Goal: Task Accomplishment & Management: Use online tool/utility

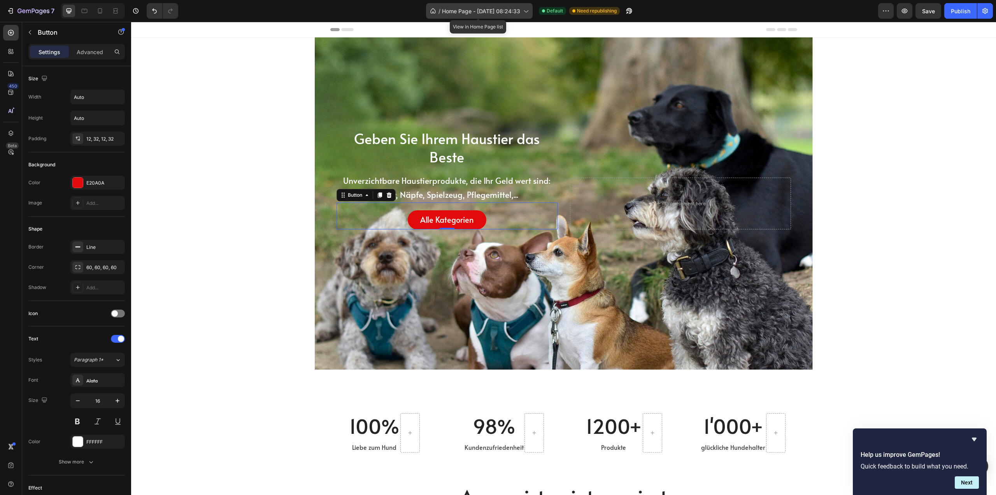
click at [508, 5] on div "/ Home Page - Mar 7, 08:24:33" at bounding box center [479, 11] width 107 height 16
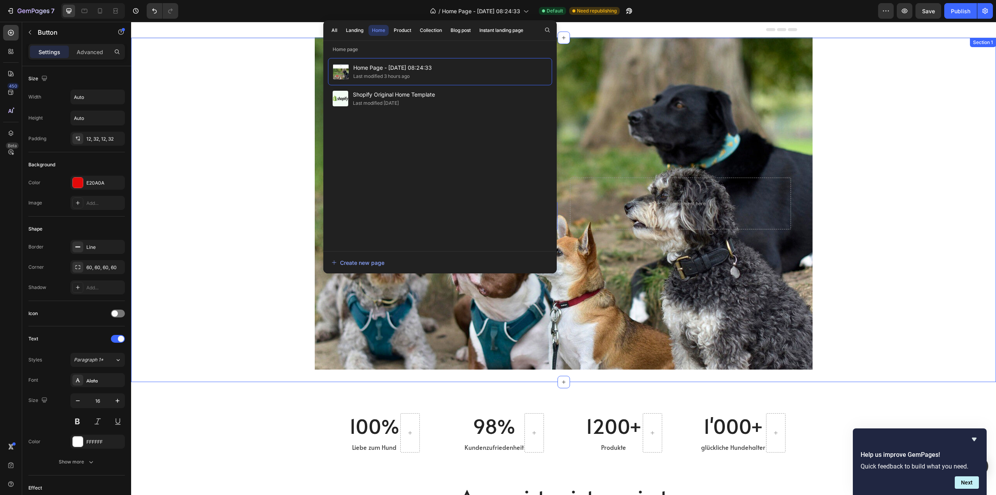
click at [856, 98] on div "Geben Sie Ihrem Haustier das Beste Heading Unverzichtbare Haustierprodukte, die…" at bounding box center [563, 209] width 865 height 319
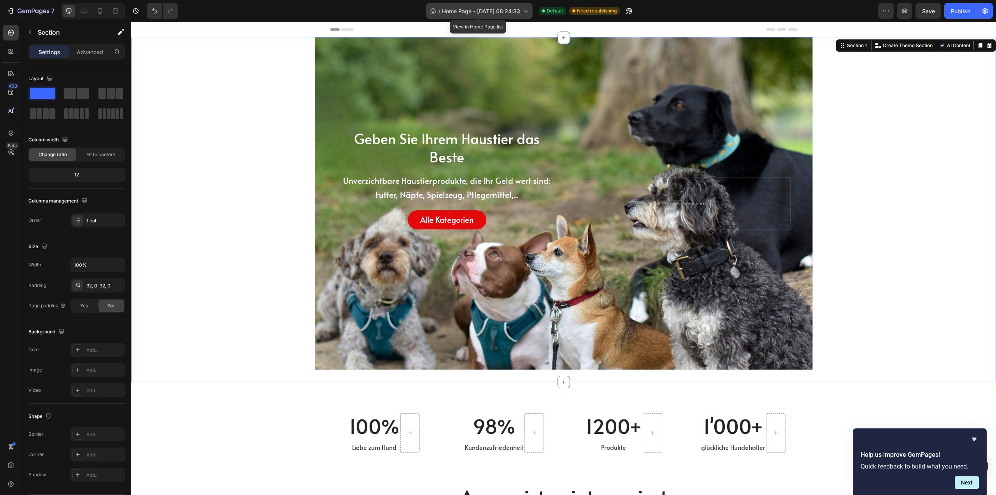
click at [503, 11] on span "Home Page - [DATE] 08:24:33" at bounding box center [481, 11] width 78 height 8
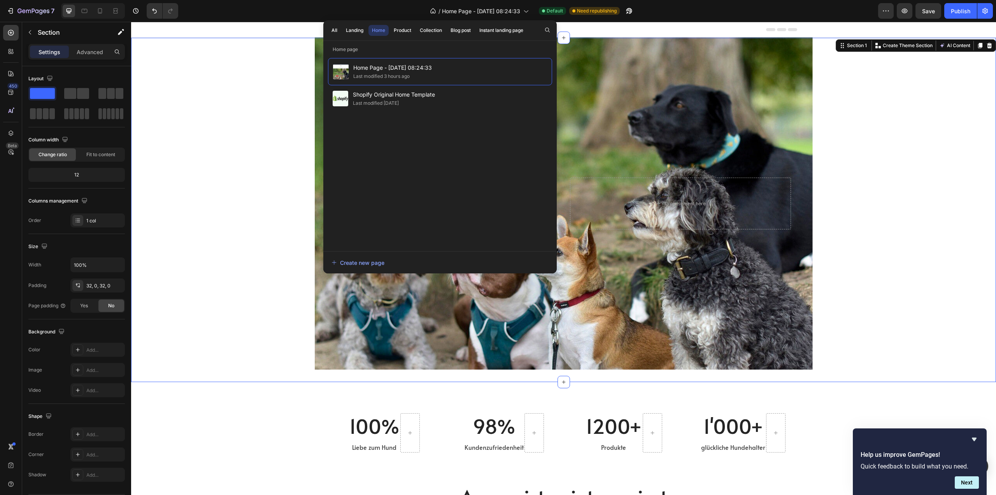
click at [937, 236] on div "Geben Sie Ihrem Haustier das Beste Heading Unverzichtbare Haustierprodukte, die…" at bounding box center [563, 209] width 865 height 319
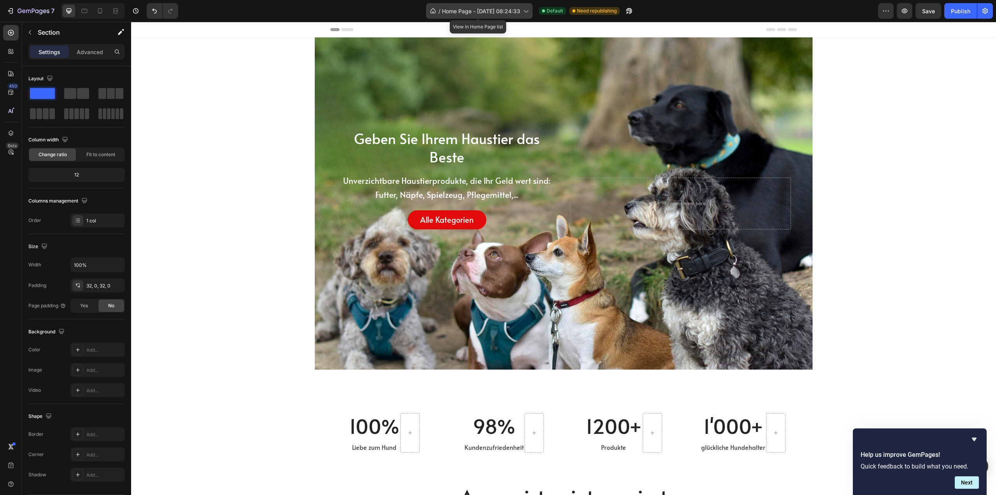
click at [507, 13] on span "Home Page - [DATE] 08:24:33" at bounding box center [481, 11] width 78 height 8
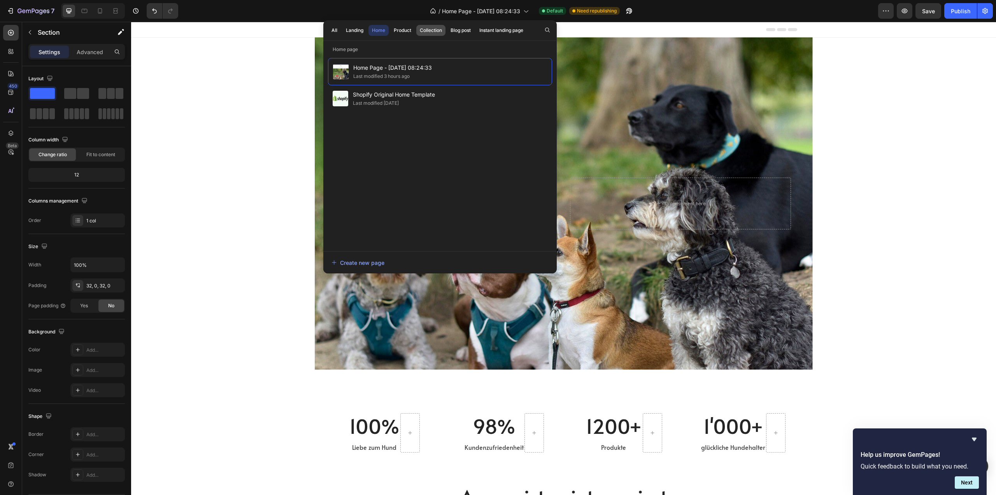
click at [422, 31] on div "Collection" at bounding box center [431, 30] width 22 height 7
click at [395, 29] on div "Product" at bounding box center [403, 30] width 18 height 7
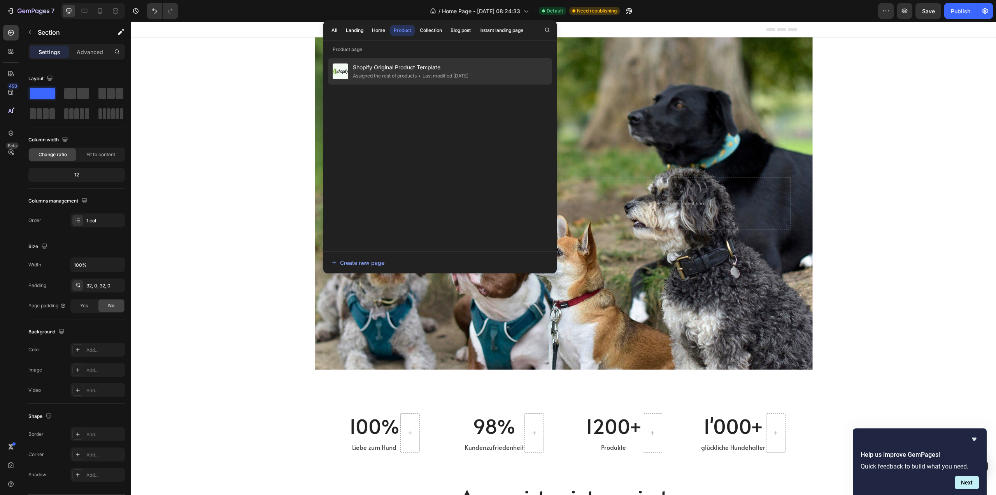
click at [399, 72] on div "Assigned the rest of products" at bounding box center [385, 76] width 64 height 8
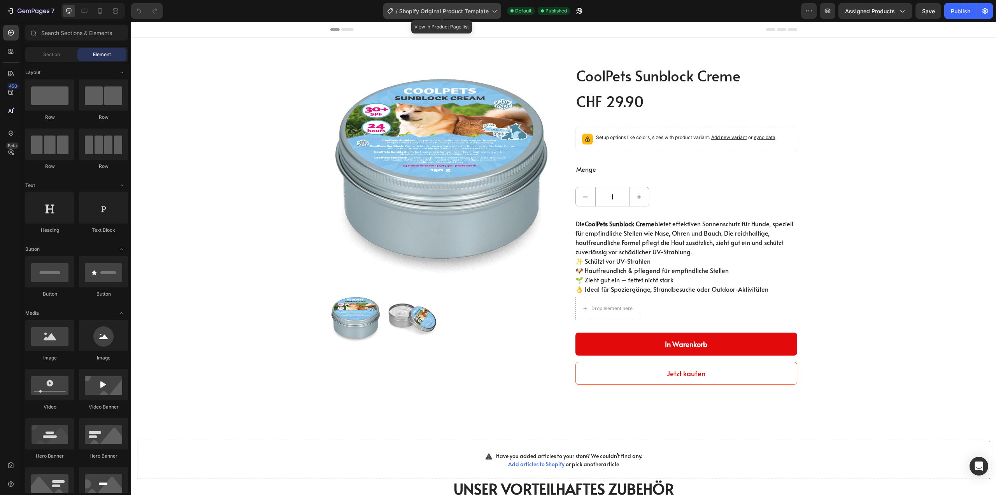
click at [492, 11] on icon at bounding box center [494, 11] width 8 height 8
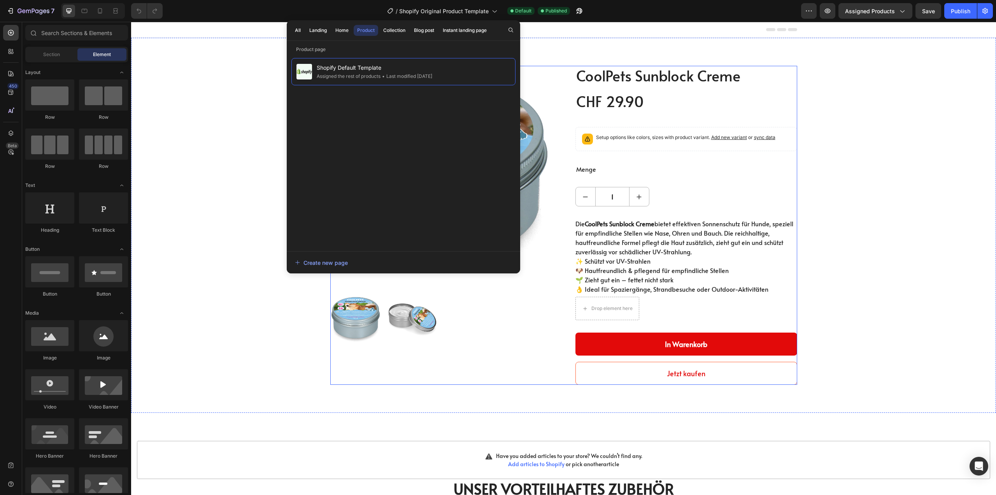
click at [652, 91] on div "CoolPets Sunblock Creme (P) Title CHF 29.90 (P) Price (P) Price Row Setup optio…" at bounding box center [687, 225] width 222 height 319
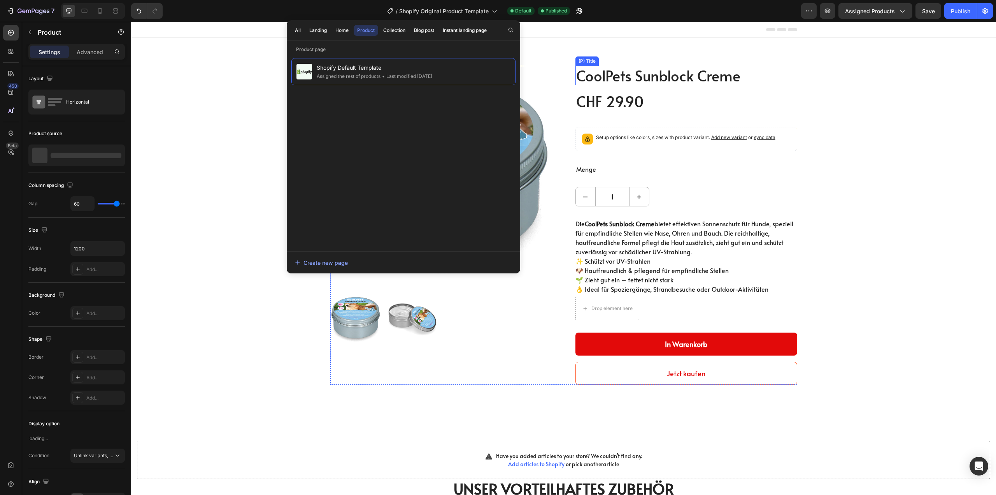
click at [604, 82] on h2 "CoolPets Sunblock Creme" at bounding box center [687, 75] width 222 height 19
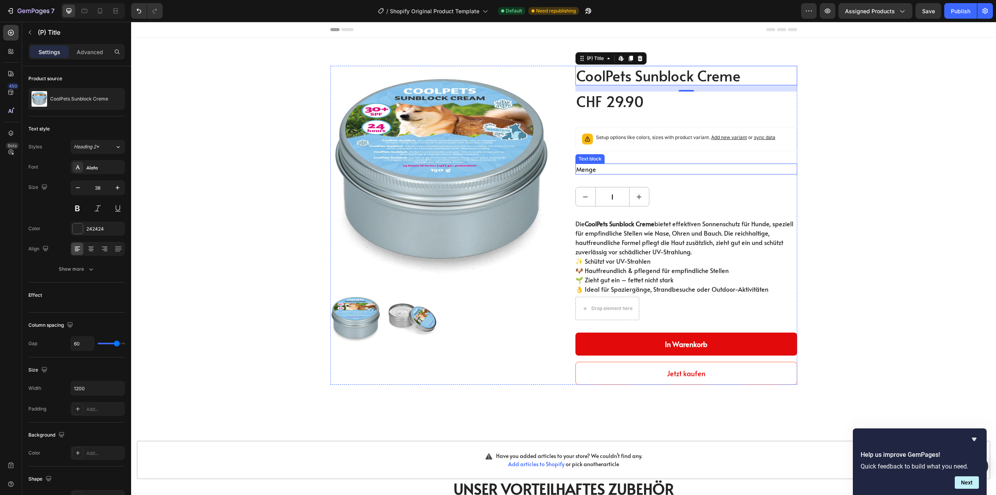
click at [604, 167] on p "Menge" at bounding box center [686, 168] width 220 height 9
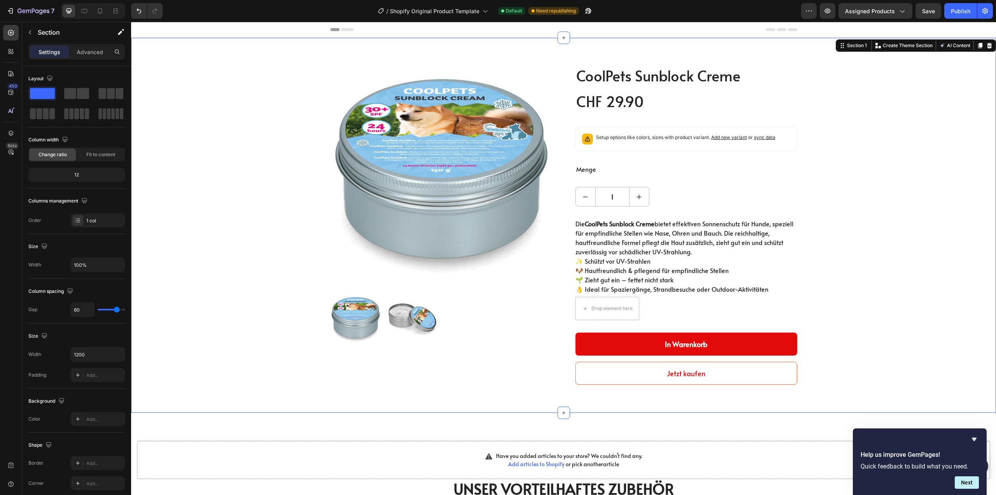
click at [911, 224] on div "Product Images CoolPets Sunblock Creme (P) Title CHF 29.90 (P) Price (P) Price …" at bounding box center [564, 225] width 854 height 319
click at [95, 49] on p "Advanced" at bounding box center [90, 52] width 26 height 8
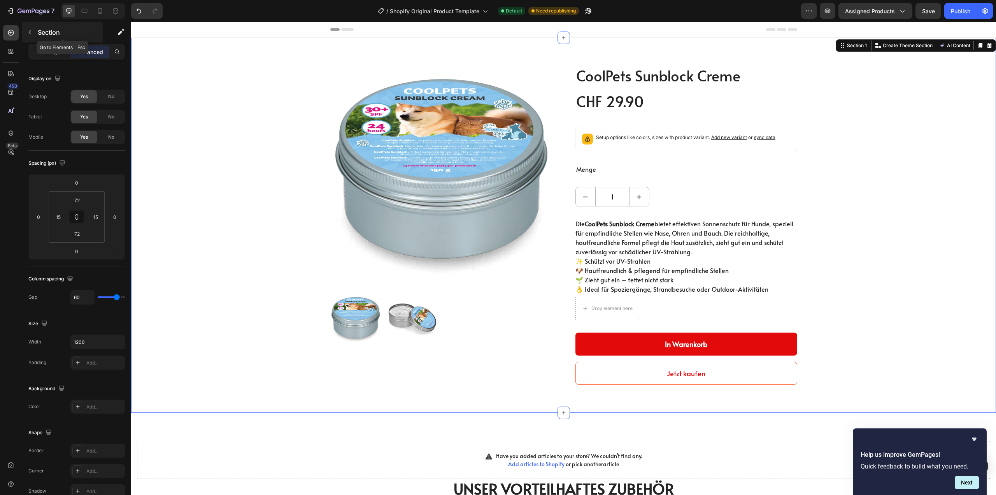
click at [30, 31] on icon "button" at bounding box center [30, 32] width 6 height 6
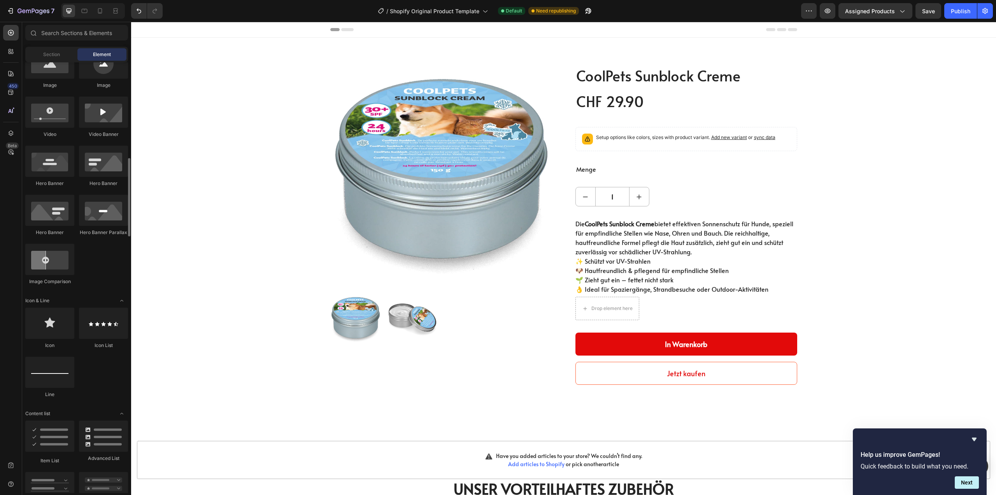
scroll to position [311, 0]
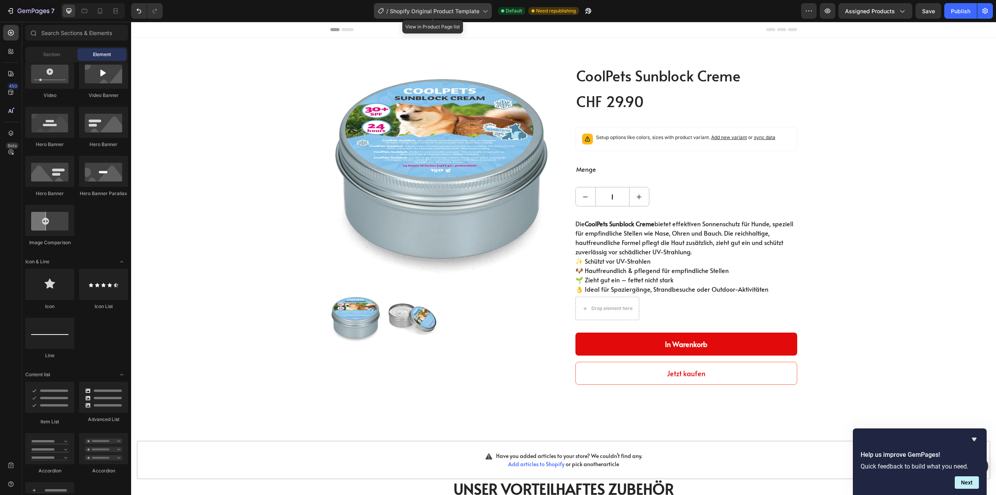
click at [426, 13] on span "Shopify Original Product Template" at bounding box center [435, 11] width 90 height 8
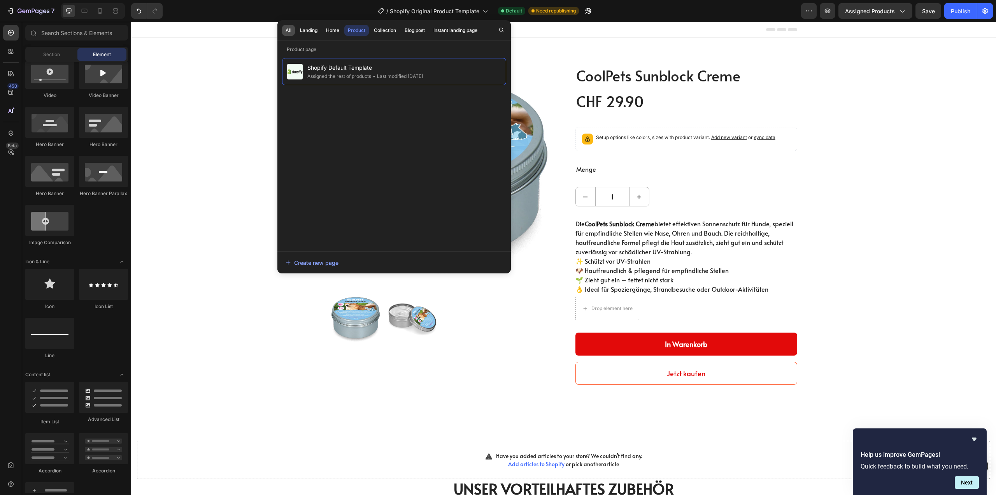
click at [292, 32] on button "All" at bounding box center [288, 30] width 13 height 11
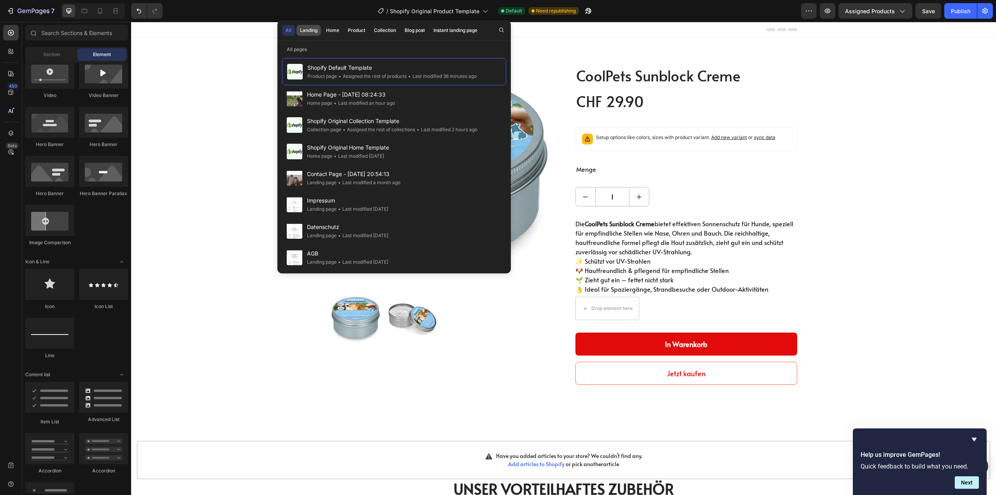
click at [312, 31] on div "Landing" at bounding box center [309, 30] width 18 height 7
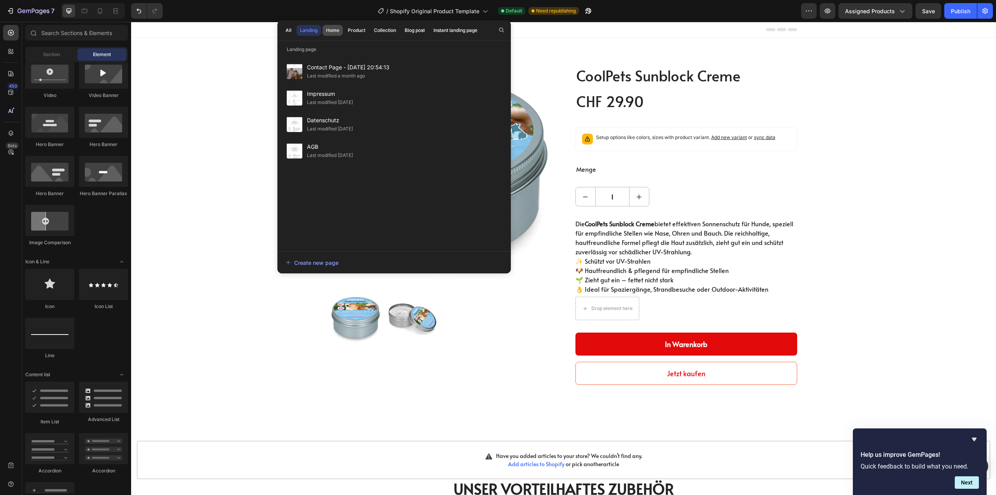
click at [333, 29] on div "Home" at bounding box center [332, 30] width 13 height 7
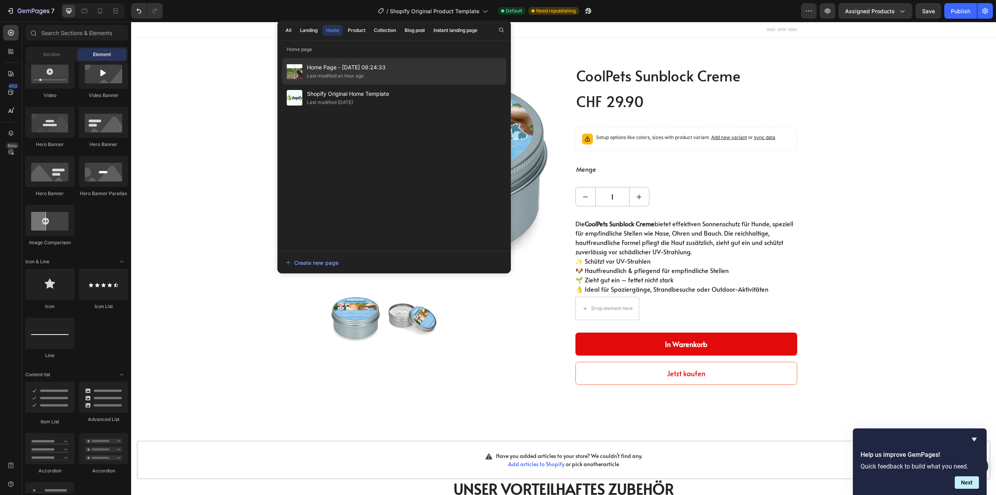
click at [315, 67] on span "Home Page - Mar 7, 08:24:33" at bounding box center [346, 67] width 79 height 9
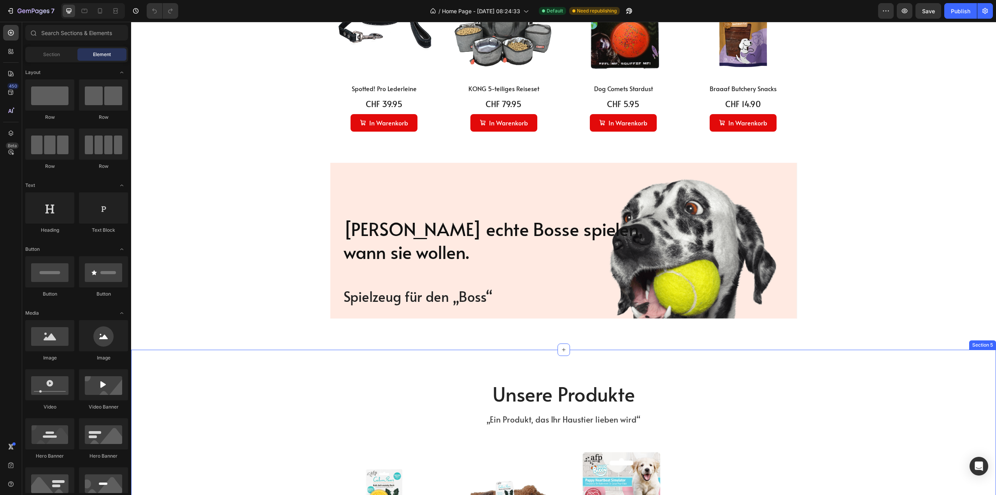
scroll to position [584, 0]
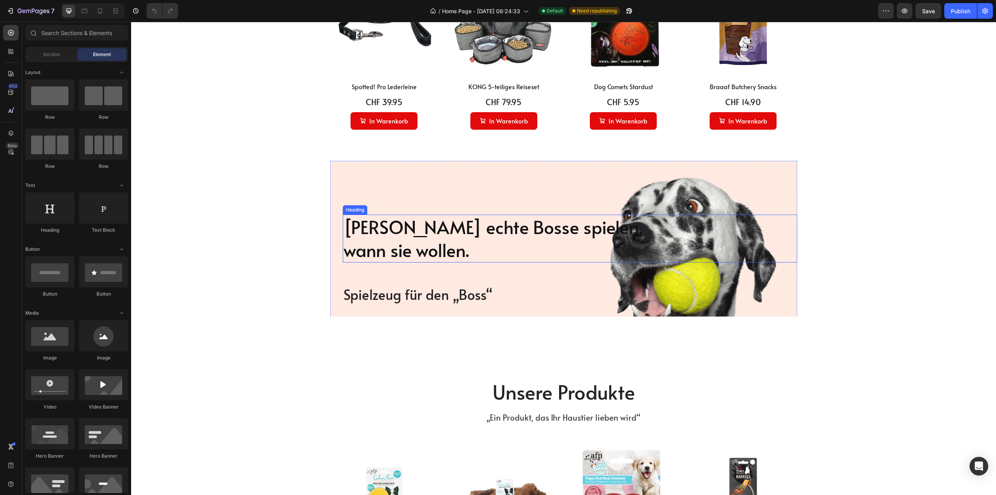
click at [439, 242] on h2 "Weil echte Bosse spielen, wann sie wollen." at bounding box center [570, 238] width 455 height 48
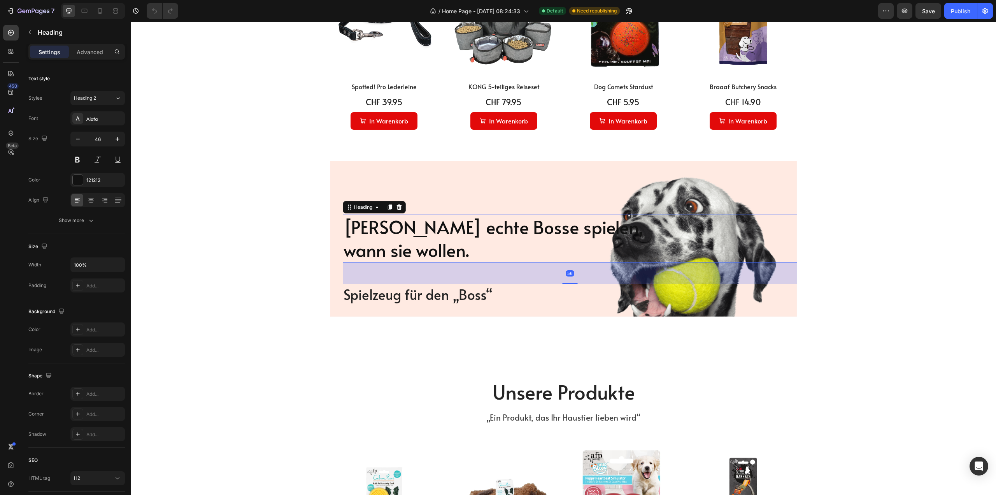
click at [471, 229] on h2 "Weil echte Bosse spielen, wann sie wollen." at bounding box center [570, 238] width 455 height 48
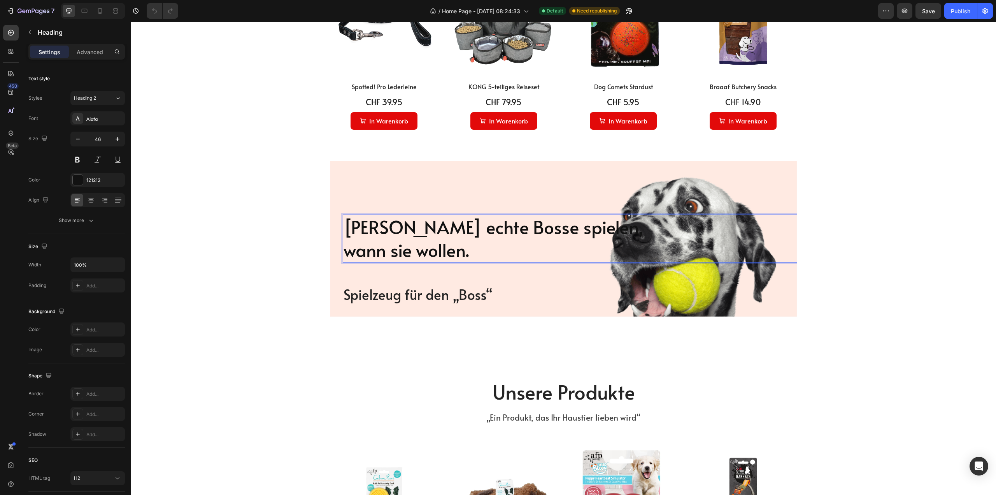
click at [463, 255] on p "Weil echte Bosse spielen, wann sie wollen." at bounding box center [570, 238] width 453 height 47
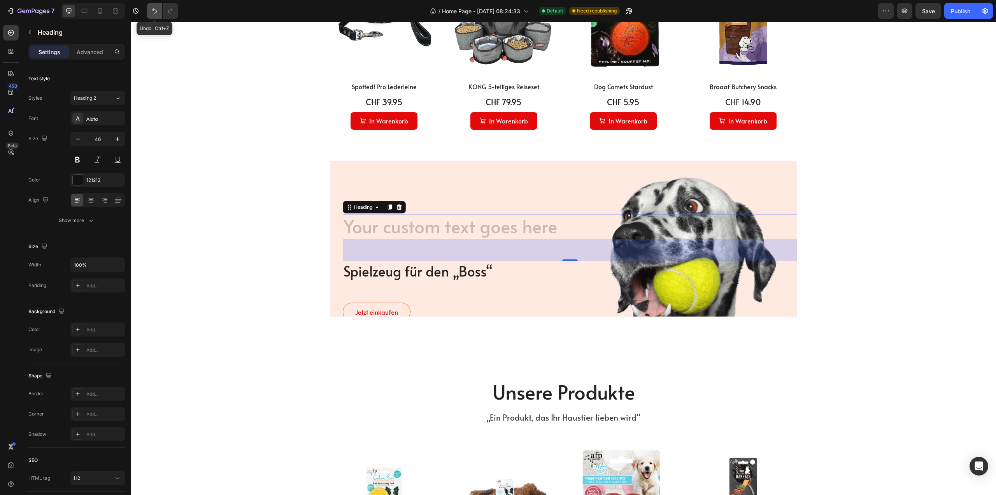
click at [155, 12] on icon "Undo/Redo" at bounding box center [155, 11] width 8 height 8
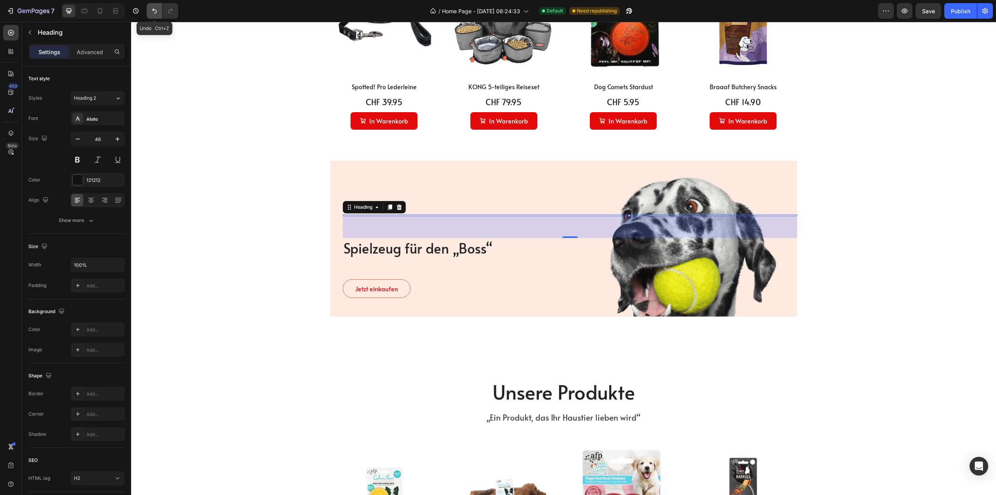
click at [155, 12] on icon "Undo/Redo" at bounding box center [155, 11] width 8 height 8
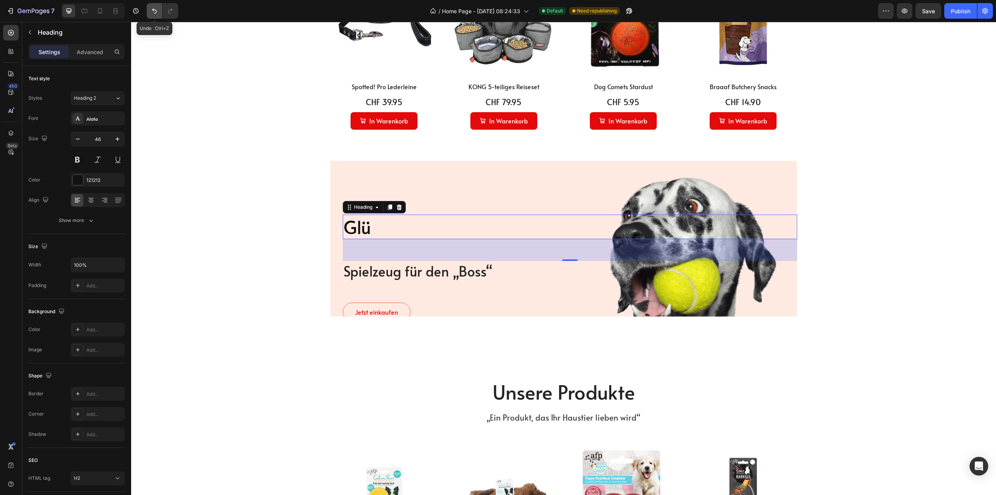
click at [155, 12] on icon "Undo/Redo" at bounding box center [155, 11] width 8 height 8
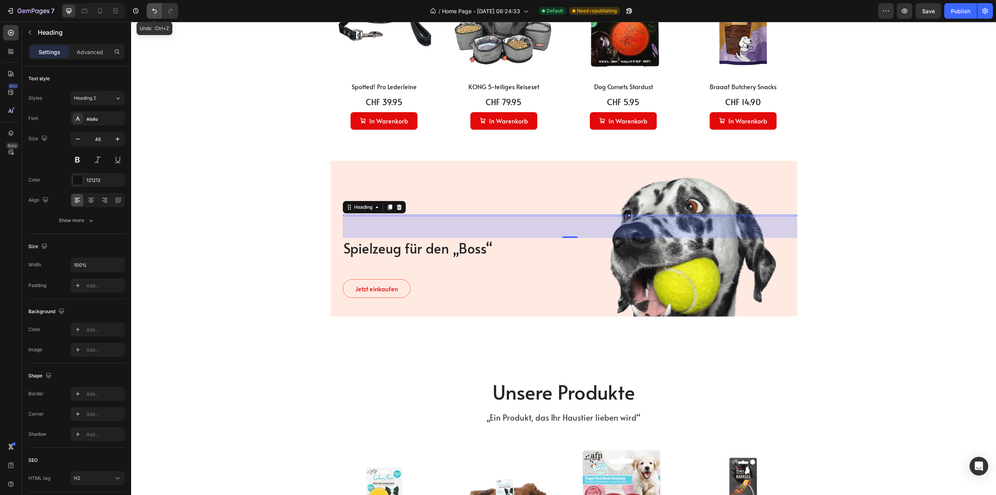
click at [155, 12] on icon "Undo/Redo" at bounding box center [155, 11] width 8 height 8
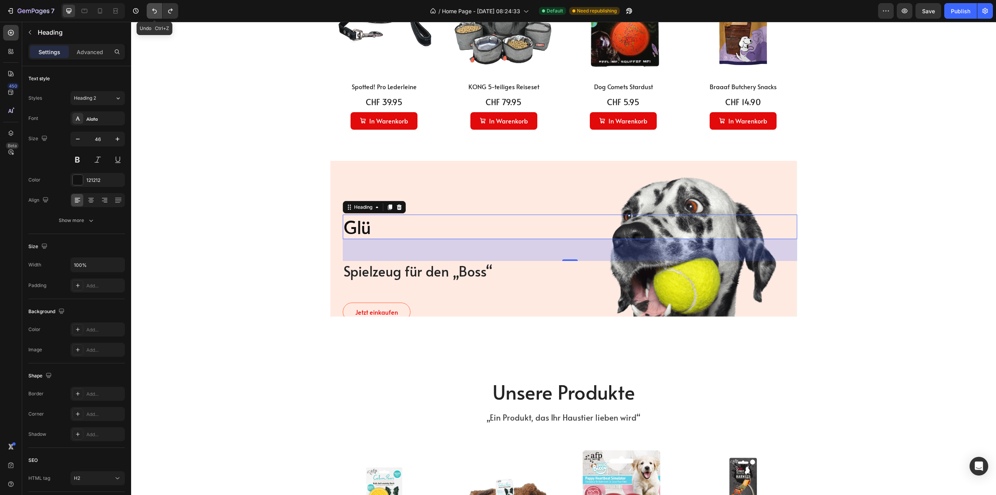
click at [155, 12] on icon "Undo/Redo" at bounding box center [155, 11] width 8 height 8
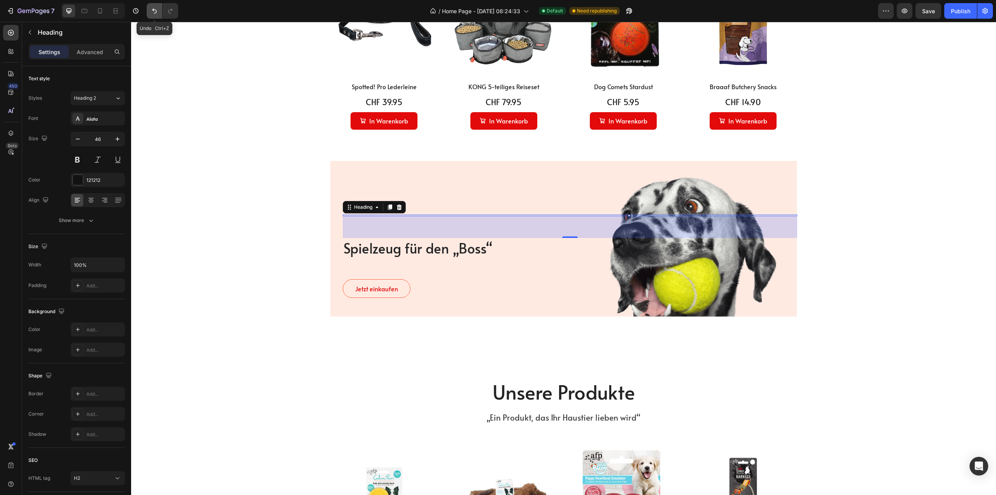
click at [155, 12] on icon "Undo/Redo" at bounding box center [155, 11] width 8 height 8
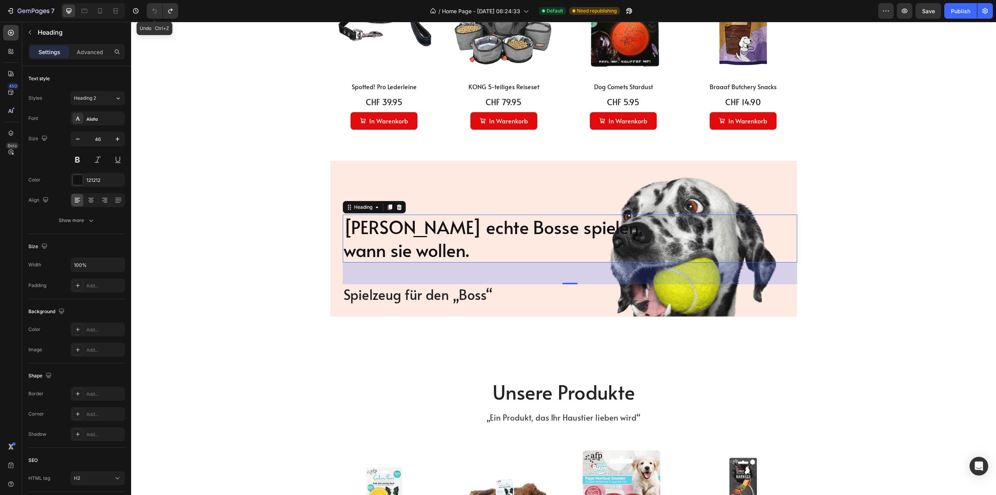
click at [155, 12] on icon "Undo/Redo" at bounding box center [155, 11] width 8 height 8
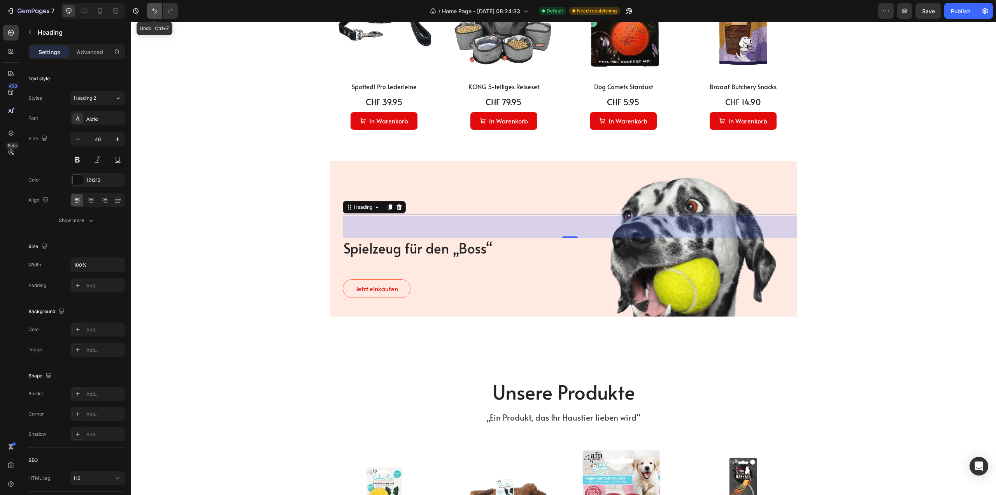
click at [155, 12] on icon "Undo/Redo" at bounding box center [155, 11] width 8 height 8
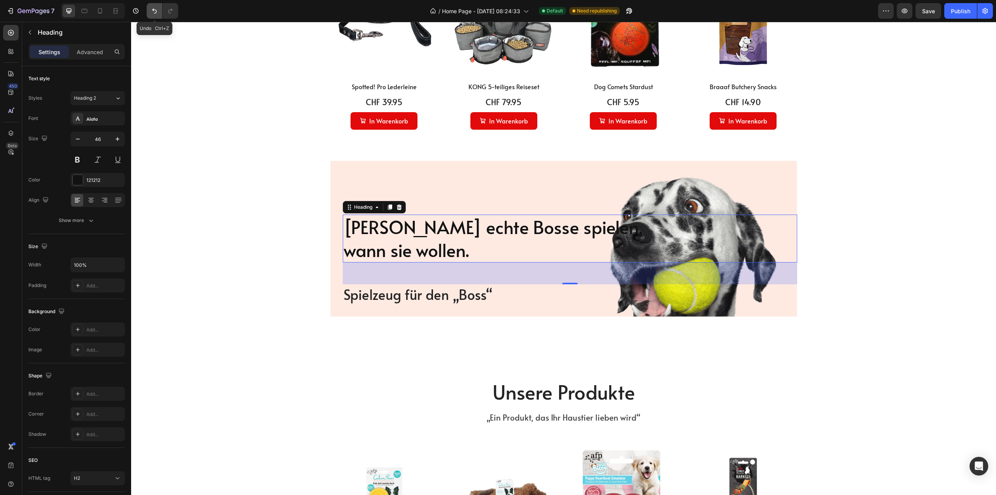
click at [155, 12] on icon "Undo/Redo" at bounding box center [155, 11] width 8 height 8
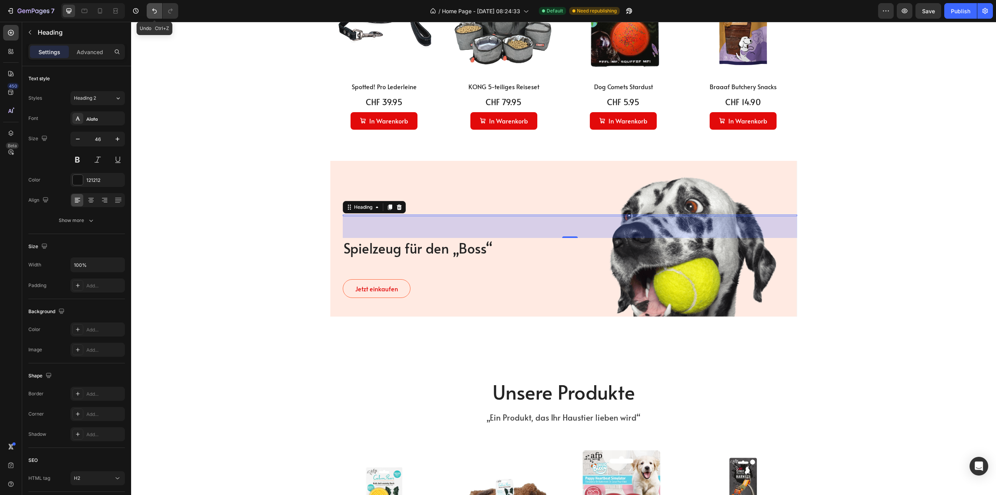
click at [155, 15] on button "Undo/Redo" at bounding box center [155, 11] width 16 height 16
click at [562, 230] on div "56" at bounding box center [570, 227] width 455 height 22
click at [155, 8] on icon "Undo/Redo" at bounding box center [155, 11] width 8 height 8
click at [397, 207] on icon at bounding box center [399, 206] width 5 height 5
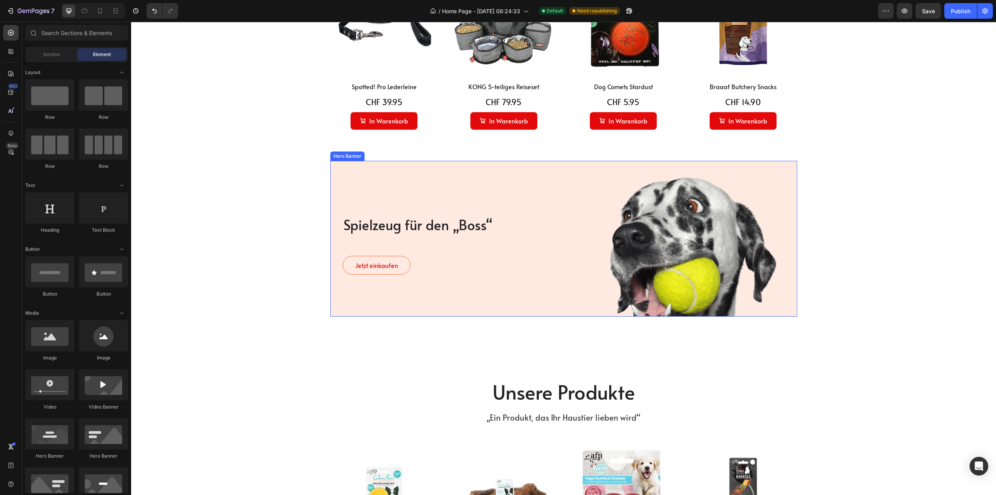
click at [467, 299] on div "Overlay" at bounding box center [563, 239] width 467 height 156
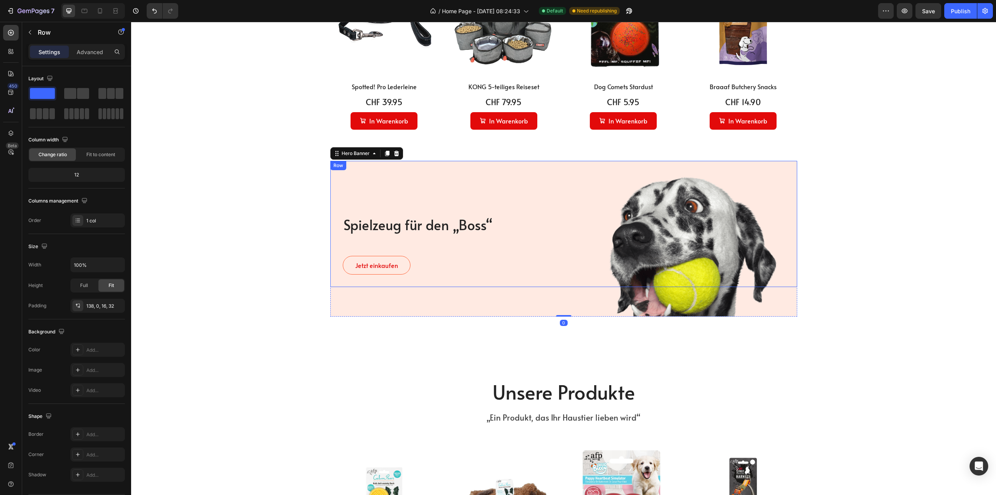
click at [392, 208] on div "Spielzeug für den „Boss“ Heading Jetzt einkaufen Button Row" at bounding box center [563, 224] width 467 height 126
click at [29, 31] on icon "button" at bounding box center [30, 32] width 6 height 6
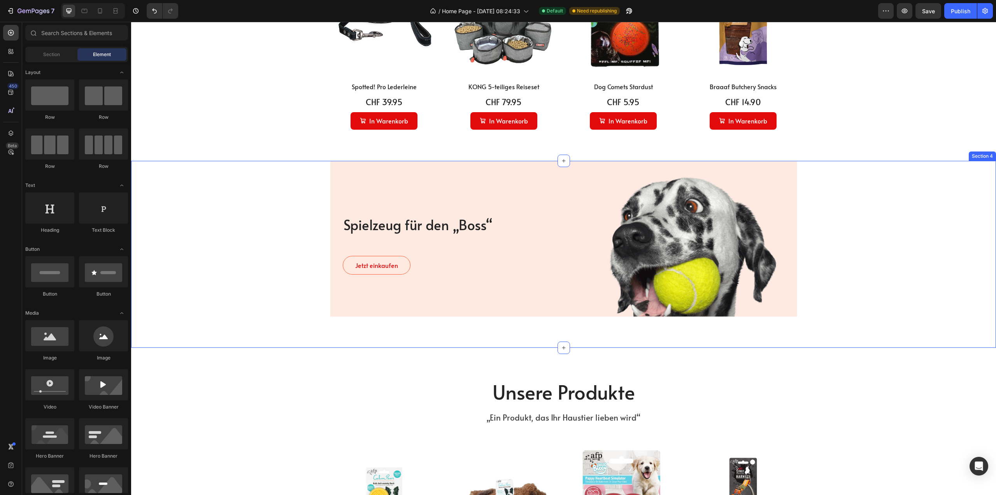
click at [280, 216] on div "Spielzeug für den „Boss“ Heading Jetzt einkaufen Button Row Hero Banner Row" at bounding box center [564, 239] width 854 height 156
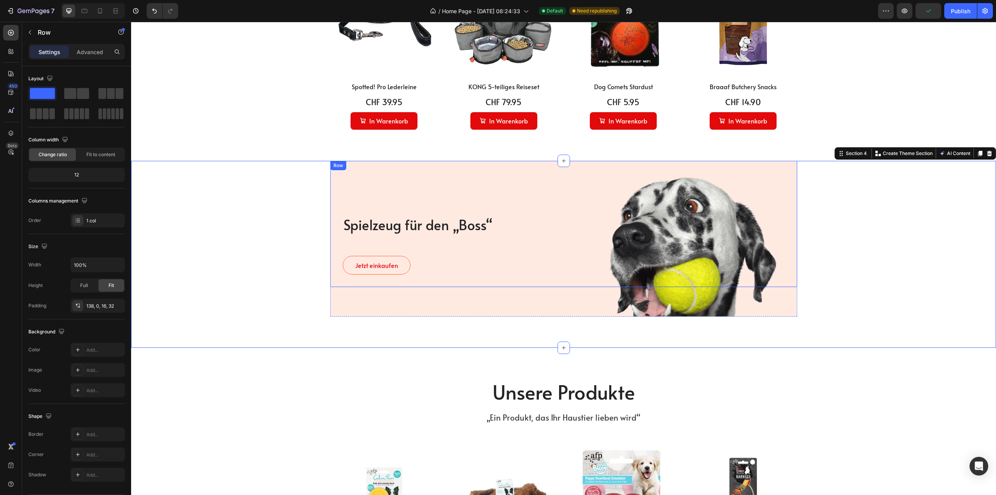
click at [602, 212] on div "Spielzeug für den „Boss“ Heading Jetzt einkaufen Button Row" at bounding box center [563, 224] width 467 height 126
click at [99, 11] on icon at bounding box center [100, 11] width 8 height 8
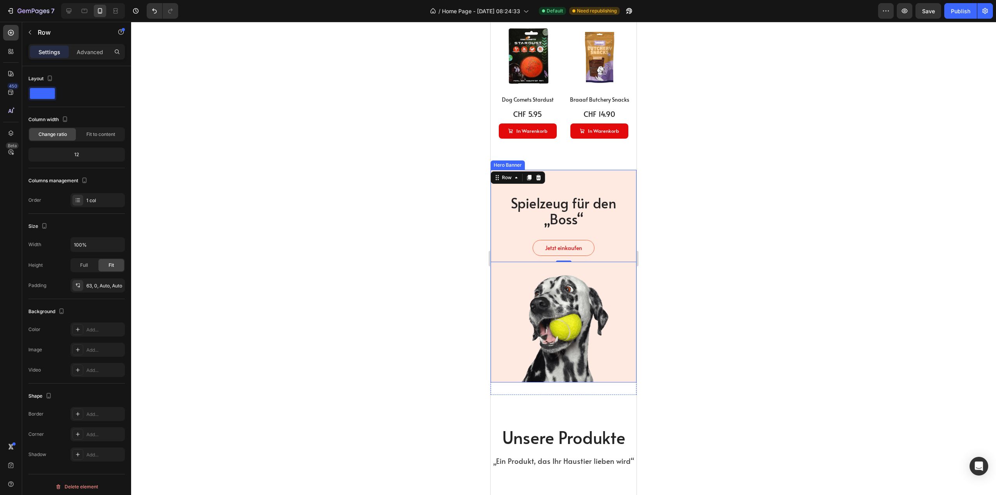
scroll to position [667, 0]
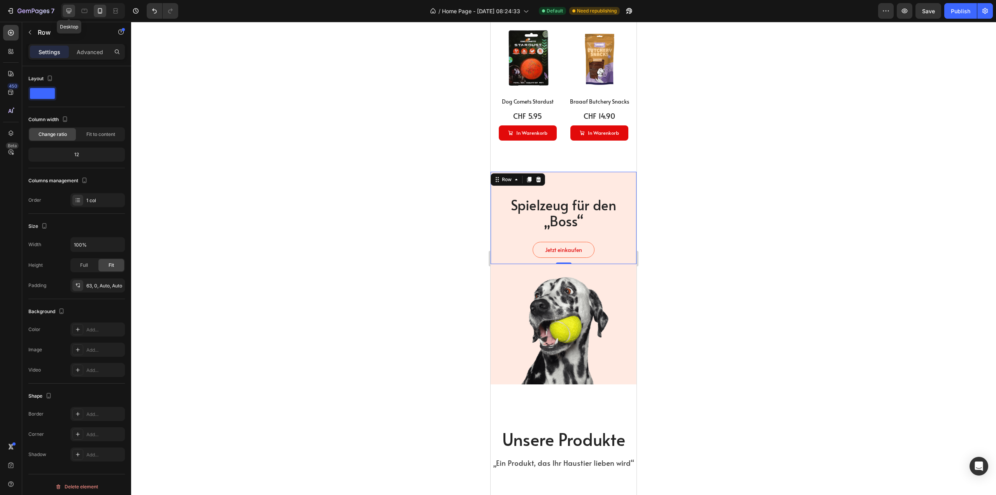
click at [70, 10] on icon at bounding box center [69, 11] width 8 height 8
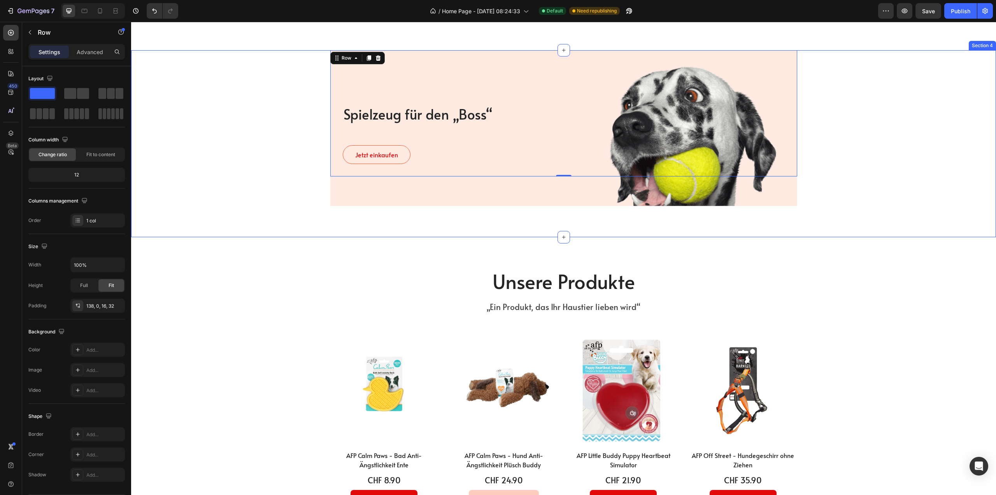
scroll to position [695, 0]
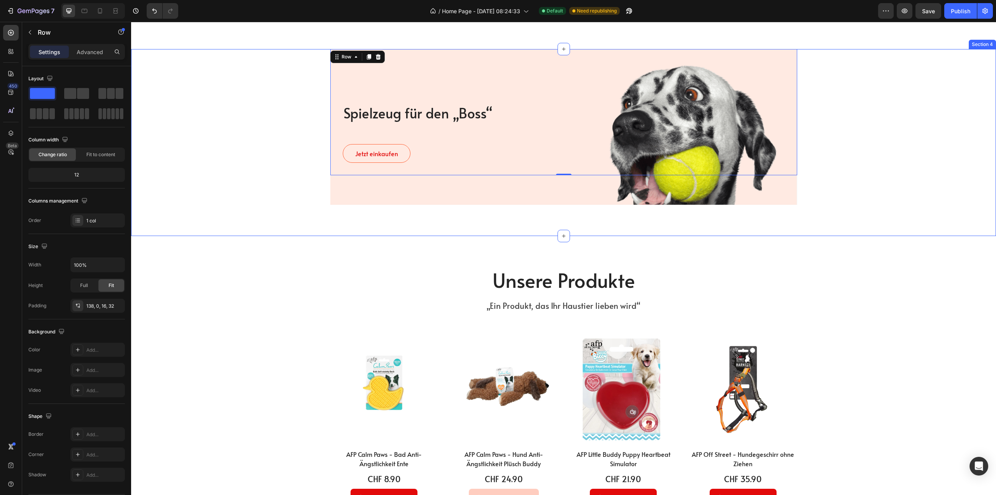
click at [285, 178] on div "Spielzeug für den „Boss“ Heading Jetzt einkaufen Button Row 0 Hero Banner Row" at bounding box center [564, 127] width 854 height 156
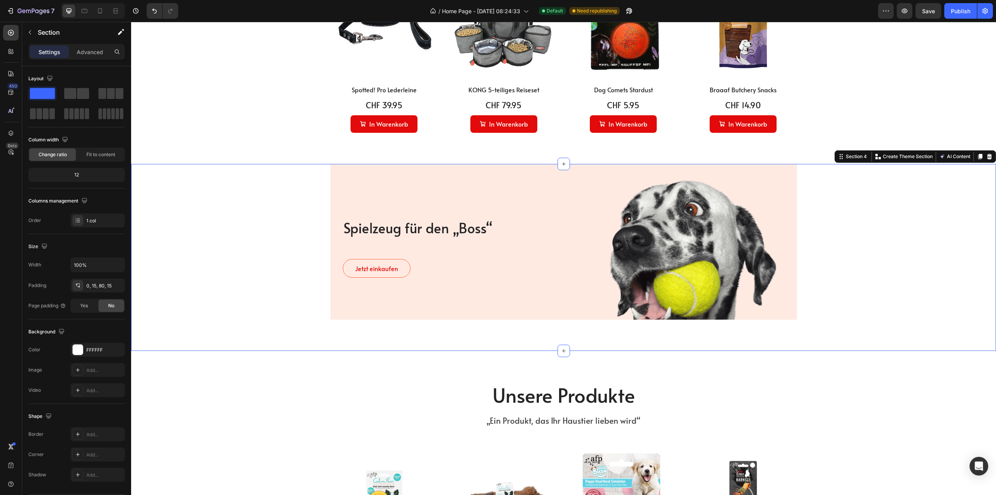
scroll to position [579, 0]
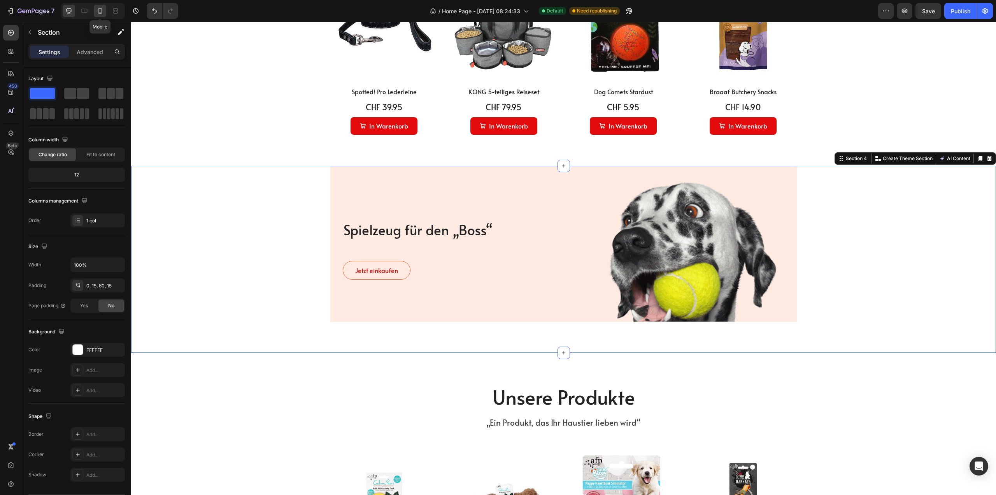
click at [104, 11] on icon at bounding box center [100, 11] width 8 height 8
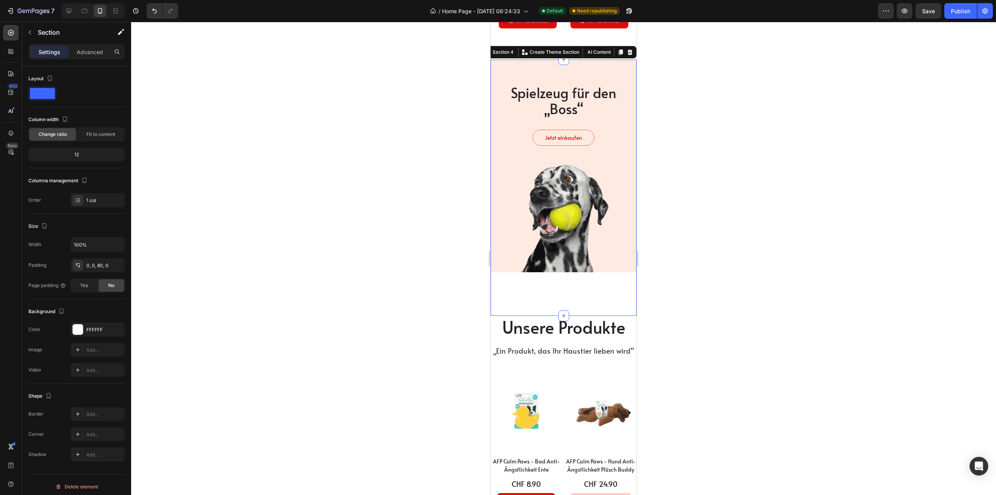
scroll to position [784, 0]
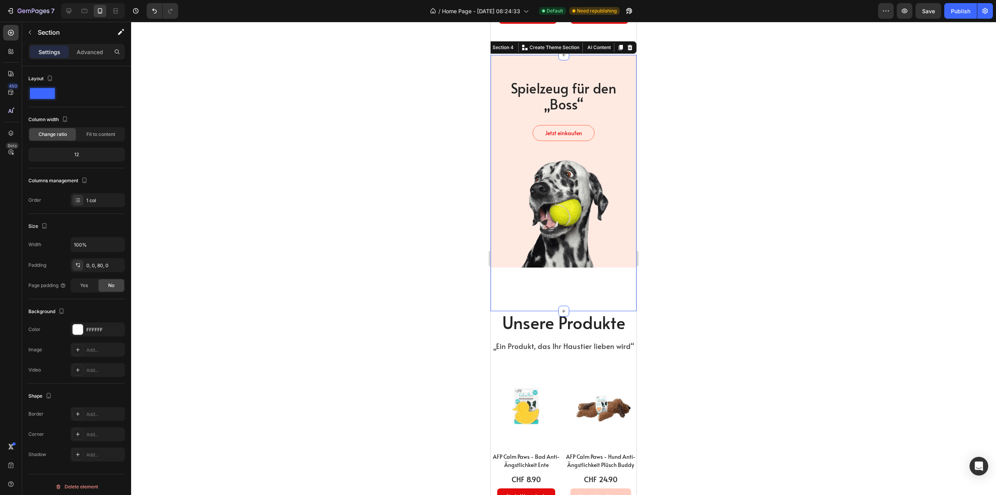
click at [691, 245] on div at bounding box center [563, 258] width 865 height 473
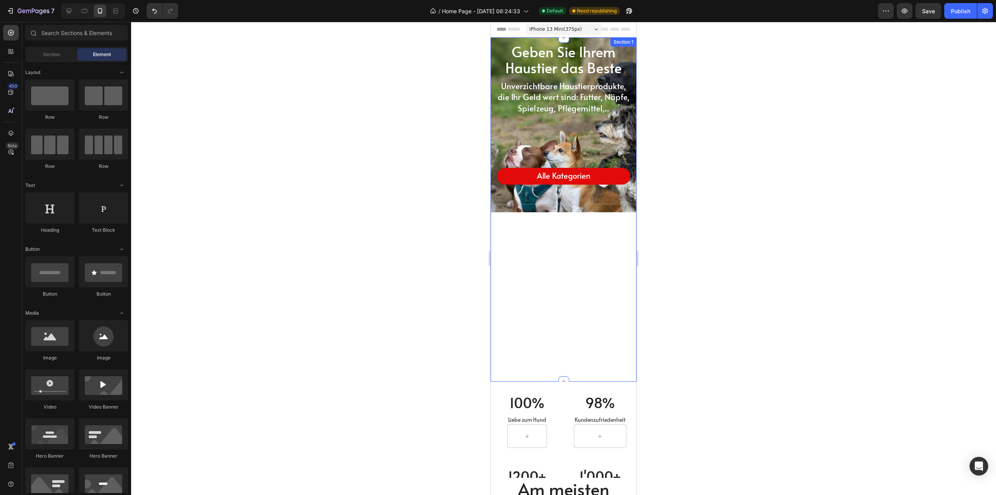
scroll to position [0, 0]
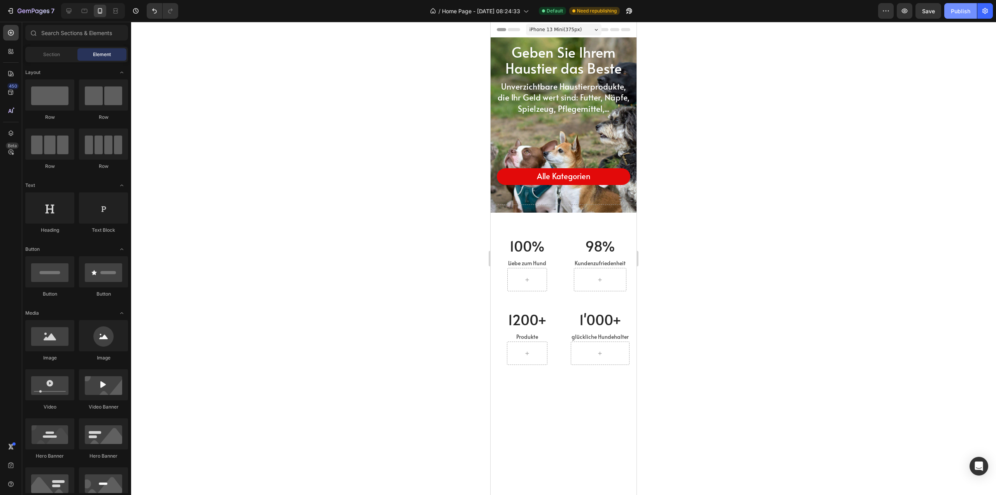
click at [962, 11] on div "Publish" at bounding box center [960, 11] width 19 height 8
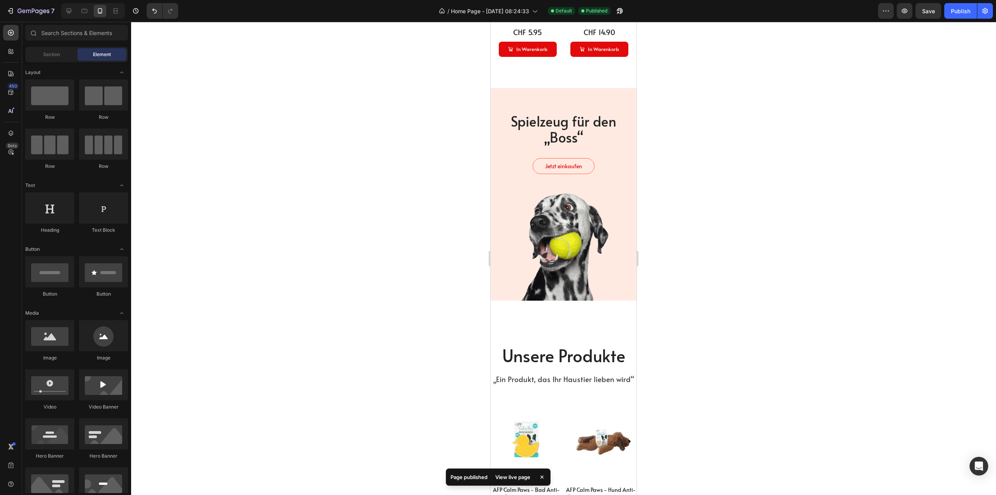
scroll to position [662, 0]
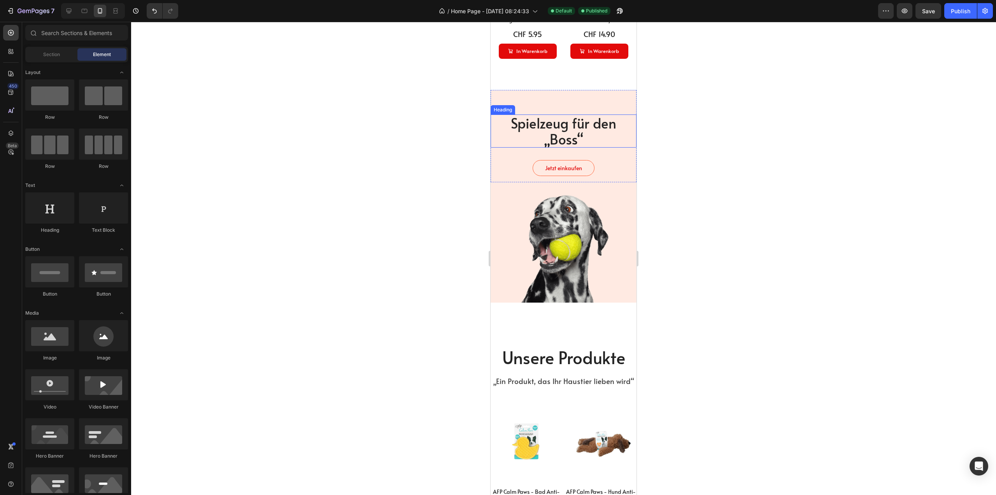
click at [554, 126] on span "Spielzeug für den „Boss“" at bounding box center [563, 130] width 105 height 35
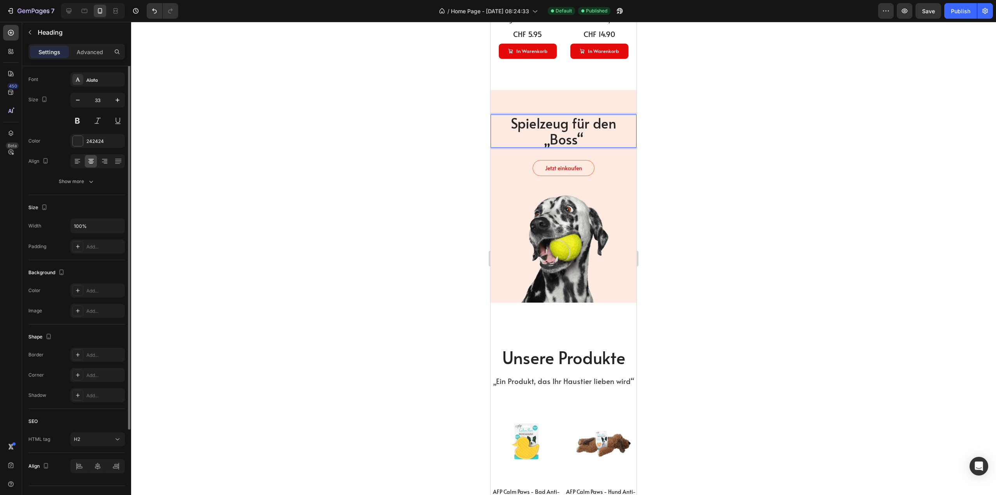
scroll to position [54, 0]
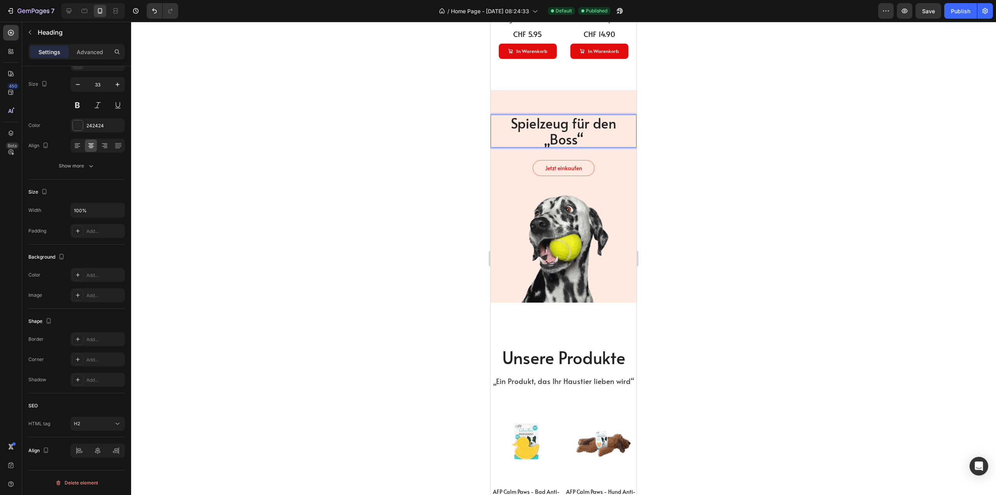
click at [562, 125] on span "Spielzeug für den „Boss“" at bounding box center [563, 130] width 105 height 35
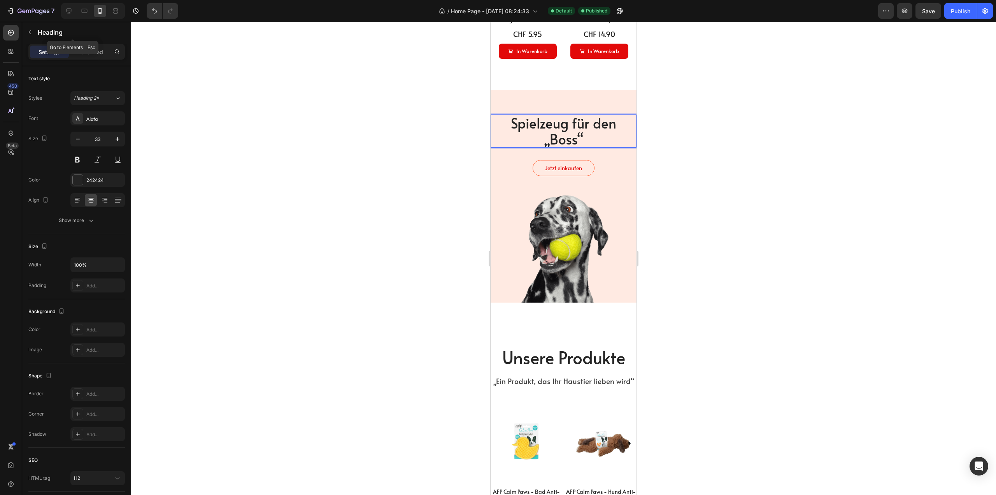
drag, startPoint x: 76, startPoint y: 36, endPoint x: 81, endPoint y: 50, distance: 14.5
click at [77, 40] on div "Heading" at bounding box center [72, 32] width 101 height 20
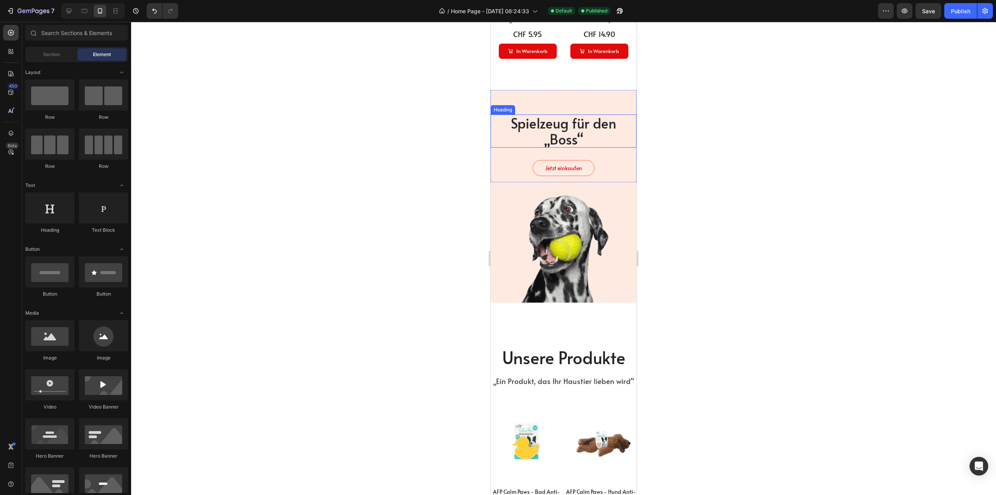
click at [597, 141] on p "⁠⁠⁠⁠⁠⁠⁠ Spielzeug für den „Boss“" at bounding box center [564, 131] width 144 height 32
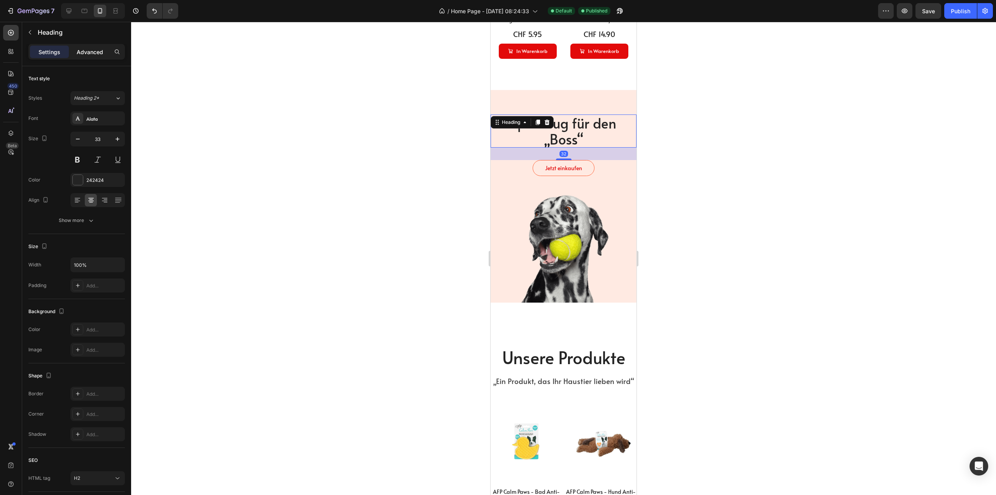
click at [76, 53] on div "Advanced" at bounding box center [89, 52] width 39 height 12
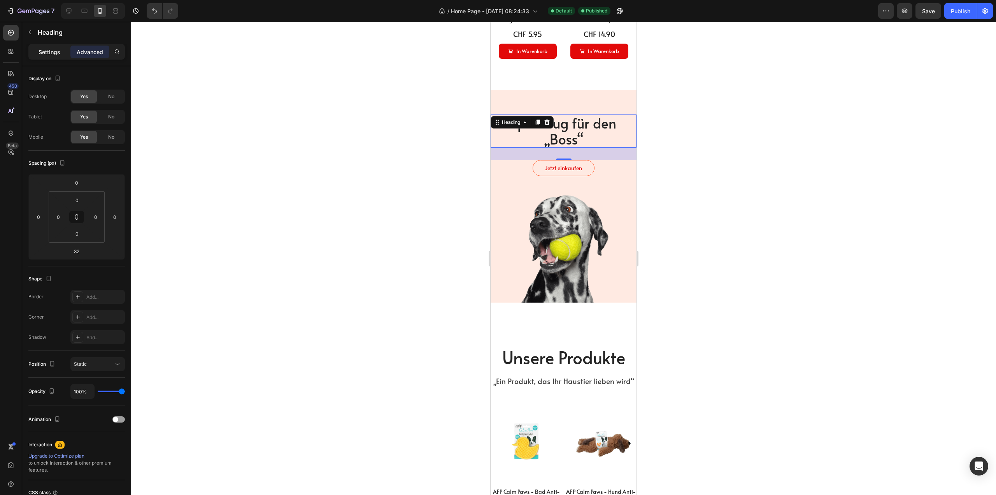
click at [46, 52] on p "Settings" at bounding box center [50, 52] width 22 height 8
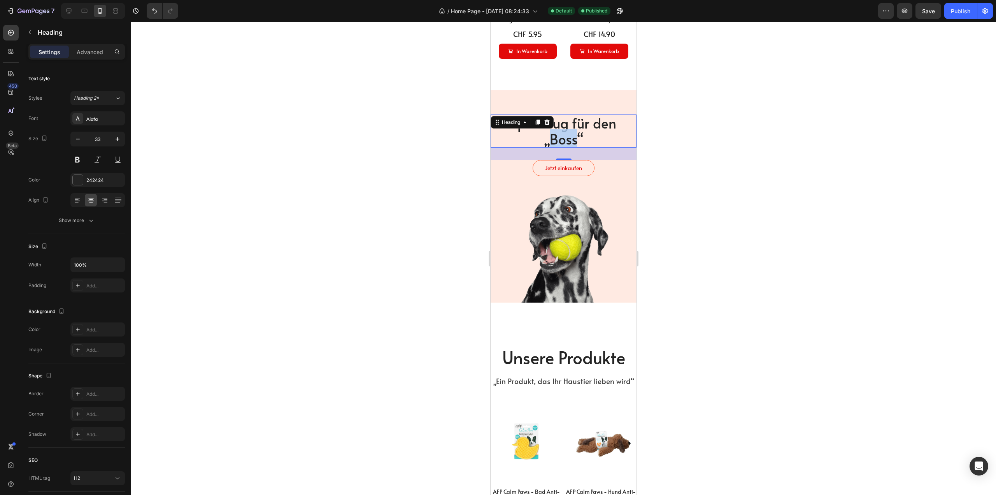
click at [567, 132] on span "Spielzeug für den „Boss“" at bounding box center [563, 130] width 105 height 35
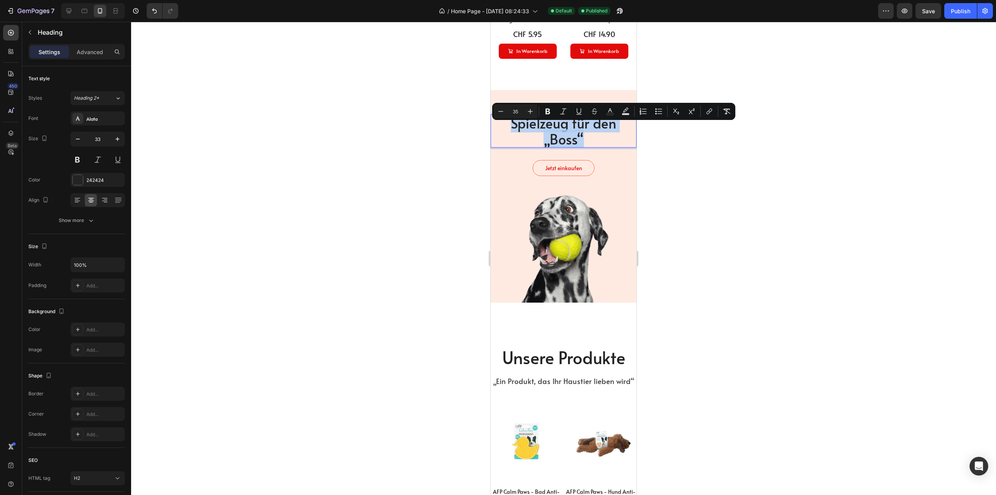
click at [567, 132] on span "Spielzeug für den „Boss“" at bounding box center [563, 130] width 105 height 35
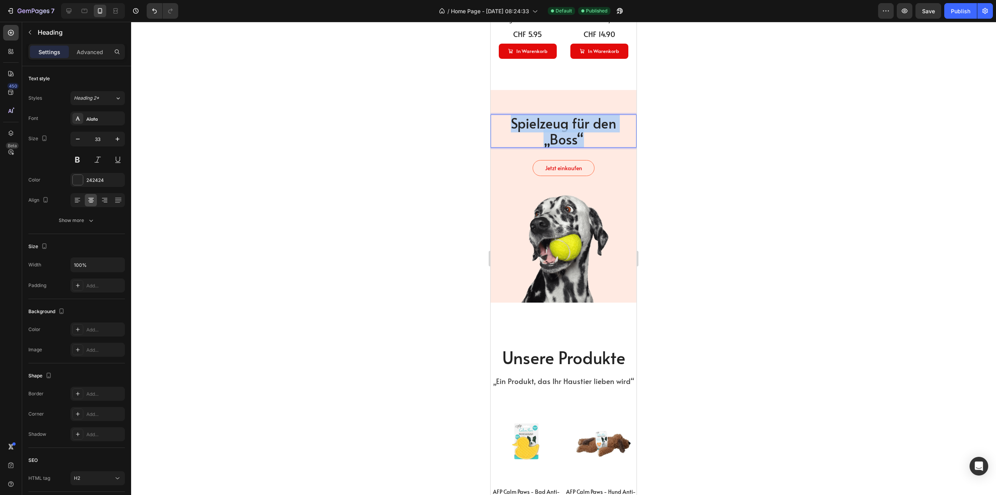
click at [567, 132] on span "Spielzeug für den „Boss“" at bounding box center [563, 130] width 105 height 35
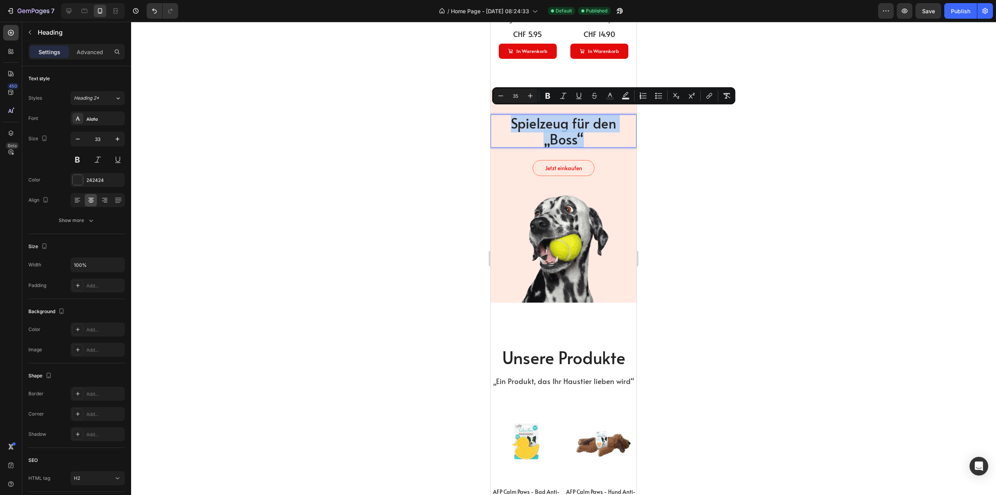
click at [567, 132] on span "Spielzeug für den „Boss“" at bounding box center [563, 130] width 105 height 35
click at [119, 139] on icon "button" at bounding box center [118, 139] width 8 height 8
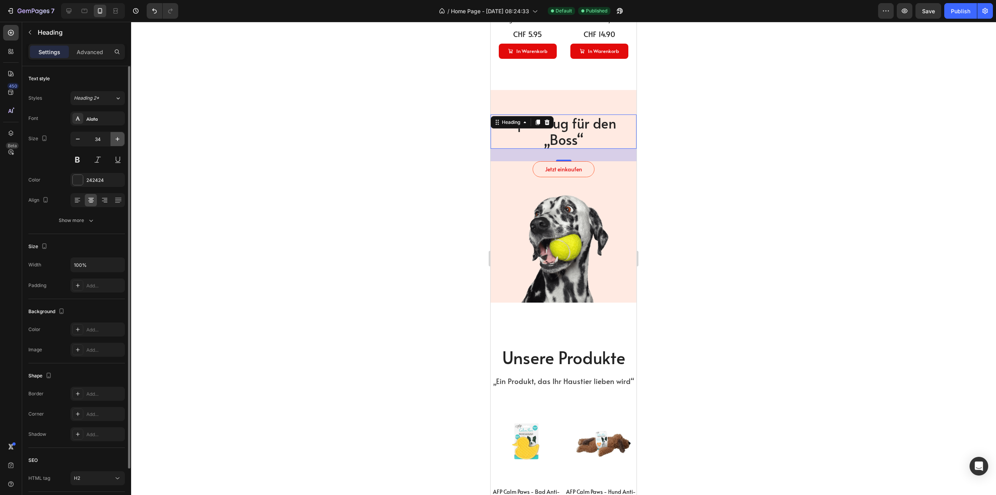
click at [119, 139] on icon "button" at bounding box center [118, 139] width 8 height 8
type input "35"
click at [337, 139] on div at bounding box center [563, 258] width 865 height 473
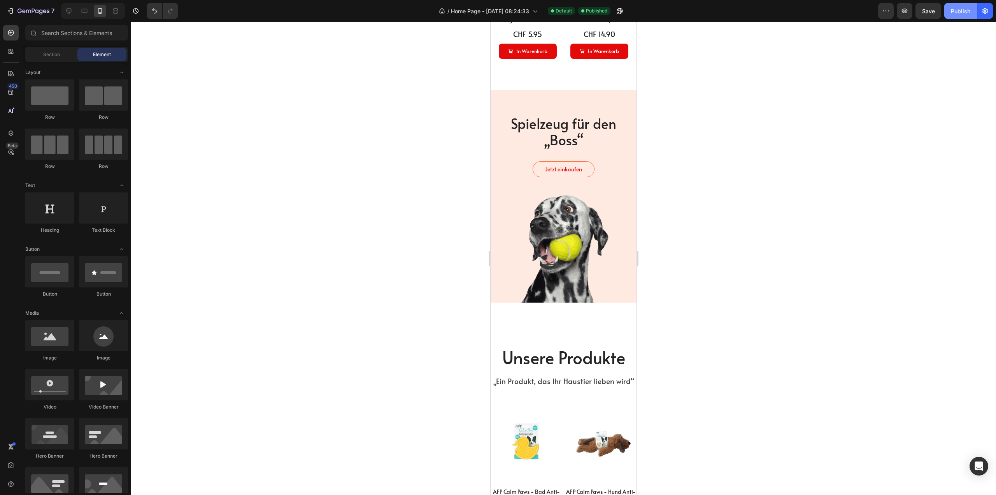
click at [959, 12] on div "Publish" at bounding box center [960, 11] width 19 height 8
click at [565, 151] on div "⁠⁠⁠⁠⁠⁠⁠ Spielzeug für den „Boss“ Heading Jetzt einkaufen Button" at bounding box center [564, 148] width 146 height 69
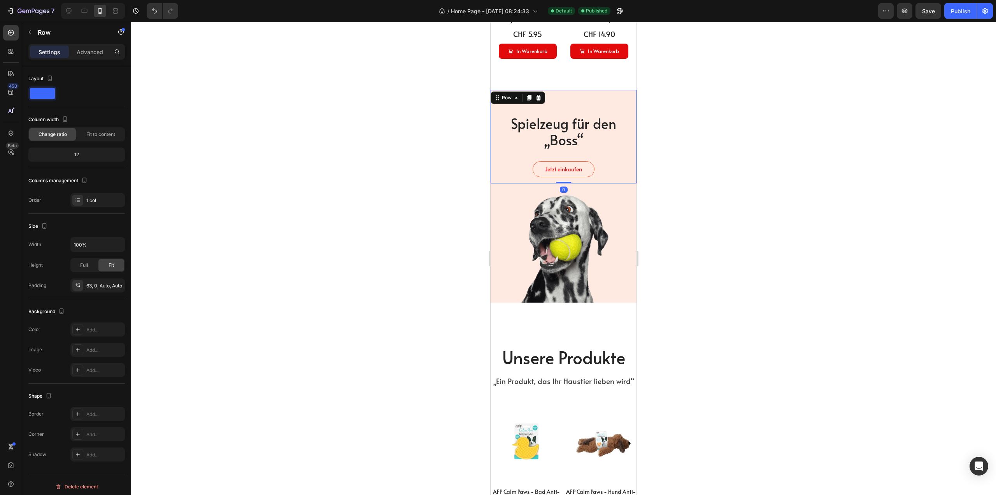
click at [551, 144] on div "⁠⁠⁠⁠⁠⁠⁠ Spielzeug für den „Boss“ Heading Jetzt einkaufen Button" at bounding box center [564, 148] width 146 height 69
click at [548, 132] on span "Spielzeug für den „Boss“" at bounding box center [563, 131] width 105 height 35
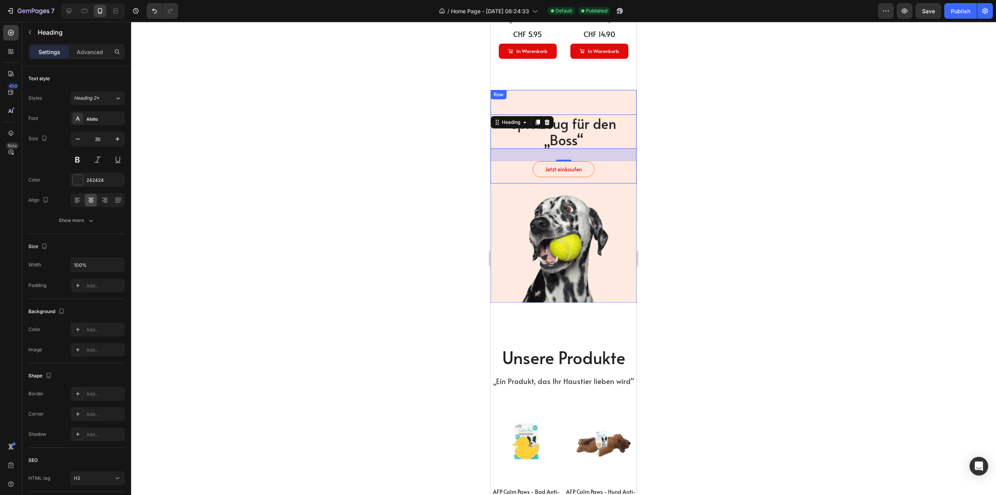
click at [518, 167] on div "Jetzt einkaufen Button" at bounding box center [564, 169] width 146 height 16
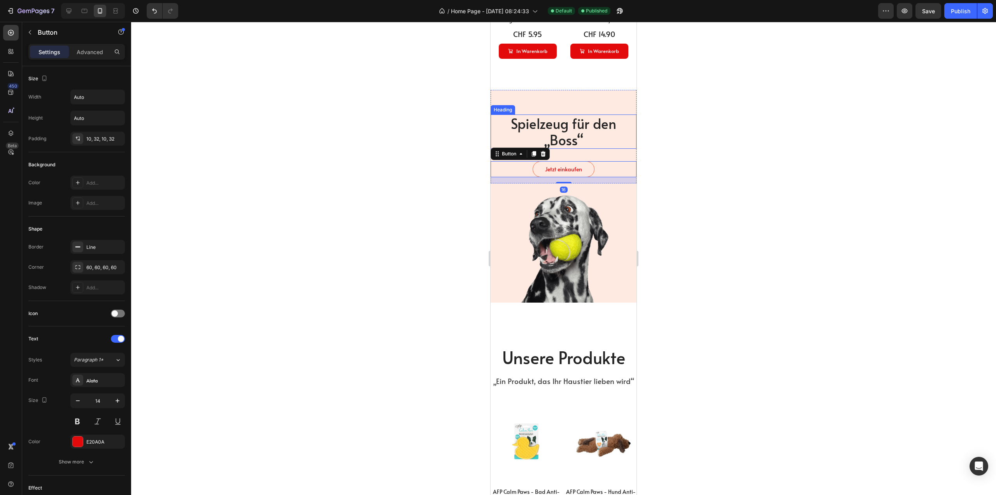
click at [544, 122] on div "⁠⁠⁠⁠⁠⁠⁠ Spielzeug für den „Boss“ Heading" at bounding box center [564, 131] width 146 height 34
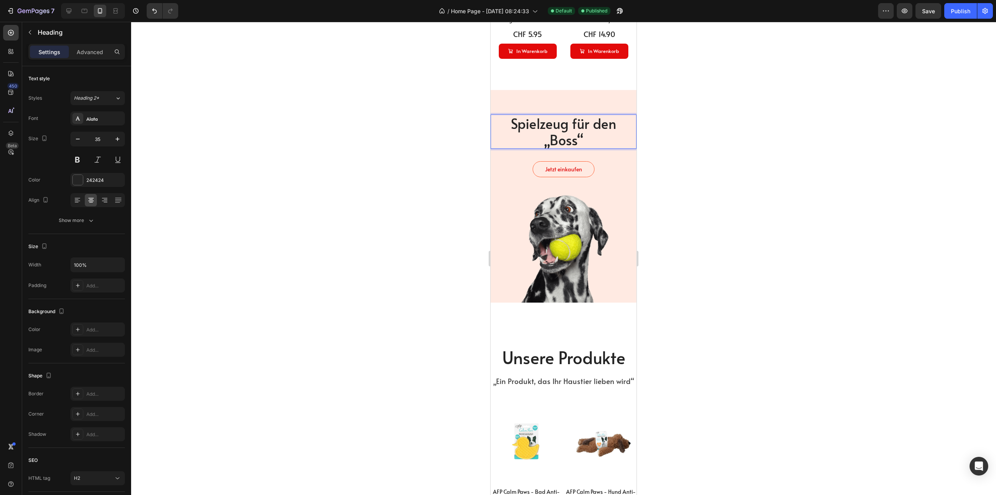
click at [587, 132] on p "Spielzeug für den „Boss“" at bounding box center [564, 131] width 144 height 33
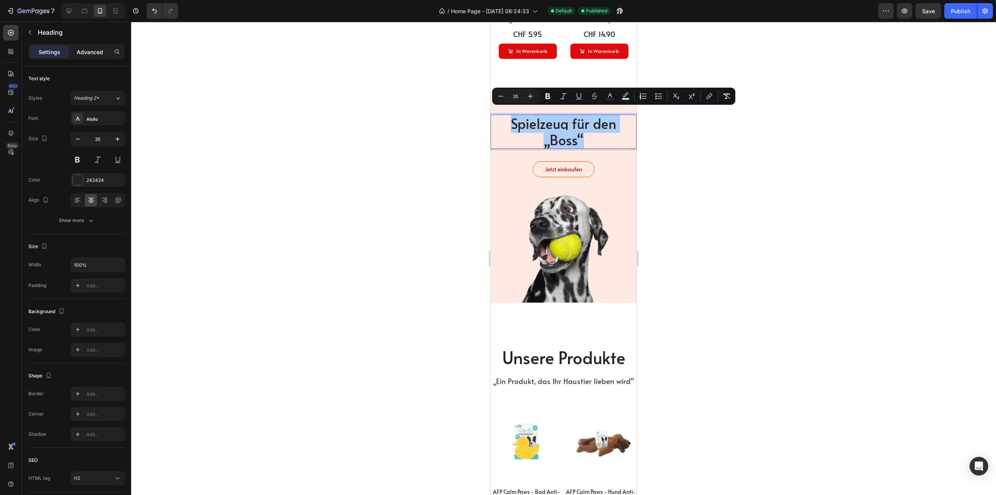
click at [85, 51] on p "Advanced" at bounding box center [90, 52] width 26 height 8
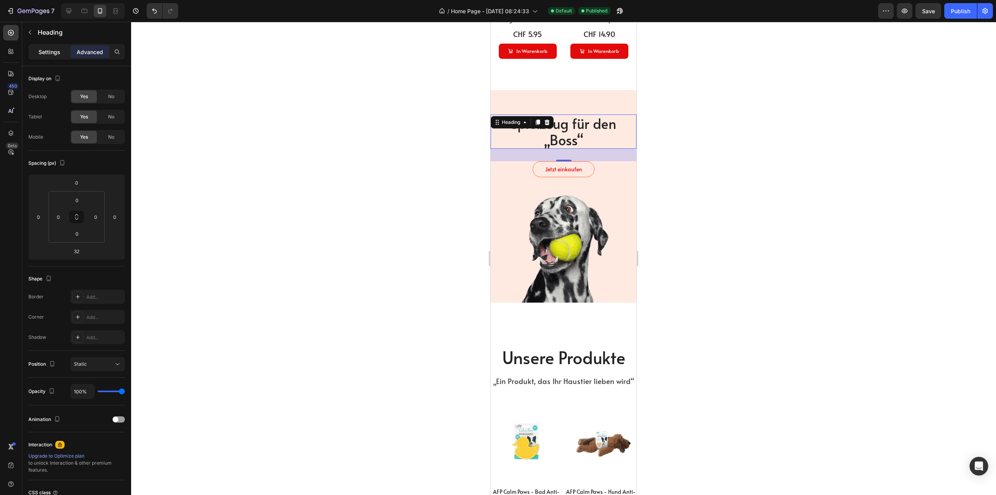
click at [57, 50] on p "Settings" at bounding box center [50, 52] width 22 height 8
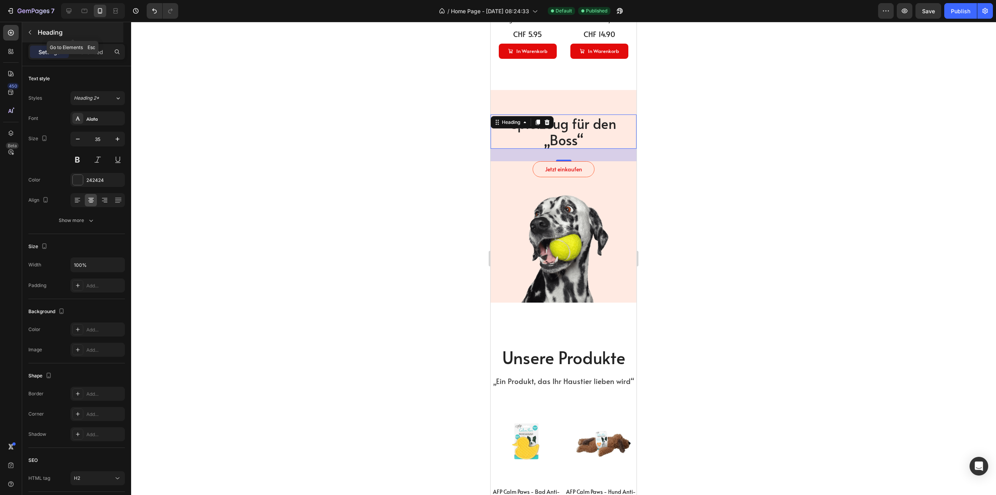
click at [32, 37] on button "button" at bounding box center [30, 32] width 12 height 12
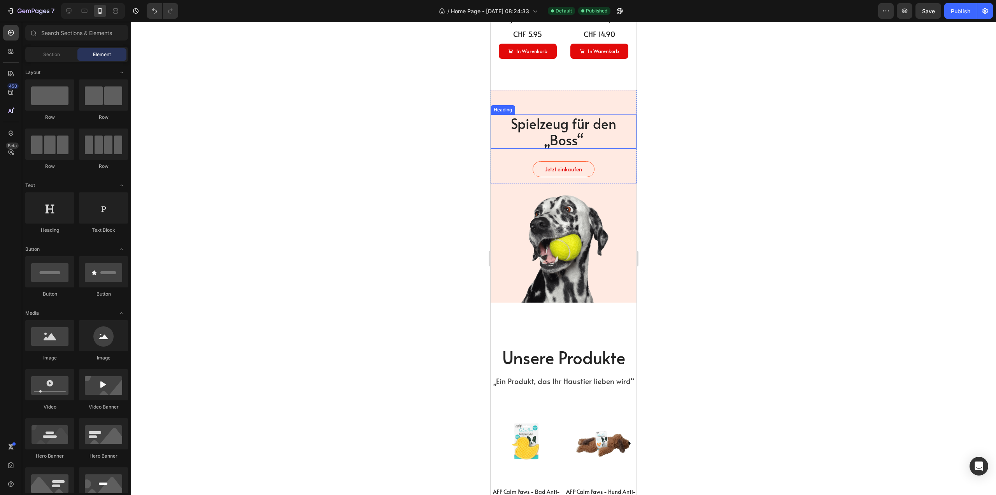
click at [614, 119] on p "⁠⁠⁠⁠⁠⁠⁠ Spielzeug für den „Boss“" at bounding box center [564, 131] width 144 height 33
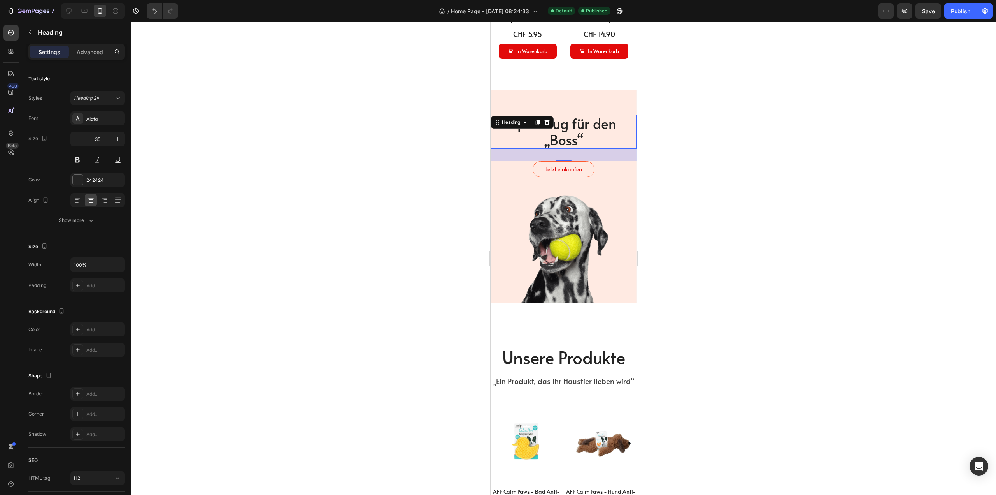
click at [967, 1] on div "7 Version history / Home Page - Mar 7, 08:24:33 Default Published Preview Save …" at bounding box center [498, 11] width 996 height 22
click at [966, 10] on div "Publish" at bounding box center [960, 11] width 19 height 8
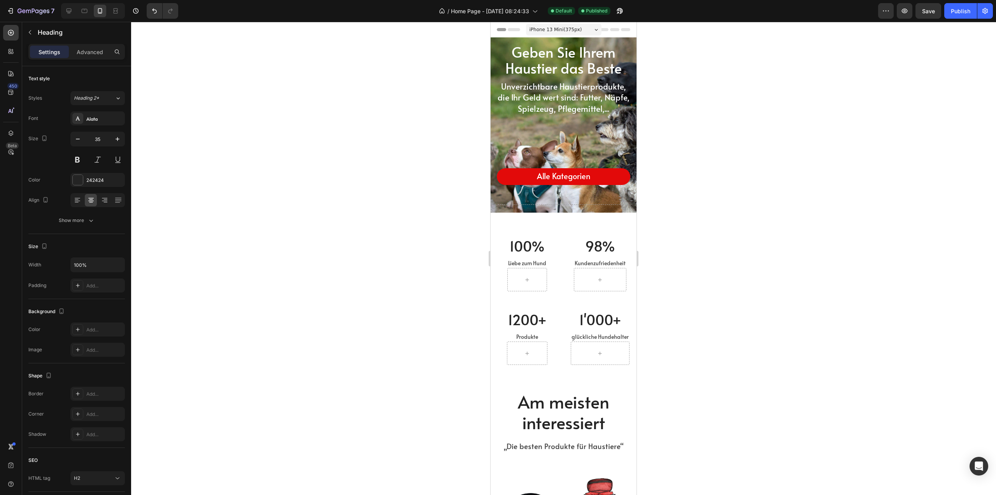
click at [392, 191] on div at bounding box center [563, 258] width 865 height 473
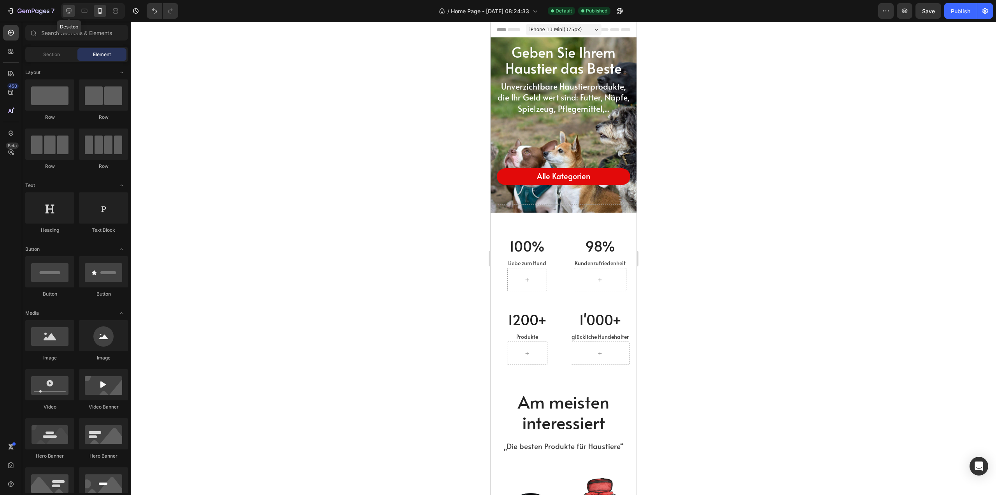
click at [70, 13] on icon at bounding box center [69, 11] width 5 height 5
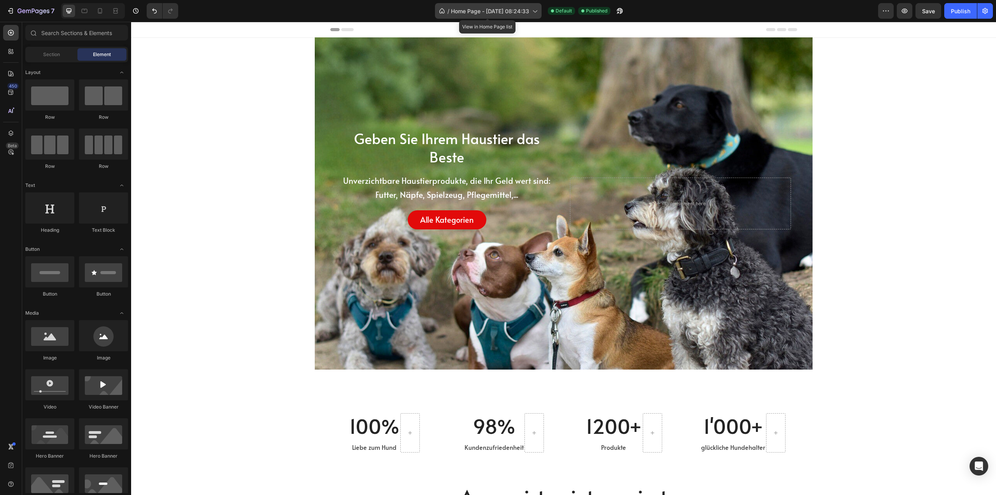
click at [528, 9] on span "Home Page - Mar 7, 08:24:33" at bounding box center [490, 11] width 78 height 8
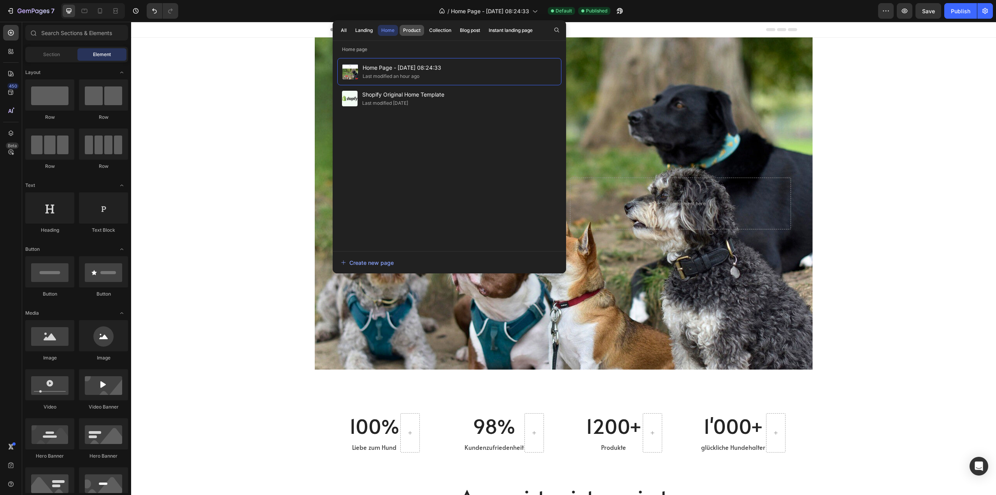
click at [415, 30] on div "Product" at bounding box center [412, 30] width 18 height 7
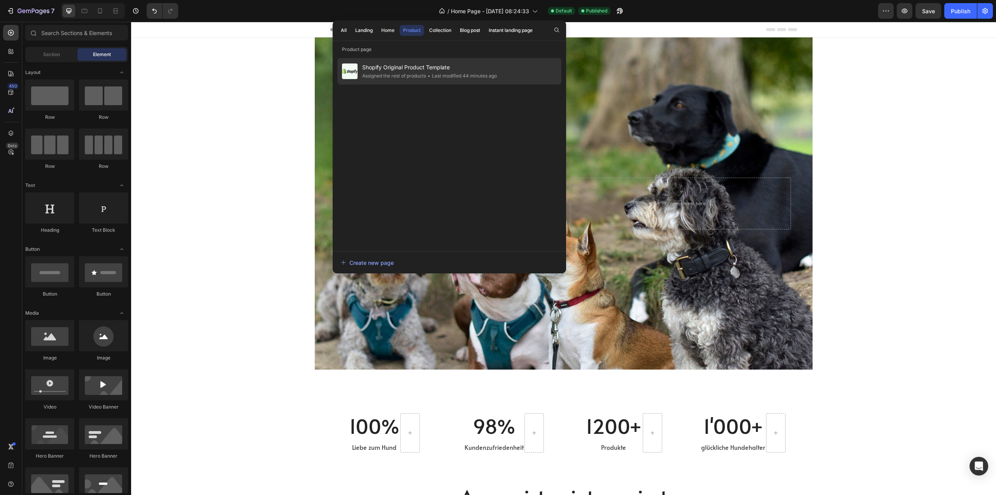
click at [404, 67] on span "Shopify Original Product Template" at bounding box center [429, 67] width 135 height 9
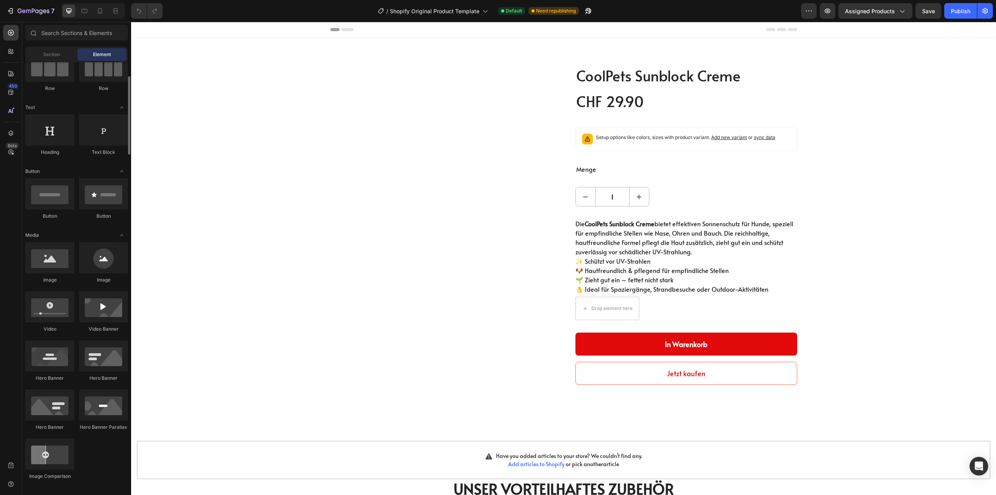
scroll to position [234, 0]
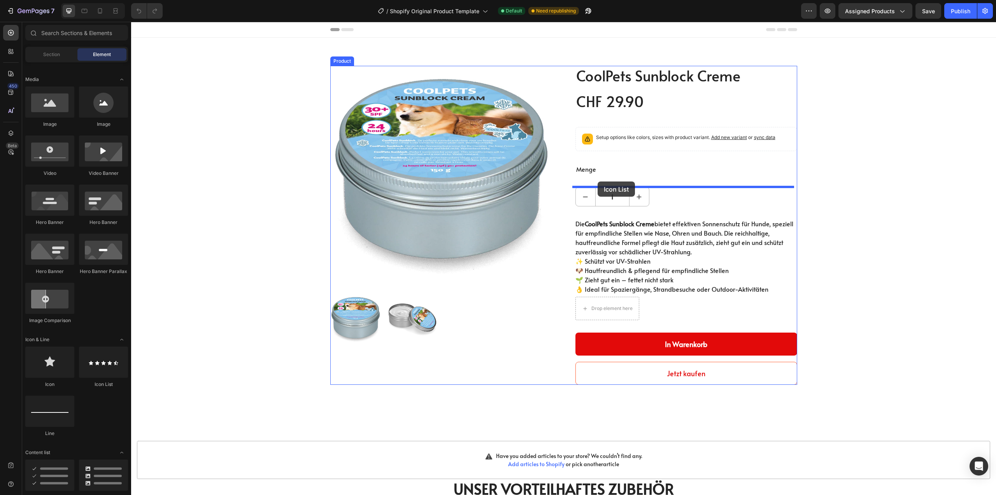
drag, startPoint x: 232, startPoint y: 385, endPoint x: 598, endPoint y: 181, distance: 418.5
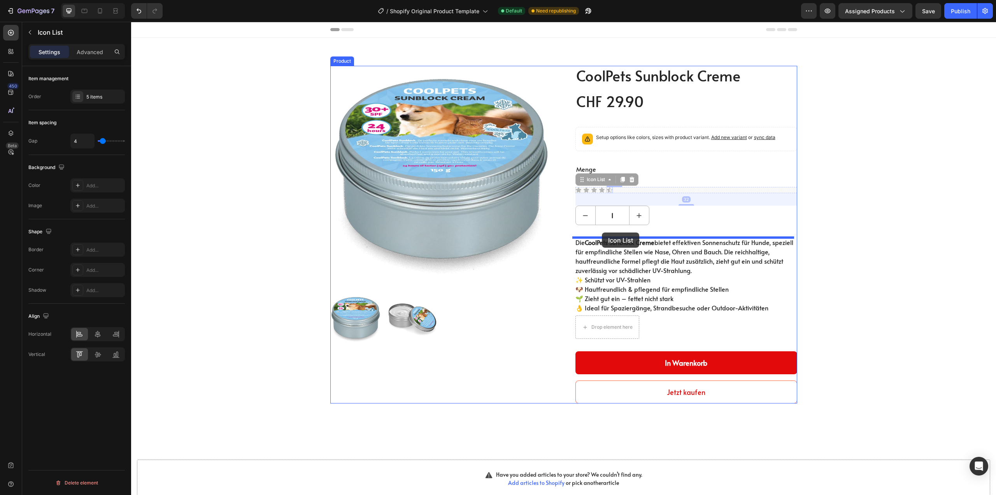
drag, startPoint x: 603, startPoint y: 189, endPoint x: 602, endPoint y: 232, distance: 43.2
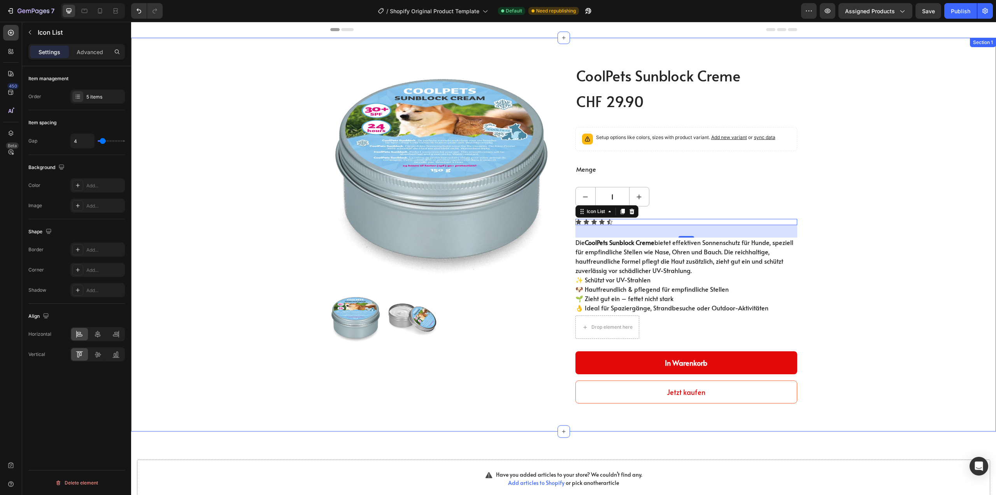
click at [861, 233] on div "Product Images CoolPets Sunblock Creme (P) Title CHF 29.90 (P) Price (P) Price …" at bounding box center [564, 234] width 854 height 337
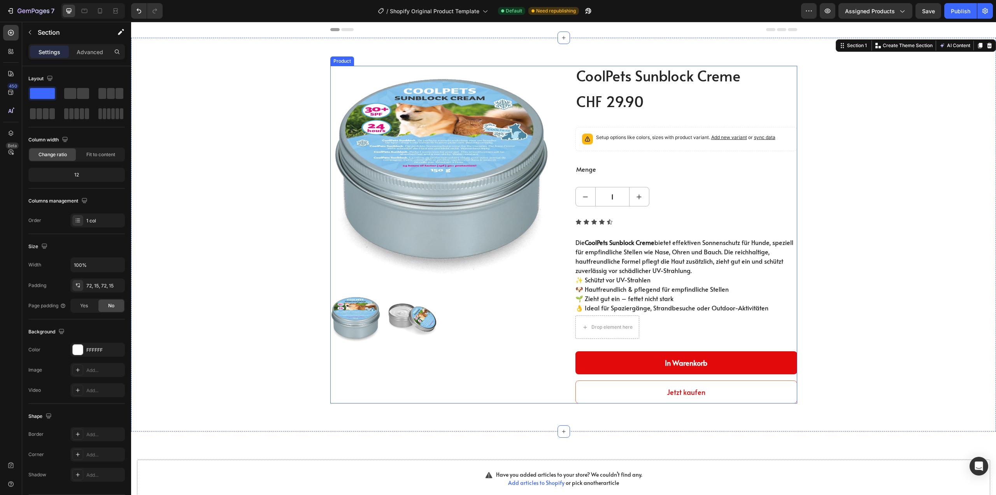
click at [599, 223] on icon at bounding box center [601, 221] width 5 height 5
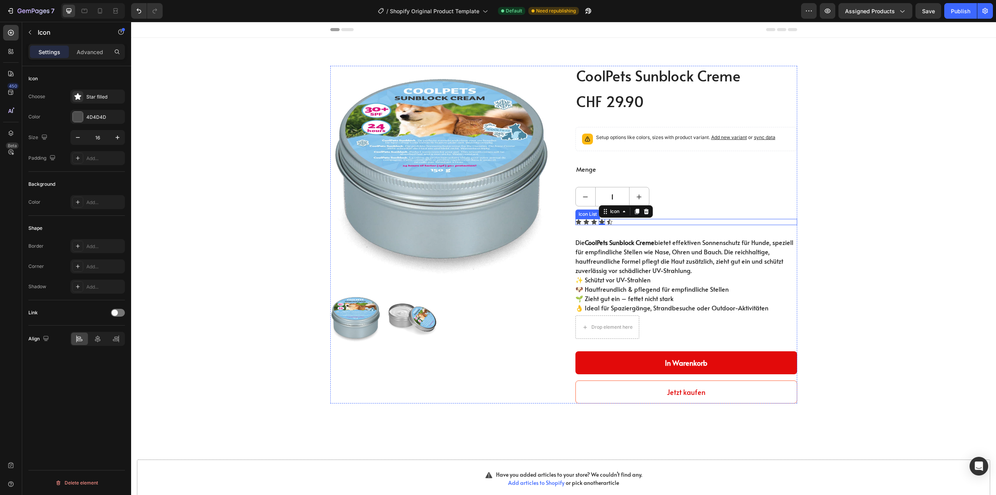
click at [611, 222] on div "Icon Icon Icon Icon 0 Icon" at bounding box center [687, 222] width 222 height 6
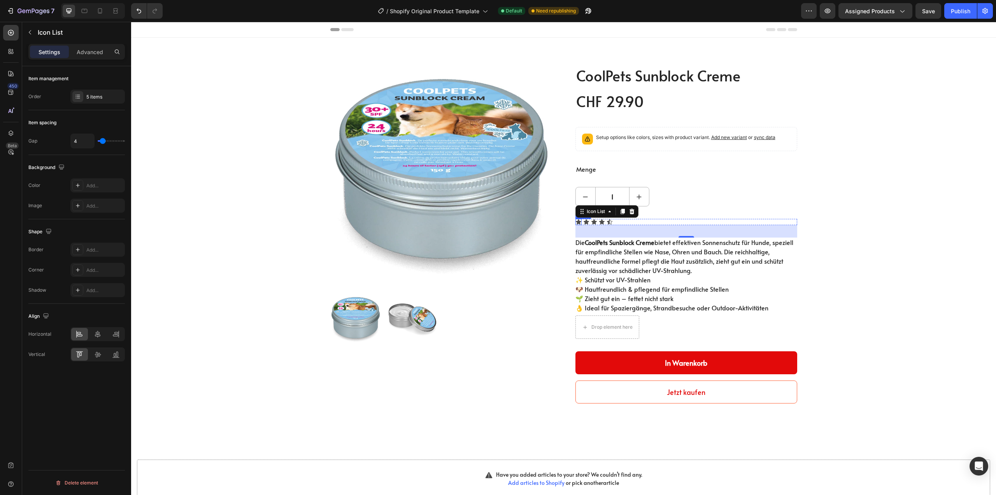
click at [576, 218] on div "CoolPets Sunblock Creme (P) Title CHF 29.90 (P) Price (P) Price Row Setup optio…" at bounding box center [687, 234] width 222 height 337
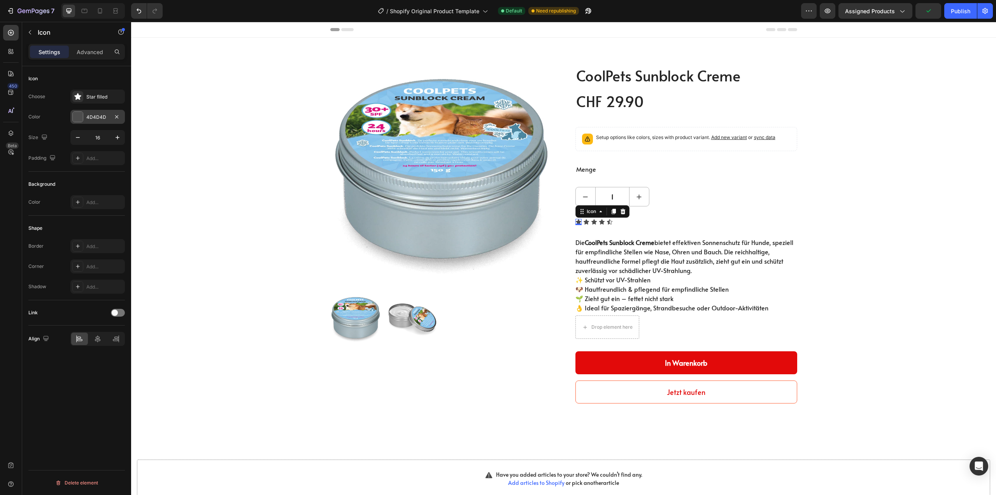
click at [80, 116] on div at bounding box center [78, 117] width 10 height 10
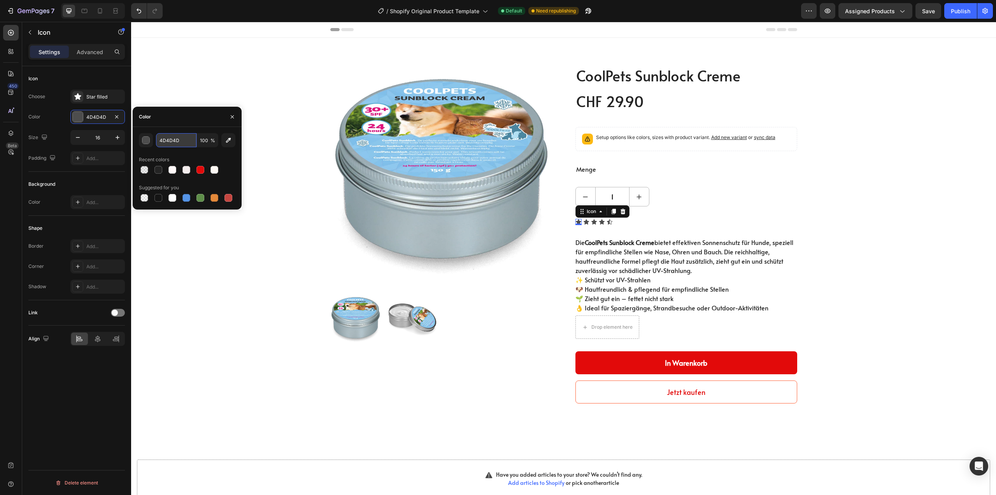
click at [172, 142] on input "4D4D4D" at bounding box center [176, 140] width 40 height 14
paste input "#FFD700"
type input "#FFD700"
click at [584, 222] on icon at bounding box center [586, 221] width 5 height 5
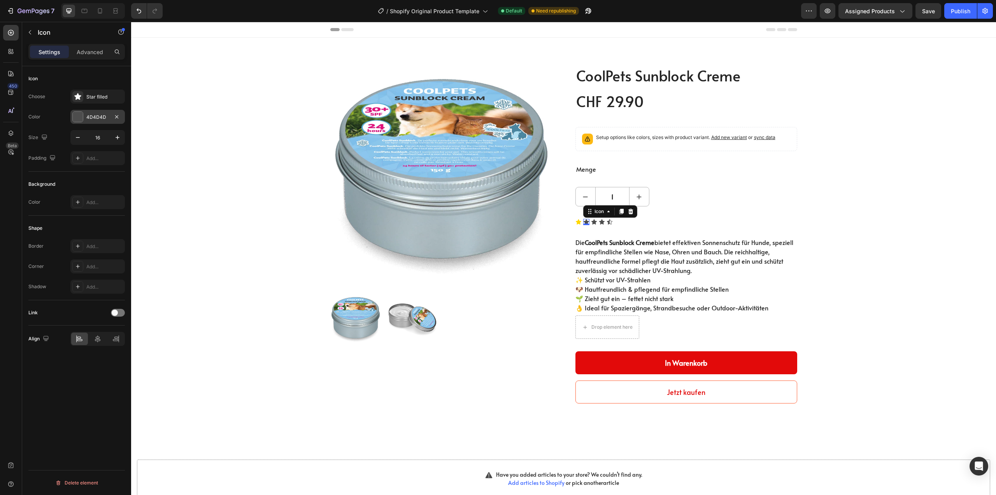
click at [98, 118] on div "4D4D4D" at bounding box center [97, 117] width 23 height 7
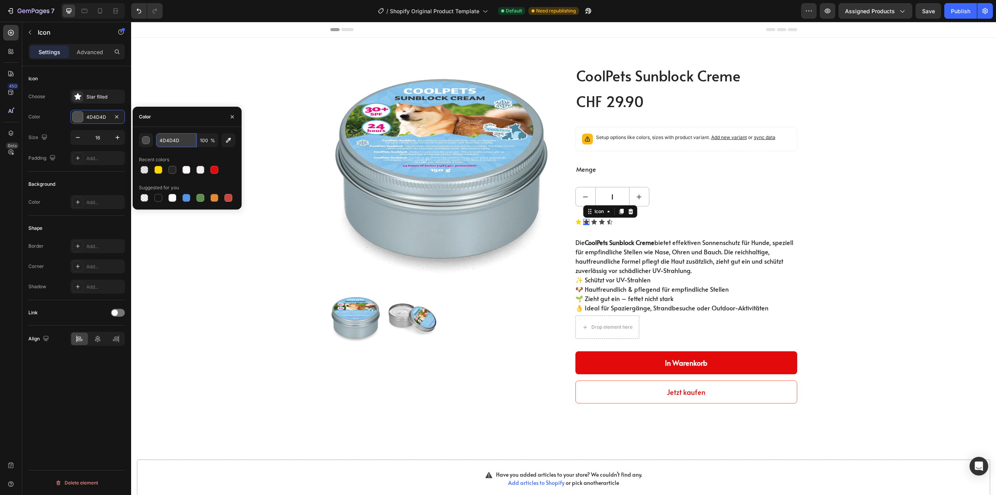
click at [171, 145] on input "4D4D4D" at bounding box center [176, 140] width 40 height 14
click at [160, 174] on div at bounding box center [158, 169] width 9 height 9
type input "FFD700"
click at [591, 222] on div "Icon 0" at bounding box center [594, 222] width 6 height 6
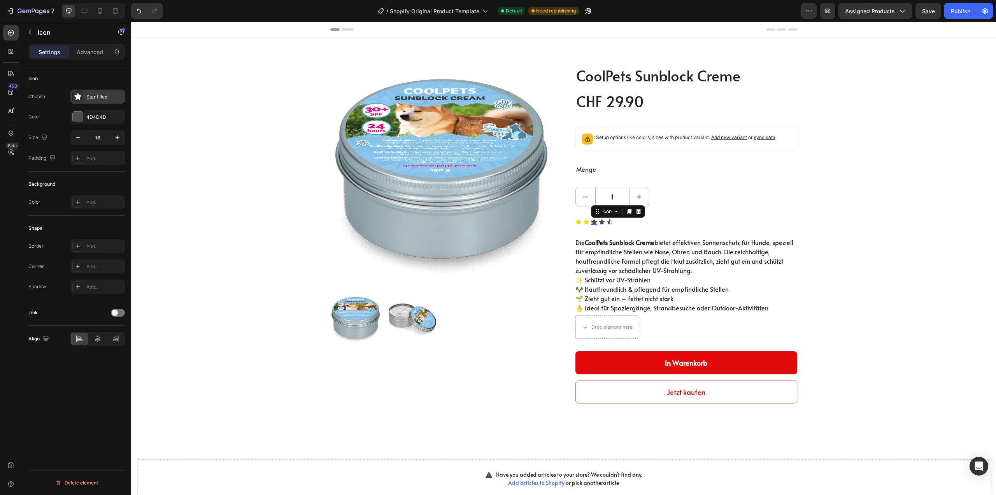
click at [81, 98] on icon at bounding box center [78, 97] width 8 height 8
click at [76, 112] on div at bounding box center [78, 117] width 10 height 10
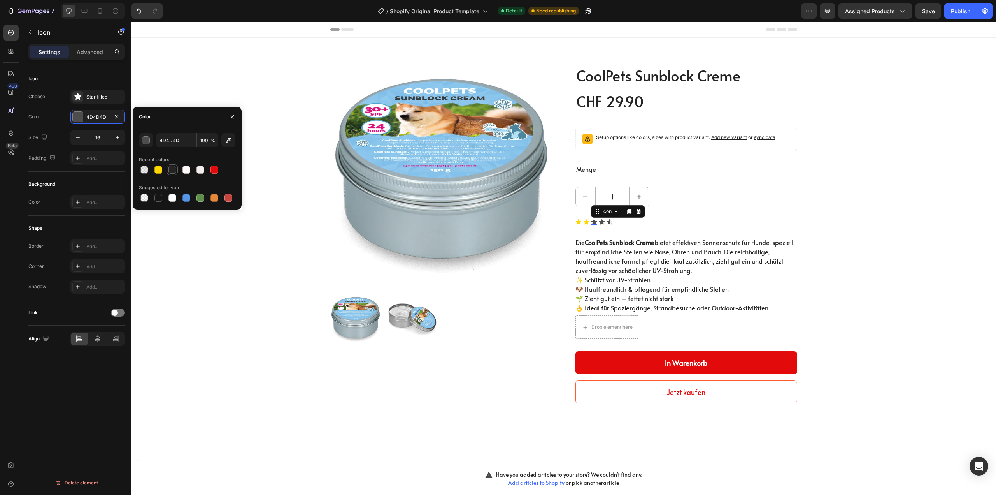
drag, startPoint x: 162, startPoint y: 172, endPoint x: 169, endPoint y: 172, distance: 7.4
click at [162, 172] on div at bounding box center [159, 170] width 8 height 8
type input "FFD700"
click at [599, 222] on div "Icon" at bounding box center [602, 222] width 6 height 6
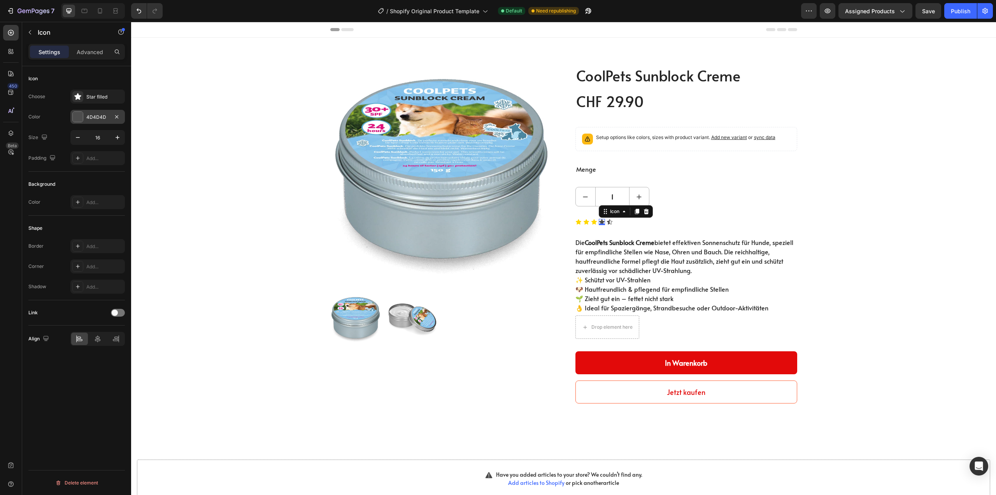
click at [82, 116] on div at bounding box center [78, 117] width 10 height 10
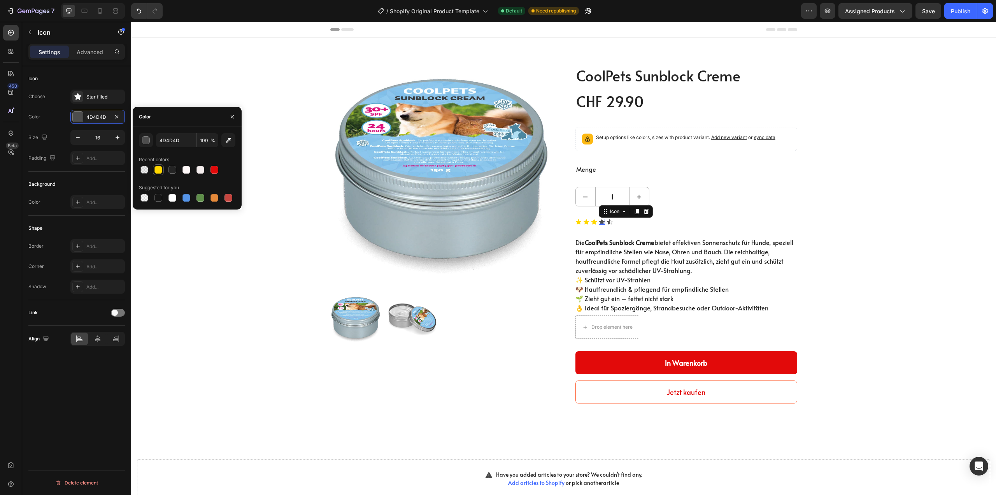
click at [160, 169] on div at bounding box center [159, 170] width 8 height 8
type input "FFD700"
click at [607, 221] on icon at bounding box center [609, 221] width 5 height 5
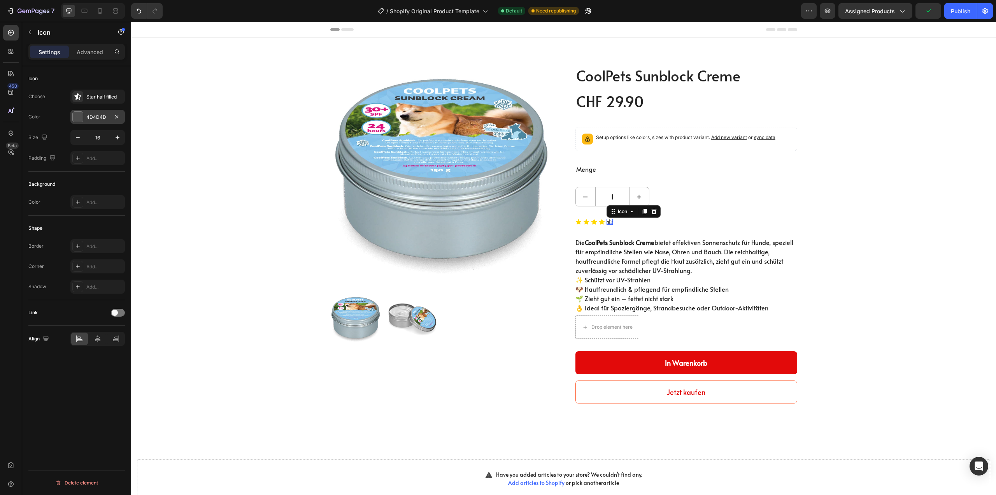
click at [79, 121] on div at bounding box center [78, 117] width 10 height 10
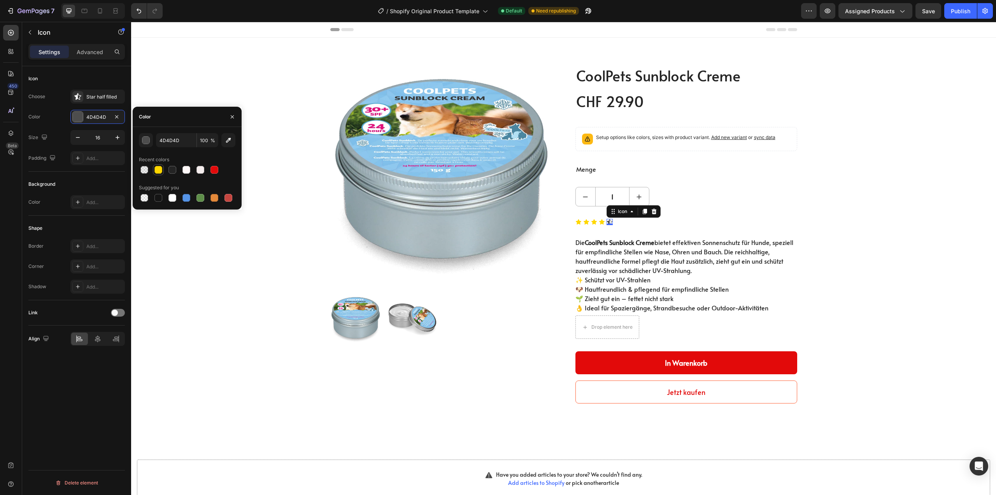
click at [158, 170] on div at bounding box center [159, 170] width 8 height 8
type input "FFD700"
click at [990, 215] on div "Product Images CoolPets Sunblock Creme (P) Title CHF 29.90 (P) Price (P) Price …" at bounding box center [563, 234] width 865 height 393
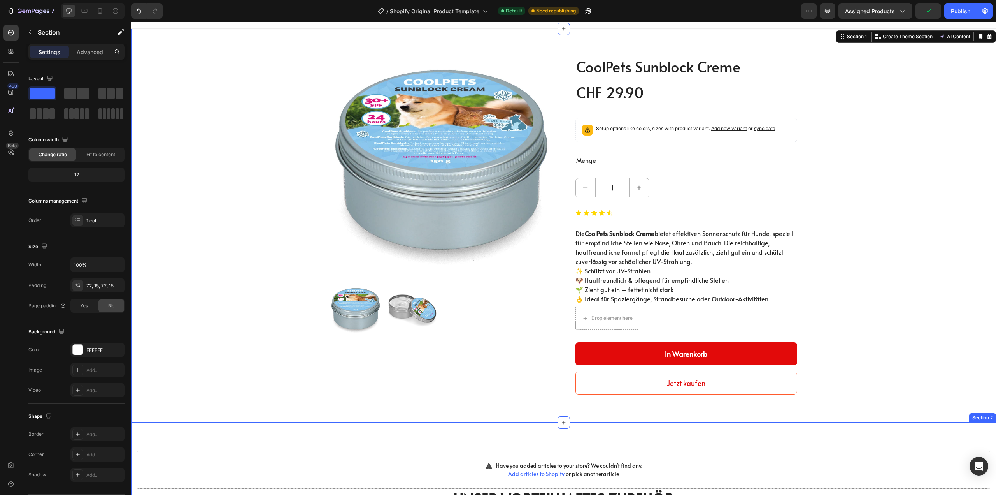
scroll to position [0, 0]
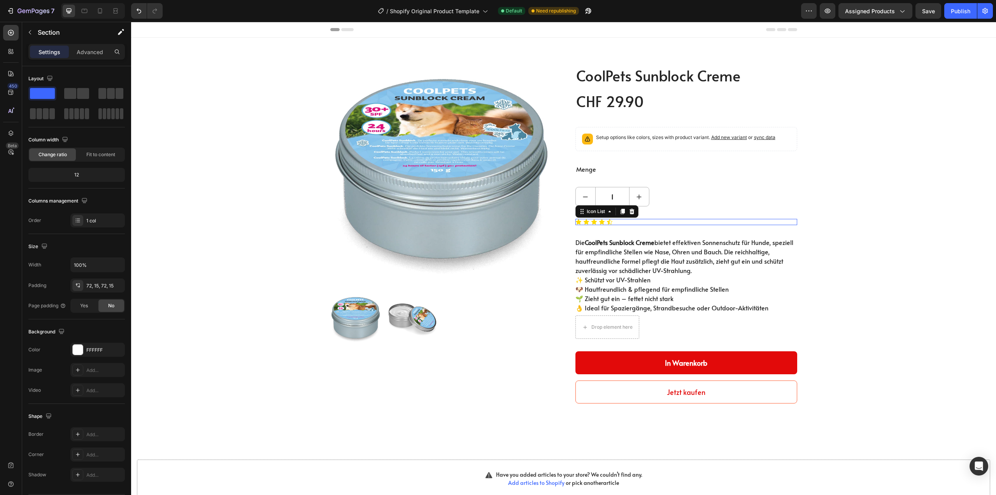
click at [618, 223] on div "Icon Icon Icon Icon Icon" at bounding box center [687, 222] width 222 height 6
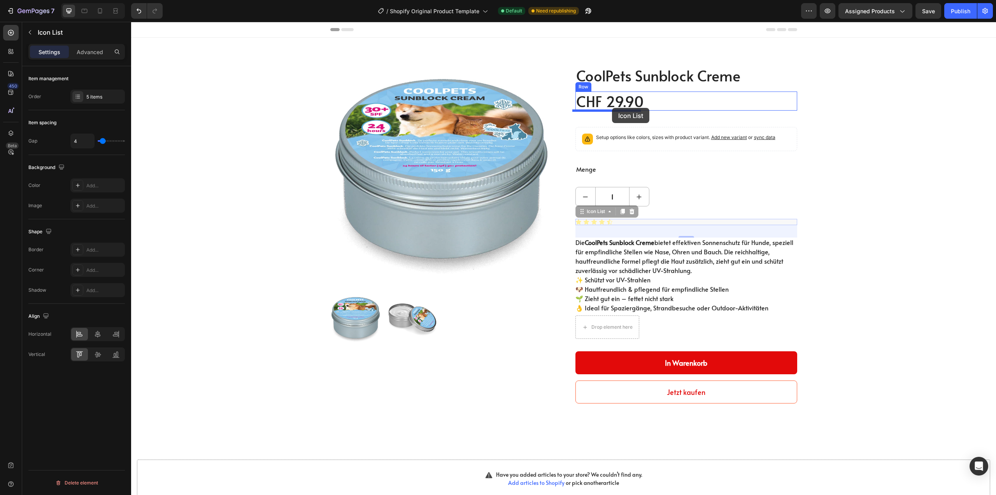
drag, startPoint x: 629, startPoint y: 220, endPoint x: 629, endPoint y: 119, distance: 100.8
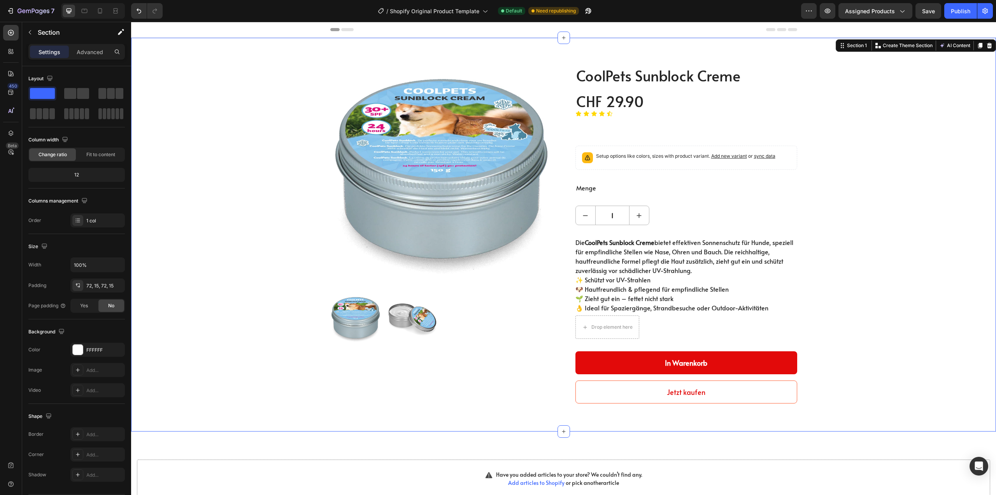
click at [860, 157] on div "Product Images CoolPets Sunblock Creme (P) Title CHF 29.90 (P) Price (P) Price …" at bounding box center [564, 234] width 854 height 337
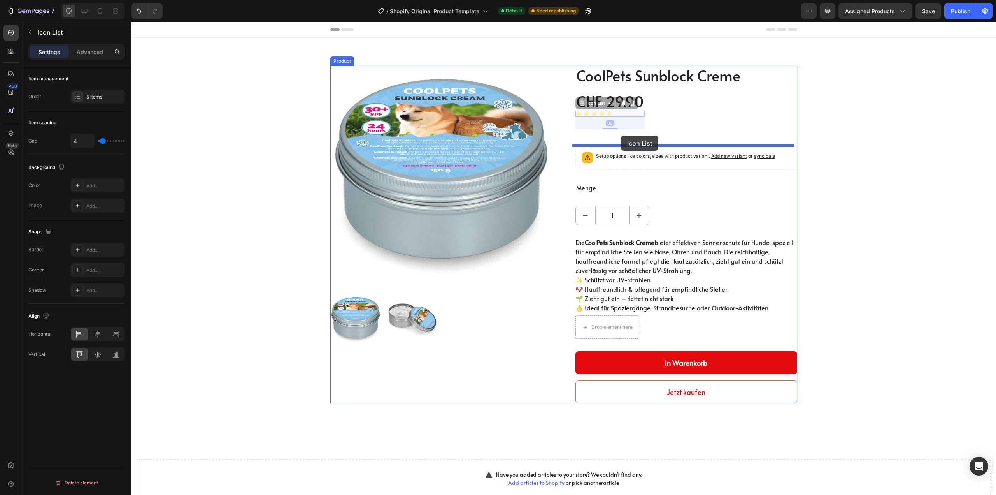
drag, startPoint x: 620, startPoint y: 113, endPoint x: 621, endPoint y: 135, distance: 22.2
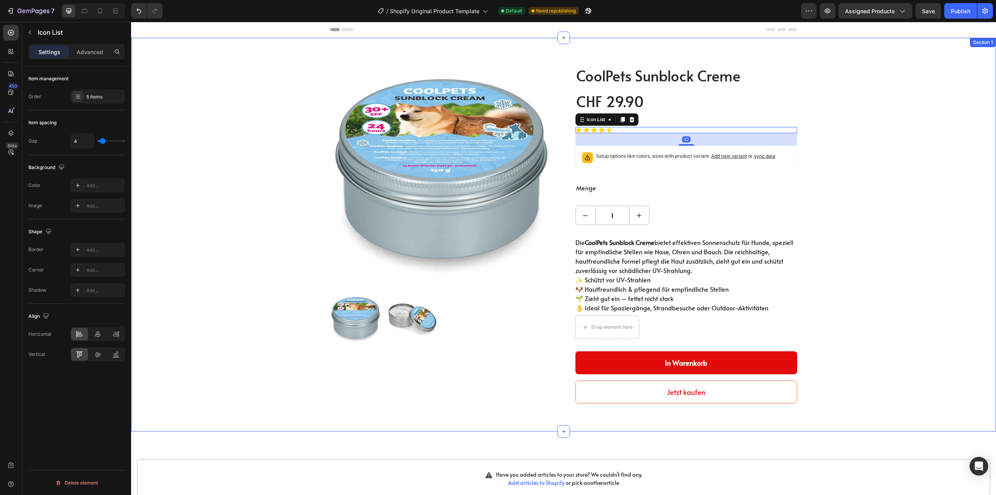
click at [841, 186] on div "Product Images CoolPets Sunblock Creme (P) Title CHF 29.90 (P) Price (P) Price …" at bounding box center [564, 234] width 854 height 337
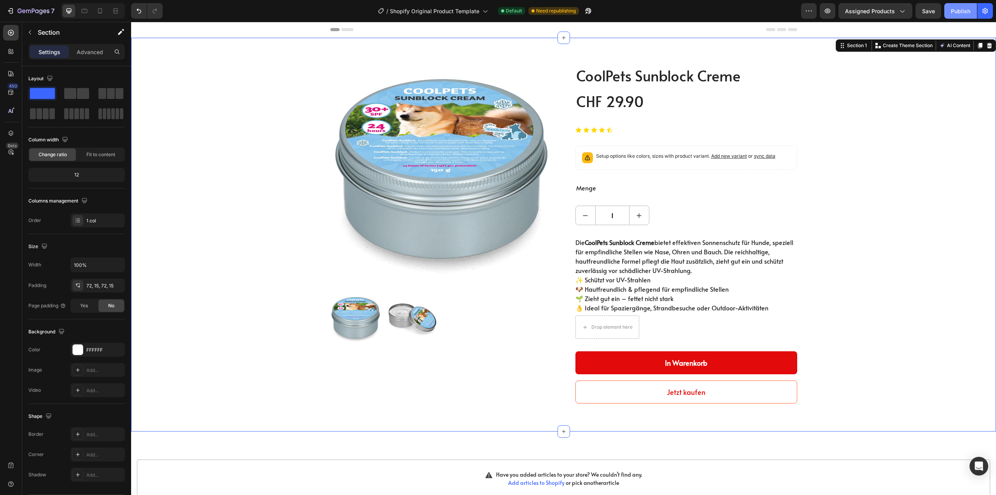
click at [957, 11] on div "Publish" at bounding box center [960, 11] width 19 height 8
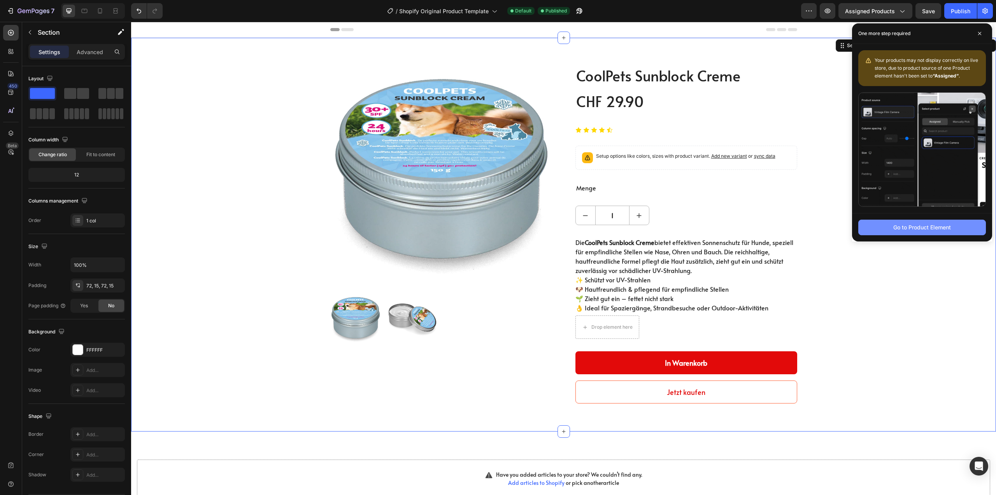
click at [931, 230] on div "Go to Product Element" at bounding box center [923, 227] width 58 height 8
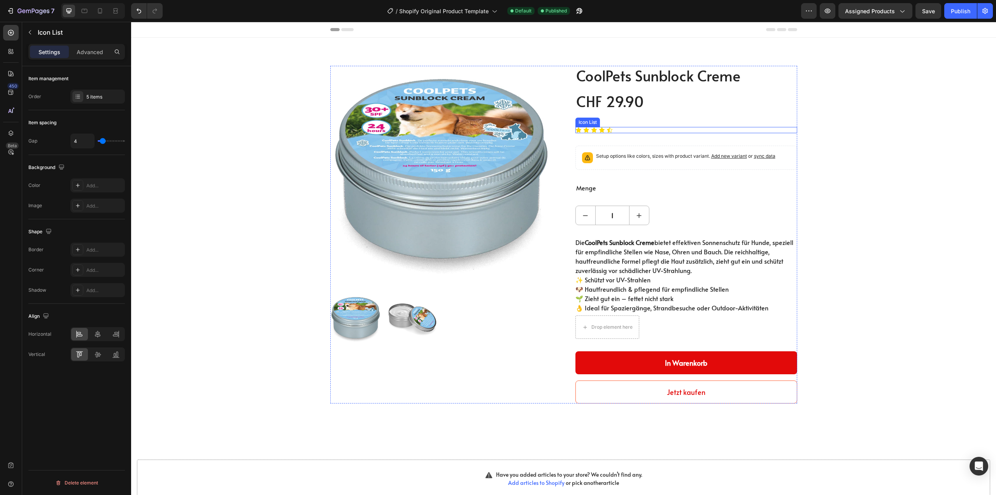
click at [614, 130] on div "Icon Icon Icon Icon Icon" at bounding box center [687, 130] width 222 height 6
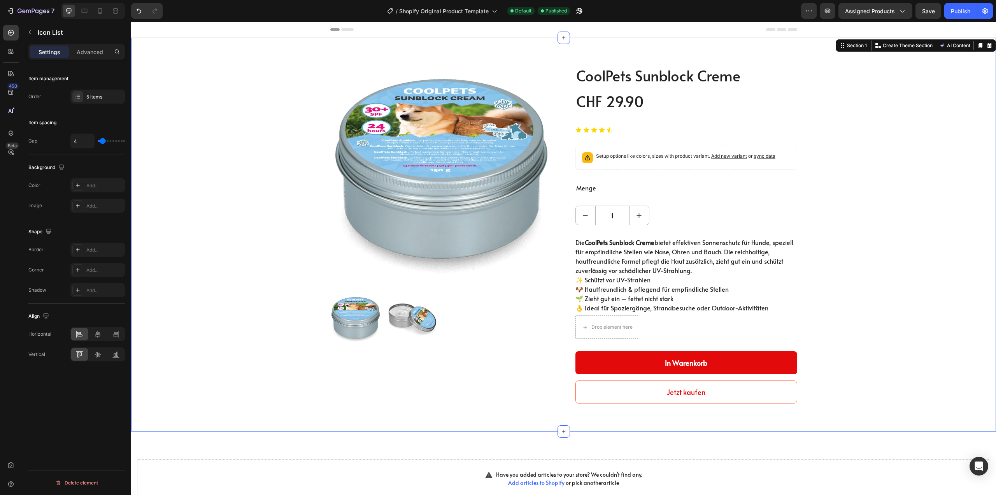
click at [844, 151] on div "Product Images CoolPets Sunblock Creme (P) Title CHF 29.90 (P) Price (P) Price …" at bounding box center [564, 234] width 854 height 337
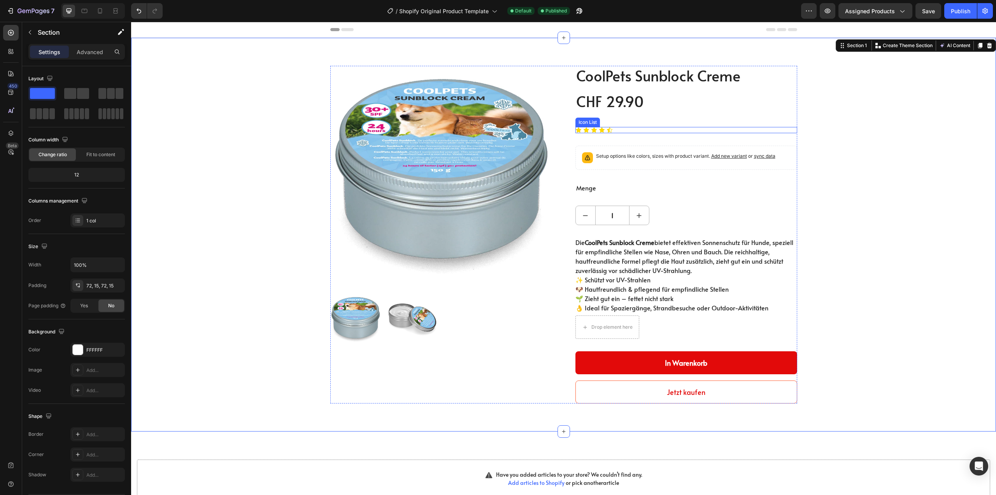
click at [610, 130] on div "Icon Icon Icon Icon Icon" at bounding box center [687, 130] width 222 height 6
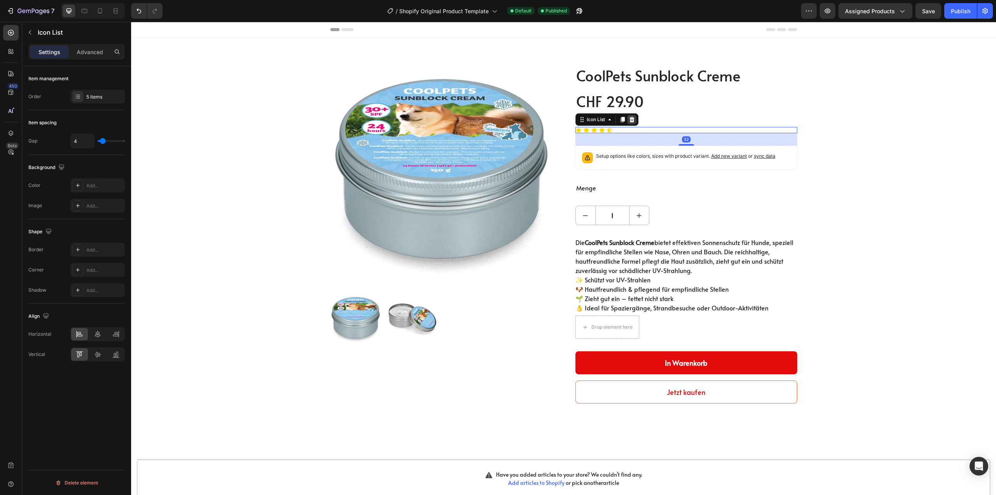
click at [629, 120] on icon at bounding box center [632, 119] width 6 height 6
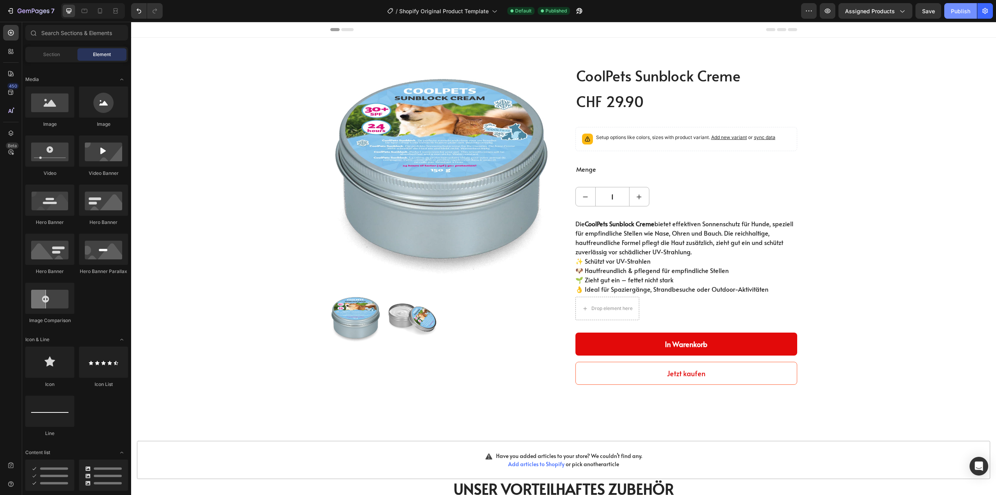
click at [959, 14] on div "Publish" at bounding box center [960, 11] width 19 height 8
click at [332, 70] on img at bounding box center [441, 177] width 222 height 222
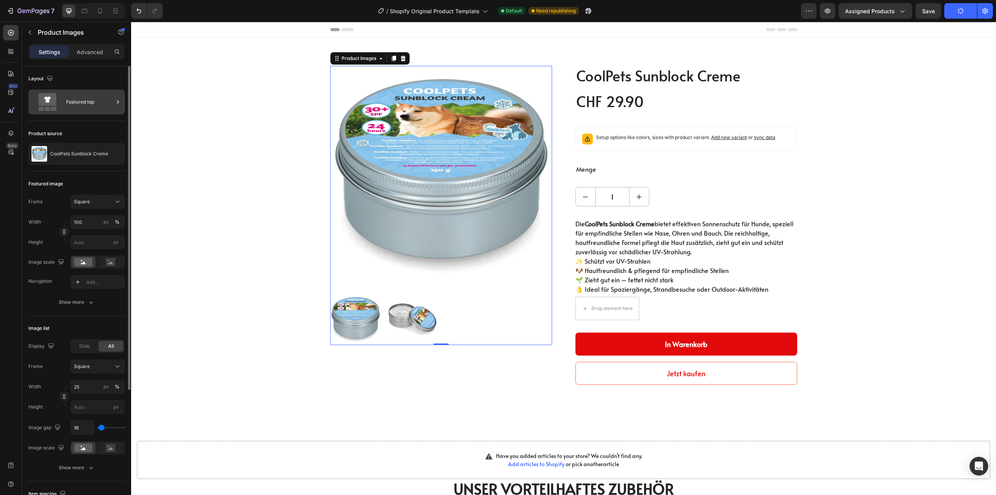
click at [80, 101] on div "Featured top" at bounding box center [89, 102] width 47 height 18
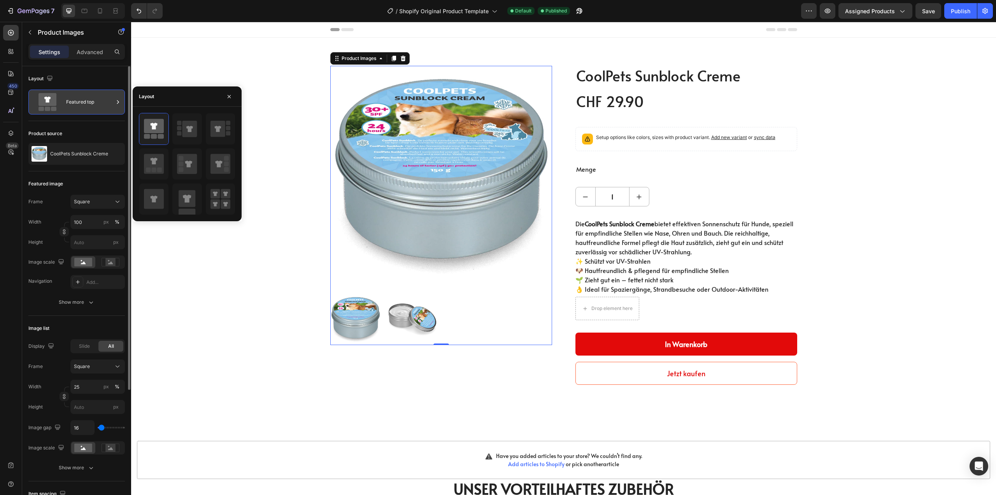
click at [80, 101] on div "Featured top" at bounding box center [89, 102] width 47 height 18
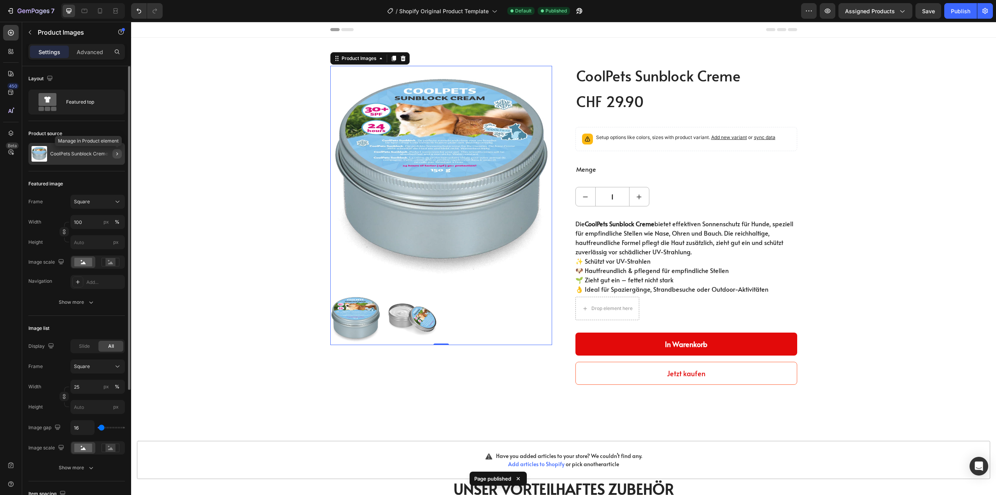
click at [114, 156] on button "button" at bounding box center [116, 153] width 9 height 9
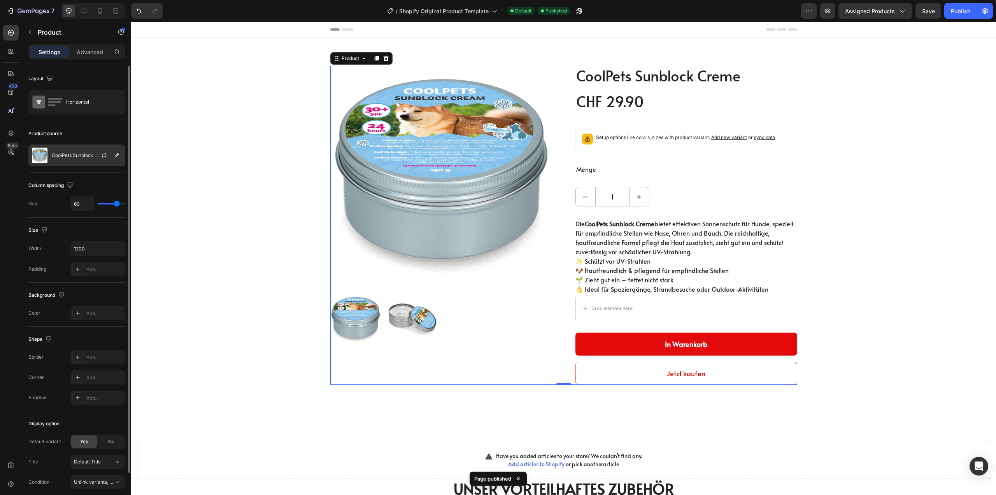
click at [67, 149] on div "CoolPets Sunblock Creme" at bounding box center [76, 155] width 97 height 22
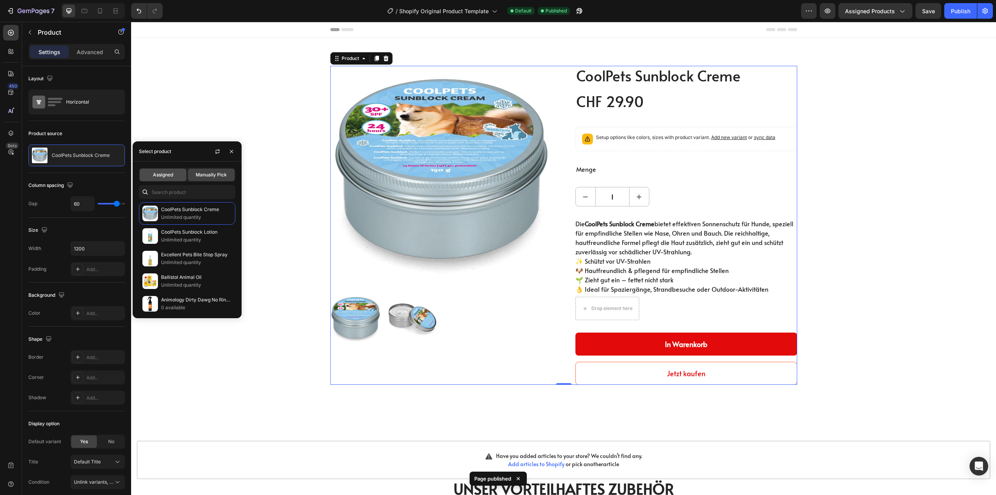
click at [167, 175] on span "Assigned" at bounding box center [163, 174] width 20 height 7
click at [174, 170] on div "Assigned" at bounding box center [163, 175] width 47 height 12
click at [231, 153] on icon "button" at bounding box center [231, 151] width 6 height 6
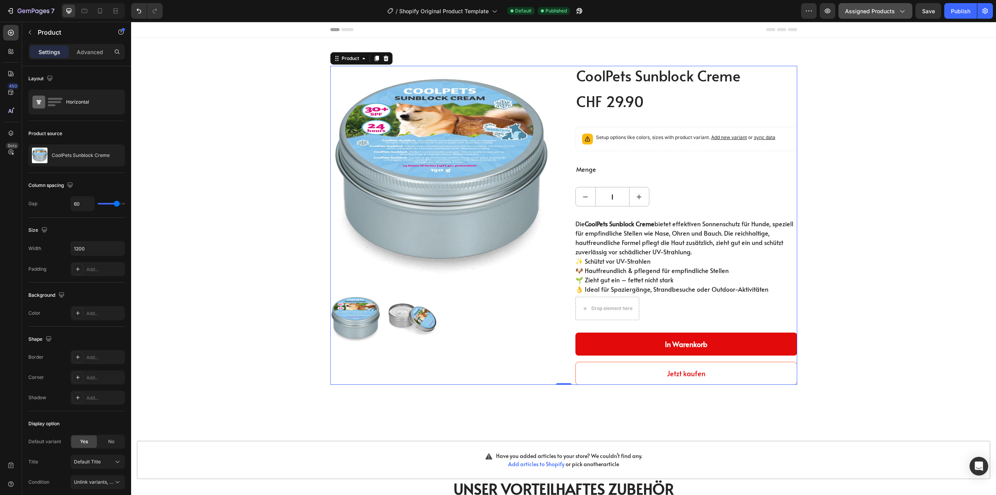
click at [903, 9] on icon "button" at bounding box center [902, 11] width 8 height 8
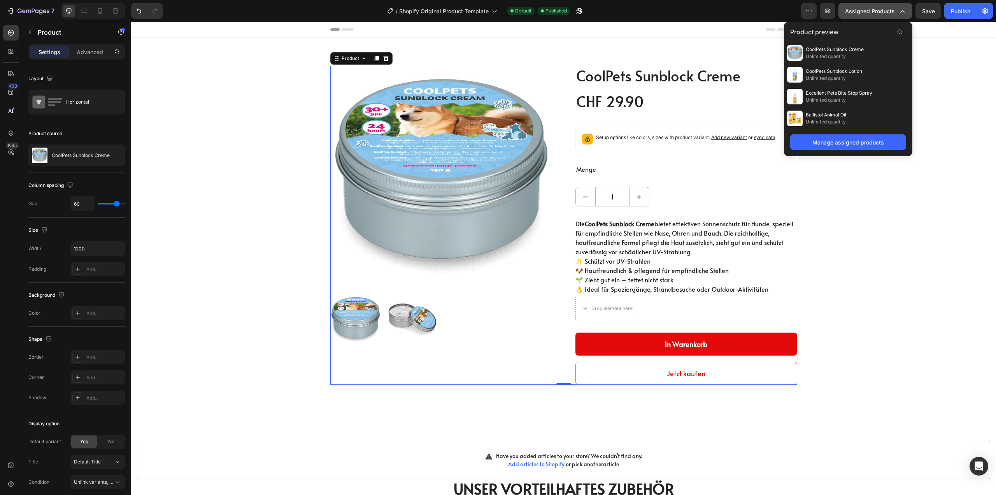
click at [903, 9] on icon "button" at bounding box center [902, 11] width 8 height 8
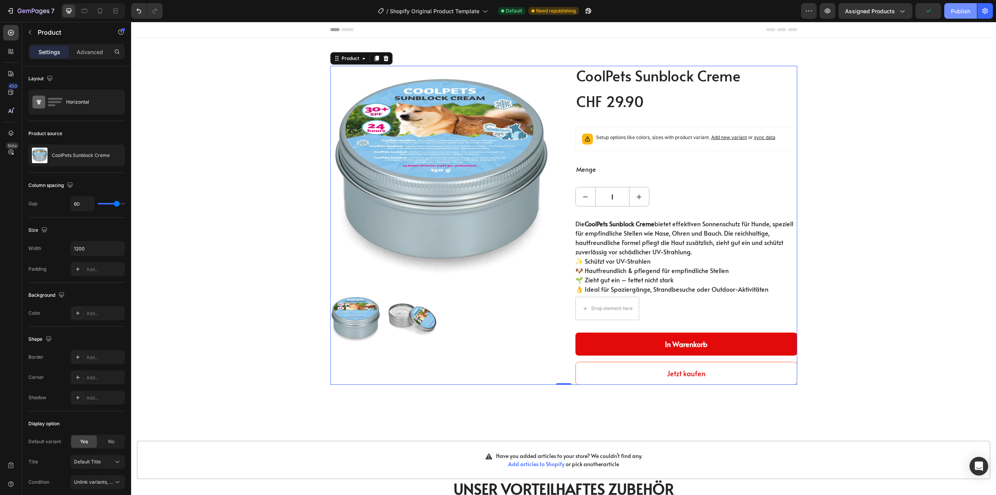
click at [959, 9] on div "Publish" at bounding box center [960, 11] width 19 height 8
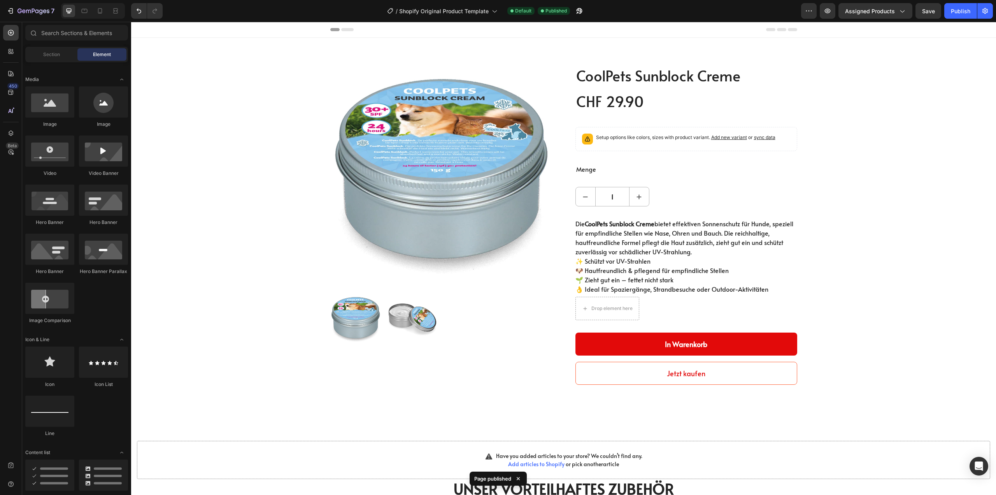
click at [829, 33] on div at bounding box center [563, 30] width 865 height 16
click at [491, 8] on icon at bounding box center [494, 11] width 8 height 8
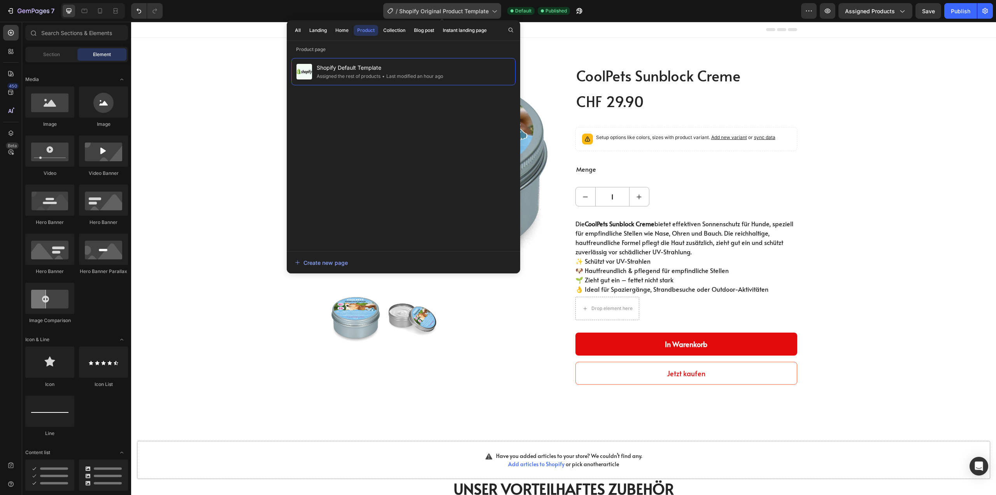
click at [491, 8] on icon at bounding box center [494, 11] width 8 height 8
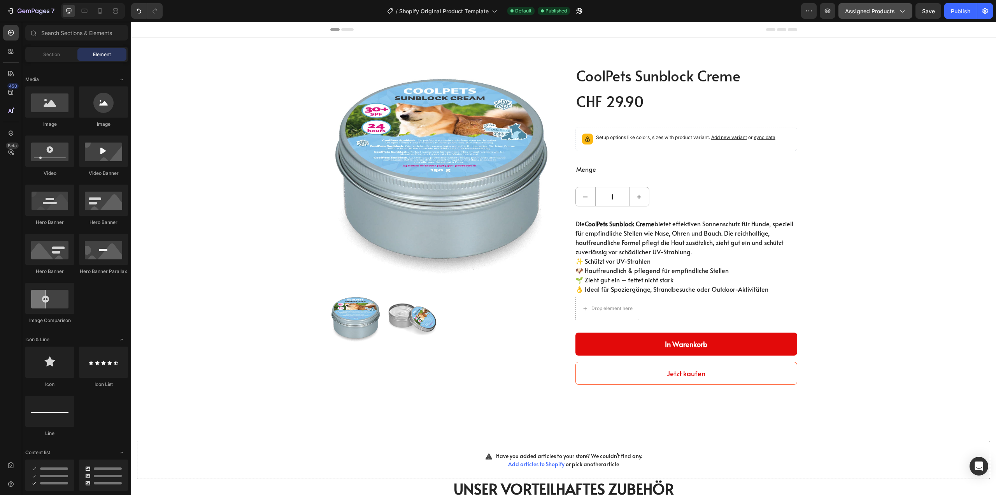
click at [899, 12] on icon "button" at bounding box center [902, 11] width 8 height 8
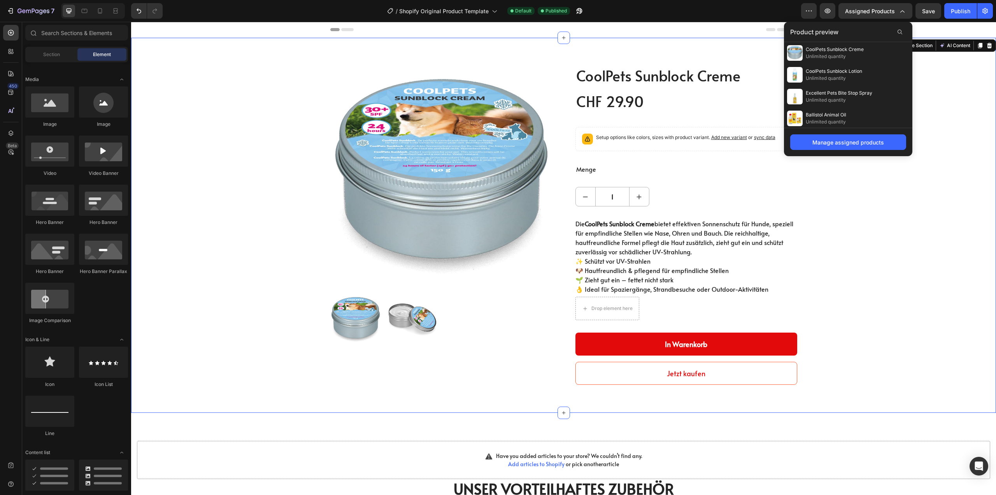
click at [186, 167] on div "Product Images CoolPets Sunblock Creme (P) Title CHF 29.90 (P) Price (P) Price …" at bounding box center [564, 225] width 854 height 319
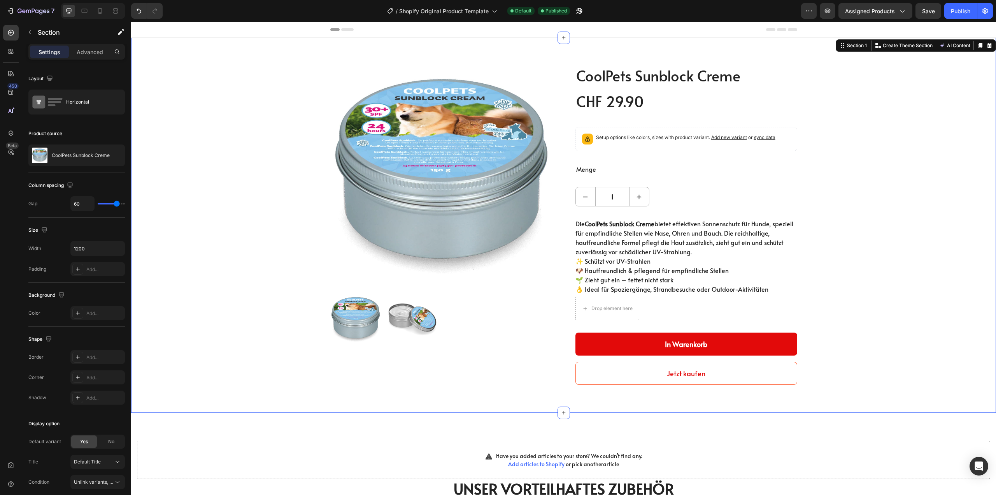
click at [357, 53] on div "Product Images CoolPets Sunblock Creme (P) Title CHF 29.90 (P) Price (P) Price …" at bounding box center [563, 225] width 865 height 375
click at [291, 93] on div "Product Images CoolPets Sunblock Creme (P) Title CHF 29.90 (P) Price (P) Price …" at bounding box center [564, 225] width 854 height 319
click at [352, 94] on img at bounding box center [441, 177] width 222 height 222
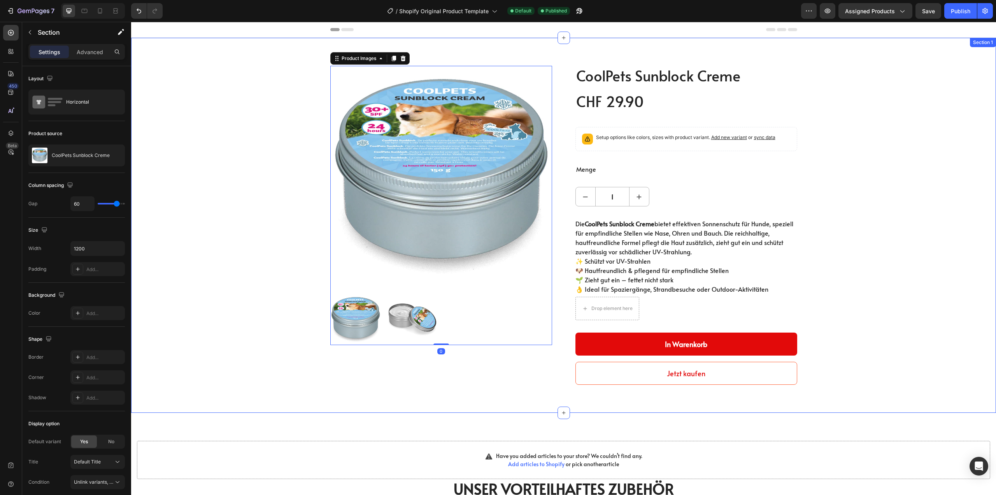
click at [303, 105] on div "Product Images 0 CoolPets Sunblock Creme (P) Title CHF 29.90 (P) Price (P) Pric…" at bounding box center [564, 225] width 854 height 319
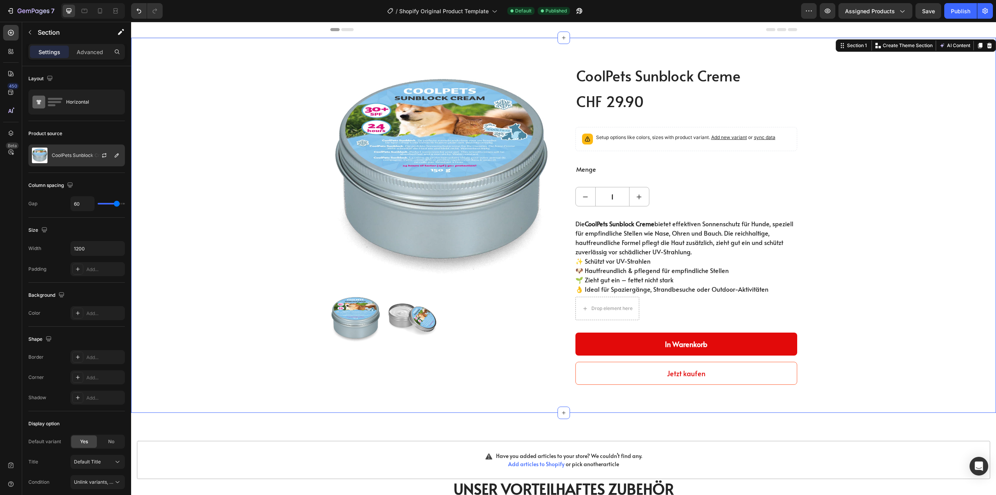
click at [89, 156] on p "CoolPets Sunblock Creme" at bounding box center [81, 155] width 58 height 5
click at [105, 152] on button "button" at bounding box center [104, 155] width 9 height 9
click at [108, 156] on button "button" at bounding box center [104, 155] width 9 height 9
click at [59, 156] on p "CoolPets Sunblock Creme" at bounding box center [81, 155] width 58 height 5
click at [33, 154] on img at bounding box center [40, 156] width 16 height 16
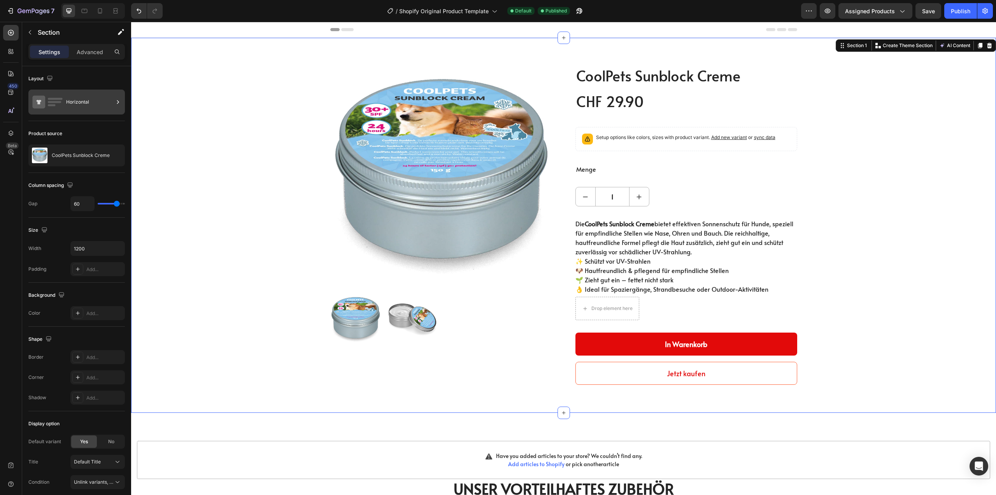
click at [80, 107] on div "Horizontal" at bounding box center [89, 102] width 47 height 18
click at [73, 155] on p "CoolPets Sunblock Creme" at bounding box center [81, 155] width 58 height 5
click at [279, 173] on div "Product Images CoolPets Sunblock Creme (P) Title CHF 29.90 (P) Price (P) Price …" at bounding box center [564, 225] width 854 height 319
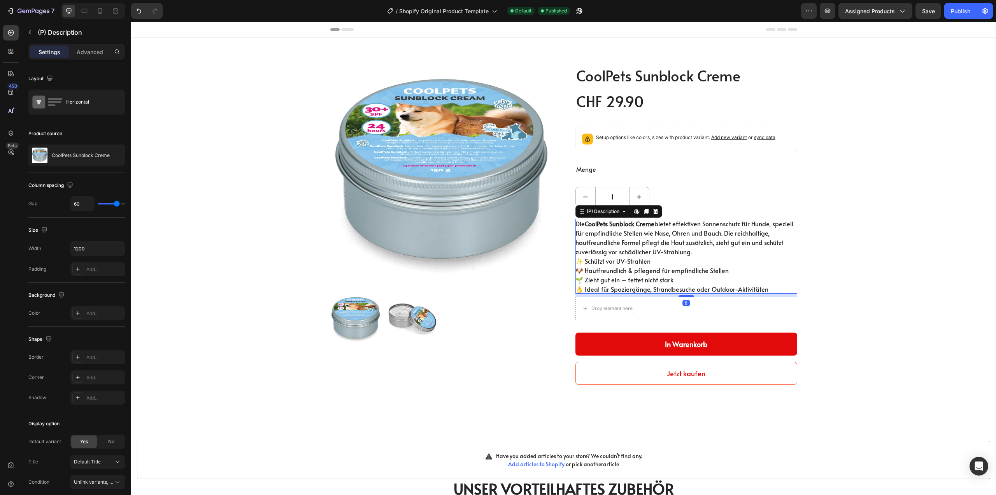
click at [614, 243] on p "Die CoolPets Sunblock Creme bietet effektiven Sonnenschutz für Hunde, speziell …" at bounding box center [685, 237] width 218 height 37
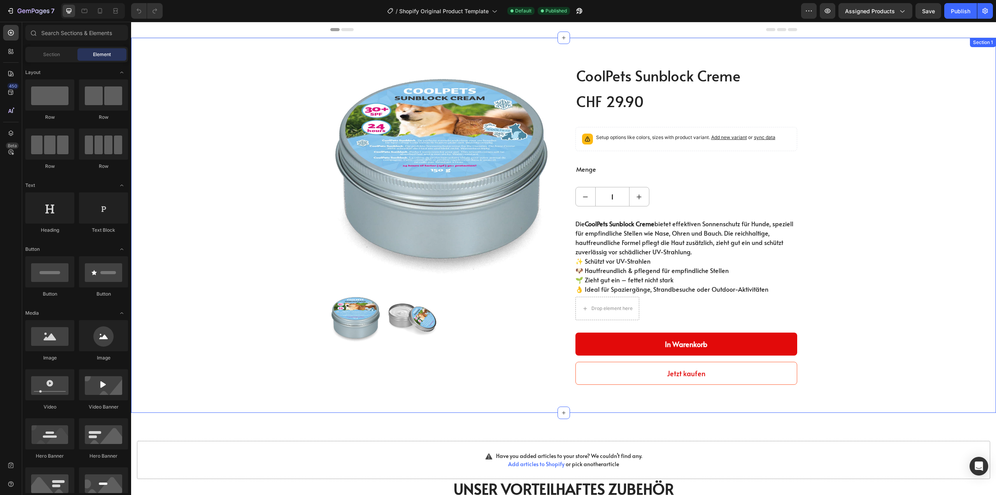
click at [279, 168] on div "Product Images CoolPets Sunblock Creme (P) Title CHF 29.90 (P) Price (P) Price …" at bounding box center [564, 225] width 854 height 319
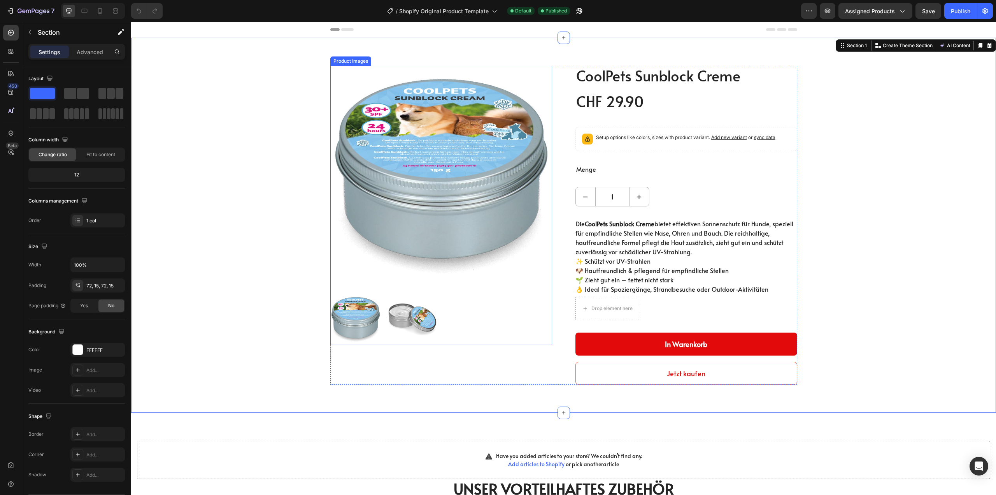
click at [330, 79] on img at bounding box center [441, 177] width 222 height 222
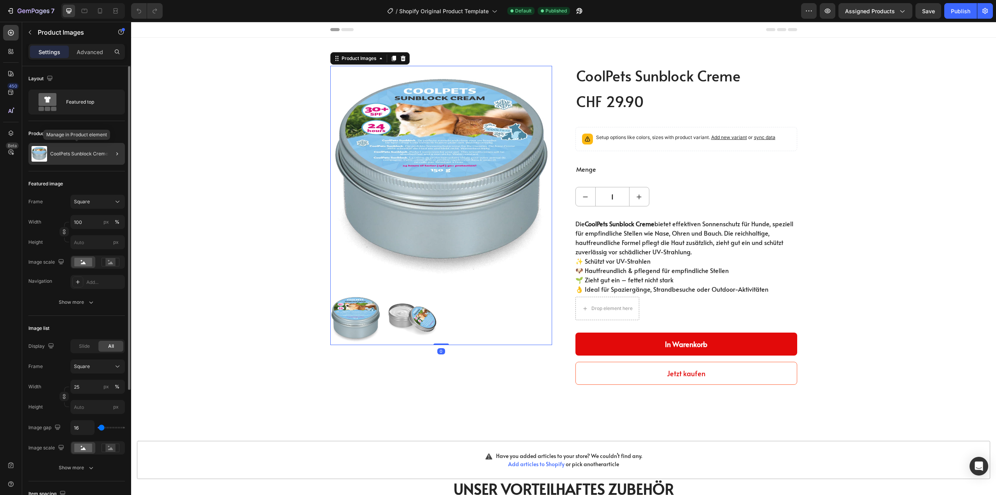
click at [83, 155] on p "CoolPets Sunblock Creme" at bounding box center [79, 153] width 58 height 5
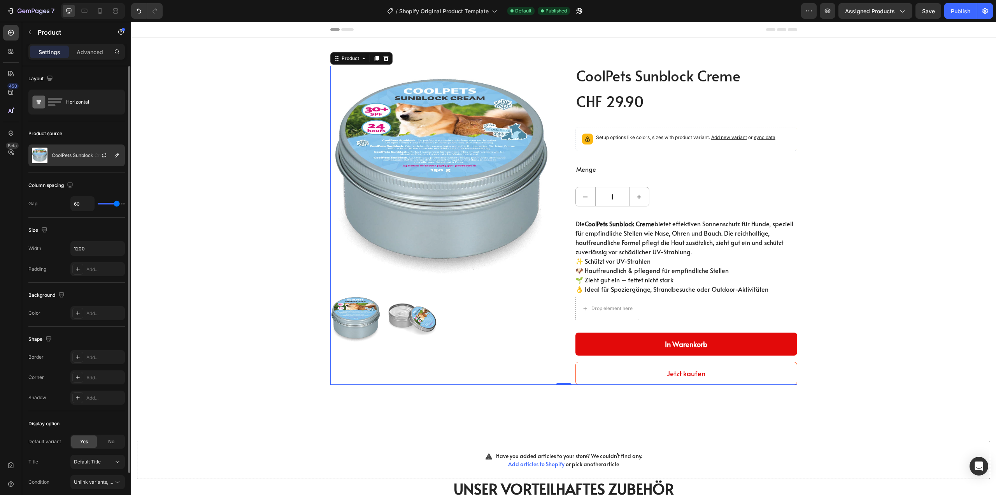
click at [60, 158] on p "CoolPets Sunblock Creme" at bounding box center [81, 155] width 58 height 5
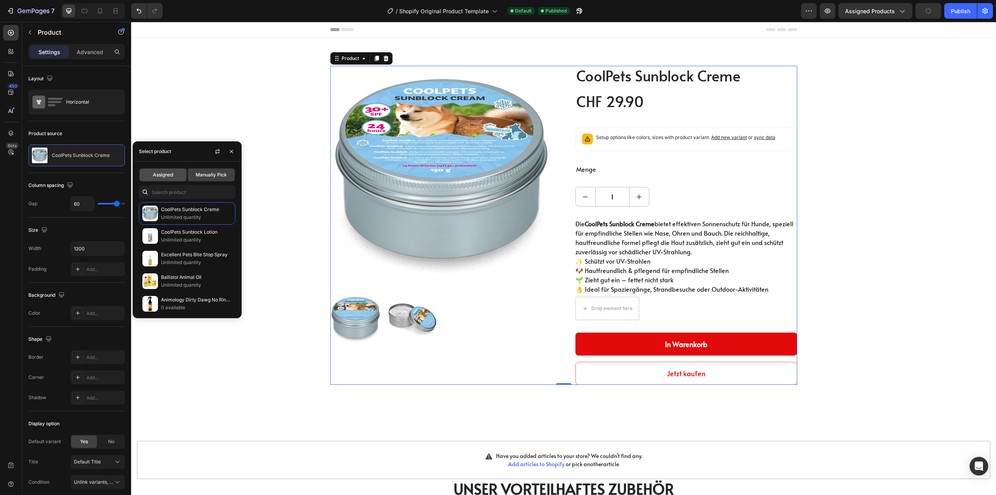
click at [175, 172] on div "Assigned" at bounding box center [163, 175] width 47 height 12
click at [161, 177] on span "Assigned" at bounding box center [163, 174] width 20 height 7
click at [169, 172] on span "Assigned" at bounding box center [163, 174] width 20 height 7
click at [160, 178] on div "Assigned" at bounding box center [163, 175] width 47 height 12
drag, startPoint x: 216, startPoint y: 151, endPoint x: 221, endPoint y: 152, distance: 5.2
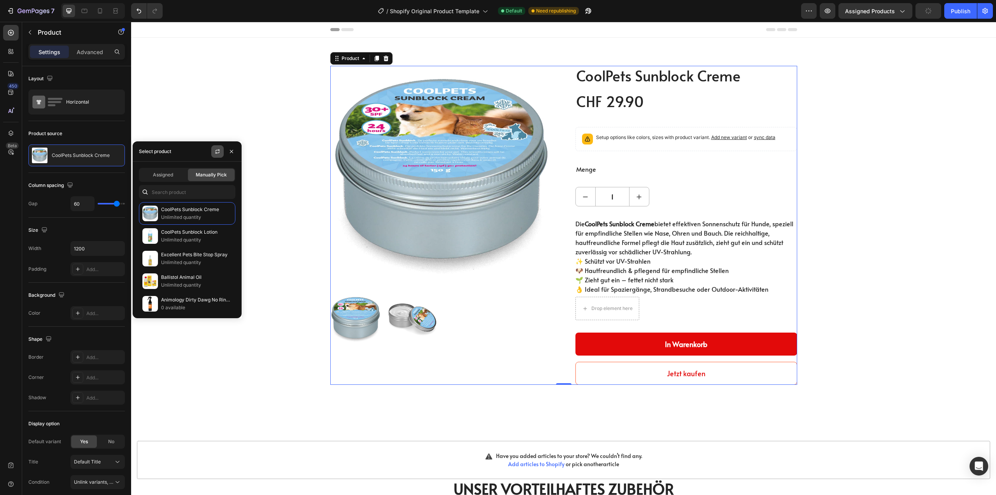
click at [220, 152] on div "Select product" at bounding box center [187, 151] width 109 height 20
click at [222, 152] on button "button" at bounding box center [217, 151] width 12 height 12
click at [162, 179] on div "Assigned" at bounding box center [163, 175] width 47 height 12
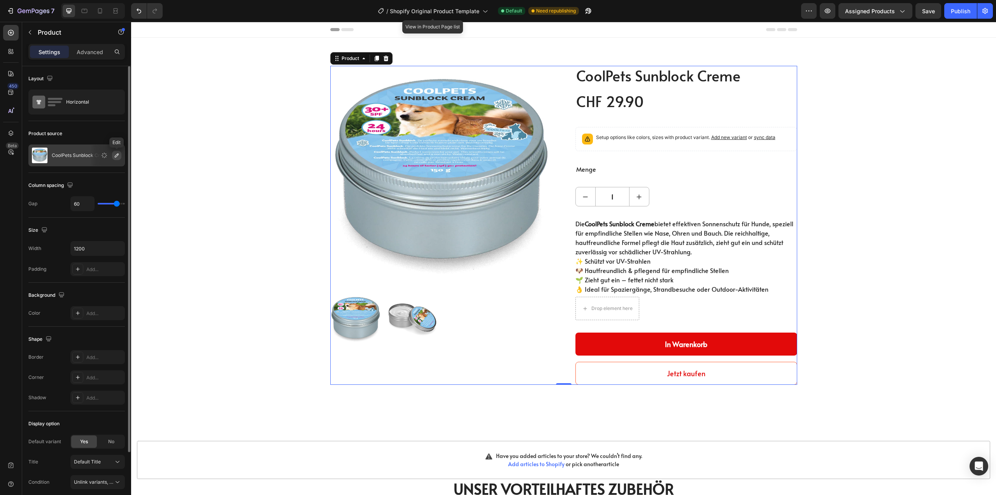
click at [116, 154] on icon "button" at bounding box center [117, 155] width 6 height 6
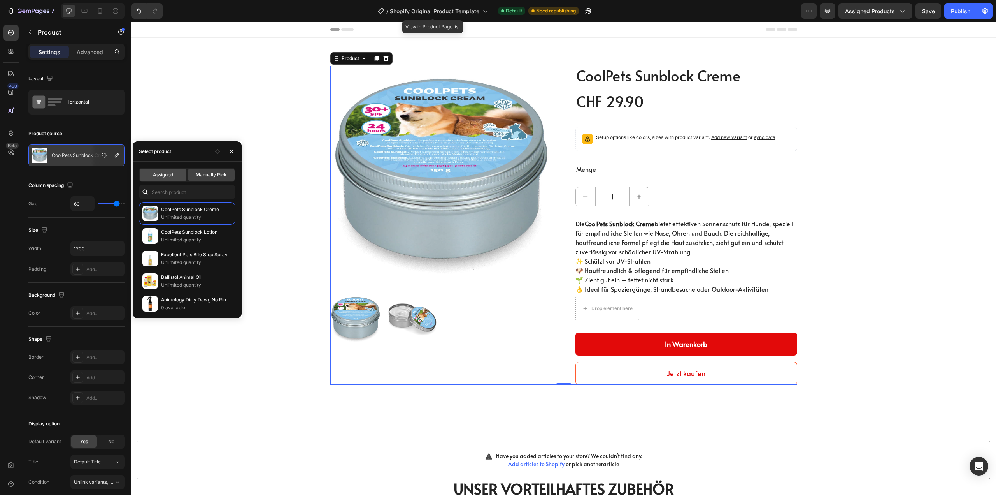
click at [166, 173] on span "Assigned" at bounding box center [163, 174] width 20 height 7
click at [158, 174] on span "Assigned" at bounding box center [163, 174] width 20 height 7
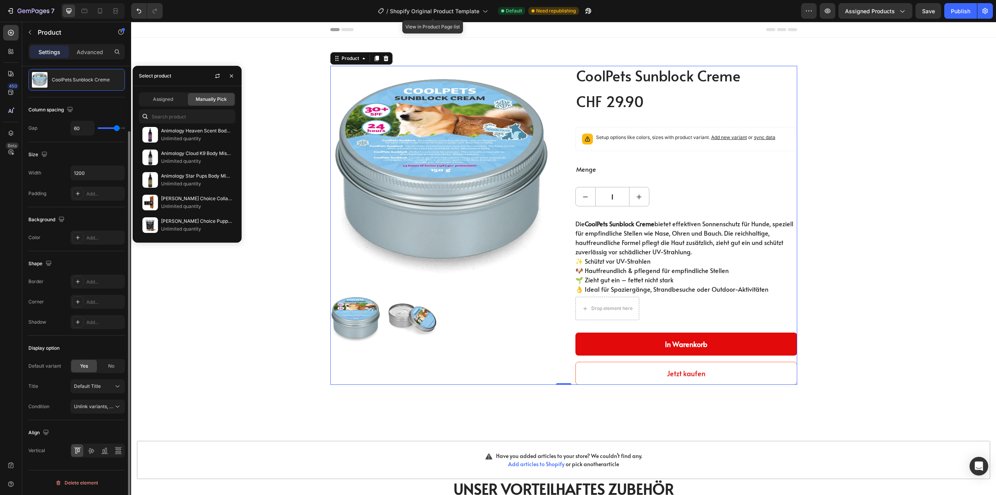
scroll to position [0, 0]
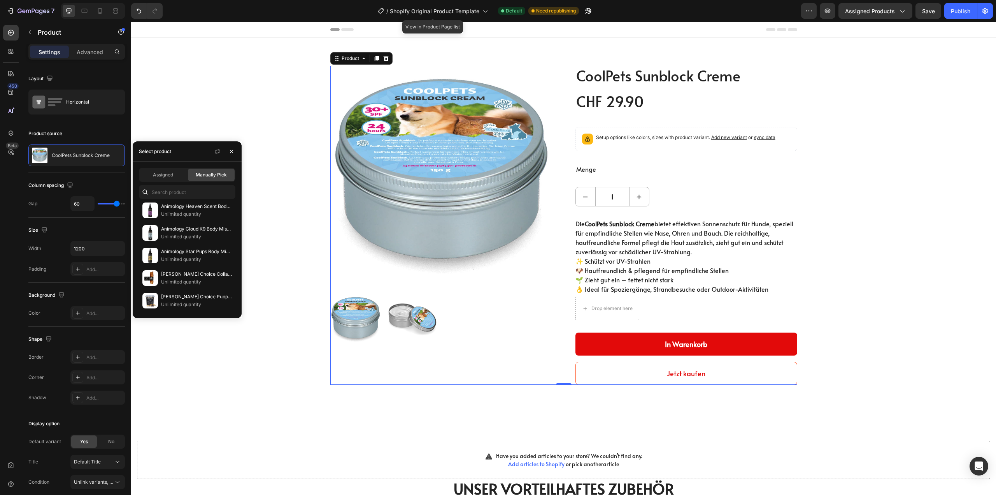
click at [421, 116] on img at bounding box center [441, 177] width 222 height 222
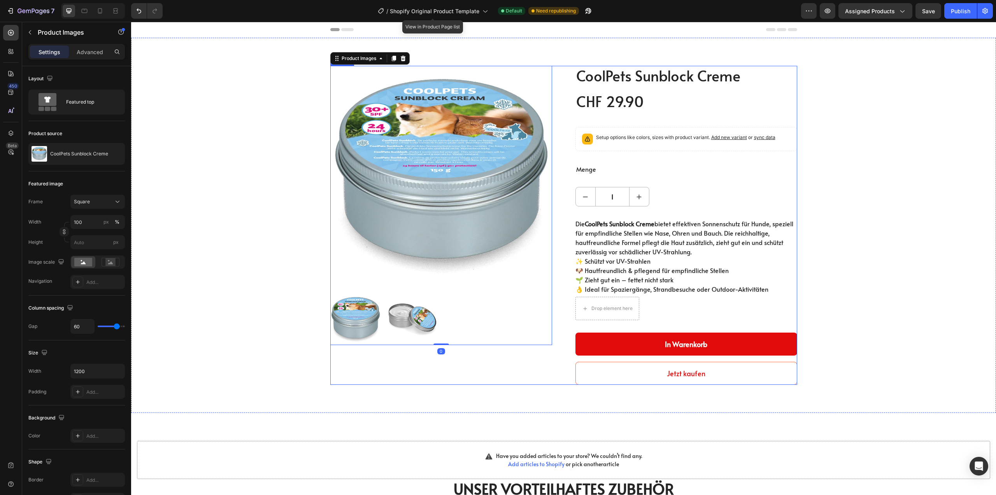
click at [555, 86] on div "Product Images 0 CoolPets Sunblock Creme (P) Title CHF 29.90 (P) Price (P) Pric…" at bounding box center [563, 225] width 467 height 319
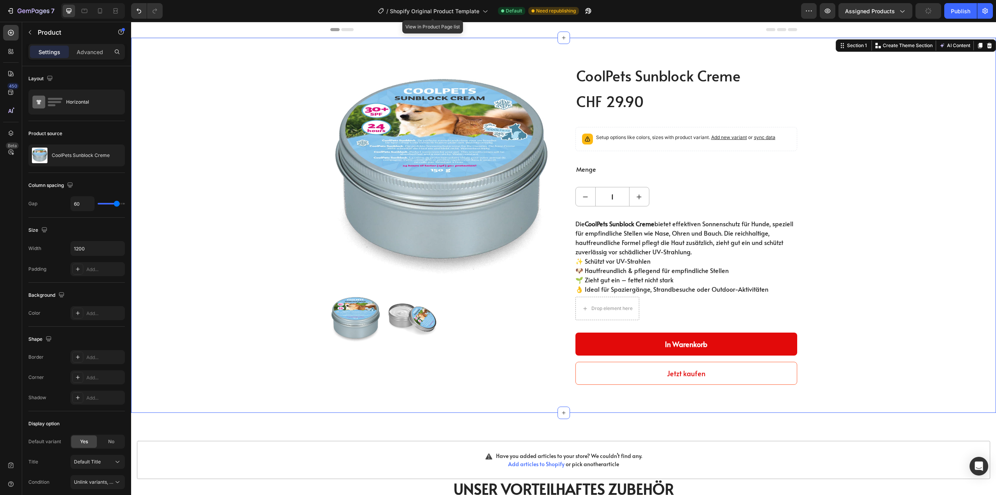
click at [301, 104] on div "Product Images CoolPets Sunblock Creme (P) Title CHF 29.90 (P) Price (P) Price …" at bounding box center [564, 225] width 854 height 319
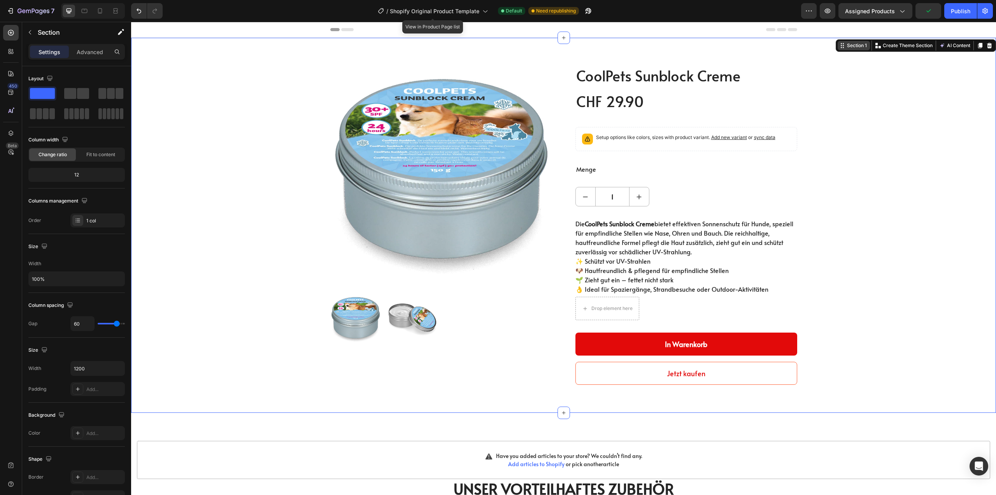
click at [852, 46] on div "Section 1" at bounding box center [857, 45] width 23 height 7
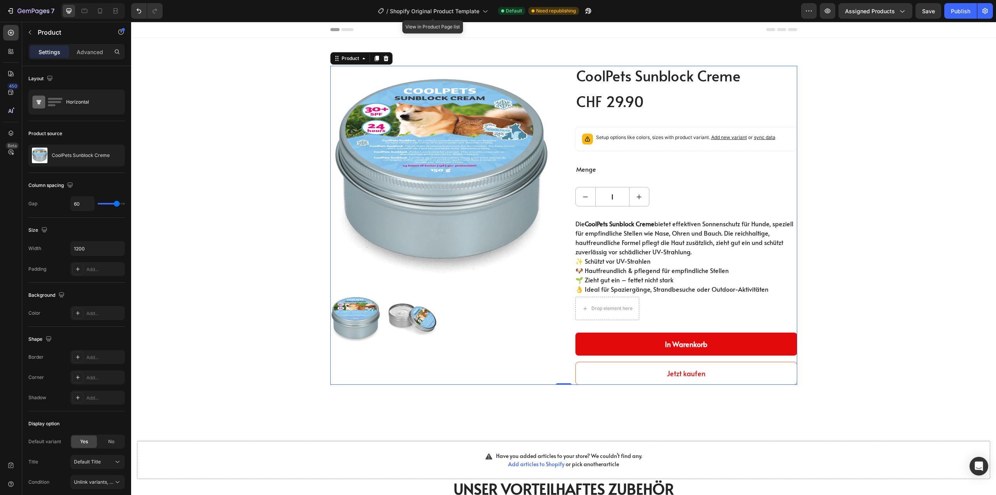
click at [562, 109] on div "Product Images CoolPets Sunblock Creme (P) Title CHF 29.90 (P) Price (P) Price …" at bounding box center [563, 225] width 467 height 319
click at [357, 55] on div "Product" at bounding box center [350, 58] width 21 height 7
click at [345, 61] on div "Product" at bounding box center [350, 58] width 21 height 7
click at [53, 158] on div "CoolPets Sunblock Creme" at bounding box center [76, 155] width 97 height 22
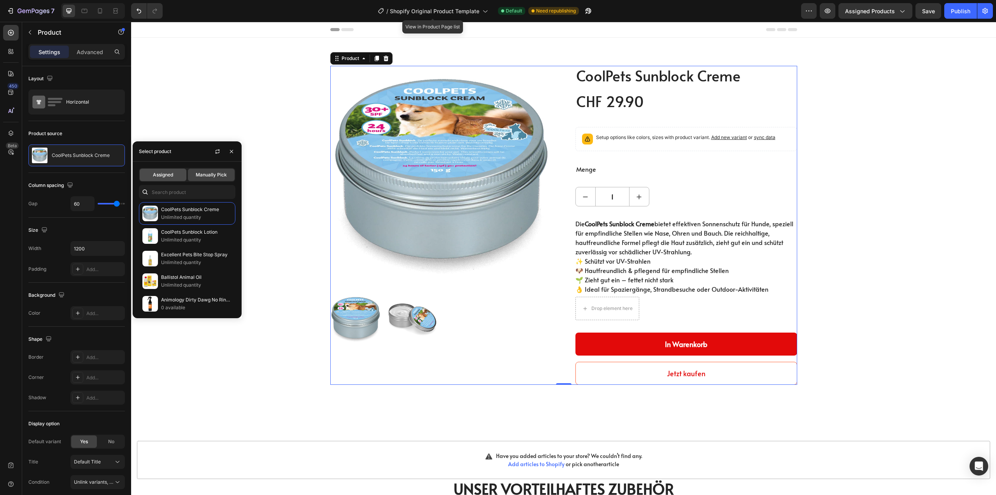
click at [171, 176] on span "Assigned" at bounding box center [163, 174] width 20 height 7
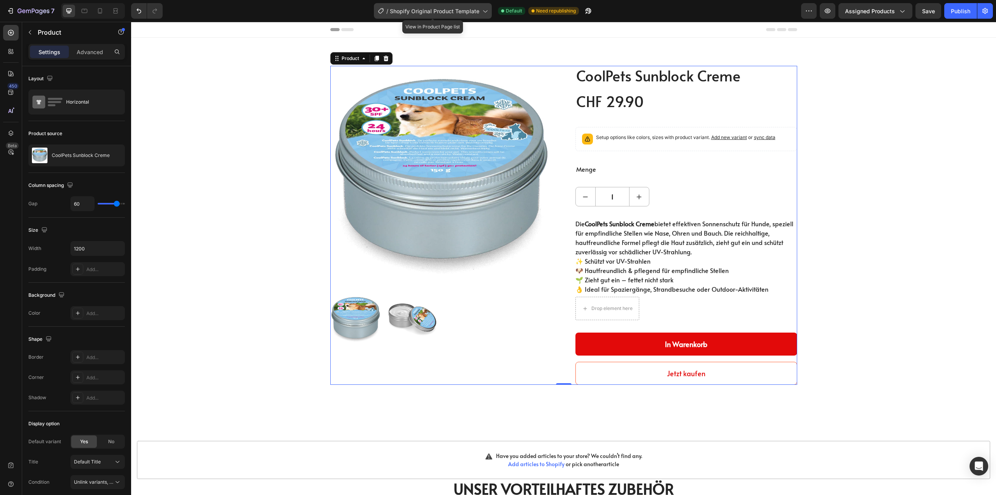
click at [483, 8] on icon at bounding box center [485, 11] width 8 height 8
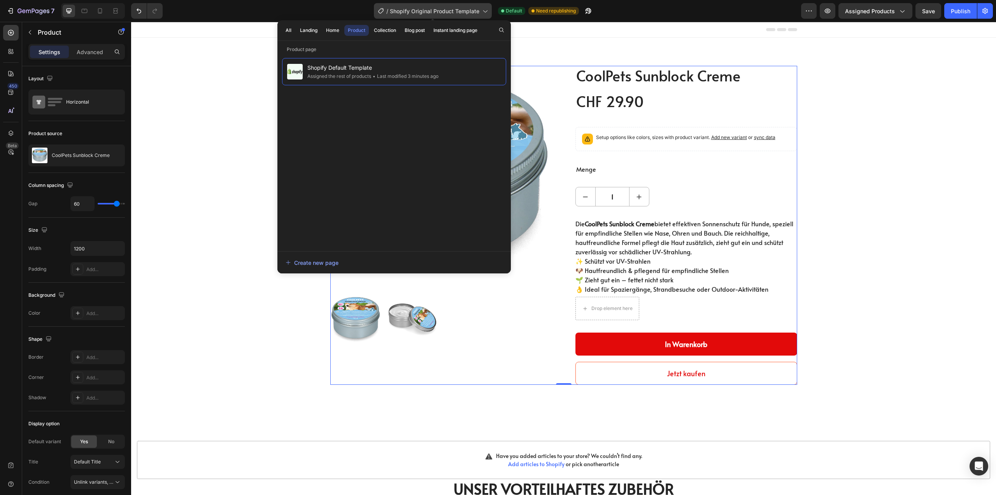
click at [483, 8] on icon at bounding box center [485, 11] width 8 height 8
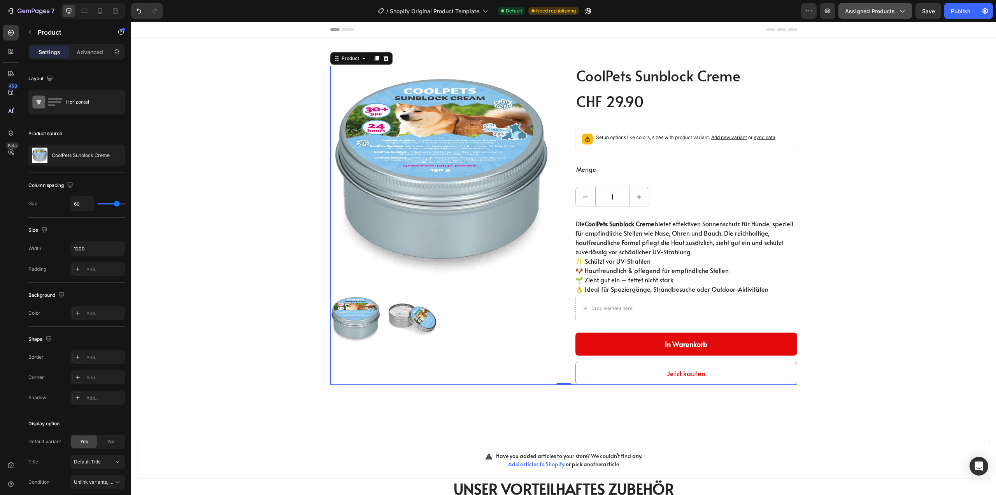
click at [905, 12] on icon "button" at bounding box center [902, 11] width 8 height 8
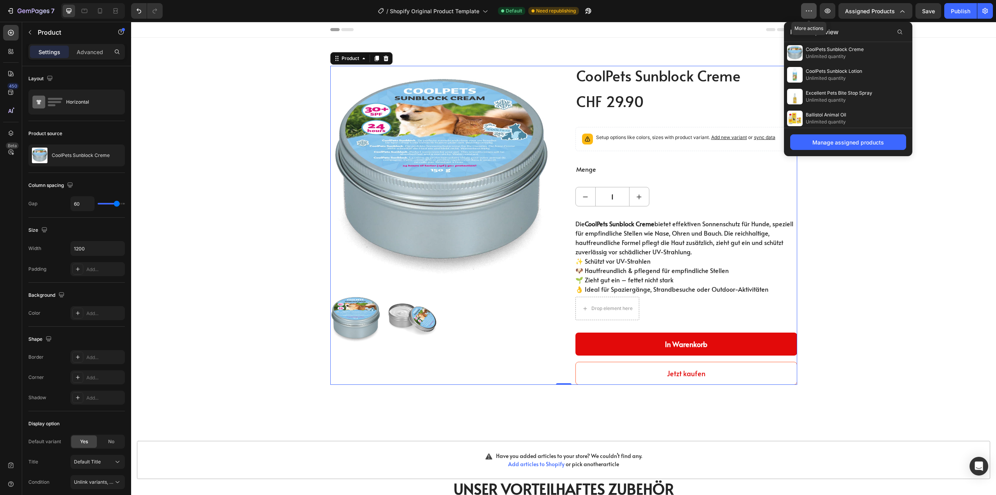
click at [815, 10] on button "button" at bounding box center [809, 11] width 16 height 16
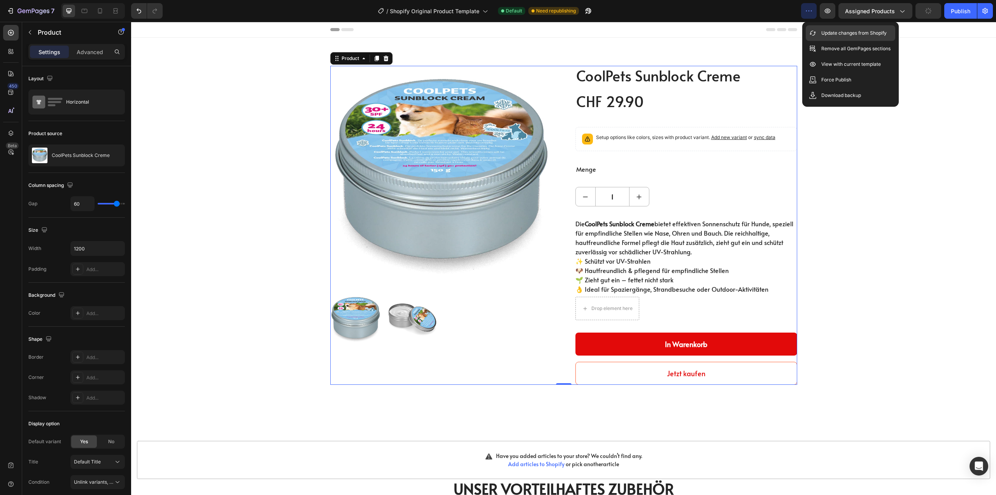
click at [844, 33] on p "Update changes from Shopify" at bounding box center [854, 33] width 65 height 8
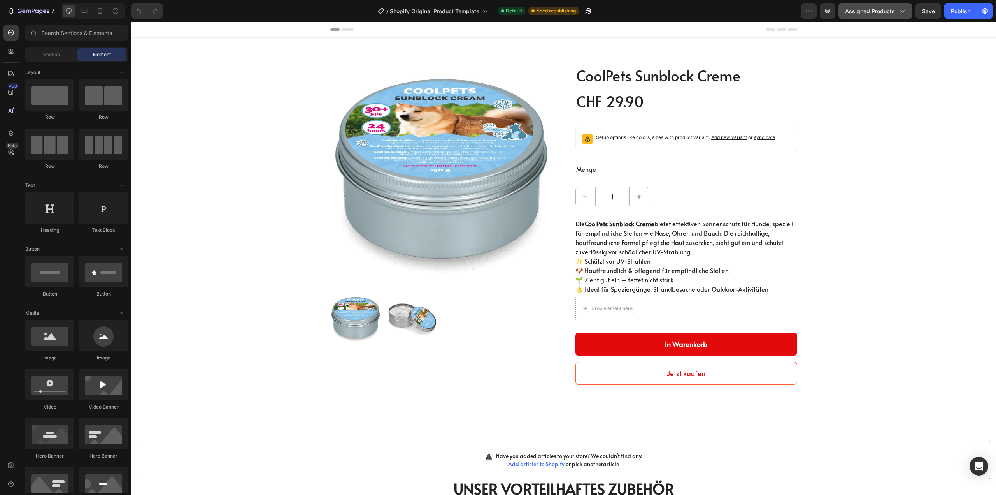
click at [904, 16] on button "Assigned Products" at bounding box center [876, 11] width 74 height 16
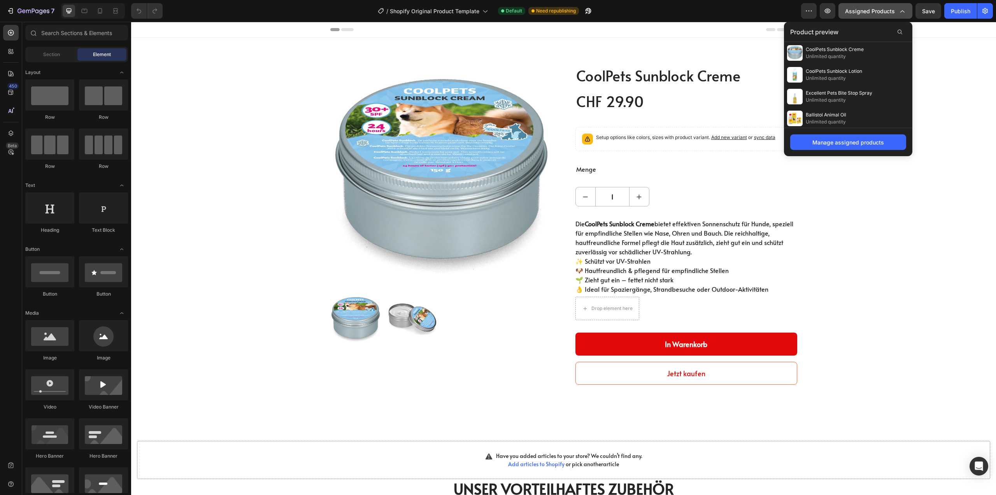
click at [900, 8] on icon "button" at bounding box center [902, 11] width 8 height 8
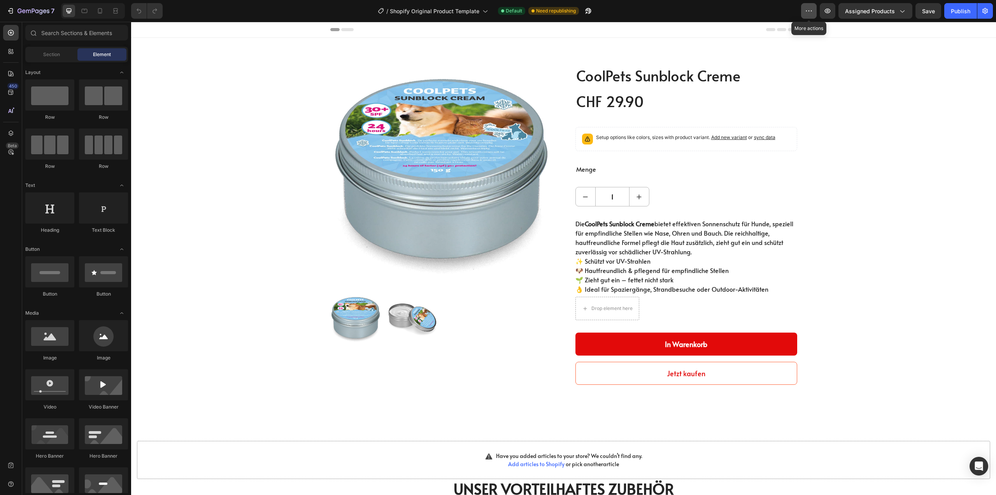
click at [810, 11] on icon "button" at bounding box center [809, 11] width 1 height 1
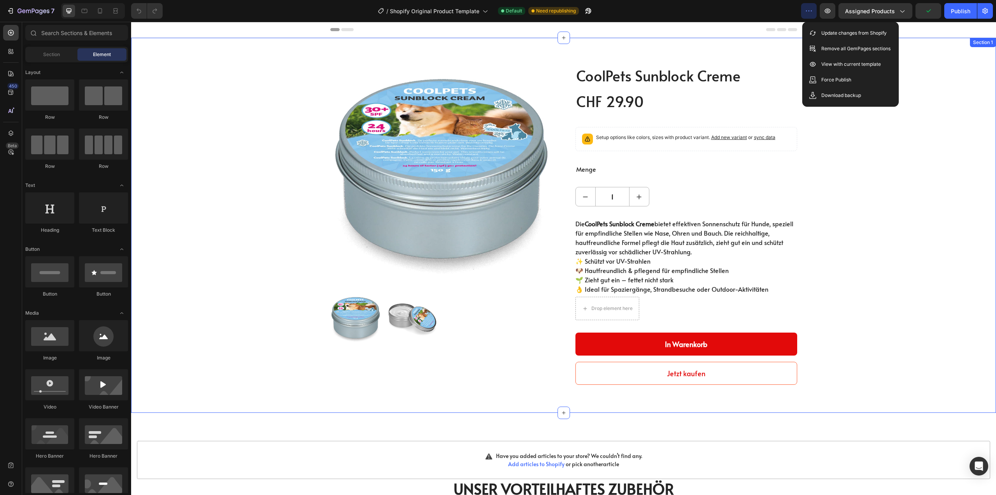
click at [172, 226] on div "Product Images CoolPets Sunblock Creme (P) Title CHF 29.90 (P) Price (P) Price …" at bounding box center [564, 225] width 854 height 319
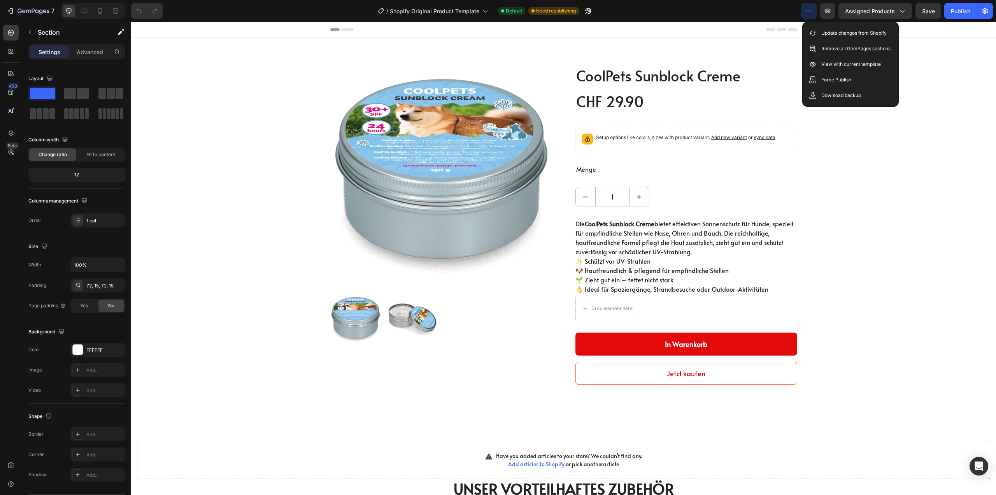
click at [339, 52] on div "Product Images CoolPets Sunblock Creme (P) Title CHF 29.90 (P) Price (P) Price …" at bounding box center [563, 225] width 865 height 375
click at [341, 72] on img at bounding box center [441, 177] width 222 height 222
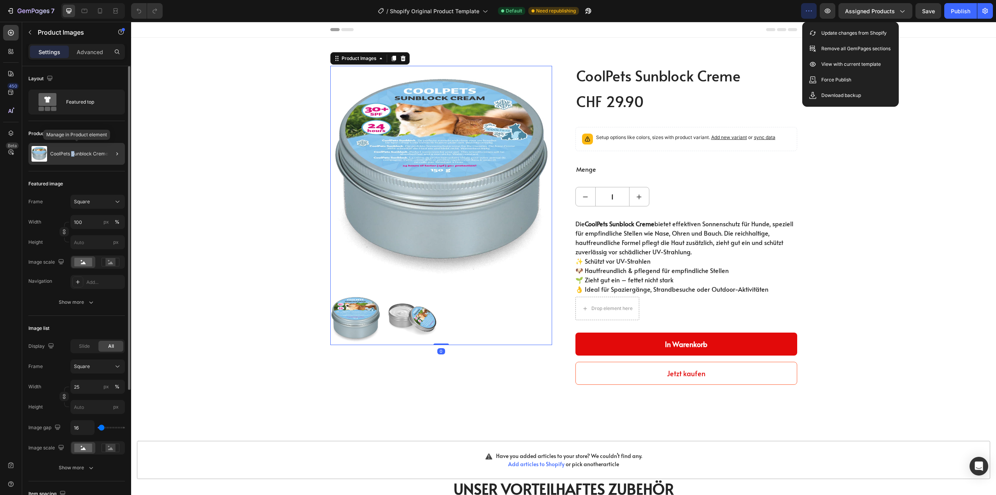
click at [73, 154] on p "CoolPets Sunblock Creme" at bounding box center [79, 153] width 58 height 5
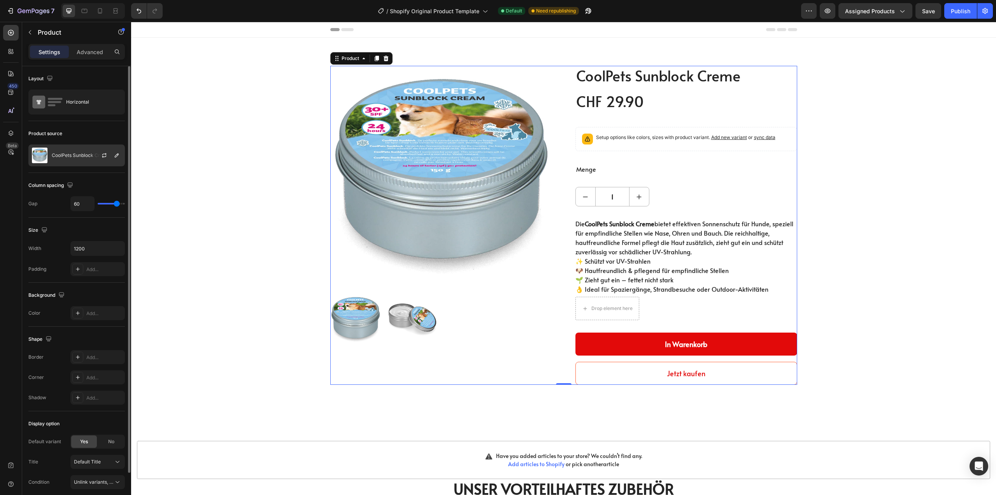
click at [40, 151] on img at bounding box center [40, 156] width 16 height 16
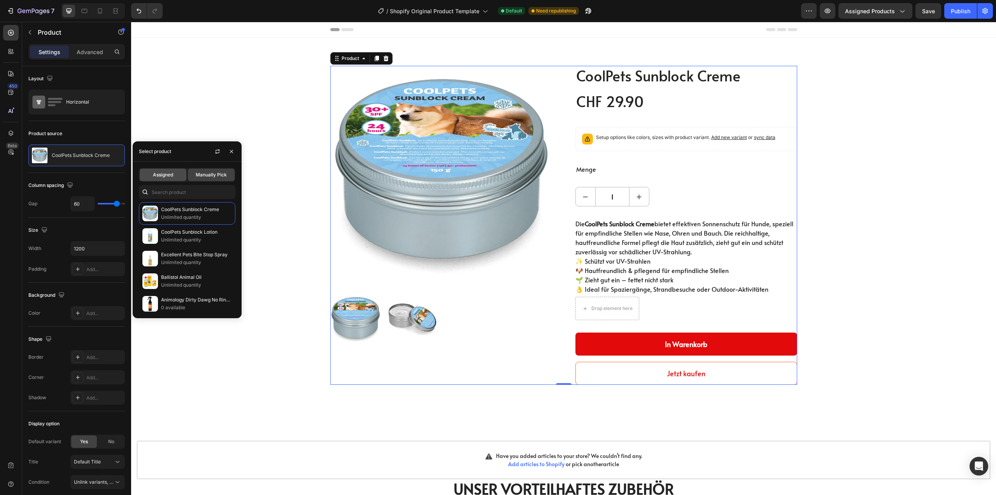
click at [165, 172] on span "Assigned" at bounding box center [163, 174] width 20 height 7
click at [228, 150] on icon "button" at bounding box center [231, 151] width 6 height 6
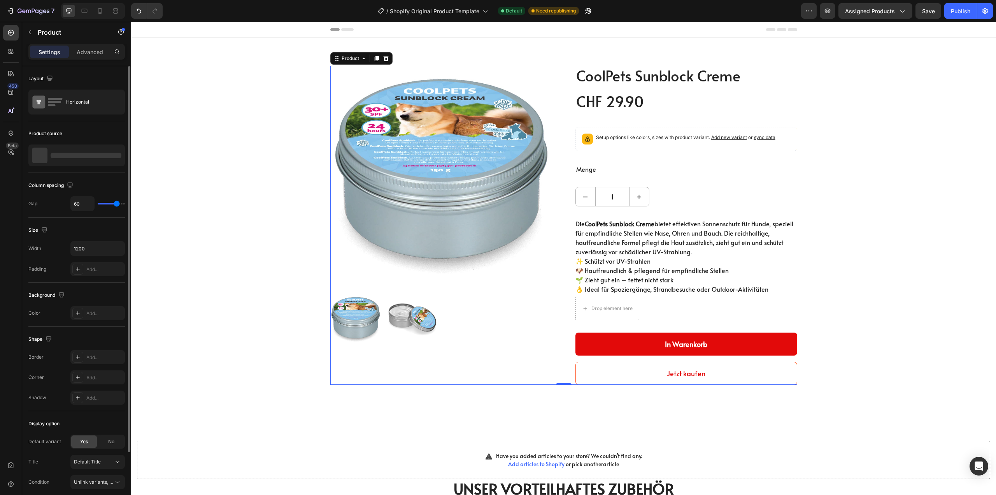
click at [53, 153] on div at bounding box center [86, 155] width 71 height 5
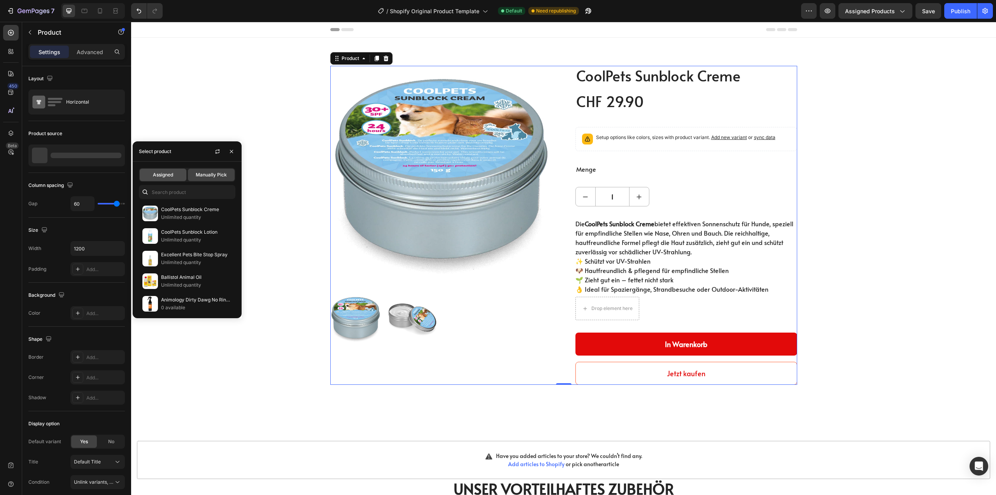
click at [168, 176] on span "Assigned" at bounding box center [163, 174] width 20 height 7
click at [153, 175] on span "Assigned" at bounding box center [163, 174] width 20 height 7
click at [220, 175] on span "Manually Pick" at bounding box center [211, 174] width 31 height 7
click at [167, 236] on p "Unlimited quantity" at bounding box center [196, 240] width 71 height 8
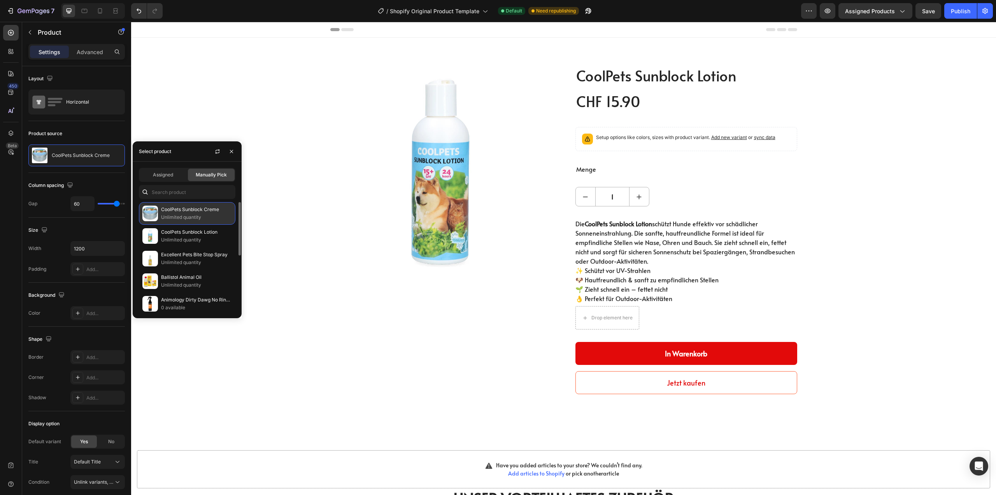
click at [172, 213] on p "CoolPets Sunblock Creme" at bounding box center [196, 209] width 71 height 8
click at [173, 258] on p "Excellent Pets Bite Stop Spray" at bounding box center [196, 255] width 71 height 8
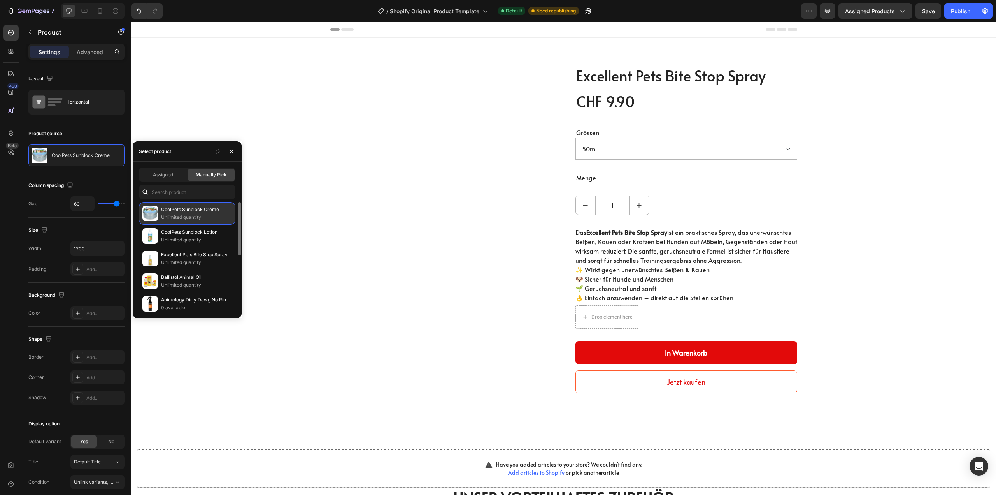
click at [170, 205] on p "CoolPets Sunblock Creme" at bounding box center [196, 209] width 71 height 8
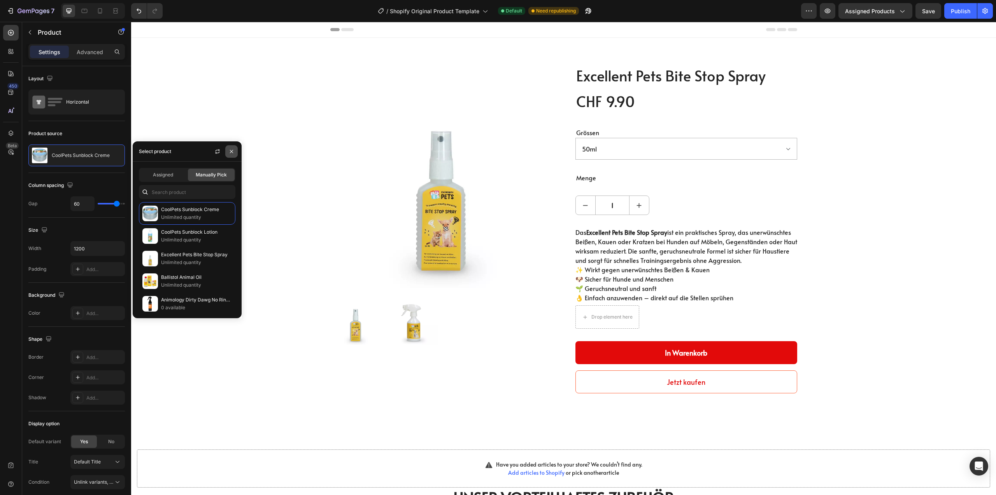
click at [230, 148] on icon "button" at bounding box center [231, 151] width 6 height 6
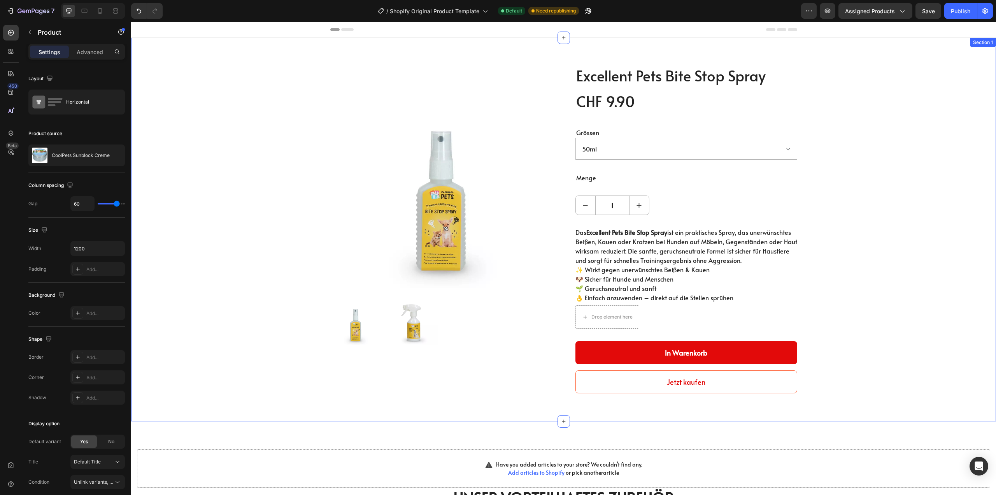
click at [402, 108] on img at bounding box center [441, 177] width 222 height 222
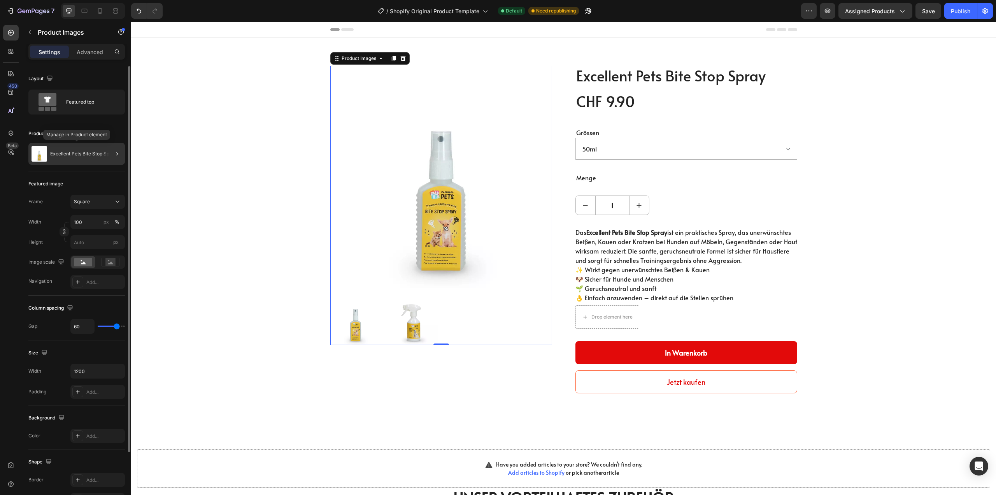
click at [35, 152] on img at bounding box center [40, 154] width 16 height 16
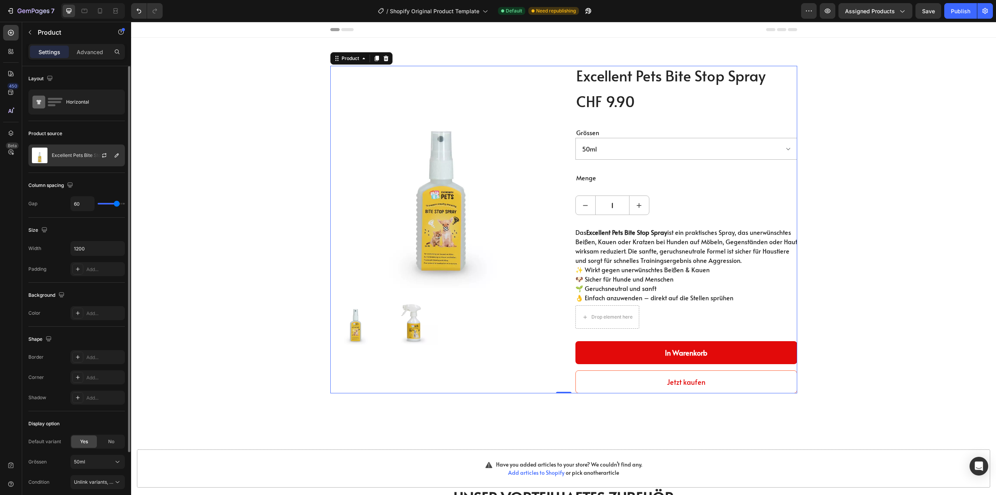
click at [36, 154] on img at bounding box center [40, 156] width 16 height 16
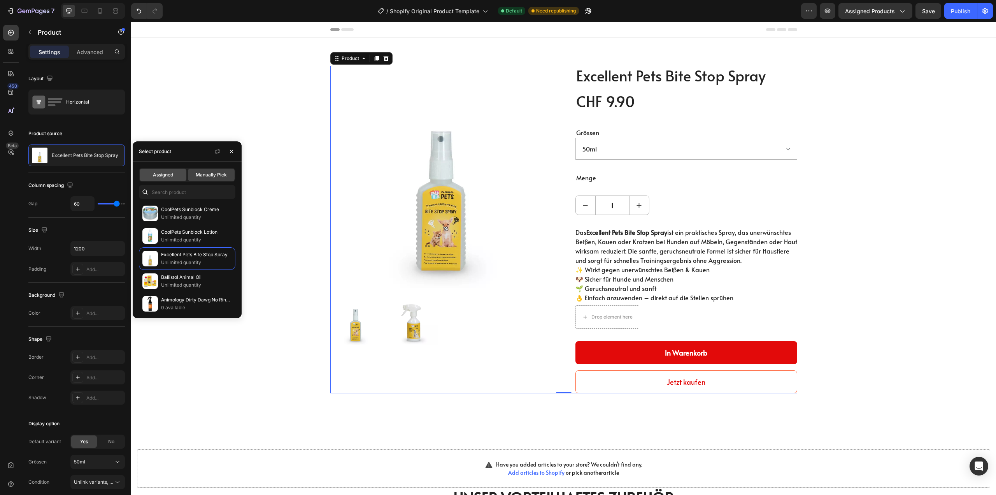
click at [147, 173] on div "Assigned" at bounding box center [163, 175] width 47 height 12
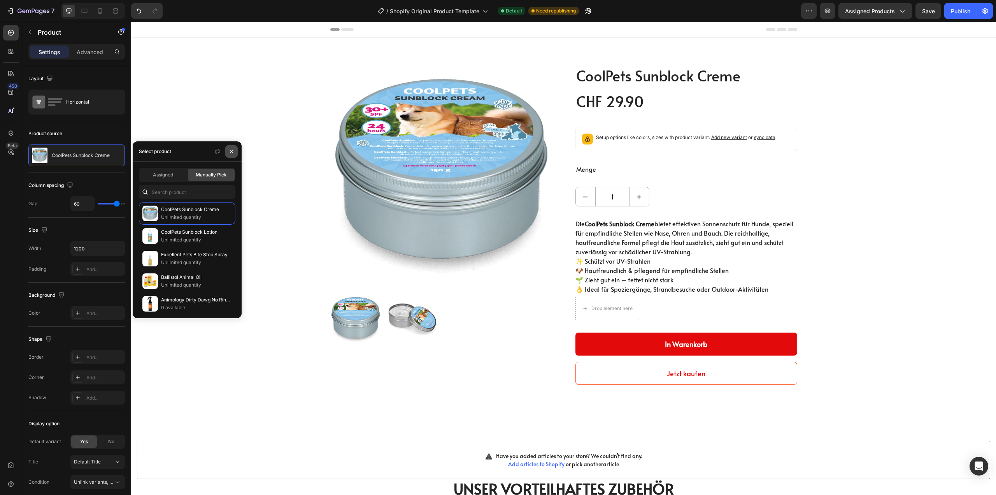
click at [231, 149] on icon "button" at bounding box center [231, 151] width 6 height 6
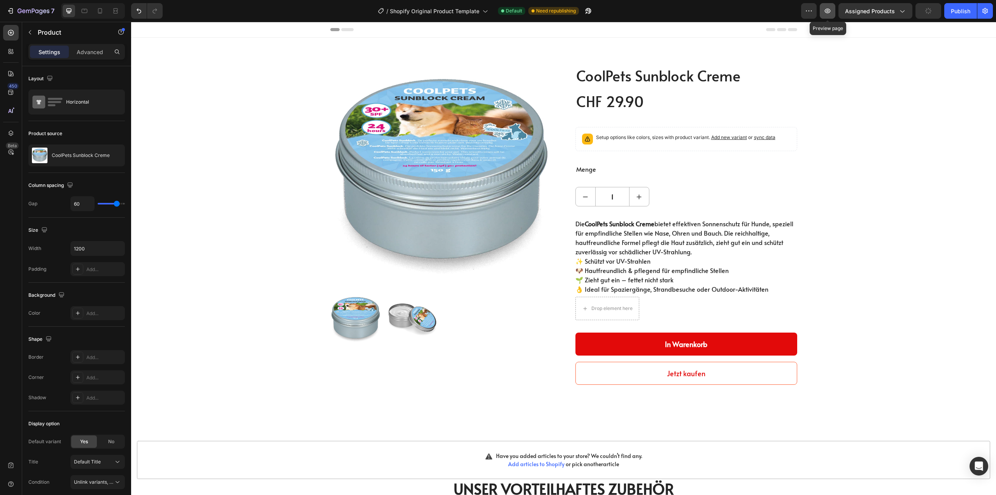
click at [829, 13] on icon "button" at bounding box center [828, 11] width 8 height 8
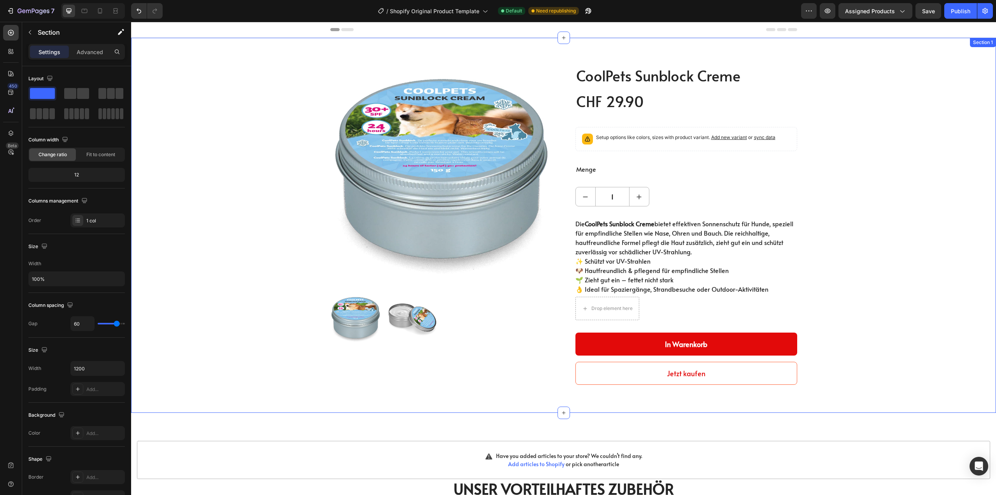
click at [243, 91] on div "Product Images CoolPets Sunblock Creme (P) Title CHF 29.90 (P) Price (P) Price …" at bounding box center [564, 225] width 854 height 319
click at [561, 37] on icon at bounding box center [564, 38] width 6 height 6
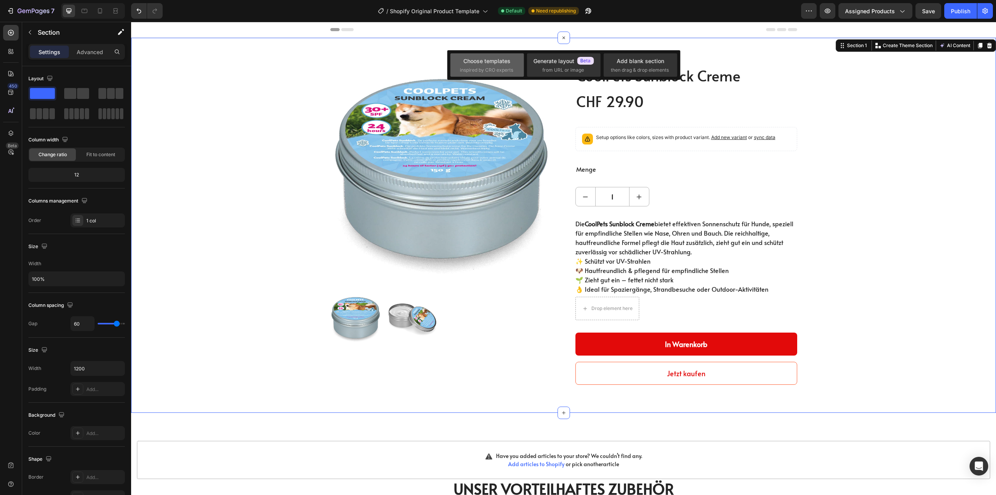
click at [491, 71] on span "inspired by CRO experts" at bounding box center [486, 70] width 53 height 7
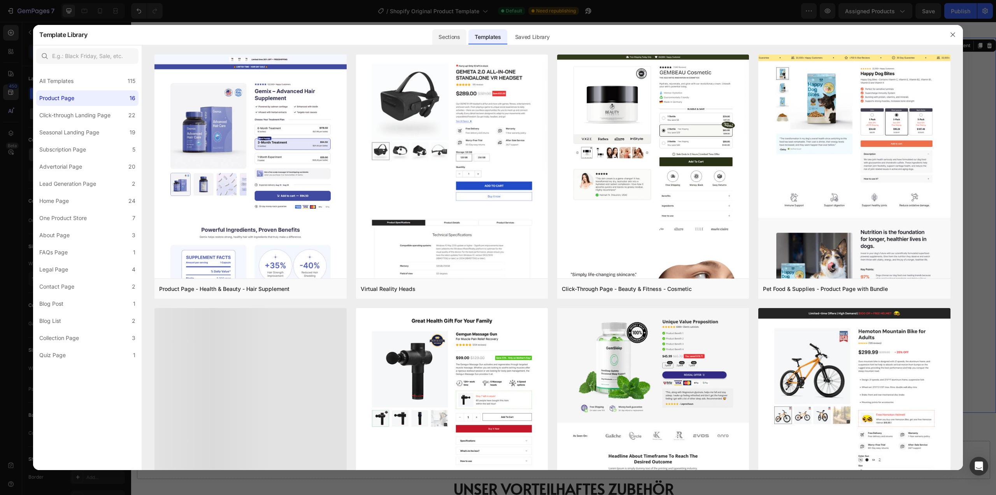
click at [447, 35] on div "Sections" at bounding box center [449, 37] width 34 height 16
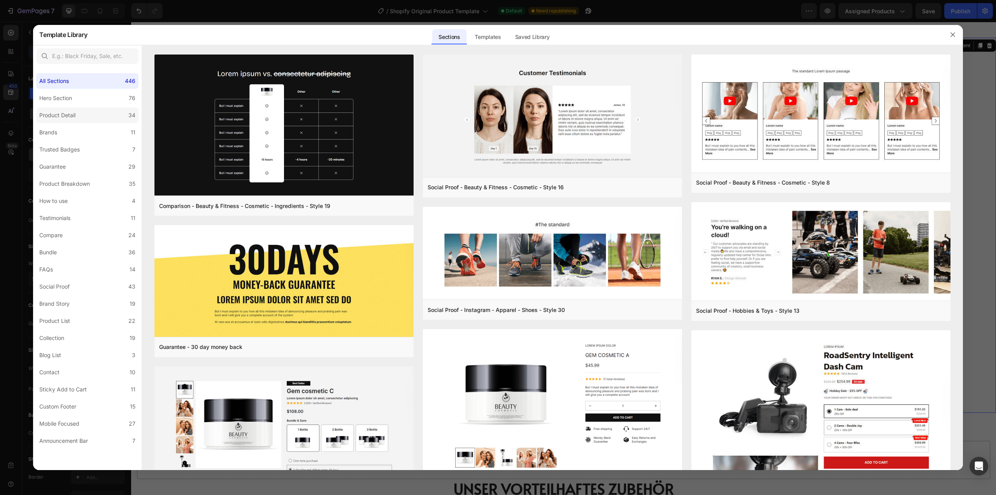
click at [66, 113] on div "Product Detail" at bounding box center [57, 115] width 36 height 9
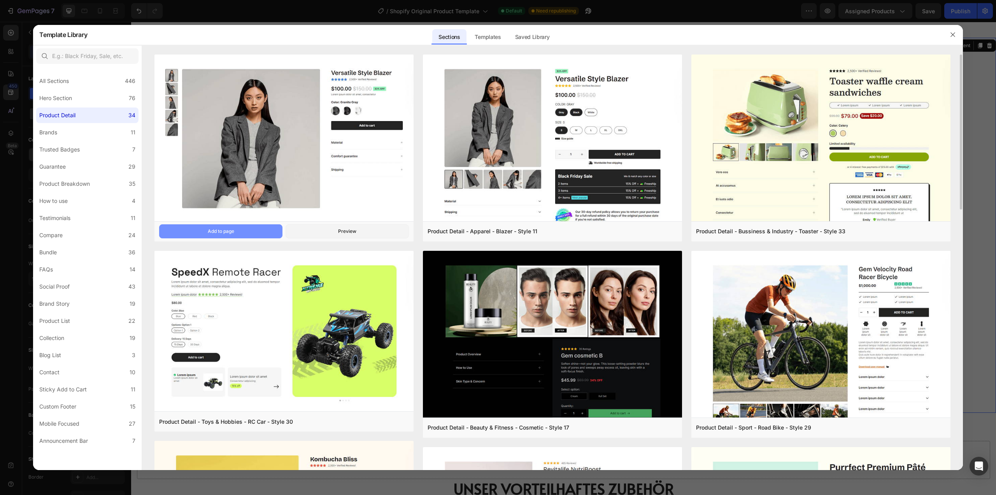
click at [230, 234] on div "Add to page" at bounding box center [221, 231] width 26 height 7
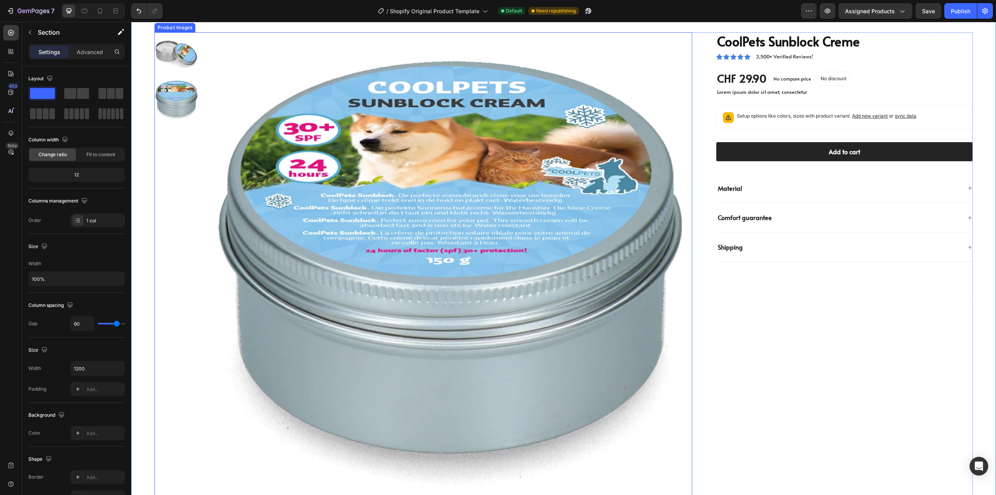
scroll to position [39, 0]
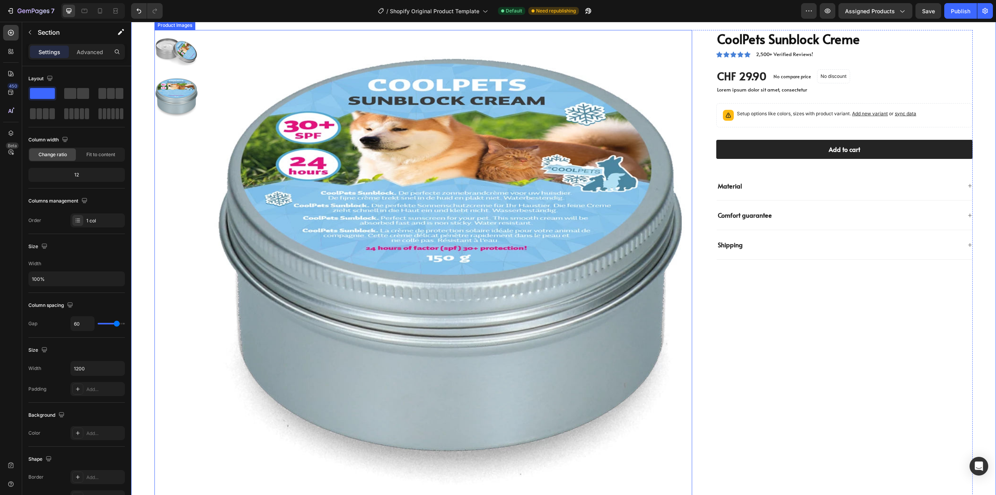
click at [383, 258] on img at bounding box center [450, 272] width 485 height 485
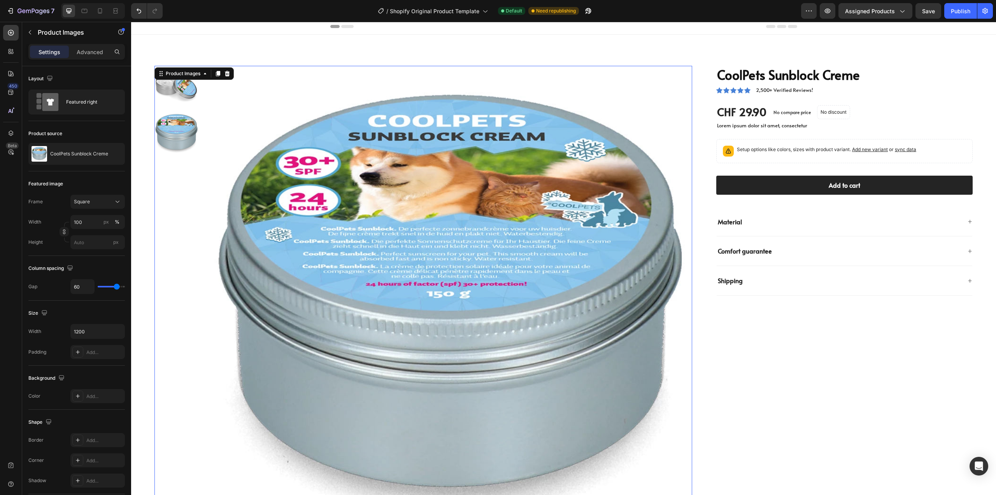
scroll to position [0, 0]
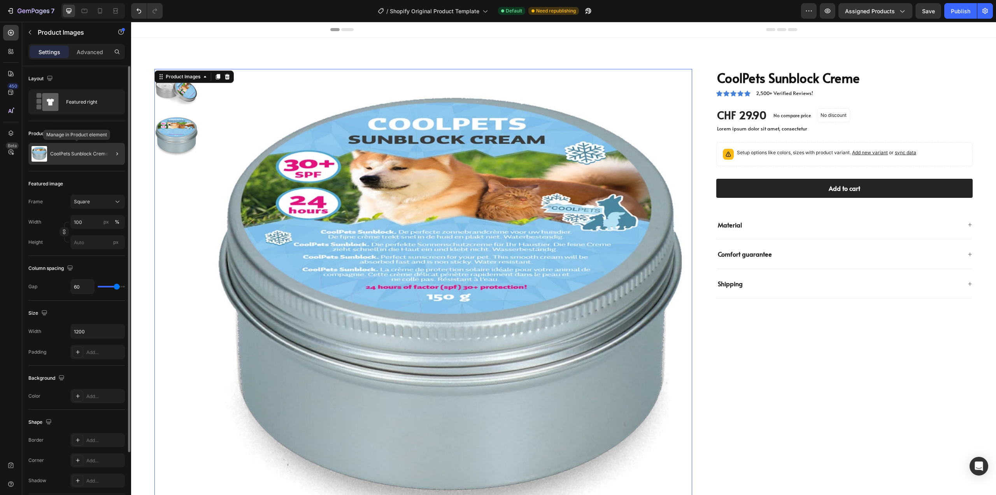
click at [75, 156] on div "CoolPets Sunblock Creme" at bounding box center [76, 154] width 97 height 22
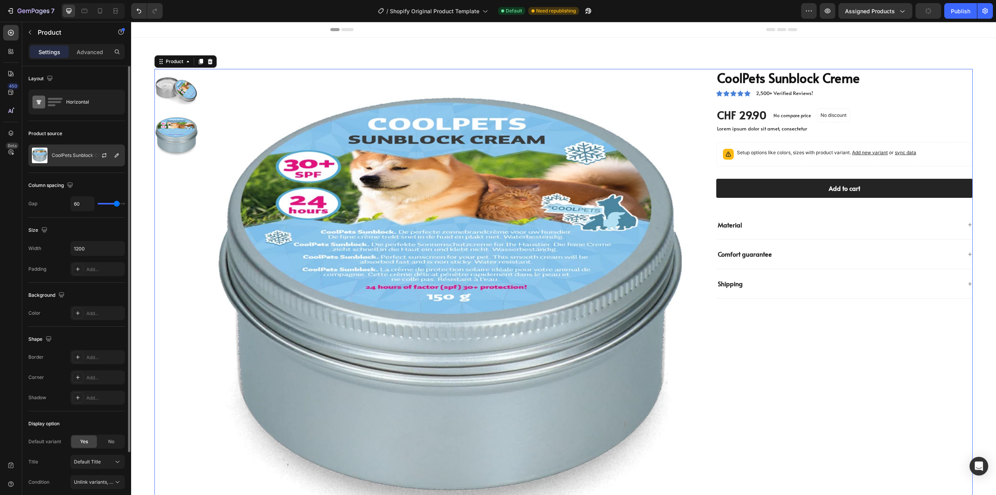
click at [84, 161] on div "CoolPets Sunblock Creme" at bounding box center [76, 155] width 97 height 22
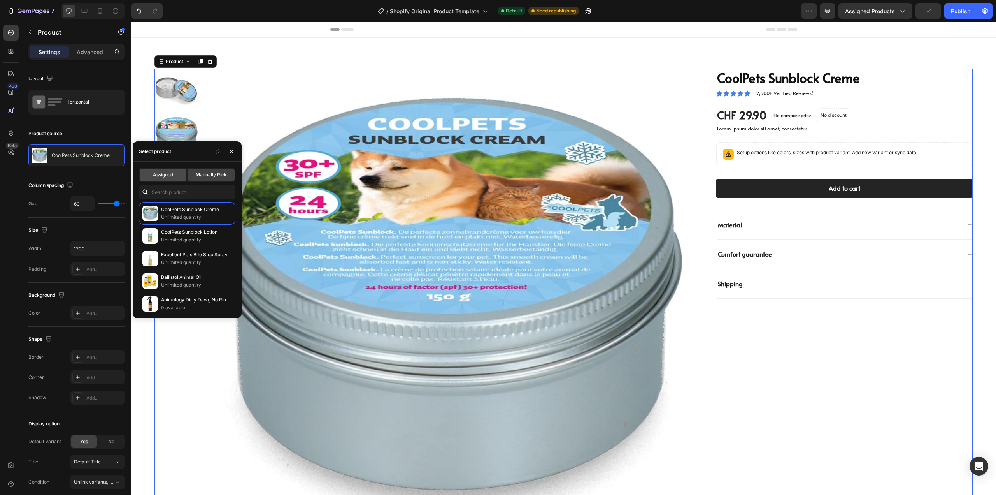
click at [165, 180] on div "Assigned" at bounding box center [163, 175] width 47 height 12
click at [234, 153] on icon "button" at bounding box center [231, 151] width 6 height 6
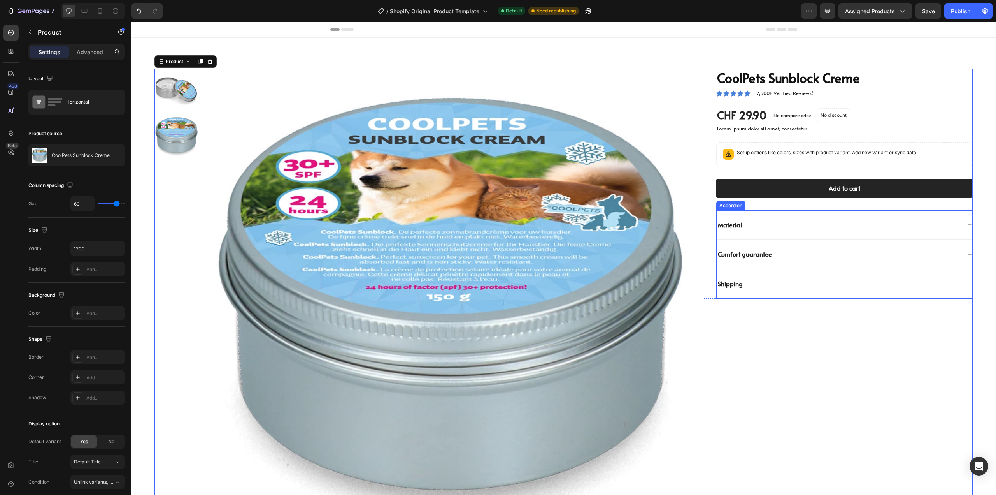
click at [828, 226] on div "Material" at bounding box center [839, 225] width 245 height 11
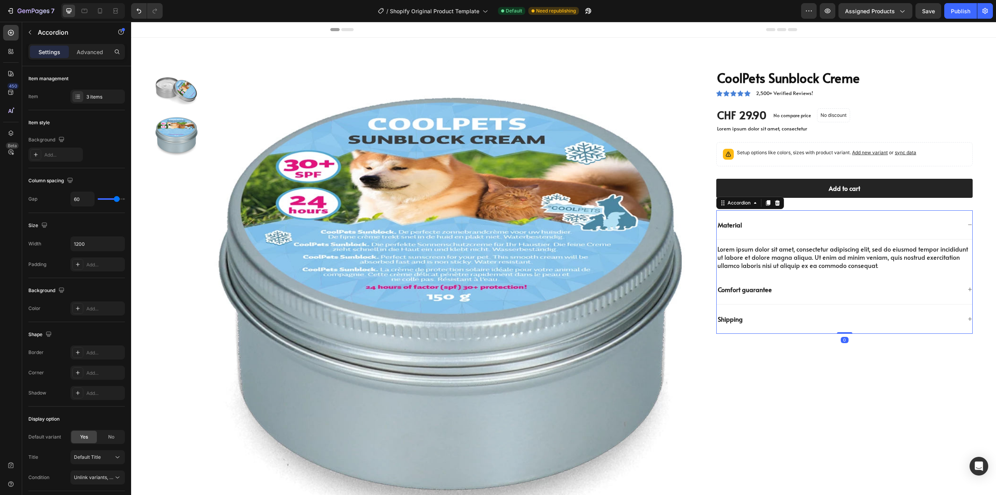
click at [825, 234] on div "Material" at bounding box center [845, 225] width 256 height 30
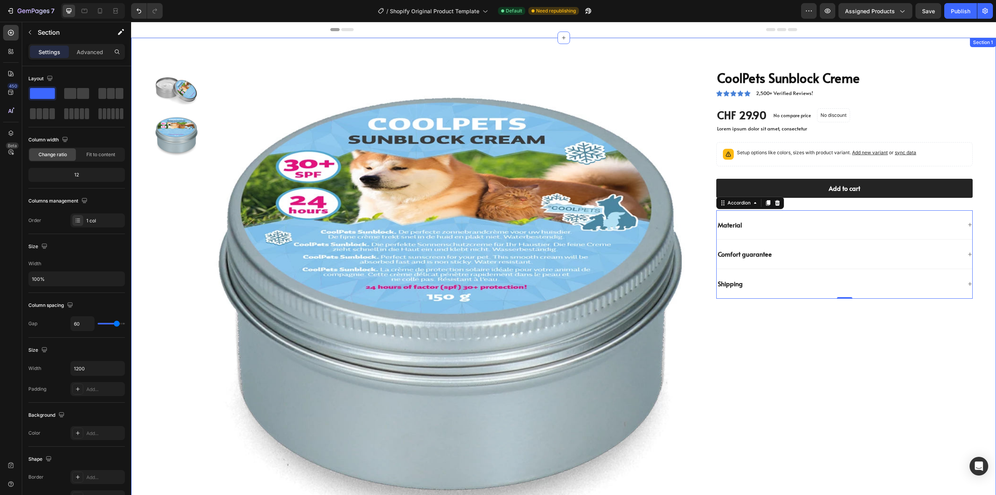
click at [457, 56] on div "Product Images CoolPets Sunblock Creme Product Title Icon Icon Icon Icon Icon I…" at bounding box center [563, 309] width 865 height 543
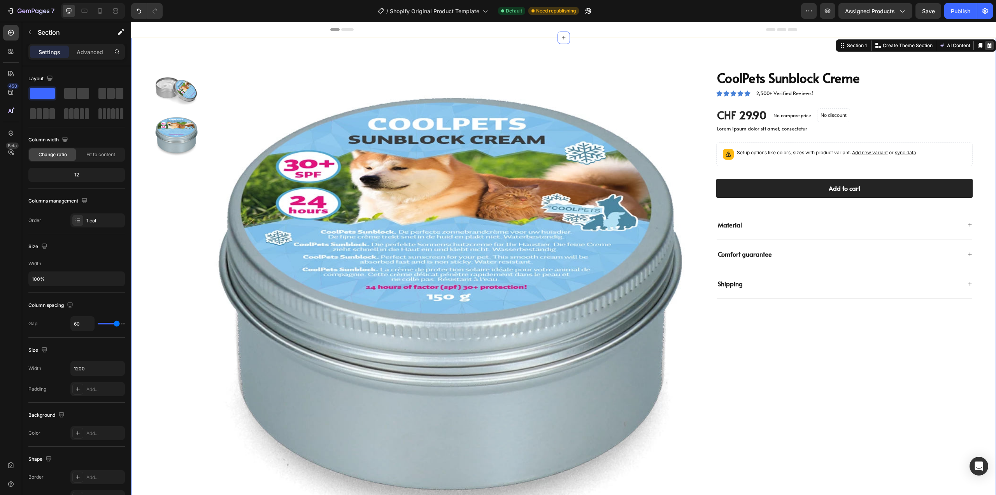
click at [987, 45] on icon at bounding box center [990, 45] width 6 height 6
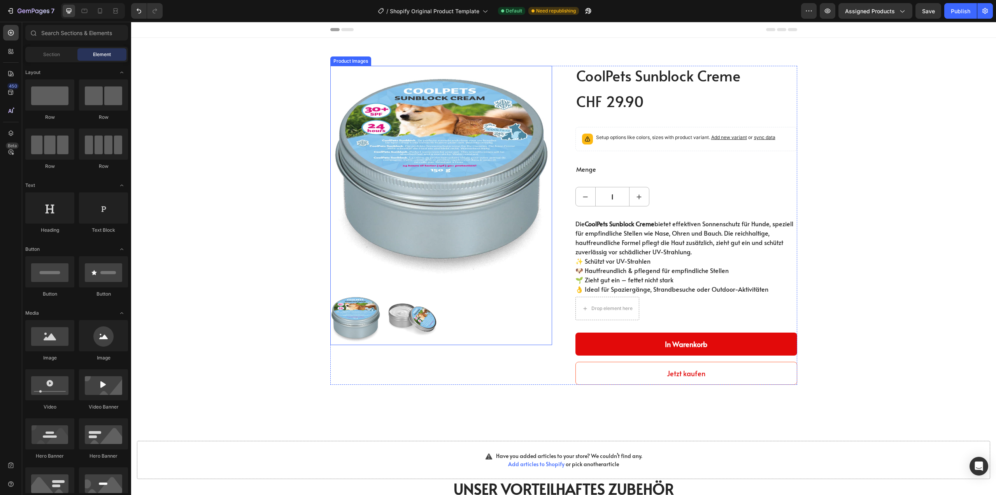
click at [360, 95] on img at bounding box center [441, 177] width 222 height 222
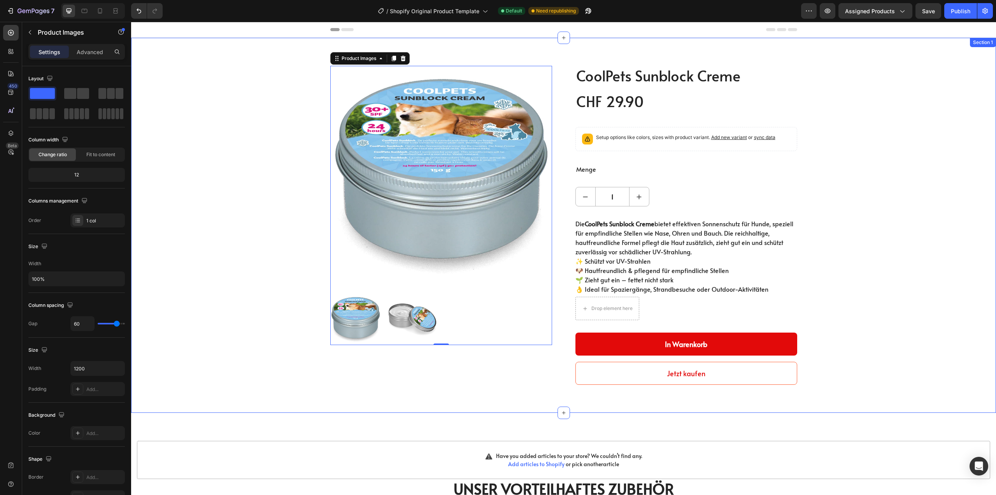
click at [223, 151] on div "Product Images 0 CoolPets Sunblock Creme (P) Title CHF 29.90 (P) Price (P) Pric…" at bounding box center [564, 225] width 854 height 319
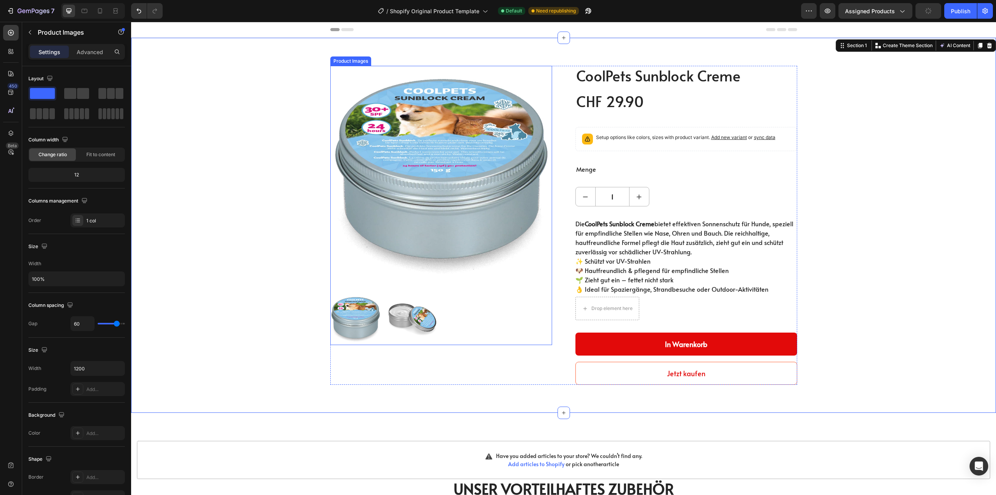
click at [404, 125] on img at bounding box center [441, 177] width 222 height 222
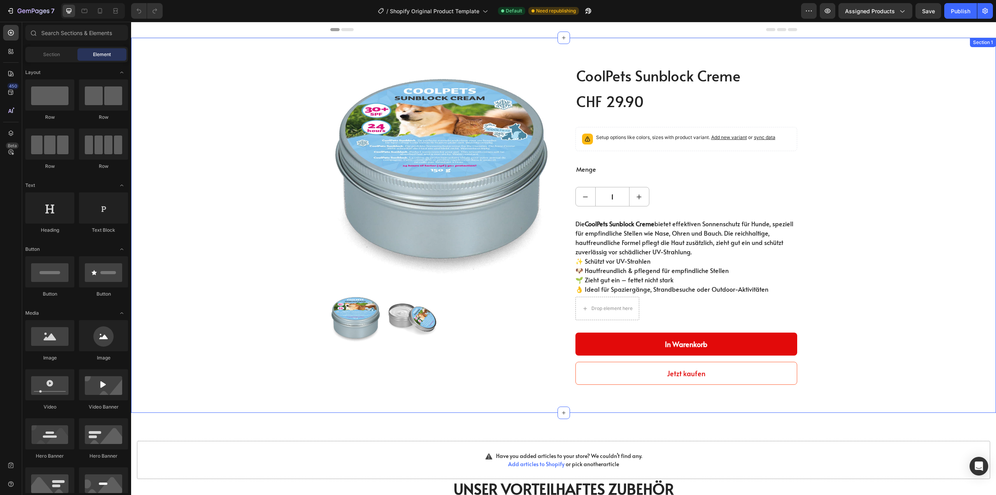
click at [211, 233] on div "Product Images CoolPets Sunblock Creme (P) Title CHF 29.90 (P) Price (P) Price …" at bounding box center [564, 225] width 854 height 319
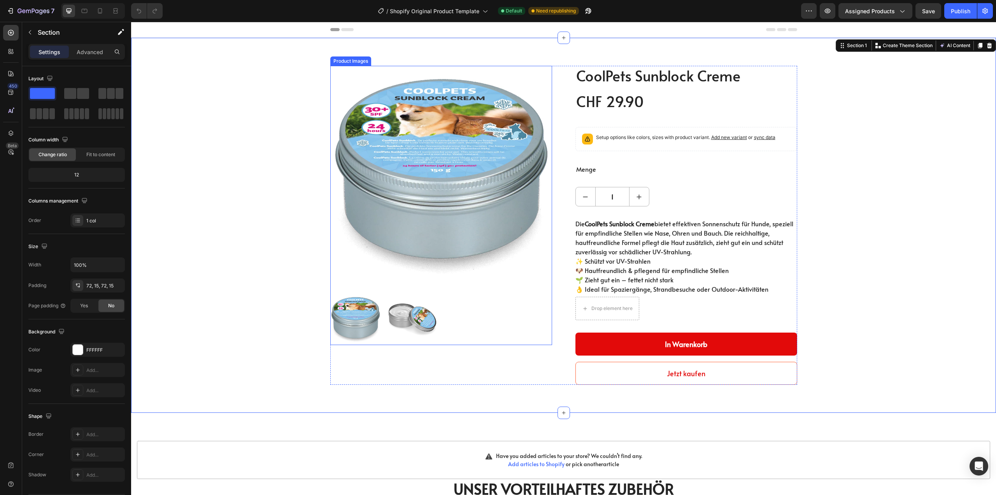
click at [343, 97] on img at bounding box center [441, 177] width 222 height 222
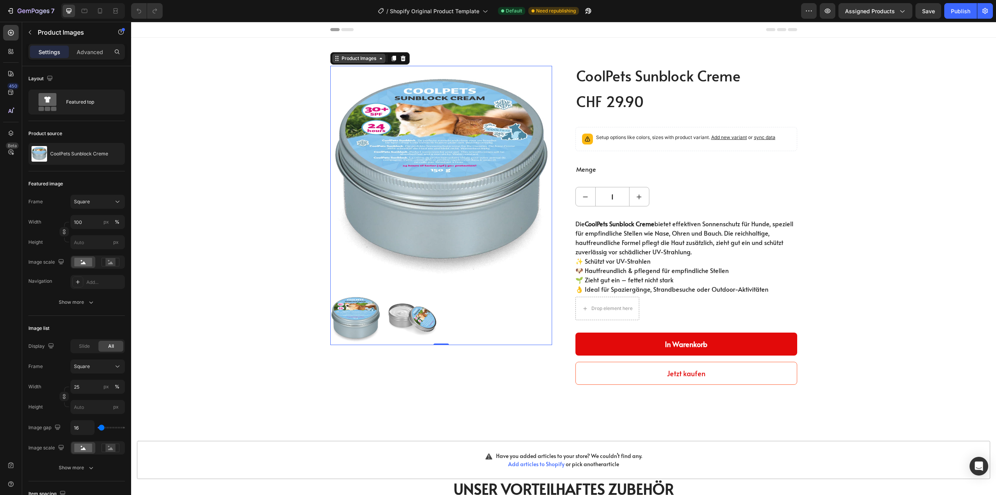
click at [369, 59] on div "Product Images" at bounding box center [359, 58] width 38 height 7
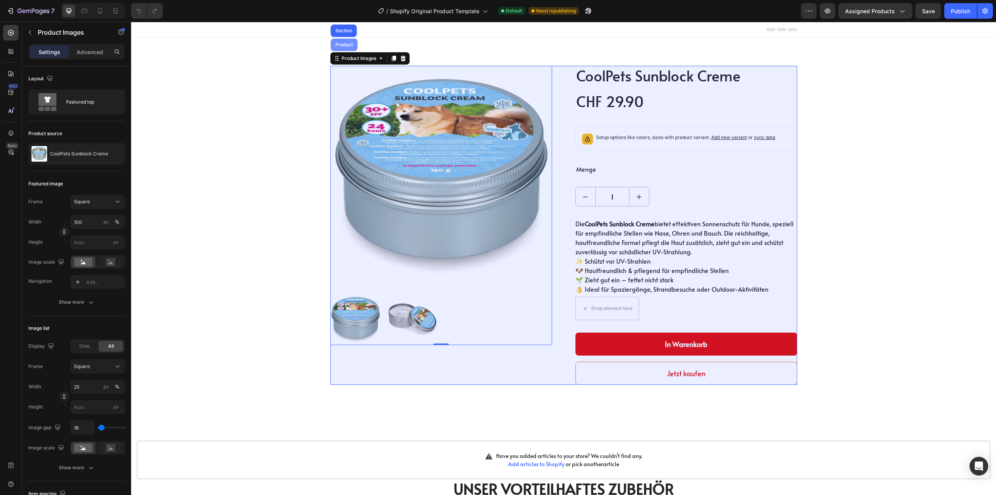
click at [342, 44] on div "Product" at bounding box center [344, 44] width 21 height 5
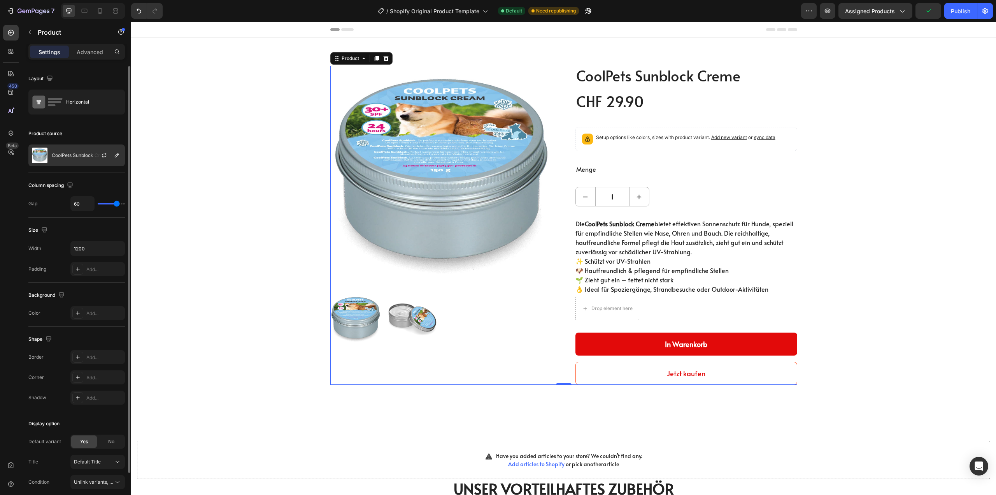
click at [44, 153] on img at bounding box center [40, 156] width 16 height 16
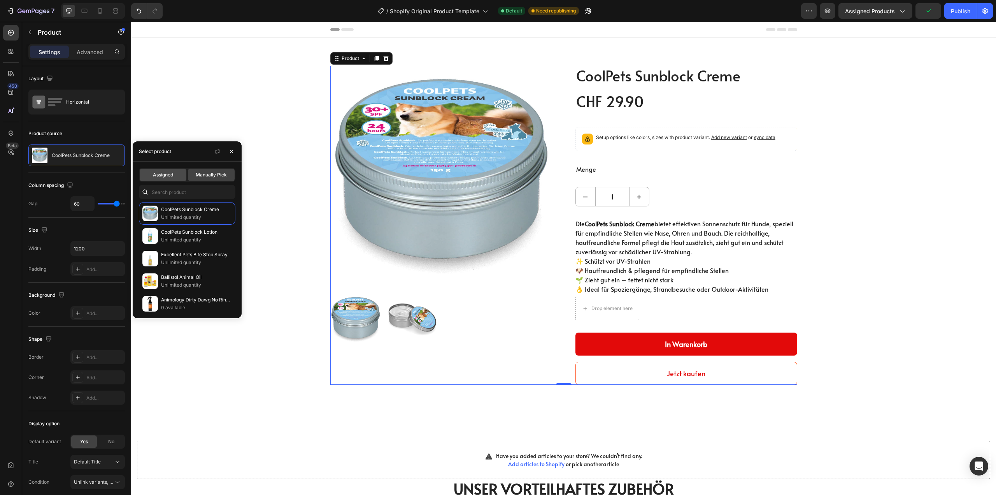
click at [158, 176] on span "Assigned" at bounding box center [163, 174] width 20 height 7
click at [163, 173] on span "Assigned" at bounding box center [163, 174] width 20 height 7
drag, startPoint x: 163, startPoint y: 173, endPoint x: 167, endPoint y: 176, distance: 4.4
click at [163, 174] on span "Assigned" at bounding box center [163, 174] width 20 height 7
click at [166, 174] on span "Assigned" at bounding box center [163, 174] width 20 height 7
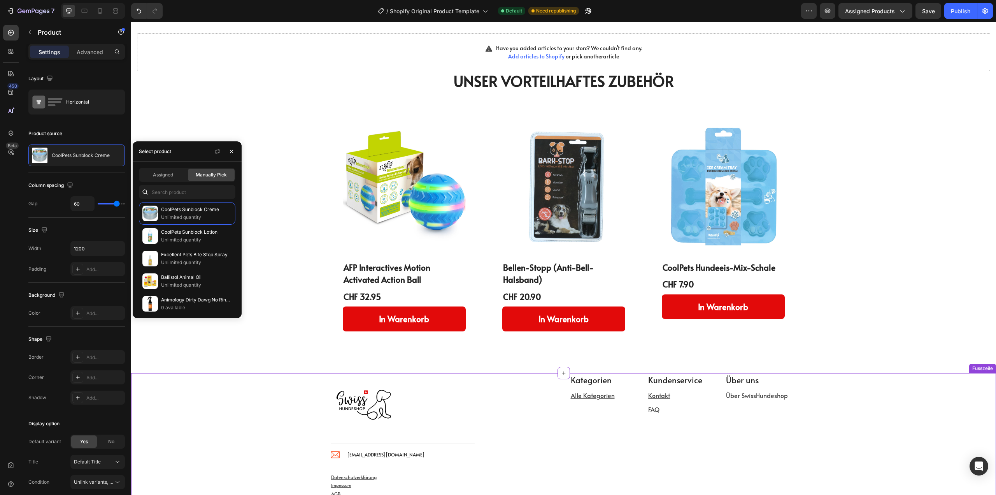
scroll to position [365, 0]
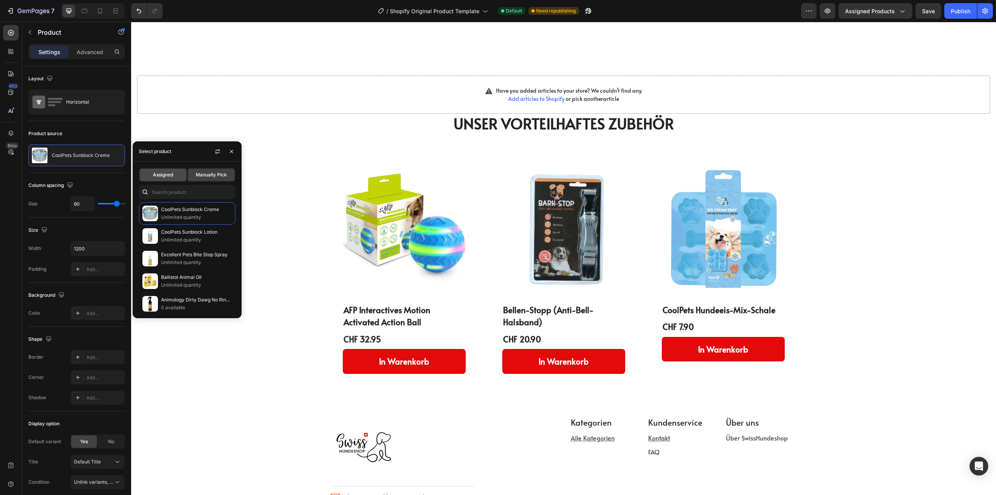
click at [163, 178] on span "Assigned" at bounding box center [163, 174] width 20 height 7
drag, startPoint x: 174, startPoint y: 177, endPoint x: 138, endPoint y: 175, distance: 36.2
click at [129, 0] on body "7 / Shopify Original Product Template Default Need republishing Preview Assigne…" at bounding box center [498, 0] width 996 height 0
click at [169, 237] on p "Unlimited quantity" at bounding box center [196, 240] width 71 height 8
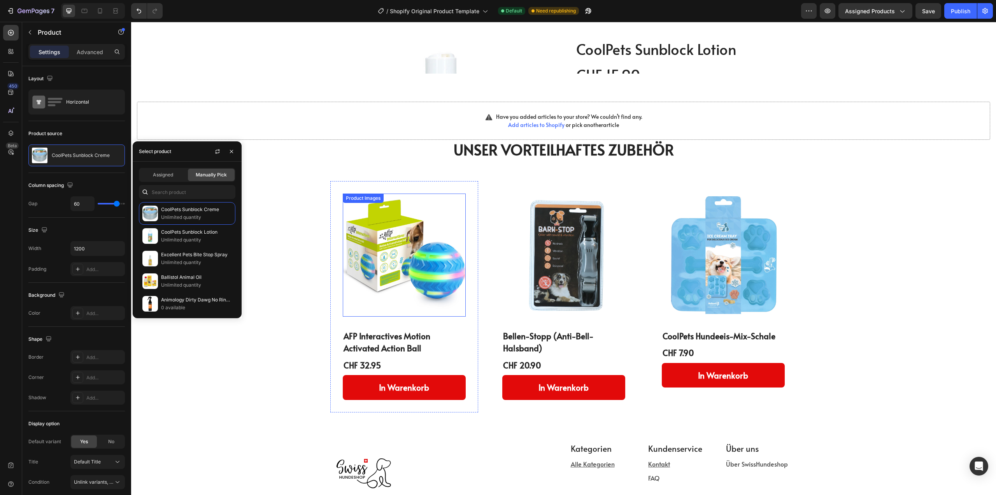
scroll to position [0, 0]
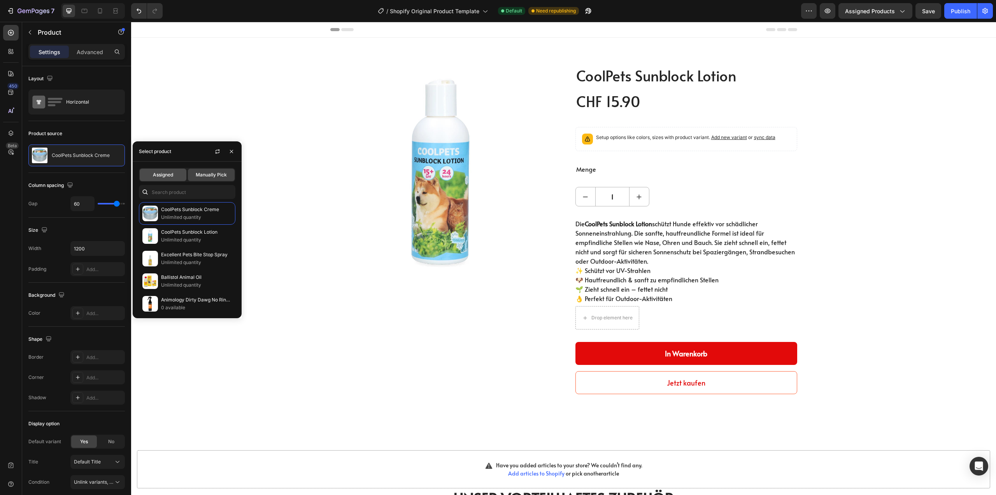
click at [159, 181] on div "Assigned" at bounding box center [163, 175] width 47 height 12
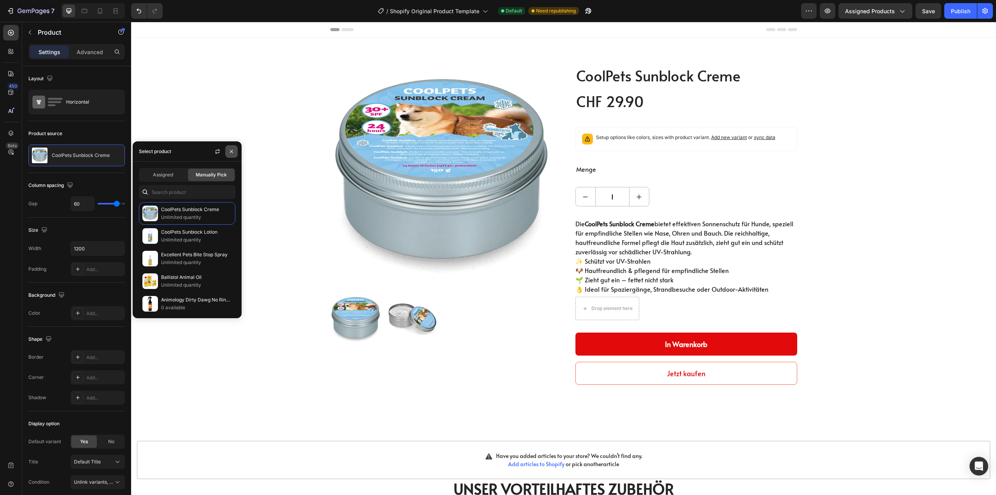
click at [233, 151] on icon "button" at bounding box center [231, 151] width 6 height 6
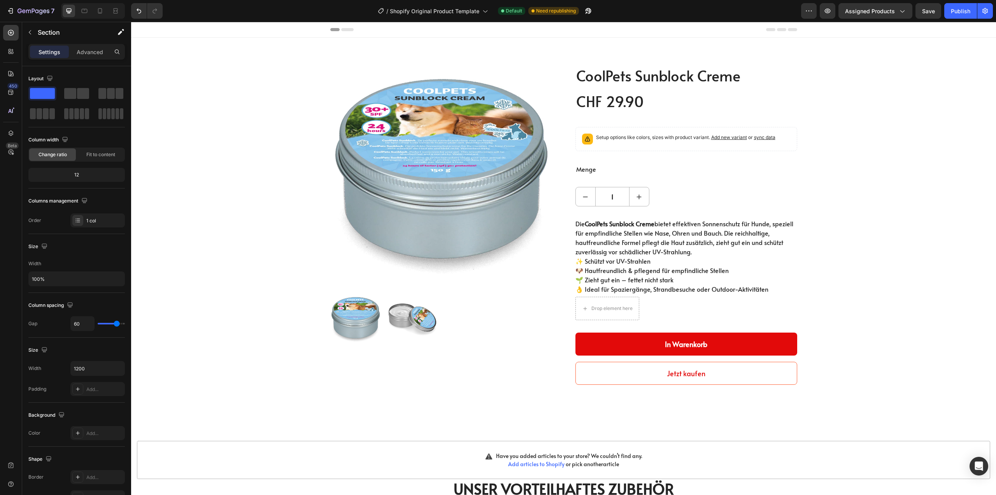
click at [581, 51] on div "Product Images CoolPets Sunblock Creme (P) Title CHF 29.90 (P) Price (P) Price …" at bounding box center [563, 225] width 865 height 375
click at [852, 47] on div "Section 1" at bounding box center [857, 45] width 23 height 7
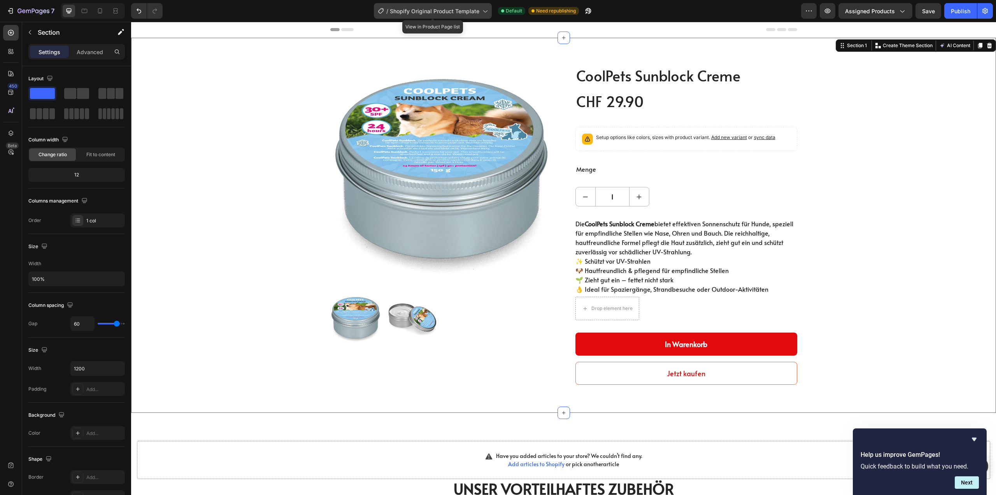
click at [438, 13] on span "Shopify Original Product Template" at bounding box center [435, 11] width 90 height 8
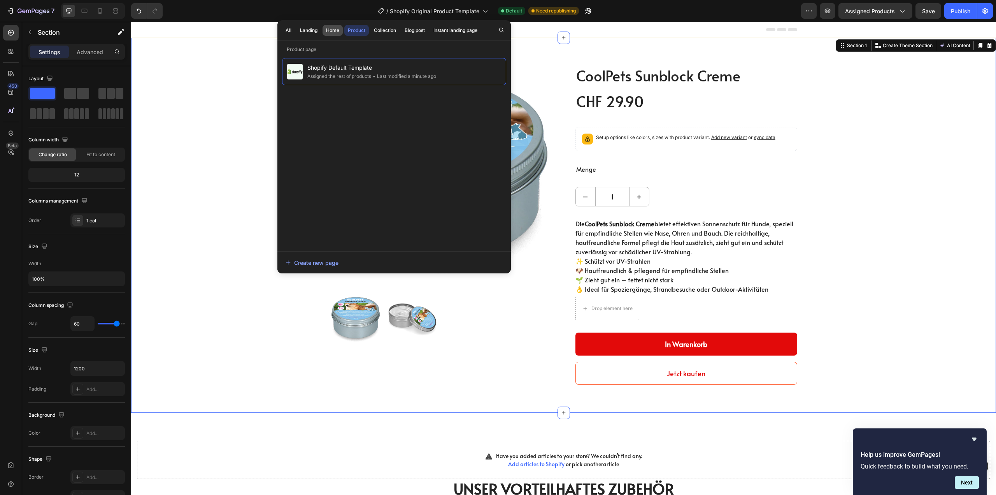
click at [331, 26] on button "Home" at bounding box center [333, 30] width 20 height 11
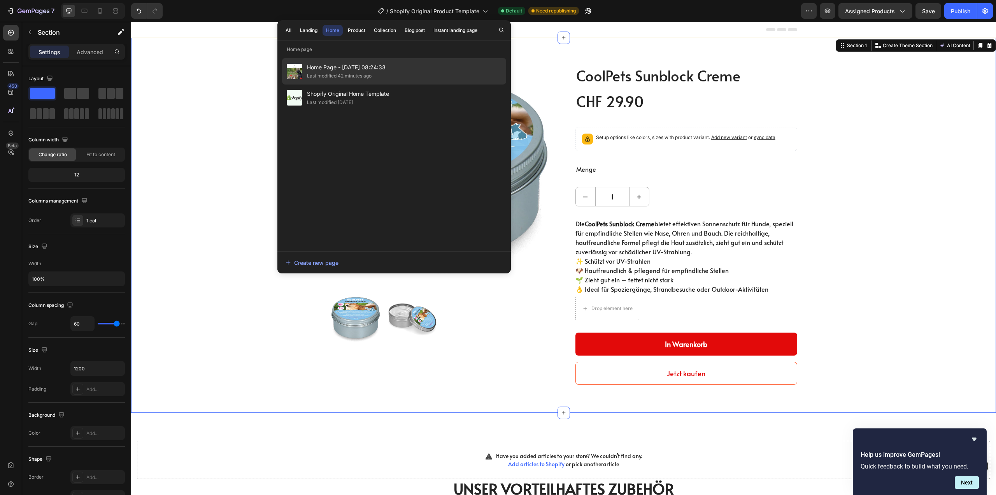
click at [324, 74] on div "Last modified 42 minutes ago" at bounding box center [339, 76] width 65 height 8
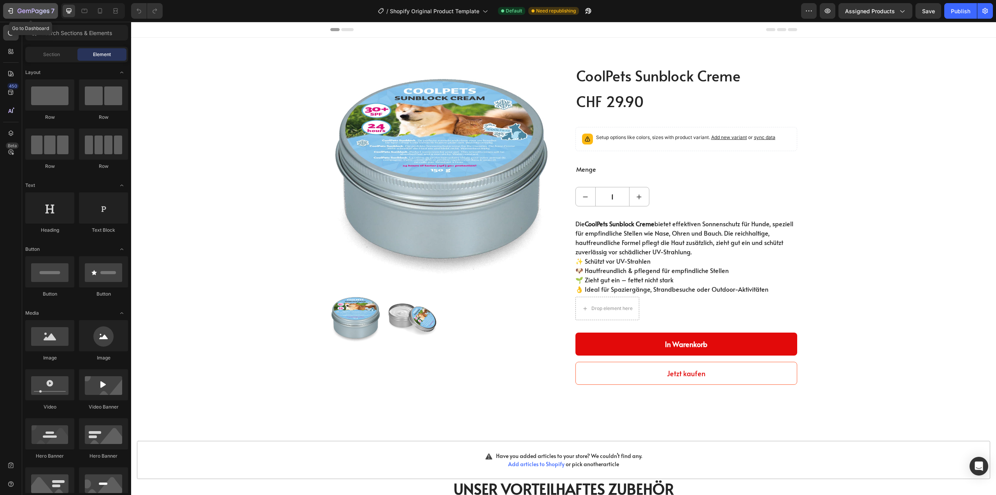
click at [16, 10] on div "7" at bounding box center [31, 10] width 48 height 9
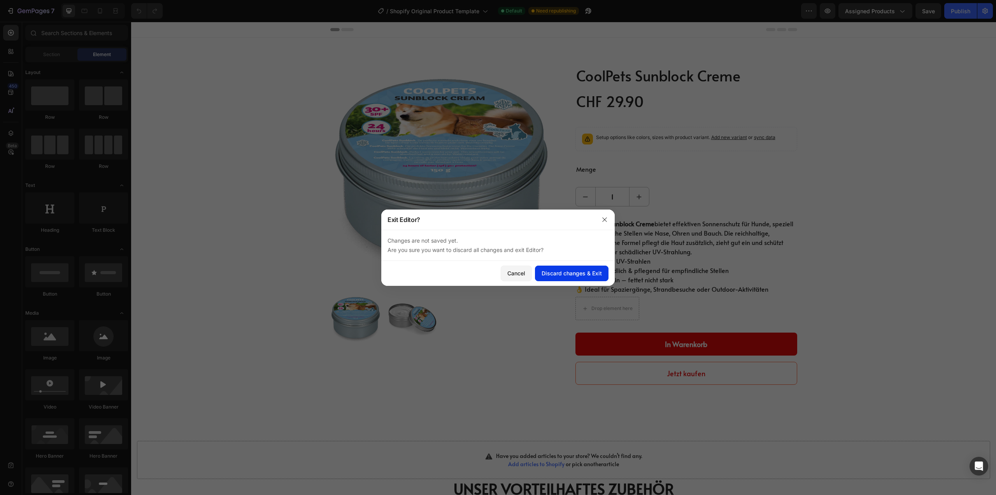
click at [573, 277] on div "Discard changes & Exit" at bounding box center [572, 273] width 60 height 8
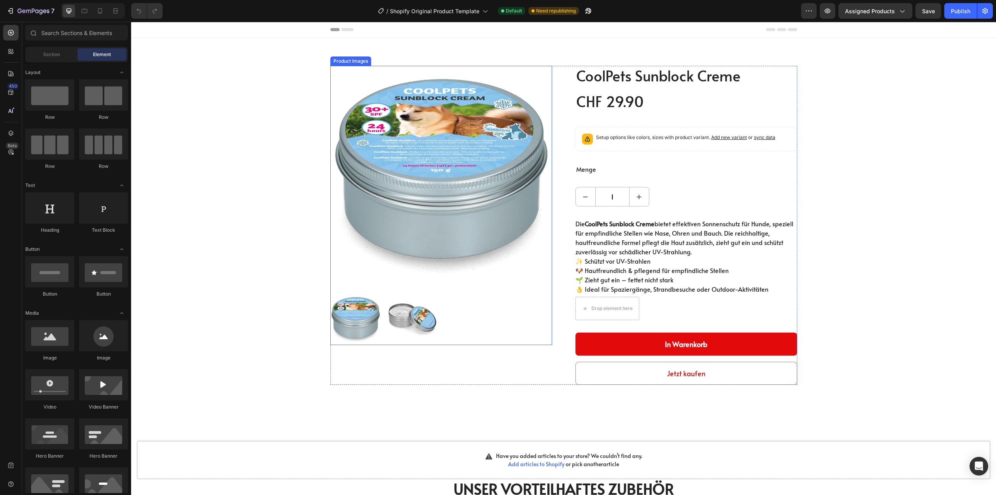
click at [344, 82] on img at bounding box center [441, 177] width 222 height 222
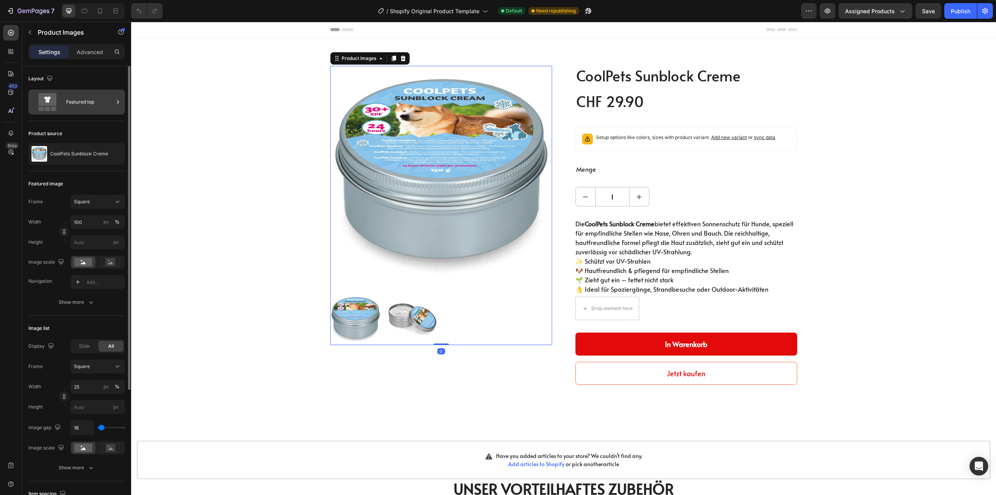
click at [98, 104] on div "Featured top" at bounding box center [89, 102] width 47 height 18
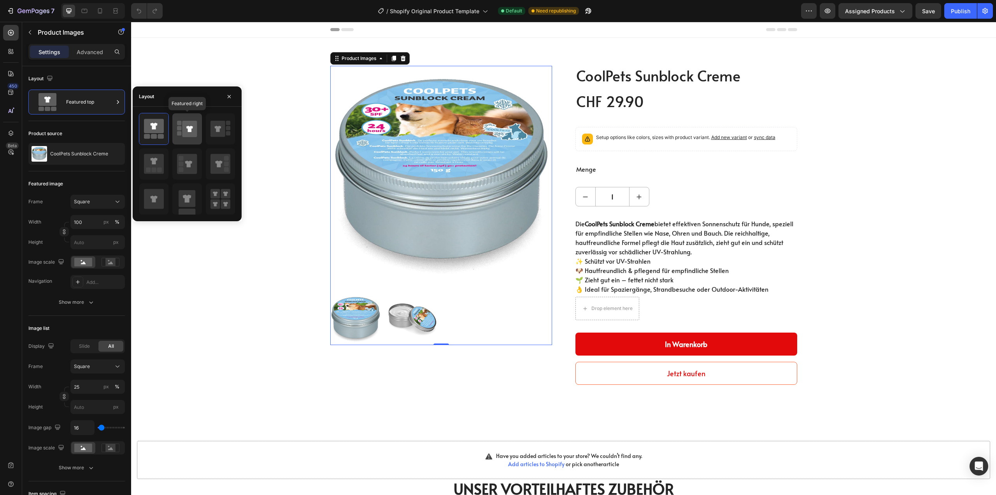
click at [191, 123] on icon at bounding box center [190, 129] width 15 height 16
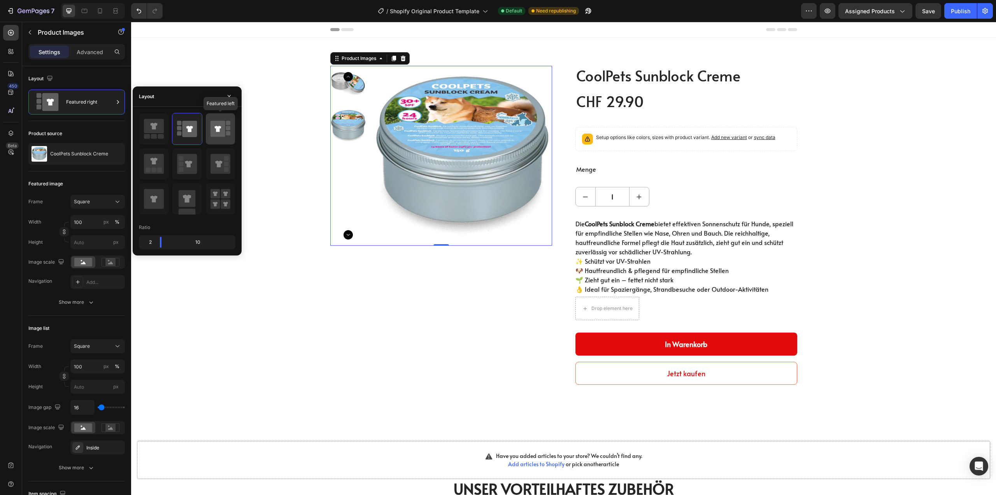
click at [220, 128] on icon at bounding box center [217, 129] width 7 height 6
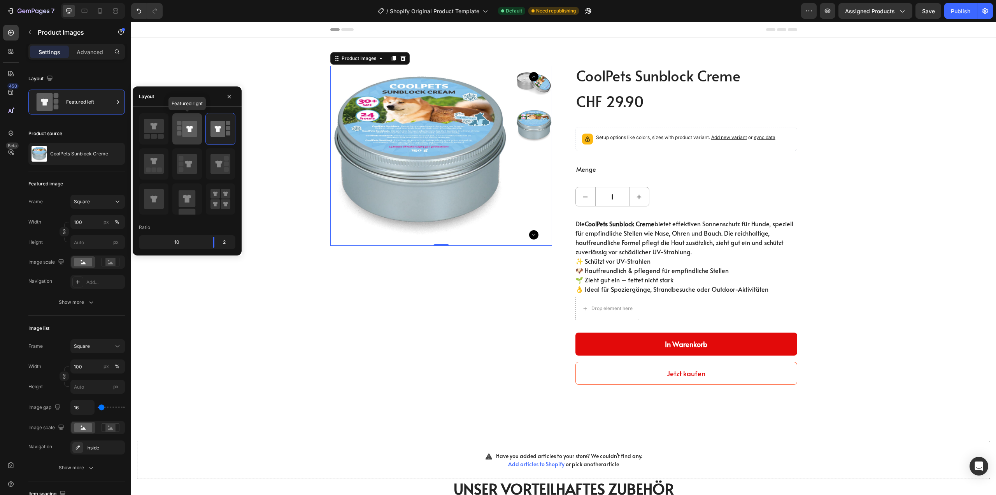
click at [193, 132] on icon at bounding box center [190, 129] width 15 height 16
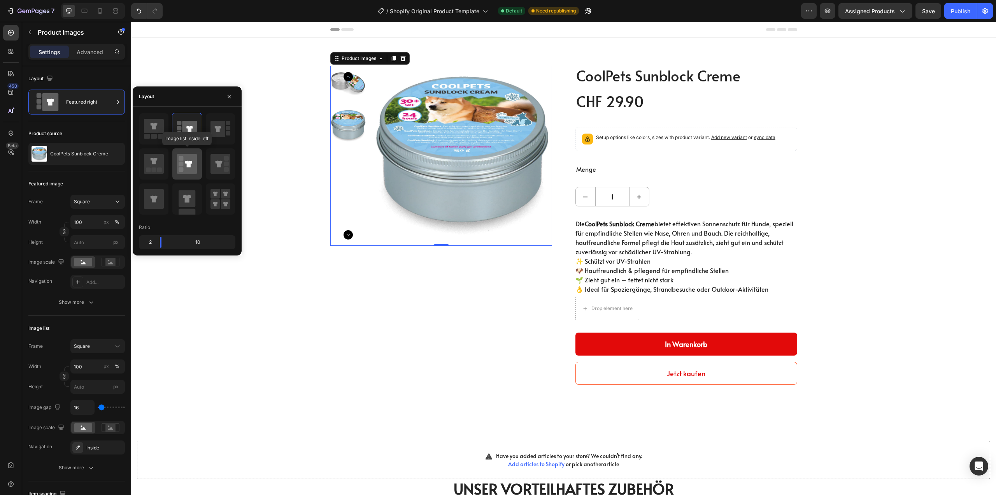
click at [193, 167] on icon at bounding box center [187, 164] width 20 height 20
type input "20"
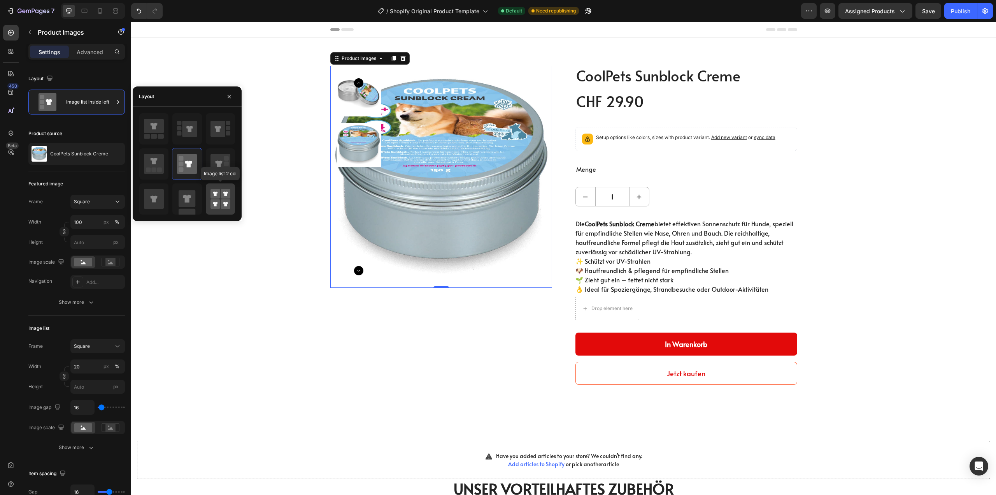
click at [223, 206] on rect at bounding box center [226, 204] width 10 height 10
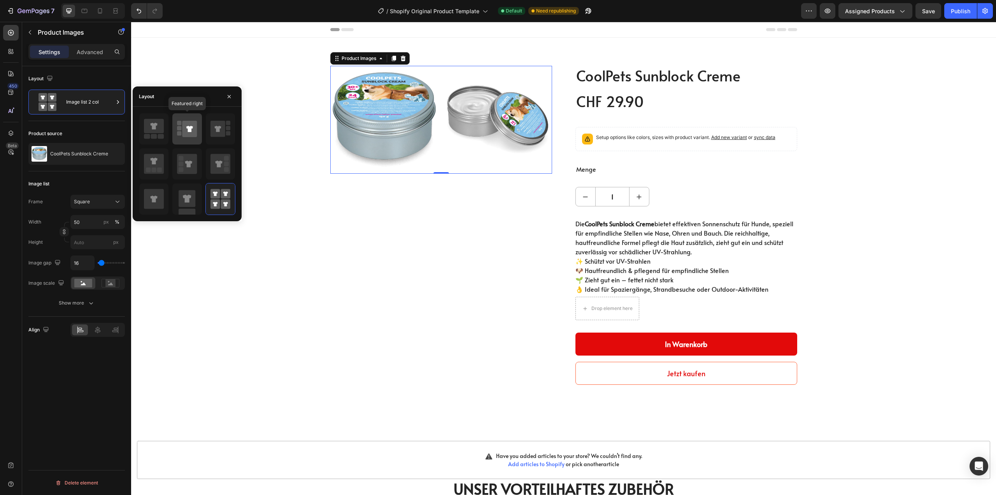
click at [188, 128] on icon at bounding box center [189, 129] width 7 height 6
type input "100"
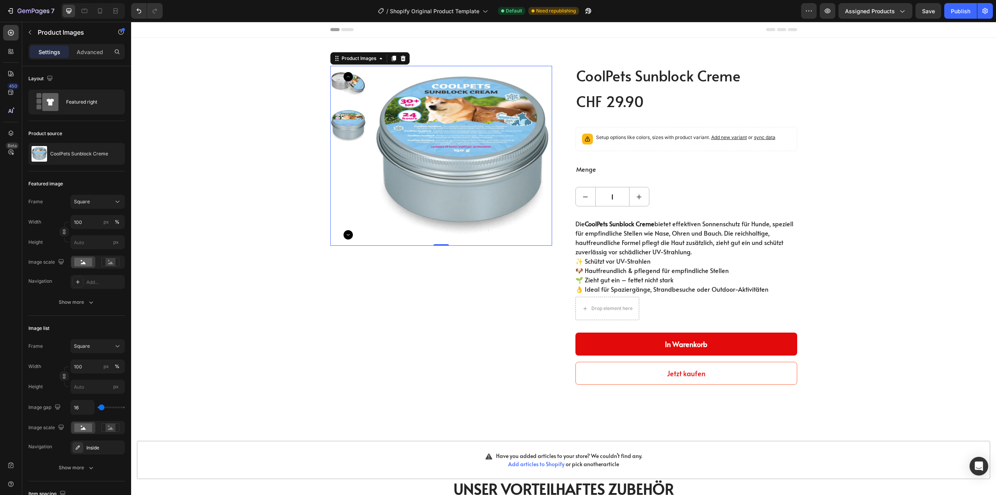
click at [344, 236] on icon "Carousel Next Arrow" at bounding box center [348, 234] width 9 height 9
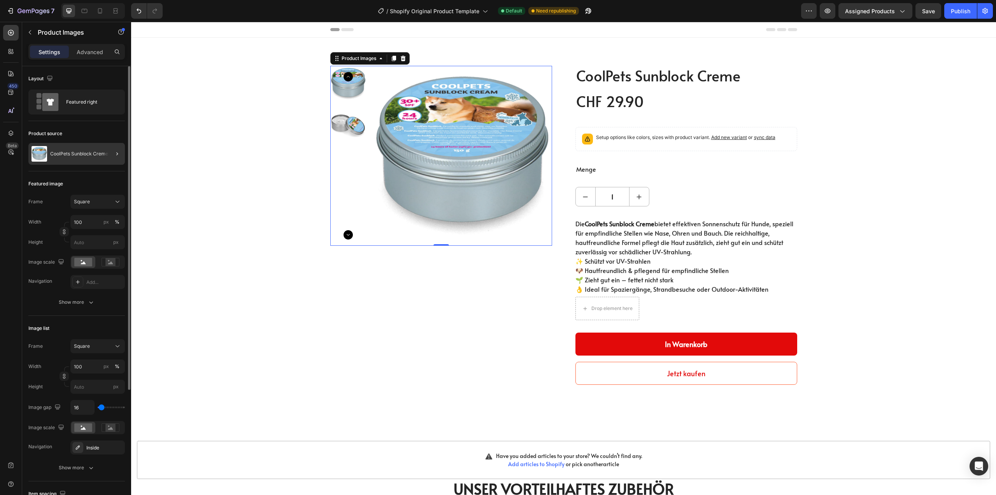
click at [105, 146] on div at bounding box center [114, 154] width 22 height 22
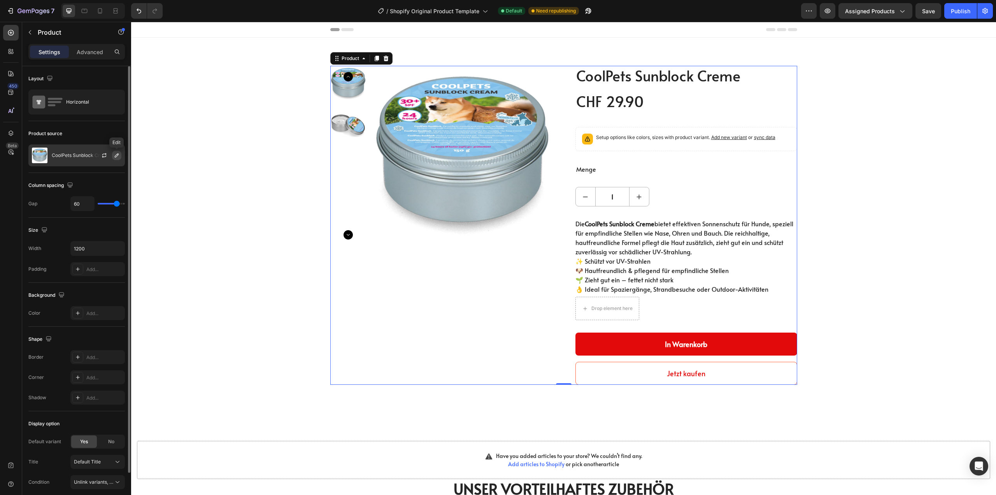
click at [113, 156] on button "button" at bounding box center [116, 155] width 9 height 9
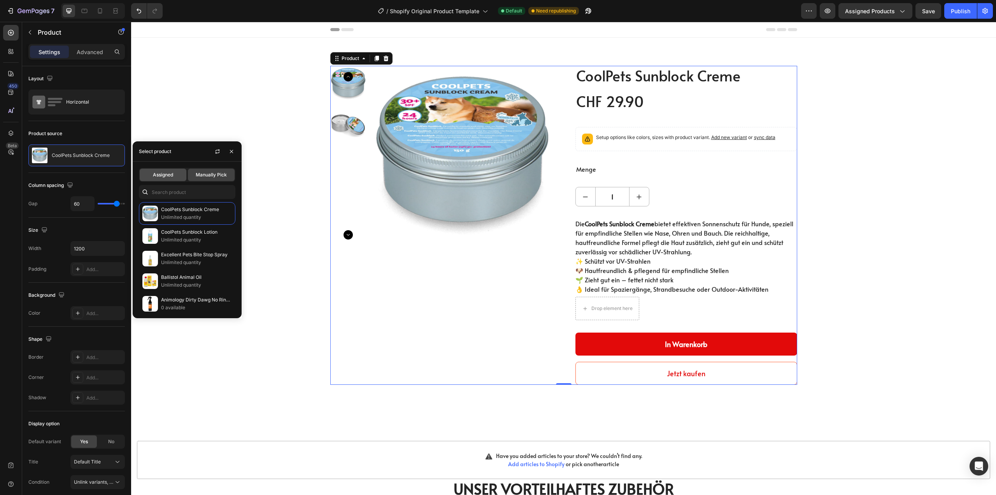
click at [160, 177] on span "Assigned" at bounding box center [163, 174] width 20 height 7
click at [955, 10] on div "Publish" at bounding box center [960, 11] width 19 height 8
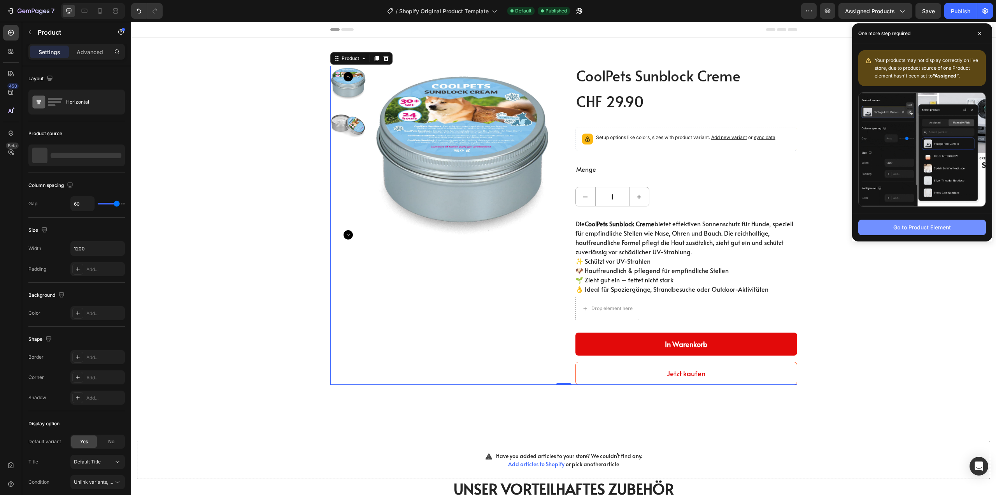
click at [922, 229] on div "Go to Product Element" at bounding box center [923, 227] width 58 height 8
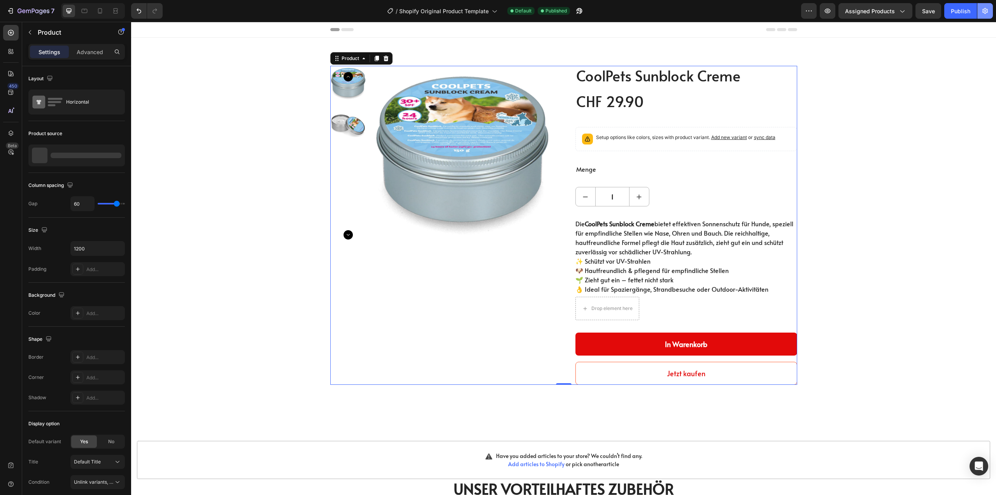
click at [982, 16] on button "button" at bounding box center [986, 11] width 16 height 16
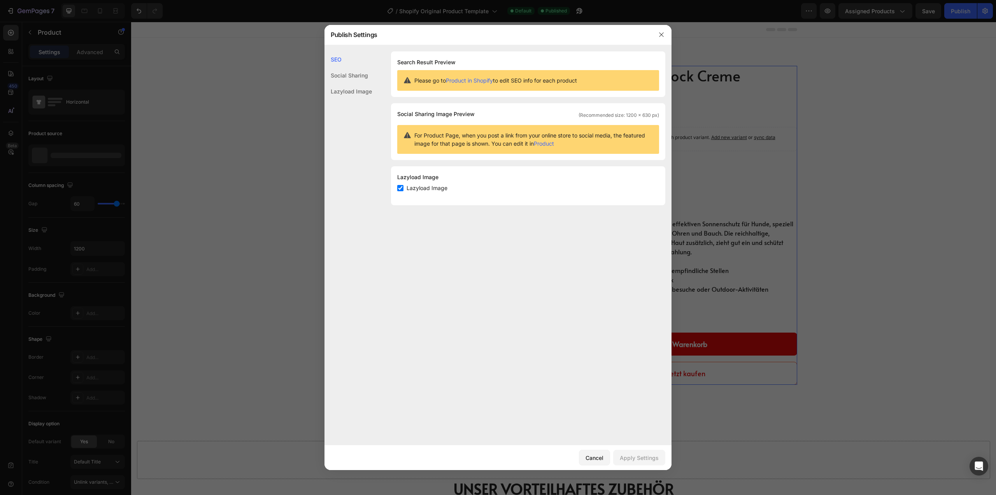
click at [547, 144] on link "Product" at bounding box center [544, 143] width 20 height 7
click at [474, 82] on link "Product in Shopify" at bounding box center [469, 80] width 47 height 7
click at [358, 73] on div "Social Sharing" at bounding box center [348, 75] width 47 height 16
click at [661, 35] on icon "button" at bounding box center [662, 35] width 6 height 6
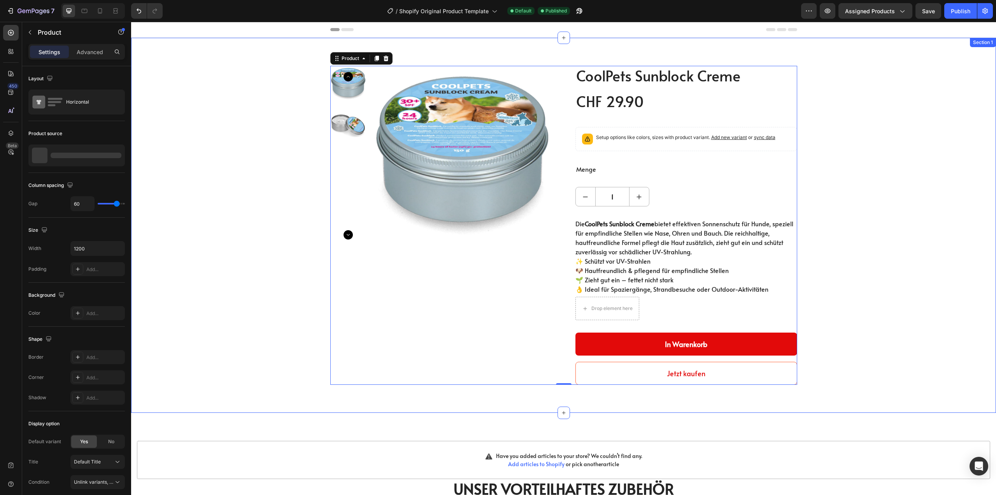
click at [851, 232] on div "Product Images CoolPets Sunblock Creme (P) Title CHF 29.90 (P) Price (P) Price …" at bounding box center [564, 225] width 854 height 319
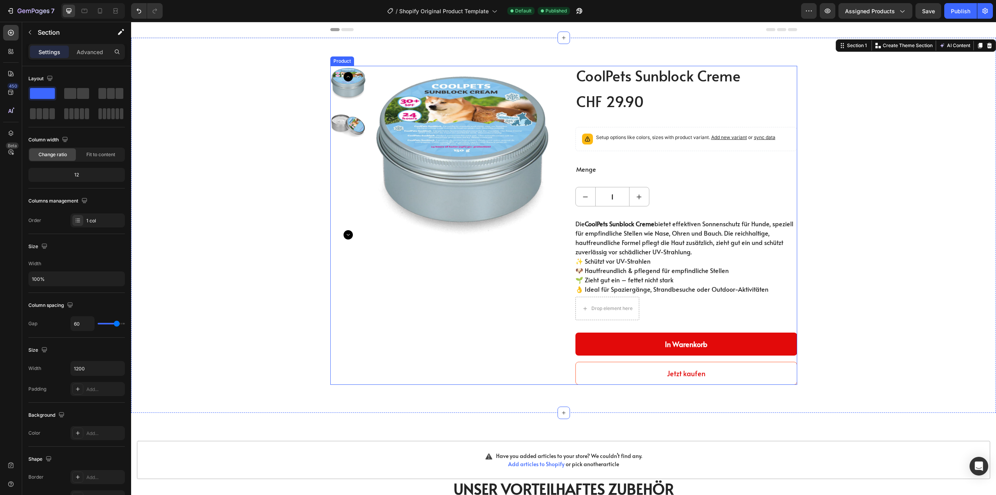
click at [720, 145] on div "Setup options like colors, sizes with product variant. Add new variant or sync …" at bounding box center [686, 138] width 215 height 17
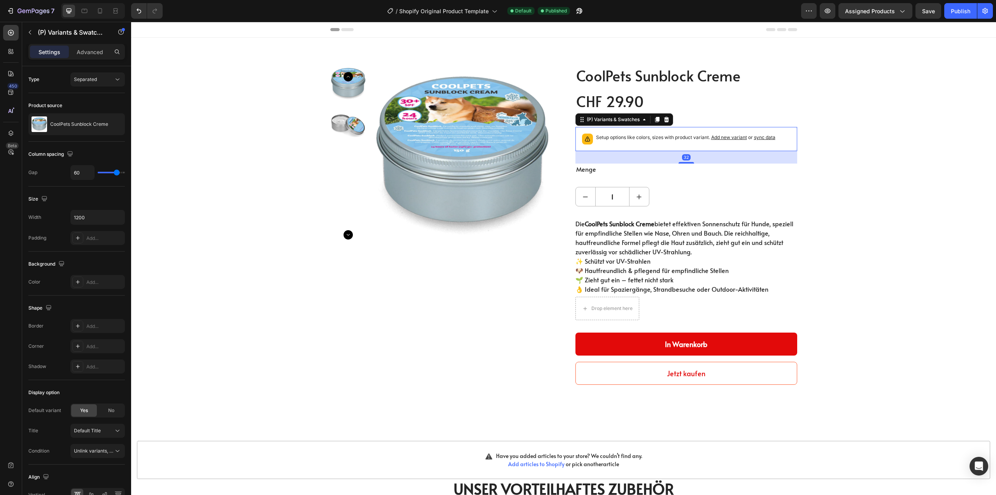
click at [764, 136] on span "sync data" at bounding box center [764, 137] width 21 height 6
click at [764, 137] on span "sync data" at bounding box center [764, 137] width 21 height 6
click at [729, 137] on span "Add new variant" at bounding box center [729, 137] width 36 height 6
click at [365, 97] on div at bounding box center [441, 156] width 222 height 180
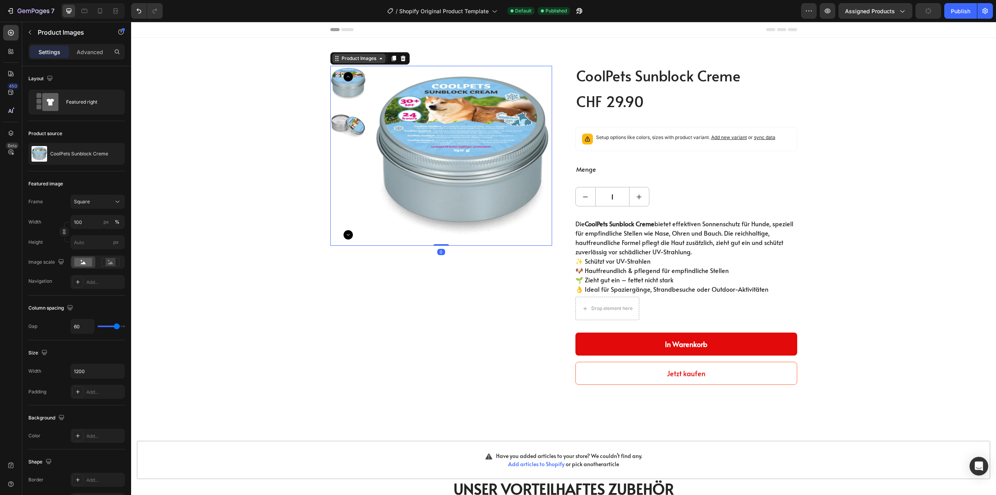
click at [369, 55] on div "Product Images" at bounding box center [359, 58] width 38 height 7
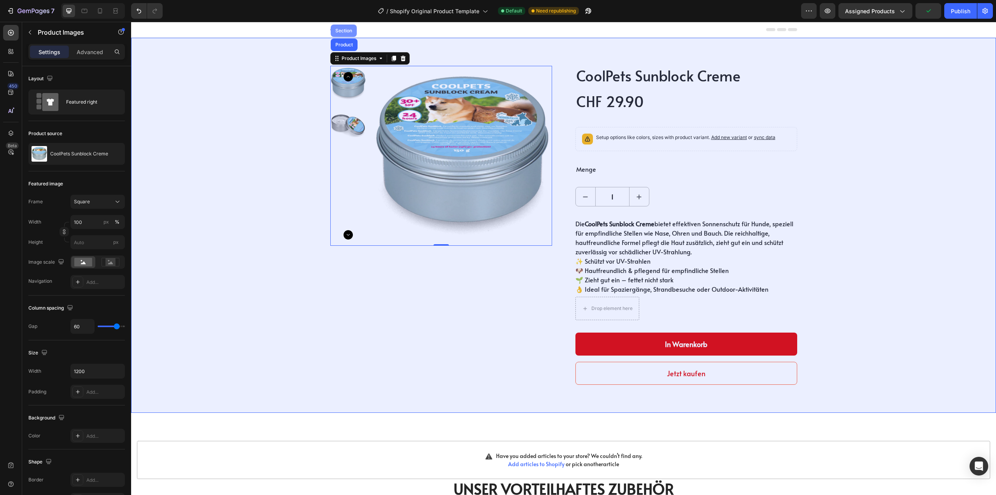
click at [343, 31] on div "Section" at bounding box center [344, 30] width 20 height 5
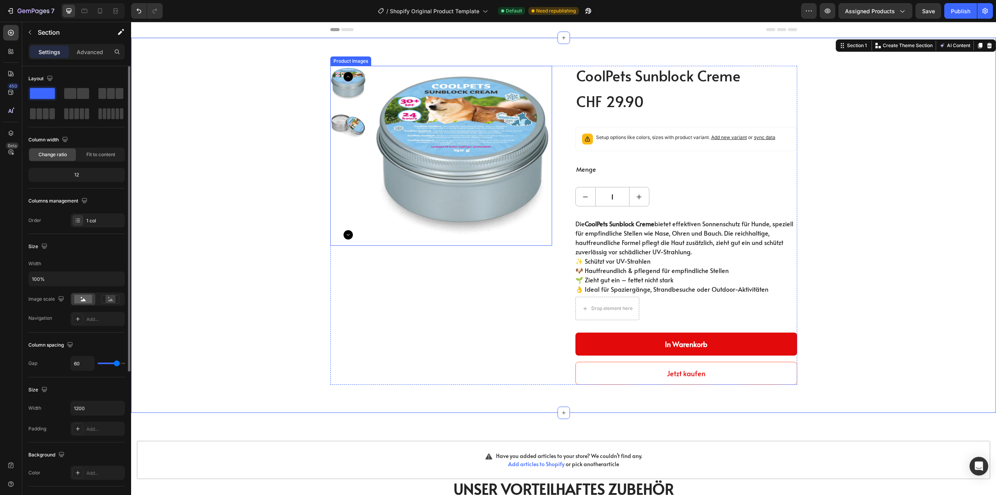
click at [374, 83] on img at bounding box center [462, 156] width 180 height 180
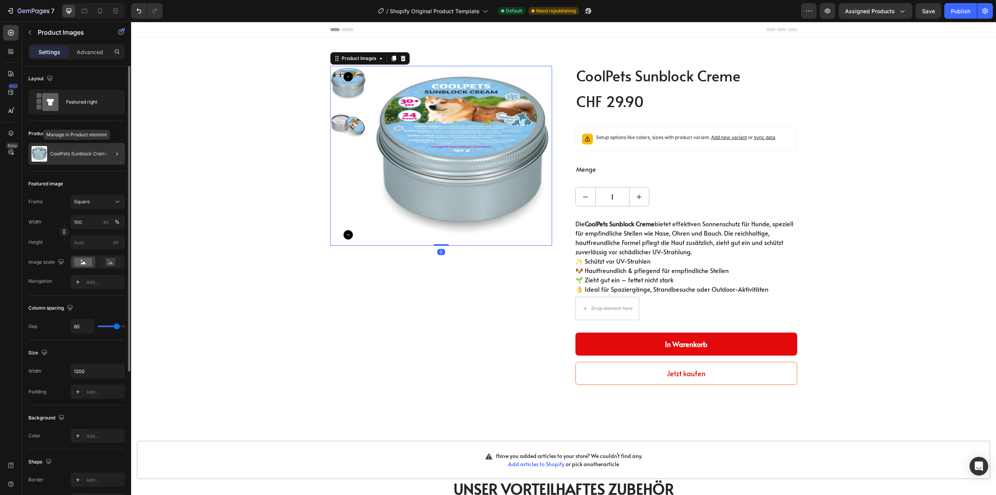
click at [77, 151] on p "CoolPets Sunblock Creme" at bounding box center [79, 153] width 58 height 5
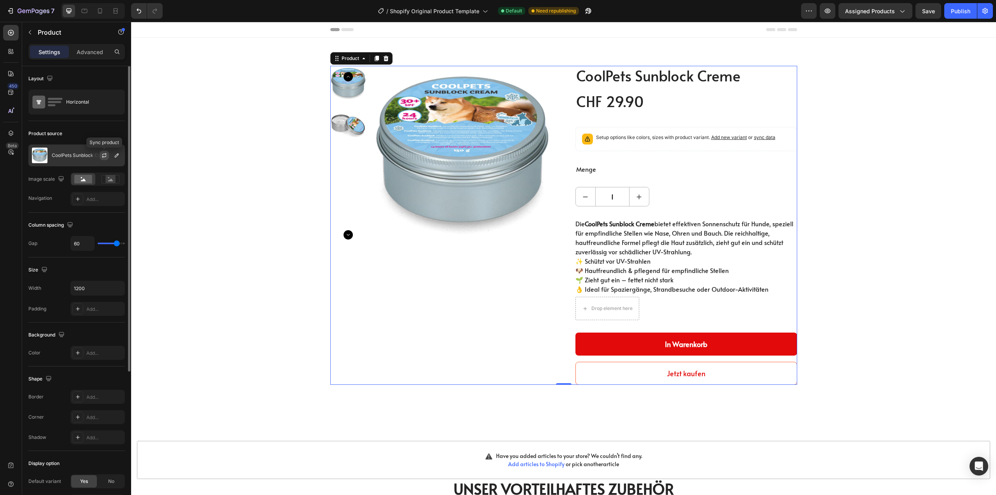
click at [105, 155] on icon "button" at bounding box center [104, 155] width 6 height 6
click at [81, 158] on div "CoolPets Sunblock Creme" at bounding box center [76, 155] width 97 height 22
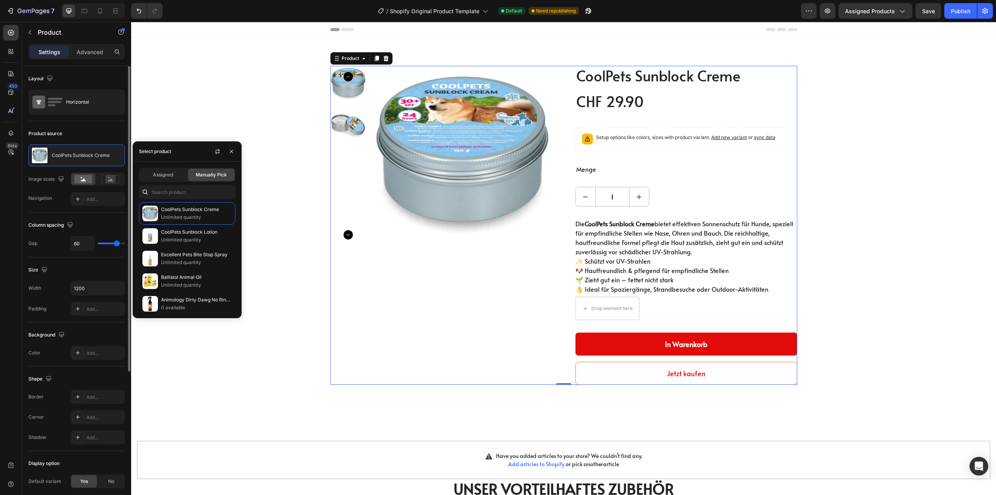
click at [108, 133] on div "Product source" at bounding box center [76, 133] width 97 height 12
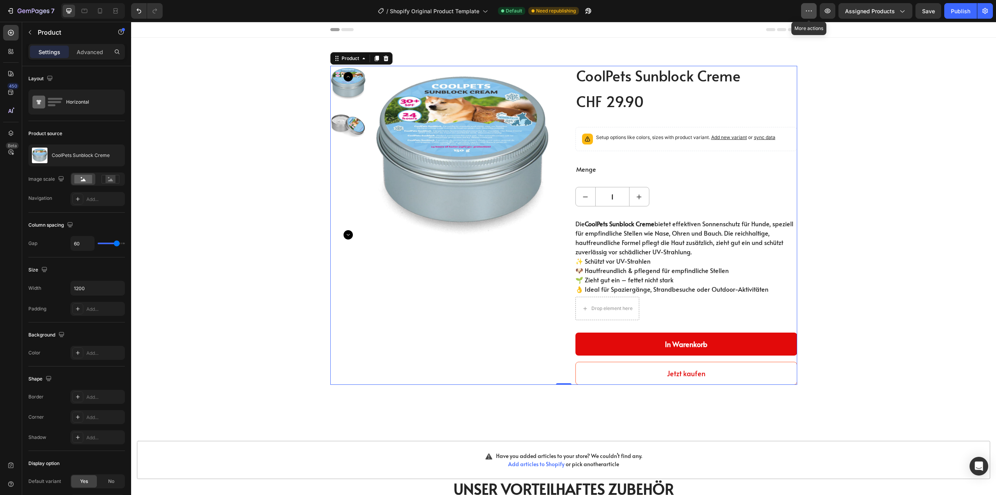
click at [814, 13] on button "button" at bounding box center [809, 11] width 16 height 16
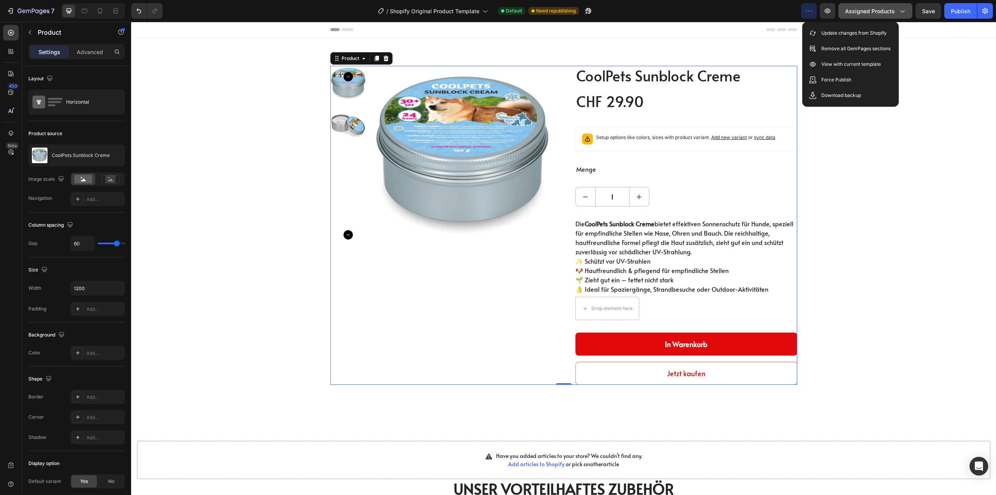
click at [902, 10] on icon "button" at bounding box center [902, 11] width 8 height 8
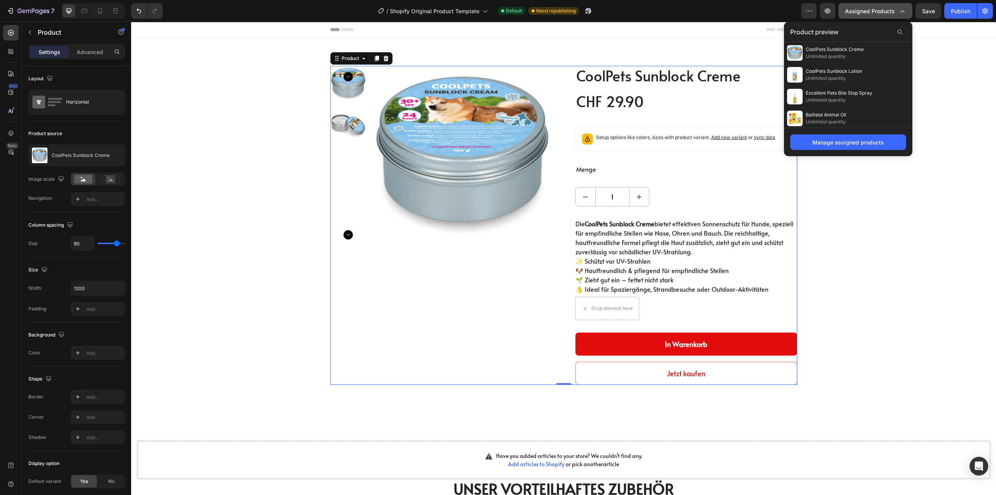
click at [902, 10] on icon "button" at bounding box center [902, 11] width 8 height 8
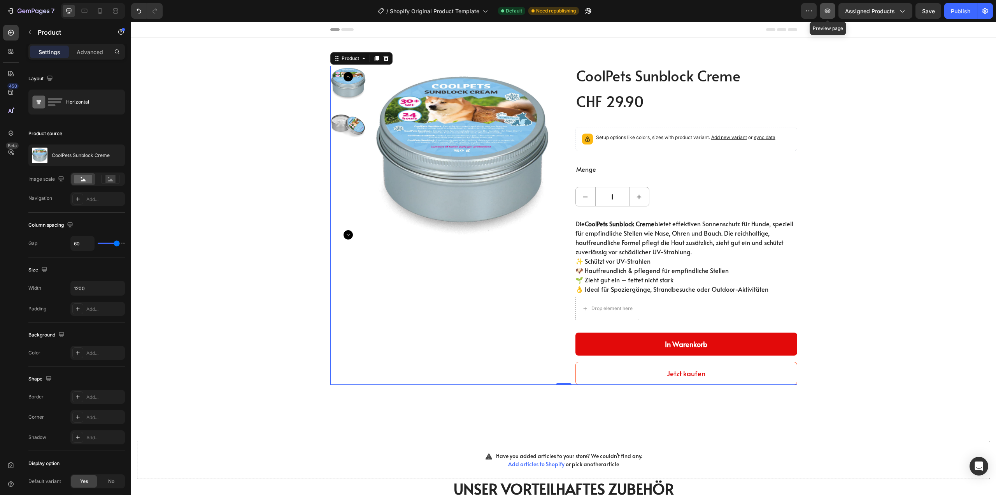
click at [830, 11] on icon "button" at bounding box center [828, 11] width 8 height 8
click at [814, 9] on button "button" at bounding box center [809, 11] width 16 height 16
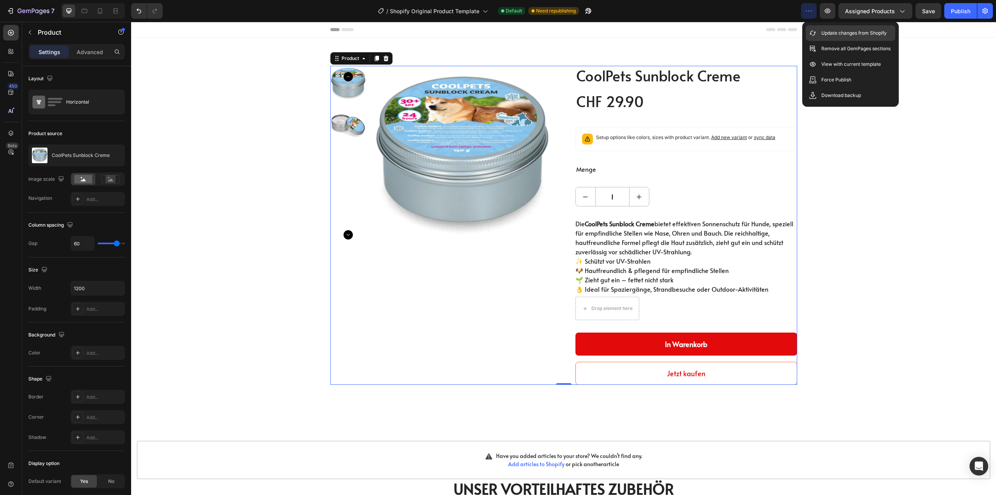
click at [843, 35] on p "Update changes from Shopify" at bounding box center [854, 33] width 65 height 8
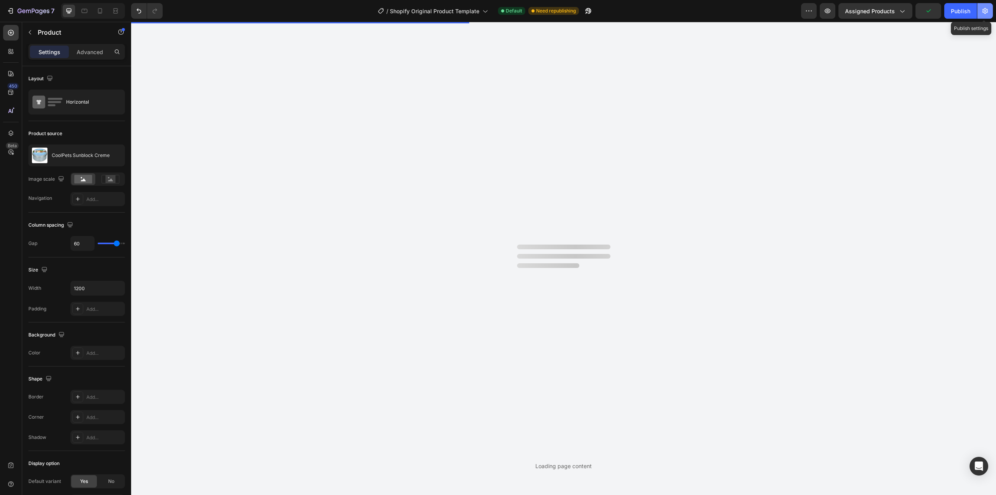
click at [988, 15] on button "button" at bounding box center [986, 11] width 16 height 16
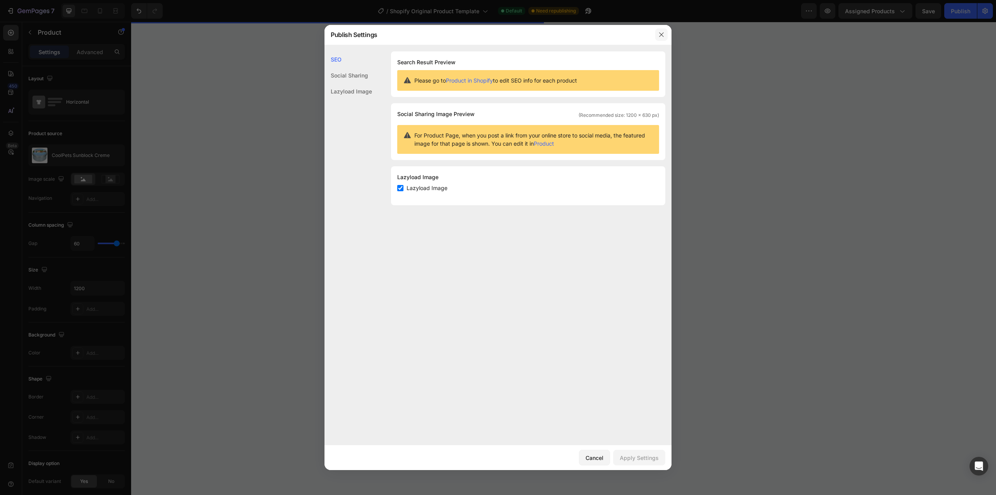
click at [662, 34] on icon "button" at bounding box center [662, 35] width 6 height 6
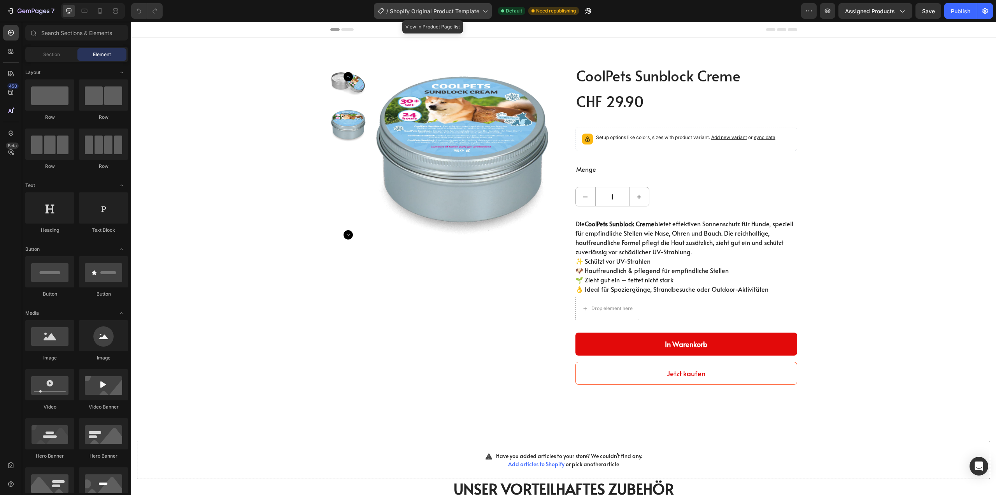
click at [461, 15] on div "/ Shopify Original Product Template" at bounding box center [433, 11] width 118 height 16
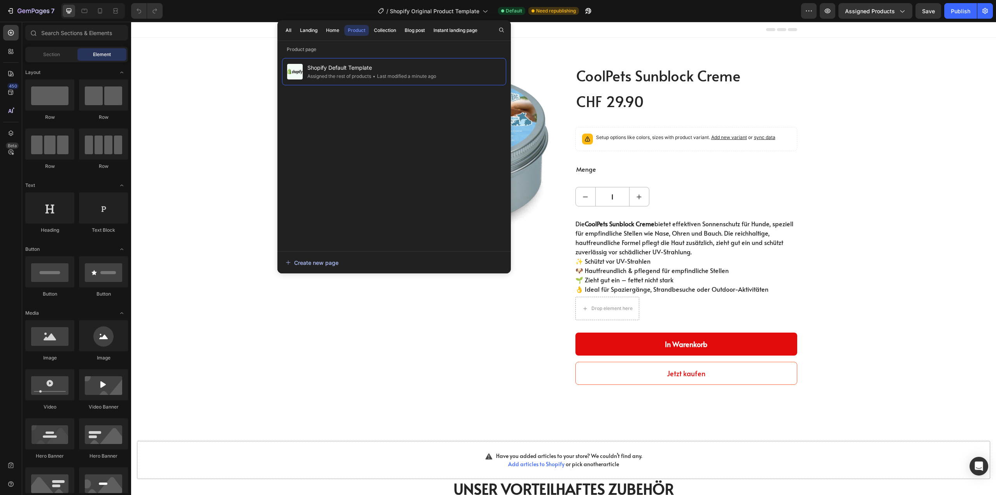
click at [321, 266] on div "Create new page" at bounding box center [312, 262] width 53 height 8
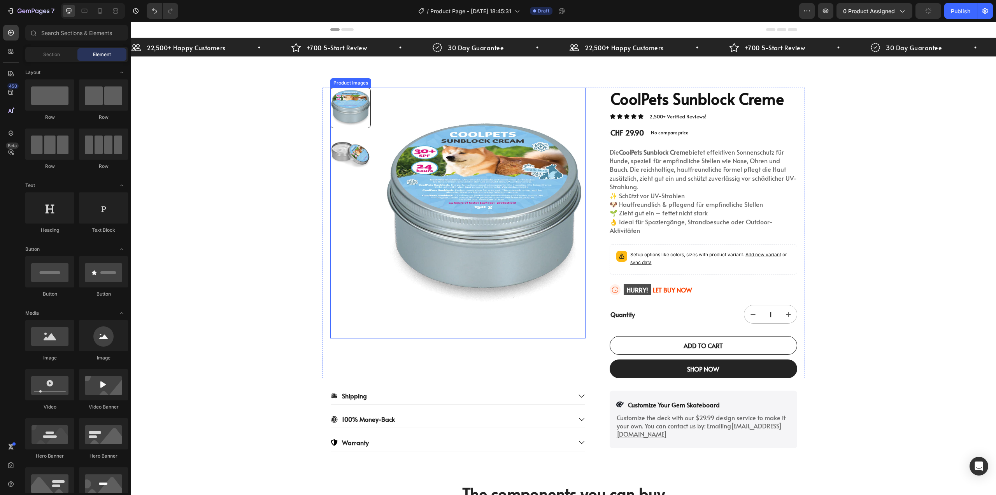
click at [403, 123] on img at bounding box center [484, 213] width 203 height 251
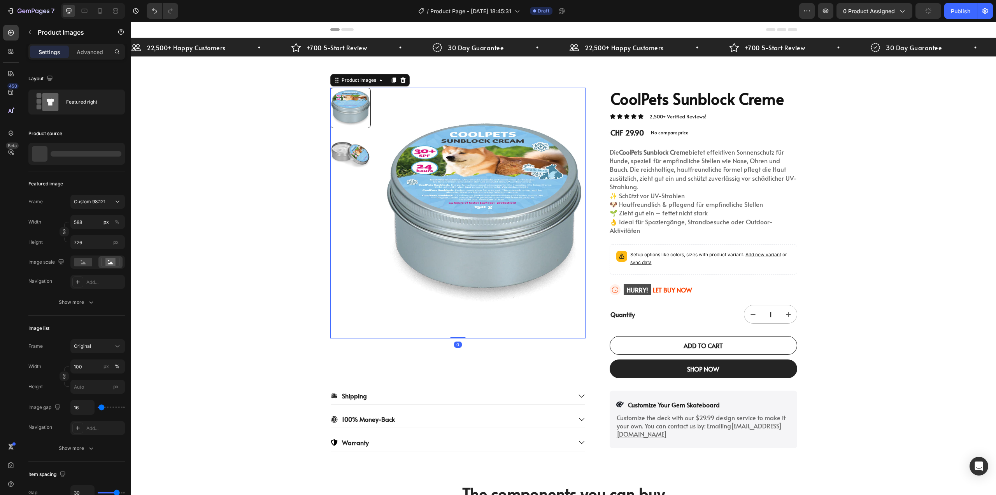
click at [392, 105] on img at bounding box center [484, 213] width 203 height 251
click at [83, 152] on p "CoolPets Sunblock Creme" at bounding box center [79, 153] width 58 height 5
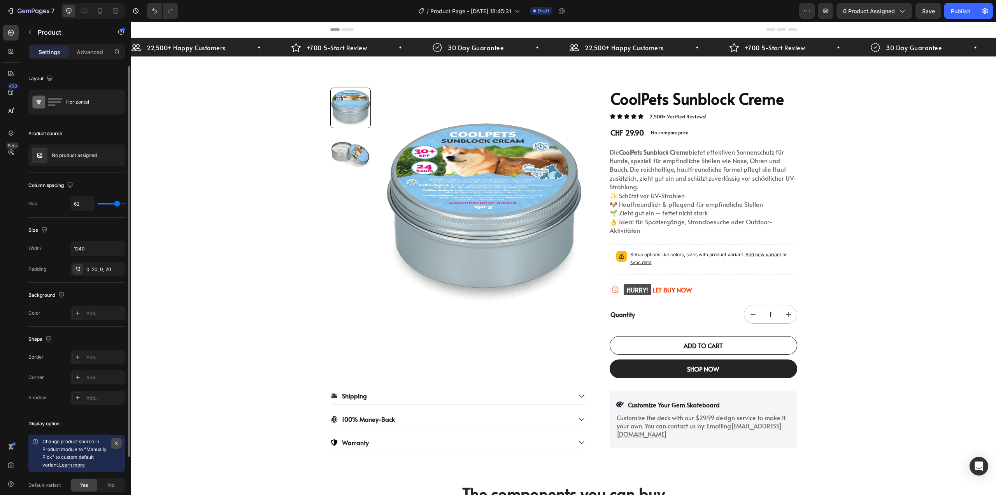
click at [118, 439] on button "button" at bounding box center [116, 442] width 11 height 11
click at [67, 156] on p "No product assigned" at bounding box center [74, 155] width 45 height 5
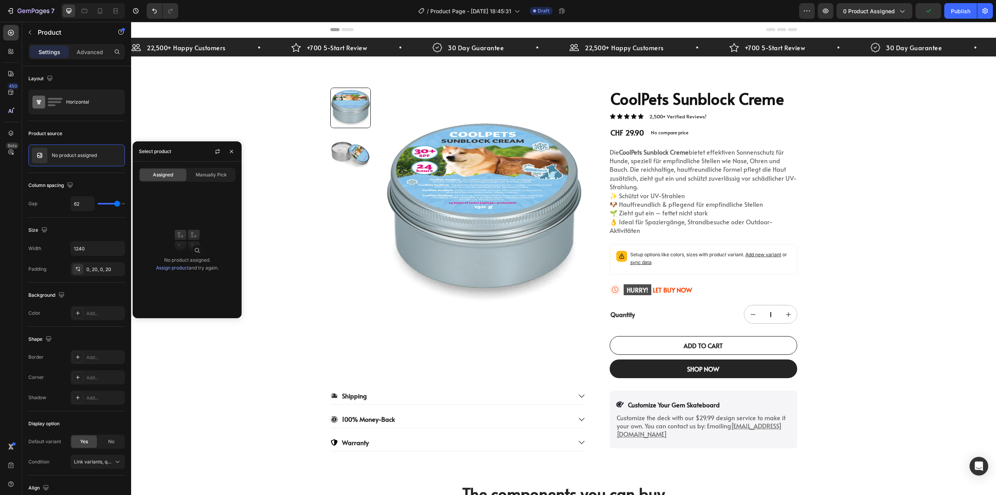
click at [174, 270] on link "Assign product" at bounding box center [172, 268] width 33 height 6
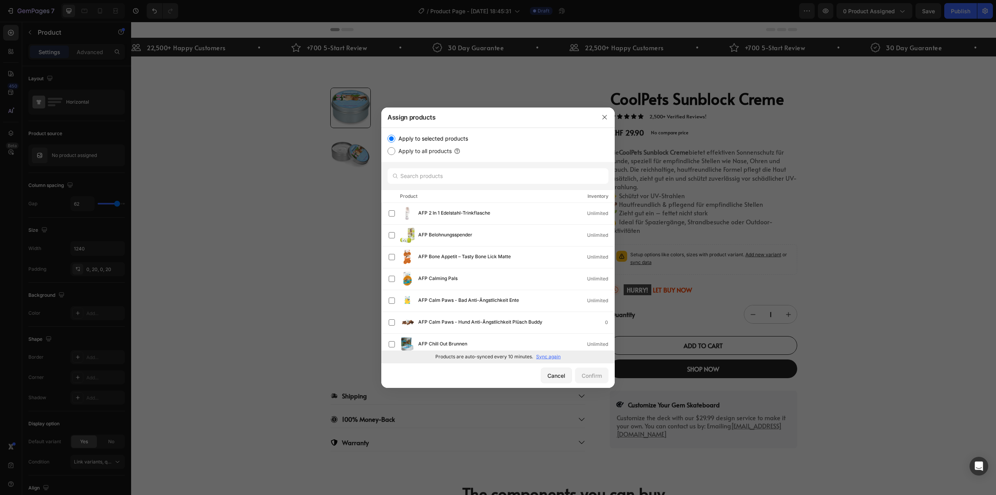
click at [394, 151] on input "Apply to all products" at bounding box center [392, 151] width 8 height 8
radio input "true"
click at [595, 372] on div "Confirm" at bounding box center [592, 375] width 20 height 8
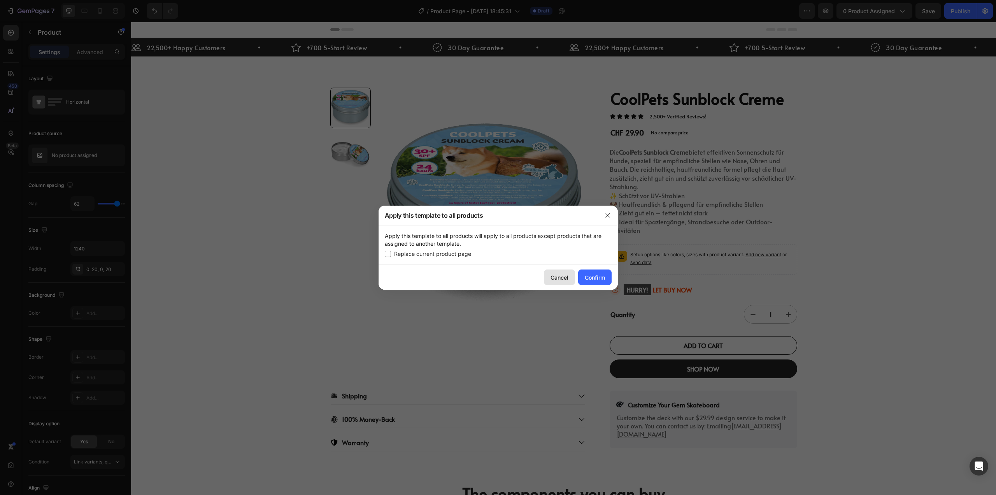
click at [559, 278] on div "Cancel" at bounding box center [560, 277] width 18 height 8
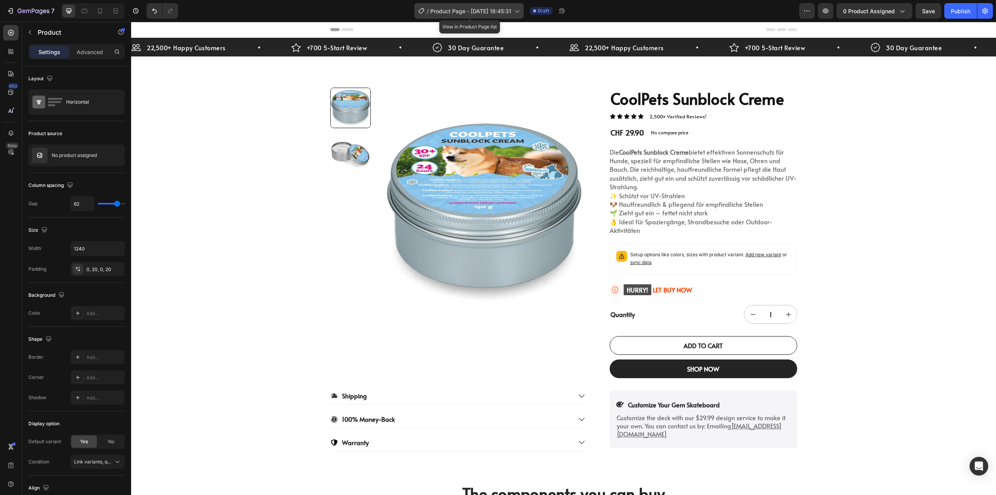
click at [483, 8] on span "Product Page - [DATE] 18:45:31" at bounding box center [470, 11] width 81 height 8
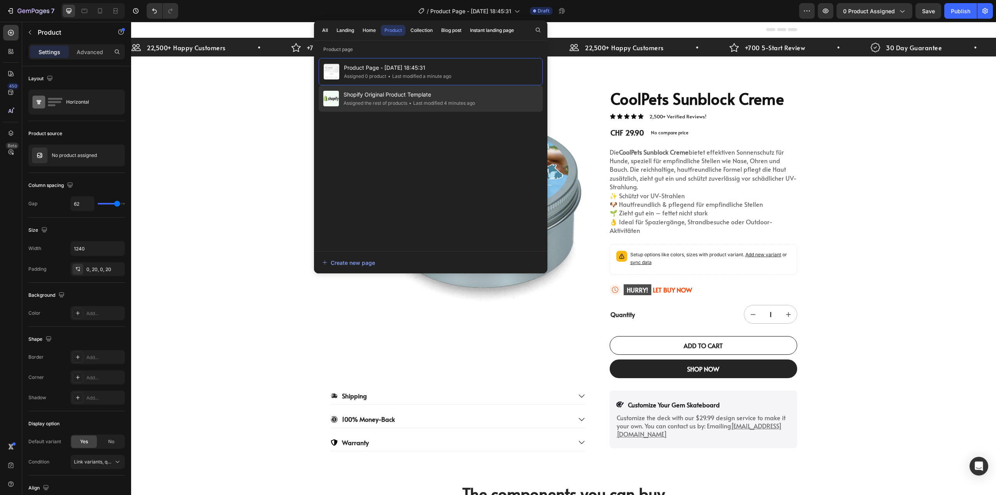
click at [362, 105] on div "Assigned the rest of products" at bounding box center [376, 103] width 64 height 8
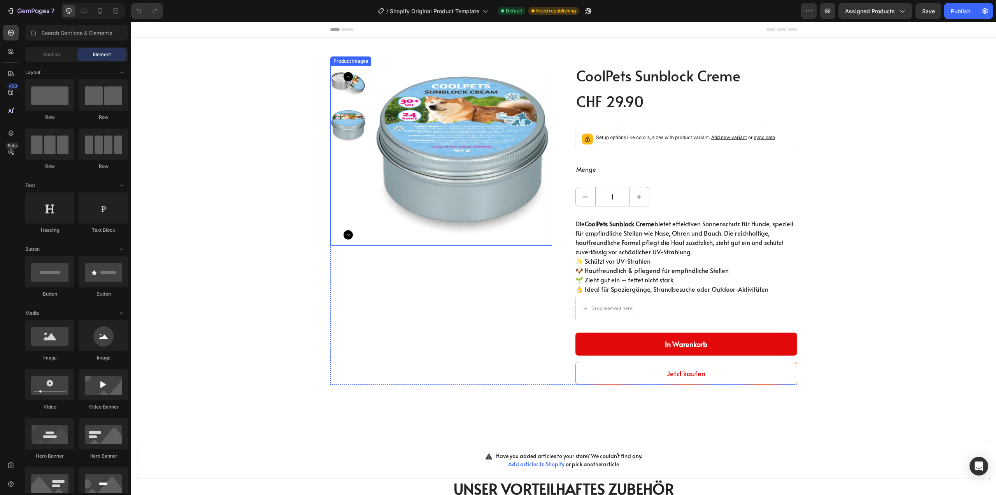
click at [351, 151] on div at bounding box center [348, 156] width 36 height 180
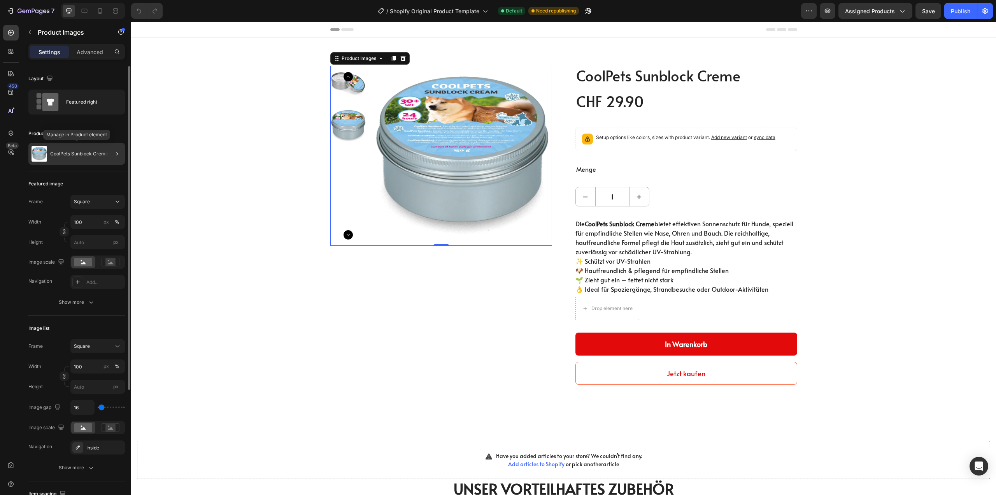
click at [65, 149] on div "CoolPets Sunblock Creme" at bounding box center [76, 154] width 97 height 22
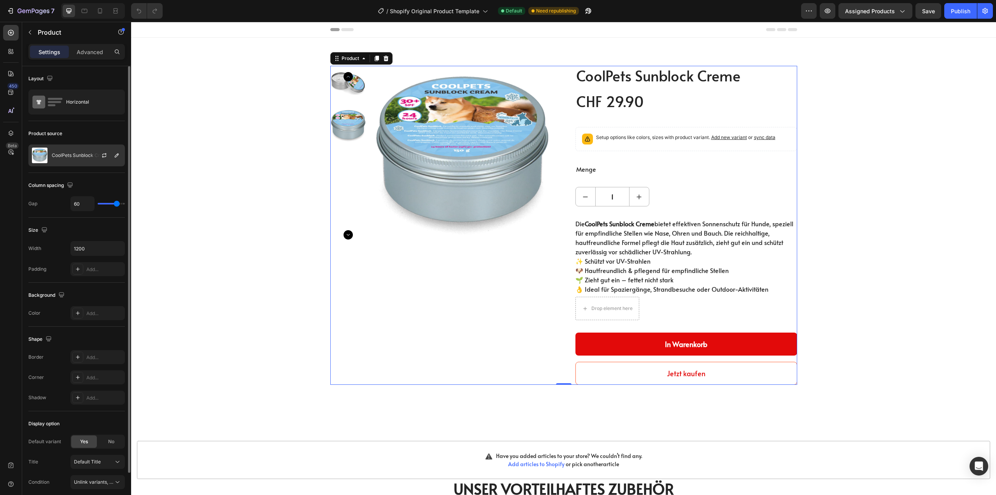
click at [73, 153] on p "CoolPets Sunblock Creme" at bounding box center [81, 155] width 58 height 5
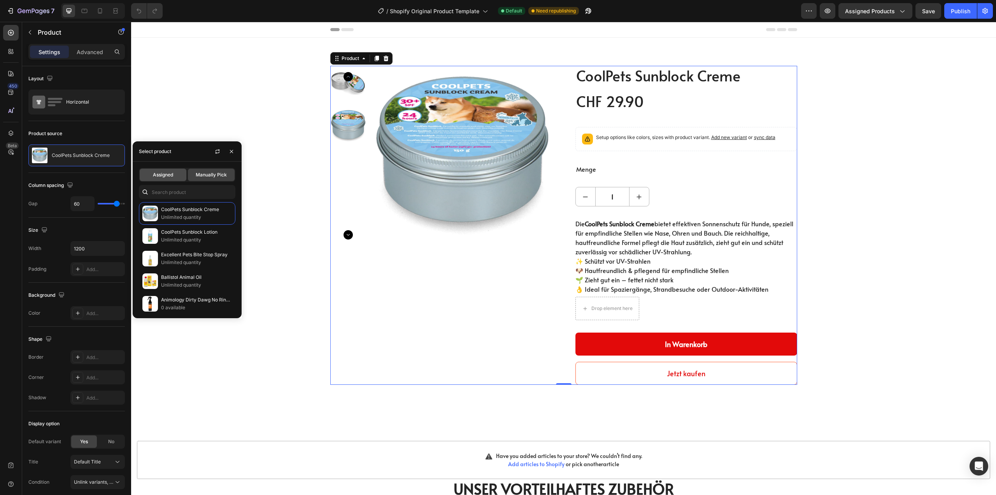
click at [159, 172] on span "Assigned" at bounding box center [163, 174] width 20 height 7
click at [871, 9] on span "Assigned Products" at bounding box center [870, 11] width 50 height 8
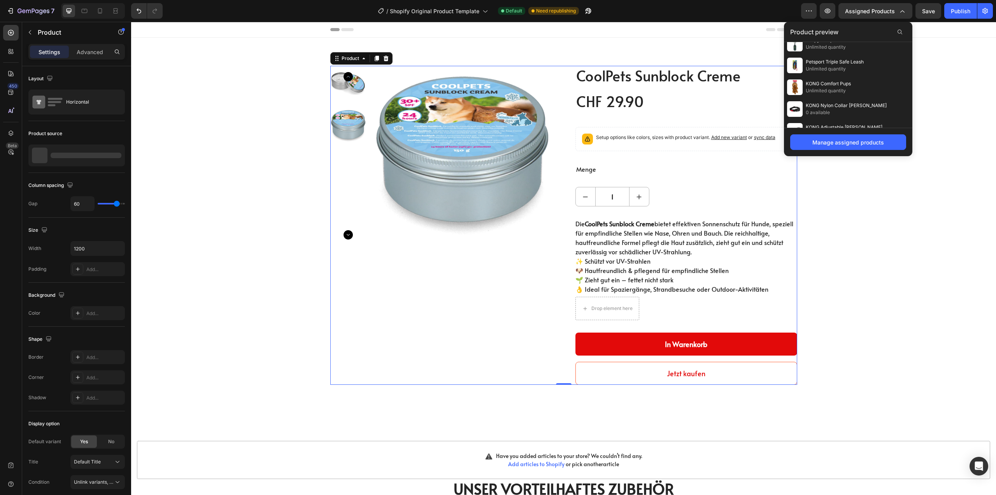
scroll to position [1003, 0]
click at [869, 223] on div "Product Images CoolPets Sunblock Creme (P) Title CHF 29.90 (P) Price (P) Price …" at bounding box center [564, 225] width 854 height 319
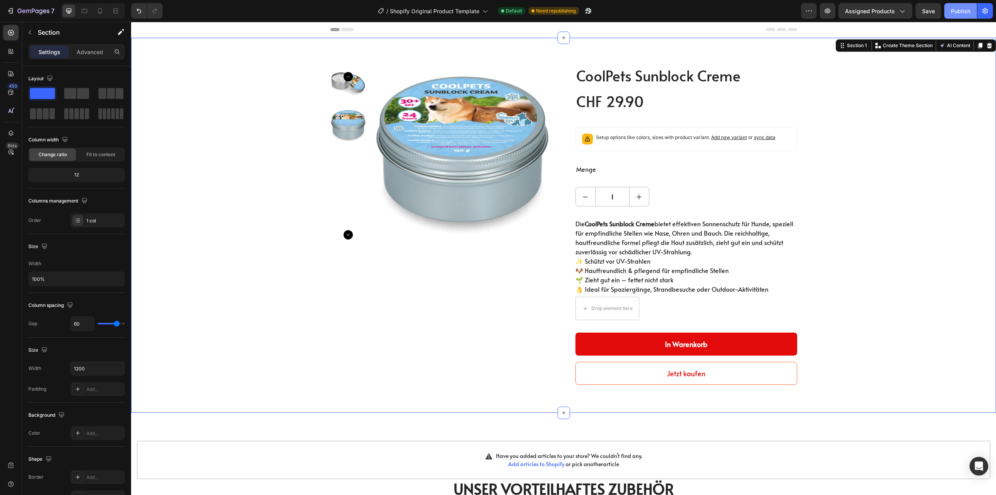
click at [956, 11] on div "Publish" at bounding box center [960, 11] width 19 height 8
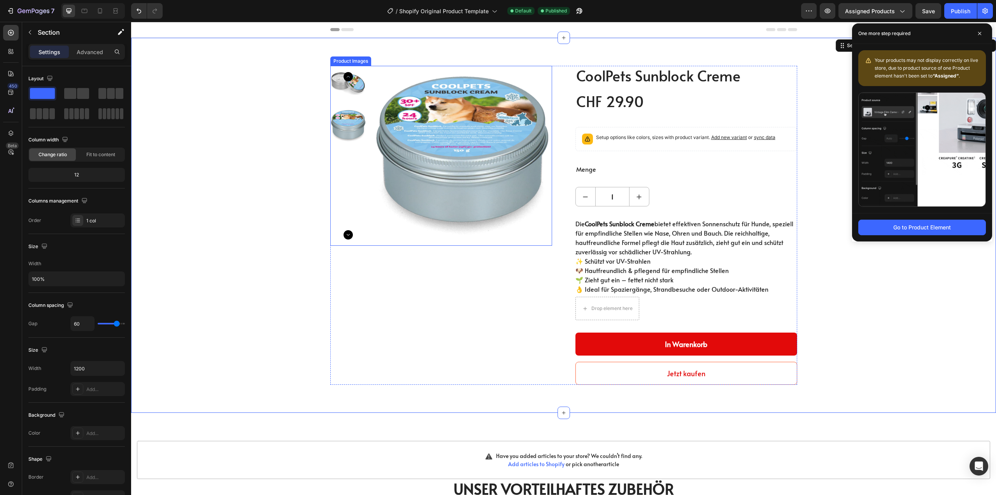
click at [383, 89] on img at bounding box center [462, 156] width 180 height 180
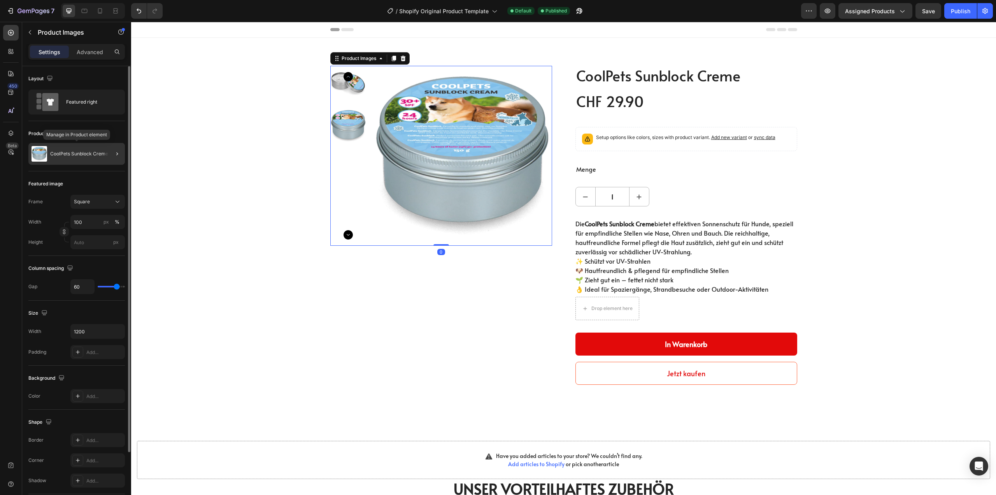
click at [80, 158] on div "CoolPets Sunblock Creme" at bounding box center [76, 154] width 97 height 22
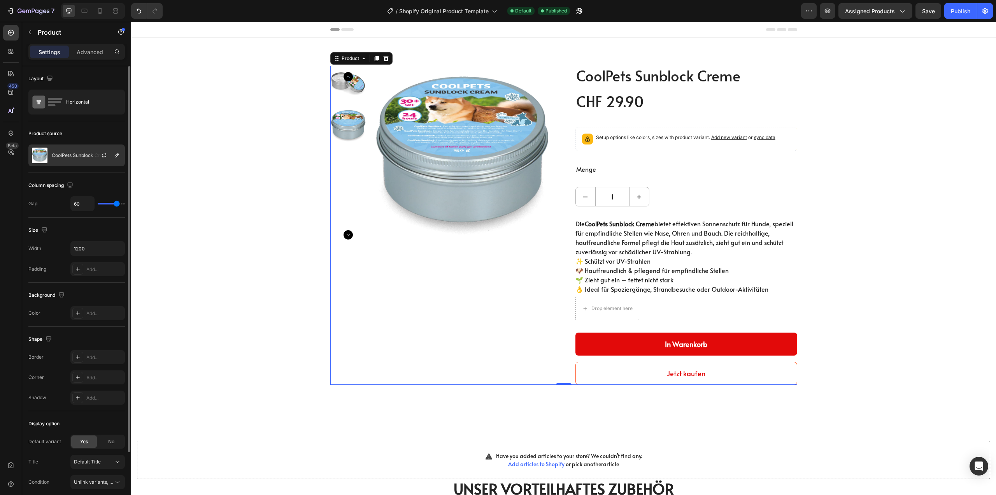
click at [75, 156] on p "CoolPets Sunblock Creme" at bounding box center [81, 155] width 58 height 5
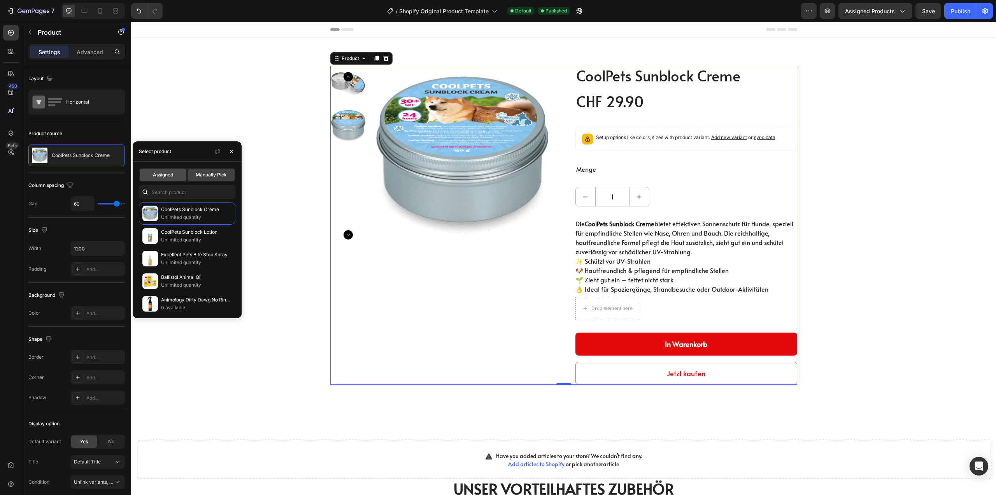
click at [170, 174] on span "Assigned" at bounding box center [163, 174] width 20 height 7
click at [168, 171] on span "Assigned" at bounding box center [163, 174] width 20 height 7
click at [168, 170] on div "Assigned" at bounding box center [163, 175] width 47 height 12
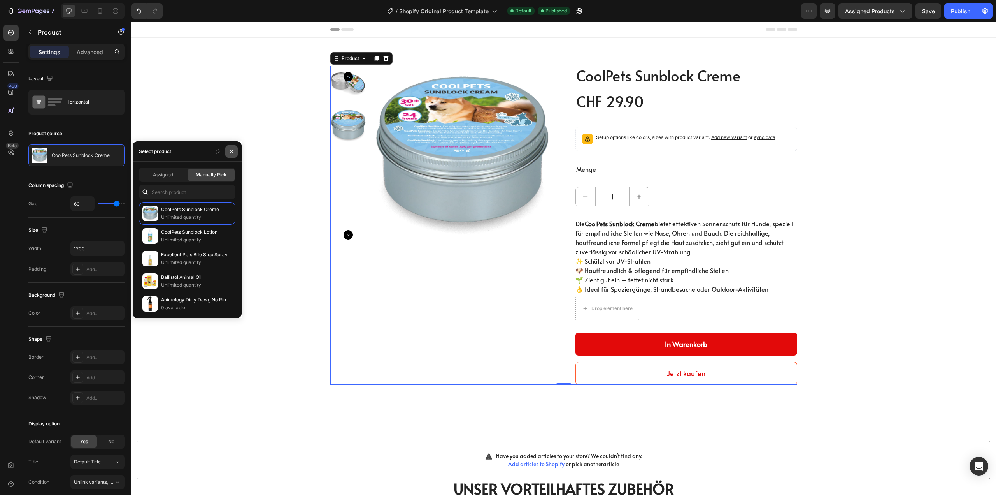
drag, startPoint x: 102, startPoint y: 130, endPoint x: 233, endPoint y: 152, distance: 133.0
click at [233, 152] on icon "button" at bounding box center [231, 151] width 6 height 6
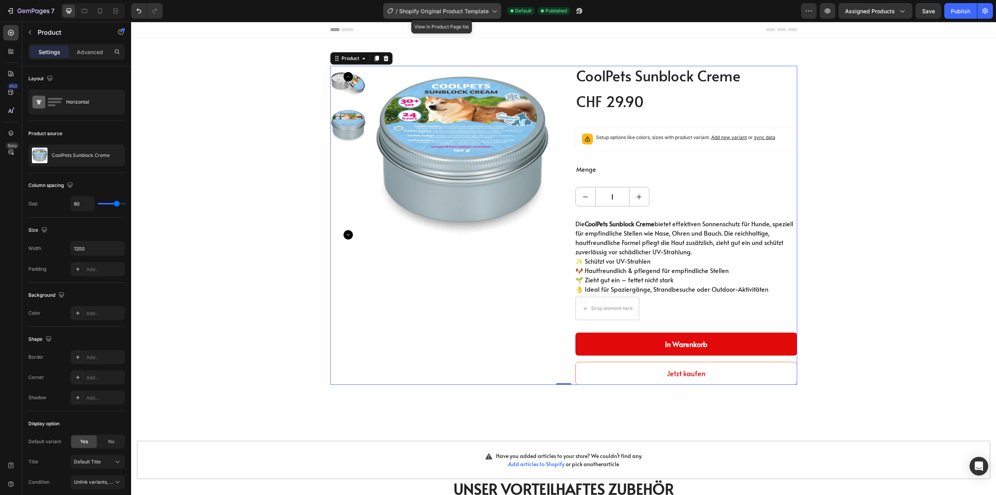
click at [486, 12] on span "Shopify Original Product Template" at bounding box center [444, 11] width 90 height 8
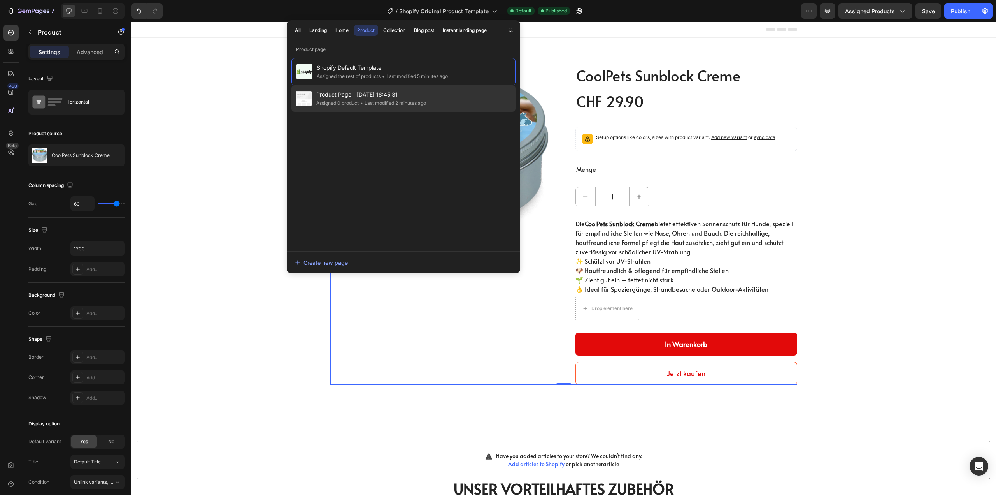
click at [328, 96] on span "Product Page - [DATE] 18:45:31" at bounding box center [371, 94] width 110 height 9
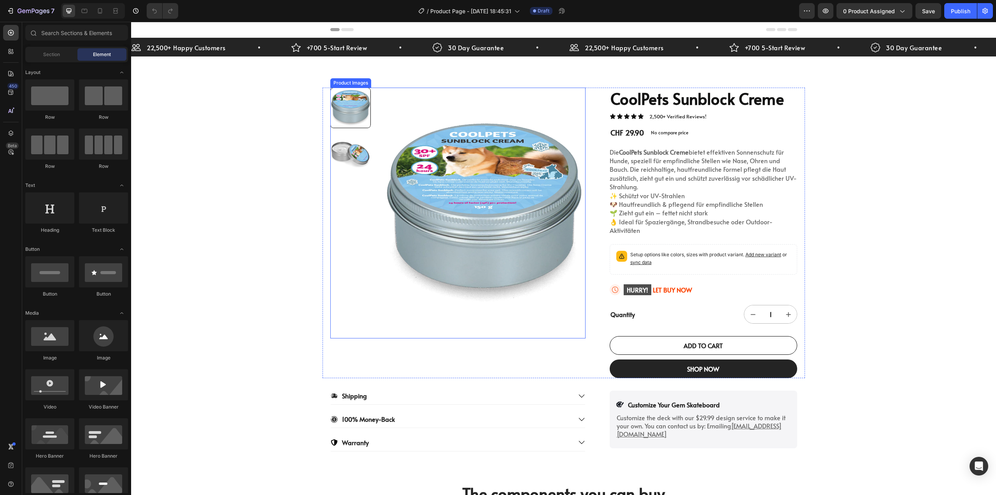
click at [536, 102] on img at bounding box center [484, 213] width 203 height 251
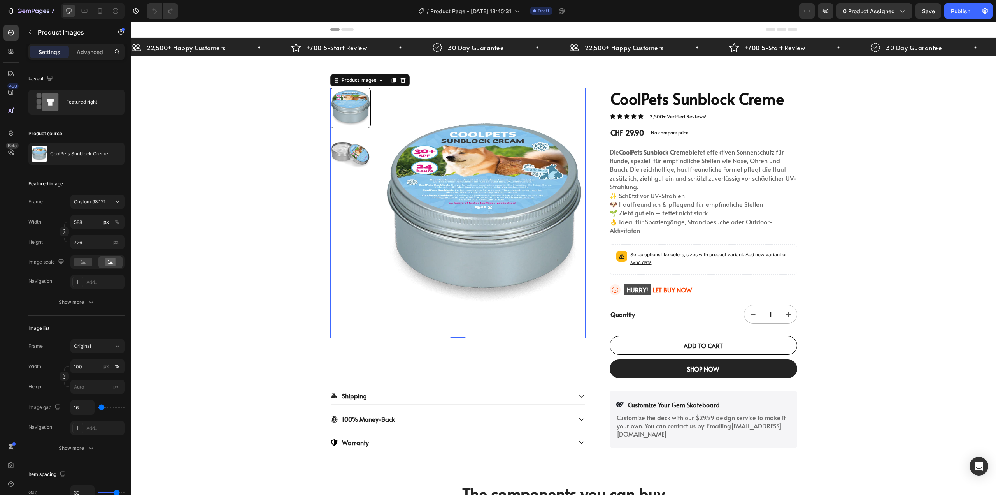
click at [413, 118] on img at bounding box center [484, 213] width 203 height 251
click at [112, 150] on div at bounding box center [116, 153] width 9 height 9
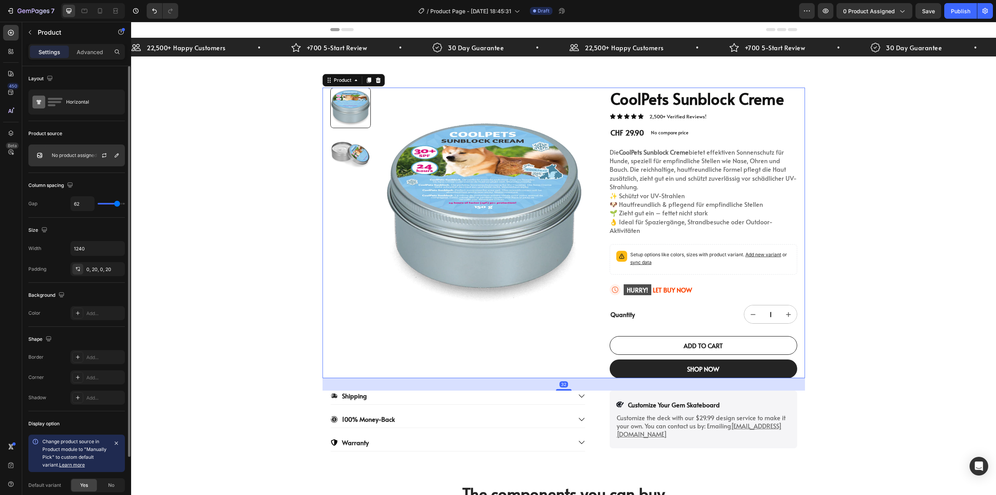
click at [58, 157] on p "No product assigned" at bounding box center [74, 155] width 45 height 5
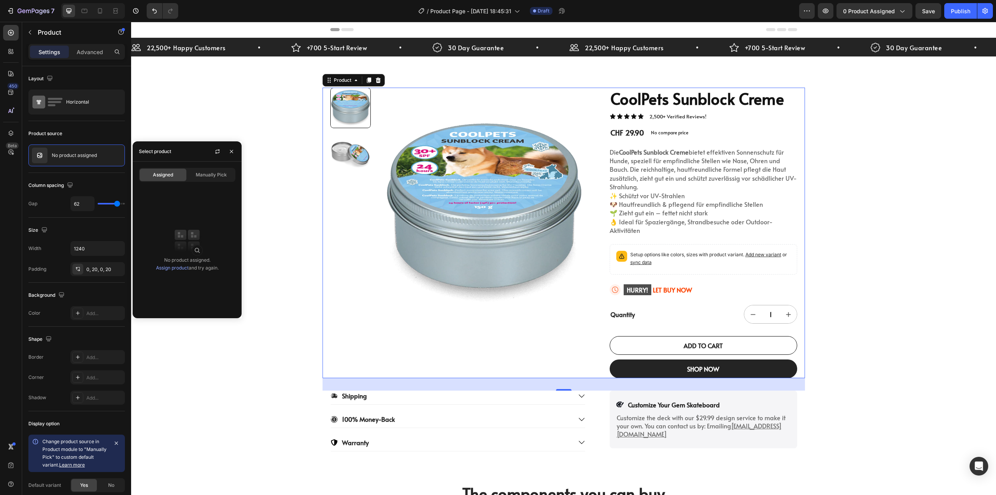
click at [165, 173] on span "Assigned" at bounding box center [163, 174] width 20 height 7
click at [171, 267] on link "Assign product" at bounding box center [172, 268] width 33 height 6
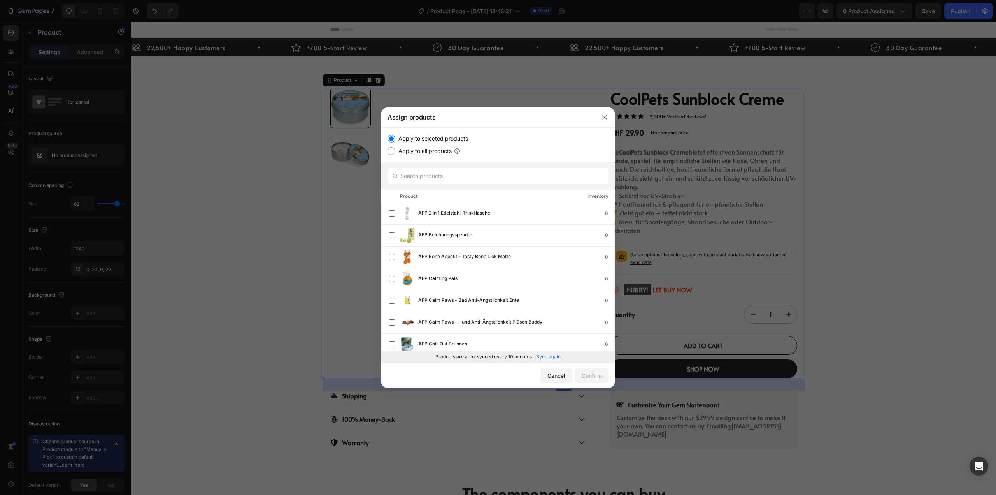
click at [393, 149] on input "Apply to all products" at bounding box center [392, 151] width 8 height 8
radio input "true"
click at [597, 374] on div "Confirm" at bounding box center [592, 375] width 20 height 8
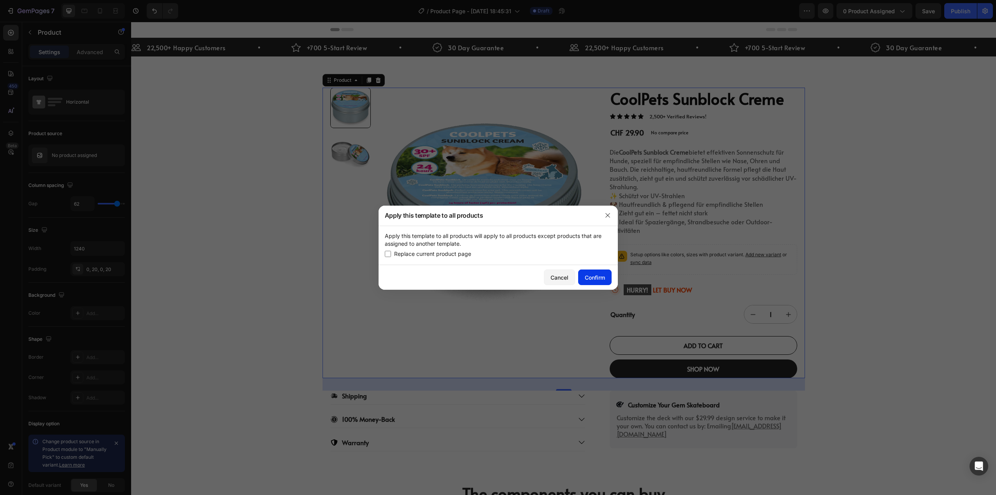
click at [591, 272] on button "Confirm" at bounding box center [594, 277] width 33 height 16
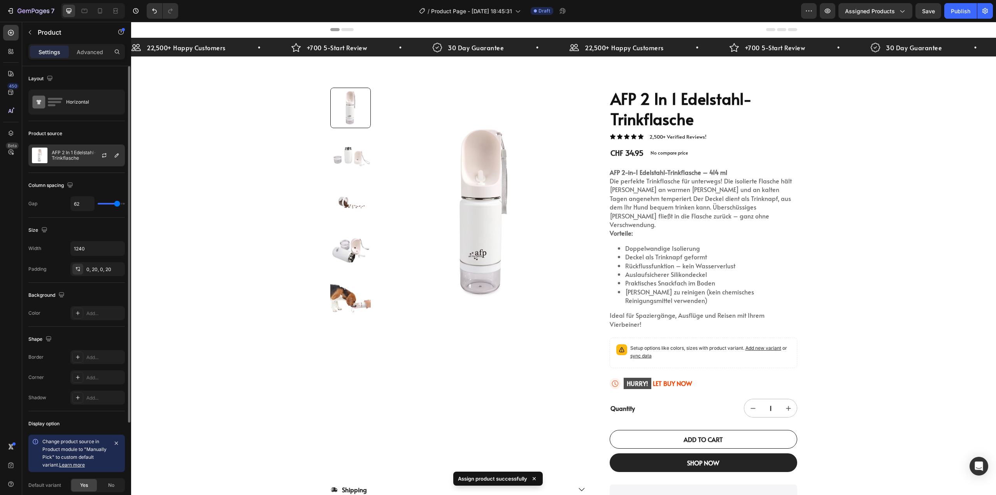
click at [69, 155] on p "AFP 2 In 1 Edelstahl-Trinkflasche" at bounding box center [87, 155] width 70 height 11
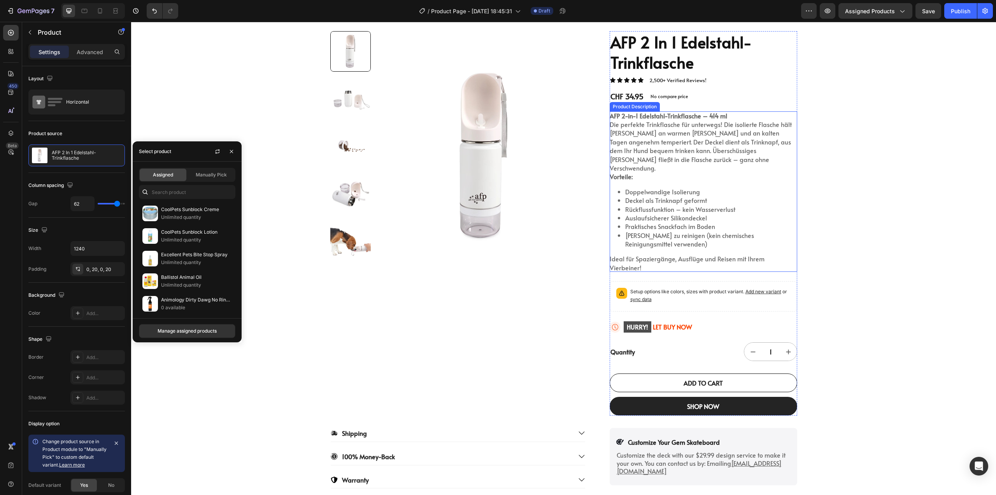
scroll to position [78, 0]
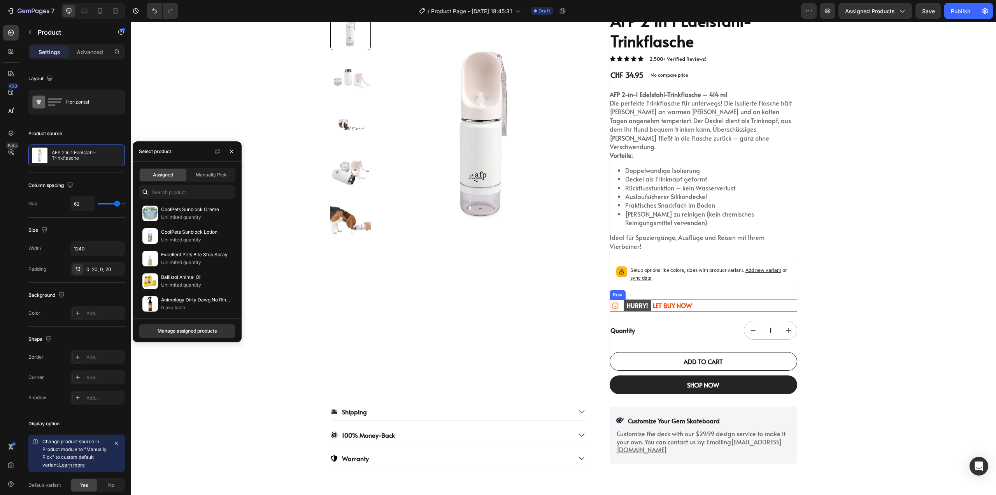
click at [699, 299] on div "Icon HURRY! LET BUY NOW Stock Counter Row" at bounding box center [704, 305] width 188 height 12
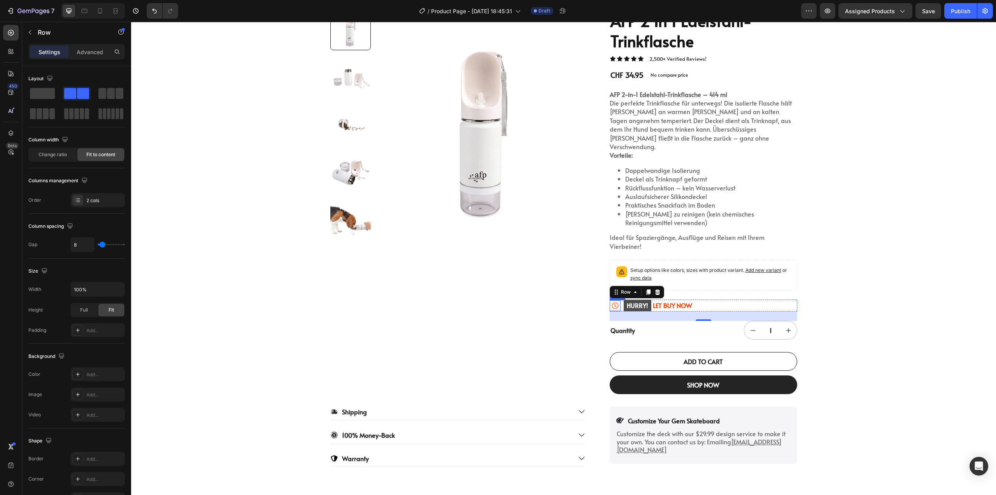
click at [630, 300] on mark "HURRY!" at bounding box center [638, 305] width 28 height 11
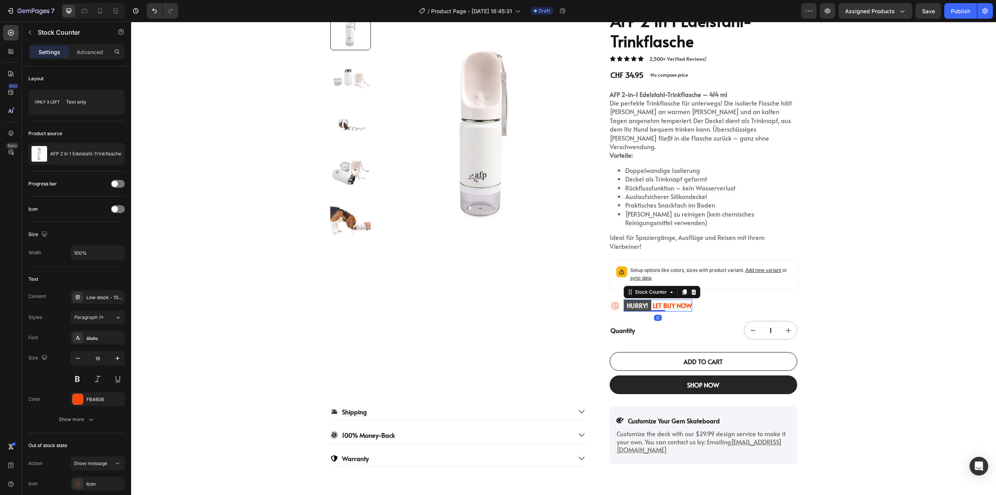
click at [638, 300] on mark "HURRY!" at bounding box center [638, 305] width 28 height 11
click at [77, 105] on div "Text only" at bounding box center [89, 102] width 47 height 18
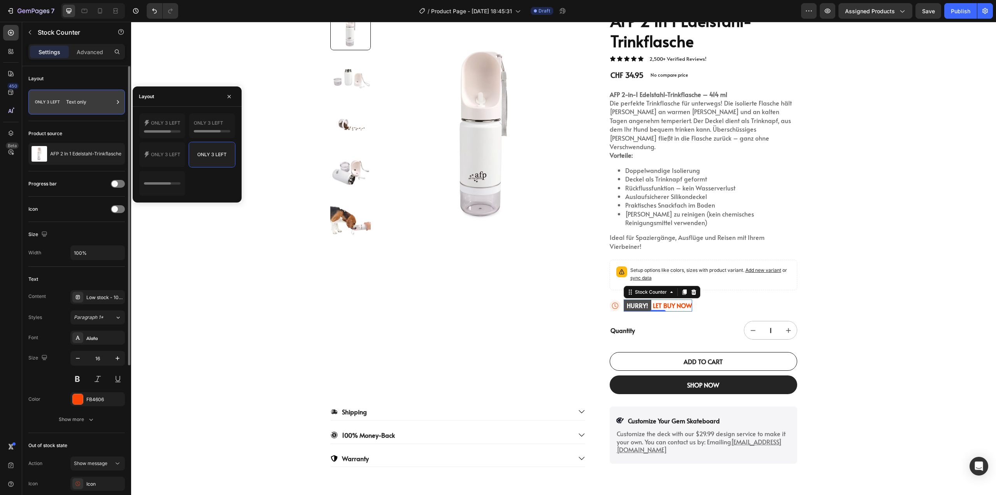
click at [80, 102] on div "Text only" at bounding box center [89, 102] width 47 height 18
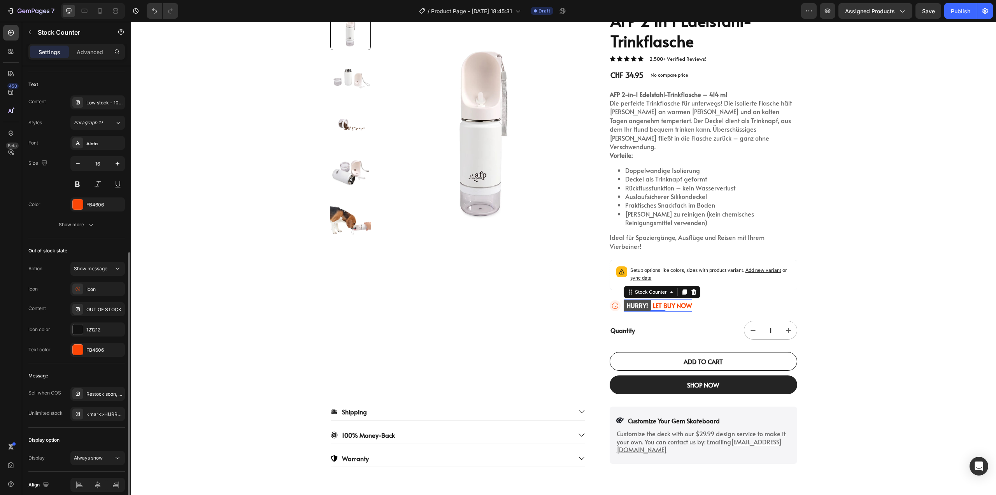
scroll to position [229, 0]
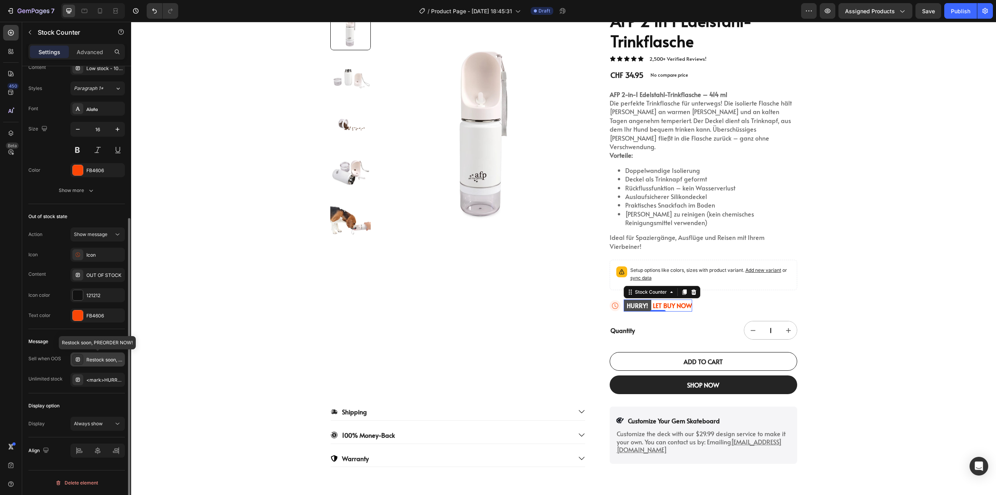
click at [90, 356] on div "Restock soon, PREORDER NOW!" at bounding box center [104, 359] width 37 height 7
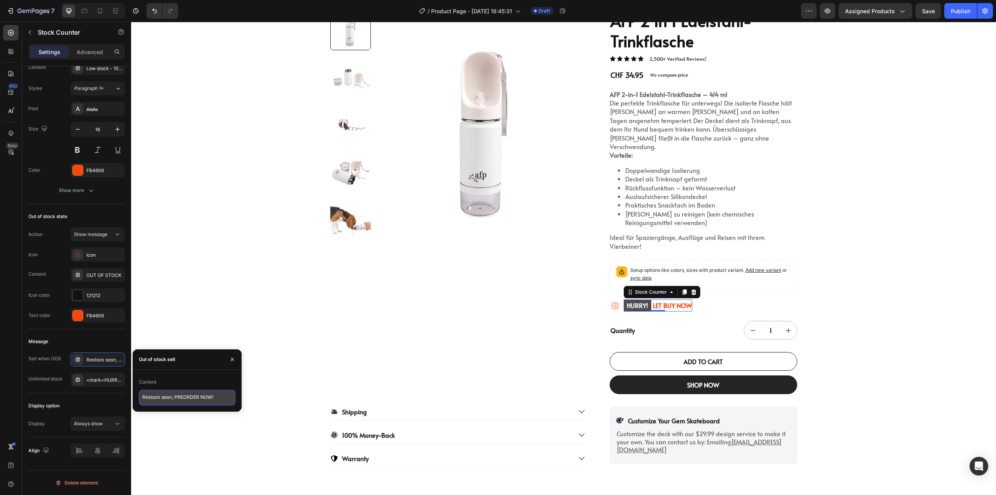
click at [172, 399] on textarea "Restock soon, PREORDER NOW!" at bounding box center [187, 398] width 97 height 16
click at [225, 398] on textarea "Restock soon, PREORDER NOW!" at bounding box center [187, 398] width 97 height 16
paste textarea "Bald wieder lieferbar, JETZT VORBESTELLEN"
type textarea "Bald wieder lieferbar, JETZT VORBESTELLEN!"
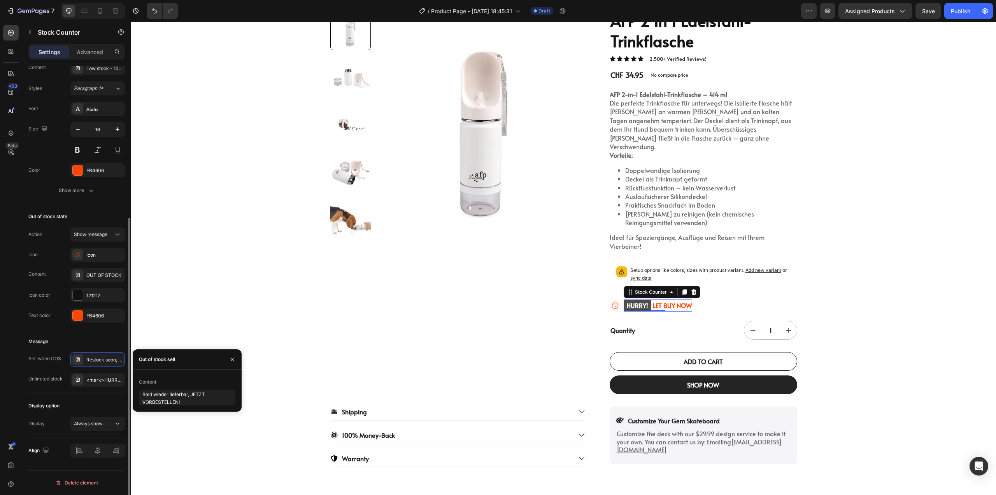
click at [95, 393] on div "Display option Display Always show" at bounding box center [76, 415] width 97 height 44
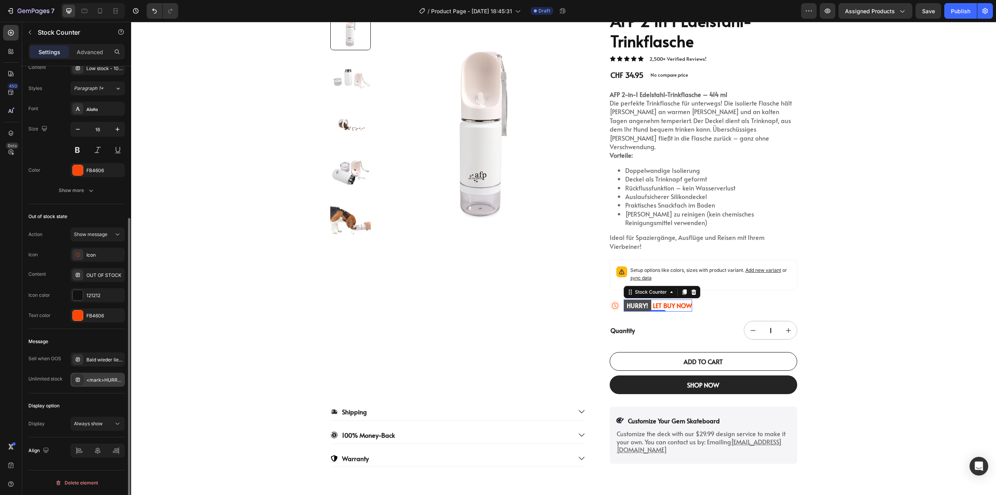
click at [100, 381] on div "<mark>HURRY!</mark> LET BUY NOW" at bounding box center [104, 379] width 37 height 7
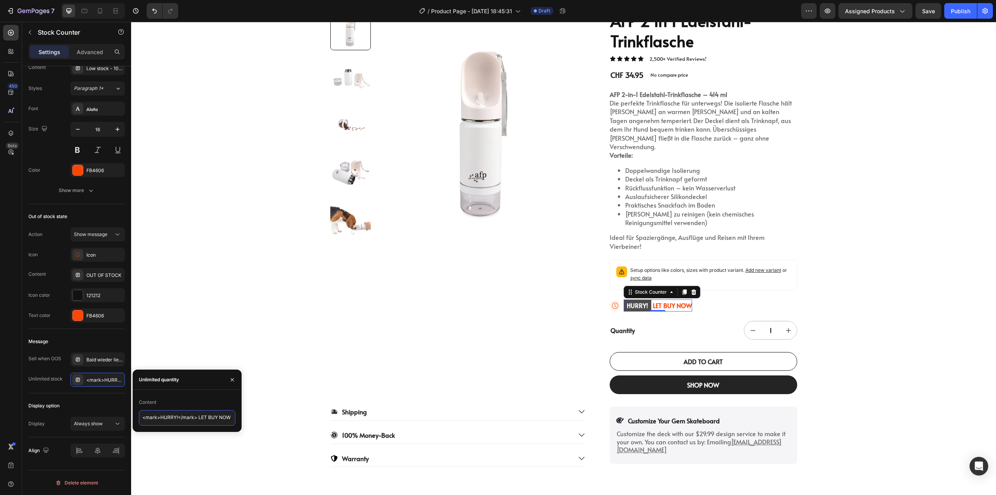
drag, startPoint x: 176, startPoint y: 418, endPoint x: 160, endPoint y: 418, distance: 16.4
click at [160, 418] on textarea "<mark>HURRY!</mark> LET BUY NOW" at bounding box center [187, 418] width 97 height 16
paste textarea
paste textarea "Beeilen Sie sich!"
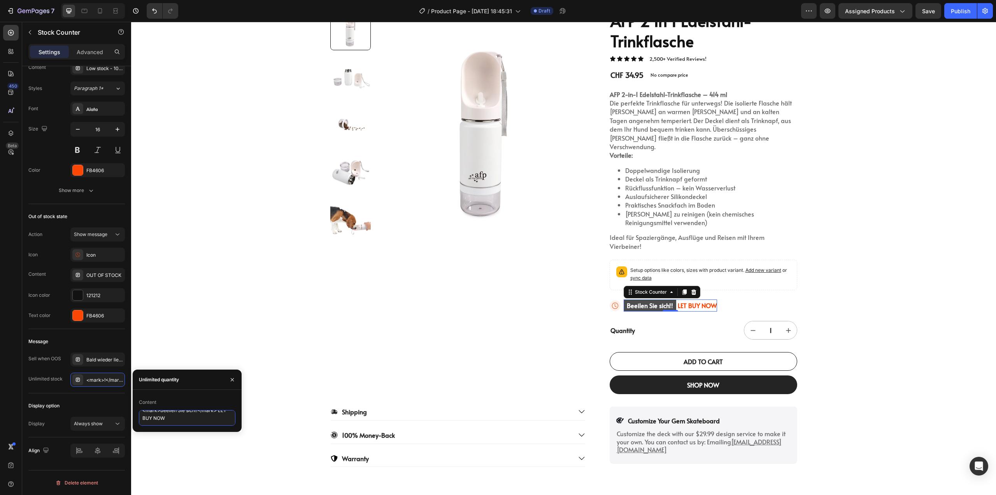
scroll to position [0, 0]
drag, startPoint x: 214, startPoint y: 418, endPoint x: 219, endPoint y: 418, distance: 4.3
click at [219, 418] on textarea "<mark>Beeilen Sie sich!!</mark> LET BUY NOW" at bounding box center [187, 418] width 97 height 16
paste textarea "JETZT KAUFEN"
type textarea "<mark>Beeilen Sie sich!!</mark> JETZT KAUFEN"
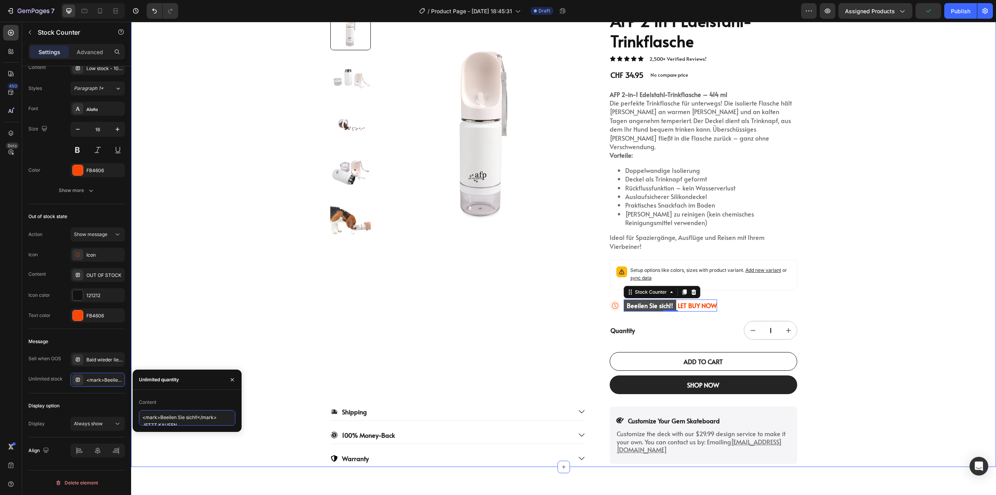
scroll to position [3, 0]
click at [683, 325] on div "Quantity" at bounding box center [656, 330] width 92 height 10
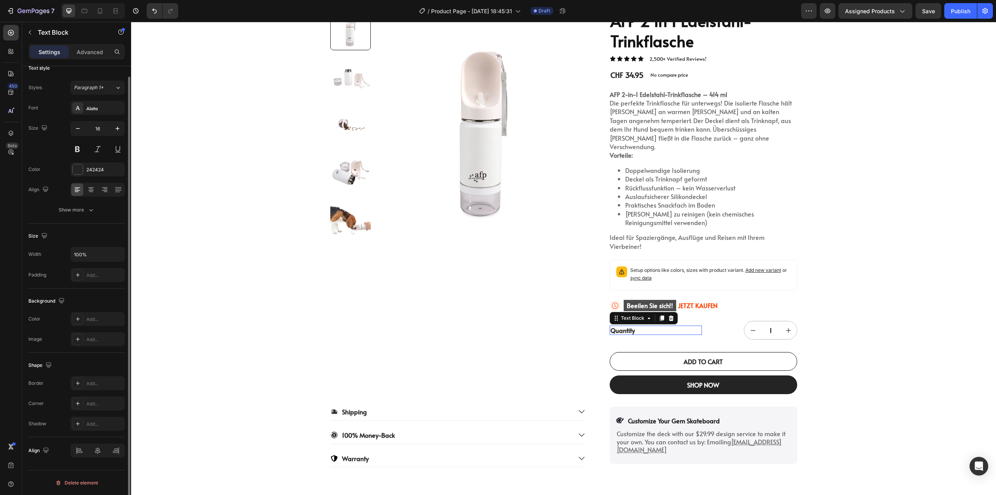
scroll to position [0, 0]
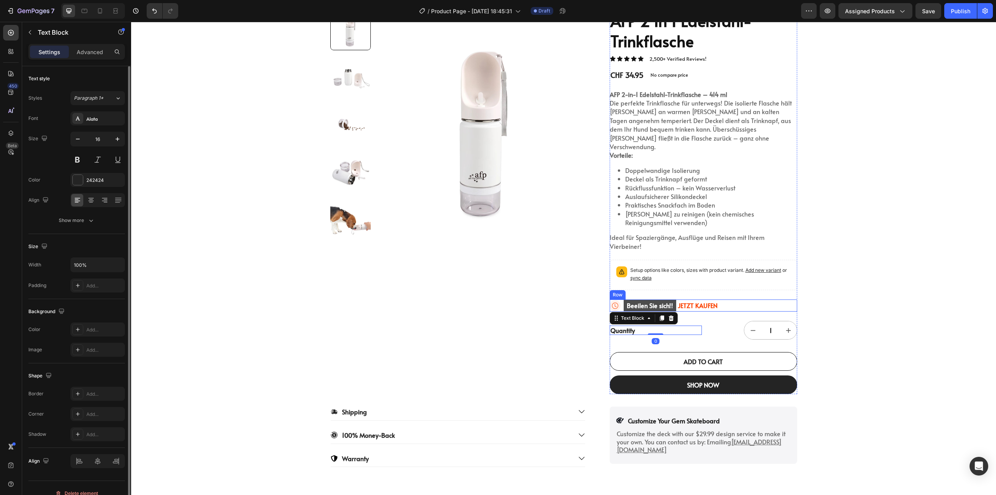
click at [727, 299] on div "Icon Beeilen Sie sich!! JETZT KAUFEN Stock Counter Row" at bounding box center [704, 305] width 188 height 12
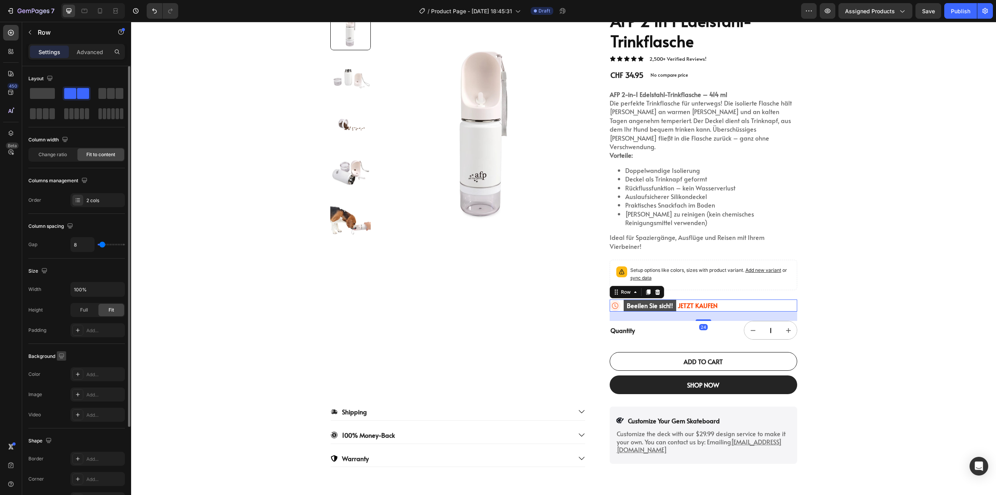
scroll to position [113, 0]
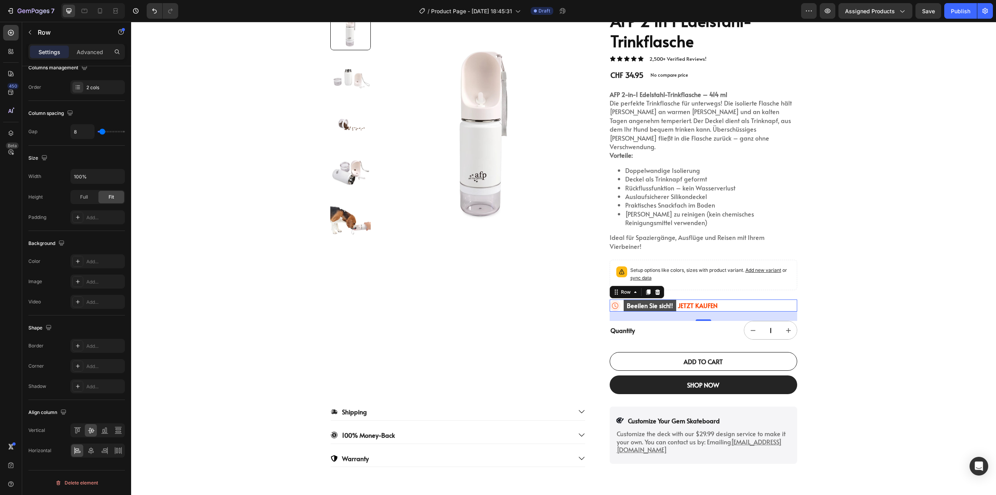
click at [655, 300] on mark "Beeilen Sie sich!!" at bounding box center [650, 305] width 53 height 11
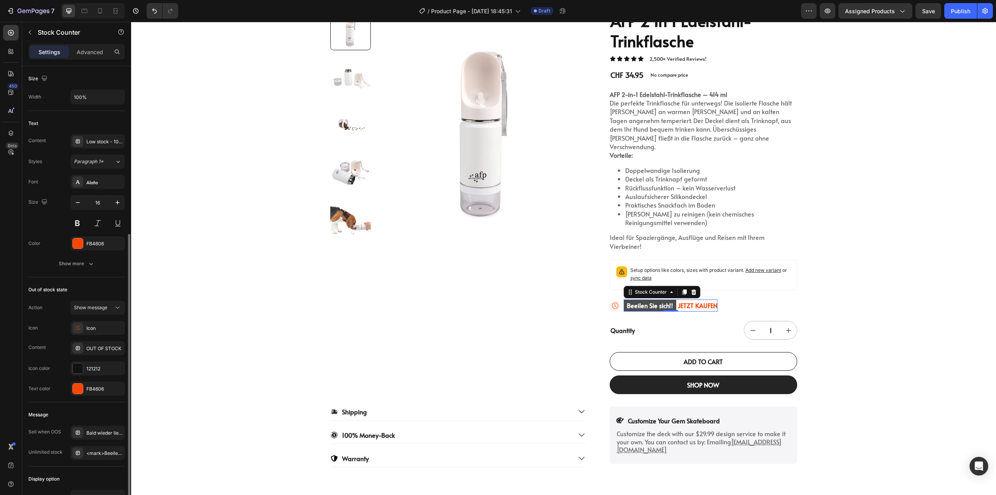
scroll to position [195, 0]
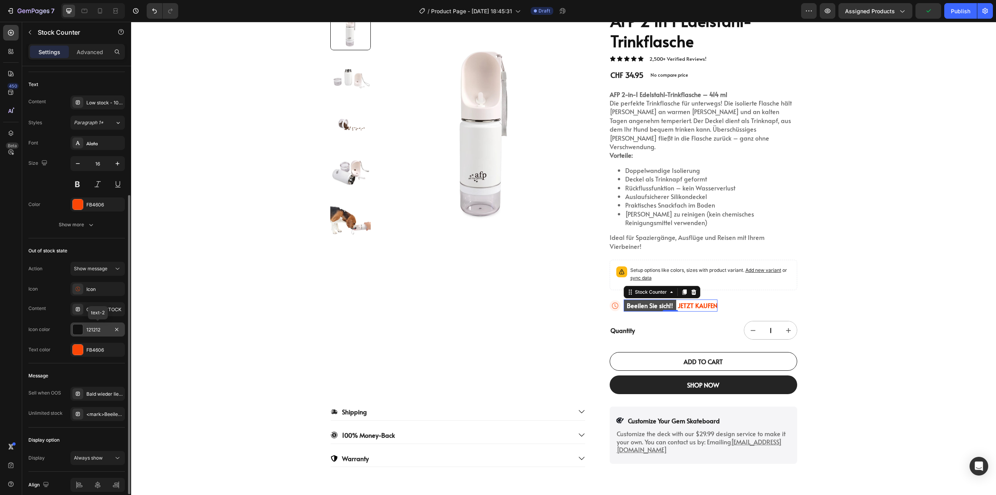
click at [75, 330] on div at bounding box center [78, 329] width 10 height 10
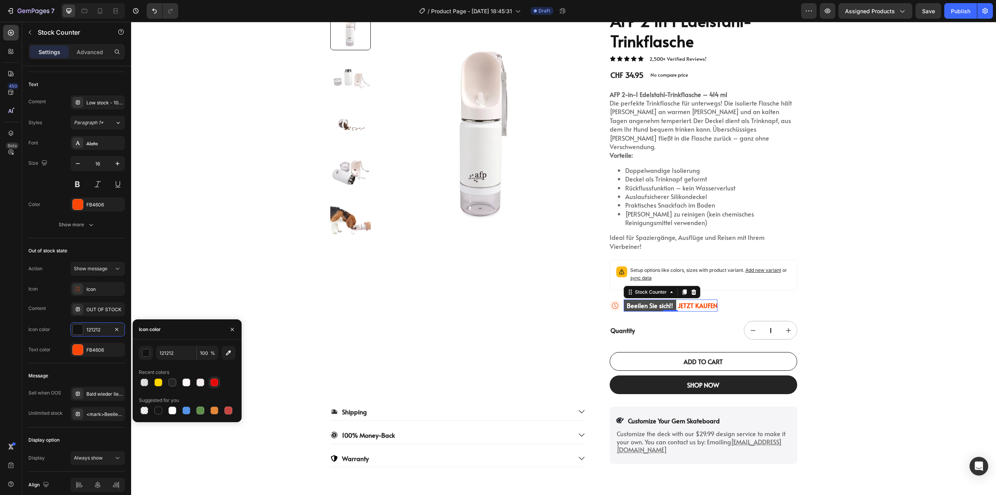
click at [217, 384] on div at bounding box center [215, 382] width 8 height 8
type input "E20A0A"
click at [213, 366] on div "Recent colors" at bounding box center [187, 372] width 97 height 12
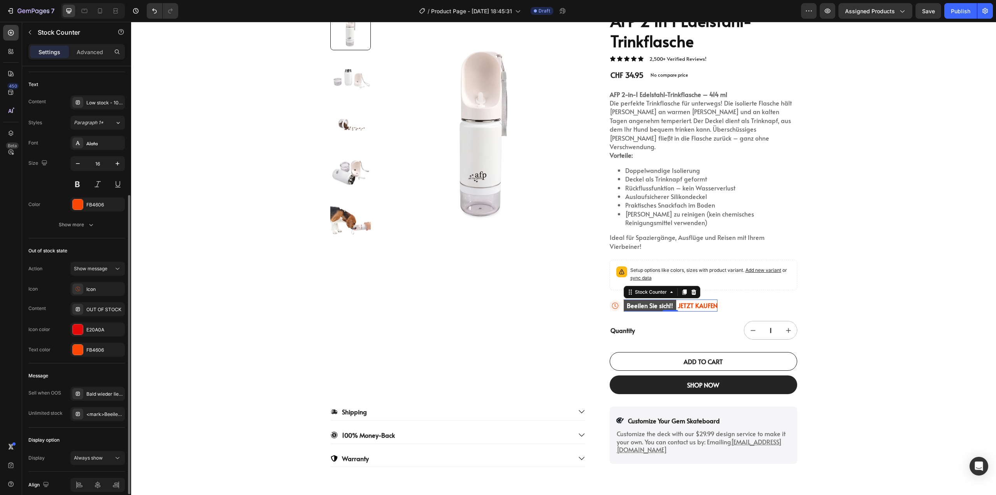
click at [107, 374] on div "Message" at bounding box center [76, 375] width 97 height 12
click at [156, 12] on icon "Undo/Redo" at bounding box center [155, 11] width 8 height 8
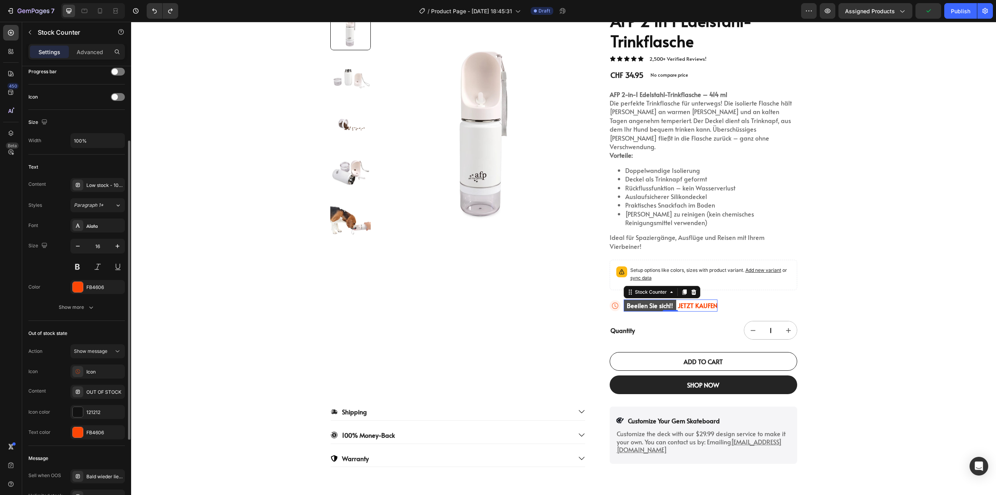
scroll to position [73, 0]
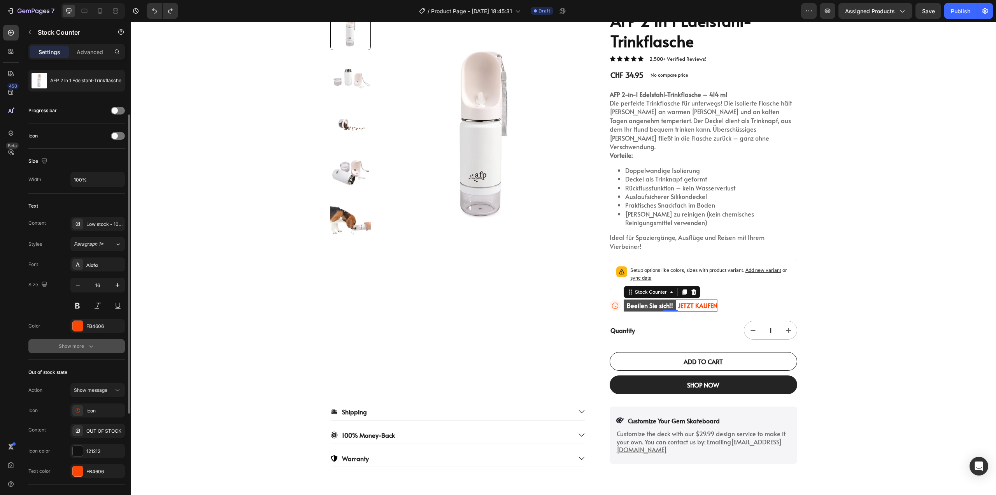
click at [75, 343] on div "Show more" at bounding box center [77, 346] width 36 height 8
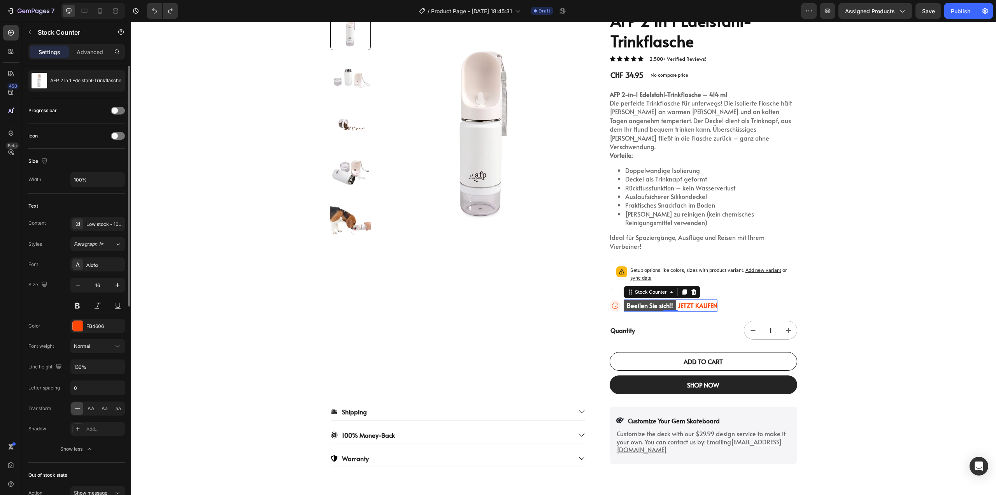
scroll to position [34, 0]
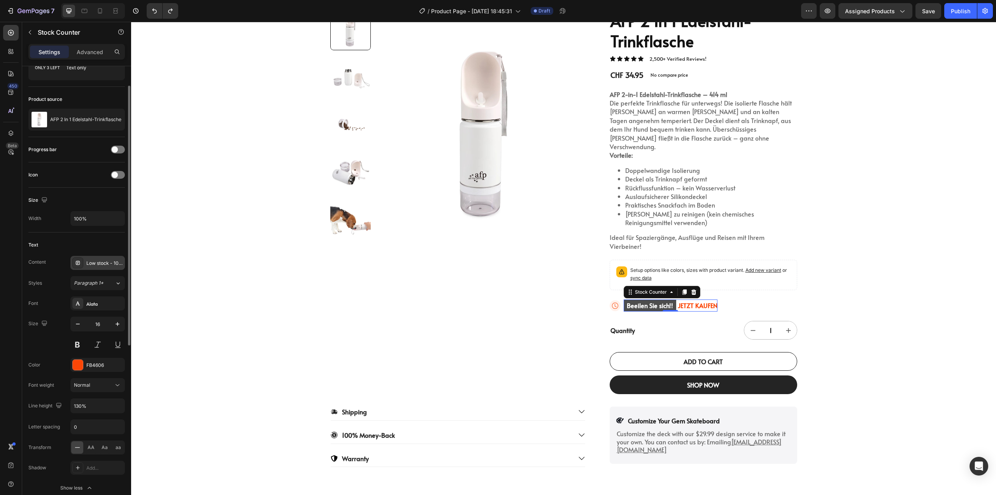
click at [98, 261] on div "Low stock - 10 items left" at bounding box center [104, 263] width 37 height 7
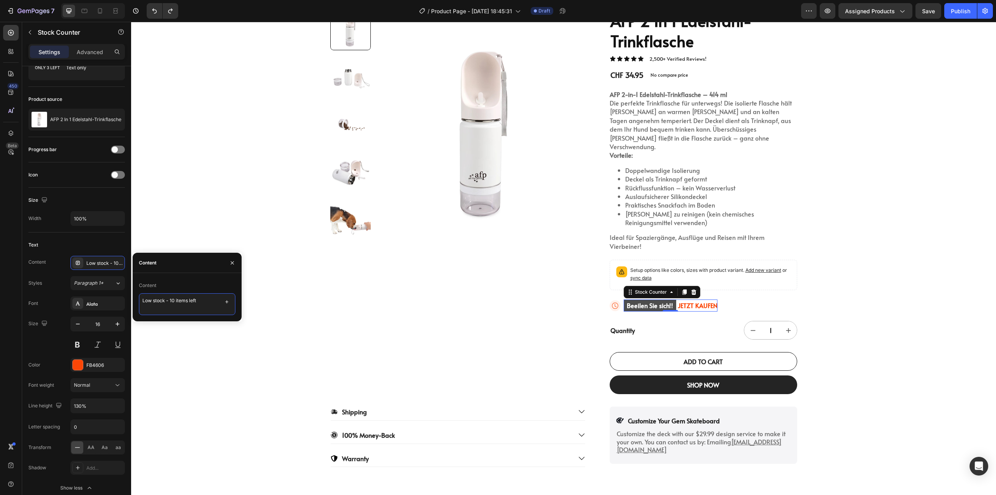
click at [207, 303] on textarea "Low stock - 10 items left" at bounding box center [187, 304] width 97 height 22
click at [196, 311] on textarea "Low stock - 10 items left" at bounding box center [187, 304] width 97 height 22
click at [204, 307] on textarea "Low stock - 10 items left" at bounding box center [187, 304] width 97 height 22
type textarea "Low stock - 10 items lef"
drag, startPoint x: 211, startPoint y: 301, endPoint x: 125, endPoint y: 306, distance: 86.1
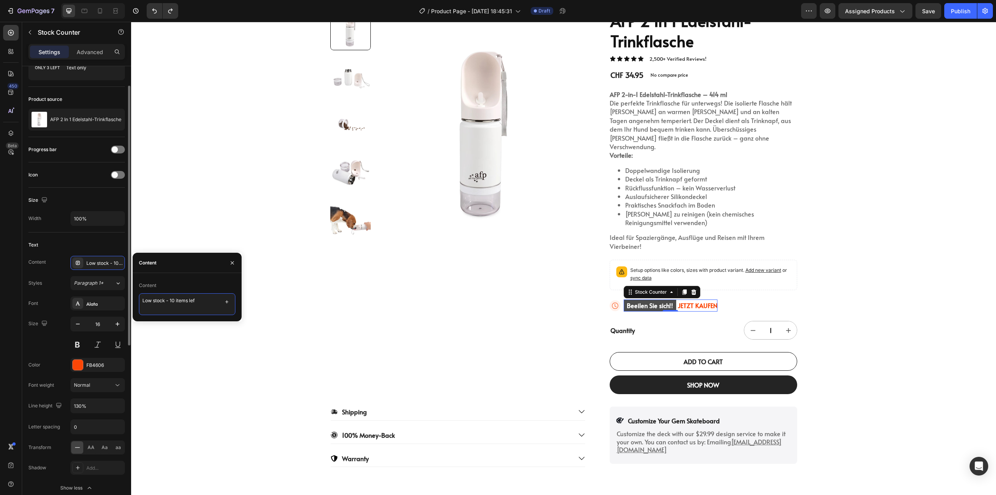
click at [125, 306] on div "450 Beta Sections(18) Elements(84) Section Element Hero Section Product Detail …" at bounding box center [65, 258] width 131 height 473
click at [227, 304] on icon "button" at bounding box center [227, 302] width 6 height 6
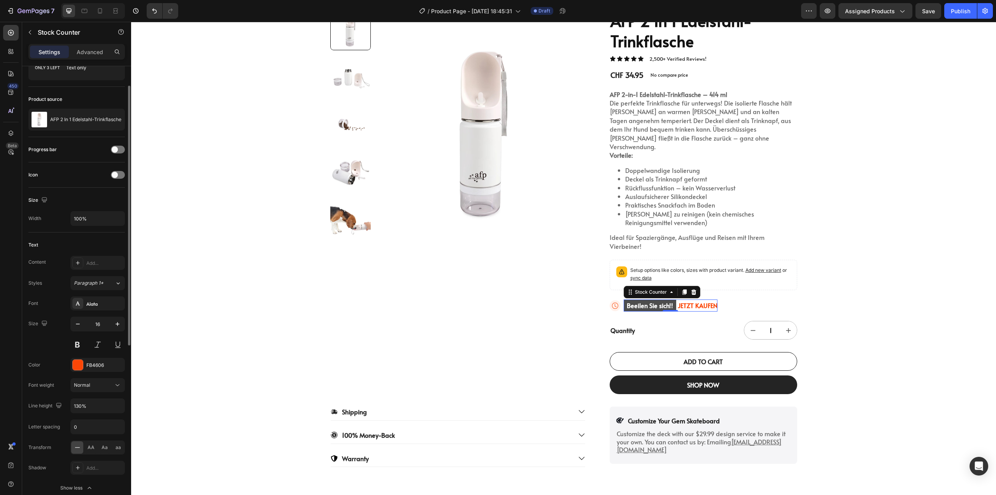
click at [57, 281] on div "Styles Paragraph 1*" at bounding box center [76, 283] width 97 height 14
click at [113, 146] on div at bounding box center [118, 150] width 14 height 8
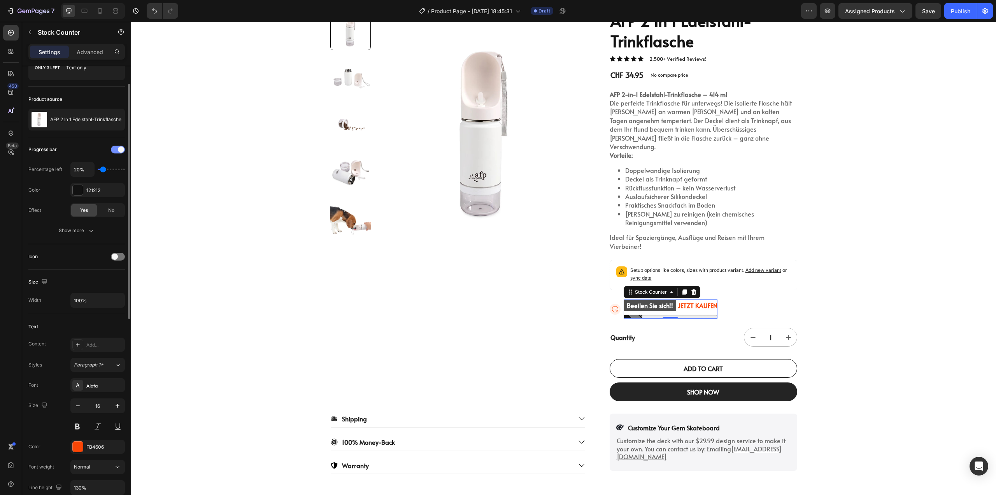
click at [116, 148] on div at bounding box center [118, 150] width 14 height 8
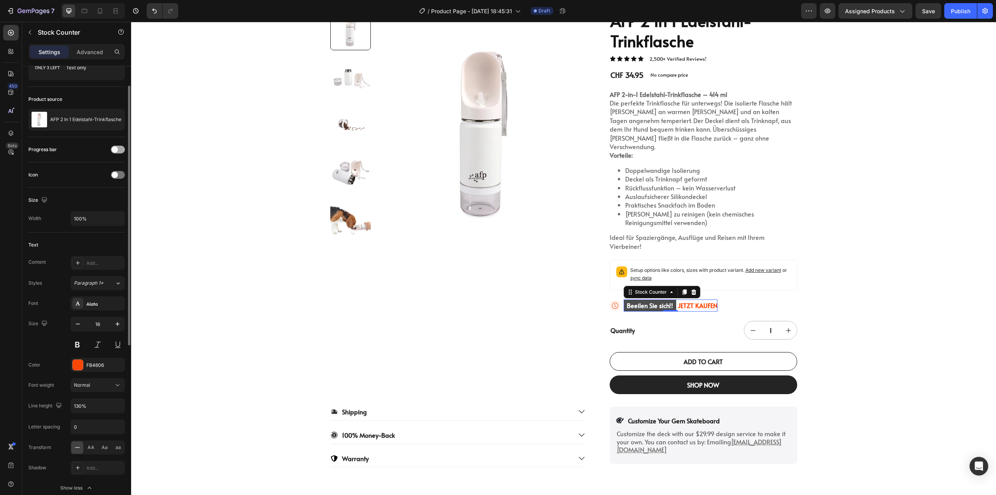
click at [116, 148] on span at bounding box center [115, 149] width 6 height 6
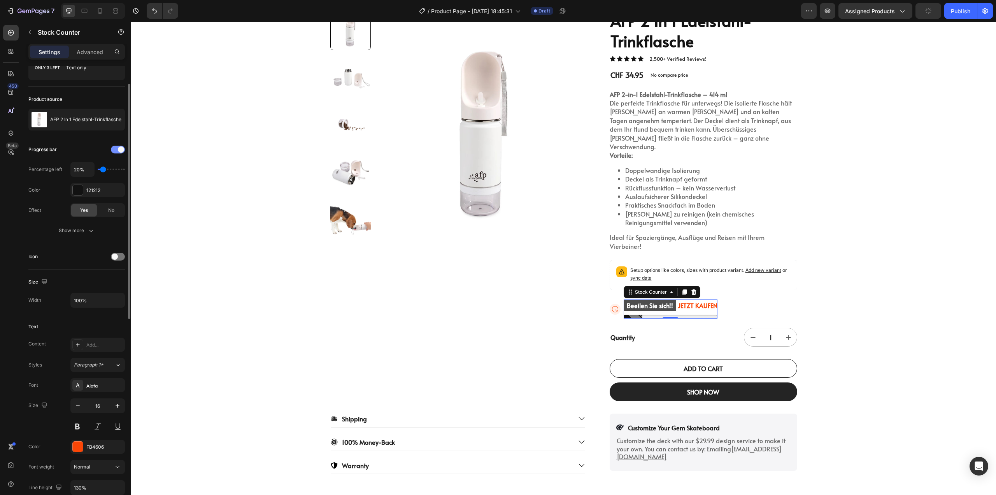
click at [116, 150] on div at bounding box center [118, 150] width 14 height 8
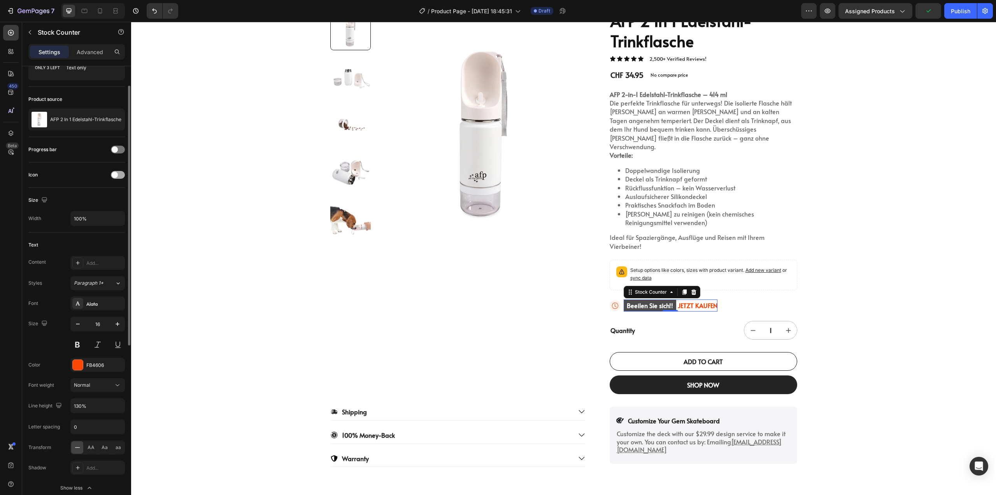
click at [118, 177] on div at bounding box center [118, 175] width 14 height 8
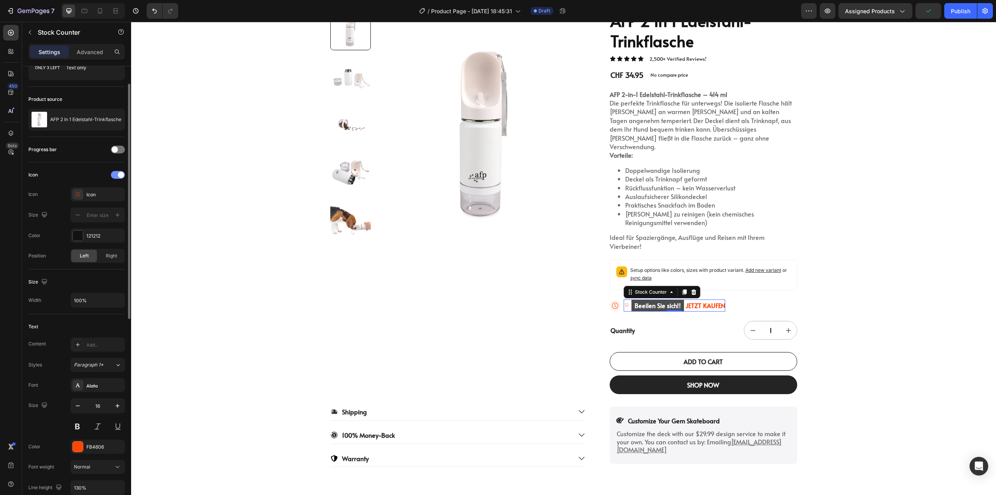
click at [117, 174] on div at bounding box center [118, 175] width 14 height 8
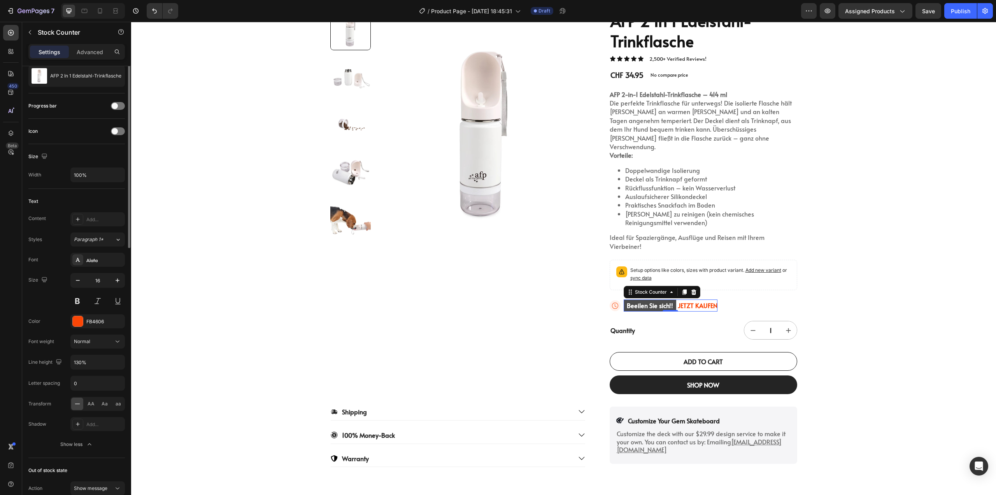
scroll to position [0, 0]
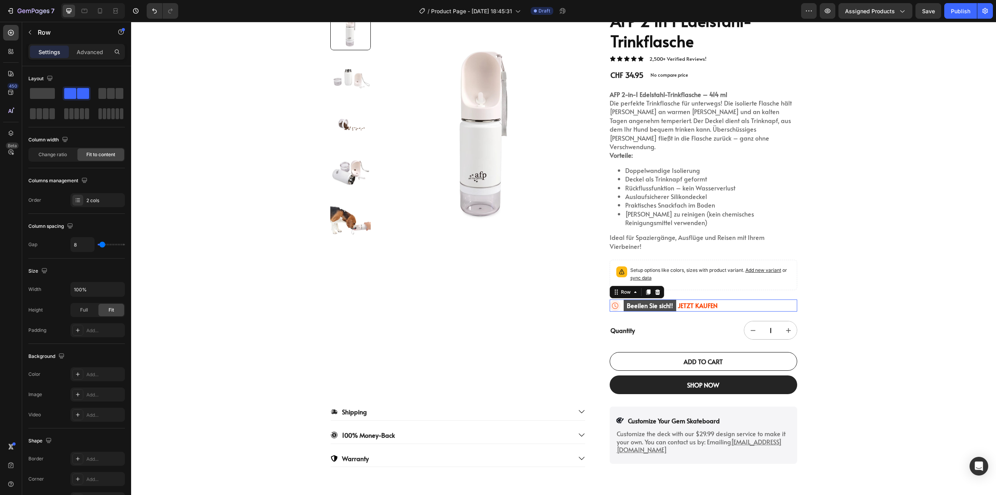
click at [739, 299] on div "Icon Beeilen Sie sich!! JETZT KAUFEN Stock Counter Row 0" at bounding box center [704, 305] width 188 height 12
click at [653, 287] on div at bounding box center [657, 291] width 9 height 9
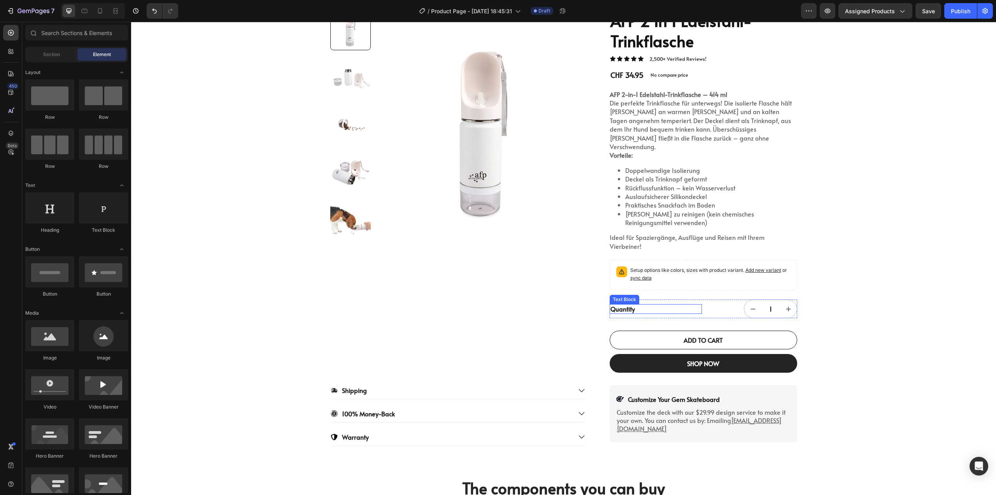
click at [650, 304] on div "Quantity" at bounding box center [656, 309] width 92 height 10
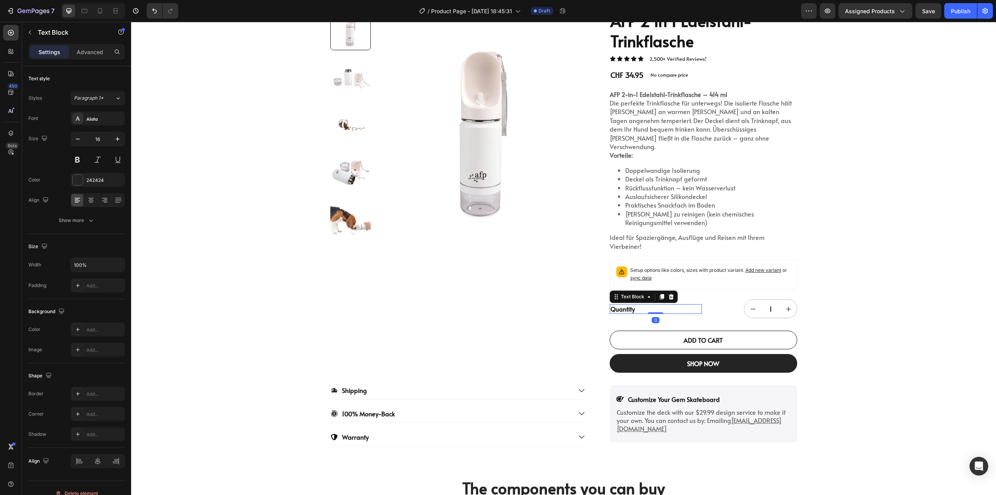
click at [635, 304] on div "Quantity" at bounding box center [656, 309] width 92 height 10
click at [635, 305] on p "Quantity" at bounding box center [656, 309] width 91 height 8
drag, startPoint x: 632, startPoint y: 293, endPoint x: 588, endPoint y: 295, distance: 44.0
click at [588, 295] on div "Product Images AFP 2 In 1 Edelstahl-Trinkflasche Product Title Icon Icon Icon I…" at bounding box center [564, 191] width 483 height 363
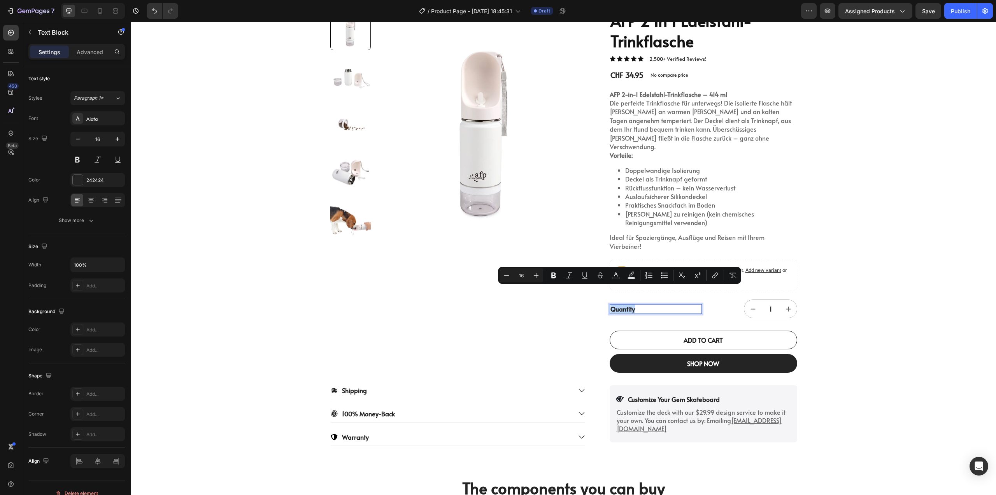
copy p "Quantity"
click at [641, 305] on p "Quantity" at bounding box center [656, 309] width 91 height 8
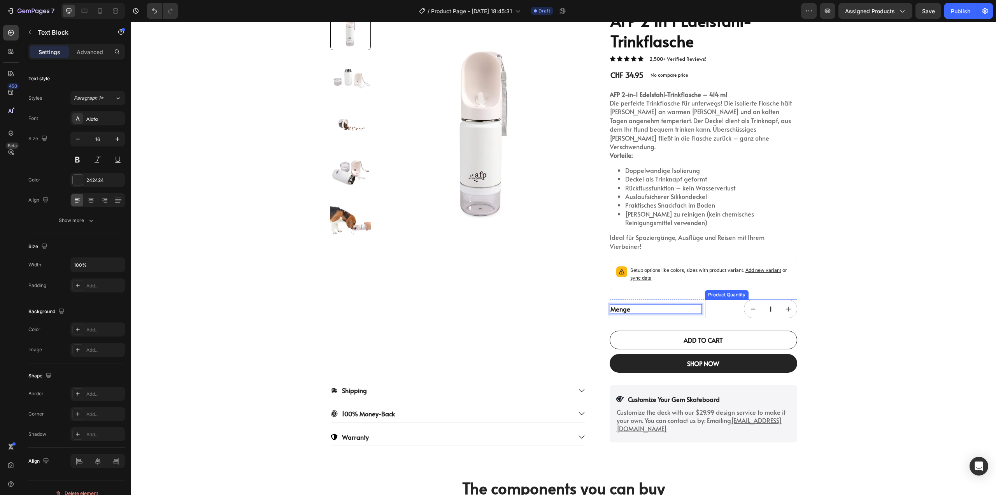
click at [716, 300] on div "1" at bounding box center [751, 308] width 92 height 19
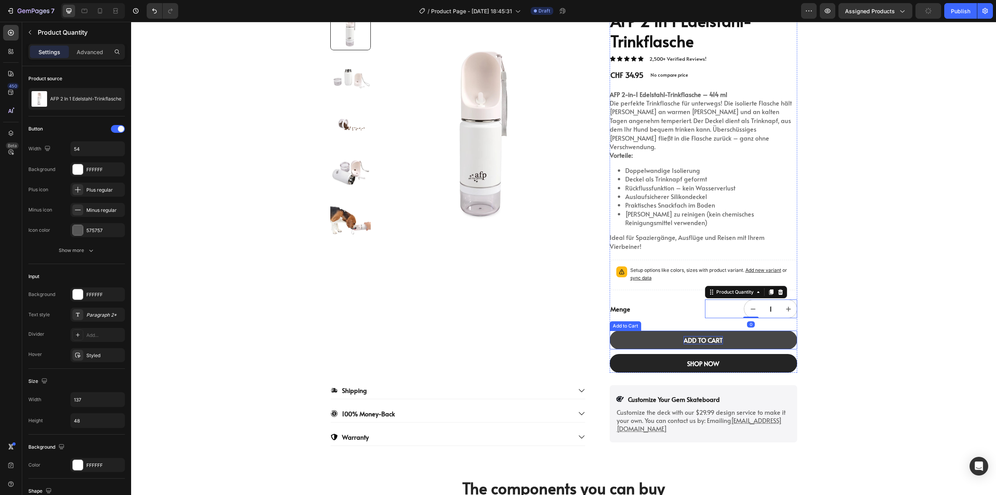
click at [715, 336] on div "ADD TO CART" at bounding box center [703, 340] width 39 height 8
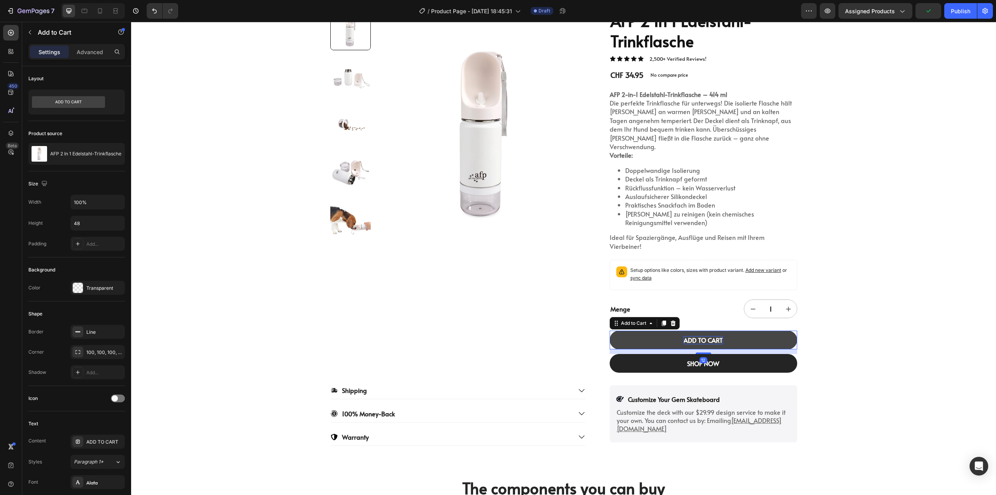
click at [715, 336] on div "ADD TO CART" at bounding box center [703, 340] width 39 height 8
click at [715, 336] on p "ADD TO CART" at bounding box center [703, 340] width 39 height 8
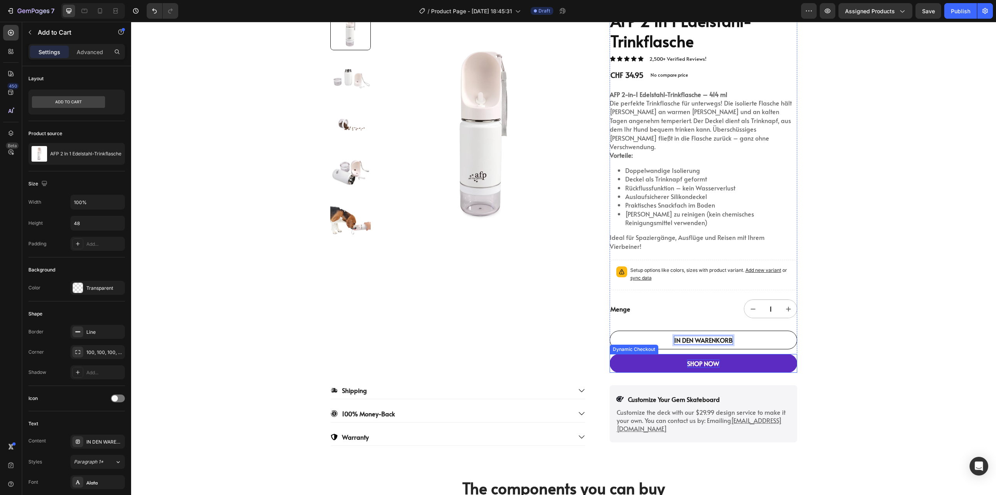
click at [701, 359] on div "SHOP NOW" at bounding box center [703, 363] width 32 height 8
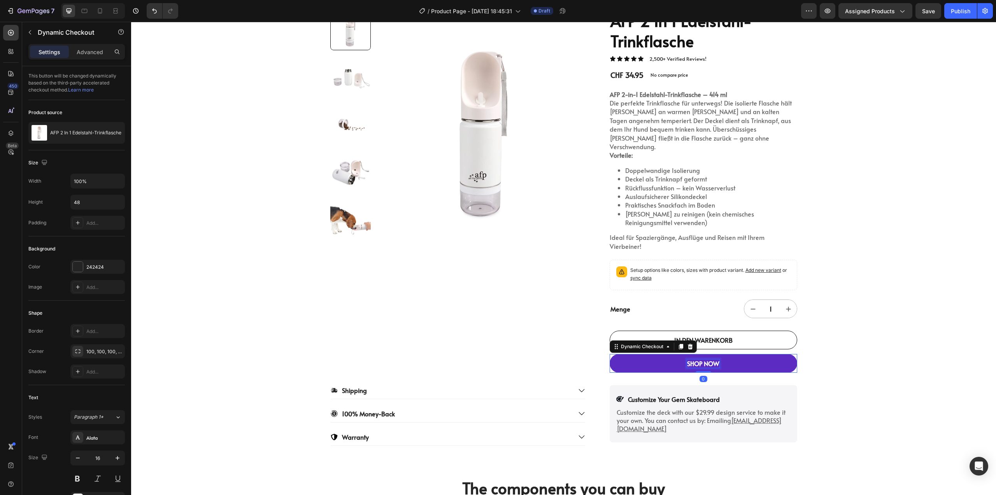
click at [699, 359] on div "SHOP NOW" at bounding box center [703, 363] width 32 height 8
click at [699, 359] on p "SHOP NOW" at bounding box center [703, 363] width 32 height 8
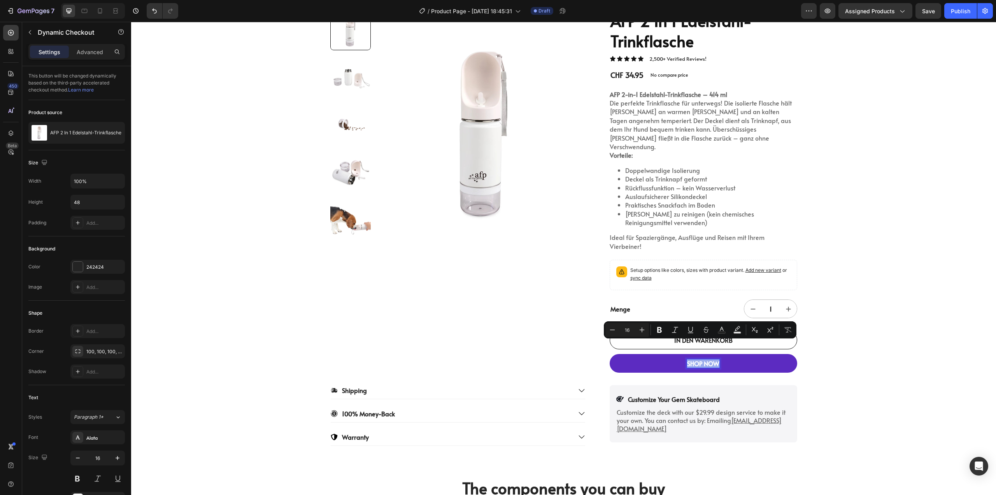
click at [702, 359] on p "SHOP NOW" at bounding box center [703, 363] width 32 height 8
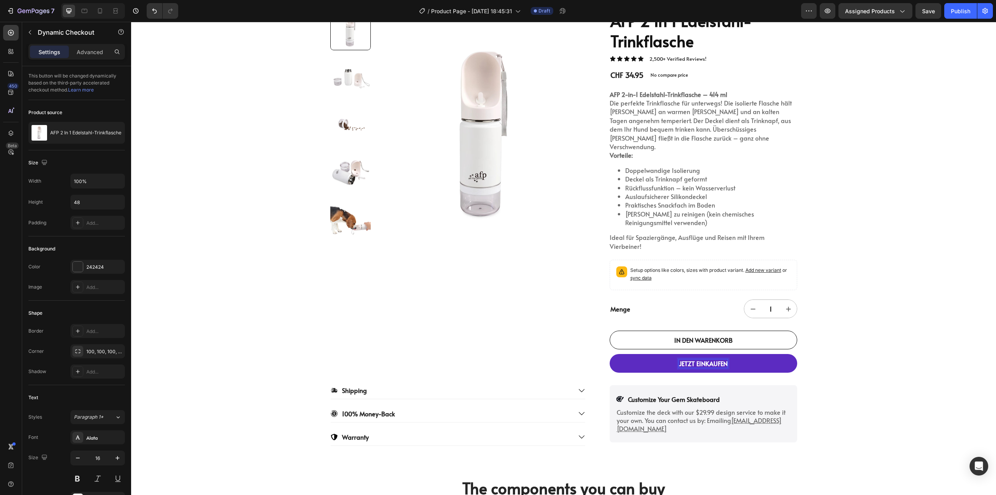
click at [748, 354] on button "JETZT EINKAUFEN" at bounding box center [704, 363] width 188 height 19
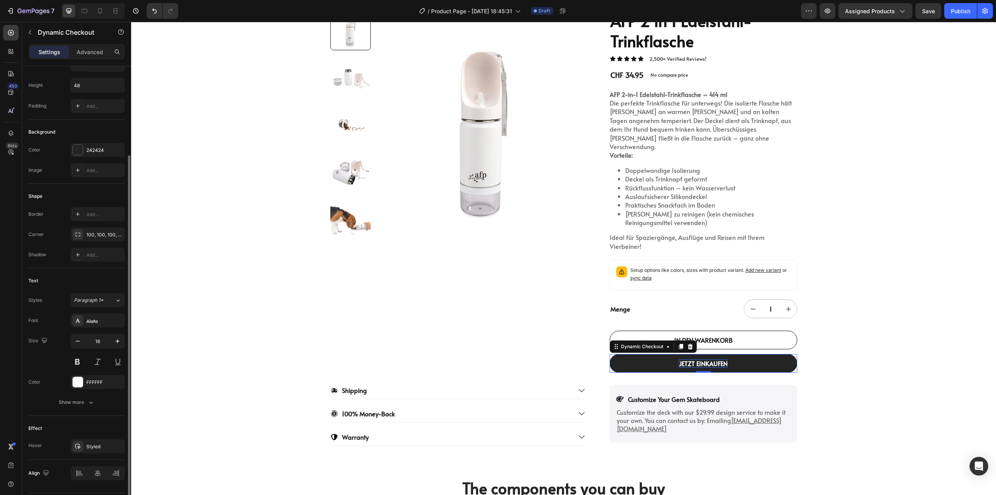
scroll to position [139, 0]
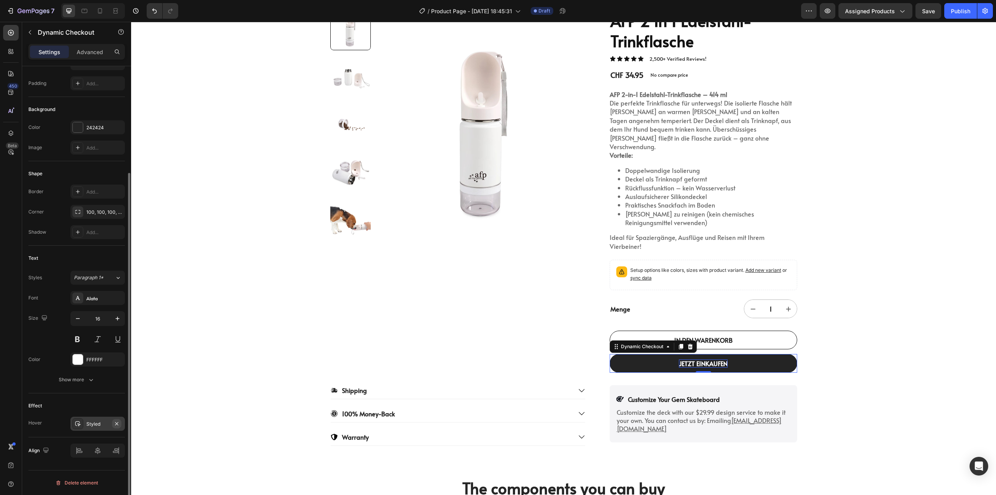
click at [116, 427] on button "button" at bounding box center [116, 423] width 9 height 9
click at [154, 11] on icon "Undo/Redo" at bounding box center [155, 11] width 8 height 8
click at [94, 421] on div "Styled" at bounding box center [97, 423] width 23 height 7
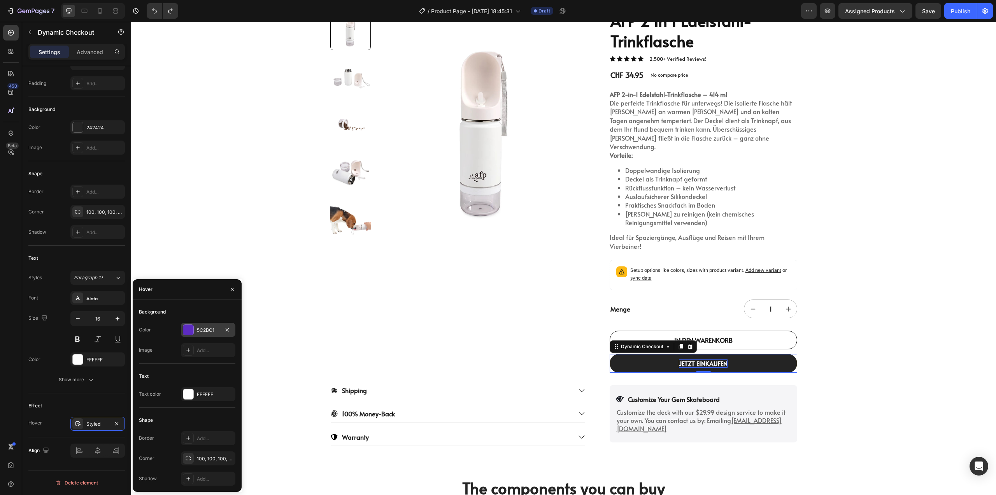
click at [191, 326] on div at bounding box center [188, 330] width 10 height 10
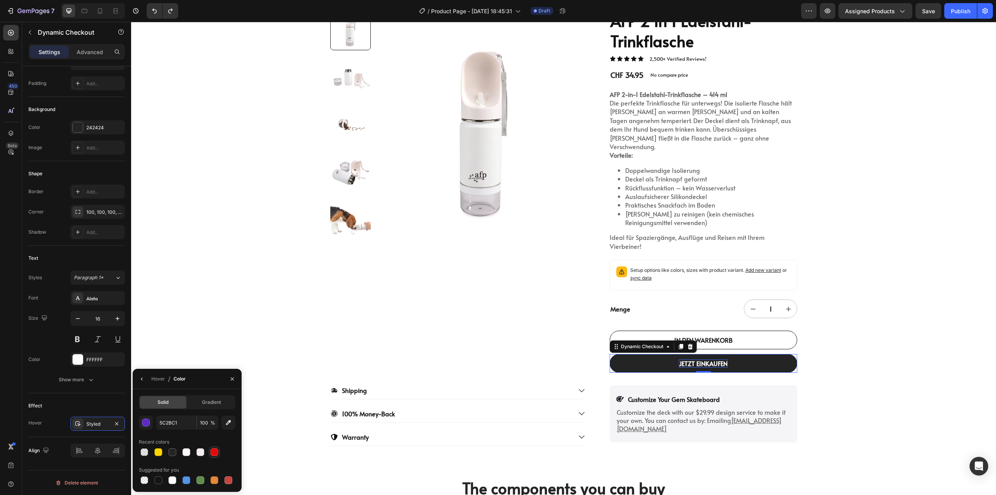
click at [212, 446] on div at bounding box center [214, 451] width 11 height 11
type input "E20A0A"
click at [552, 328] on div "Product Images" at bounding box center [457, 191] width 255 height 363
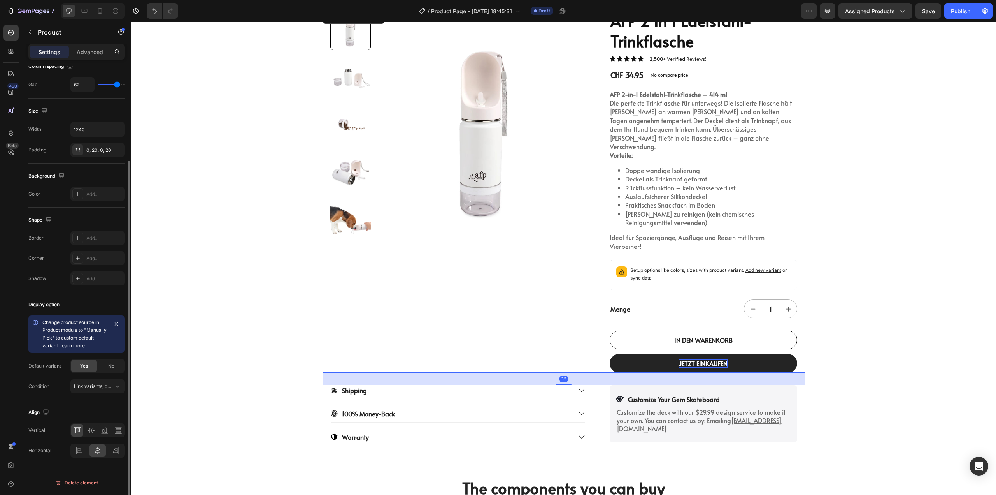
scroll to position [0, 0]
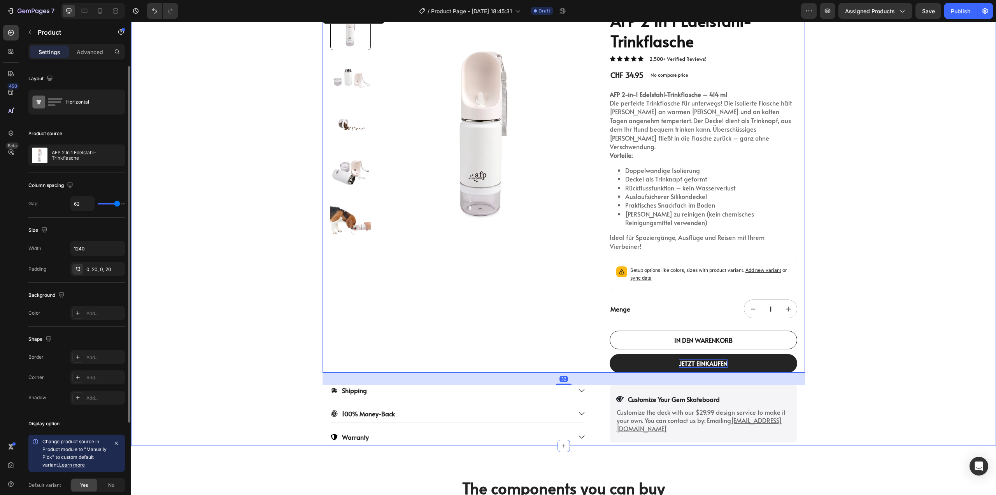
click at [862, 354] on div "22,500+ Happy Customers Item List +700 5-Start Review Item List 30 Day Guarante…" at bounding box center [563, 203] width 865 height 486
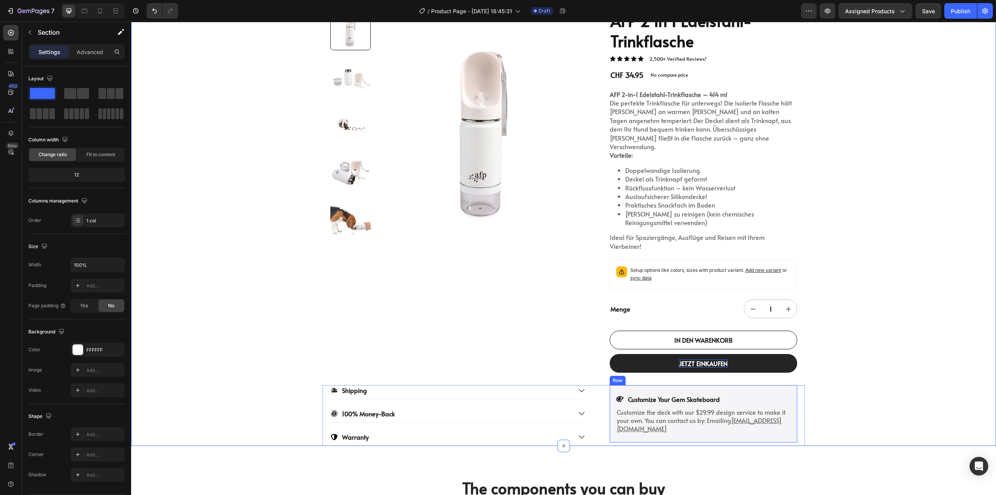
click at [734, 416] on div "Icon Customize Your Gem Skateboard Text Block Row Customize the deck with our $…" at bounding box center [704, 413] width 188 height 57
click at [716, 414] on p "Customize the deck with our $29.99 design service to make it your own. You can …" at bounding box center [704, 420] width 174 height 24
click at [744, 420] on div "Icon Customize Your Gem Skateboard Text Block Row Customize the deck with our $…" at bounding box center [704, 413] width 188 height 57
click at [655, 375] on icon at bounding box center [657, 377] width 5 height 5
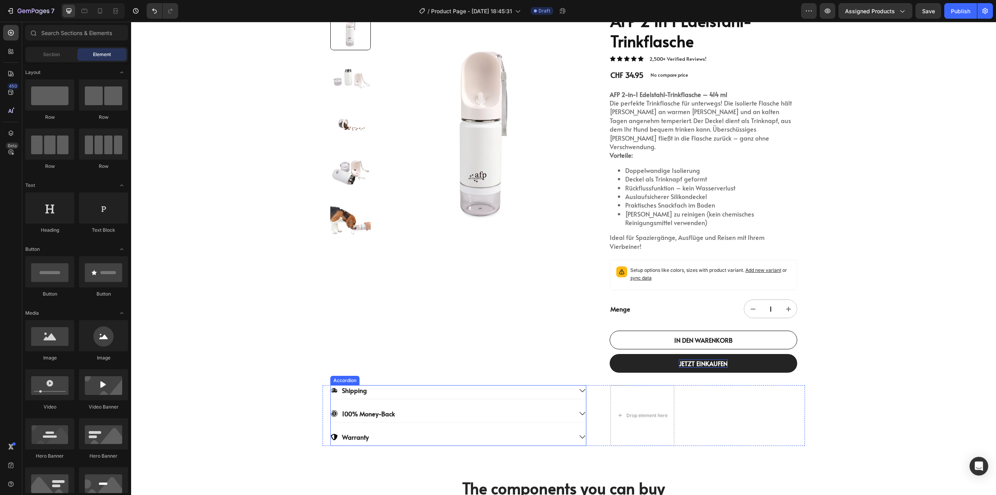
click at [492, 385] on div "Shipping" at bounding box center [458, 392] width 255 height 14
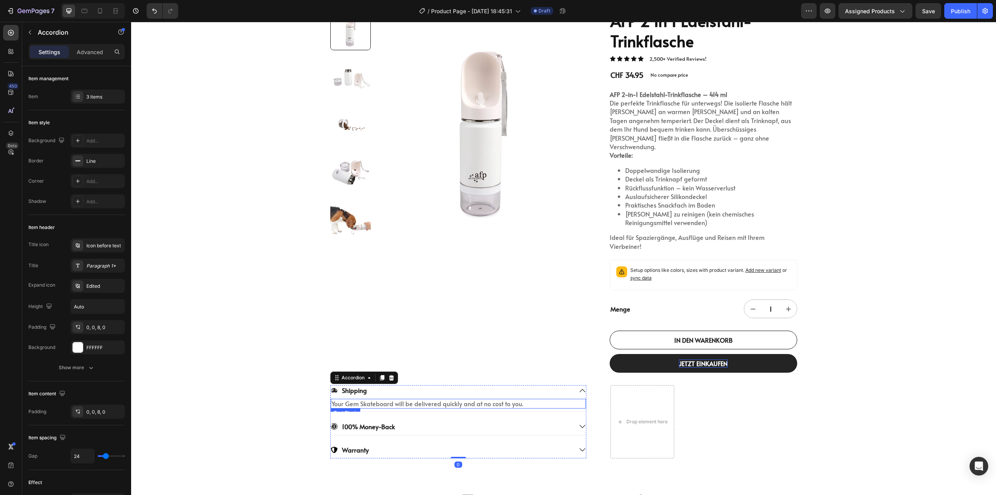
click at [495, 399] on p "Your Gem Skateboard will be delivered quickly and at no cost to you." at bounding box center [459, 403] width 254 height 8
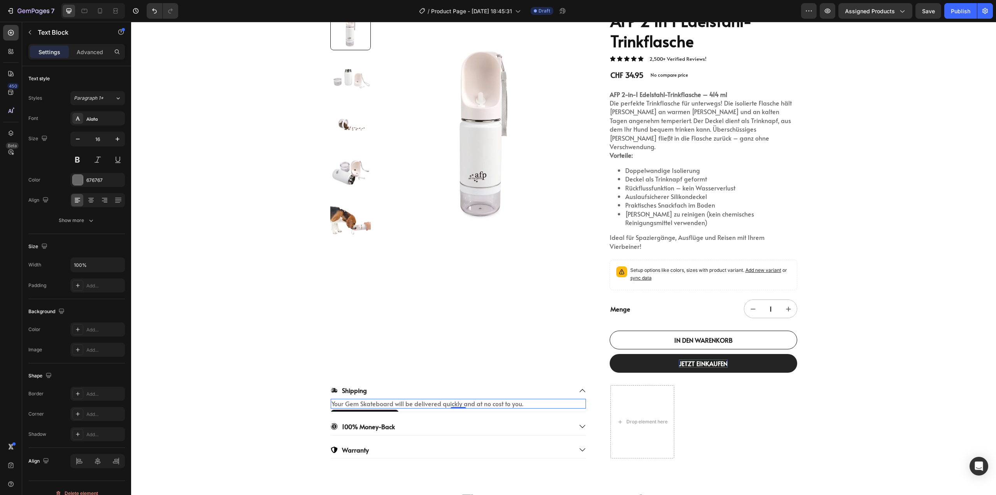
click at [495, 399] on p "Your Gem Skateboard will be delivered quickly and at no cost to you." at bounding box center [459, 403] width 254 height 8
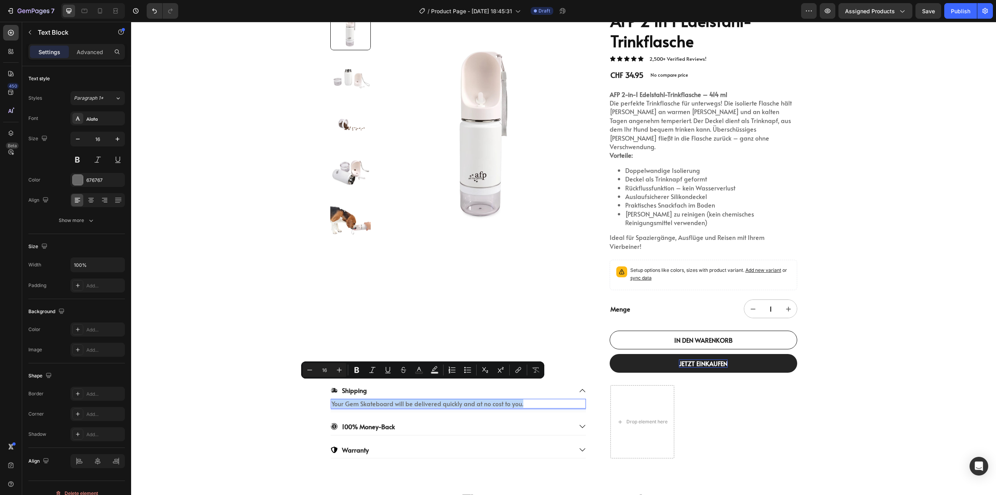
click at [524, 399] on p "Your Gem Skateboard will be delivered quickly and at no cost to you." at bounding box center [459, 403] width 254 height 8
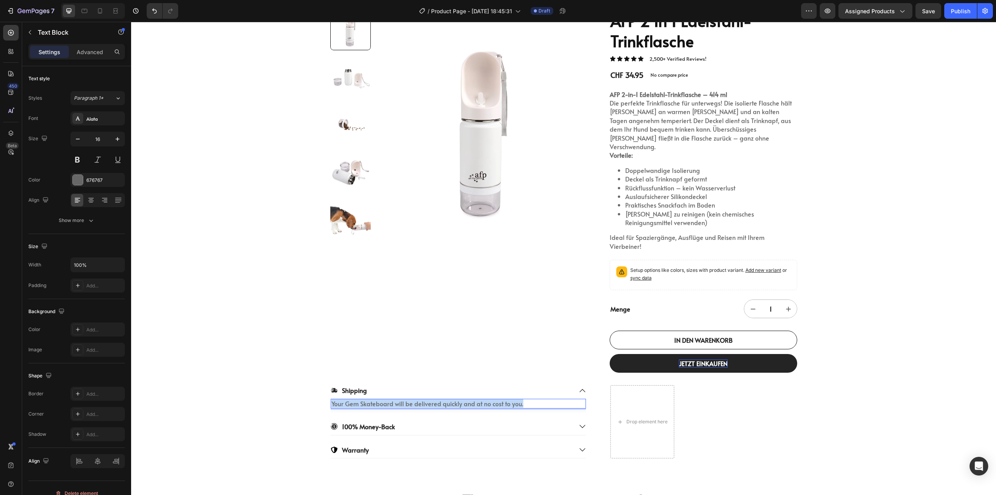
copy p "Your Gem Skateboard will be delivered quickly and at no cost to you."
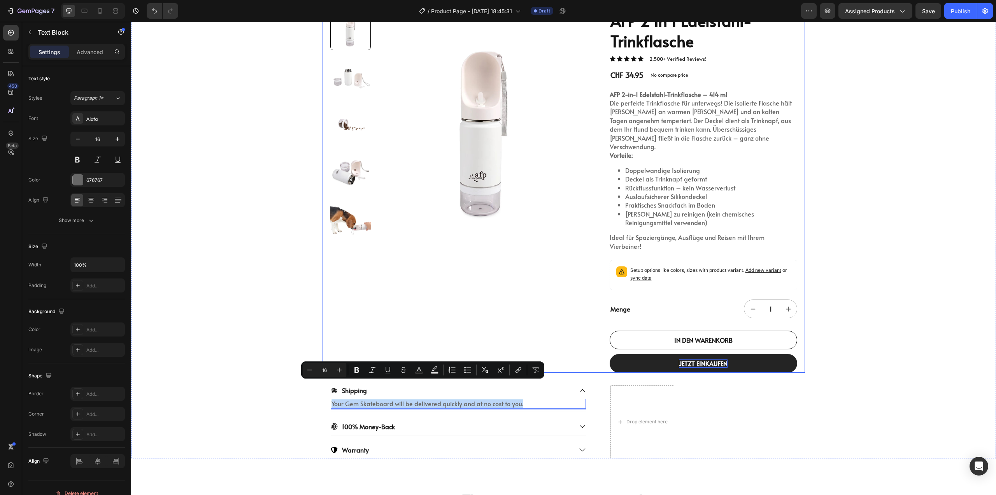
copy p "Your Gem Skateboard will be delivered quickly and at no cost to you."
click at [497, 399] on p "Your Gem Skateboard will be delivered quickly and at no cost to you." at bounding box center [459, 403] width 254 height 8
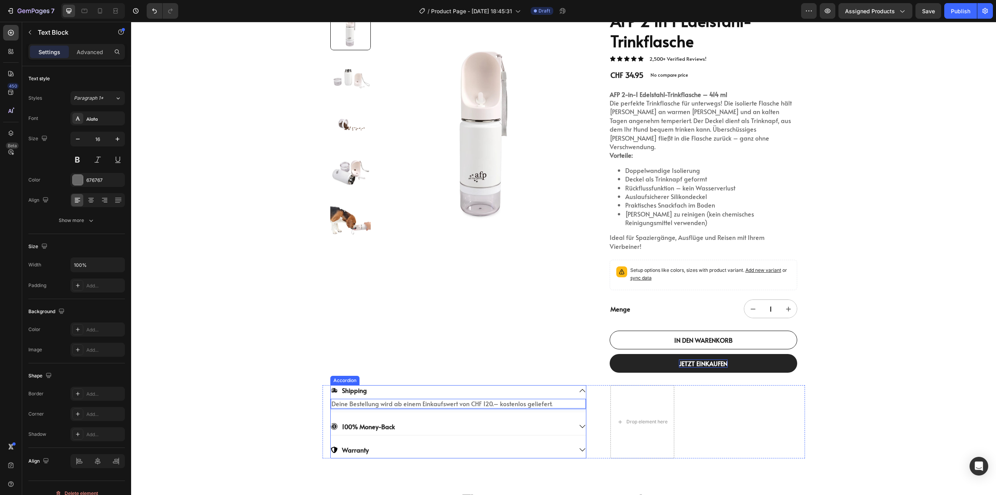
click at [420, 421] on div "100% Money-Back" at bounding box center [452, 426] width 242 height 11
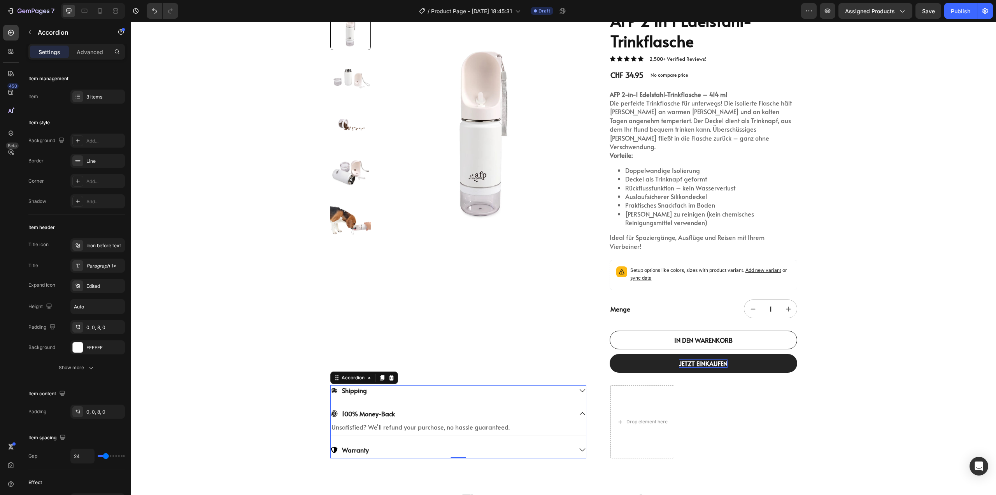
click at [419, 408] on div "100% Money-Back" at bounding box center [452, 413] width 242 height 11
click at [393, 432] on div "Warranty" at bounding box center [458, 439] width 255 height 14
click at [387, 446] on p "Enjoy peace of mind with our 1-year warranty covering your Gem Skateboard." at bounding box center [459, 450] width 254 height 8
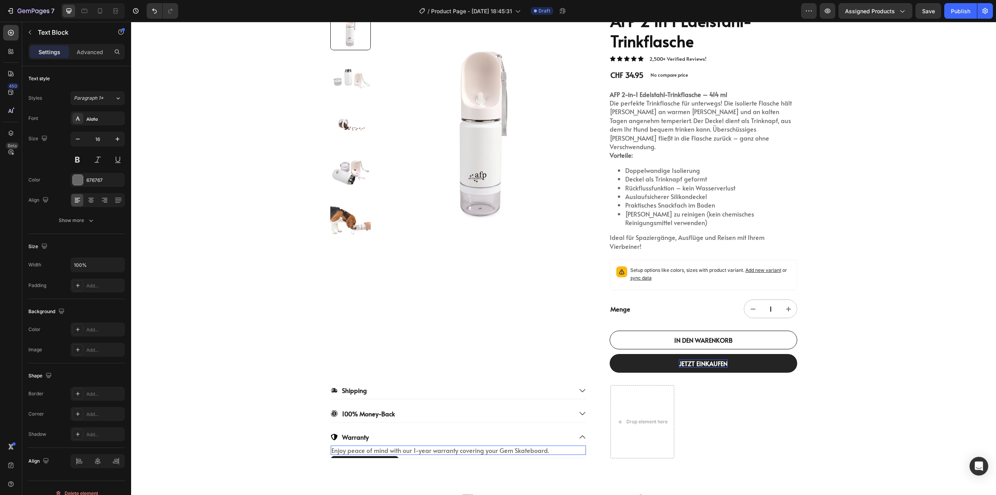
click at [387, 446] on p "Enjoy peace of mind with our 1-year warranty covering your Gem Skateboard." at bounding box center [459, 450] width 254 height 8
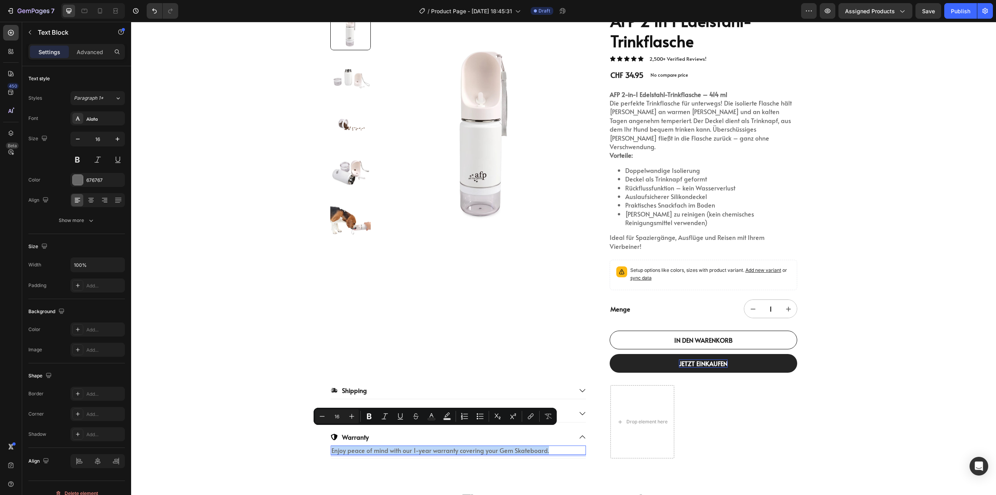
click at [387, 446] on p "Enjoy peace of mind with our 1-year warranty covering your Gem Skateboard." at bounding box center [459, 450] width 254 height 8
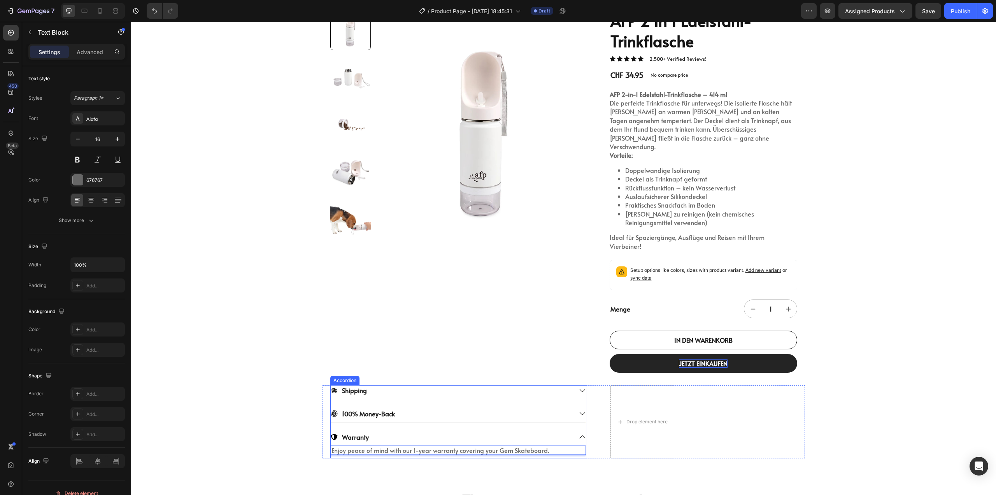
click at [402, 432] on div "Warranty" at bounding box center [452, 437] width 242 height 11
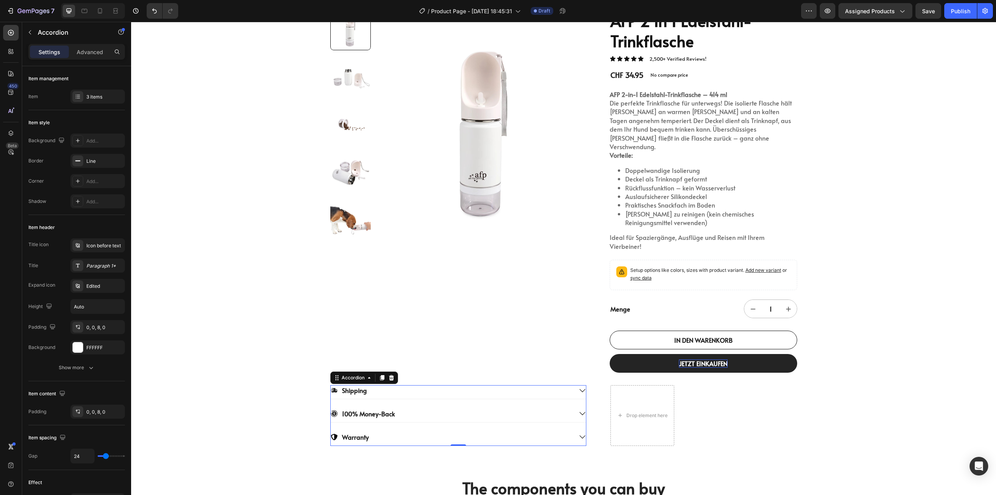
click at [369, 409] on p "100% Money-Back" at bounding box center [368, 413] width 53 height 8
click at [370, 409] on p "100% Money-Back" at bounding box center [368, 413] width 53 height 8
click at [425, 408] on div "Geld-zurück-Garantie" at bounding box center [452, 413] width 242 height 11
click at [372, 423] on p "Unsatisfied? We'll refund your purchase, no hassle guaranteed." at bounding box center [459, 427] width 254 height 8
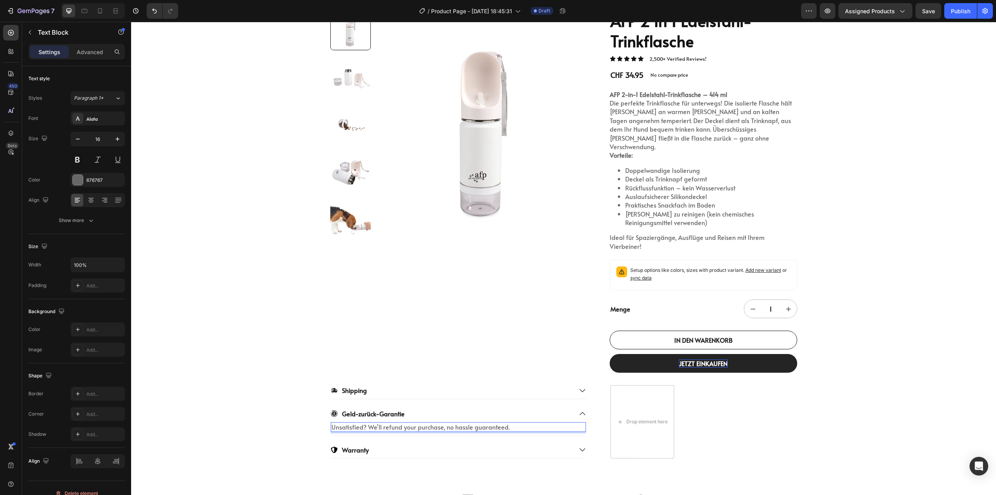
click at [372, 423] on p "Unsatisfied? We'll refund your purchase, no hassle guaranteed." at bounding box center [459, 427] width 254 height 8
click at [270, 398] on div "22,500+ Happy Customers Item List +700 5-Start Review Item List 30 Day Guarante…" at bounding box center [563, 217] width 865 height 515
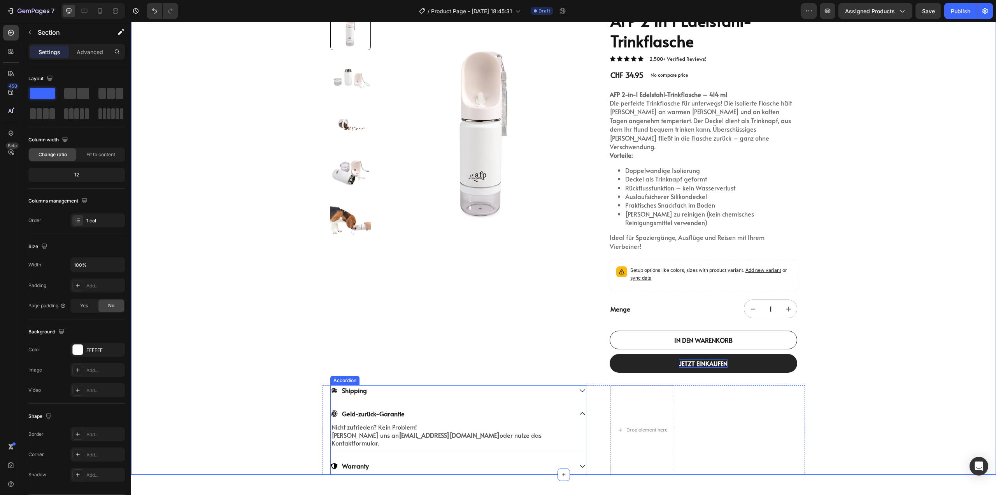
click at [418, 408] on div "Geld-zurück-Garantie" at bounding box center [452, 413] width 242 height 11
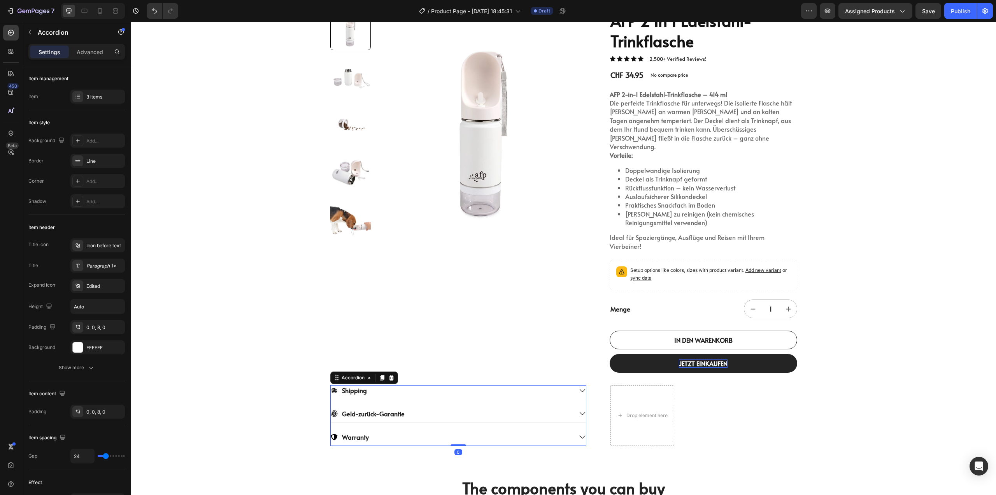
click at [418, 408] on div "Geld-zurück-Garantie" at bounding box center [452, 413] width 242 height 11
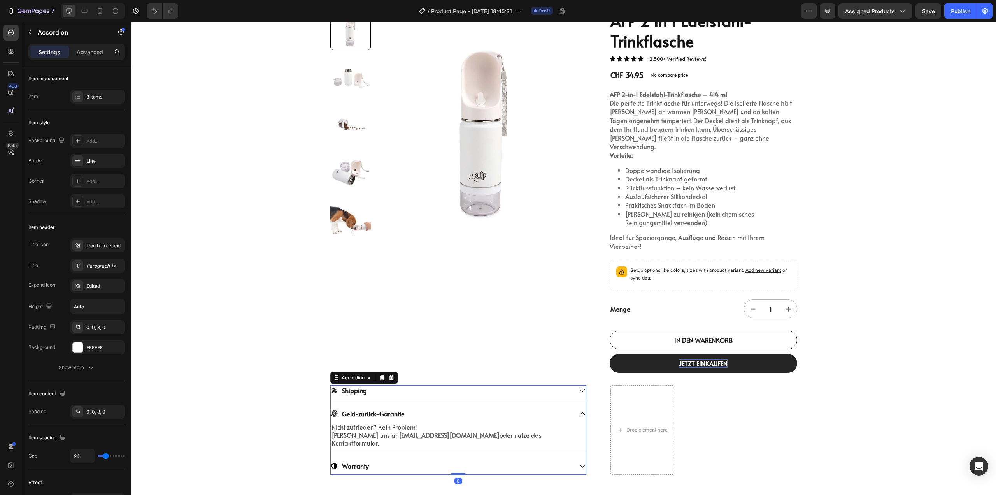
click at [418, 408] on div "Geld-zurück-Garantie" at bounding box center [452, 413] width 242 height 11
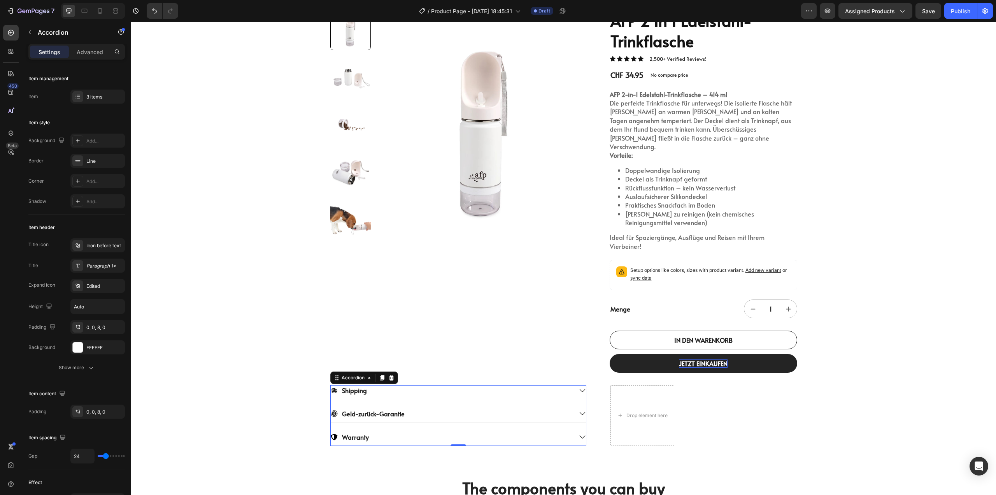
click at [377, 432] on div "Warranty" at bounding box center [452, 437] width 242 height 11
click at [378, 432] on div "Warranty" at bounding box center [452, 437] width 242 height 11
click at [94, 99] on div "3 items" at bounding box center [104, 96] width 37 height 7
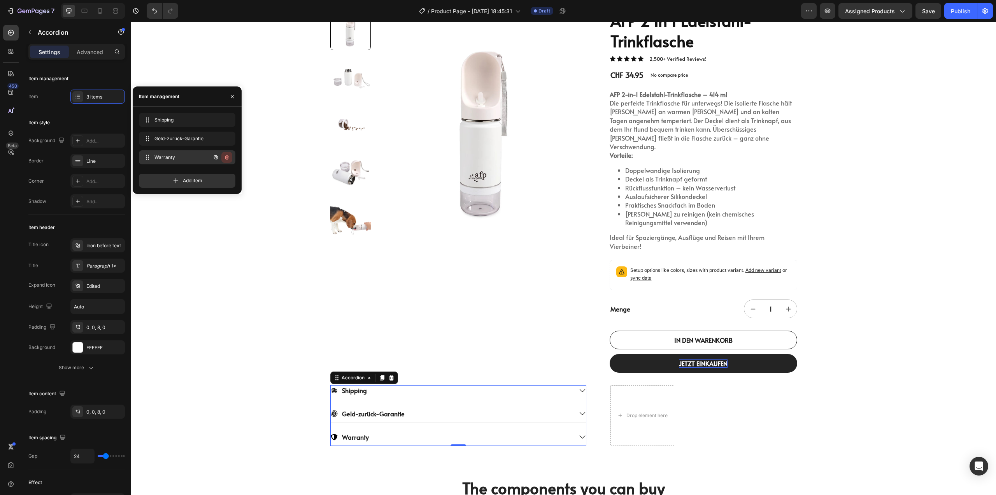
click at [228, 160] on icon "button" at bounding box center [227, 157] width 6 height 6
click at [223, 156] on div "Delete" at bounding box center [221, 157] width 14 height 7
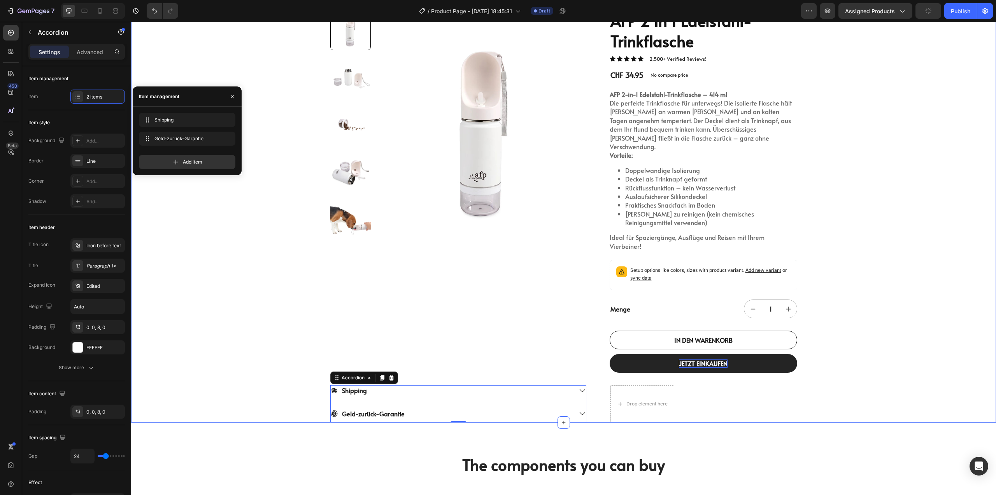
click at [248, 365] on div "22,500+ Happy Customers Item List +700 5-Start Review Item List 30 Day Guarante…" at bounding box center [563, 191] width 865 height 462
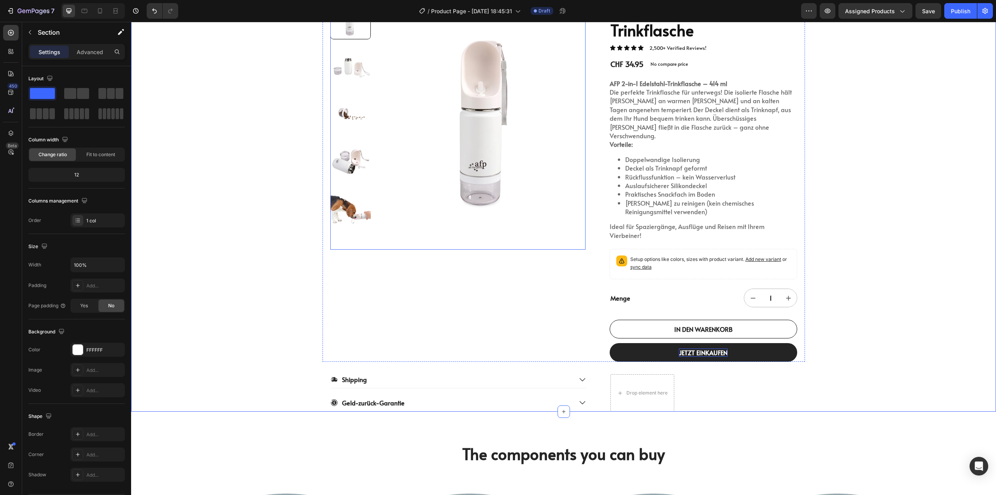
scroll to position [311, 0]
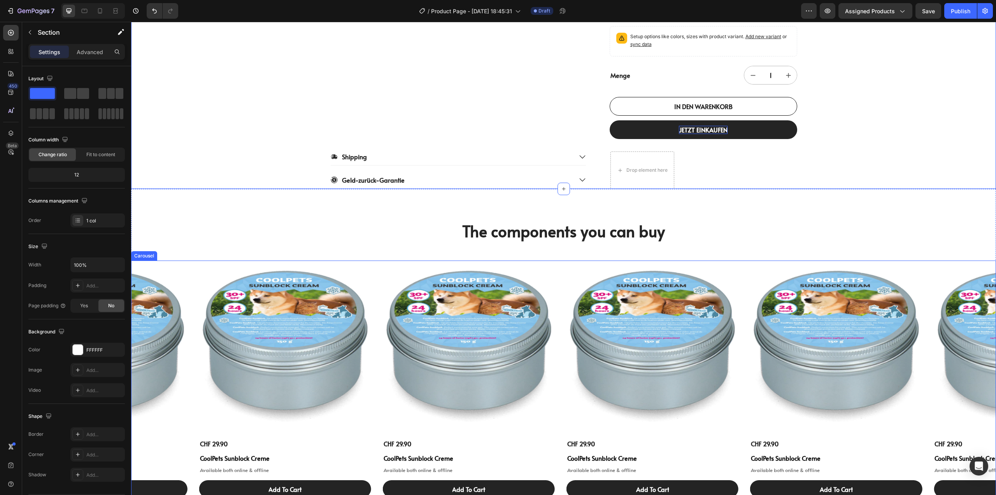
click at [561, 260] on div "Product Images CHF 29.90 Product Price Product Price CoolPets Sunblock Creme Pr…" at bounding box center [563, 378] width 865 height 237
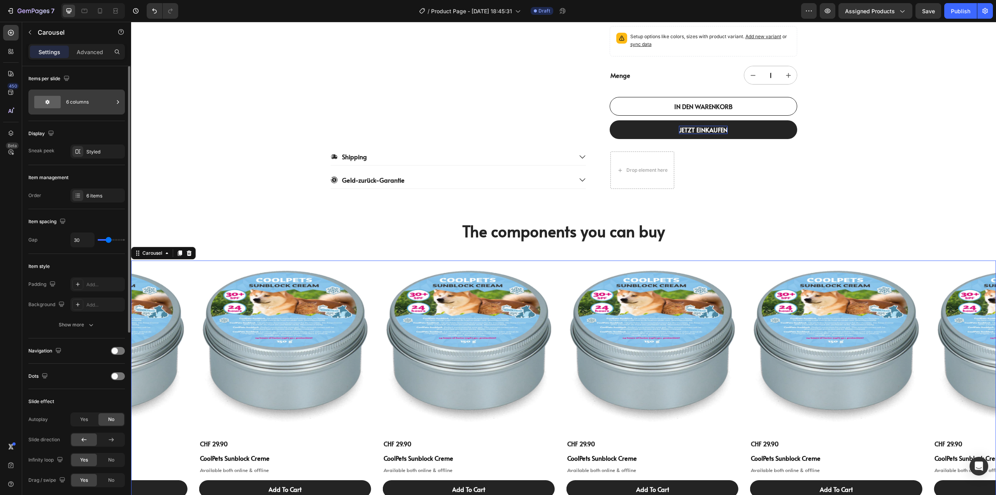
click at [76, 97] on div "6 columns" at bounding box center [89, 102] width 47 height 18
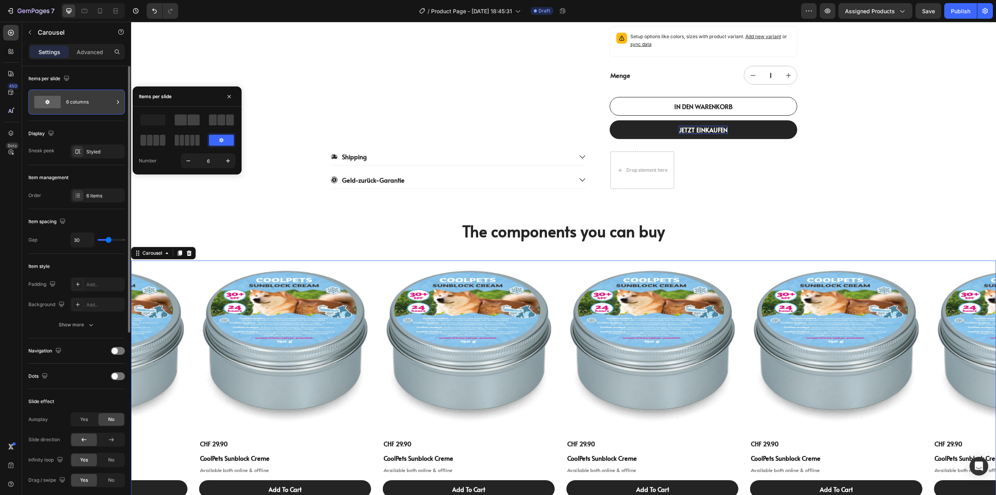
click at [76, 97] on div "6 columns" at bounding box center [89, 102] width 47 height 18
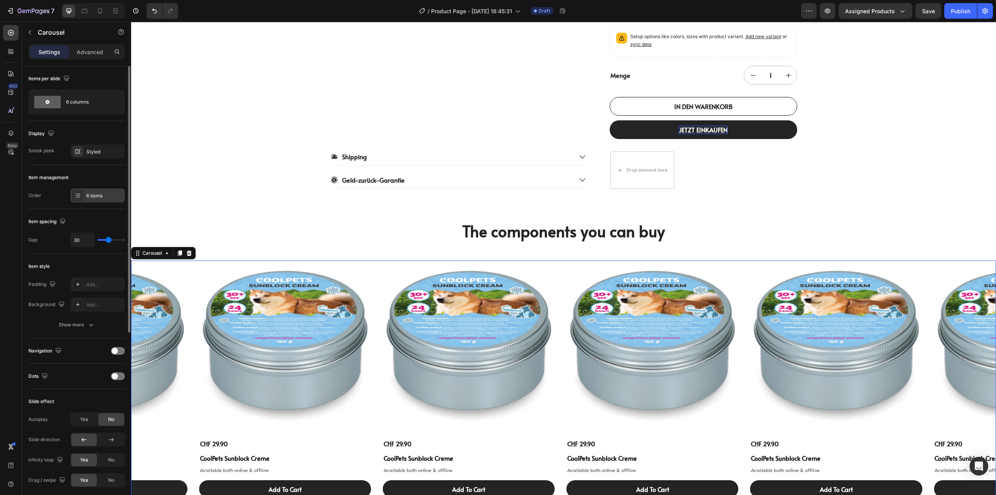
click at [88, 191] on div "6 items" at bounding box center [97, 195] width 54 height 14
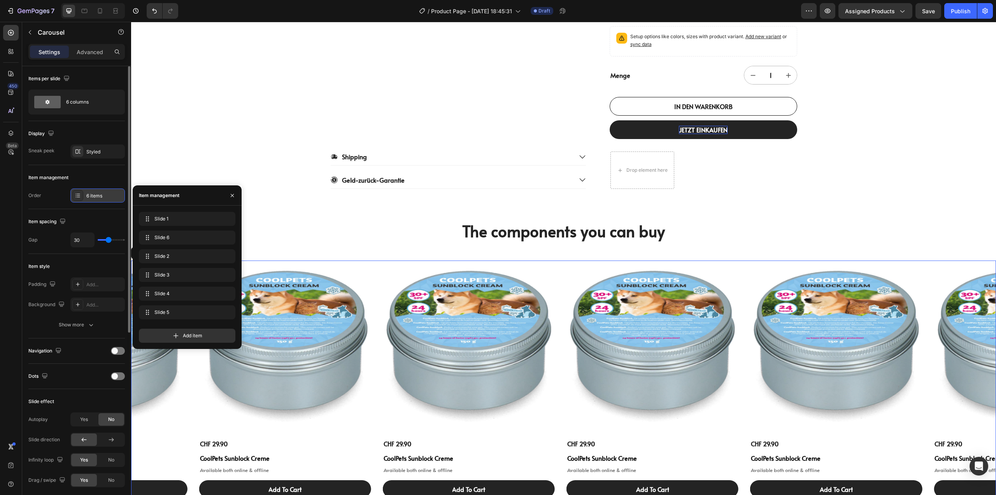
click at [88, 191] on div "6 items" at bounding box center [97, 195] width 54 height 14
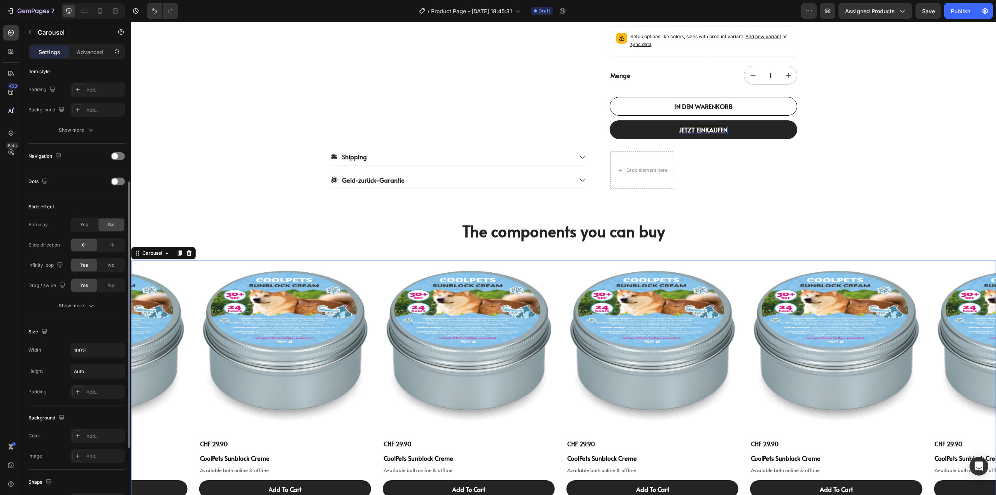
scroll to position [272, 0]
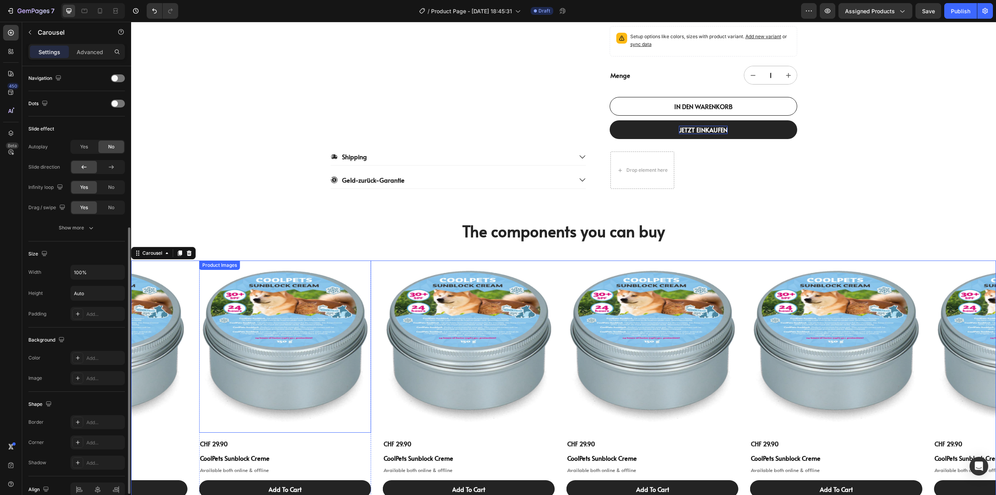
click at [397, 260] on div "Product Images" at bounding box center [469, 346] width 172 height 172
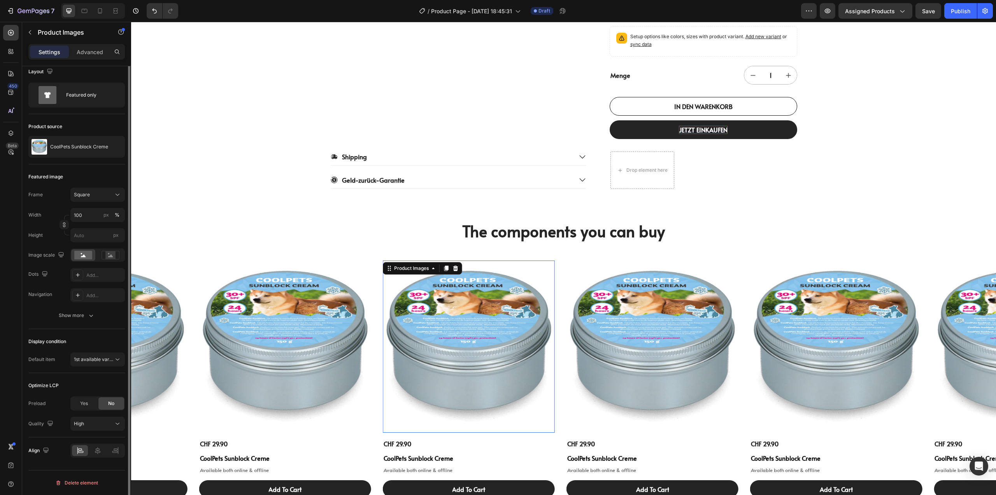
scroll to position [0, 0]
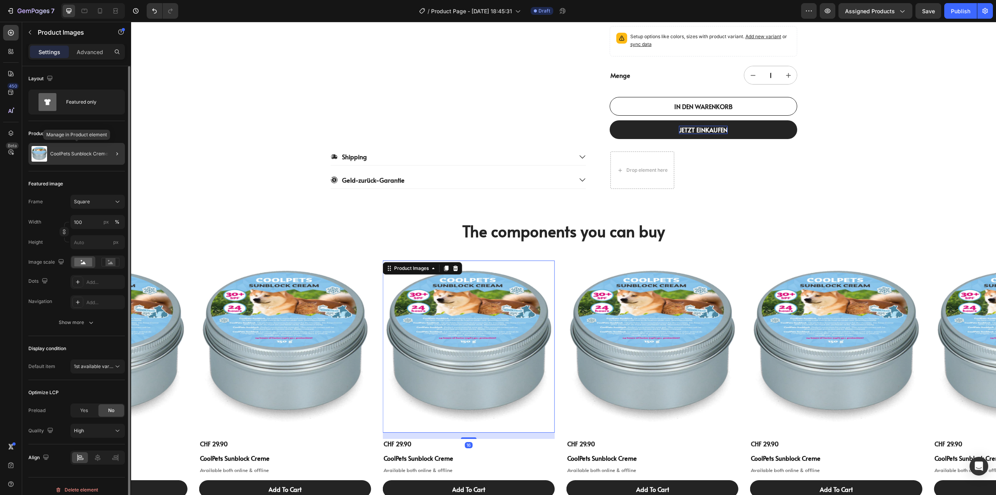
click at [66, 153] on p "CoolPets Sunblock Creme" at bounding box center [79, 153] width 58 height 5
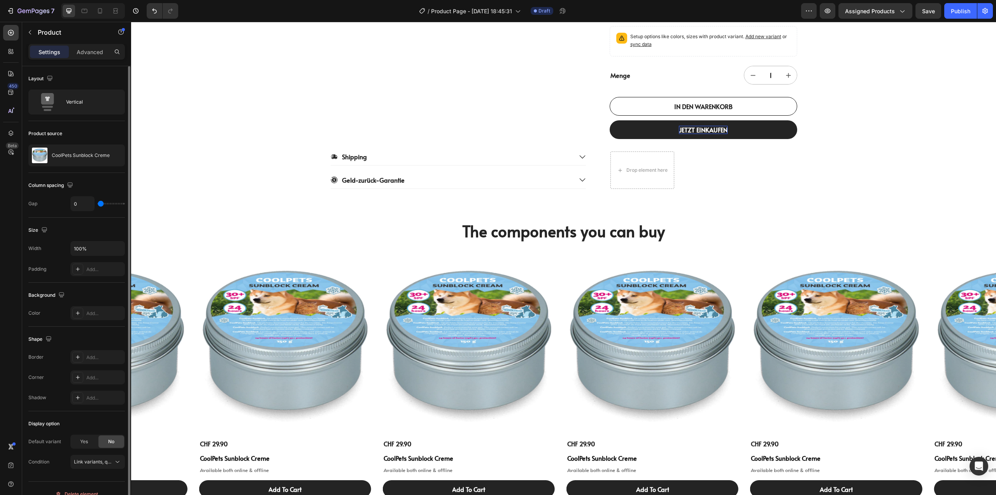
click at [67, 152] on div "CoolPets Sunblock Creme" at bounding box center [76, 155] width 97 height 22
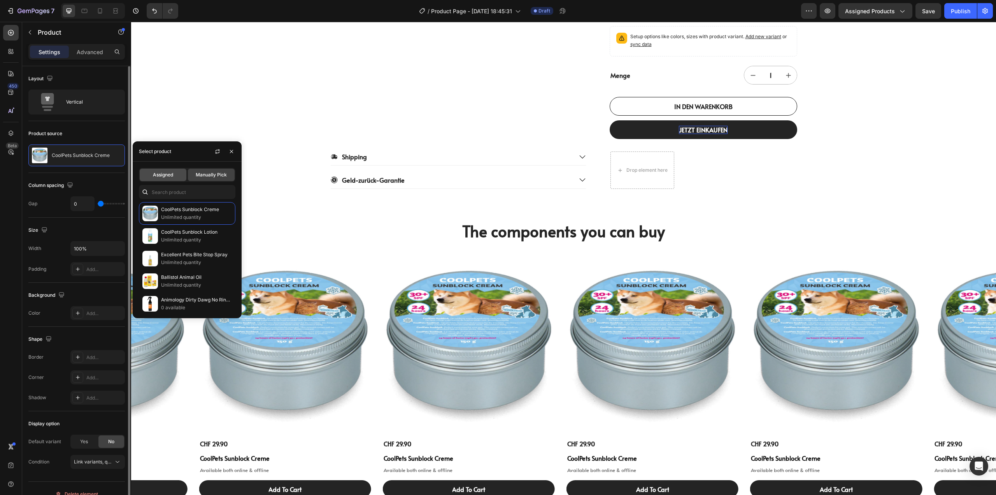
click at [163, 174] on span "Assigned" at bounding box center [163, 174] width 20 height 7
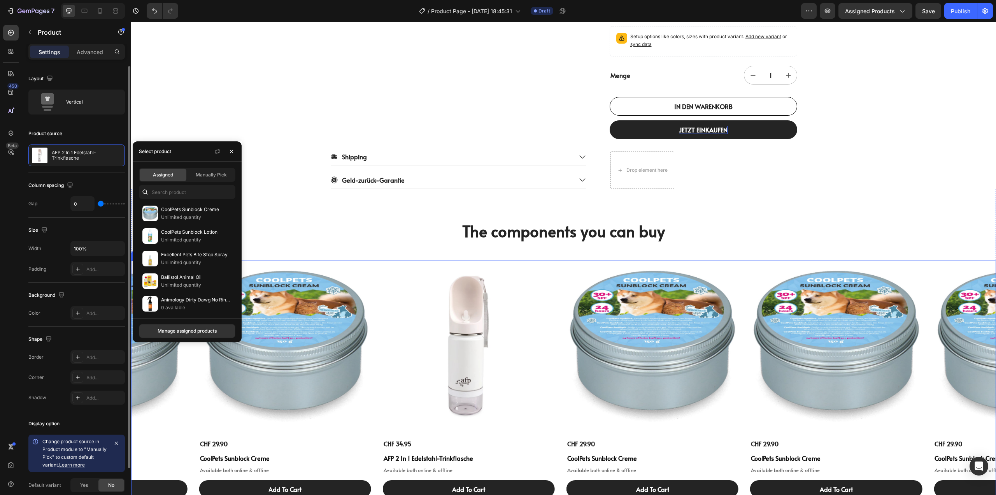
click at [372, 260] on div "Product Images CHF 29.90 Product Price Product Price CoolPets Sunblock Creme Pr…" at bounding box center [563, 378] width 865 height 237
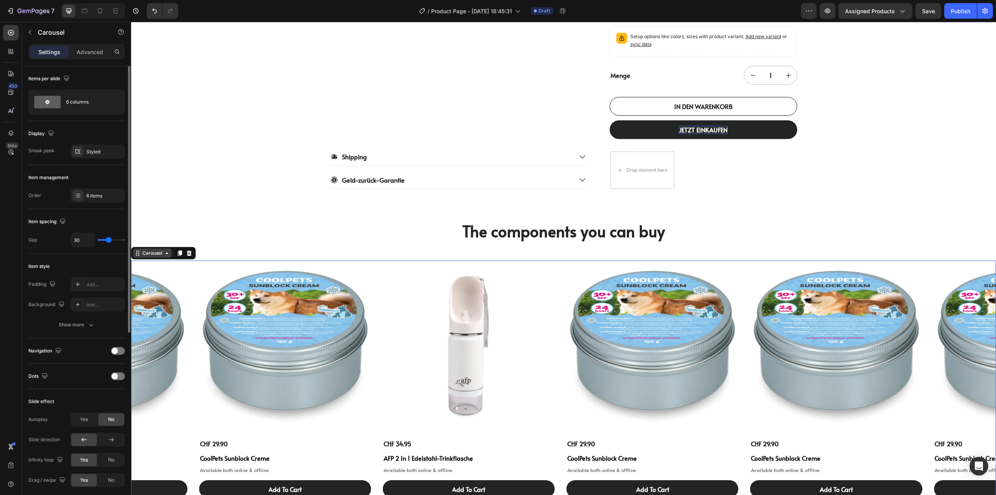
click at [162, 249] on div "Carousel" at bounding box center [152, 252] width 23 height 7
click at [156, 249] on div "Carousel" at bounding box center [152, 252] width 23 height 7
click at [84, 150] on div "Styled" at bounding box center [97, 151] width 54 height 14
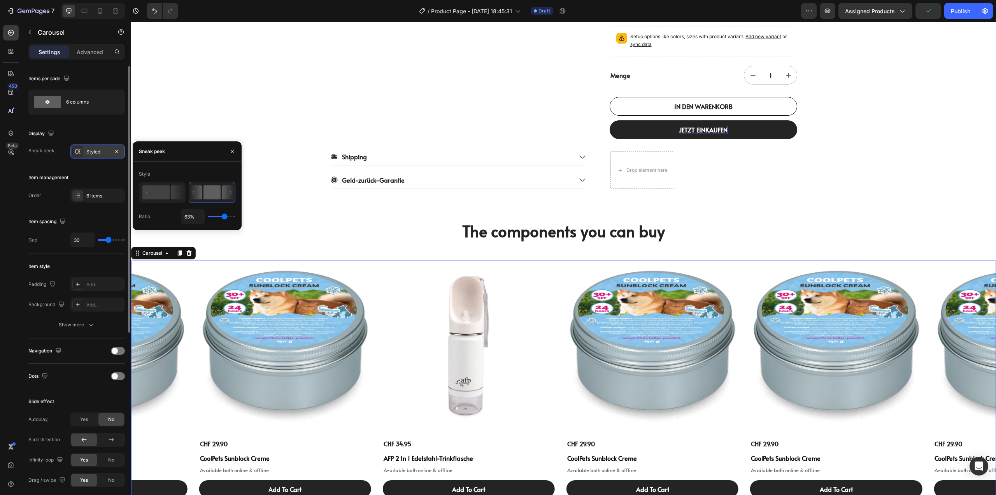
click at [84, 150] on div "Styled" at bounding box center [97, 151] width 54 height 14
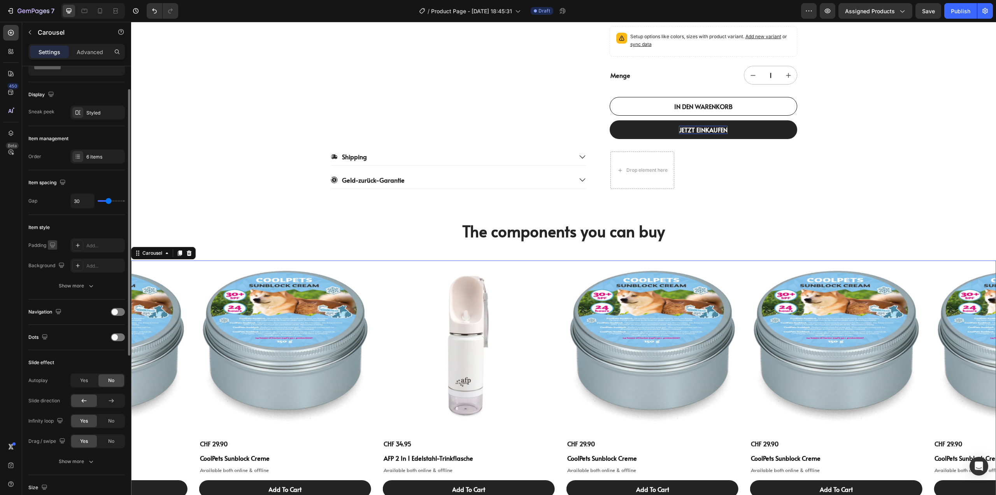
scroll to position [78, 0]
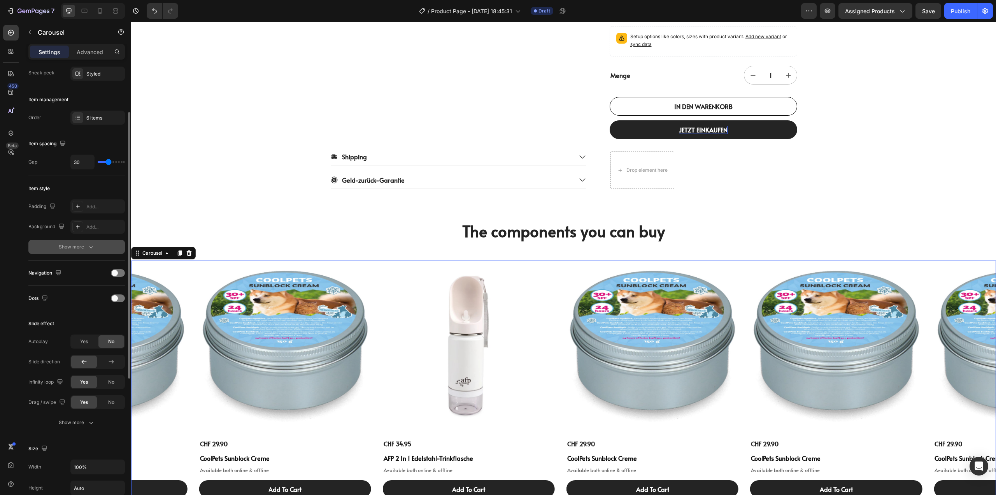
click at [74, 246] on div "Show more" at bounding box center [77, 247] width 36 height 8
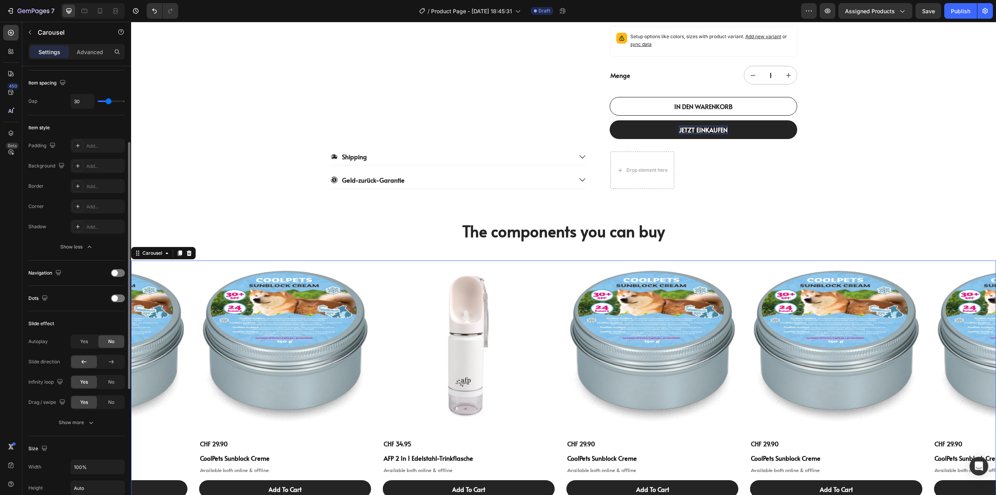
scroll to position [0, 0]
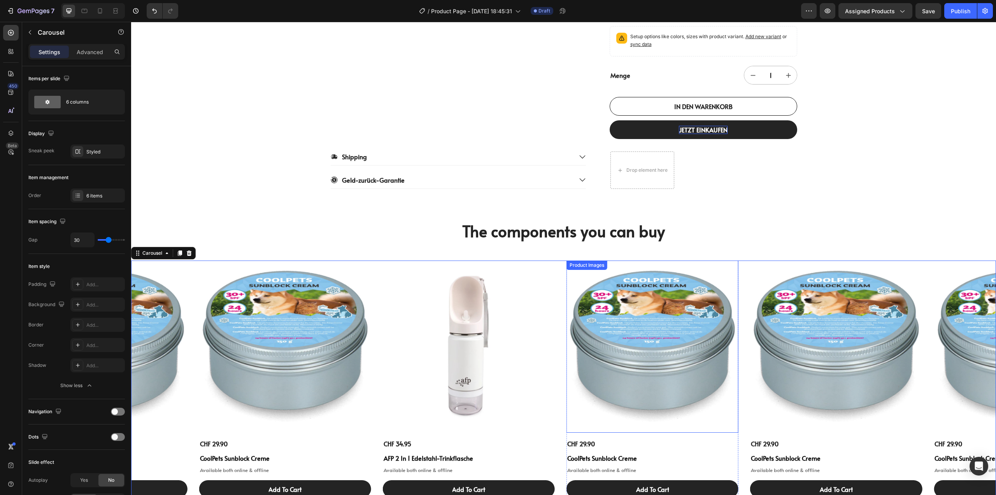
click at [654, 304] on img at bounding box center [653, 346] width 172 height 172
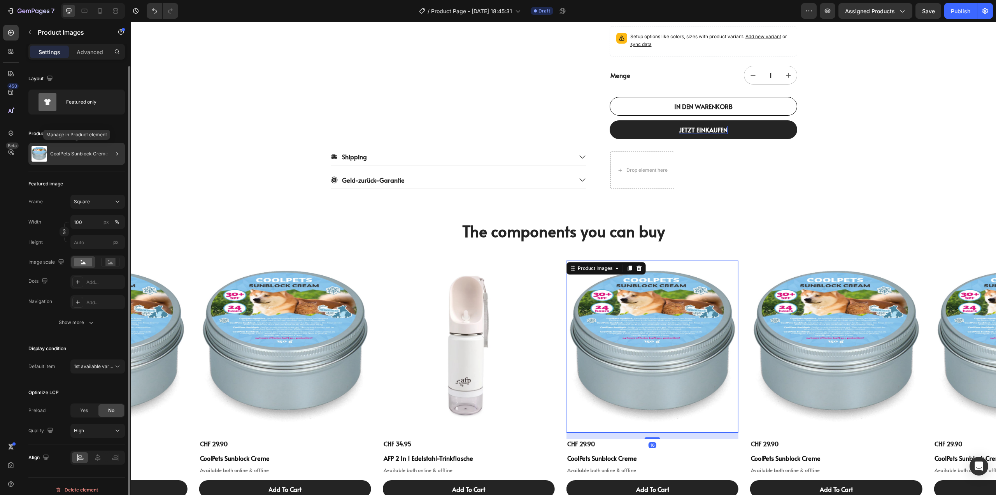
click at [77, 158] on div "CoolPets Sunblock Creme" at bounding box center [76, 154] width 97 height 22
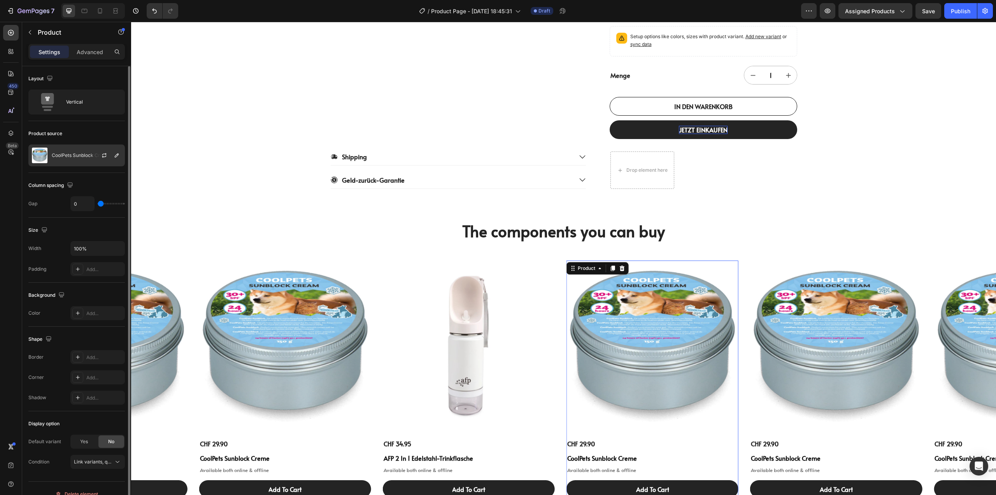
click at [76, 161] on div "CoolPets Sunblock Creme" at bounding box center [76, 155] width 97 height 22
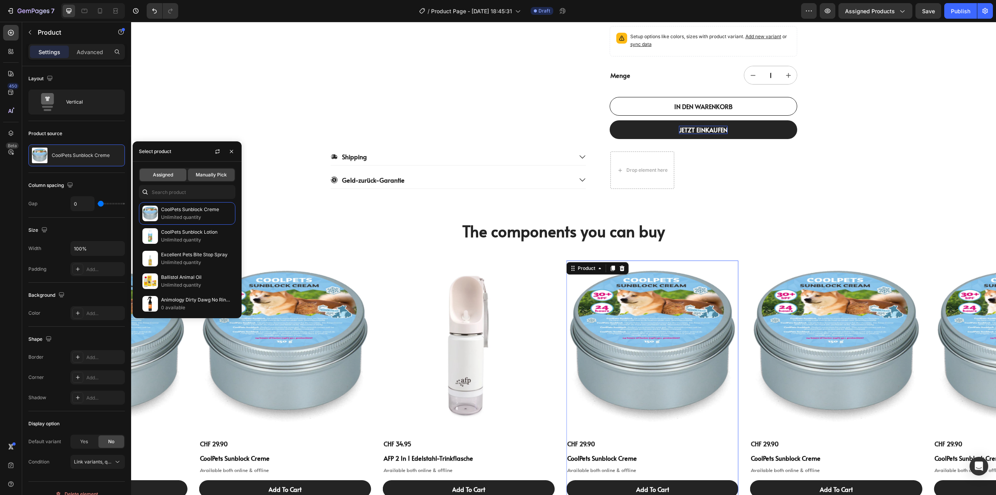
click at [164, 177] on span "Assigned" at bounding box center [163, 174] width 20 height 7
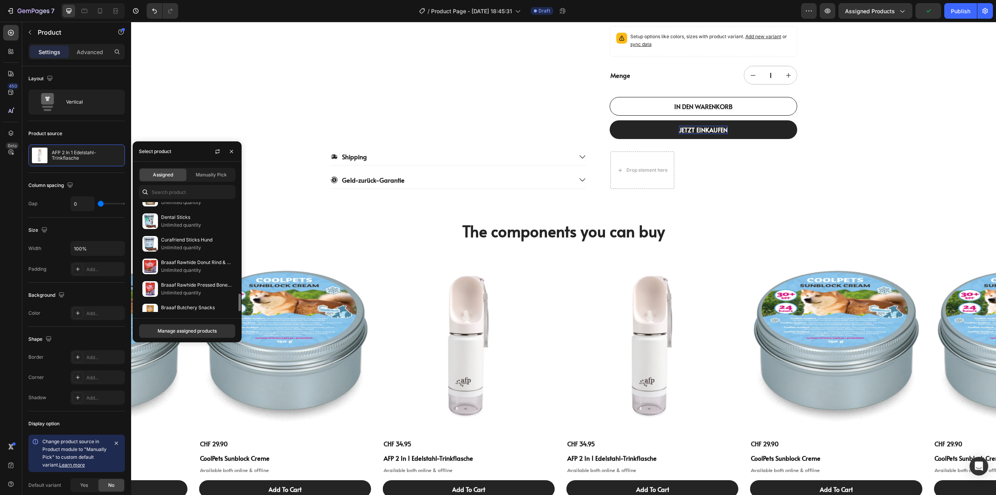
scroll to position [364, 0]
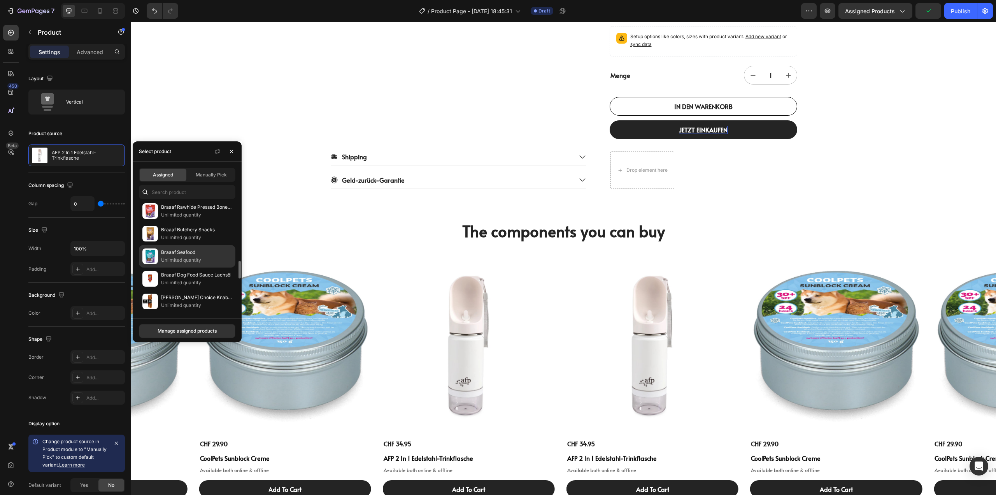
click at [186, 253] on p "Braaaf Seafood" at bounding box center [196, 252] width 71 height 8
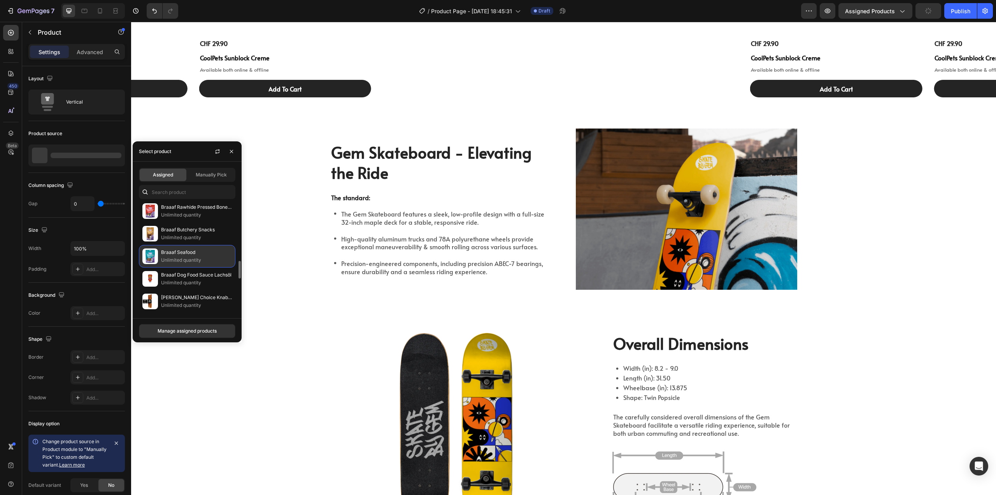
scroll to position [0, 0]
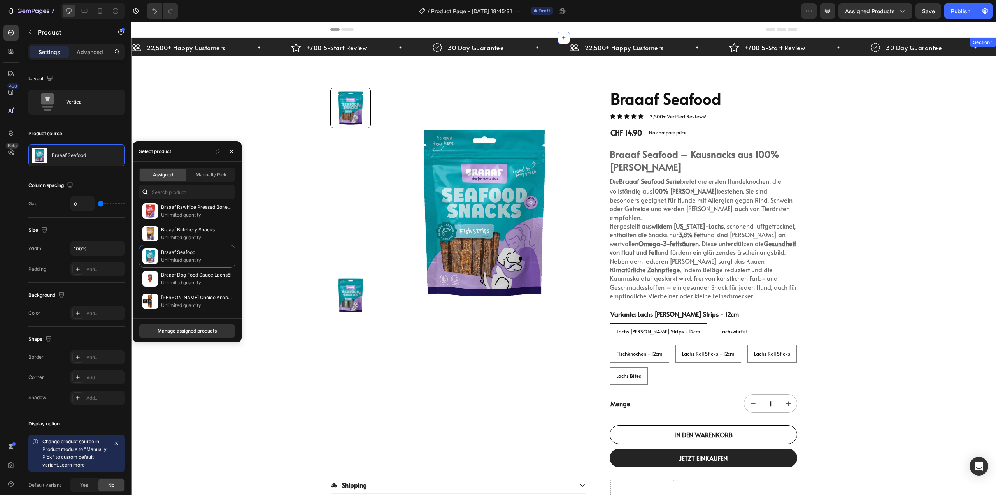
click at [871, 224] on div "22,500+ Happy Customers Item List +700 5-Start Review Item List 30 Day Guarante…" at bounding box center [563, 277] width 865 height 479
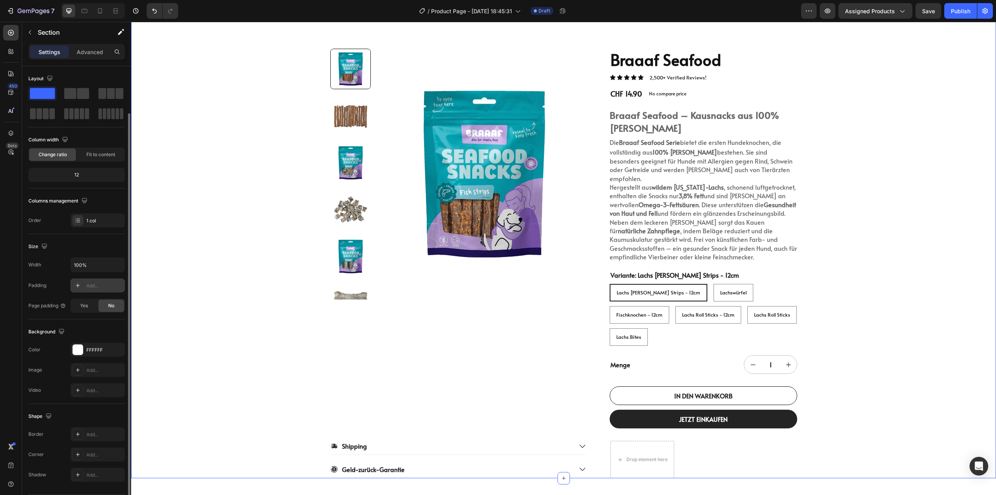
scroll to position [24, 0]
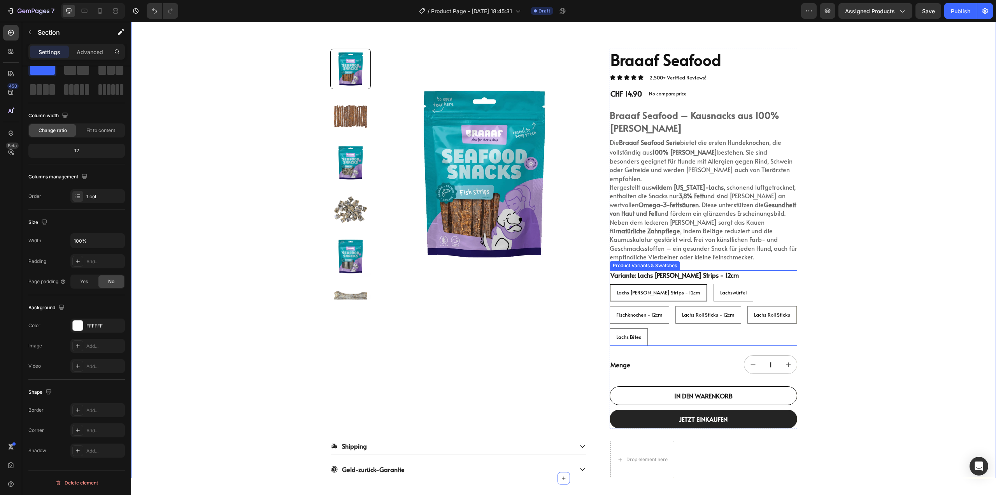
click at [678, 288] on div "Lachs Fisch Strips - 12cm Lachs Fisch Strips - 12cm Lachs Fisch Strips - 12cm L…" at bounding box center [704, 315] width 188 height 62
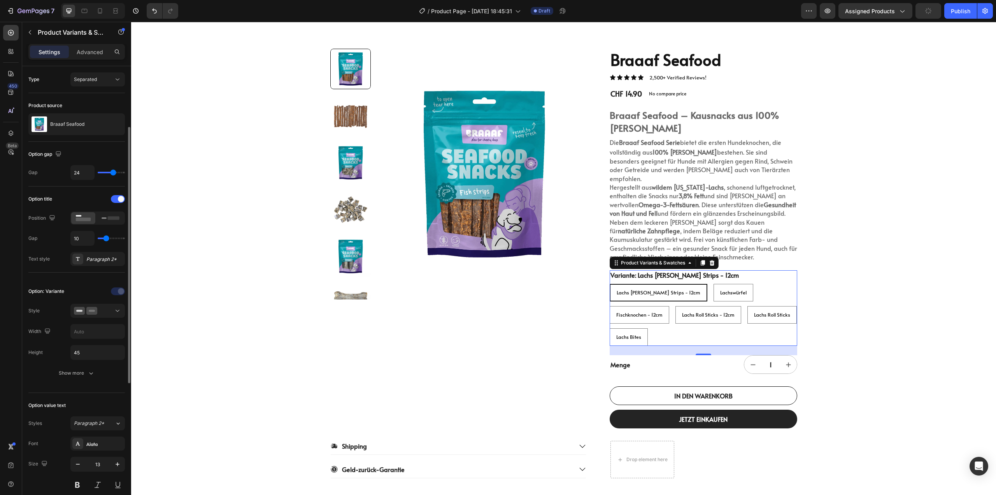
scroll to position [39, 0]
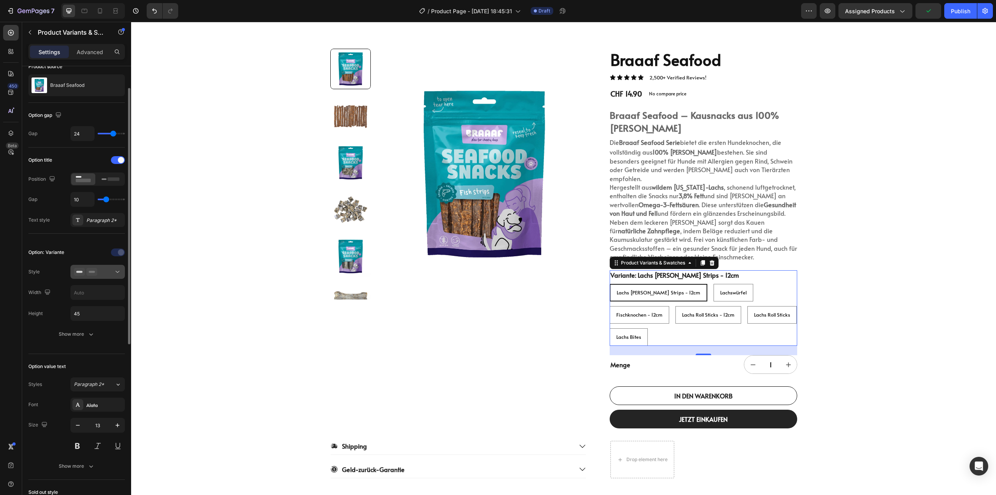
click at [111, 274] on div at bounding box center [97, 272] width 47 height 8
click at [54, 261] on div "Option: Variante Style Width Height 45 Show more" at bounding box center [76, 293] width 97 height 95
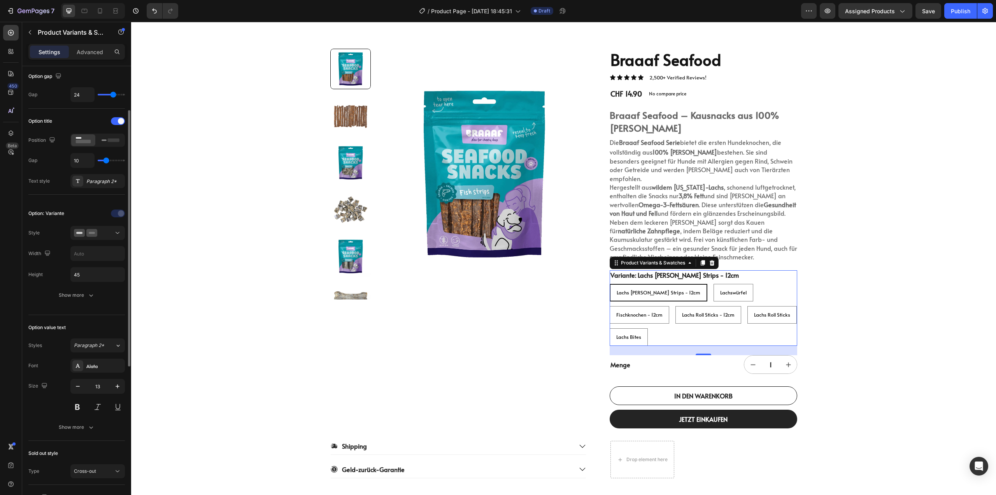
scroll to position [117, 0]
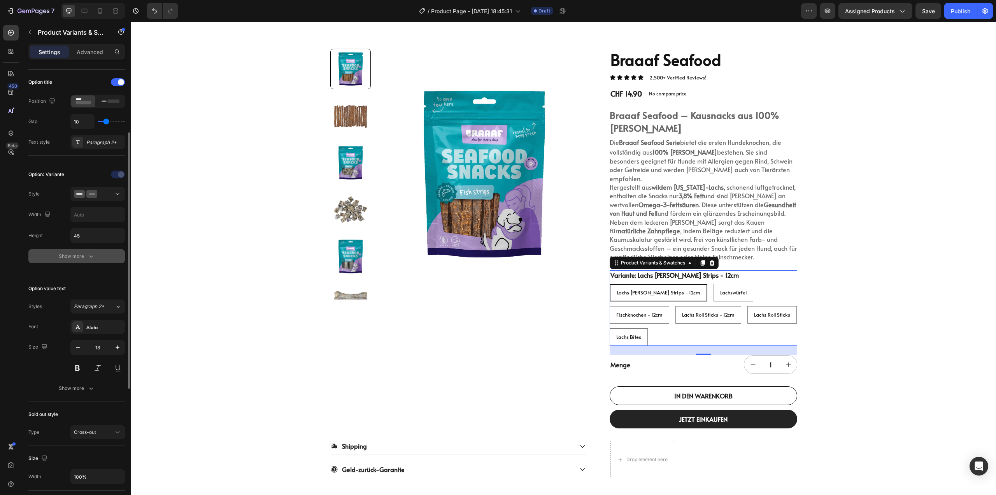
click at [73, 263] on button "Show more" at bounding box center [76, 256] width 97 height 14
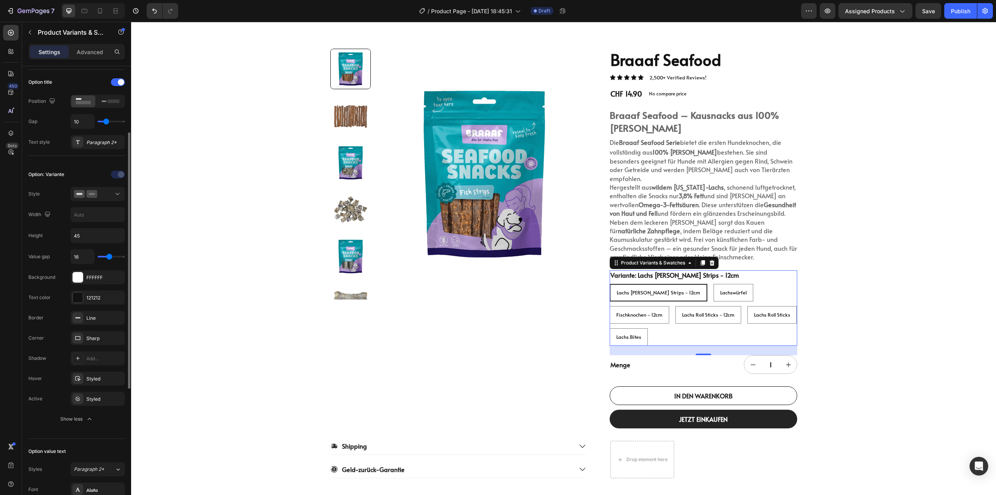
scroll to position [156, 0]
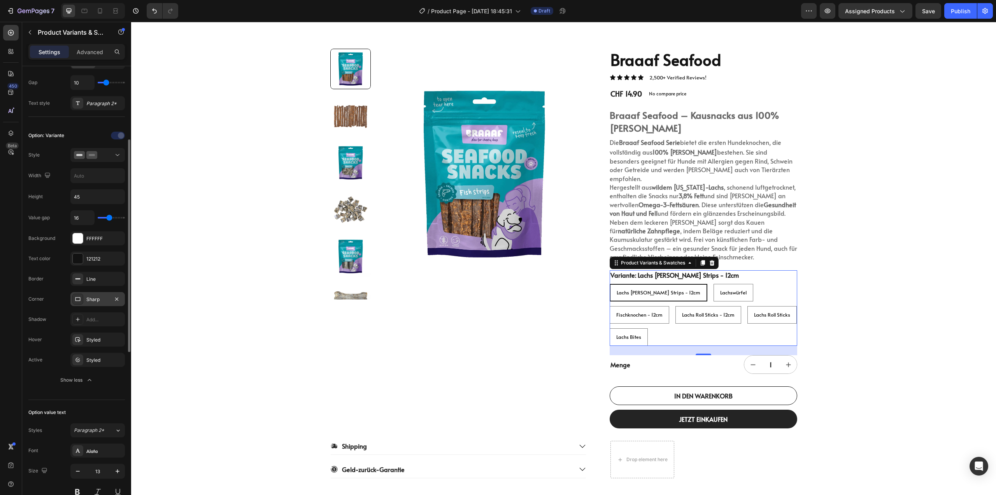
click at [103, 299] on div "Sharp" at bounding box center [97, 299] width 23 height 7
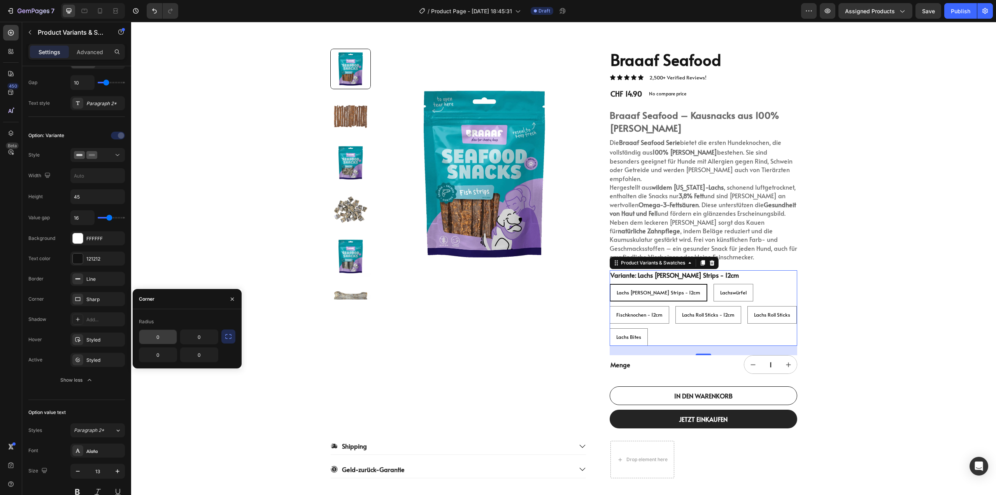
click at [154, 339] on input "0" at bounding box center [157, 337] width 37 height 14
type input "10"
click at [184, 319] on div "Radius" at bounding box center [187, 321] width 97 height 12
click at [231, 335] on icon "button" at bounding box center [228, 336] width 6 height 5
click at [192, 323] on div "Radius" at bounding box center [187, 321] width 97 height 12
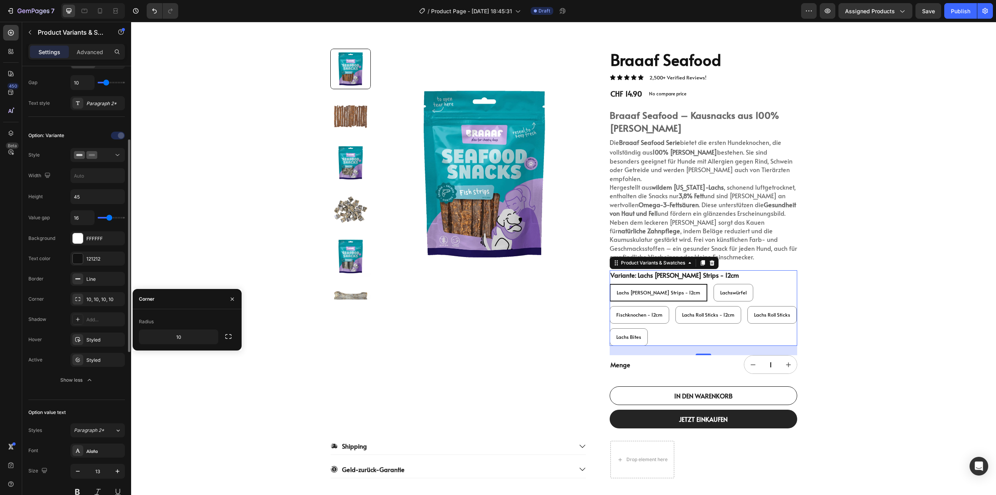
click at [102, 309] on div "Value gap 16 Background FFFFFF Text color 121212 Border Line Corner 10, 10, 10,…" at bounding box center [76, 298] width 97 height 177
click at [46, 307] on div "Value gap 16 Background FFFFFF Text color 121212 Border Line Corner 10, 10, 10,…" at bounding box center [76, 298] width 97 height 177
click at [239, 297] on div at bounding box center [232, 299] width 19 height 20
click at [232, 299] on icon "button" at bounding box center [232, 299] width 6 height 6
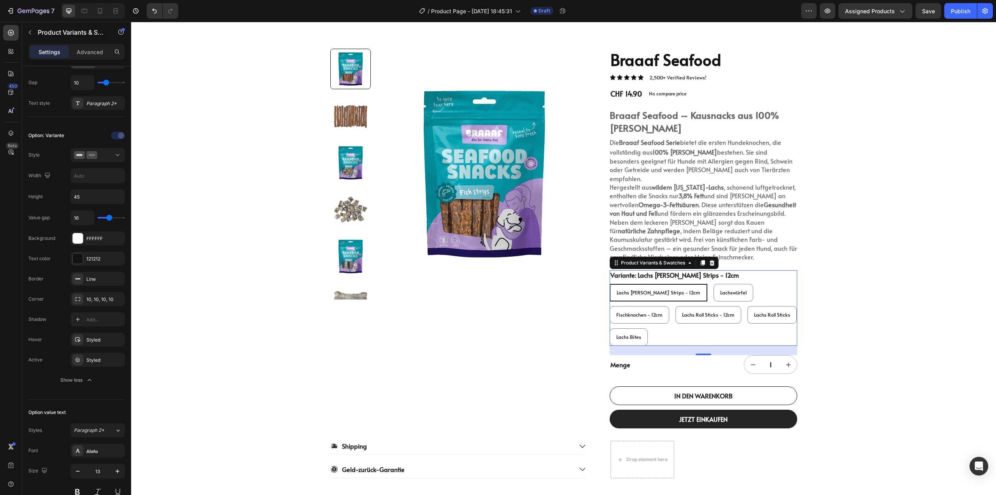
drag, startPoint x: 708, startPoint y: 269, endPoint x: 719, endPoint y: 269, distance: 10.9
click at [718, 270] on div "Lachswürfel" at bounding box center [733, 275] width 30 height 10
click at [714, 283] on input "Lachswürfel Lachswürfel Lachswürfel" at bounding box center [713, 283] width 0 height 0
radio input "true"
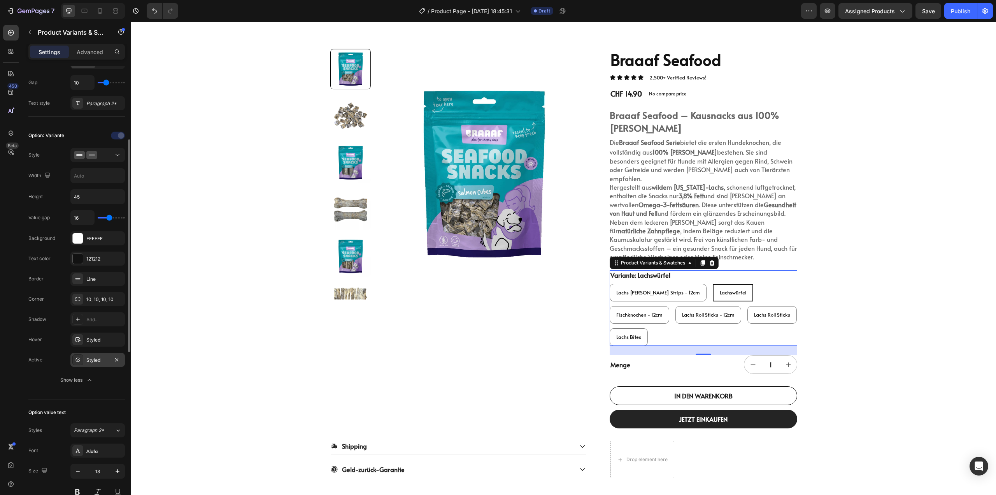
click at [99, 359] on div "Styled" at bounding box center [97, 360] width 23 height 7
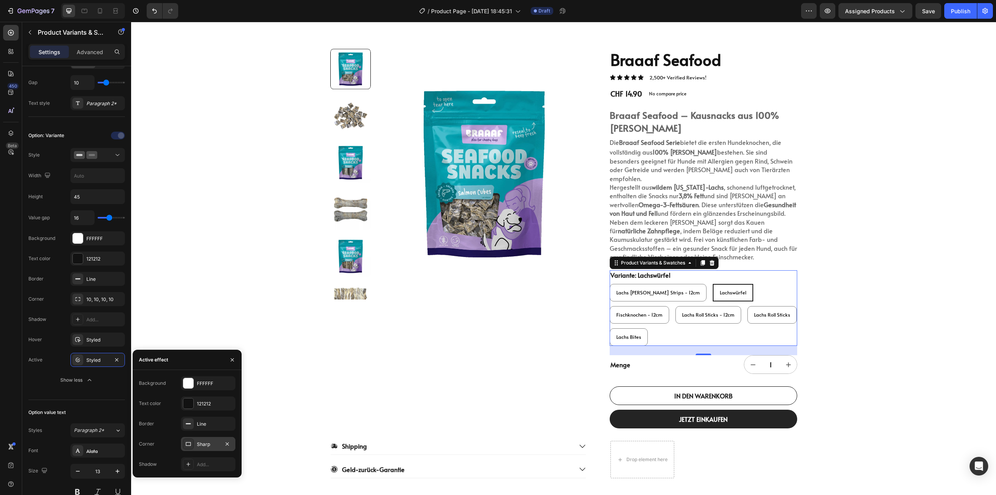
click at [200, 443] on div "Sharp" at bounding box center [208, 444] width 23 height 7
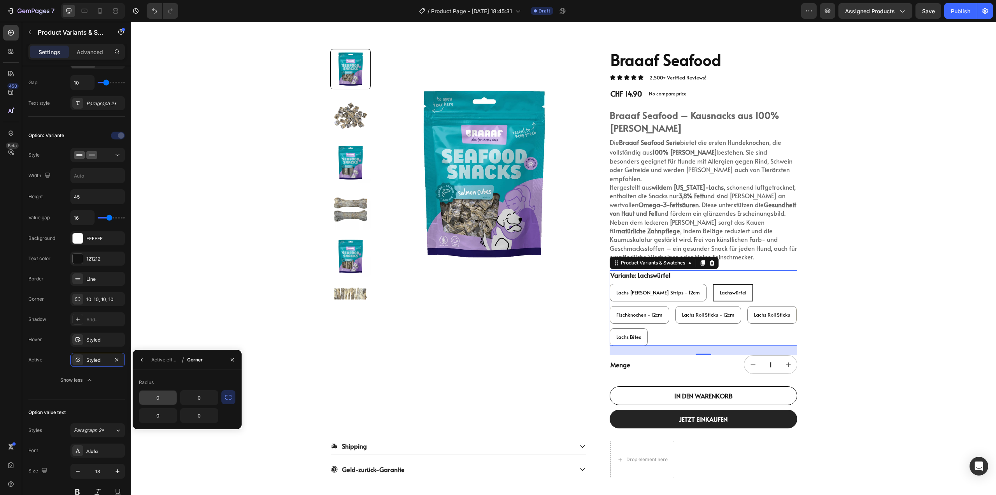
click at [160, 395] on input "0" at bounding box center [157, 397] width 37 height 14
type input "10"
click at [230, 398] on icon "button" at bounding box center [229, 397] width 8 height 8
click at [870, 273] on div "22,500+ Happy Customers Item List +700 5-Start Review Item List 30 Day Guarante…" at bounding box center [563, 238] width 865 height 479
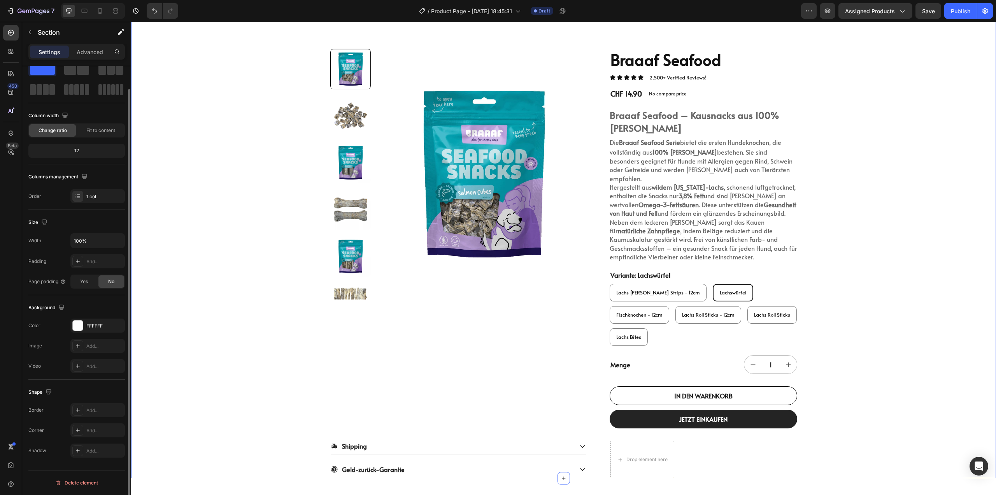
scroll to position [0, 0]
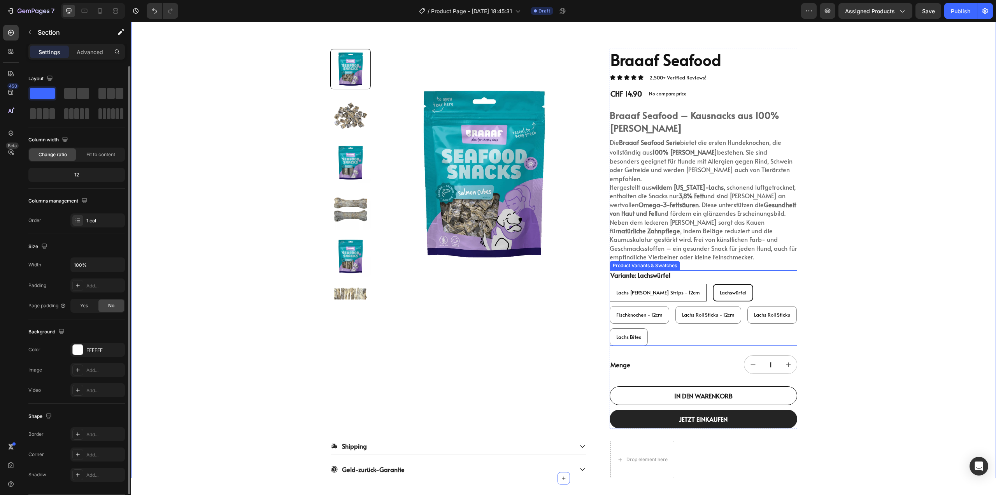
click at [659, 289] on div "Lachs Fisch Strips - 12cm" at bounding box center [658, 292] width 96 height 13
click at [610, 284] on input "Lachs Fisch Strips - 12cm Lachs Fisch Strips - 12cm Lachs Fisch Strips - 12cm" at bounding box center [609, 283] width 0 height 0
radio input "true"
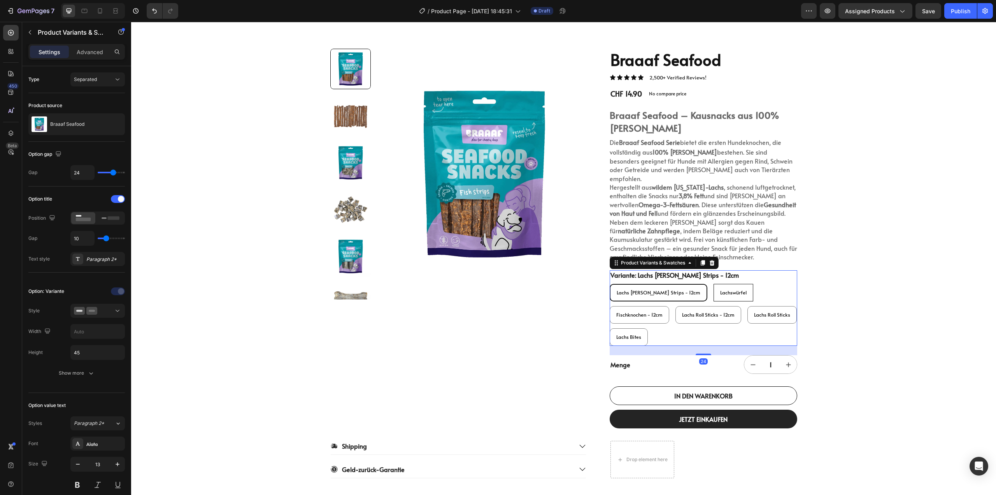
click at [720, 289] on span "Lachswürfel" at bounding box center [733, 292] width 26 height 7
click at [713, 283] on input "Lachswürfel Lachswürfel Lachswürfel" at bounding box center [713, 283] width 0 height 0
radio input "true"
click at [657, 288] on div "Lachs Fisch Strips - 12cm" at bounding box center [658, 292] width 96 height 13
click at [610, 284] on input "Lachs Fisch Strips - 12cm Lachs Fisch Strips - 12cm Lachs Fisch Strips - 12cm" at bounding box center [609, 283] width 0 height 0
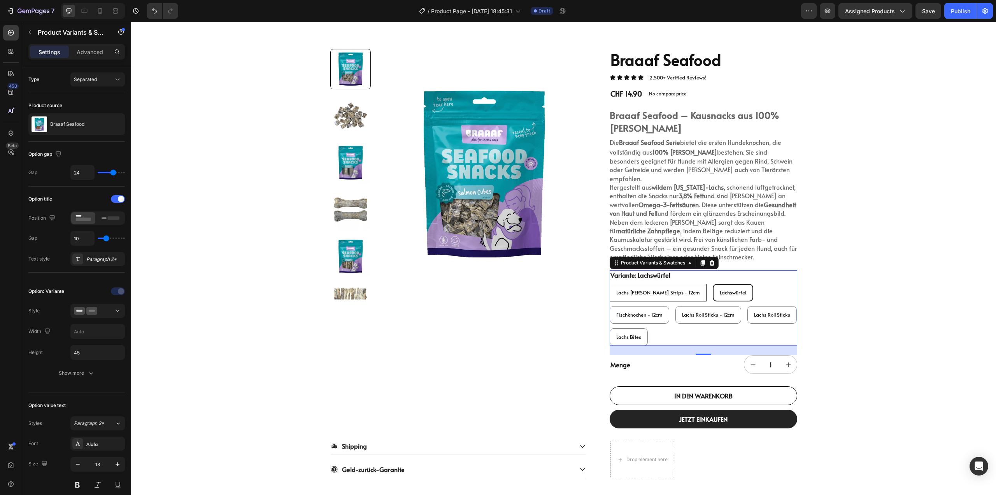
radio input "true"
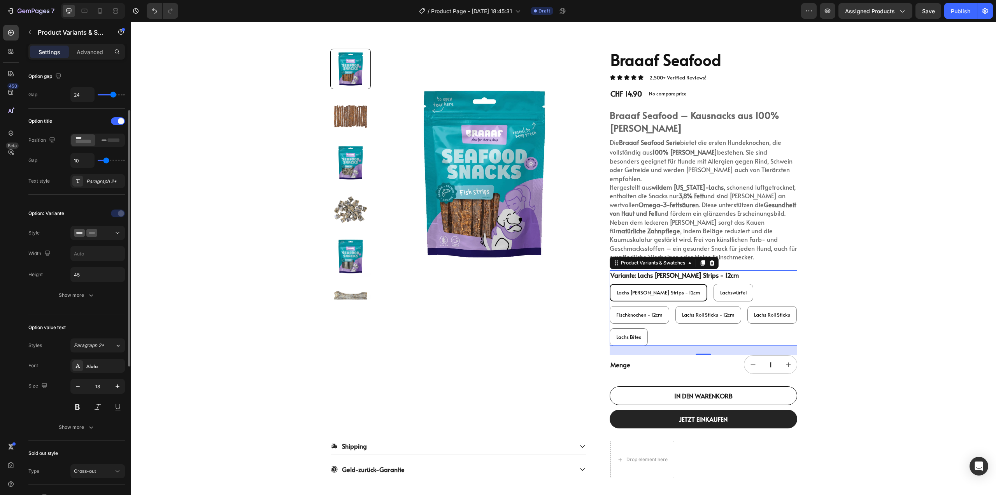
scroll to position [156, 0]
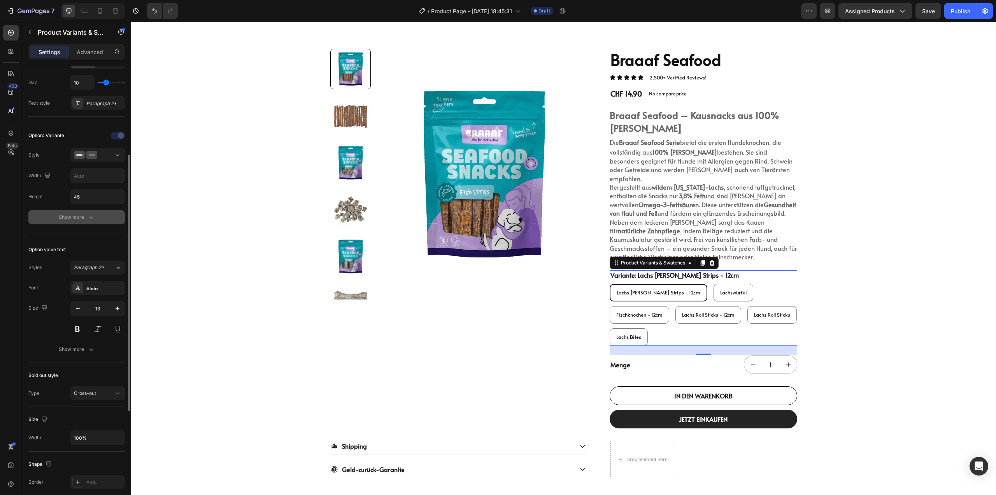
click at [72, 214] on div "Show more" at bounding box center [77, 217] width 36 height 8
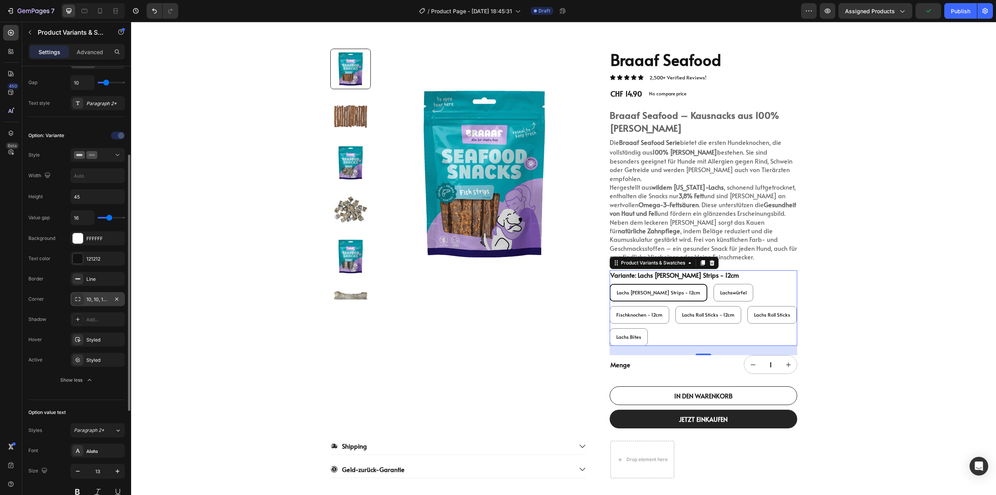
click at [93, 299] on div "10, 10, 10, 10" at bounding box center [97, 299] width 23 height 7
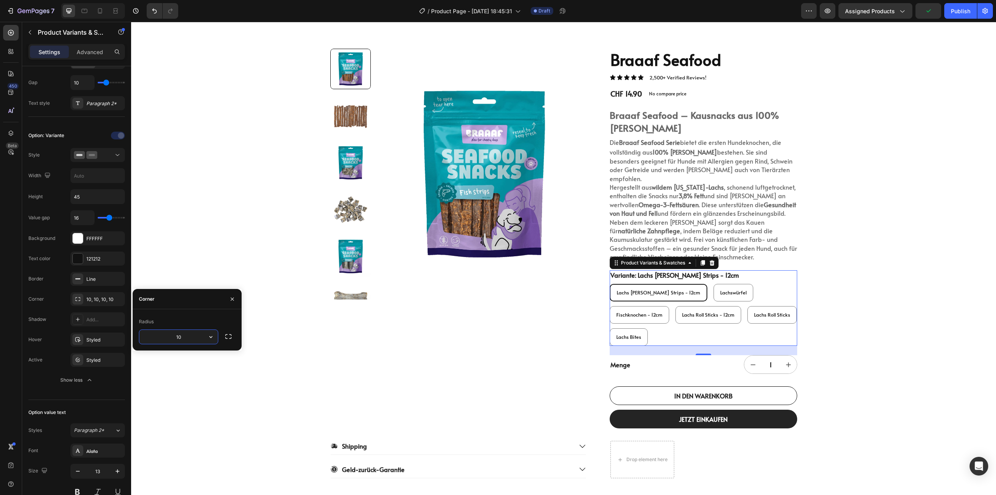
click at [172, 338] on input "10" at bounding box center [178, 337] width 79 height 14
type input "20"
click at [94, 357] on div "Styled" at bounding box center [97, 360] width 23 height 7
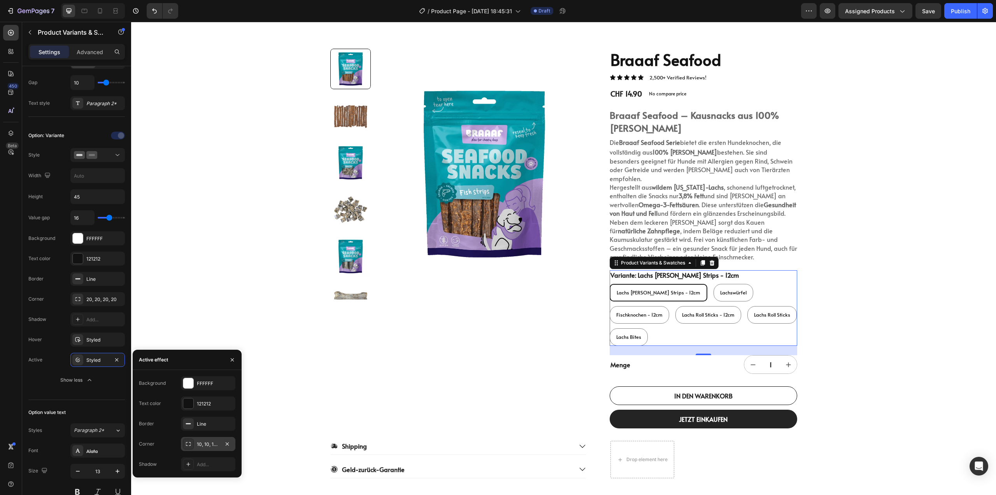
click at [211, 441] on div "10, 10, 10, 10" at bounding box center [208, 444] width 23 height 7
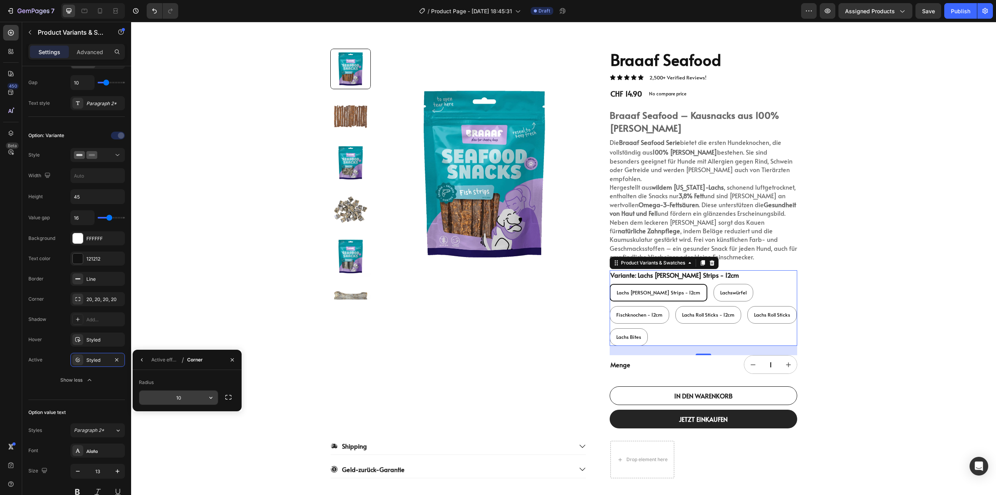
click at [174, 393] on input "10" at bounding box center [178, 397] width 79 height 14
type input "20"
click at [183, 382] on div "Radius" at bounding box center [187, 382] width 97 height 12
click at [230, 357] on icon "button" at bounding box center [232, 360] width 6 height 6
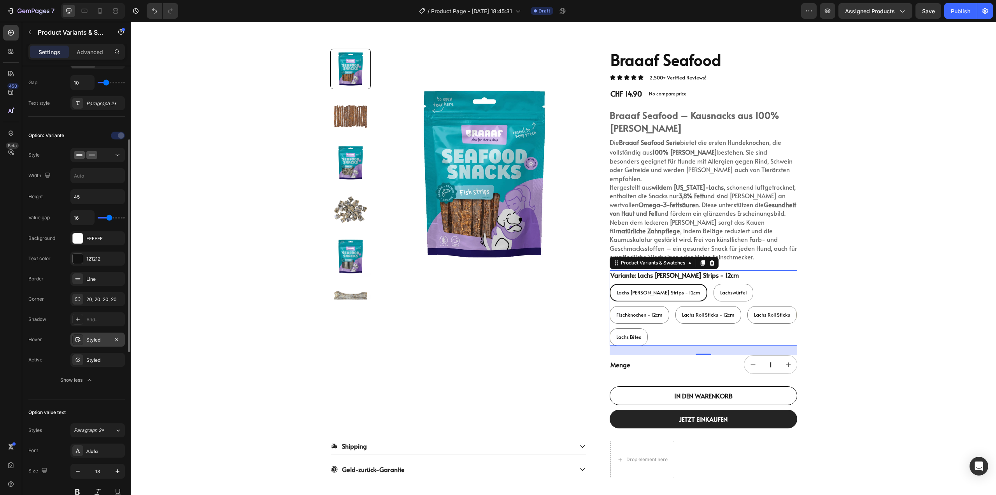
click at [99, 339] on div "Styled" at bounding box center [97, 339] width 23 height 7
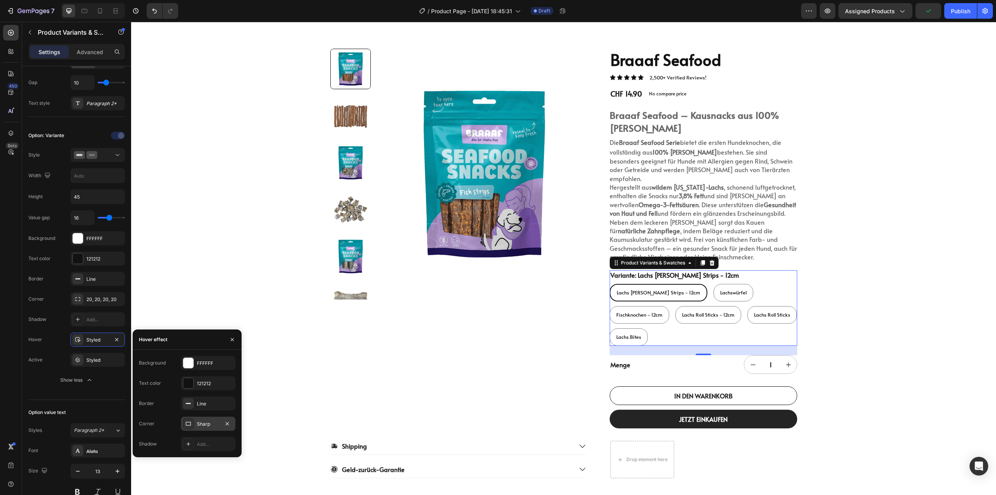
click at [209, 419] on div "Sharp" at bounding box center [208, 423] width 54 height 14
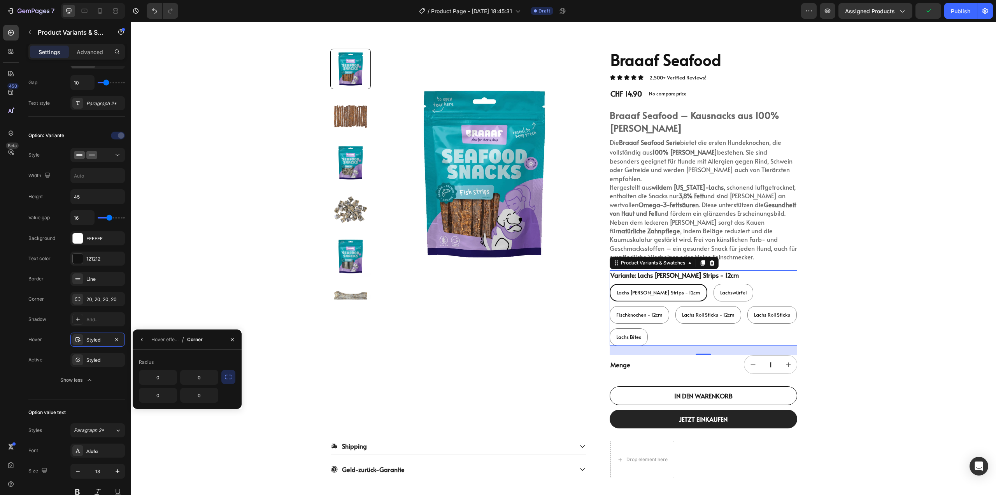
click at [228, 381] on button "button" at bounding box center [228, 377] width 14 height 14
click at [177, 378] on input "0" at bounding box center [178, 377] width 79 height 14
type input "20"
click at [233, 339] on icon "button" at bounding box center [232, 338] width 3 height 3
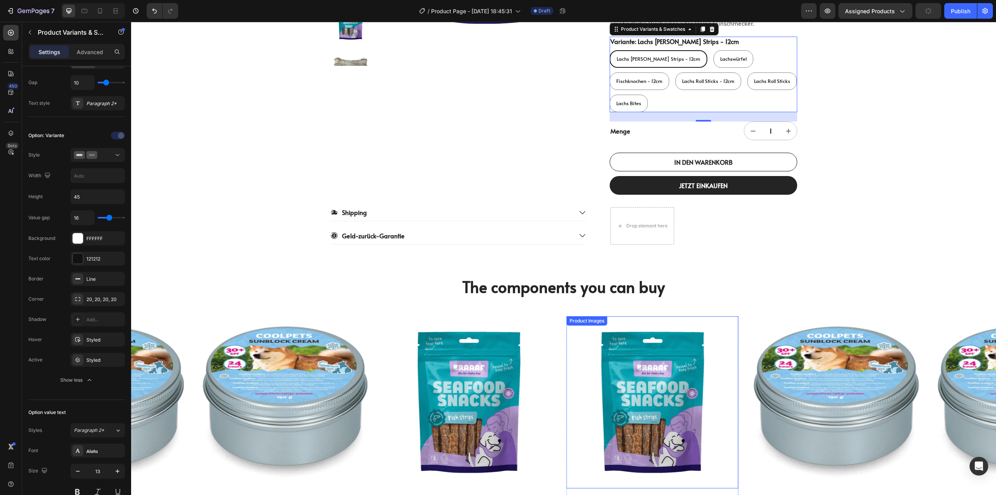
scroll to position [350, 0]
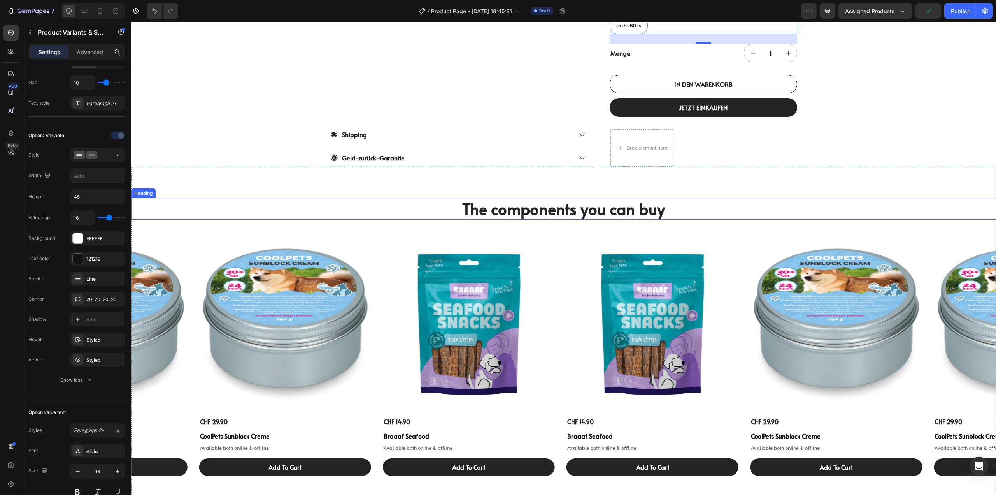
click at [559, 198] on h2 "The components you can buy" at bounding box center [563, 209] width 865 height 22
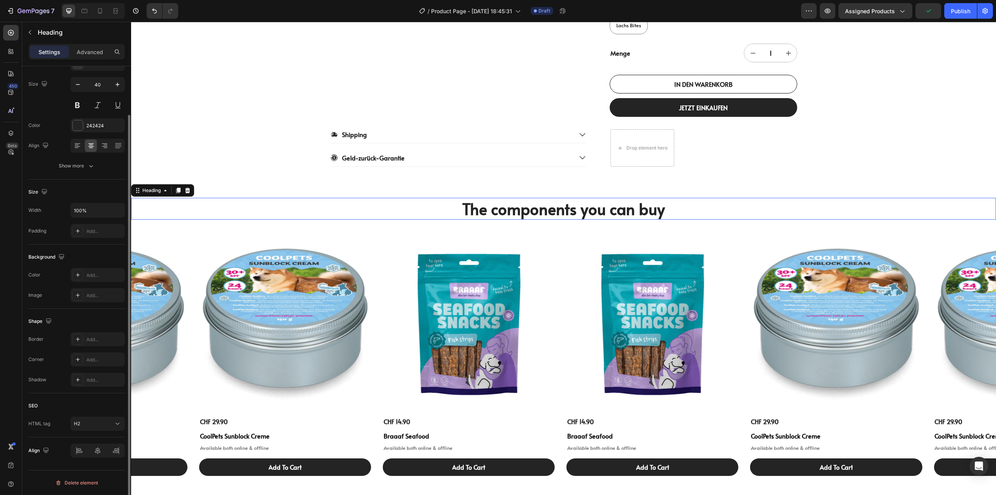
scroll to position [0, 0]
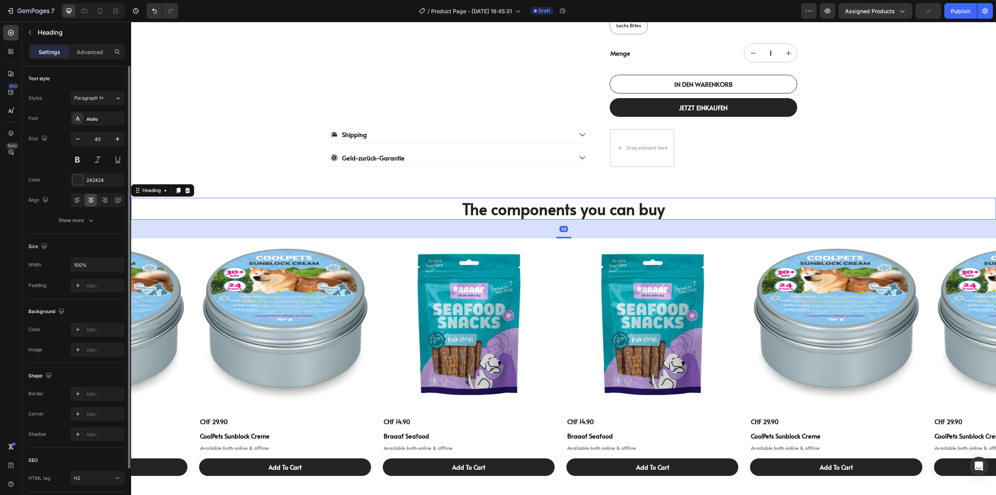
click at [560, 198] on h2 "The components you can buy" at bounding box center [563, 209] width 865 height 22
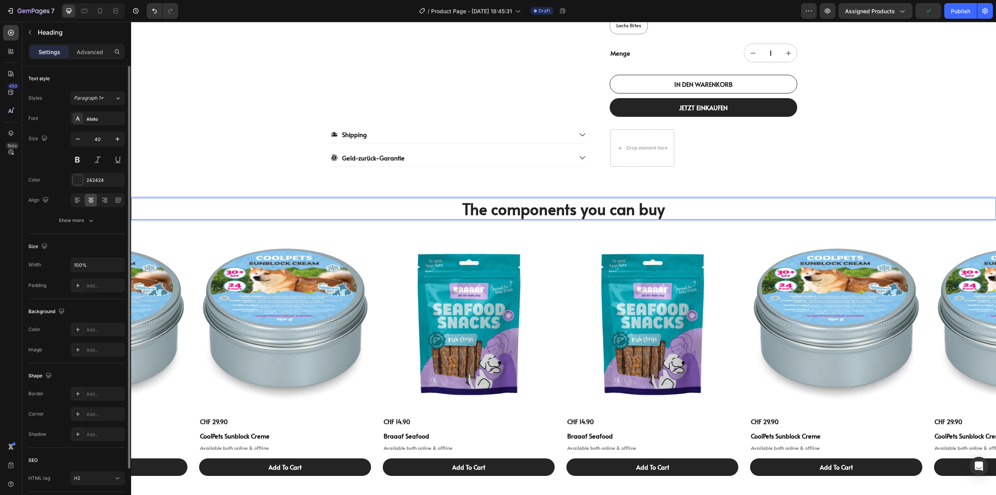
click at [560, 198] on p "The components you can buy" at bounding box center [564, 208] width 864 height 20
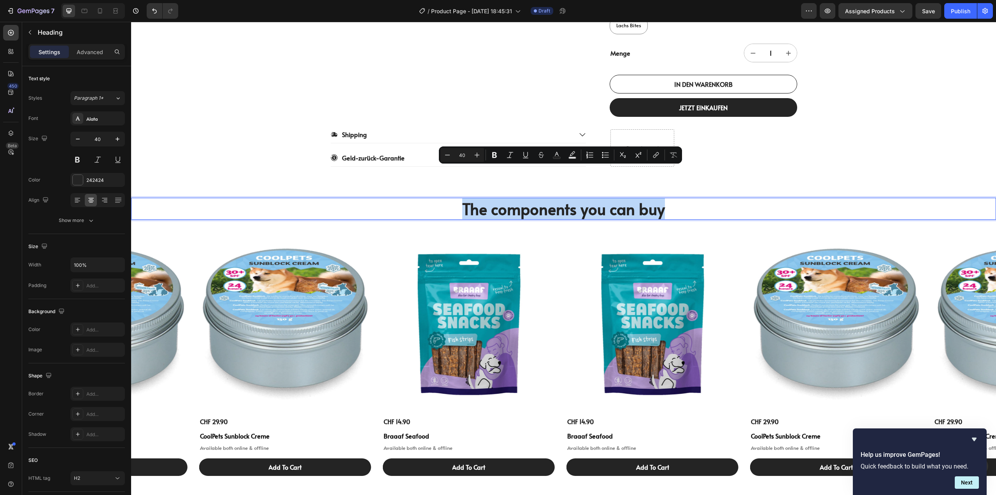
click at [553, 198] on p "The components you can buy" at bounding box center [564, 208] width 864 height 20
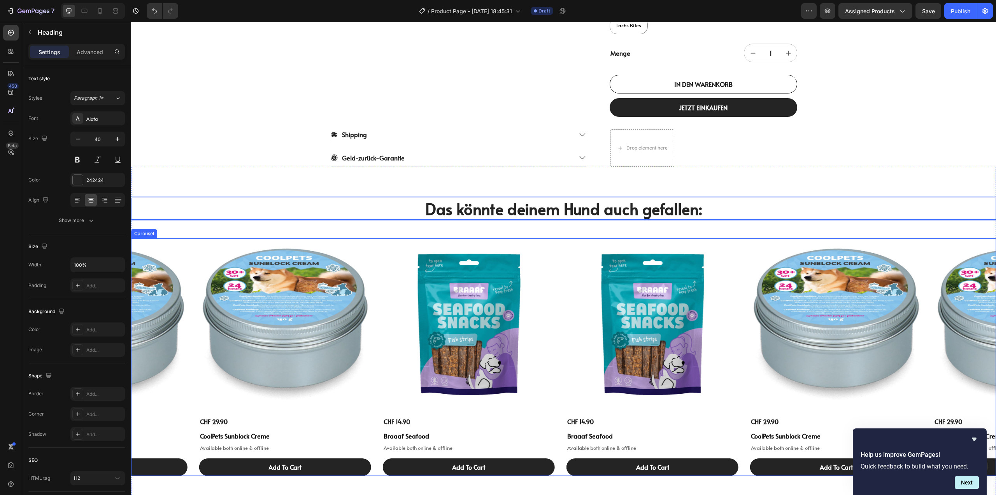
scroll to position [389, 0]
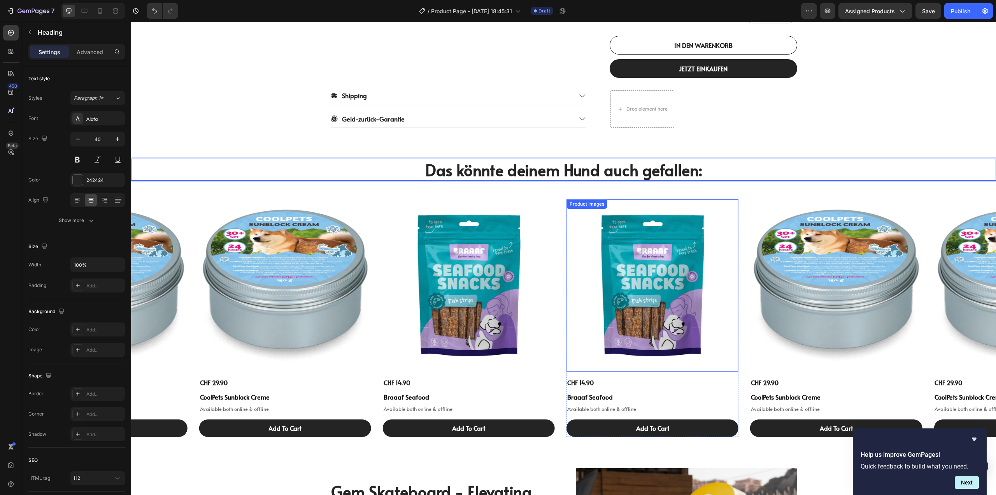
click at [635, 232] on img at bounding box center [653, 285] width 172 height 172
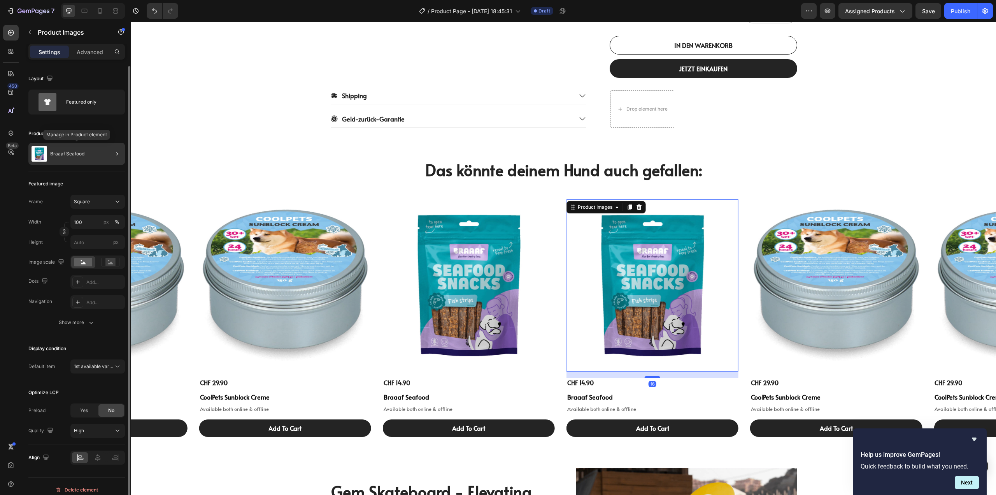
click at [78, 160] on div "Braaaf Seafood" at bounding box center [76, 154] width 97 height 22
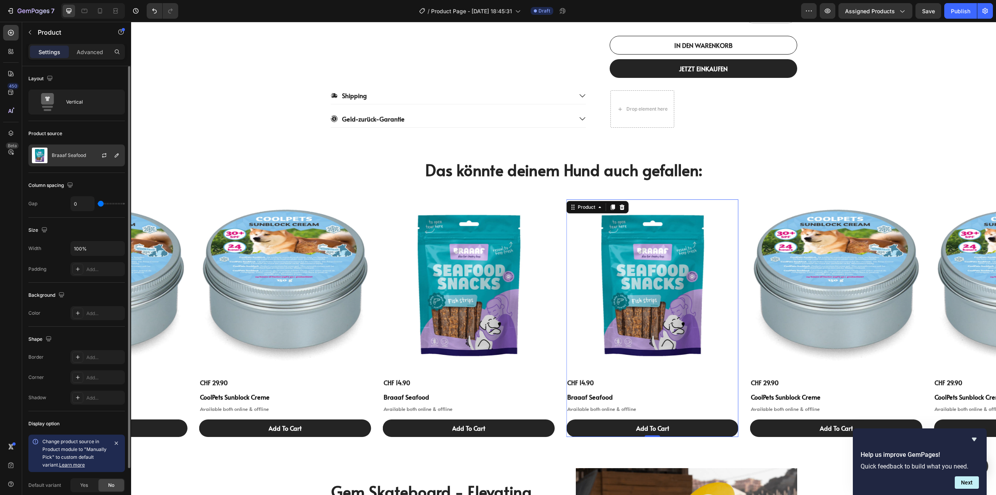
click at [77, 158] on div "Braaaf Seafood" at bounding box center [76, 155] width 97 height 22
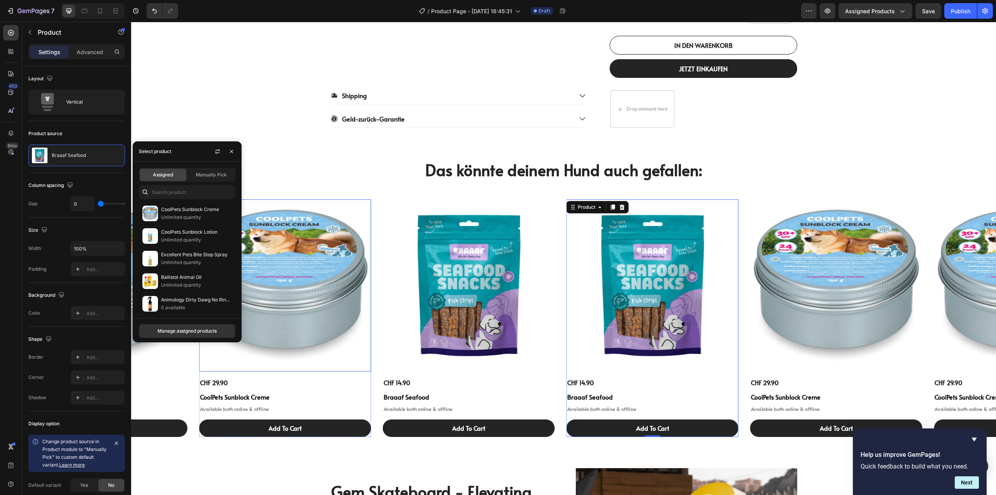
click at [311, 229] on img at bounding box center [285, 285] width 172 height 172
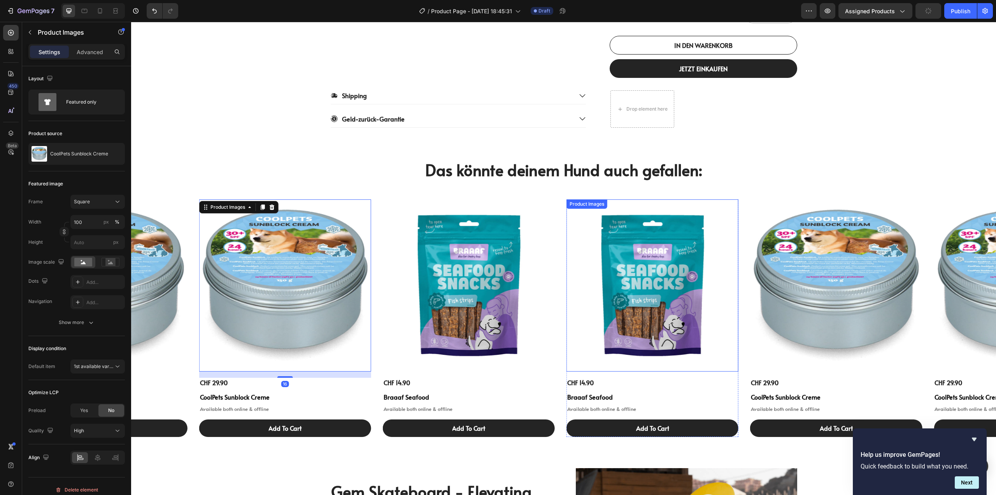
click at [628, 230] on img at bounding box center [653, 285] width 172 height 172
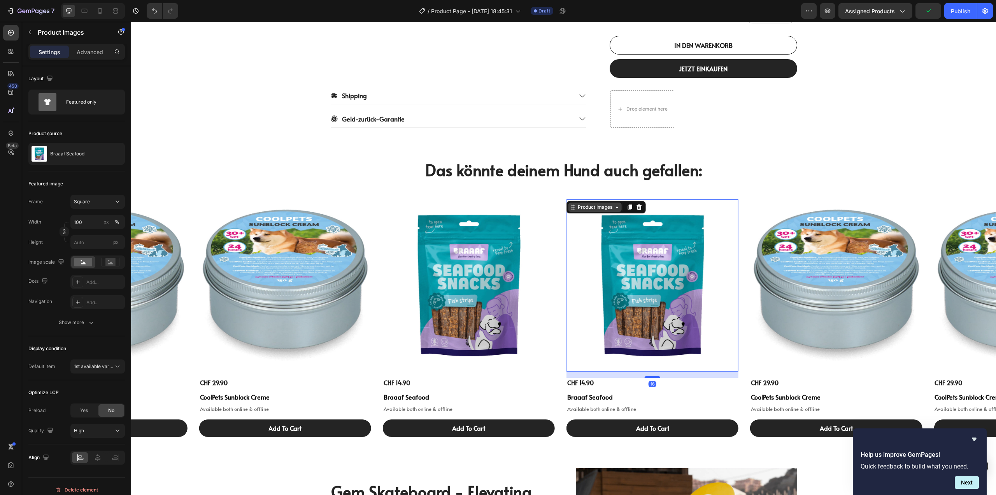
click at [604, 204] on div "Product Images" at bounding box center [595, 207] width 38 height 7
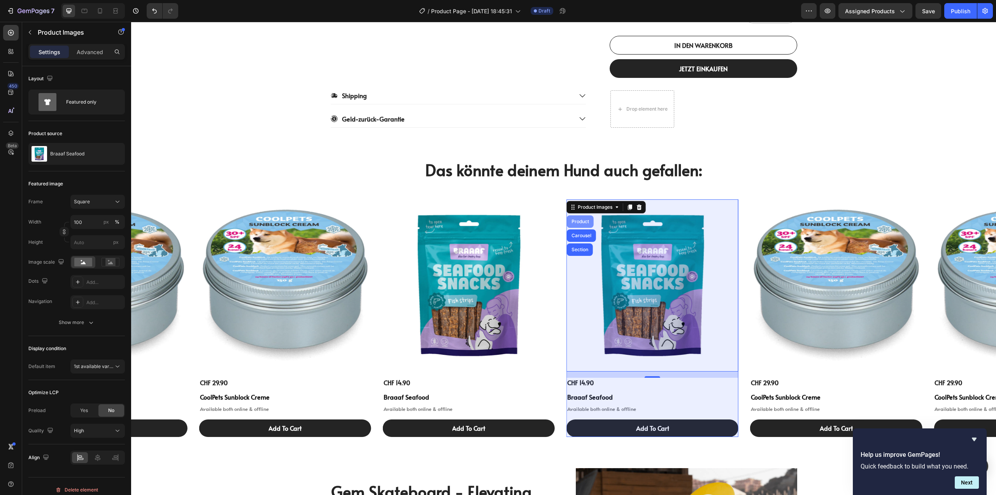
click at [580, 219] on div "Product" at bounding box center [580, 221] width 21 height 5
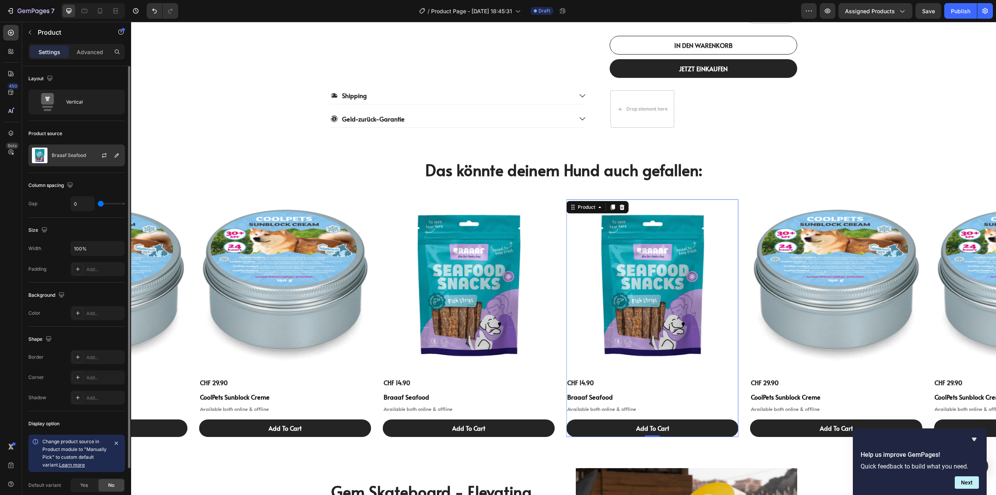
click at [75, 157] on p "Braaaf Seafood" at bounding box center [69, 155] width 34 height 5
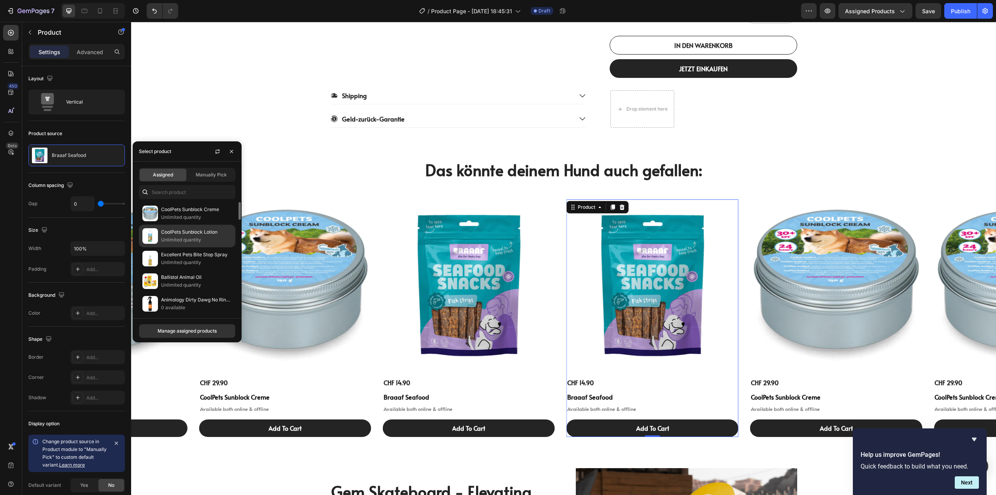
click at [175, 236] on p "Unlimited quantity" at bounding box center [196, 240] width 71 height 8
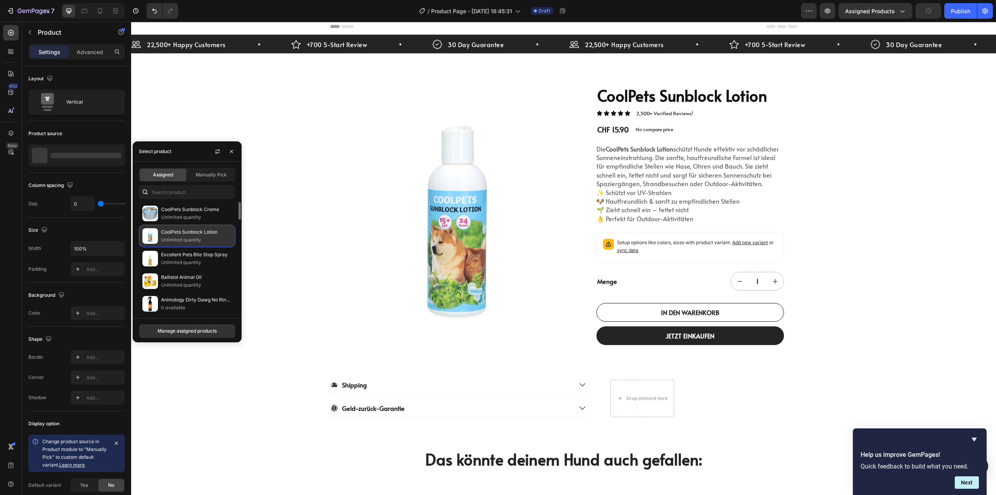
scroll to position [323, 0]
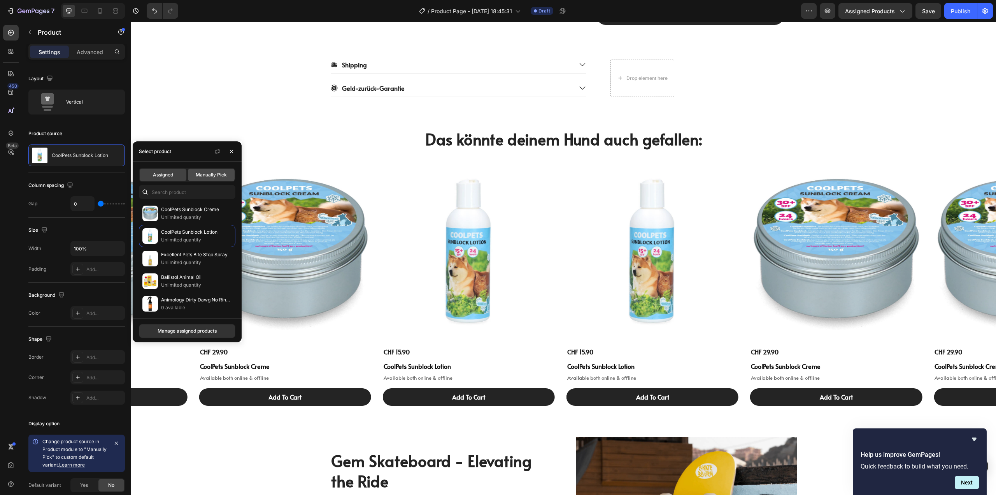
click at [206, 173] on span "Manually Pick" at bounding box center [211, 174] width 31 height 7
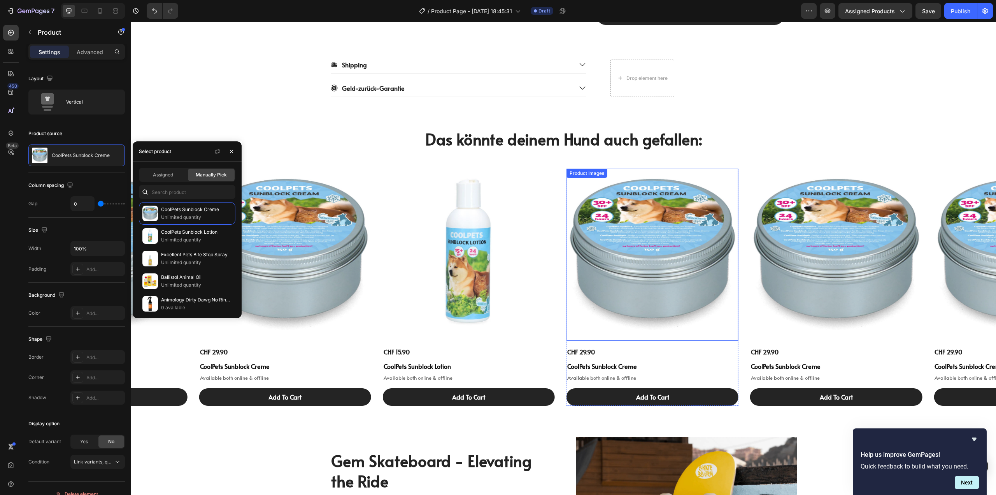
click at [671, 236] on img at bounding box center [653, 255] width 172 height 172
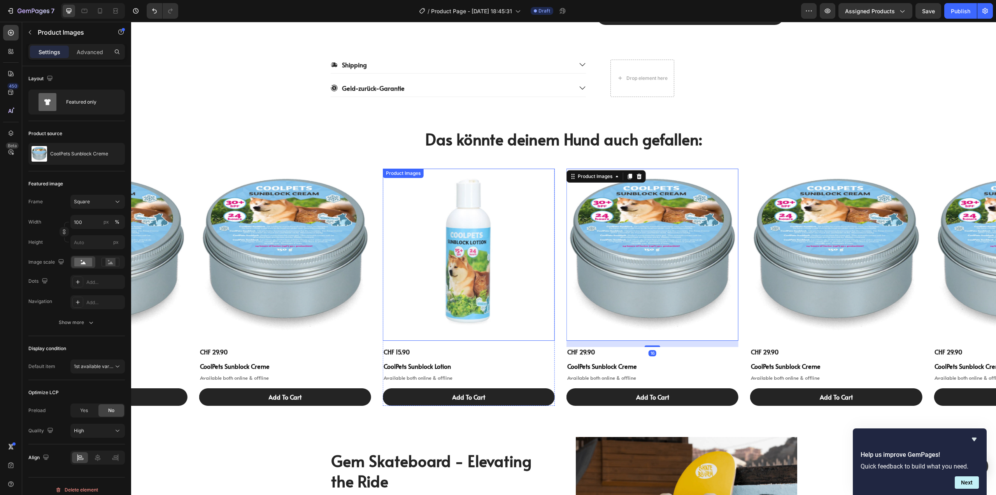
click at [475, 232] on img at bounding box center [469, 255] width 172 height 172
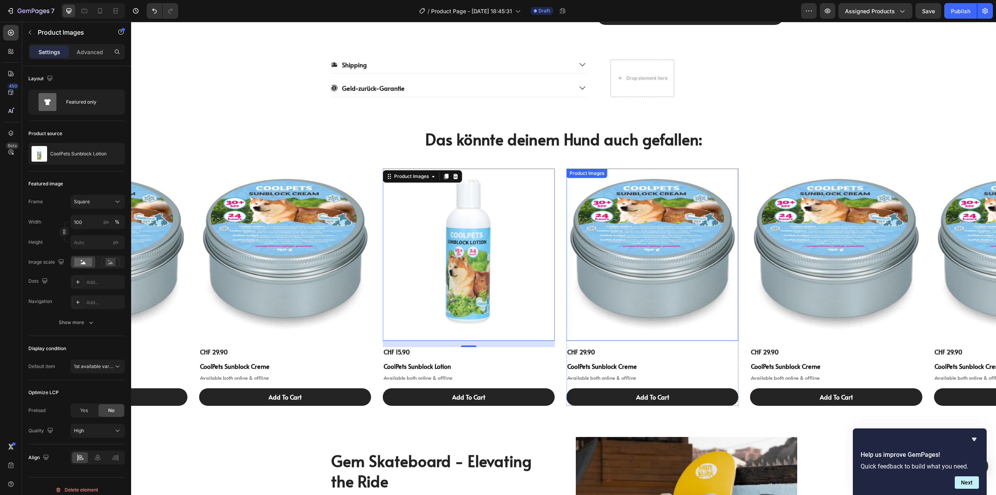
click at [648, 247] on img at bounding box center [653, 255] width 172 height 172
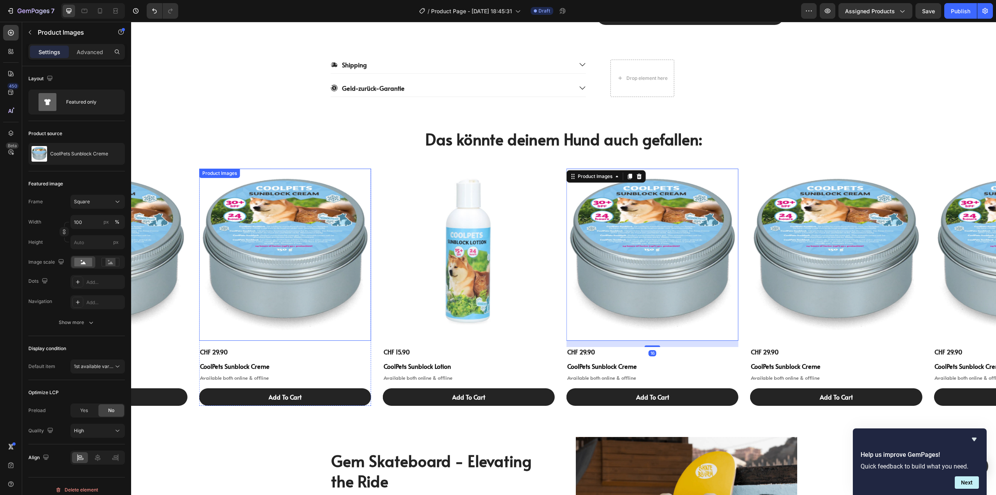
click at [283, 248] on img at bounding box center [285, 255] width 172 height 172
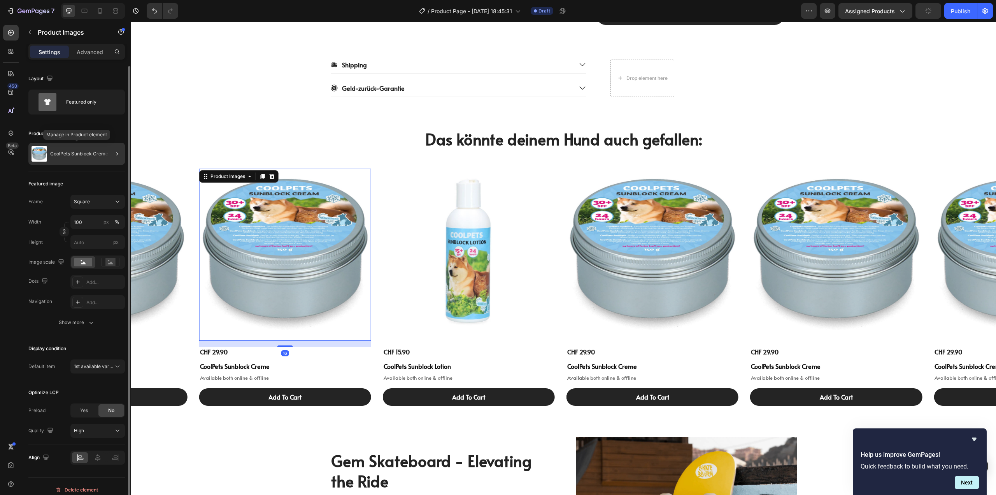
click at [71, 153] on p "CoolPets Sunblock Creme" at bounding box center [79, 153] width 58 height 5
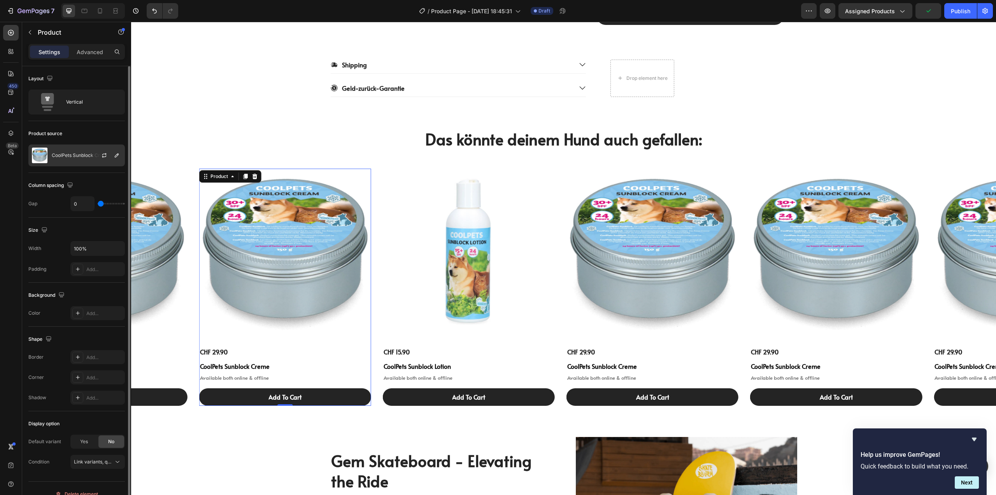
click at [70, 153] on p "CoolPets Sunblock Creme" at bounding box center [81, 155] width 58 height 5
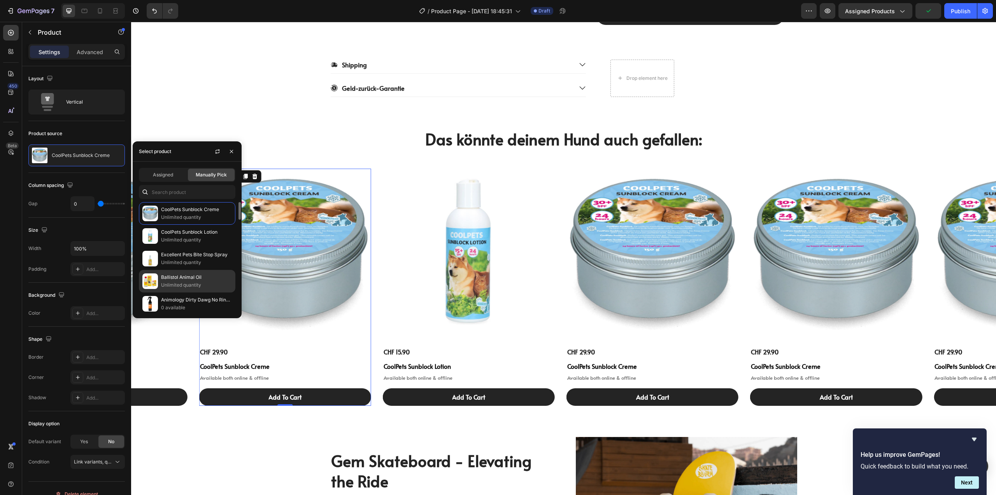
scroll to position [234, 0]
click at [176, 268] on p "Dental Sticks" at bounding box center [196, 269] width 71 height 8
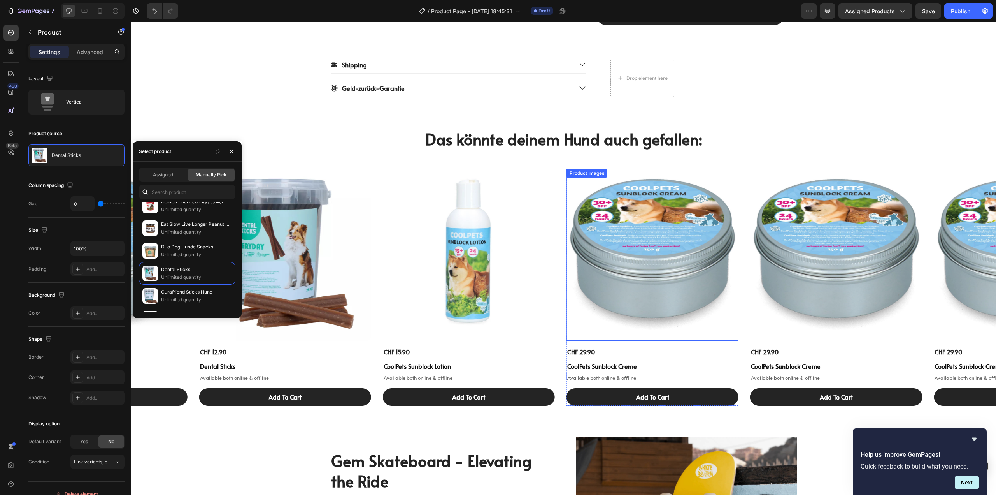
click at [653, 248] on img at bounding box center [653, 255] width 172 height 172
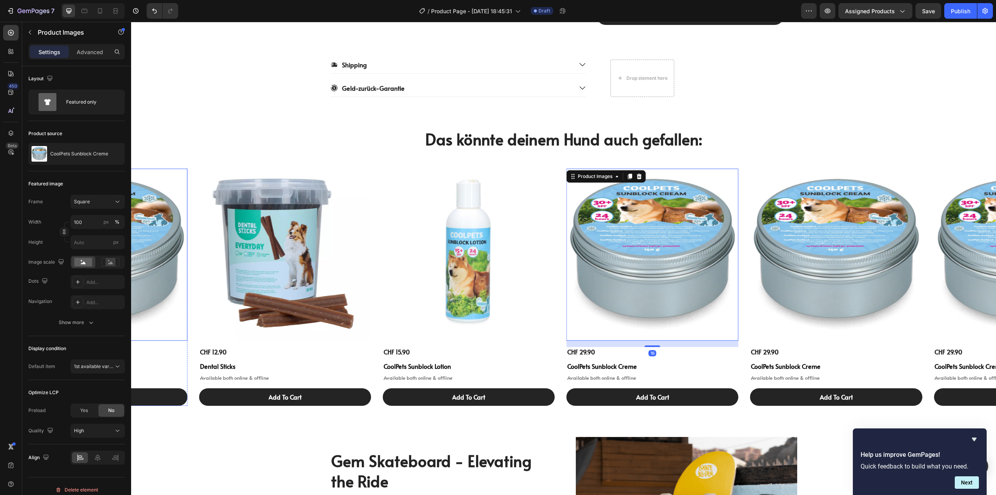
click at [145, 221] on img at bounding box center [101, 255] width 172 height 172
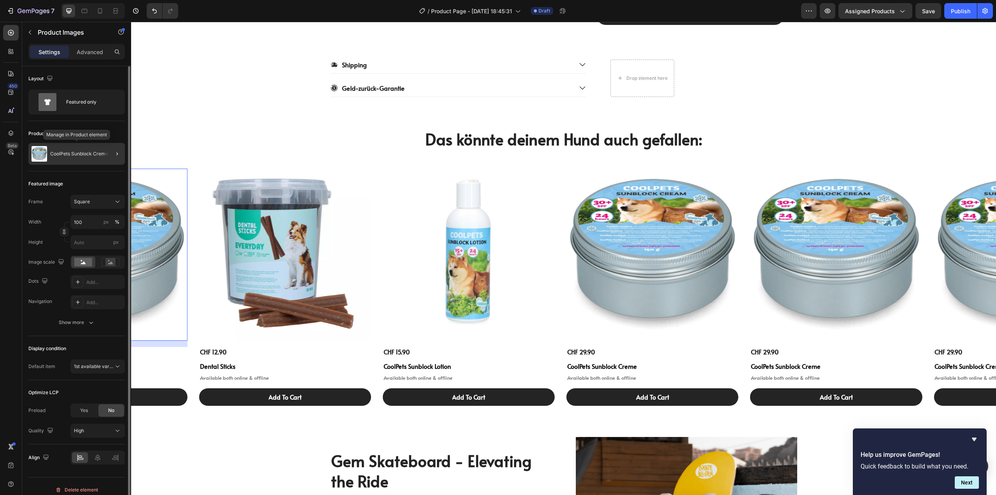
click at [61, 156] on p "CoolPets Sunblock Creme" at bounding box center [79, 153] width 58 height 5
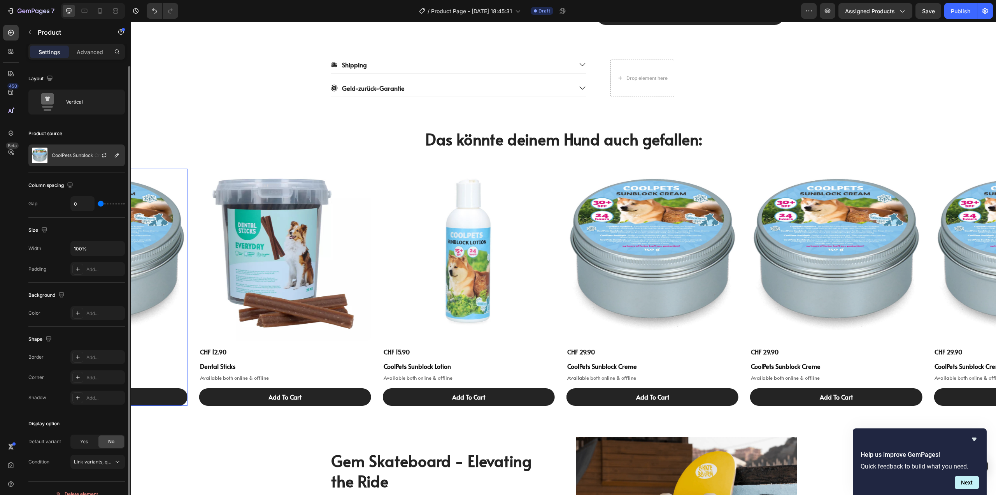
click at [77, 155] on p "CoolPets Sunblock Creme" at bounding box center [81, 155] width 58 height 5
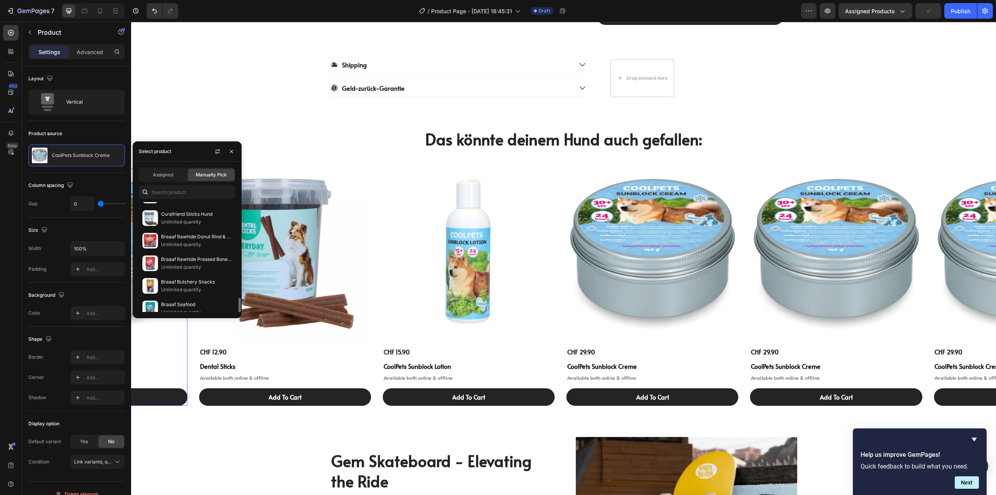
scroll to position [428, 0]
click at [170, 279] on p "Braaaf Twister Rolls" at bounding box center [196, 278] width 71 height 8
click at [648, 241] on img at bounding box center [653, 255] width 172 height 172
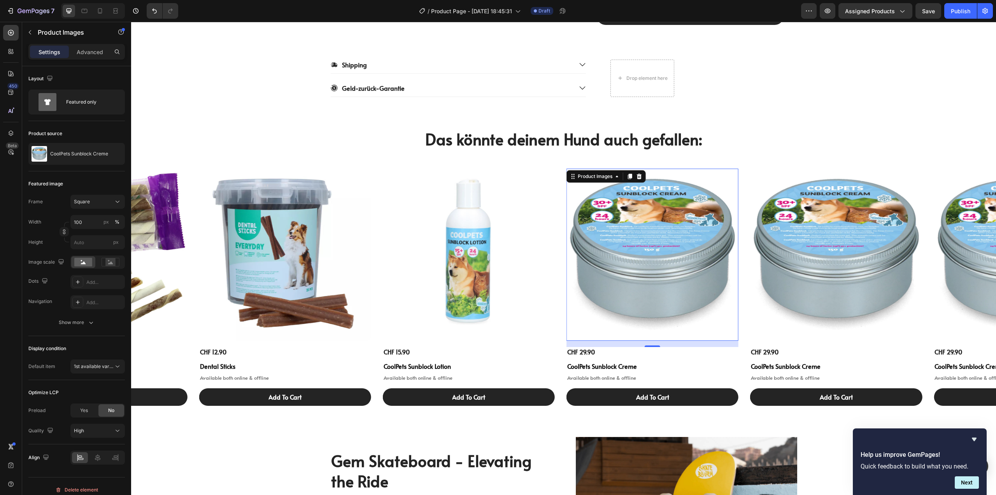
click at [665, 244] on img at bounding box center [653, 255] width 172 height 172
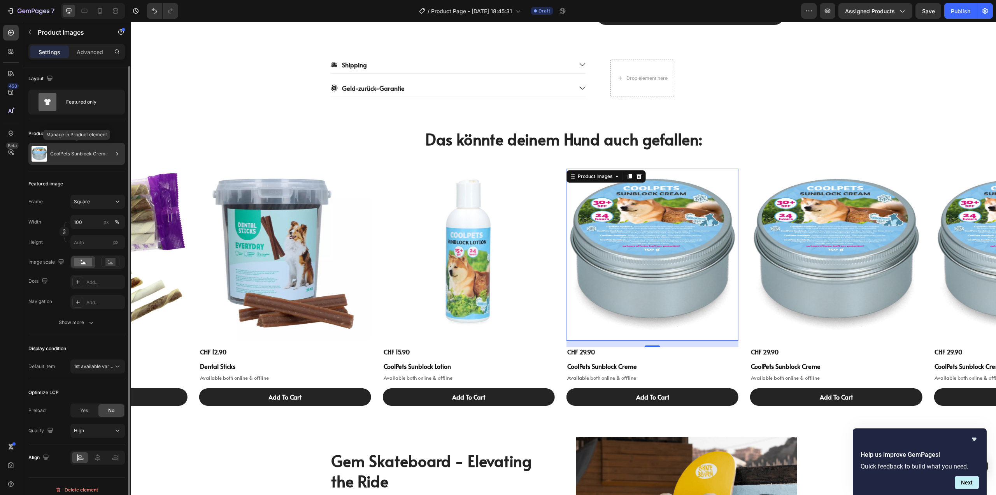
click at [75, 156] on div "CoolPets Sunblock Creme" at bounding box center [76, 154] width 97 height 22
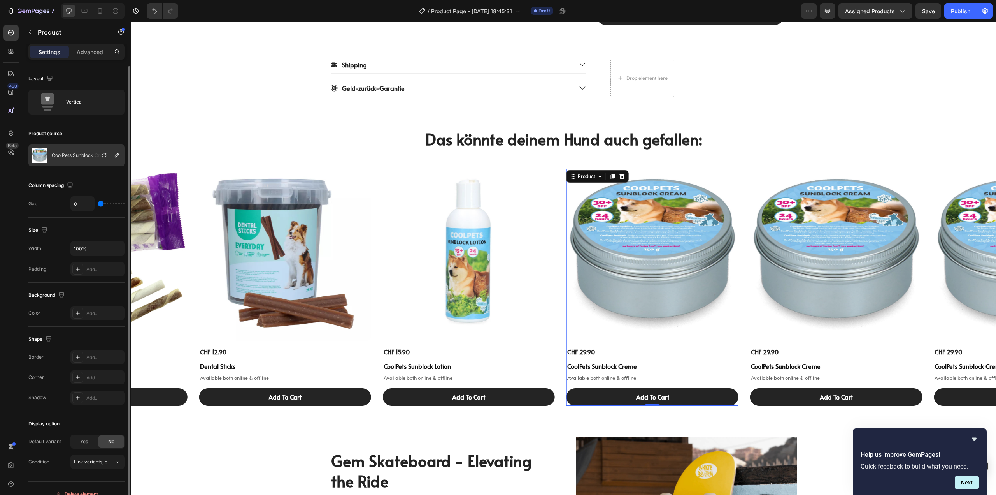
click at [66, 151] on div "CoolPets Sunblock Creme" at bounding box center [76, 155] width 97 height 22
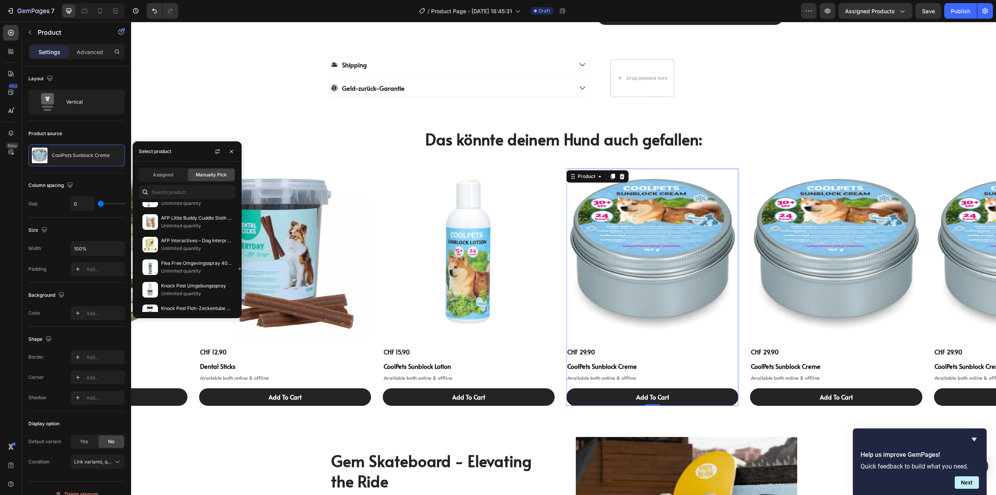
scroll to position [4403, 0]
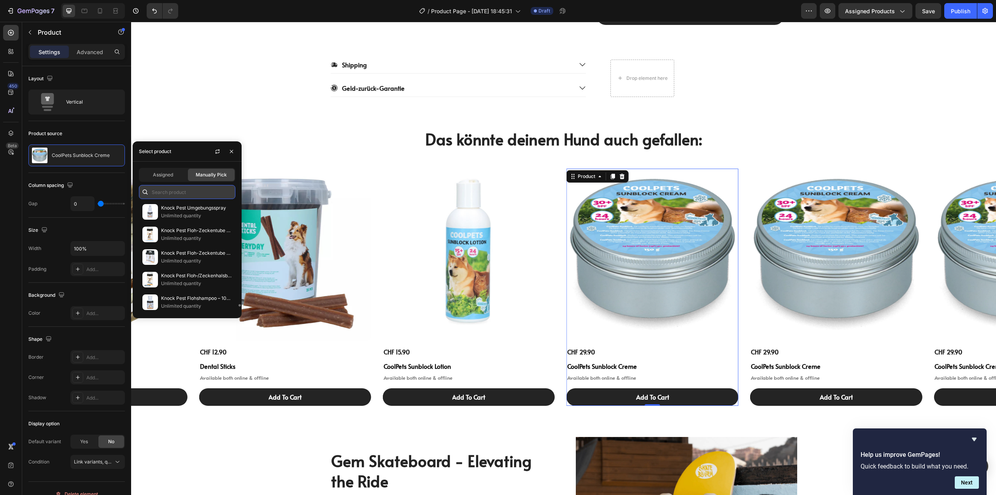
click at [182, 192] on input "text" at bounding box center [187, 192] width 97 height 14
type input "ball"
click at [177, 210] on p "AFP K-Nite Glowing Chew Ball" at bounding box center [196, 206] width 71 height 8
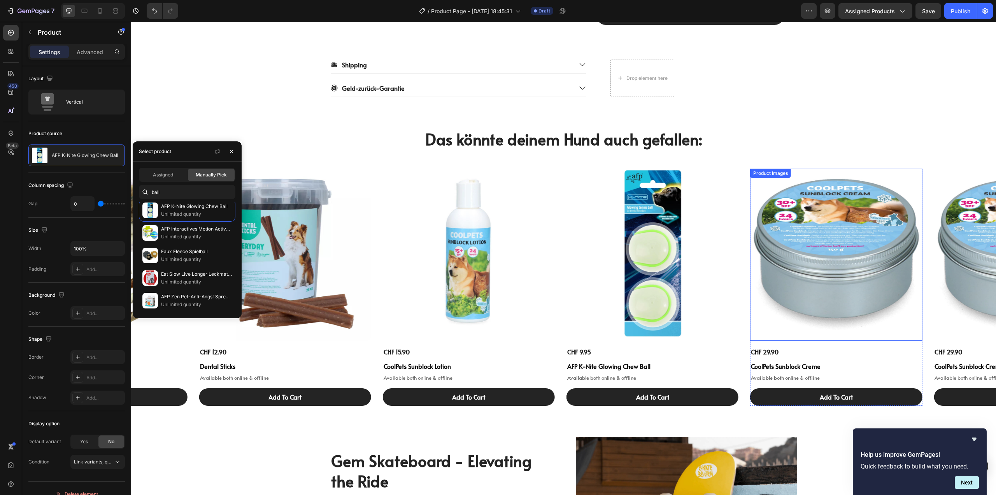
click at [863, 257] on img at bounding box center [836, 255] width 172 height 172
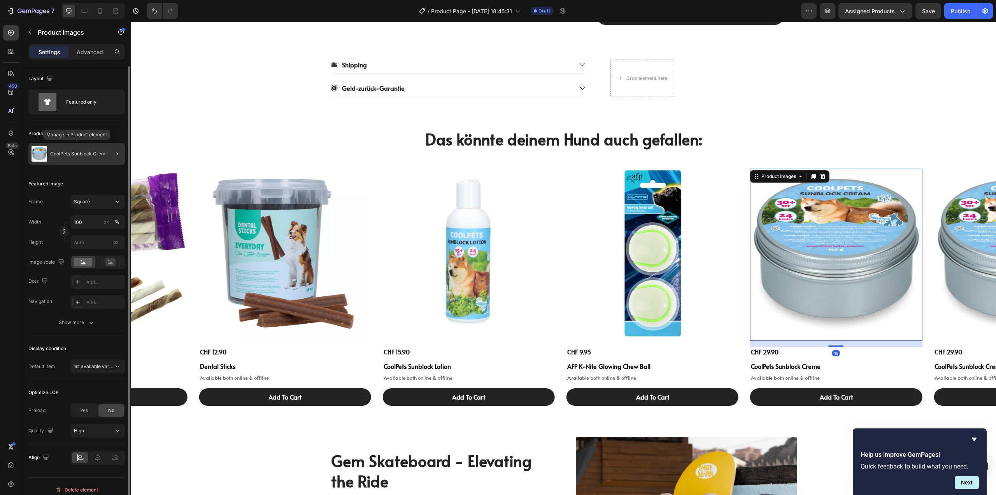
click at [86, 152] on p "CoolPets Sunblock Creme" at bounding box center [79, 153] width 58 height 5
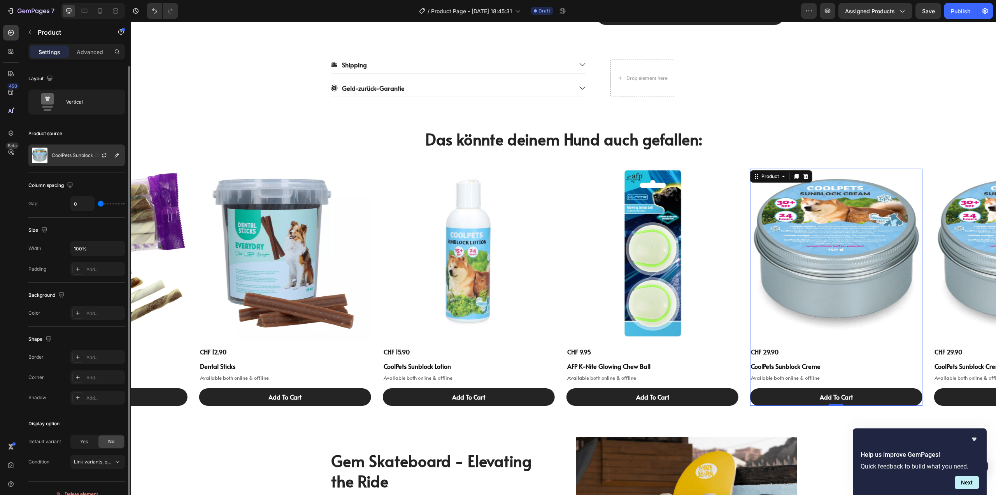
click at [80, 159] on div "CoolPets Sunblock Creme" at bounding box center [76, 155] width 97 height 22
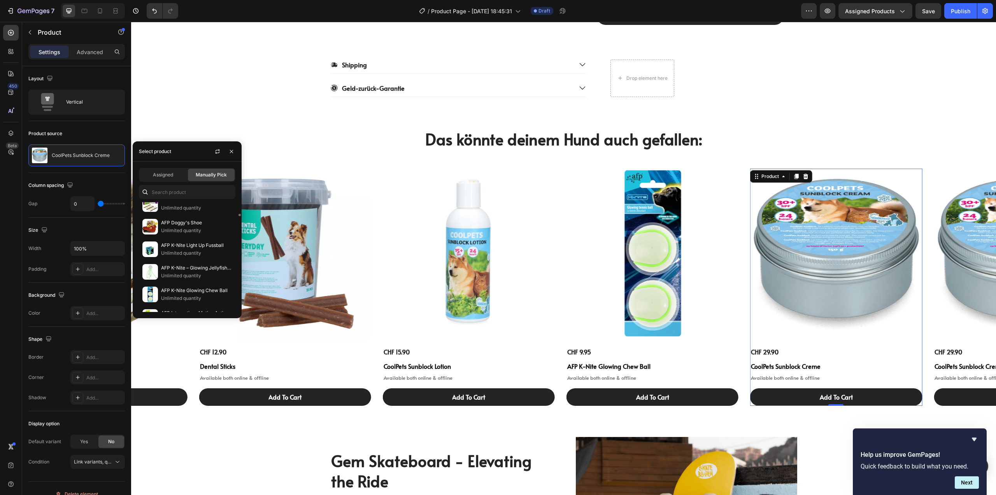
scroll to position [467, 0]
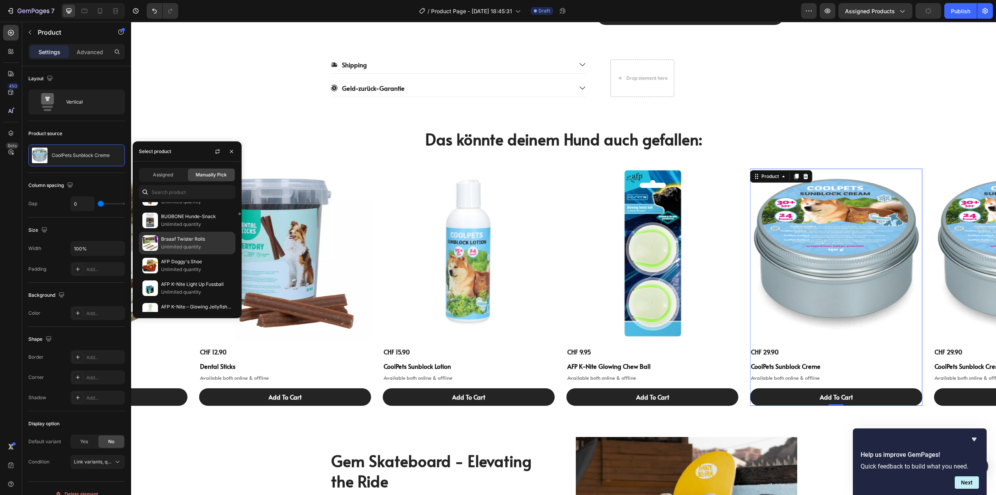
click at [176, 241] on p "Braaaf Twister Rolls" at bounding box center [196, 239] width 71 height 8
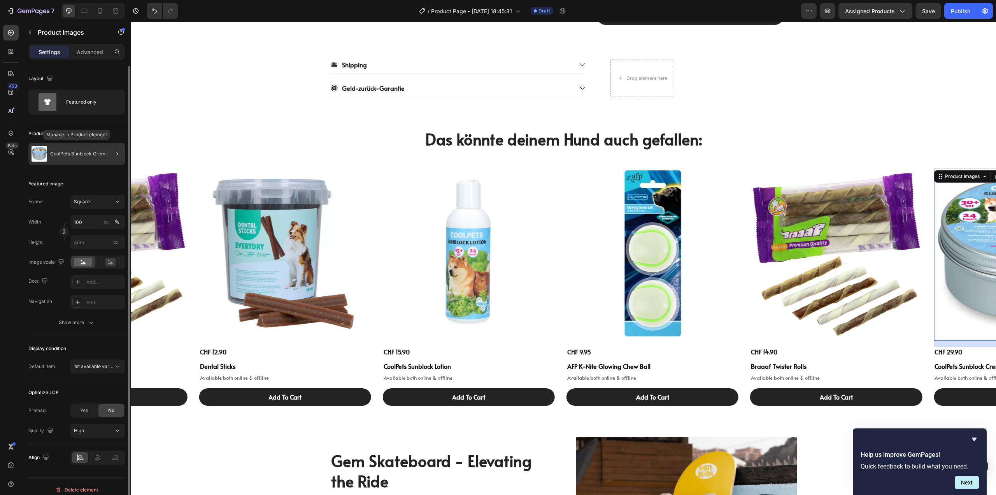
click at [81, 156] on p "CoolPets Sunblock Creme" at bounding box center [79, 153] width 58 height 5
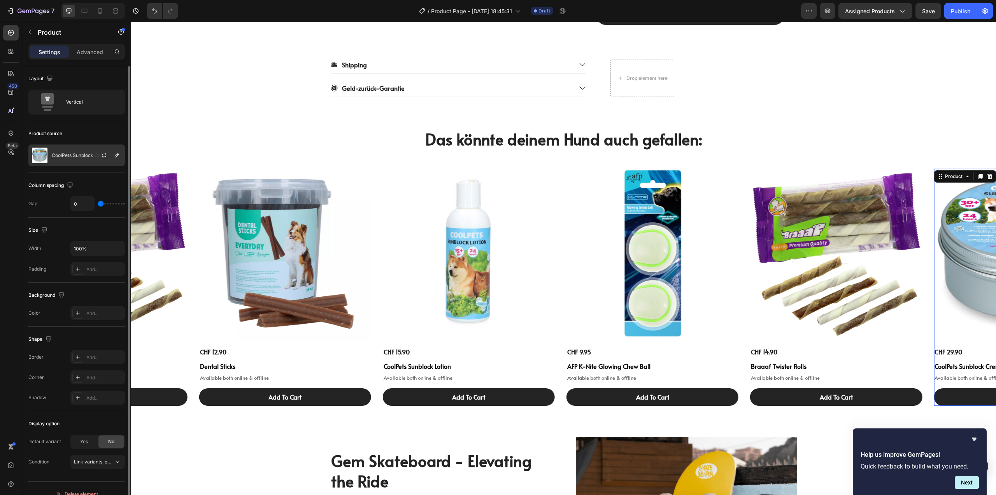
click at [62, 157] on p "CoolPets Sunblock Creme" at bounding box center [81, 155] width 58 height 5
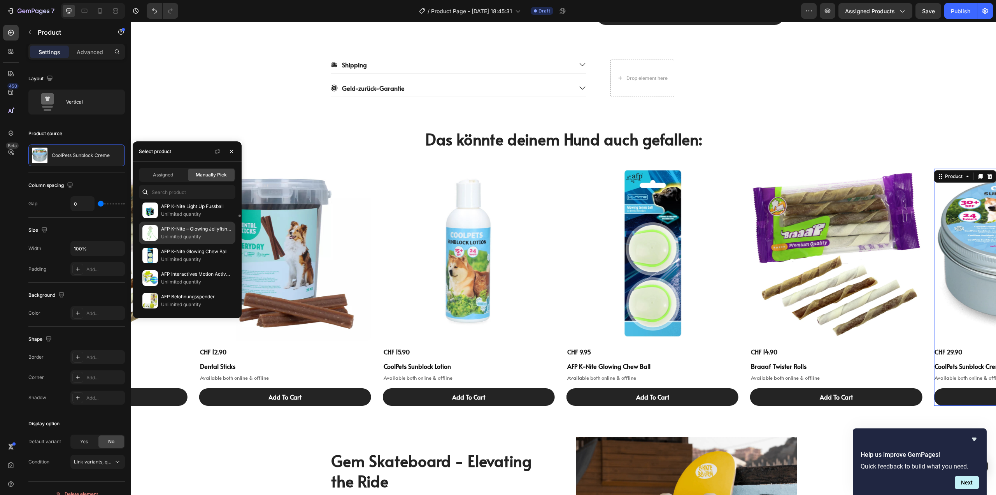
scroll to position [584, 0]
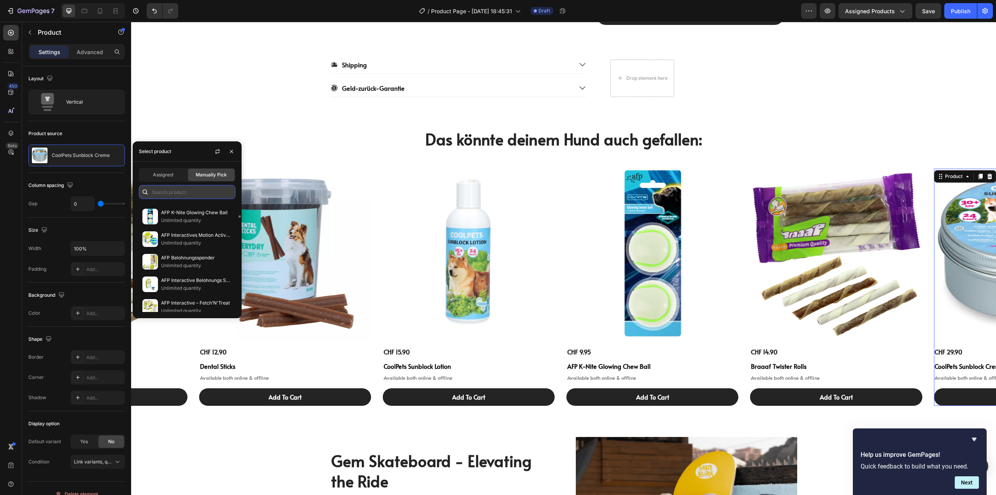
click at [187, 190] on input "text" at bounding box center [187, 192] width 97 height 14
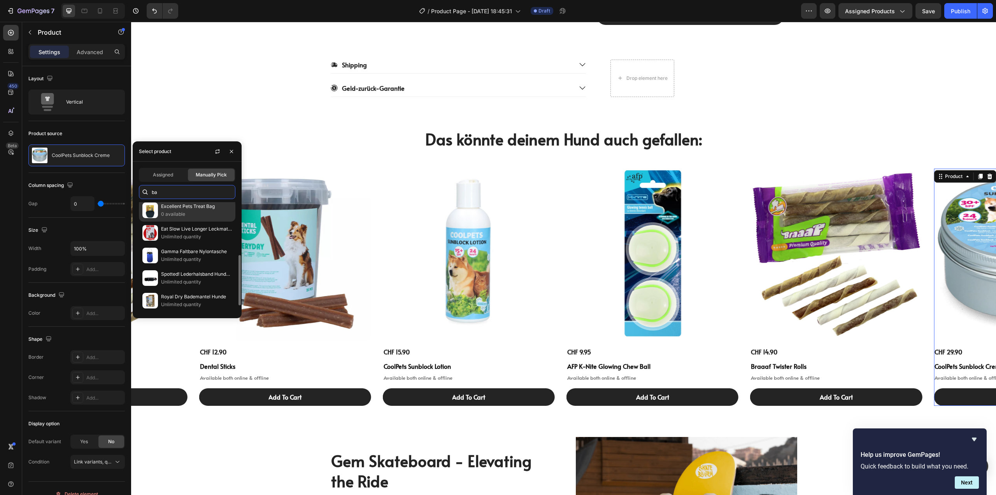
type input "b"
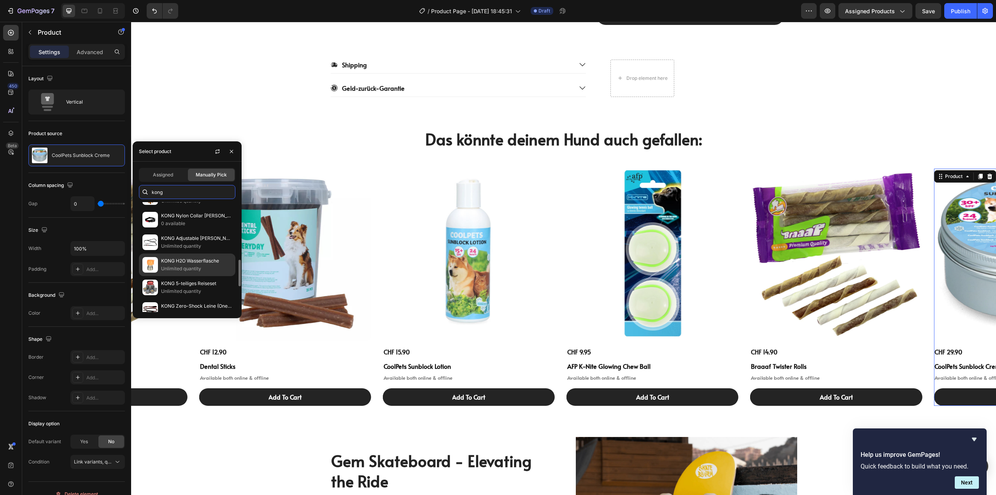
scroll to position [78, 0]
type input "kong"
click at [176, 274] on p "Unlimited quantity" at bounding box center [196, 275] width 71 height 8
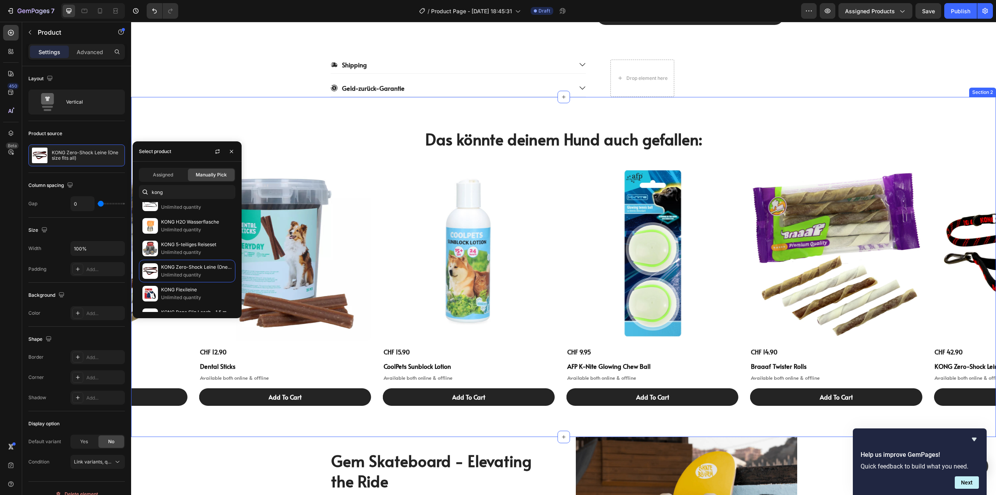
click at [755, 112] on div "Das könnte deinem Hund auch gefallen: Heading Product Images CHF 12.90 Product …" at bounding box center [563, 267] width 865 height 340
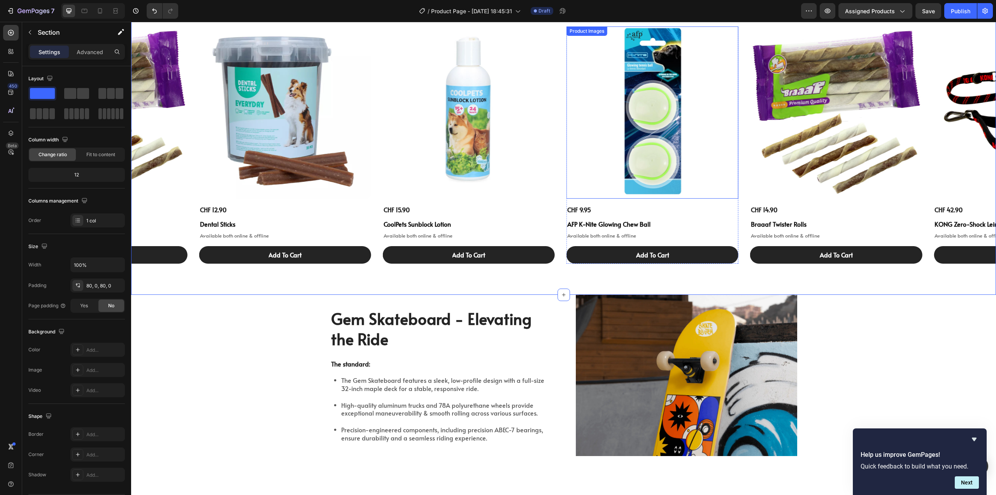
scroll to position [479, 0]
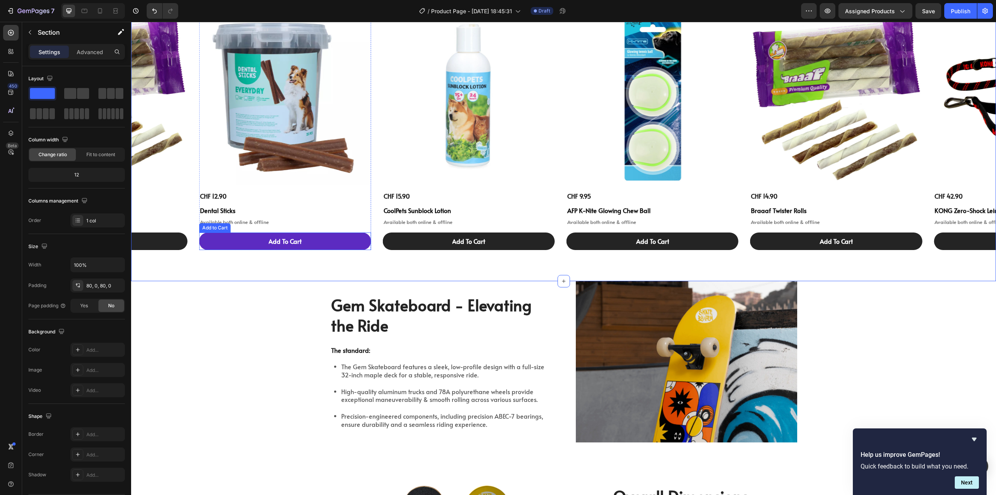
click at [309, 242] on button "Add To Cart" at bounding box center [285, 241] width 172 height 18
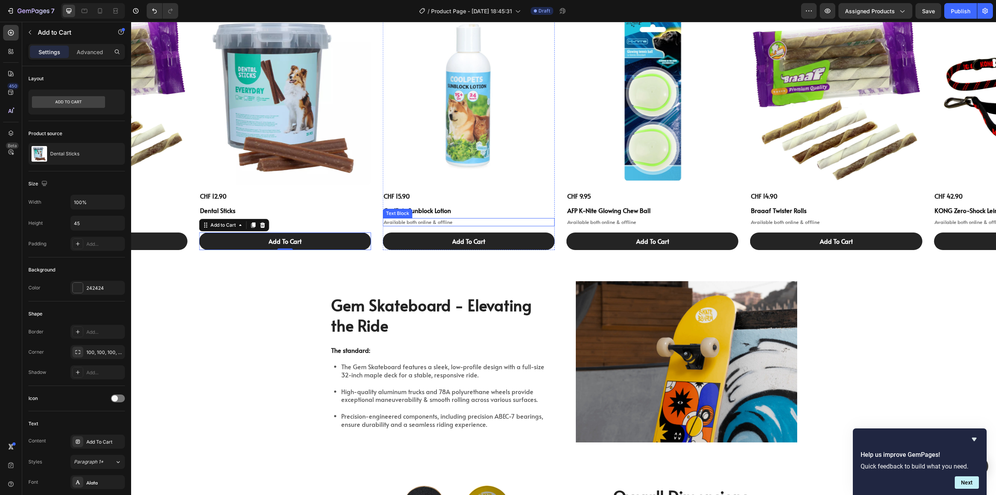
click at [481, 223] on p "Available both online & offline" at bounding box center [469, 222] width 170 height 7
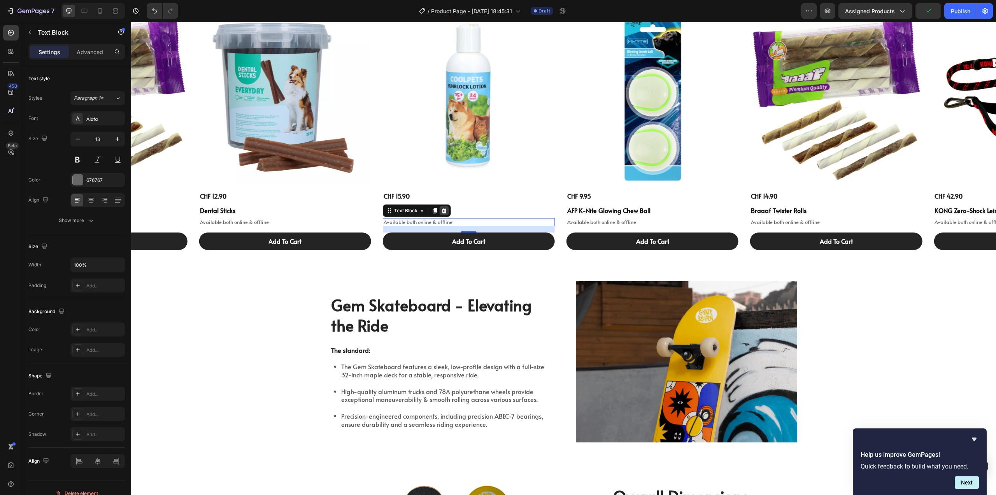
click at [444, 210] on icon at bounding box center [444, 210] width 5 height 5
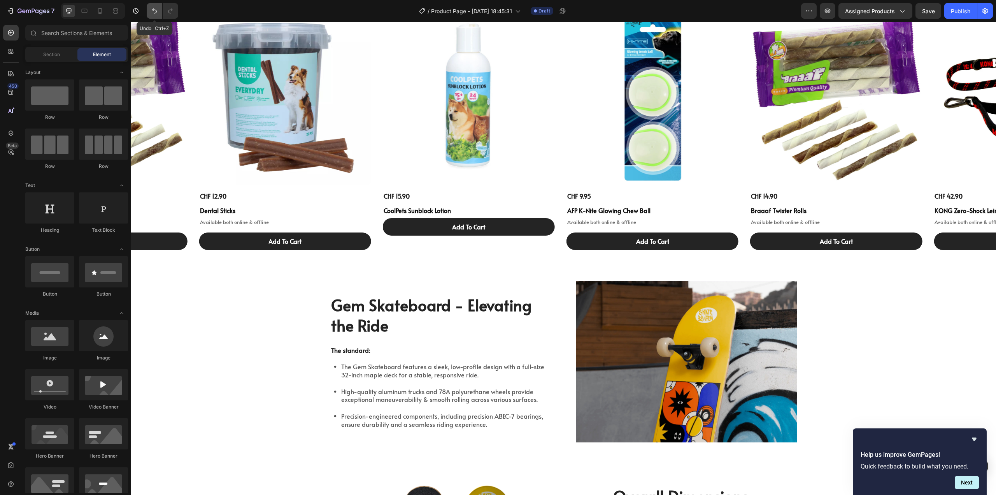
click at [157, 11] on icon "Undo/Redo" at bounding box center [155, 11] width 8 height 8
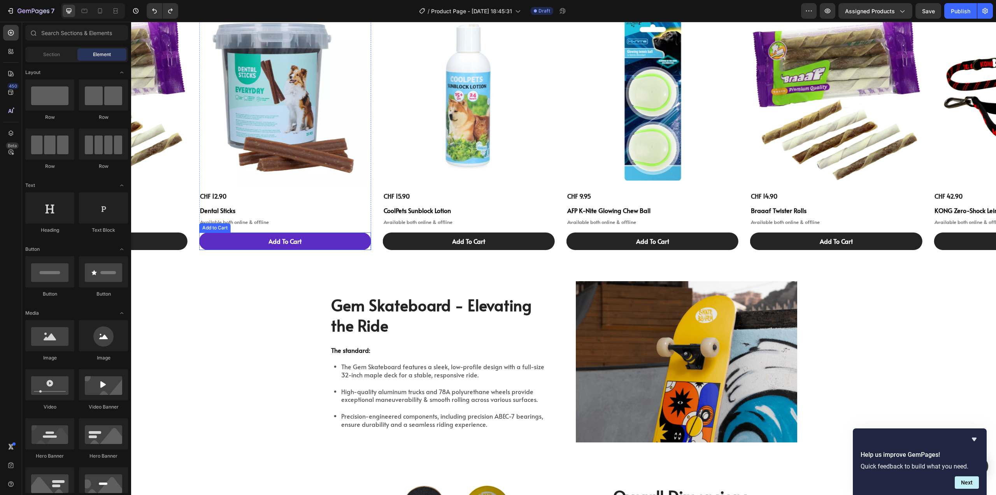
click at [316, 243] on button "Add To Cart" at bounding box center [285, 241] width 172 height 18
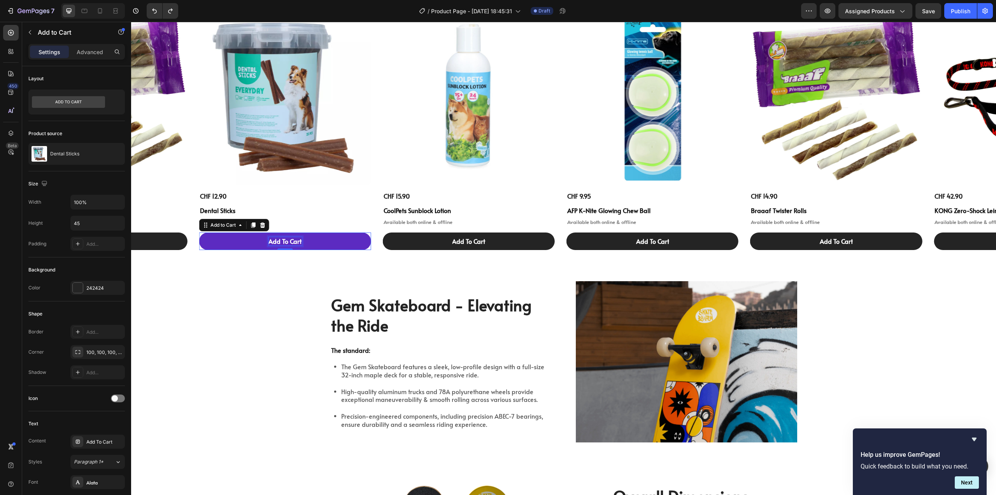
click at [280, 241] on div "Add To Cart" at bounding box center [285, 241] width 33 height 8
click at [280, 241] on p "Add To Cart" at bounding box center [285, 241] width 33 height 8
copy p "Add To Cart"
click at [274, 240] on p "Add To Cart" at bounding box center [285, 241] width 33 height 8
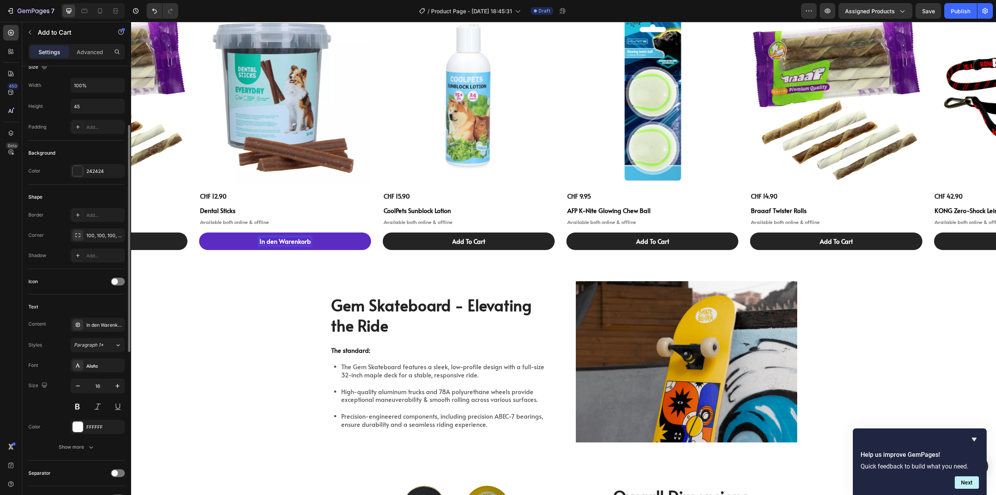
scroll to position [195, 0]
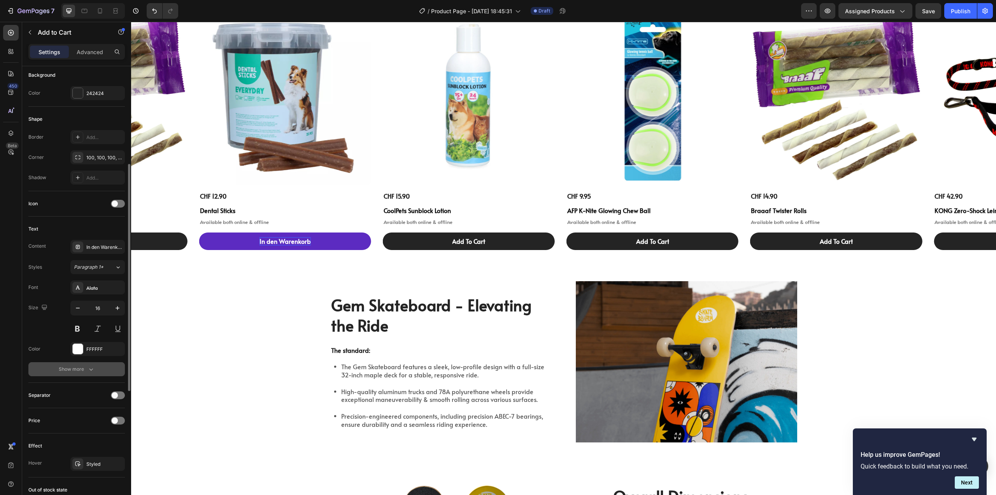
click at [77, 373] on button "Show more" at bounding box center [76, 369] width 97 height 14
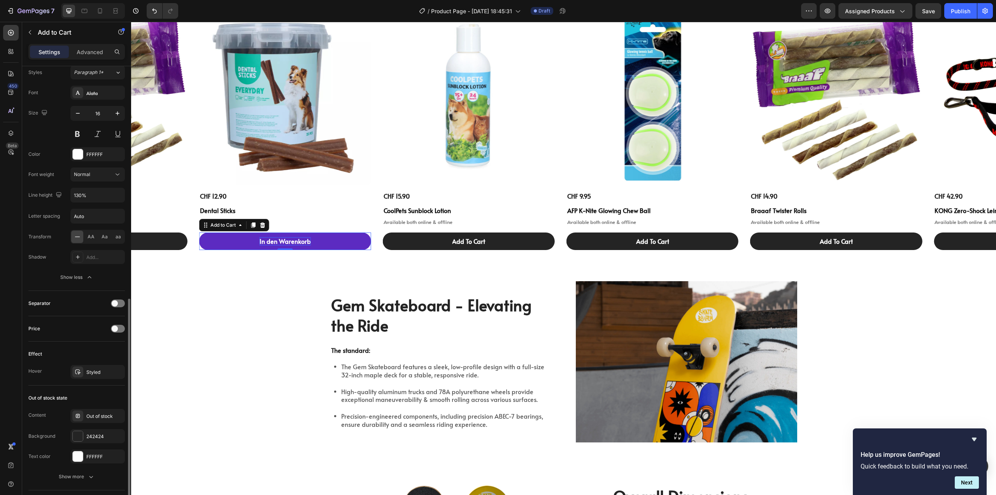
scroll to position [545, 0]
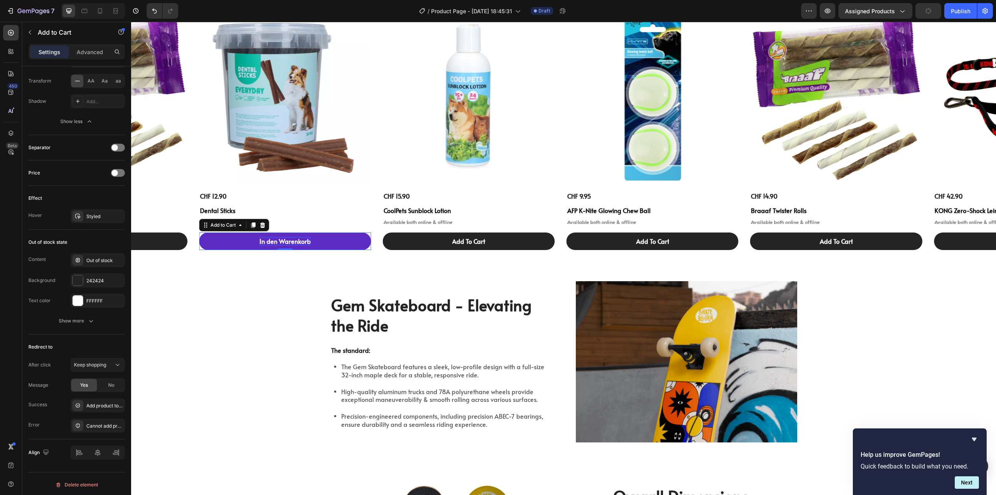
click at [248, 237] on button "In den Warenkorb" at bounding box center [285, 241] width 172 height 18
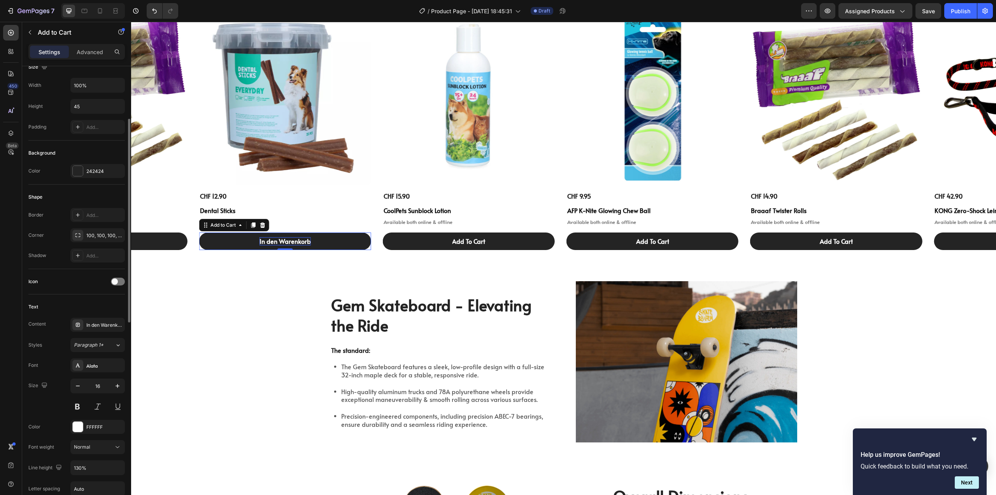
scroll to position [156, 0]
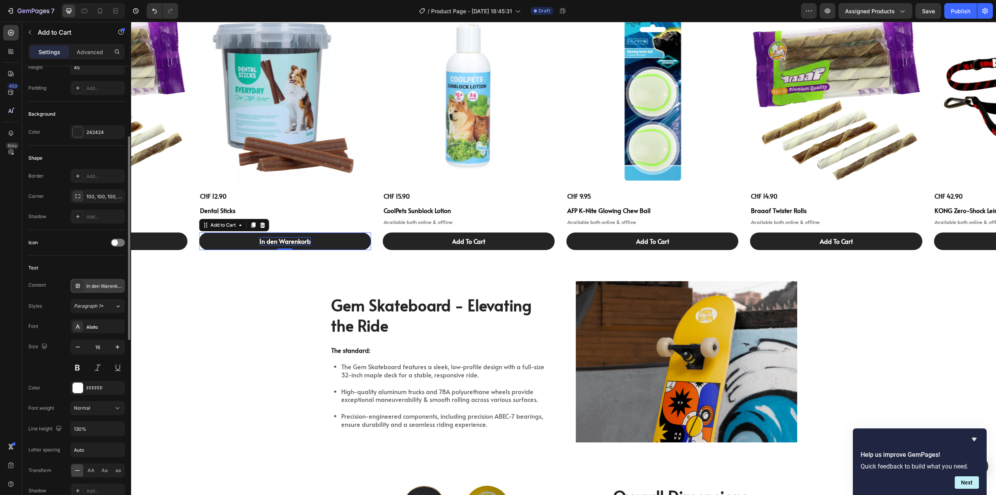
click at [98, 283] on div "In den Warenkorb" at bounding box center [104, 286] width 37 height 7
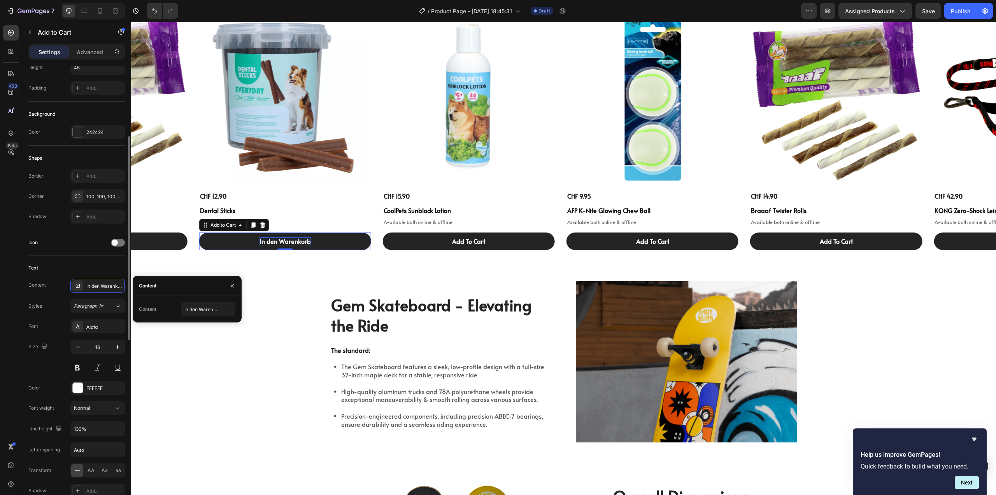
click at [51, 316] on div "Styles Paragraph 1* Font Alata Size 16 Color FFFFFF Font weight Normal Line hei…" at bounding box center [76, 408] width 97 height 219
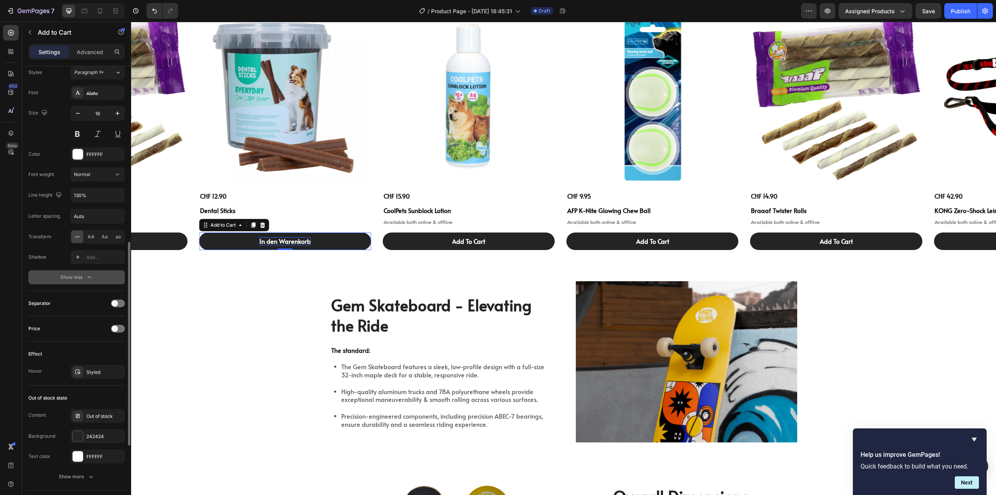
scroll to position [428, 0]
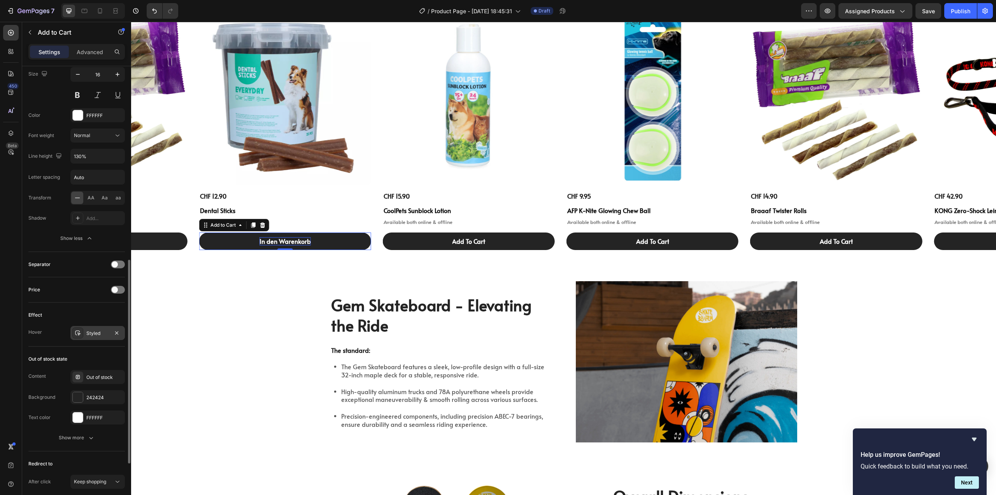
click at [104, 335] on div "Styled" at bounding box center [97, 333] width 23 height 7
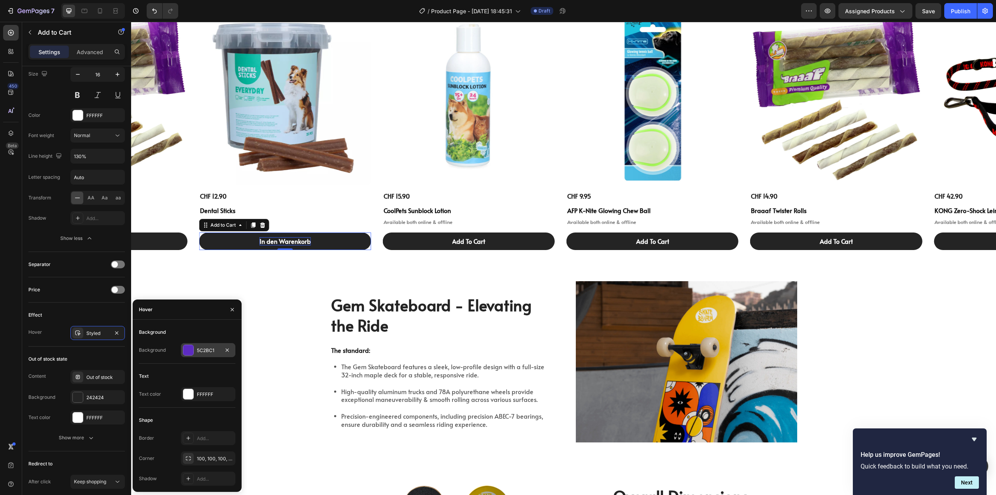
click at [201, 351] on div "5C2BC1" at bounding box center [208, 350] width 23 height 7
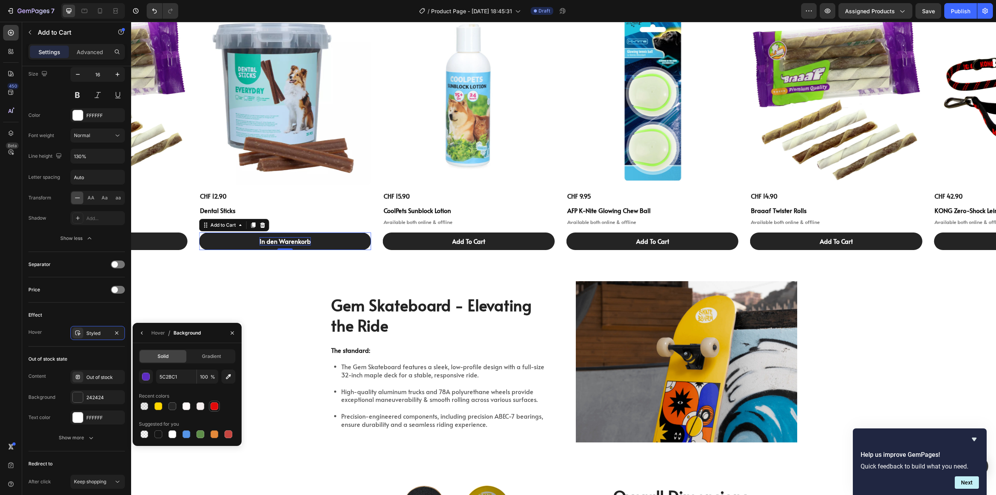
click at [216, 406] on div at bounding box center [215, 406] width 8 height 8
type input "E20A0A"
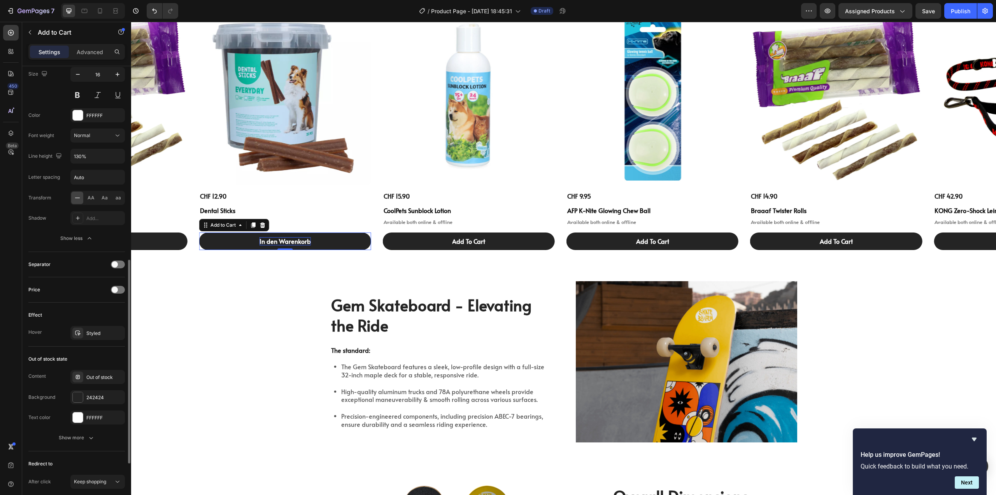
click at [70, 312] on div "Effect" at bounding box center [76, 315] width 97 height 12
click at [79, 399] on div at bounding box center [78, 397] width 10 height 10
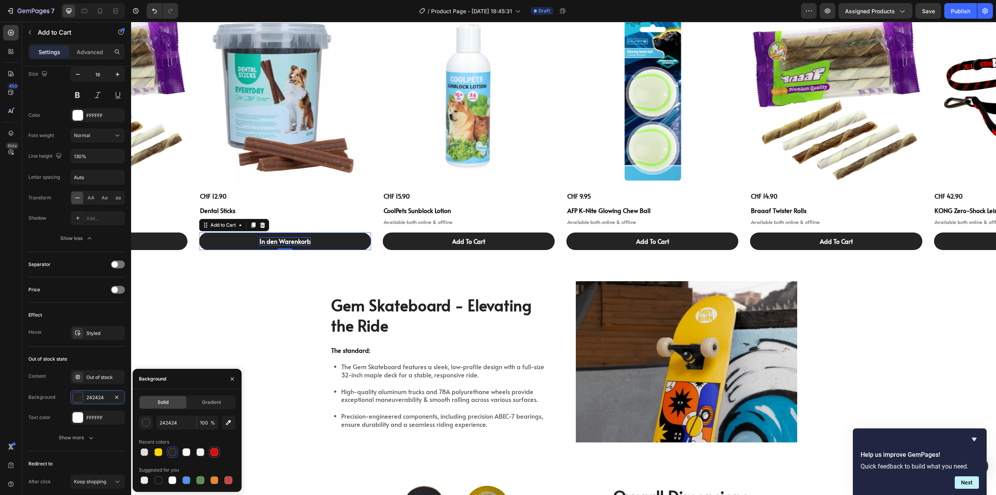
click at [214, 452] on div at bounding box center [215, 452] width 8 height 8
type input "E20A0A"
click at [72, 308] on div "Effect Hover Styled" at bounding box center [76, 324] width 97 height 44
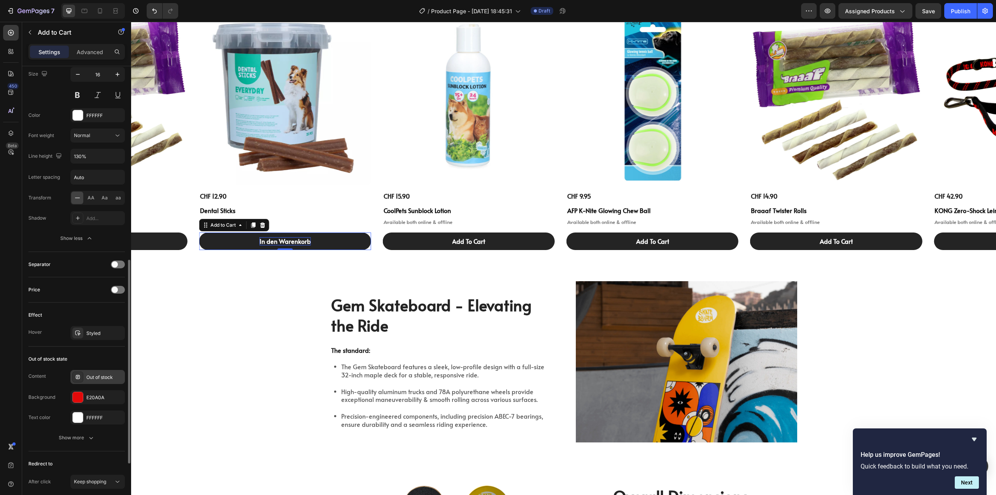
click at [107, 376] on div "Out of stock" at bounding box center [104, 377] width 37 height 7
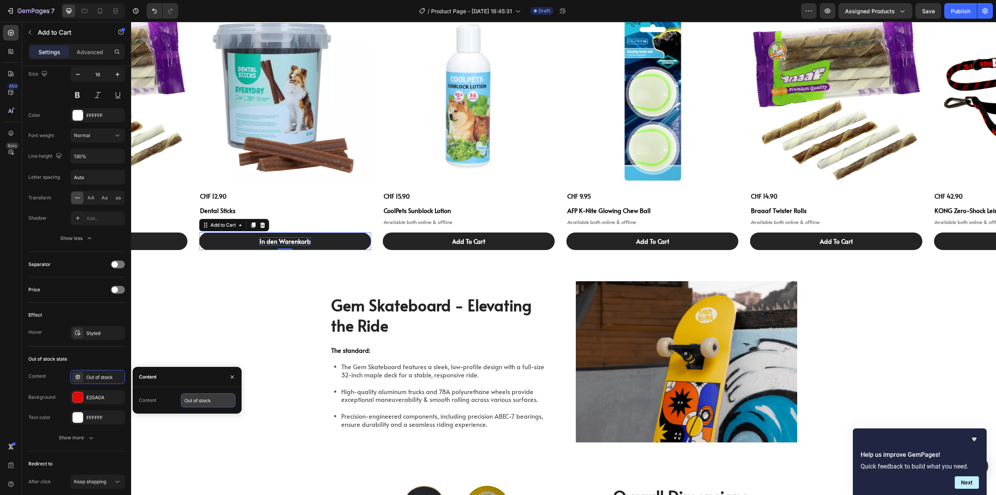
click at [223, 402] on input "Out of stock" at bounding box center [208, 400] width 54 height 14
paste input "Nicht vorrätig"
type input "Nicht vorrätig"
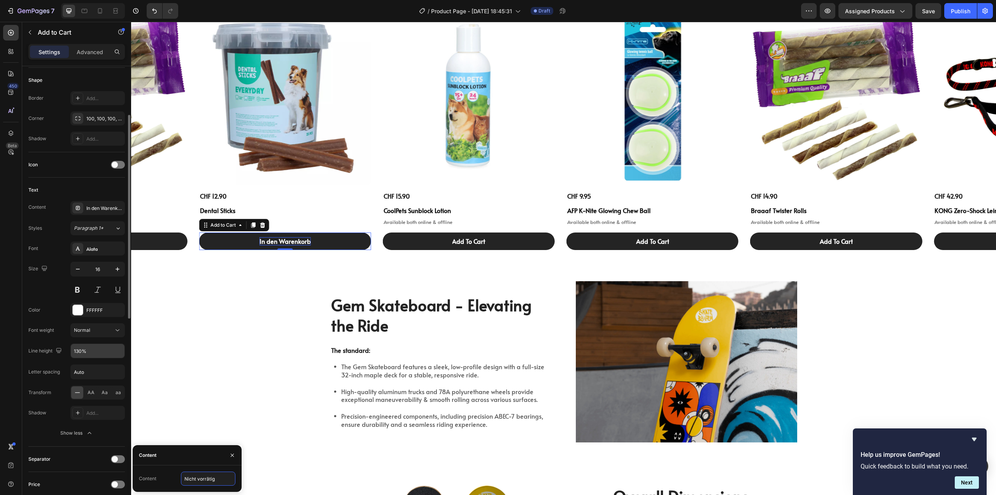
scroll to position [195, 0]
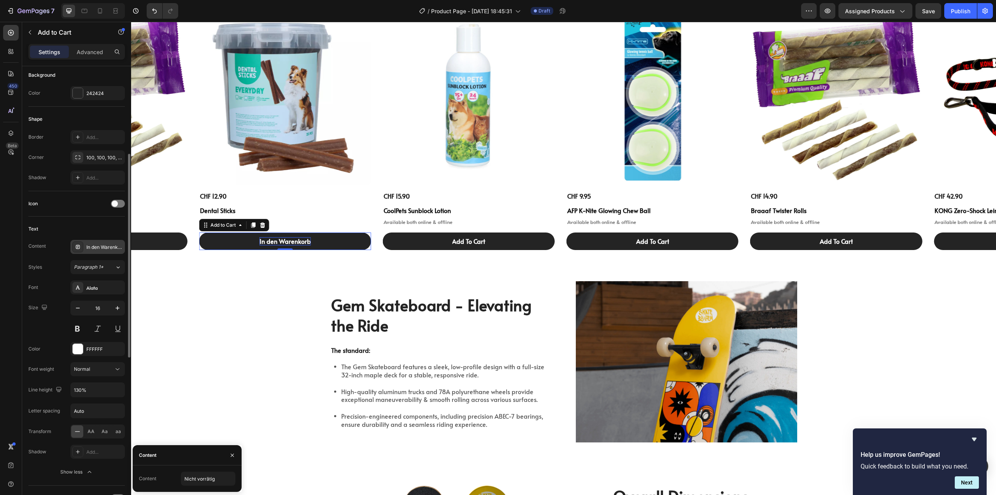
click at [97, 244] on div "In den Warenkorb" at bounding box center [104, 247] width 37 height 7
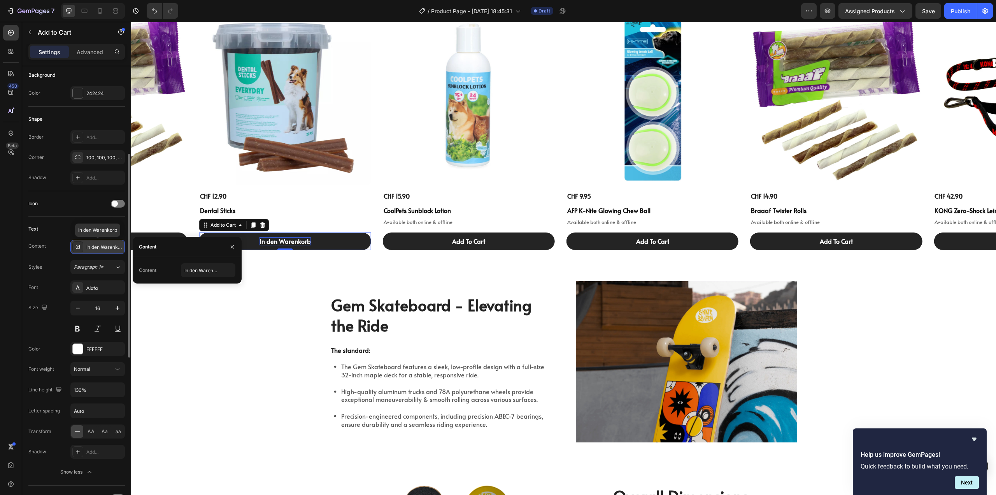
click at [97, 244] on div "In den Warenkorb" at bounding box center [104, 247] width 37 height 7
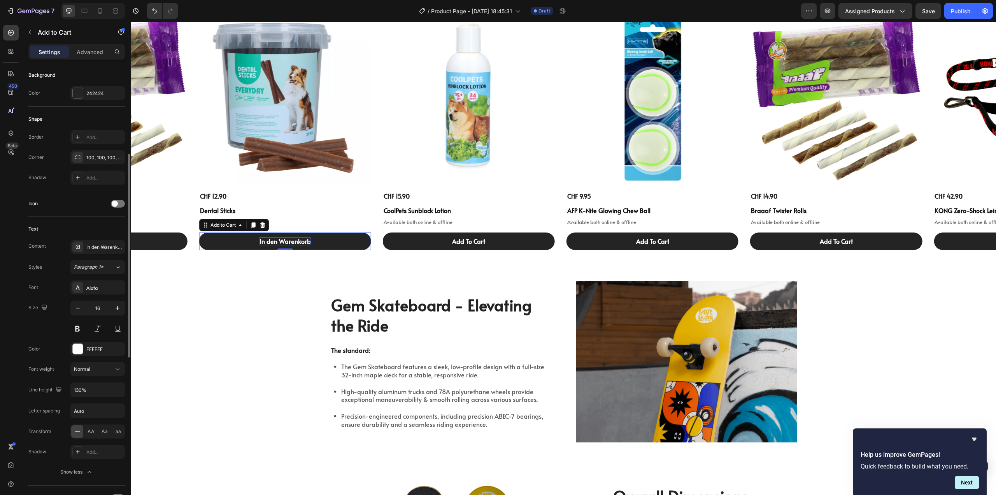
scroll to position [156, 0]
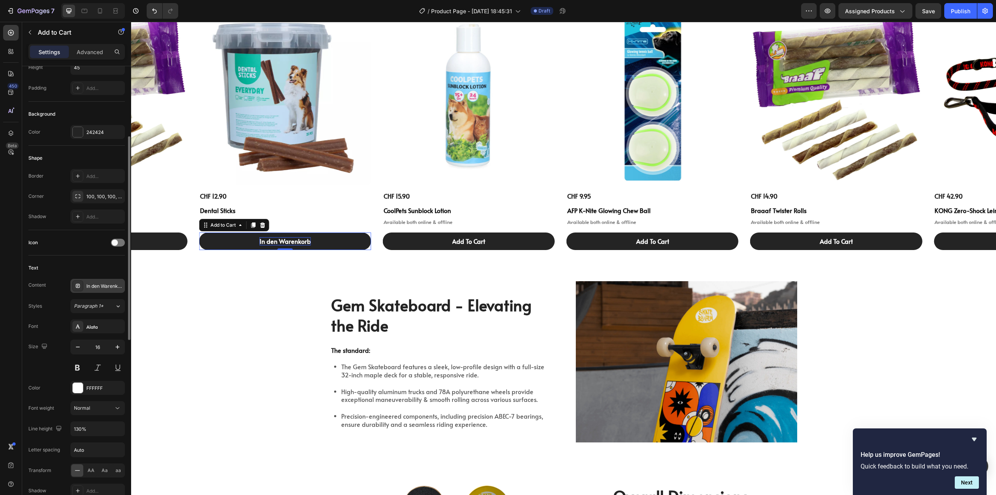
click at [78, 290] on div at bounding box center [77, 285] width 11 height 11
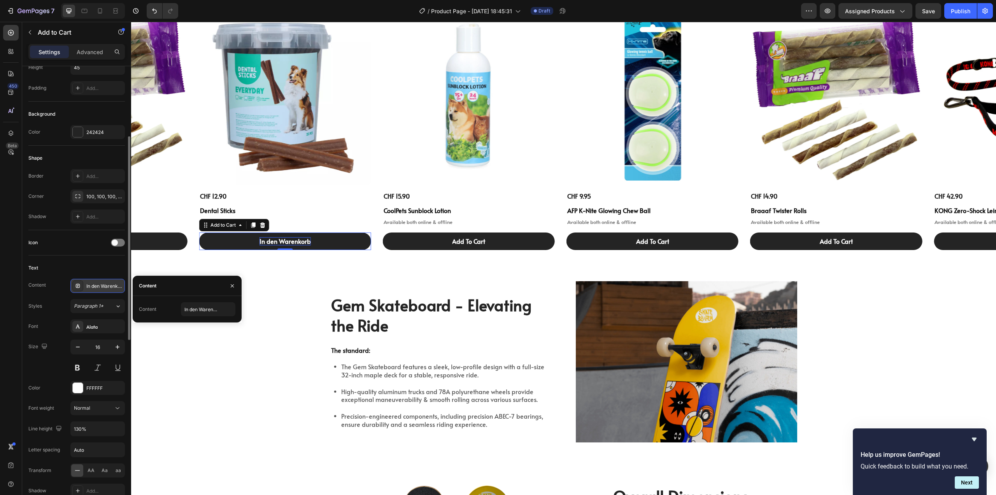
click at [77, 289] on div at bounding box center [77, 285] width 11 height 11
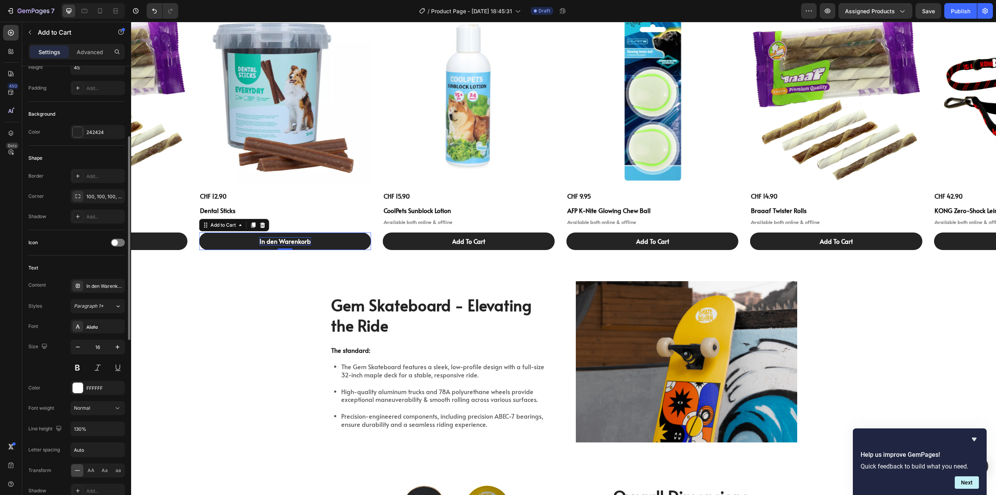
scroll to position [78, 0]
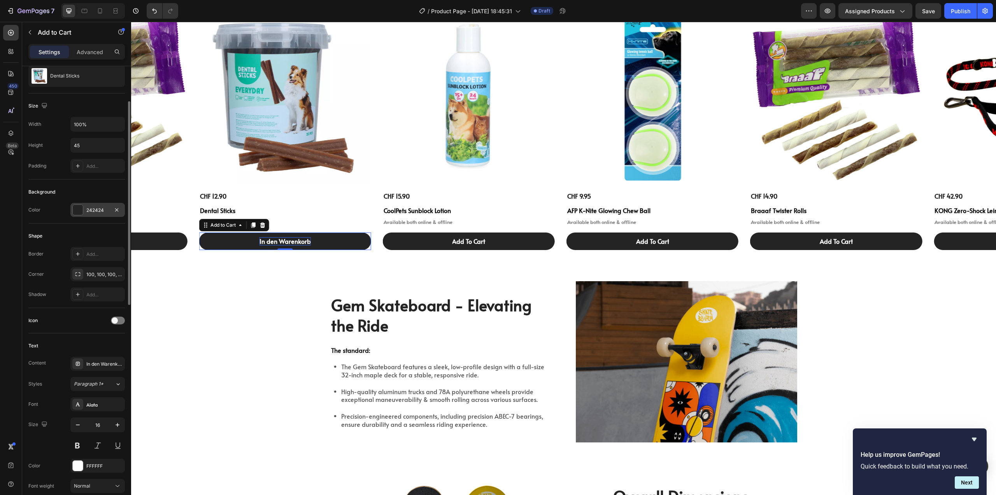
click at [77, 209] on div at bounding box center [78, 210] width 10 height 10
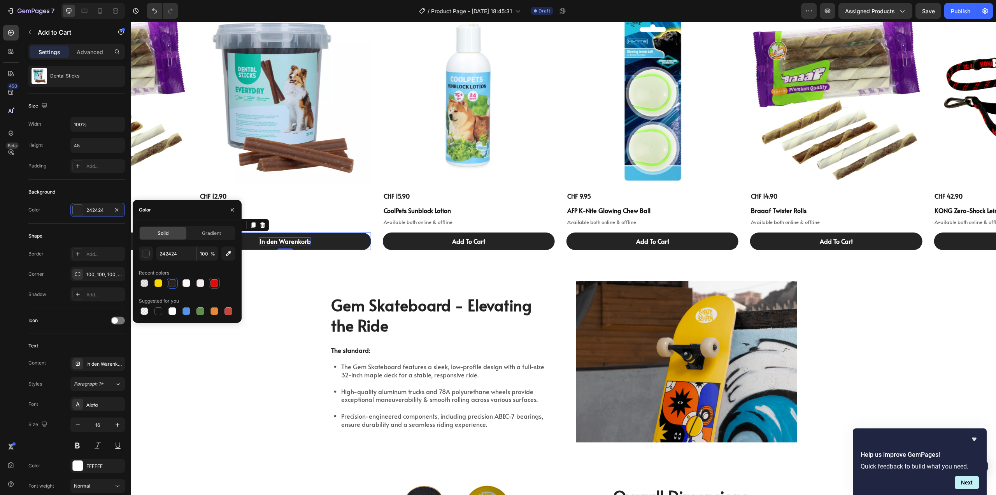
click at [212, 283] on div at bounding box center [215, 283] width 8 height 8
type input "E20A0A"
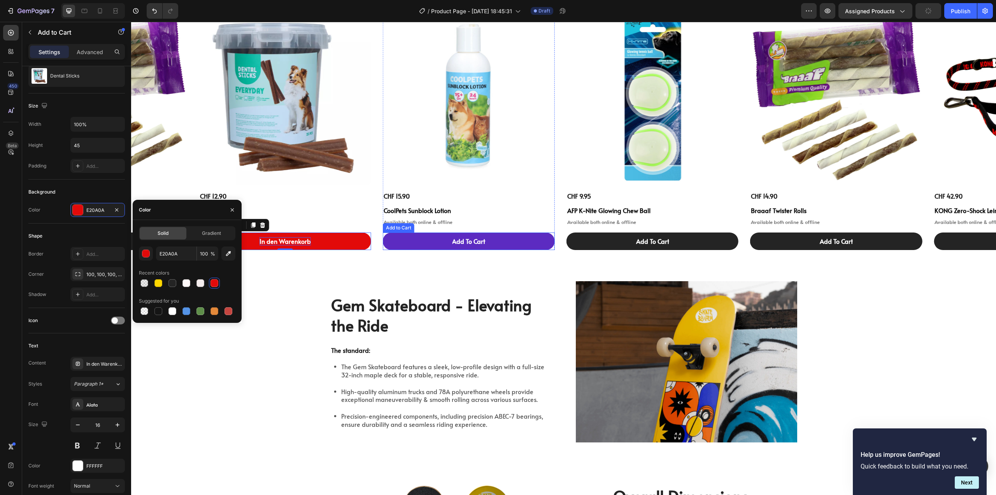
click at [407, 241] on button "Add To Cart" at bounding box center [469, 241] width 172 height 18
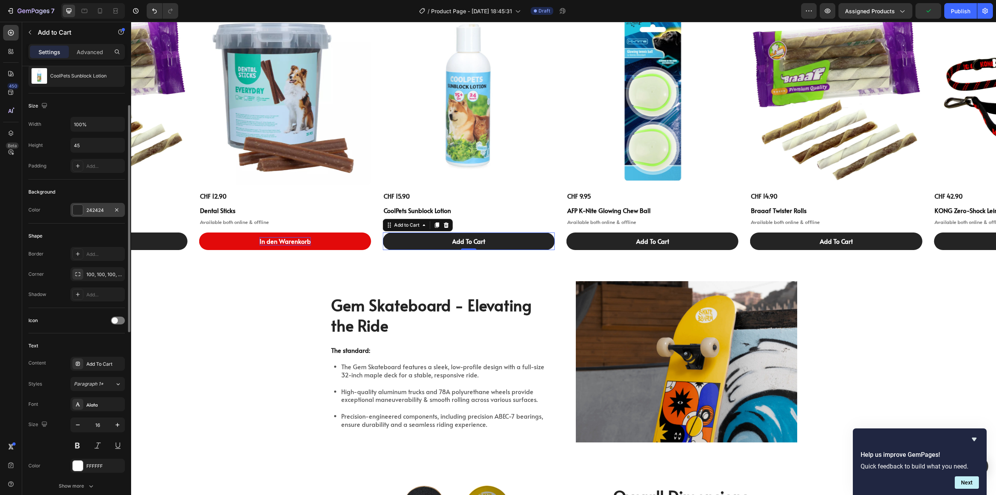
click at [75, 207] on div at bounding box center [78, 210] width 10 height 10
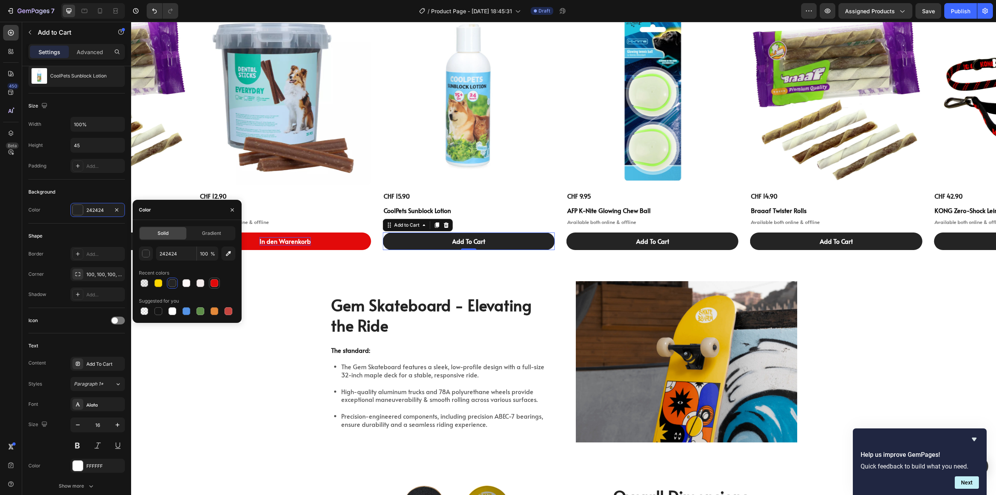
click at [219, 283] on div at bounding box center [214, 282] width 11 height 11
type input "E20A0A"
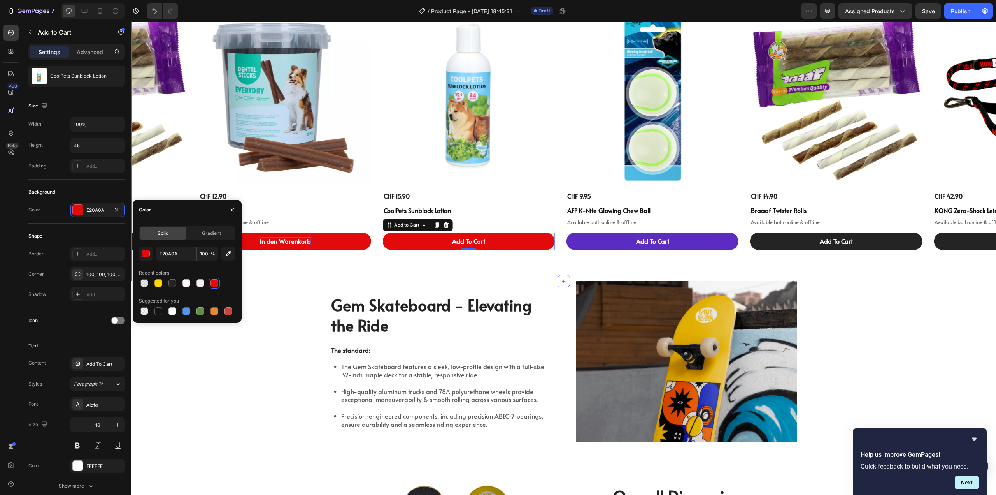
click at [597, 245] on button "Add To Cart" at bounding box center [653, 241] width 172 height 18
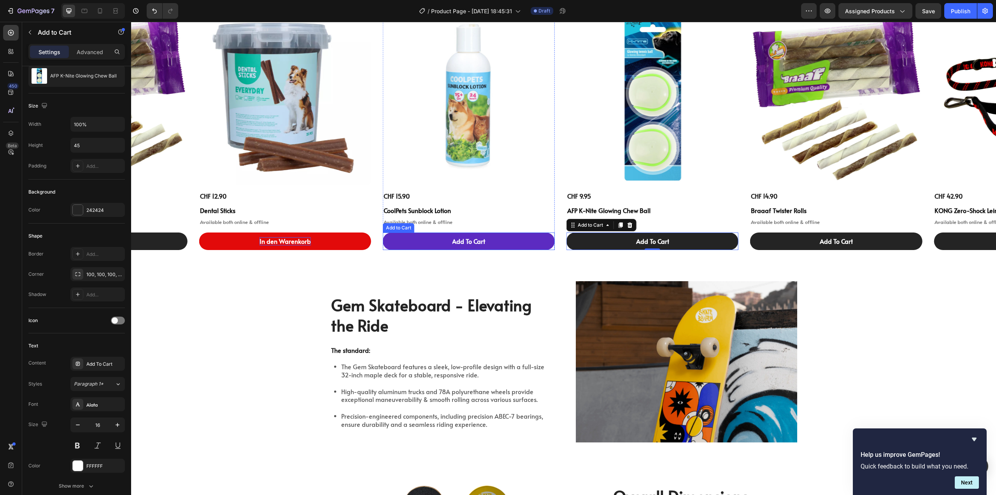
click at [431, 245] on button "Add To Cart" at bounding box center [469, 241] width 172 height 18
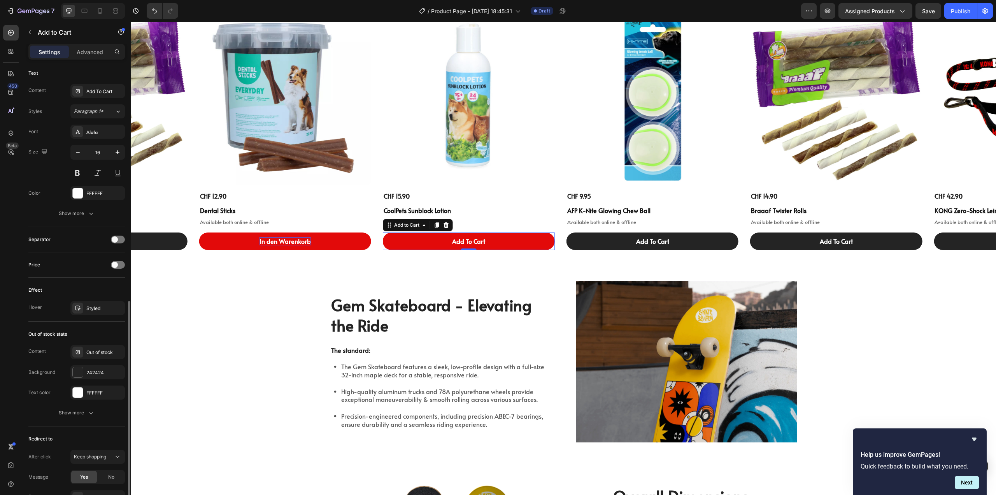
scroll to position [389, 0]
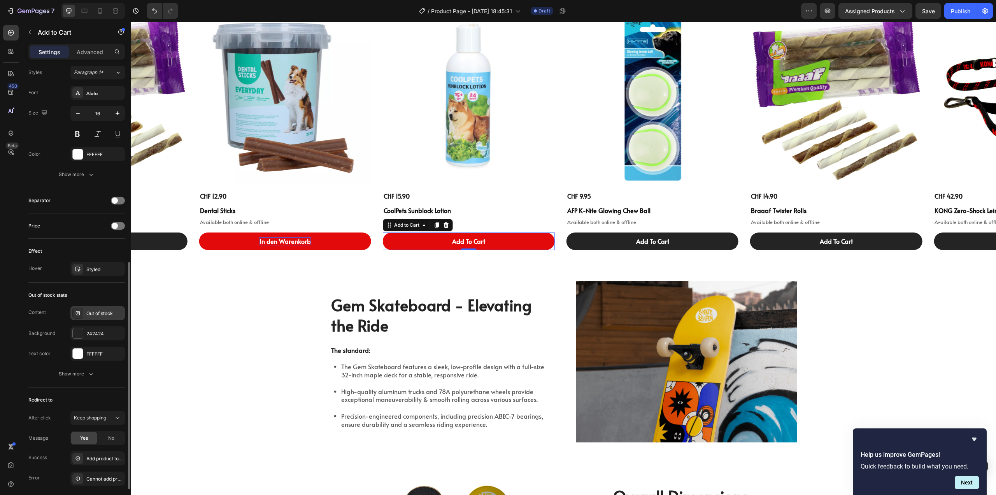
click at [97, 314] on div "Out of stock" at bounding box center [104, 313] width 37 height 7
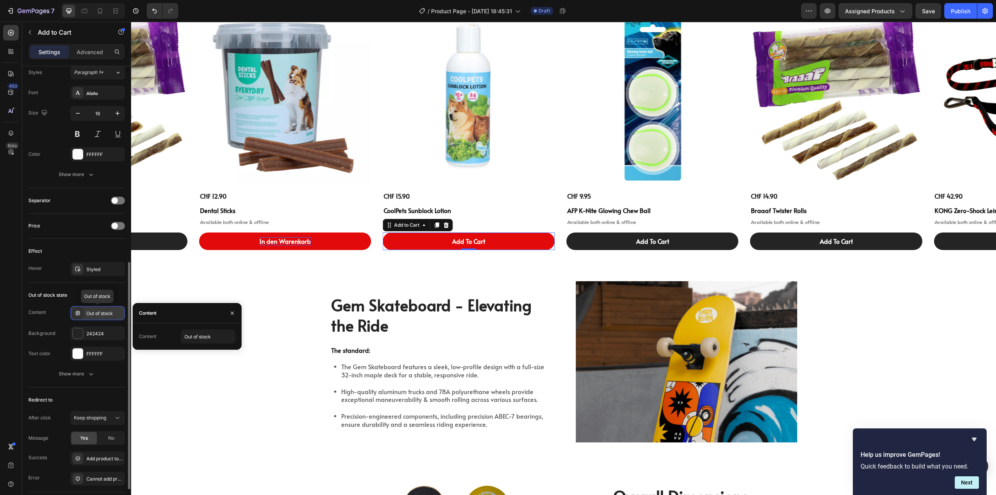
click at [97, 314] on div "Out of stock" at bounding box center [104, 313] width 37 height 7
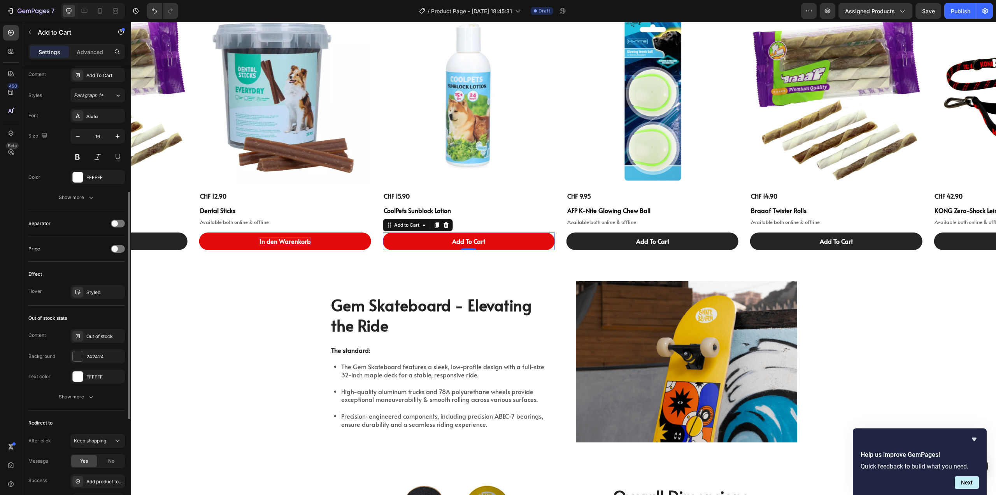
scroll to position [327, 0]
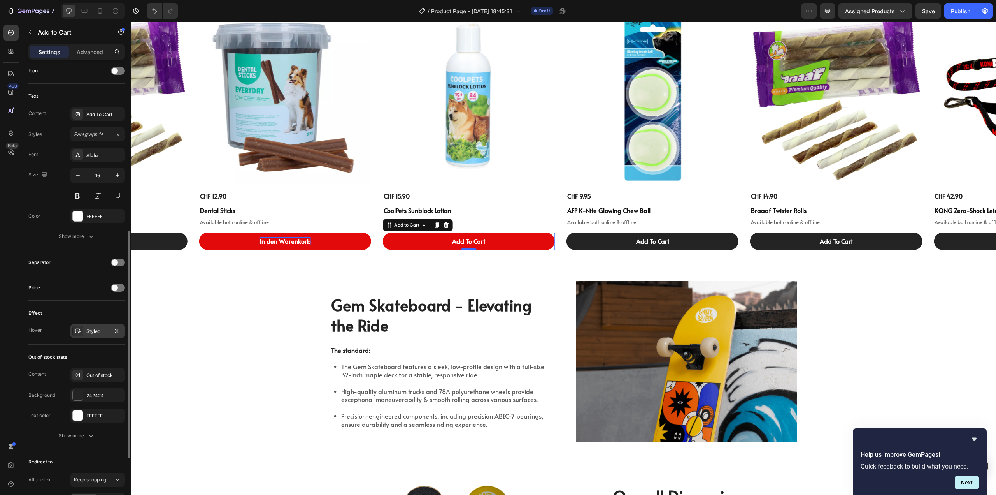
click at [100, 331] on div "Styled" at bounding box center [97, 331] width 23 height 7
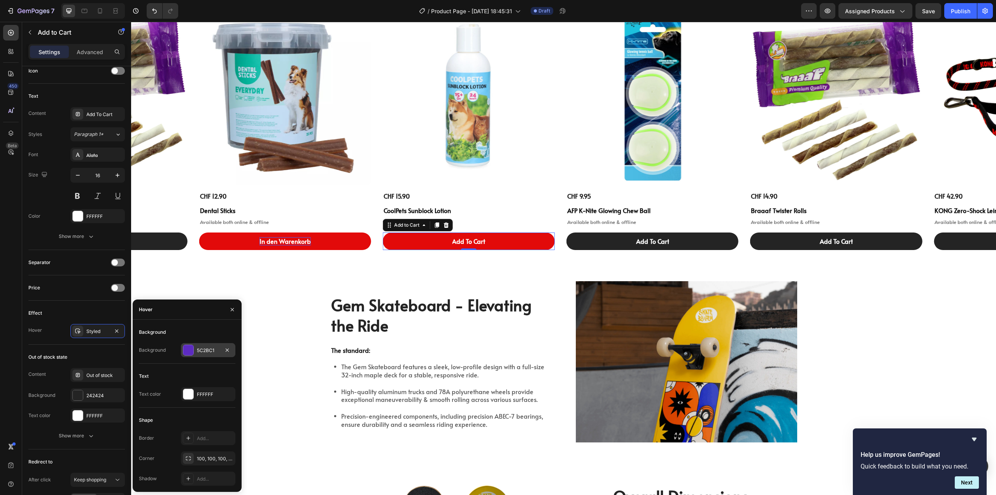
click at [198, 349] on div "5C2BC1" at bounding box center [208, 350] width 23 height 7
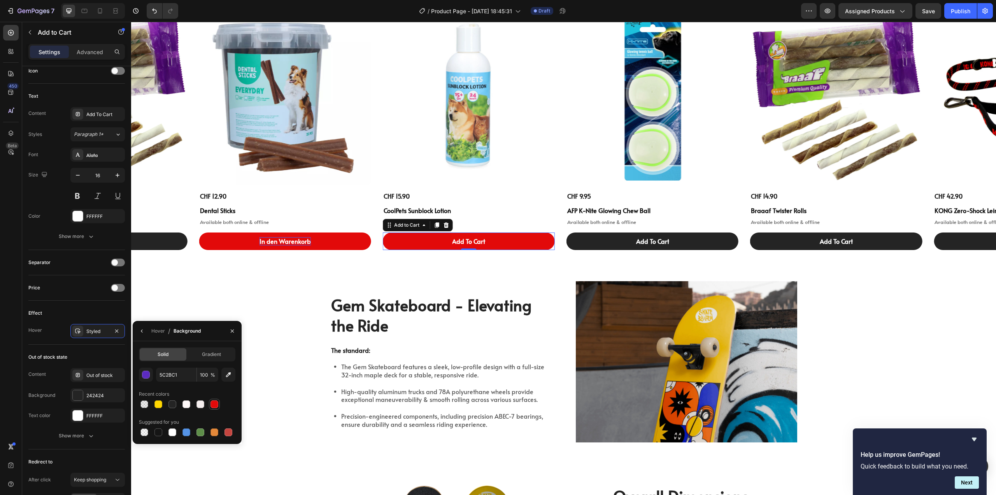
click at [211, 405] on div at bounding box center [215, 404] width 8 height 8
type input "E20A0A"
click at [585, 232] on div "Add To Cart Add to Cart" at bounding box center [653, 241] width 172 height 18
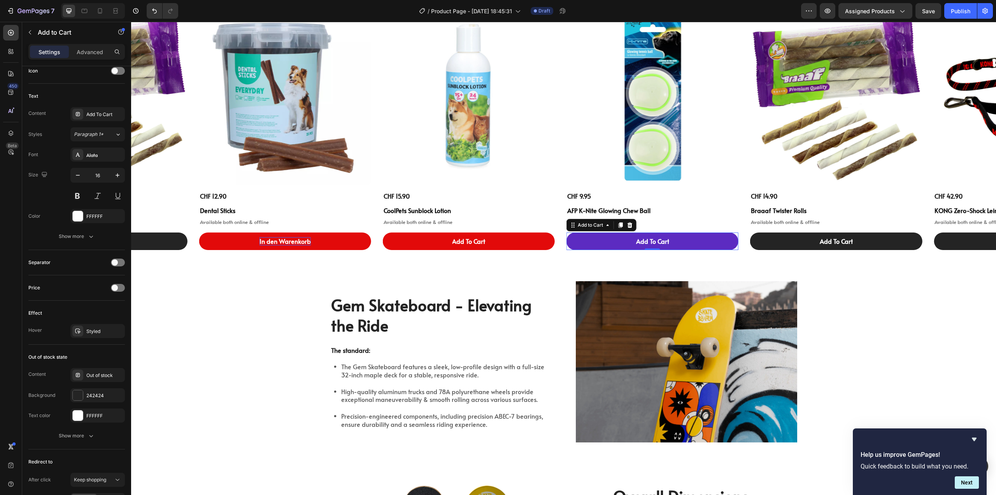
click at [586, 239] on button "Add To Cart" at bounding box center [653, 241] width 172 height 18
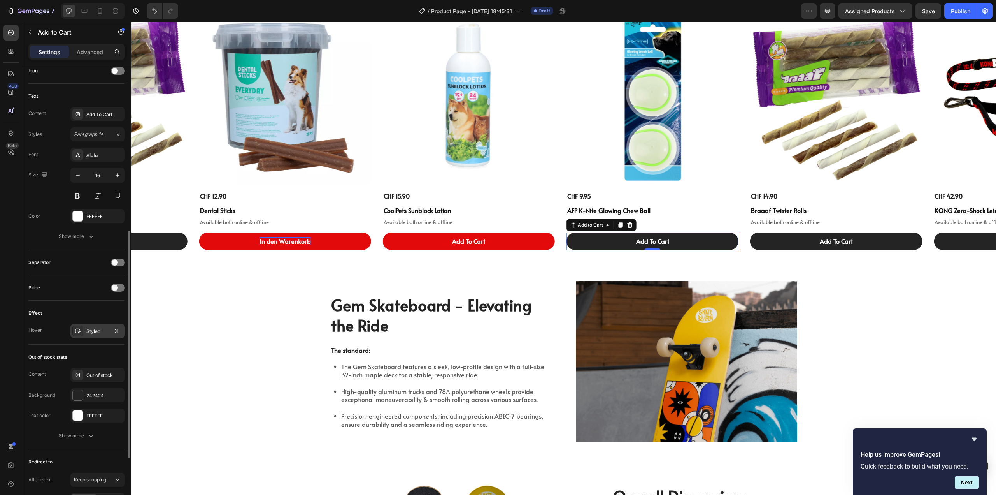
click at [96, 337] on div "Styled" at bounding box center [97, 331] width 54 height 14
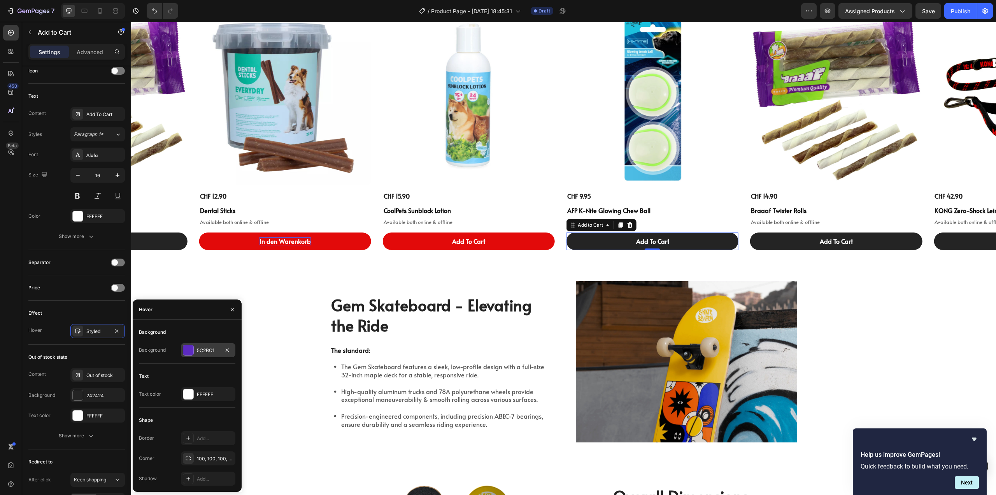
click at [190, 350] on div at bounding box center [188, 350] width 10 height 10
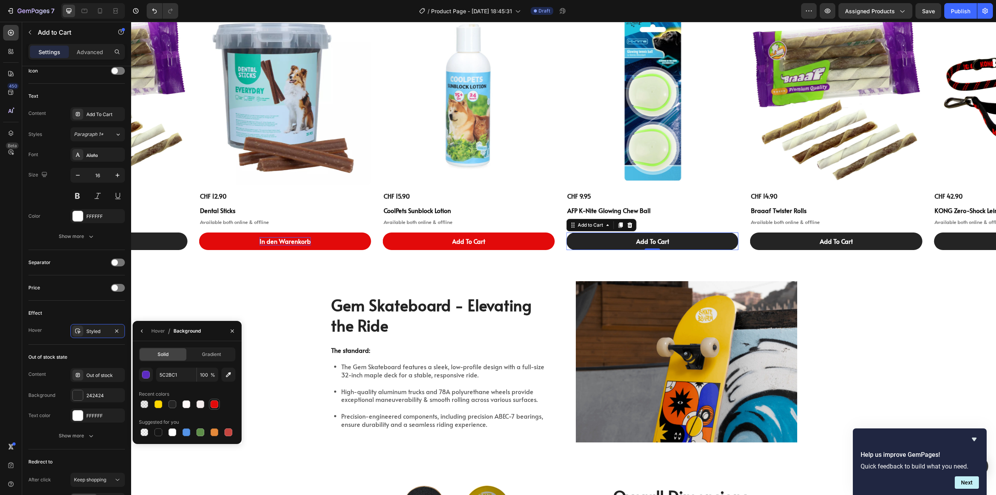
click at [214, 406] on div at bounding box center [215, 404] width 8 height 8
type input "E20A0A"
click at [176, 241] on button "Add To Cart" at bounding box center [101, 241] width 172 height 18
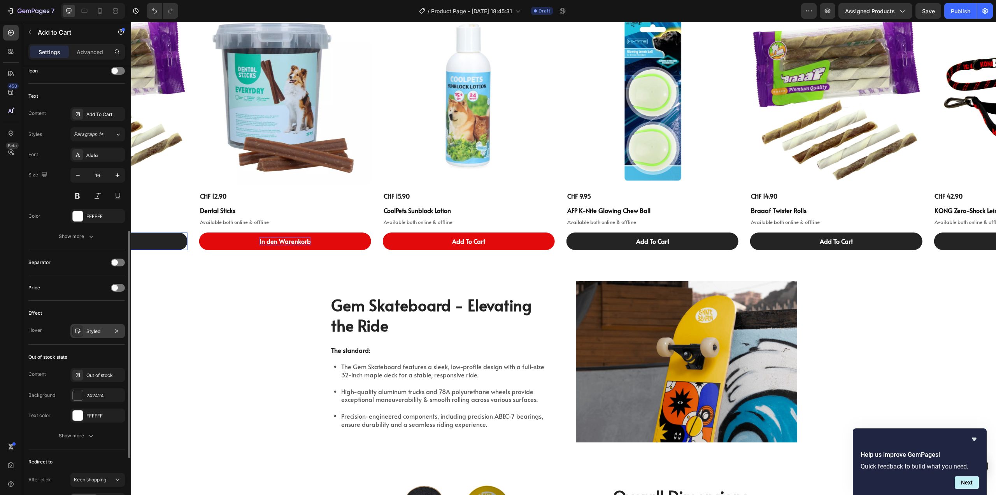
click at [90, 330] on div "Styled" at bounding box center [97, 331] width 23 height 7
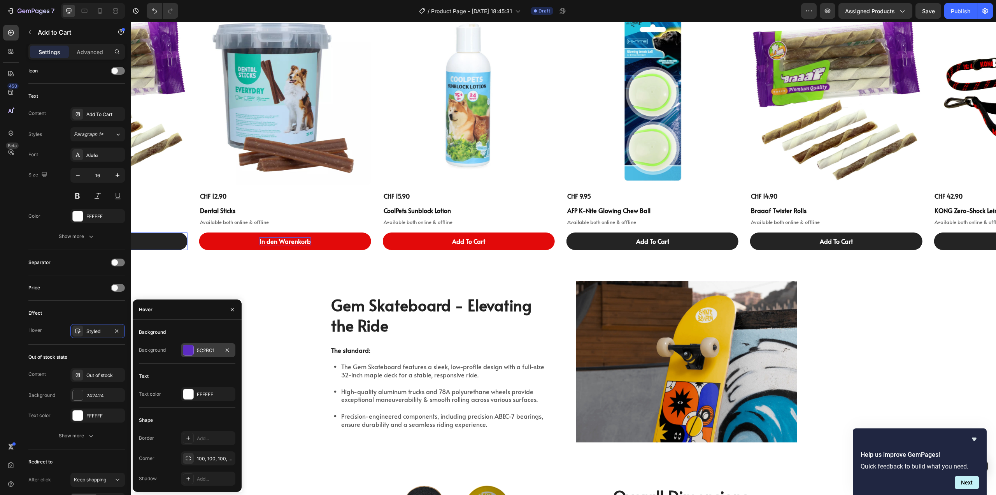
click at [188, 353] on div at bounding box center [188, 350] width 10 height 10
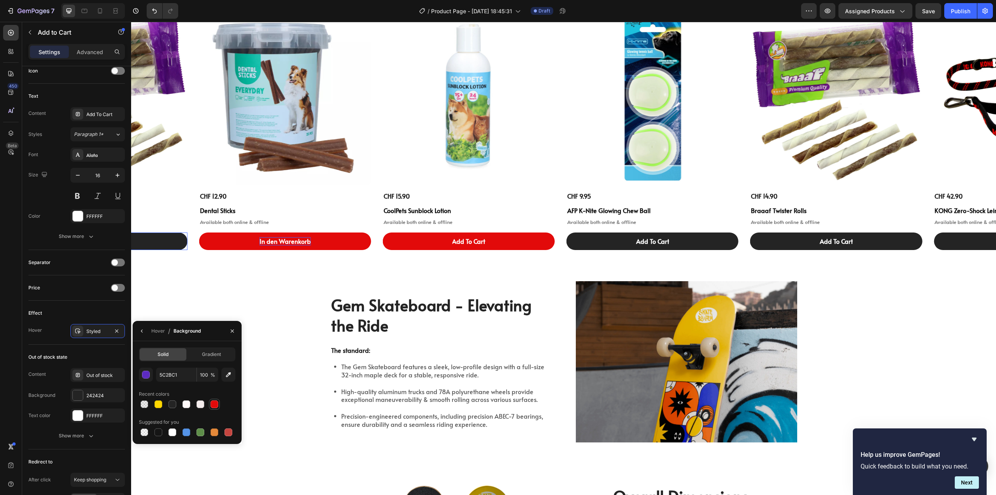
click at [214, 403] on div at bounding box center [215, 404] width 8 height 8
type input "E20A0A"
click at [776, 242] on button "Add To Cart" at bounding box center [836, 241] width 172 height 18
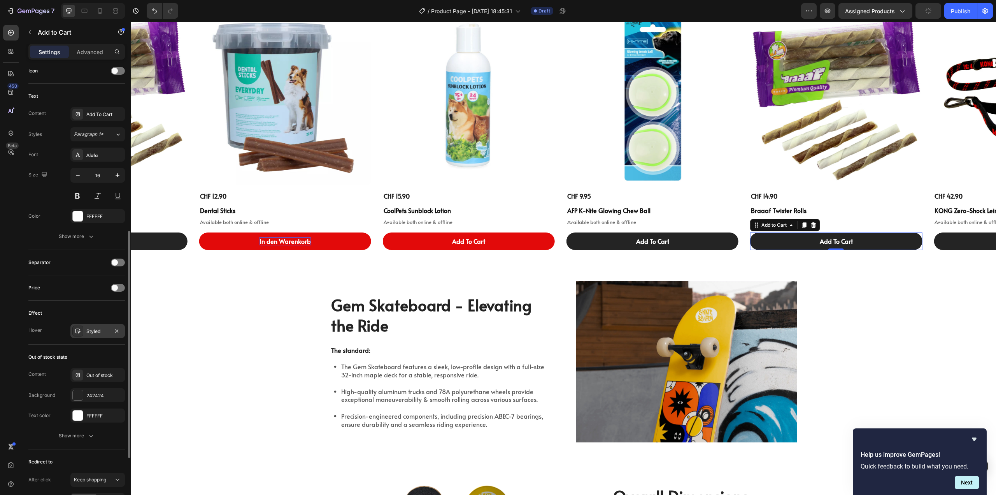
click at [90, 335] on div "Styled" at bounding box center [97, 331] width 54 height 14
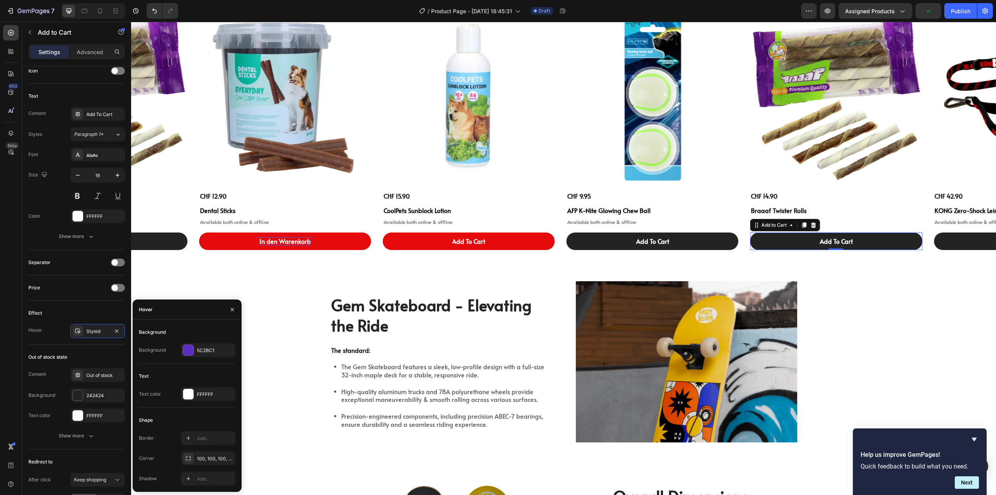
click at [190, 342] on div "Background Background 5C2BC1" at bounding box center [187, 345] width 97 height 38
click at [194, 352] on div "5C2BC1" at bounding box center [208, 350] width 54 height 14
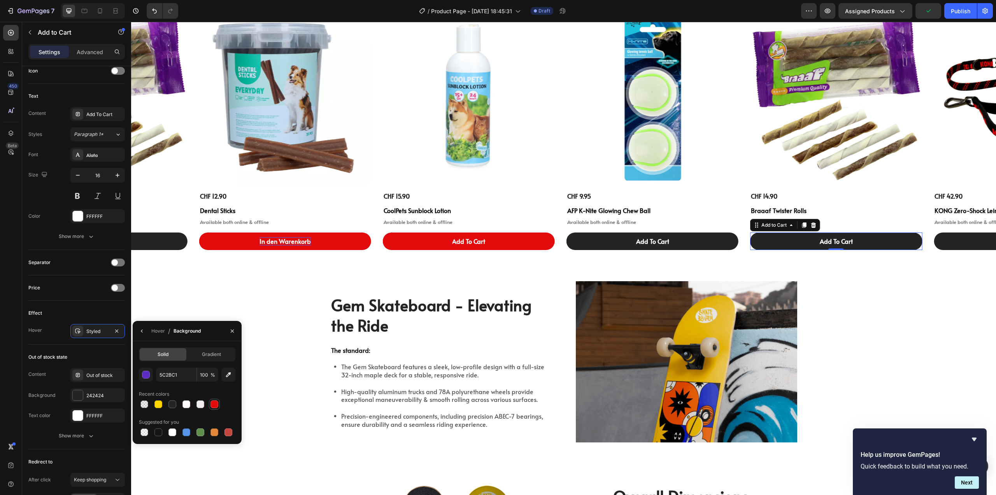
click at [214, 404] on div at bounding box center [215, 404] width 8 height 8
type input "E20A0A"
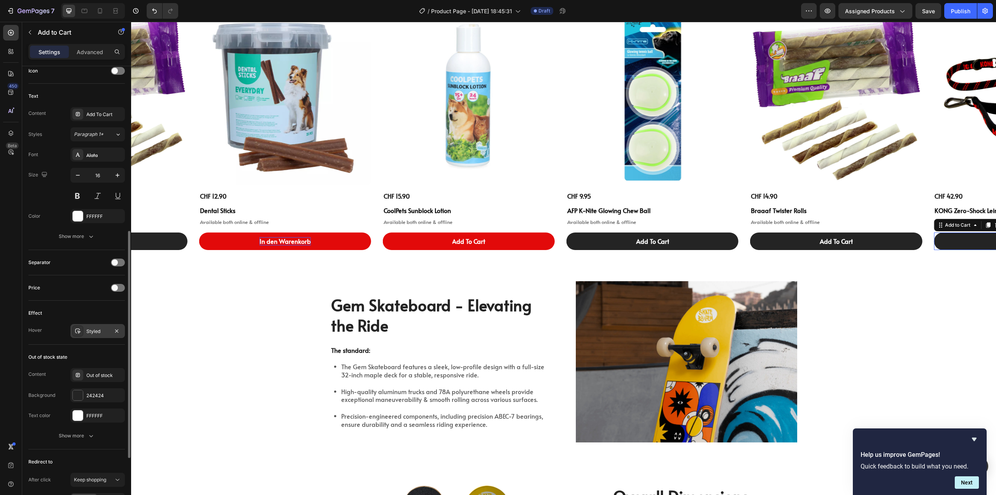
click at [100, 333] on div "Styled" at bounding box center [97, 331] width 23 height 7
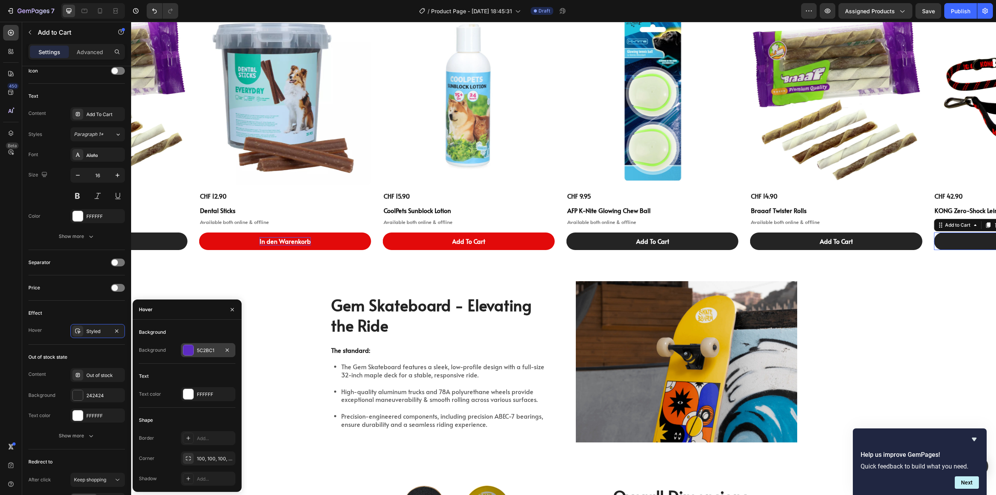
click at [189, 349] on div at bounding box center [188, 350] width 10 height 10
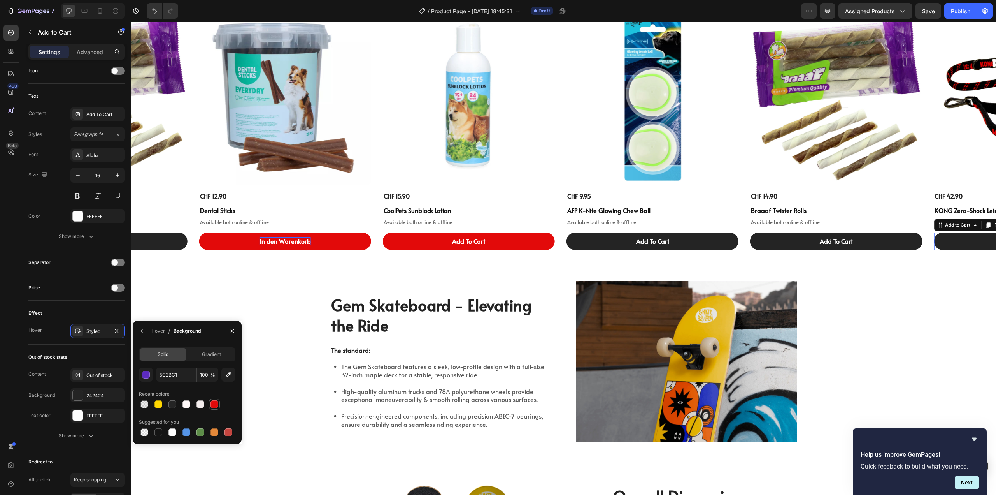
click at [213, 403] on div at bounding box center [215, 404] width 8 height 8
type input "E20A0A"
click at [160, 243] on button "Add To Cart" at bounding box center [101, 241] width 172 height 18
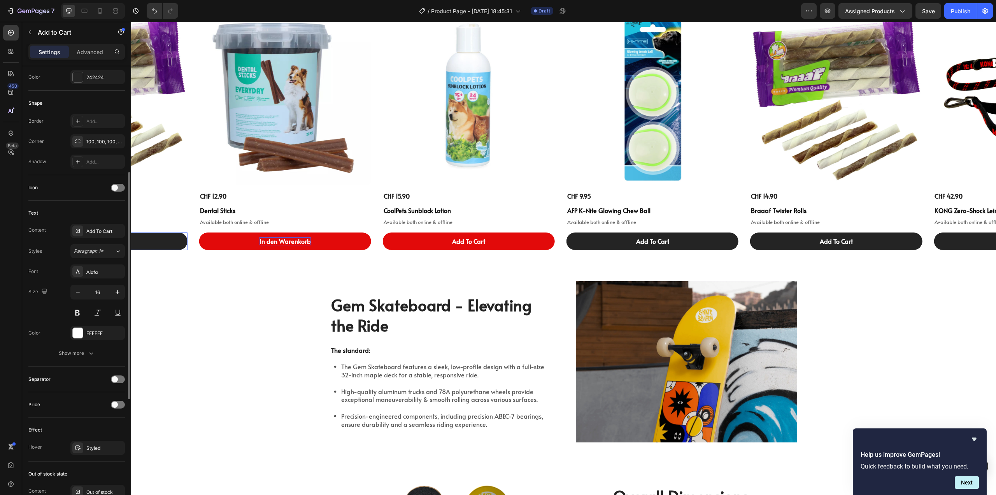
scroll to position [0, 0]
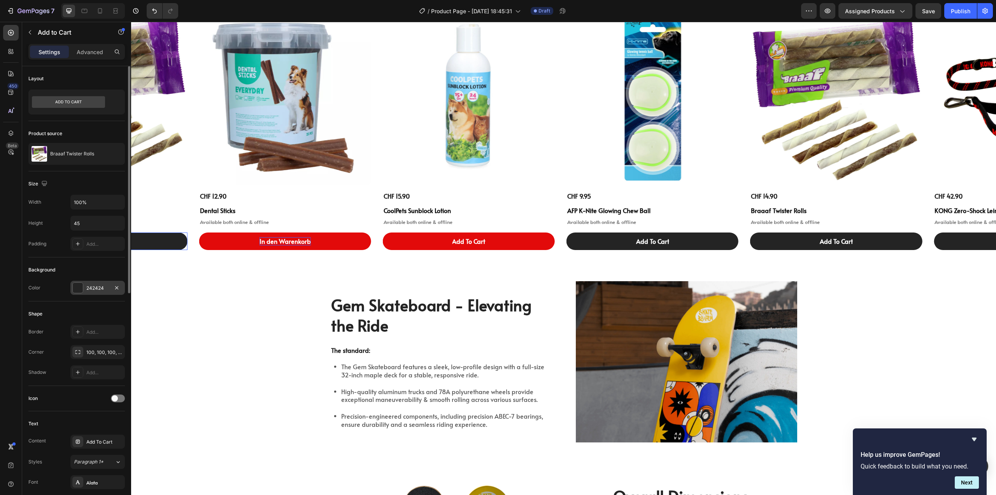
click at [74, 285] on div at bounding box center [78, 288] width 10 height 10
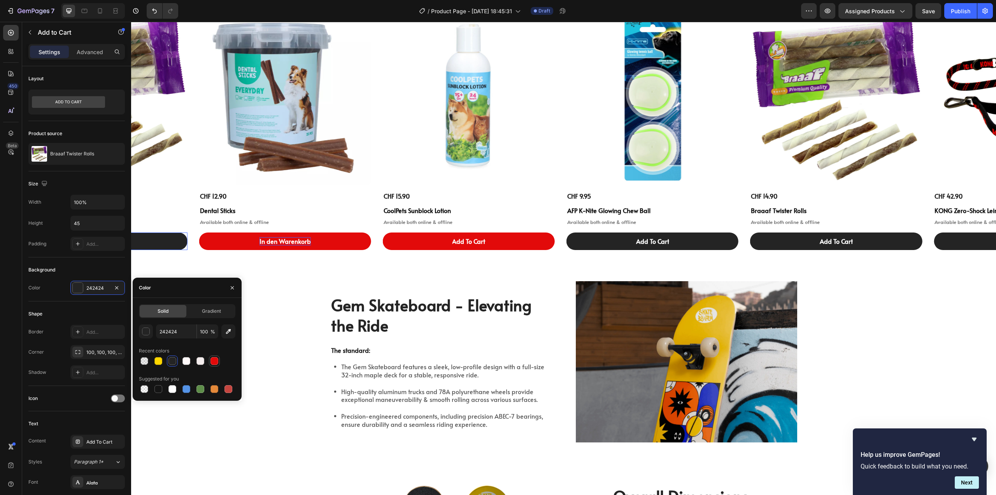
click at [216, 362] on div at bounding box center [215, 361] width 8 height 8
type input "E20A0A"
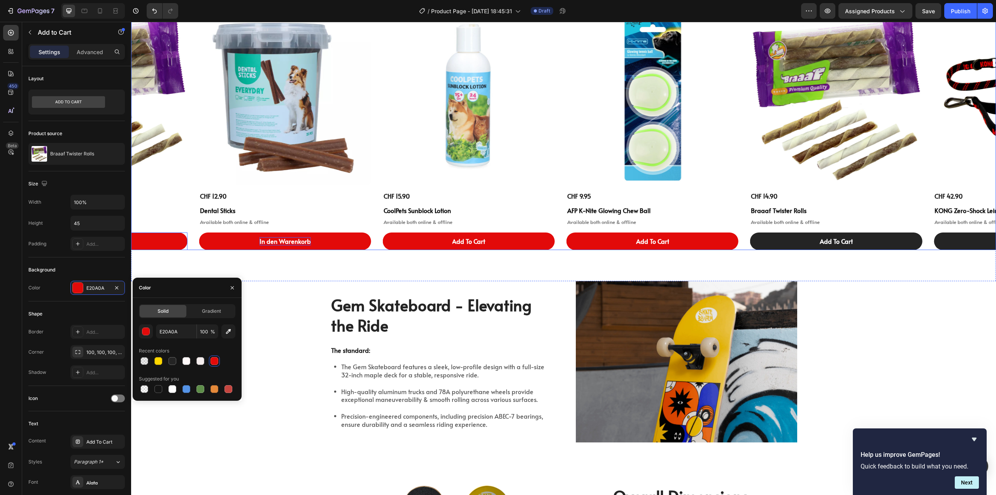
click at [586, 234] on button "Add To Cart" at bounding box center [653, 241] width 172 height 18
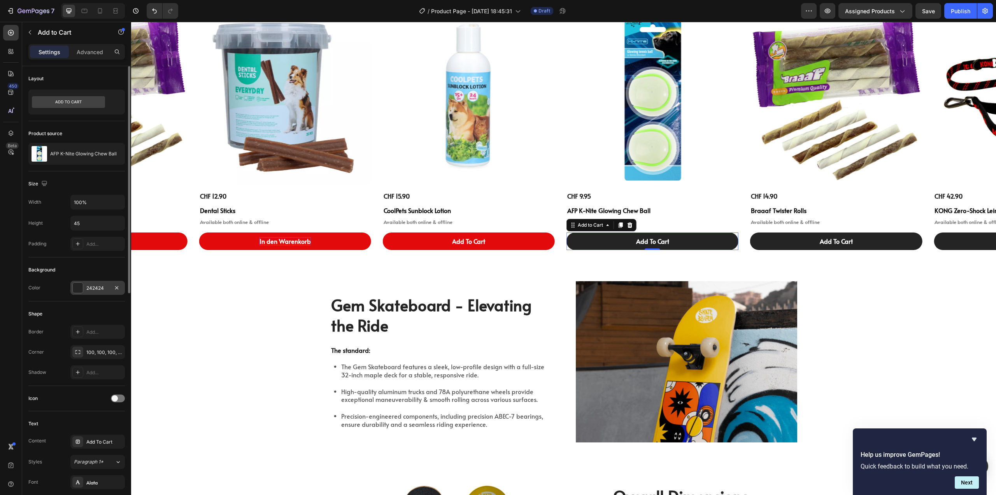
click at [89, 287] on div "242424" at bounding box center [97, 288] width 23 height 7
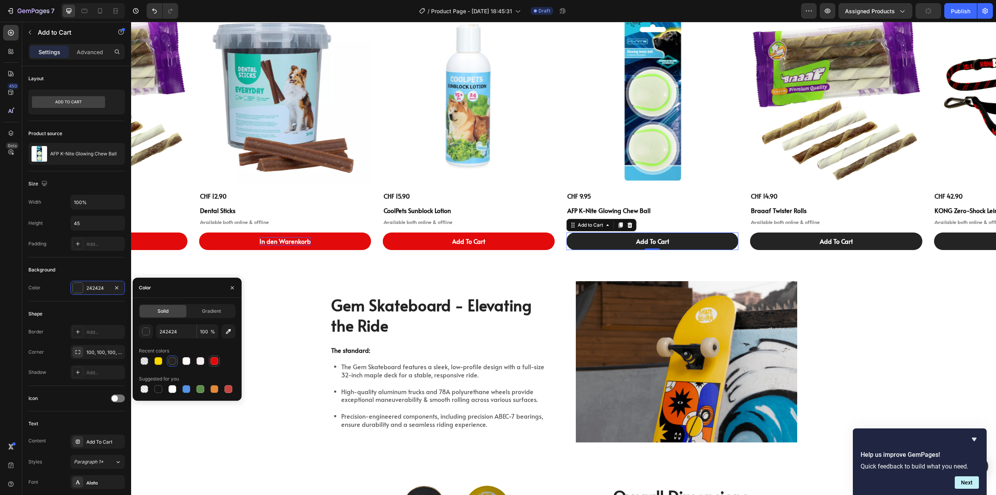
click at [214, 357] on div at bounding box center [215, 361] width 8 height 8
type input "E20A0A"
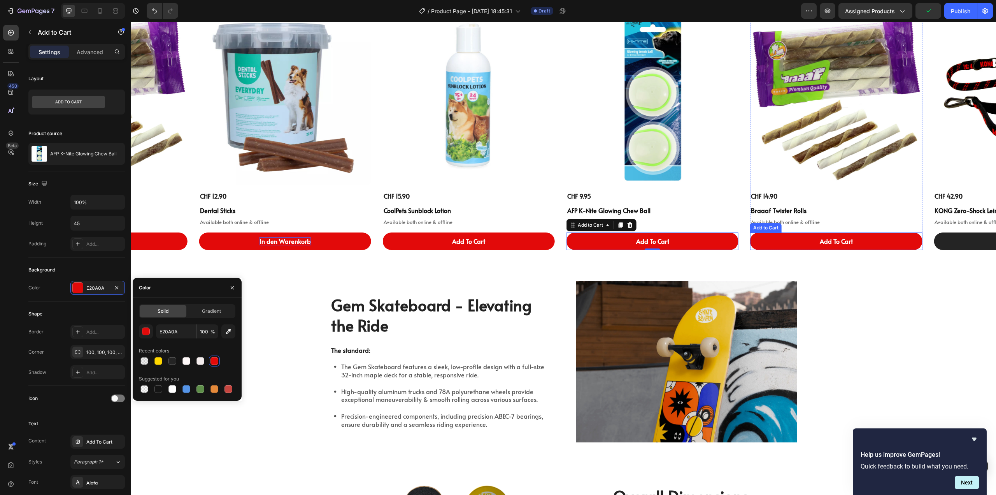
click at [766, 242] on button "Add To Cart" at bounding box center [836, 241] width 172 height 18
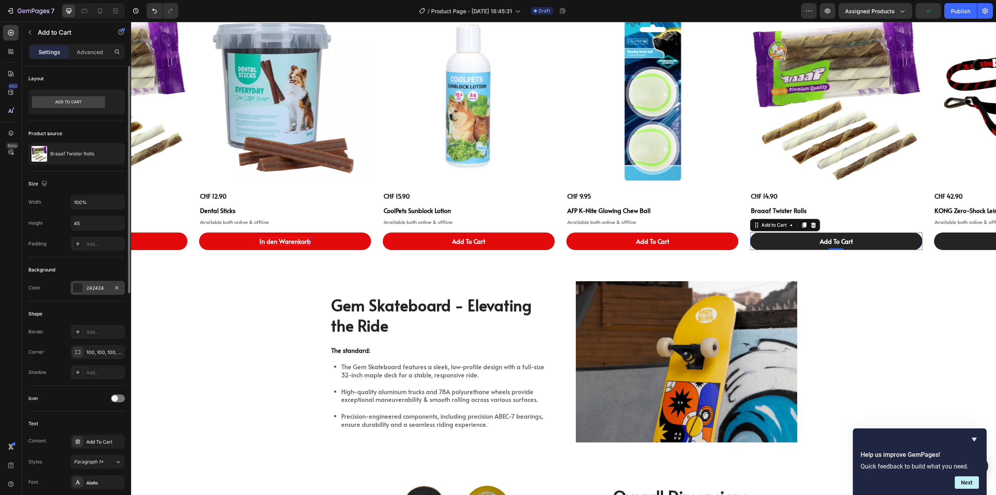
click at [99, 283] on div "242424" at bounding box center [97, 288] width 54 height 14
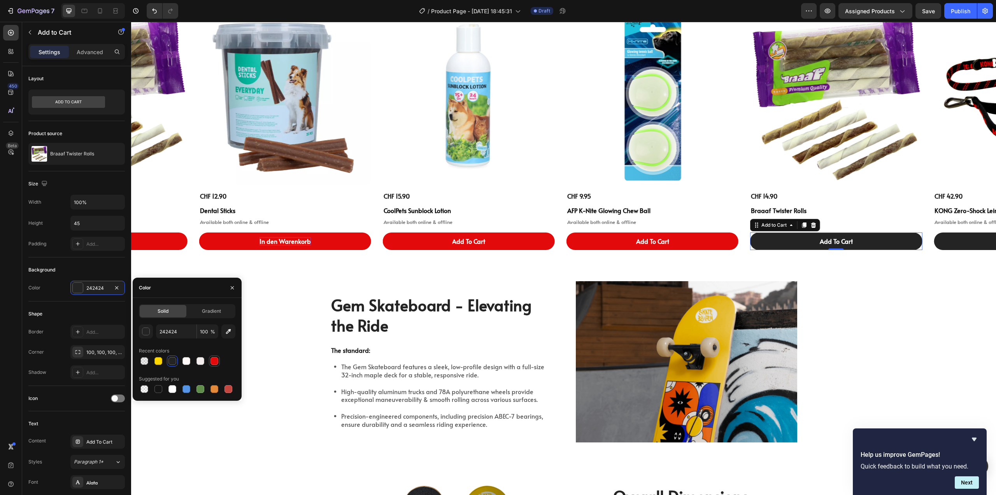
drag, startPoint x: 215, startPoint y: 363, endPoint x: 149, endPoint y: 336, distance: 70.7
click at [215, 363] on div at bounding box center [215, 361] width 8 height 8
type input "E20A0A"
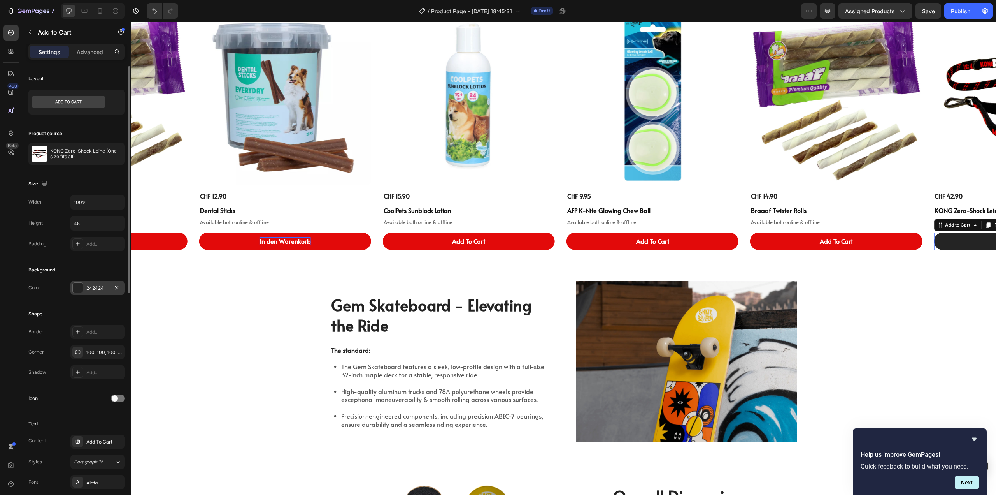
drag, startPoint x: 70, startPoint y: 283, endPoint x: 76, endPoint y: 285, distance: 6.2
click at [72, 284] on div "Color 242424" at bounding box center [76, 288] width 97 height 14
click at [76, 285] on div at bounding box center [78, 288] width 10 height 10
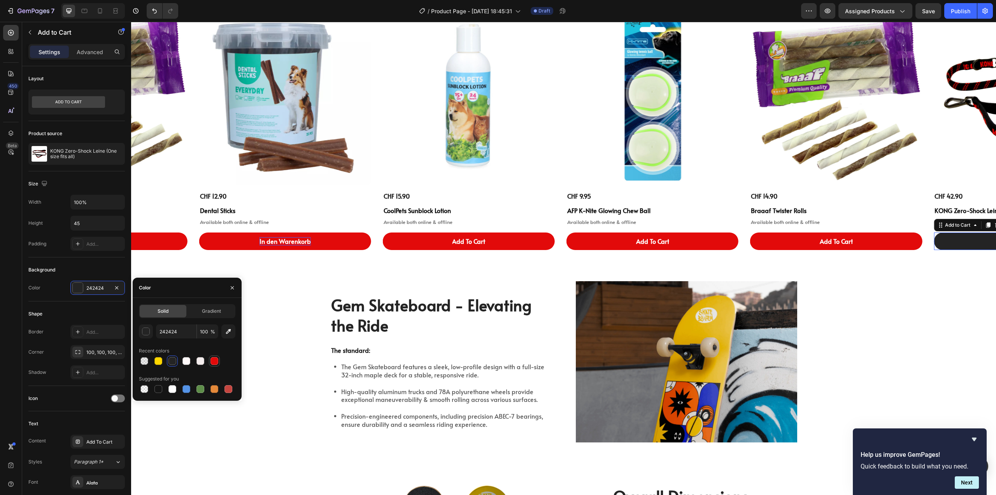
click at [214, 363] on div at bounding box center [215, 361] width 8 height 8
type input "E20A0A"
click at [327, 280] on div "Das könnte deinem Hund auch gefallen: Heading Product Images CHF 12.90 Product …" at bounding box center [563, 111] width 865 height 340
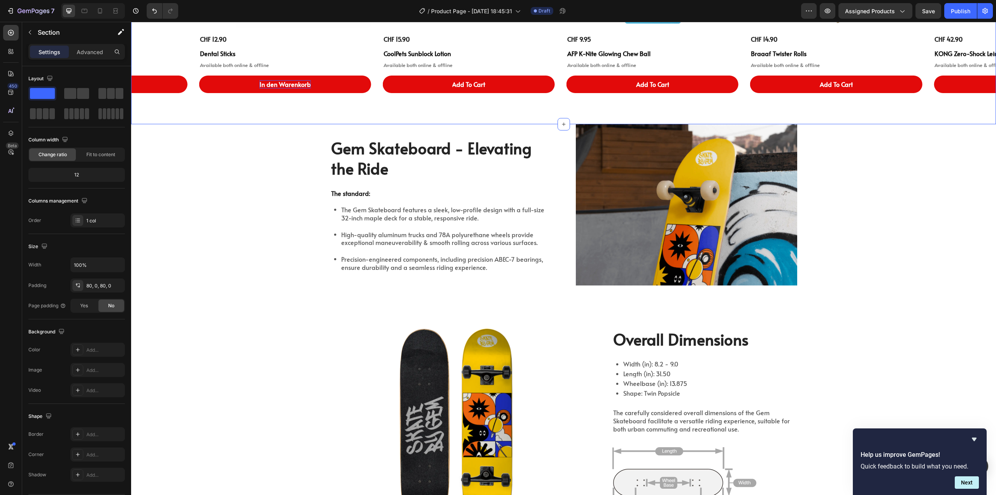
scroll to position [673, 0]
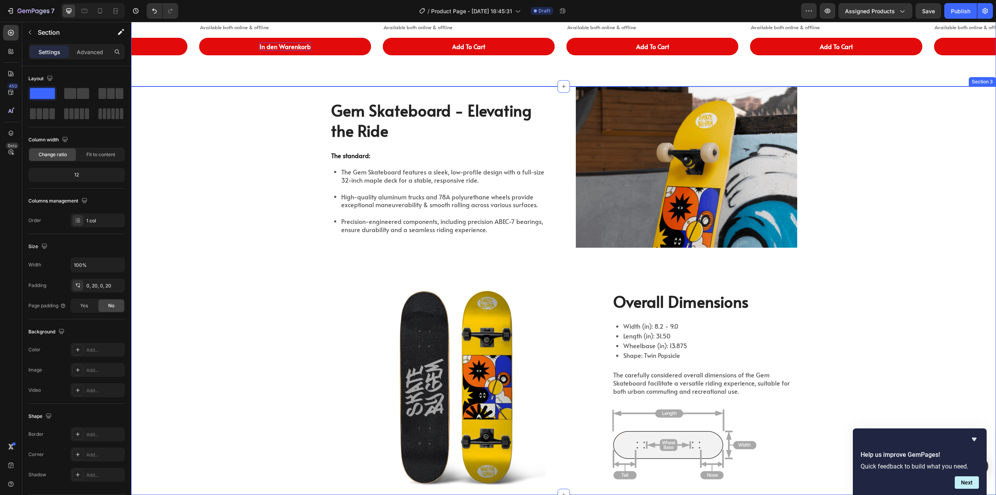
click at [866, 147] on div "Gem Skateboard - Elevating the Ride Heading The standard: Text Block The Gem Sk…" at bounding box center [564, 290] width 850 height 408
click at [985, 75] on div at bounding box center [989, 78] width 9 height 9
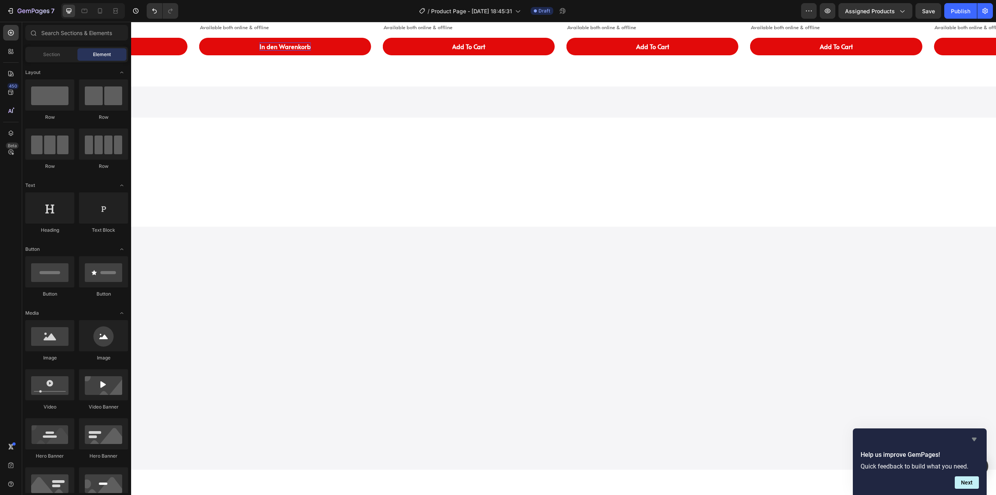
click at [976, 438] on icon "Hide survey" at bounding box center [974, 439] width 5 height 4
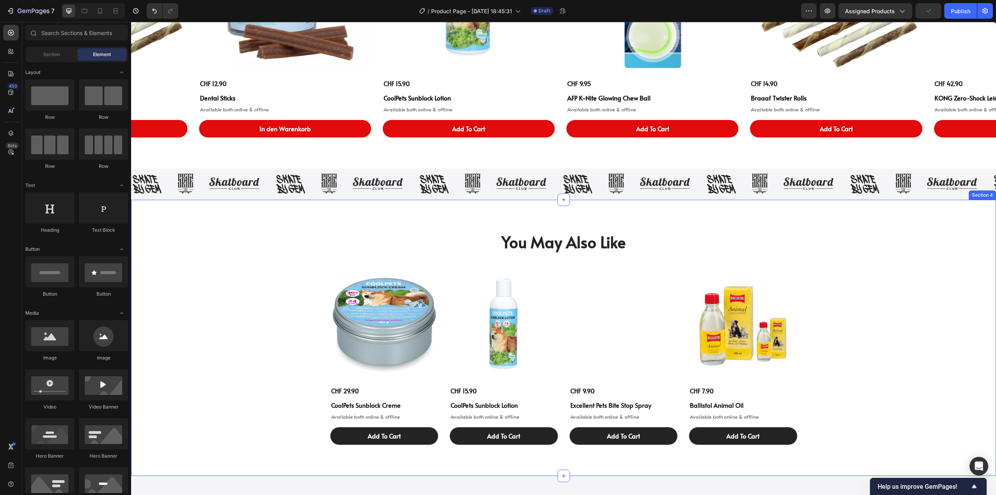
scroll to position [595, 0]
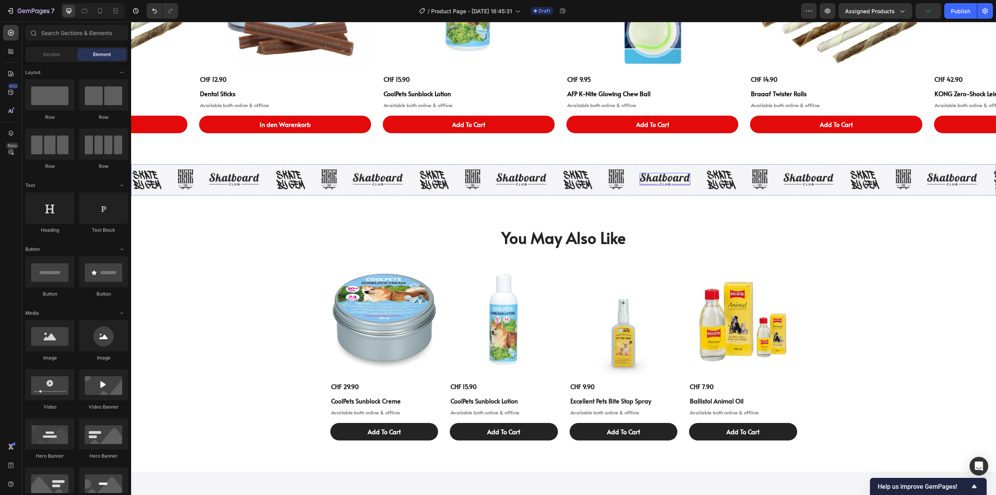
click at [662, 182] on img at bounding box center [665, 179] width 51 height 12
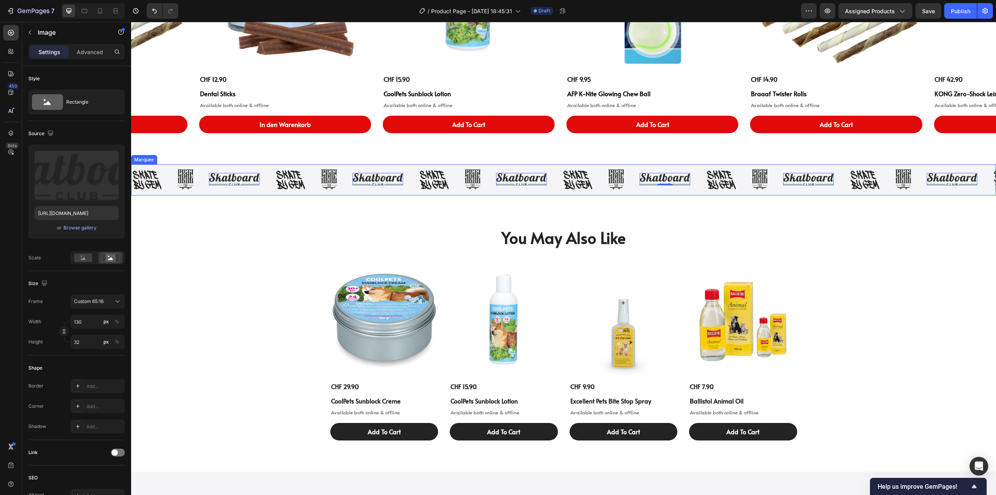
click at [699, 186] on div "Image Image Image 0" at bounding box center [634, 179] width 144 height 20
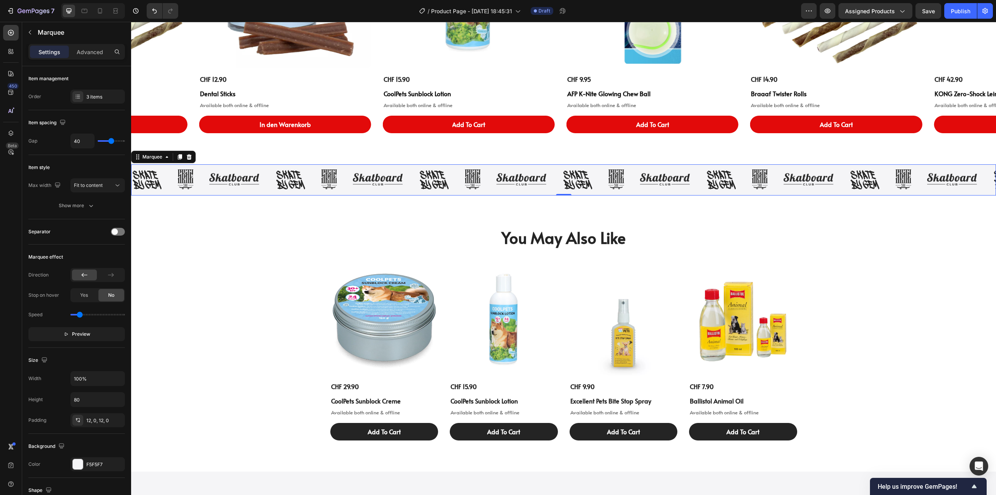
click at [951, 168] on div "Image Image Image Image Image Image Image Image Image Image Image Image Image I…" at bounding box center [563, 179] width 865 height 31
click at [190, 157] on icon at bounding box center [189, 156] width 5 height 5
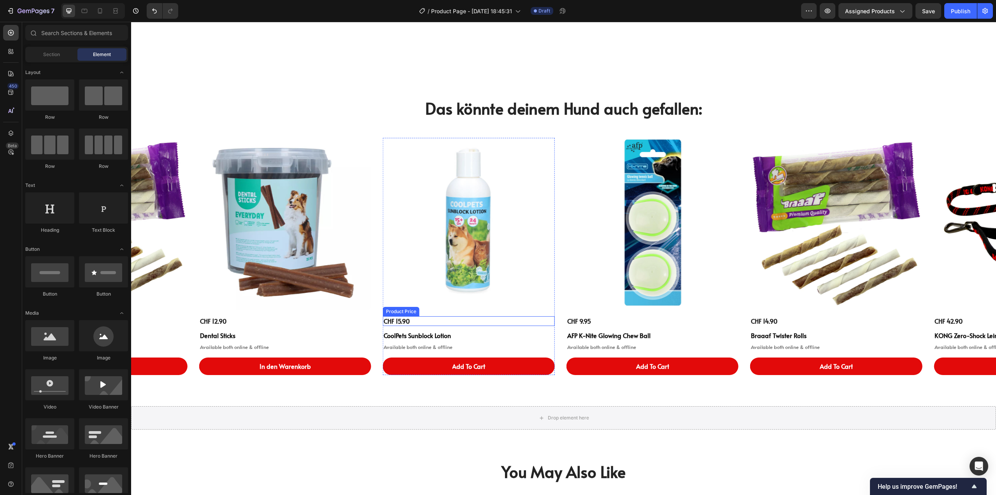
scroll to position [479, 0]
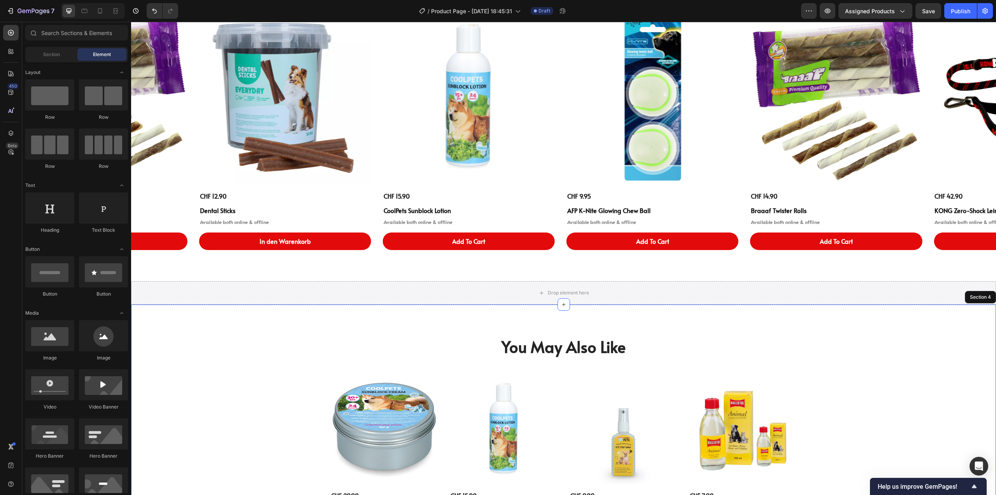
click at [826, 323] on div "You May Also Like Heading Product Images CHF 29.90 Product Price Product Price …" at bounding box center [563, 442] width 865 height 276
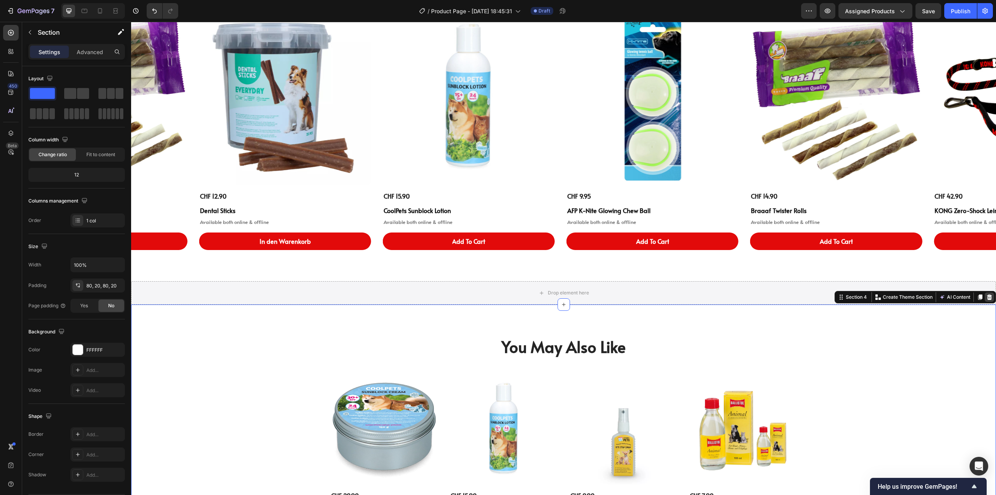
click at [987, 299] on icon at bounding box center [989, 296] width 5 height 5
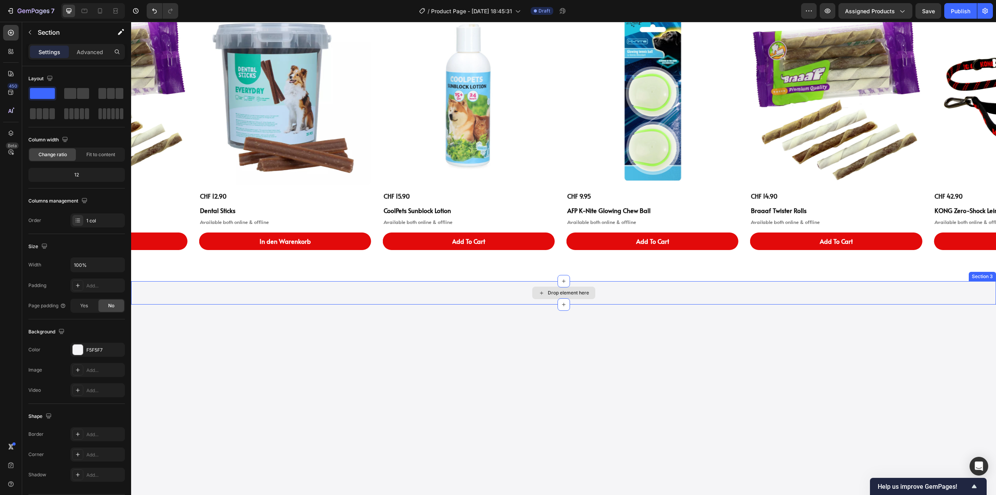
click at [815, 302] on div "Drop element here" at bounding box center [563, 292] width 865 height 23
click at [987, 273] on icon at bounding box center [989, 273] width 5 height 5
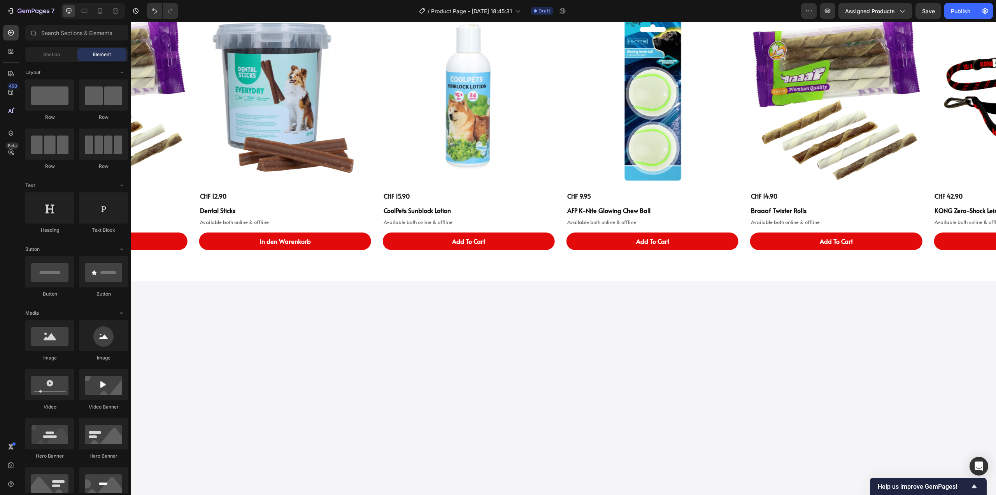
click at [773, 314] on div at bounding box center [563, 421] width 865 height 280
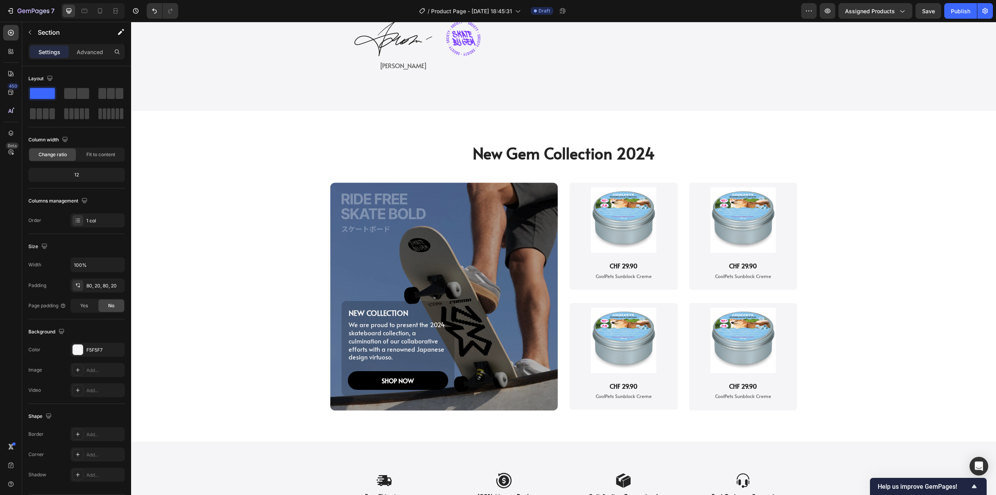
scroll to position [907, 0]
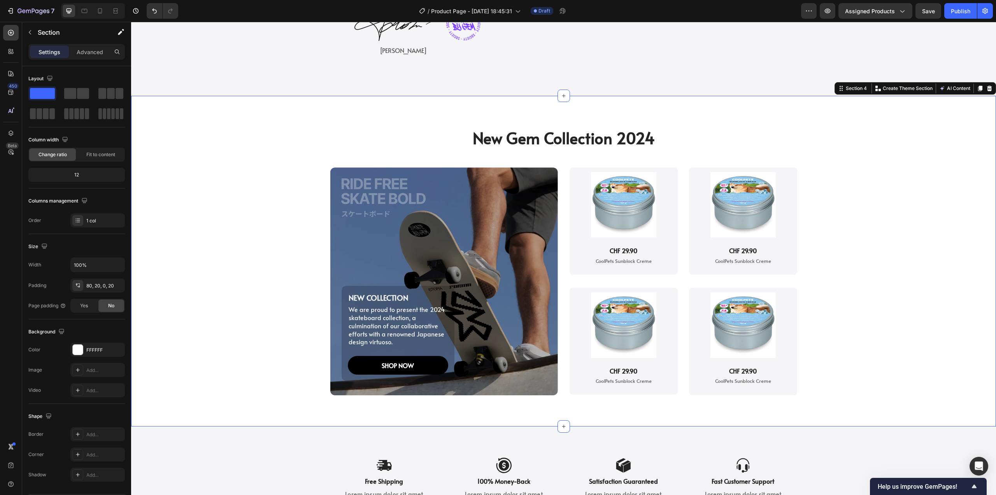
click at [867, 156] on div "New Gem Collection 2024 Heading NEW COLLECTION Text Block We are proud to prese…" at bounding box center [563, 261] width 865 height 330
click at [988, 93] on div at bounding box center [989, 88] width 9 height 9
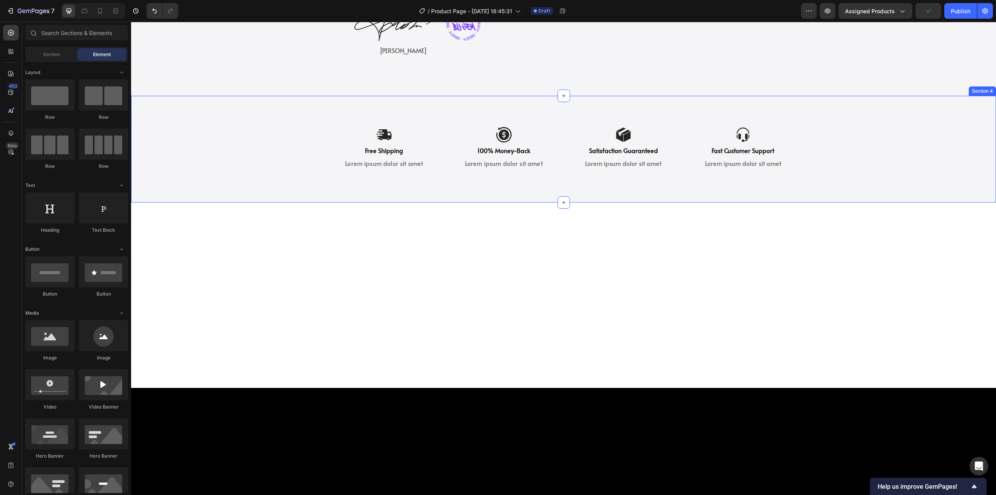
click at [843, 155] on div "Icon Free Shipping Text Block Lorem ipsum dolor sit amet Text Block Icon 100% M…" at bounding box center [563, 149] width 865 height 107
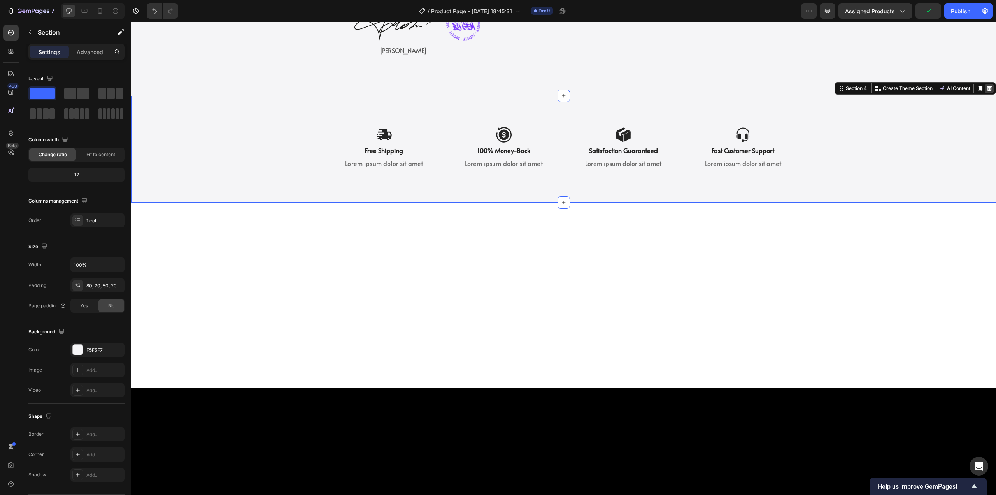
click at [985, 93] on div at bounding box center [989, 88] width 9 height 9
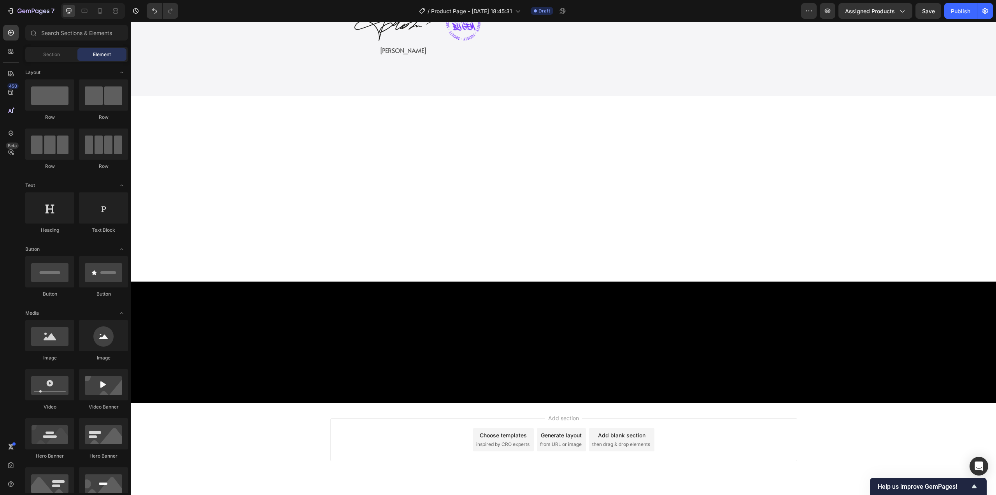
click at [511, 451] on div "Choose templates inspired by CRO experts" at bounding box center [503, 439] width 61 height 23
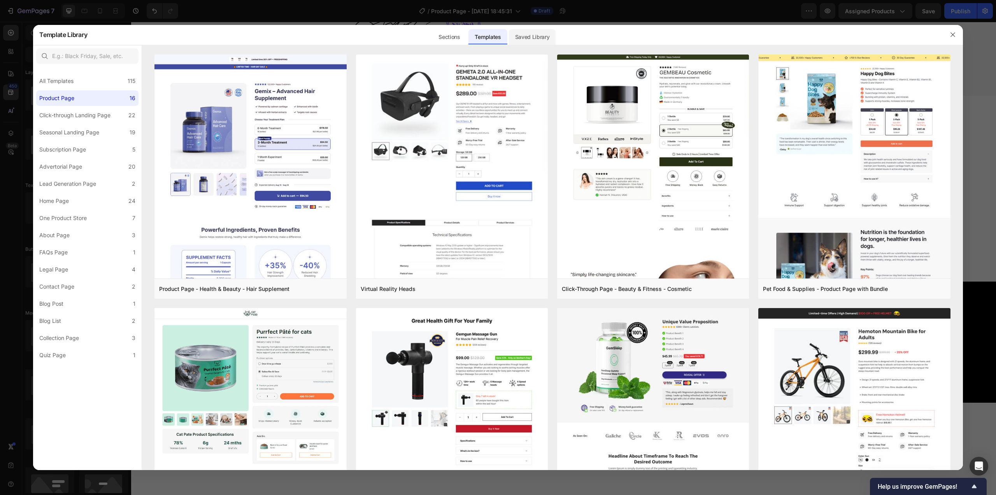
click at [525, 40] on div "Saved Library" at bounding box center [532, 37] width 47 height 16
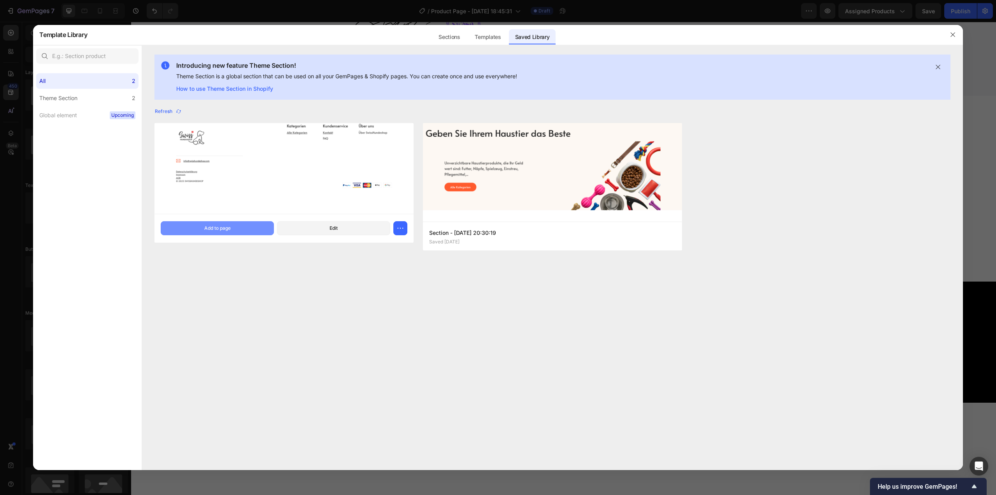
click at [229, 231] on div "Add to page" at bounding box center [217, 228] width 26 height 7
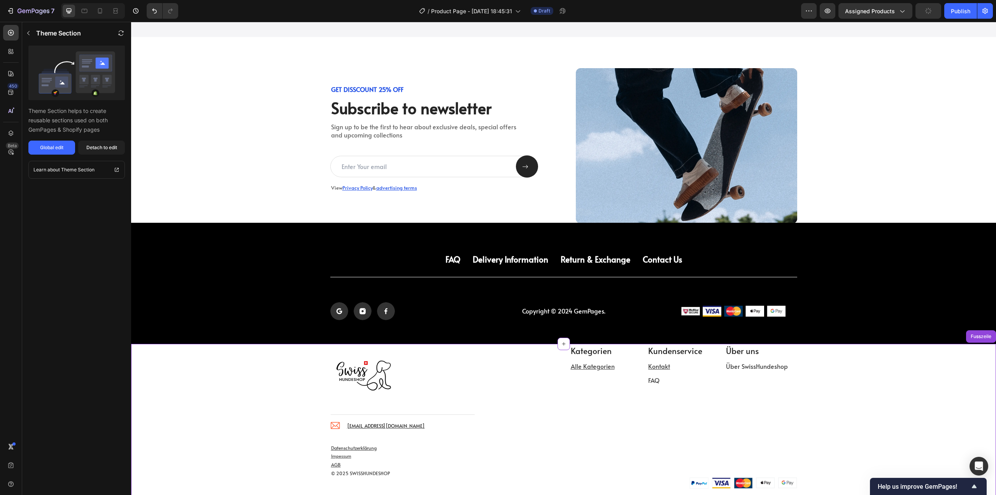
scroll to position [984, 0]
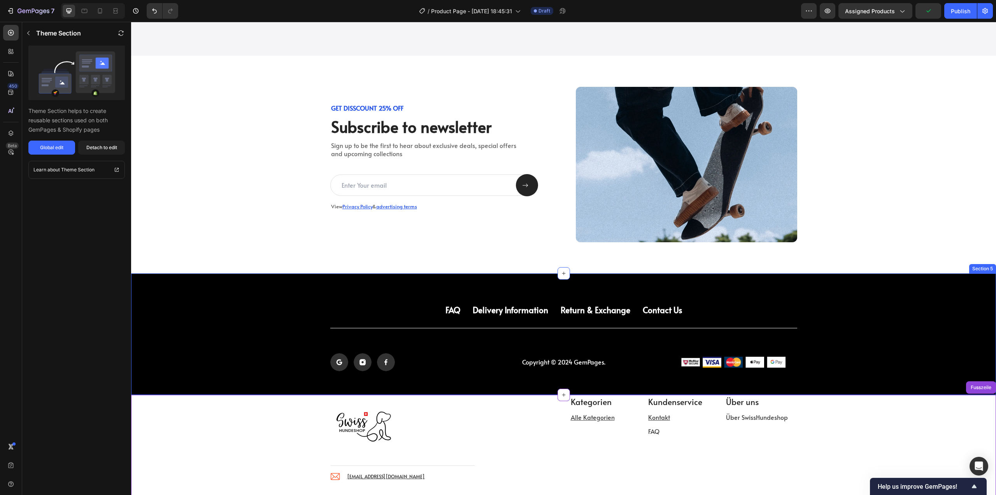
click at [887, 283] on div "FAQ Button Delivery Information Button Return & Exchange Button Contact Us Butt…" at bounding box center [563, 333] width 865 height 121
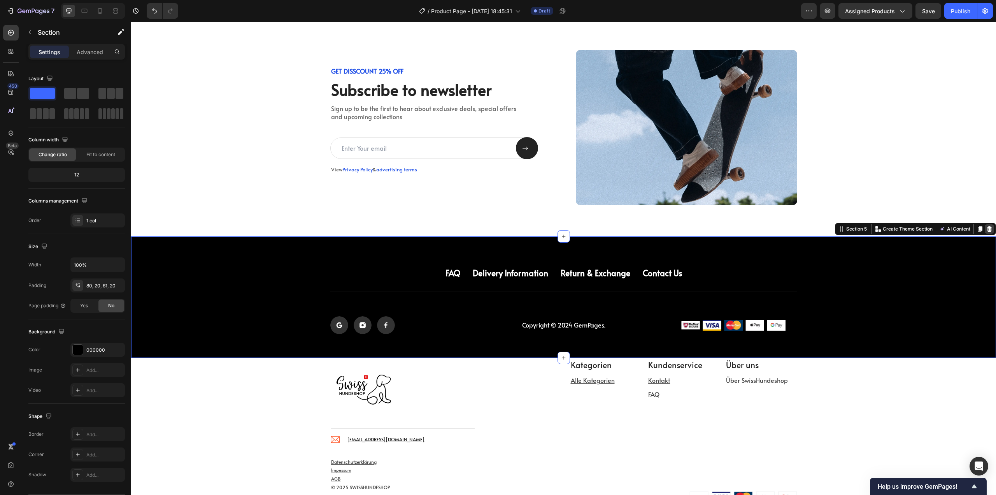
click at [987, 232] on icon at bounding box center [990, 229] width 6 height 6
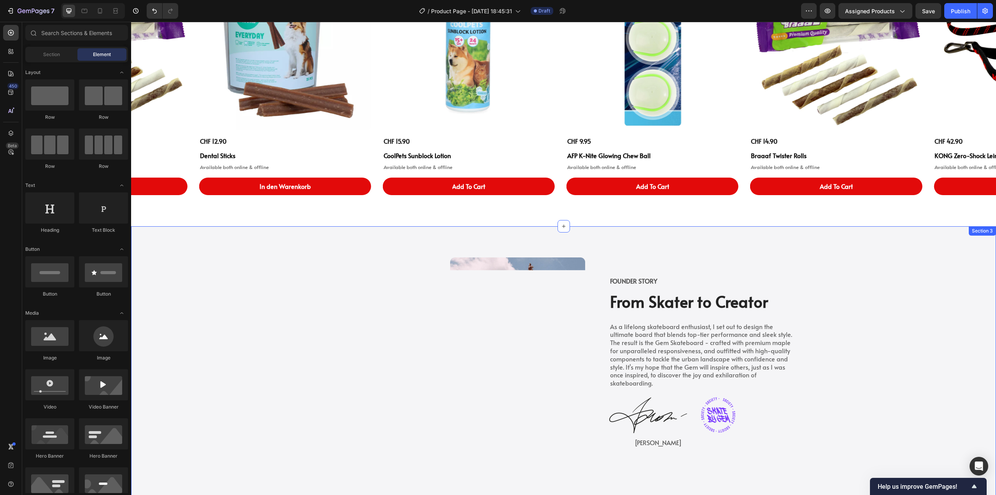
scroll to position [556, 0]
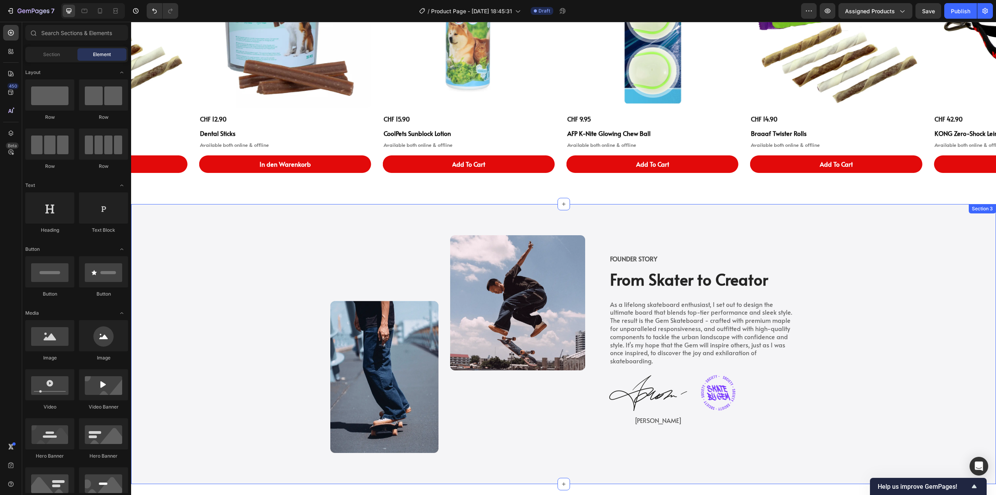
click at [855, 231] on div "Image FOUNDER STORY Text Block From Skater to Creator Heading As a lifelong ska…" at bounding box center [563, 344] width 865 height 280
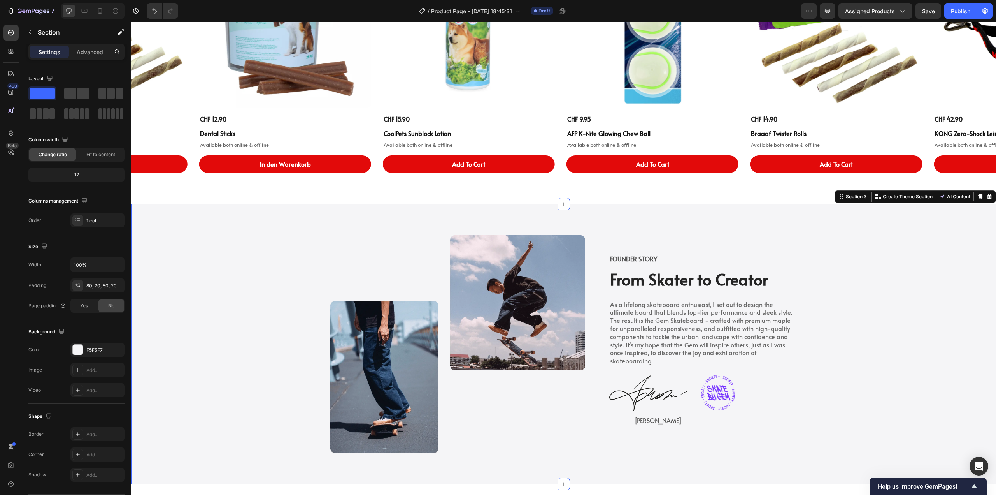
click at [985, 197] on div at bounding box center [989, 196] width 9 height 9
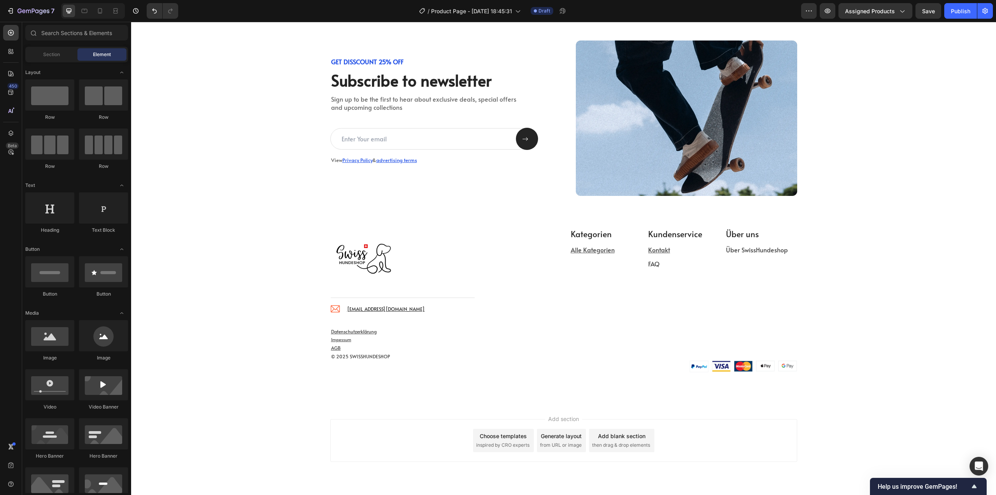
scroll to position [634, 0]
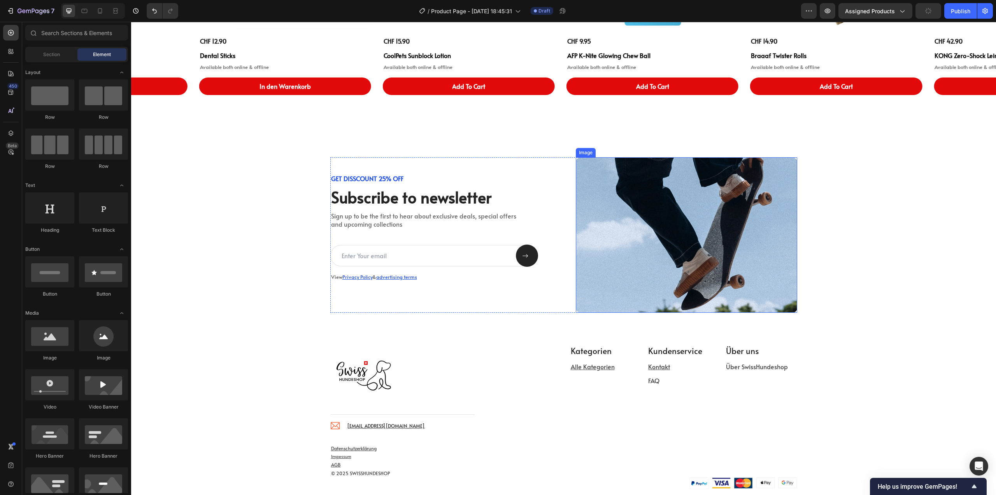
click at [832, 152] on div "GET DISSCOUNT 25% OFF Text Block Subscribe to newsletter Heading Sign up to be …" at bounding box center [563, 235] width 865 height 218
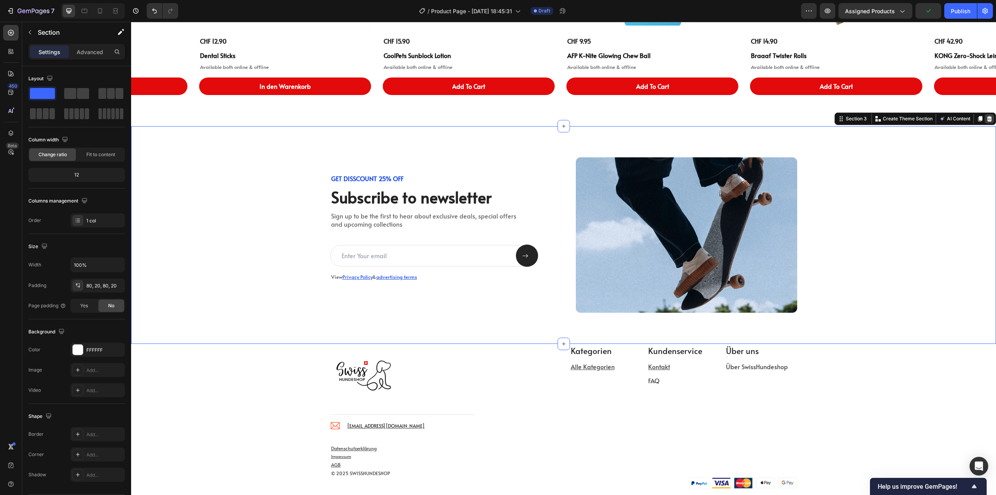
click at [987, 119] on icon at bounding box center [989, 118] width 5 height 5
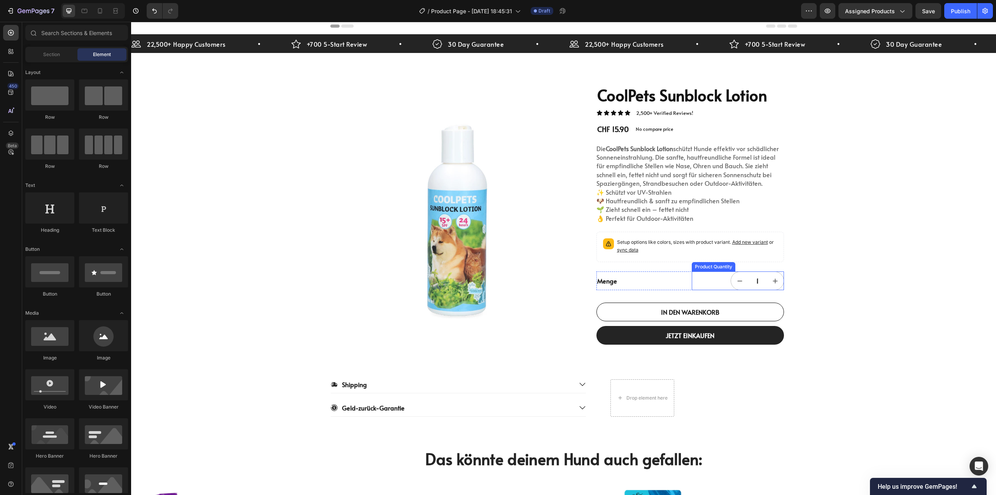
scroll to position [0, 0]
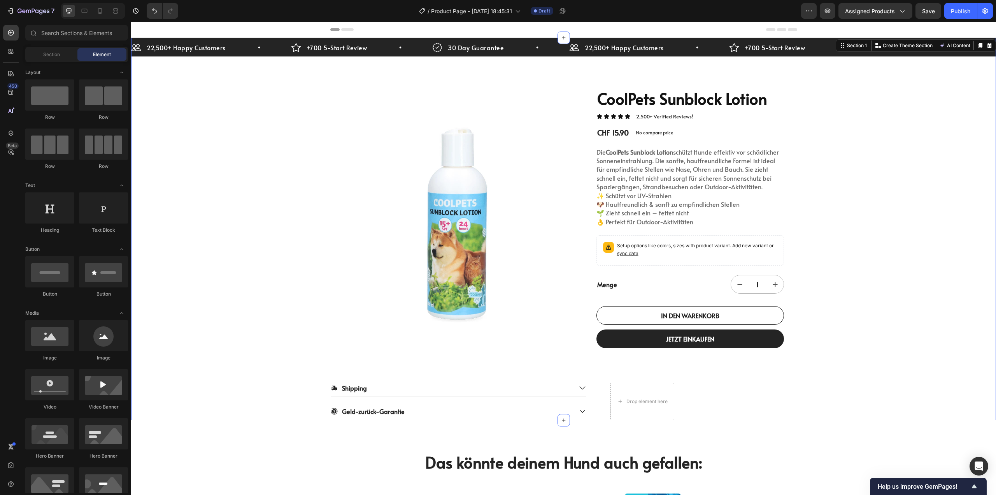
click at [900, 232] on div "22,500+ Happy Customers Item List +700 5-Start Review Item List 30 Day Guarante…" at bounding box center [563, 229] width 865 height 382
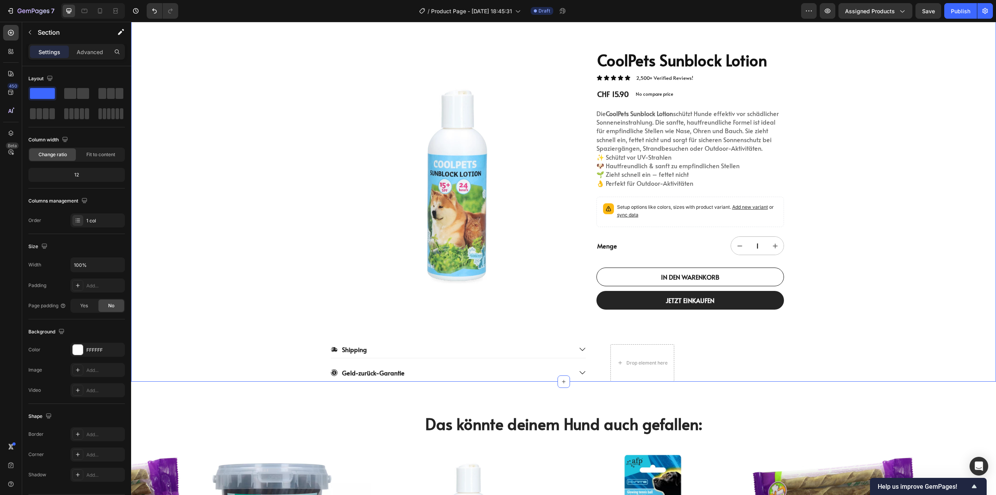
scroll to position [39, 0]
click at [350, 351] on p "Shipping" at bounding box center [354, 349] width 25 height 8
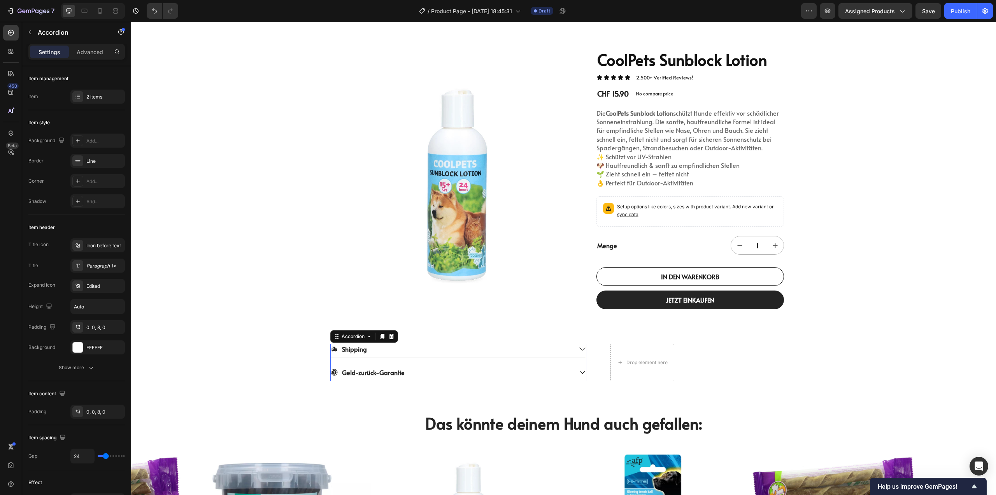
click at [350, 351] on p "Shipping" at bounding box center [354, 349] width 25 height 8
copy p "Shipping"
click at [275, 359] on div "22,500+ Happy Customers Item List +700 5-Start Review Item List 30 Day Guarante…" at bounding box center [563, 190] width 865 height 382
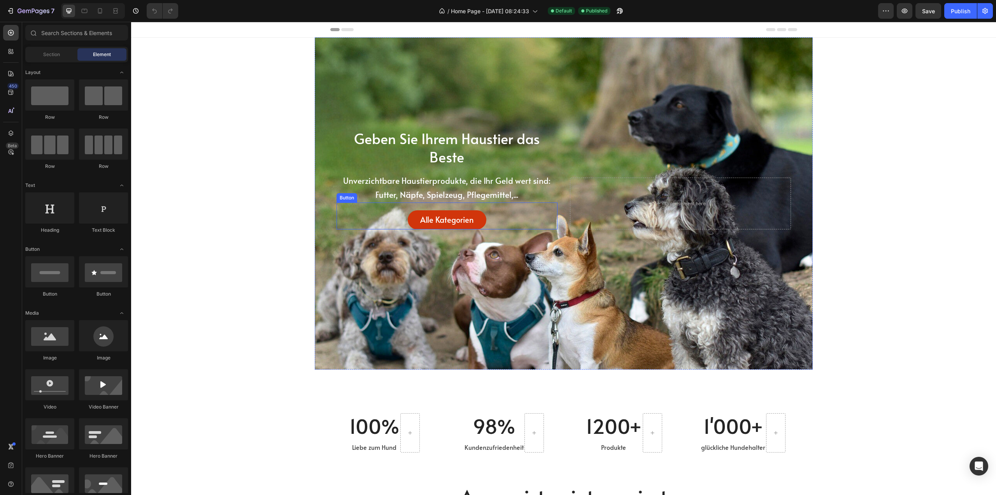
click at [409, 218] on link "Alle Kategorien" at bounding box center [447, 219] width 79 height 19
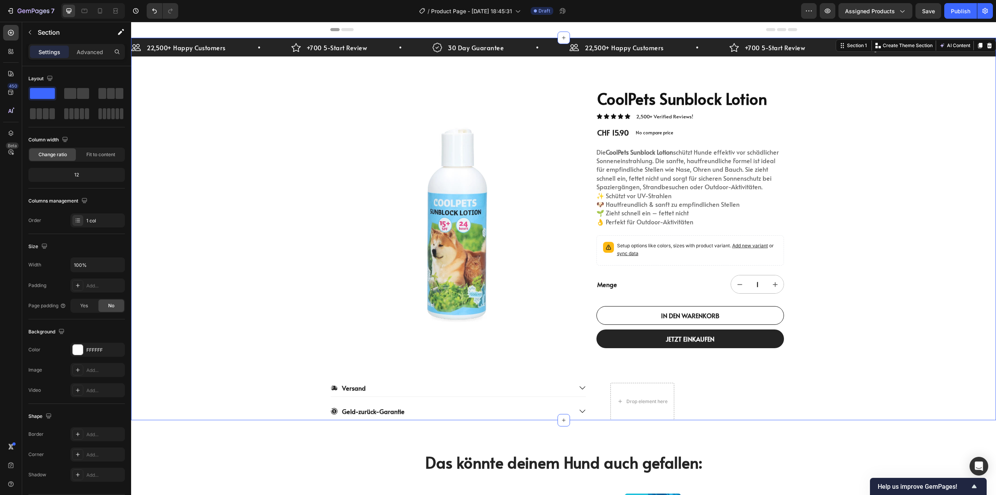
scroll to position [39, 0]
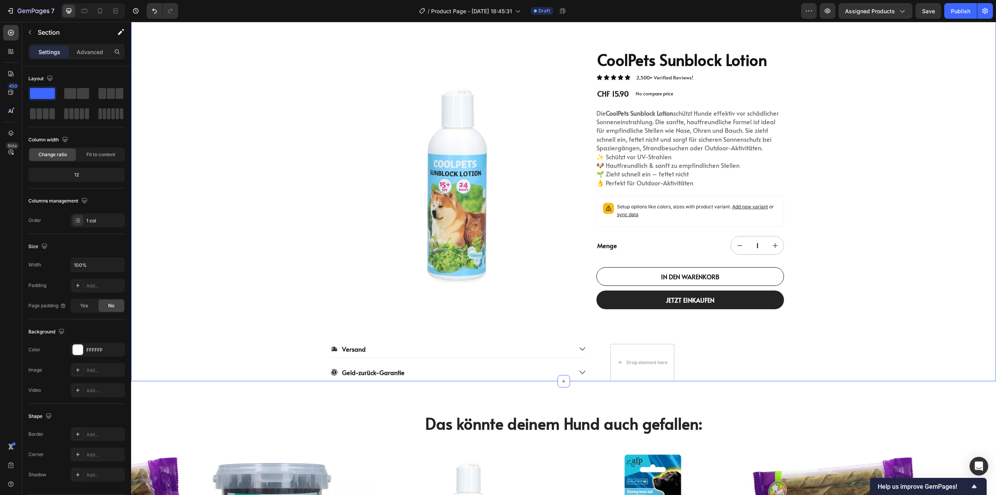
click at [913, 335] on div "22,500+ Happy Customers Item List +700 5-Start Review Item List 30 Day Guarante…" at bounding box center [563, 190] width 865 height 382
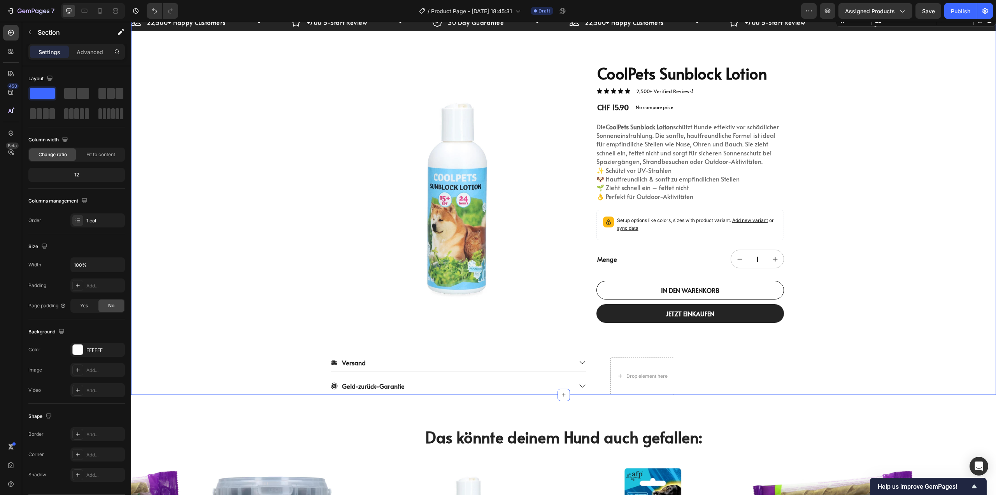
scroll to position [0, 0]
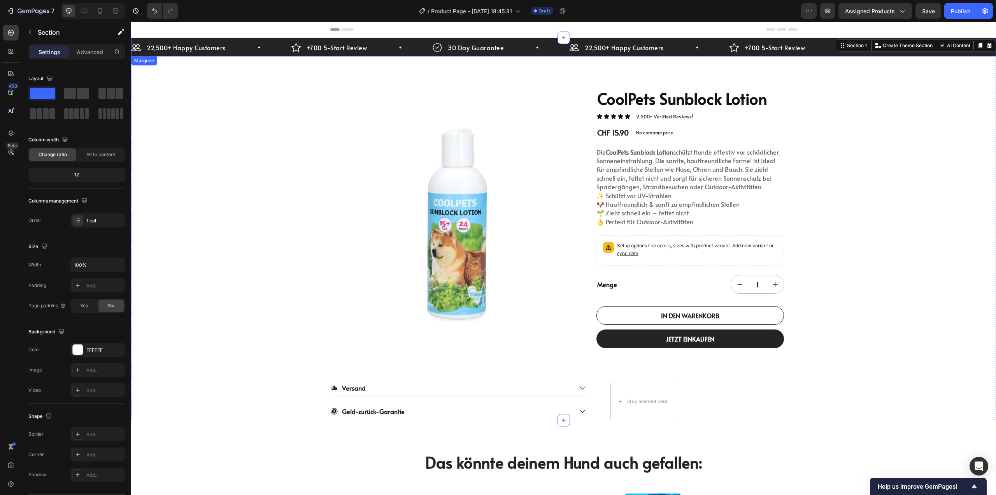
click at [710, 47] on div "22,500+ Happy Customers Item List" at bounding box center [650, 48] width 160 height 12
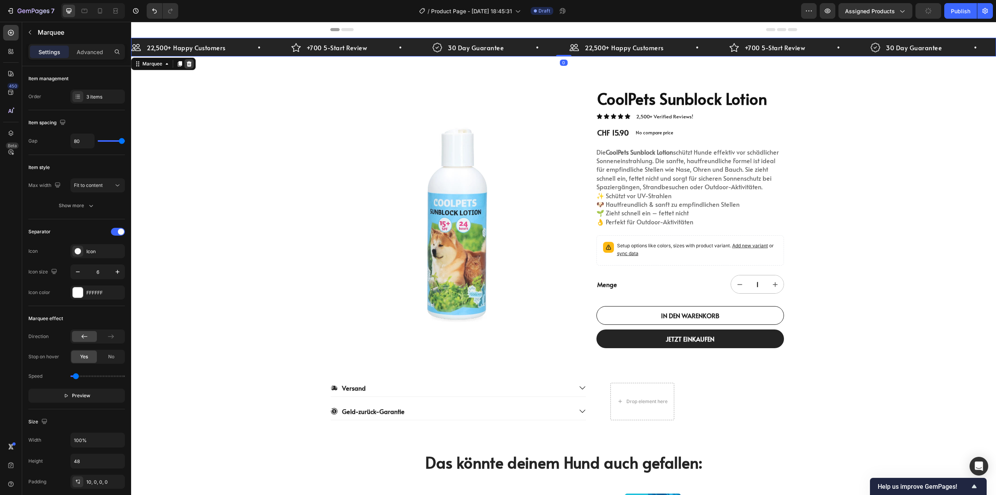
click at [188, 64] on icon at bounding box center [189, 63] width 5 height 5
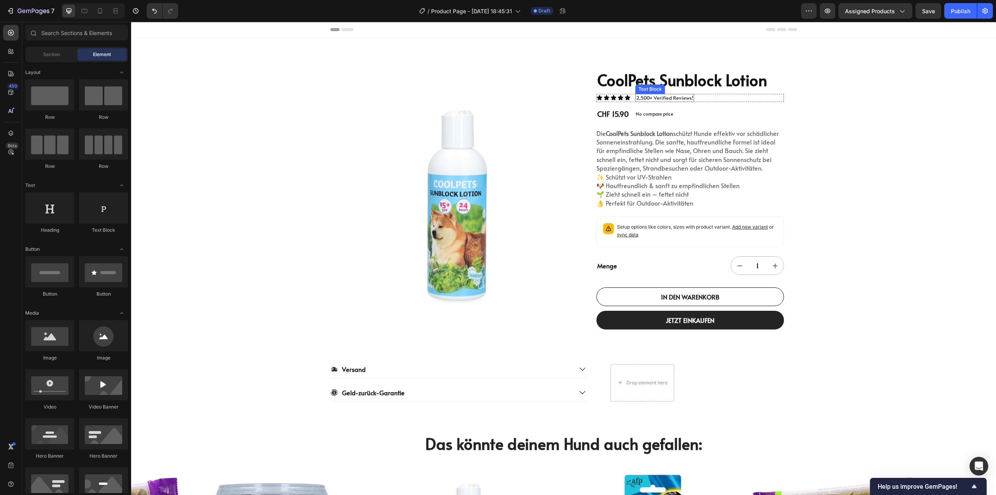
click at [668, 97] on p "2,500+ Verified Reviews!" at bounding box center [664, 98] width 57 height 7
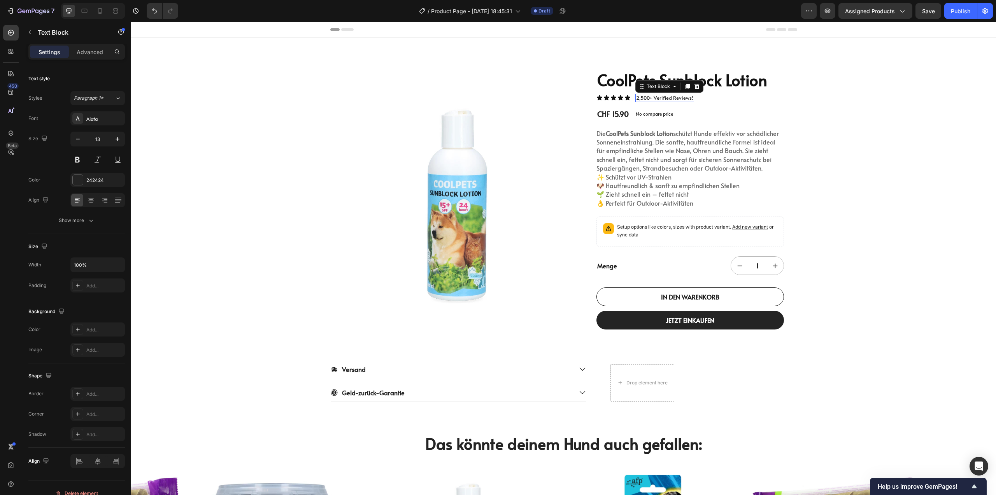
click at [668, 97] on p "2,500+ Verified Reviews!" at bounding box center [664, 98] width 57 height 7
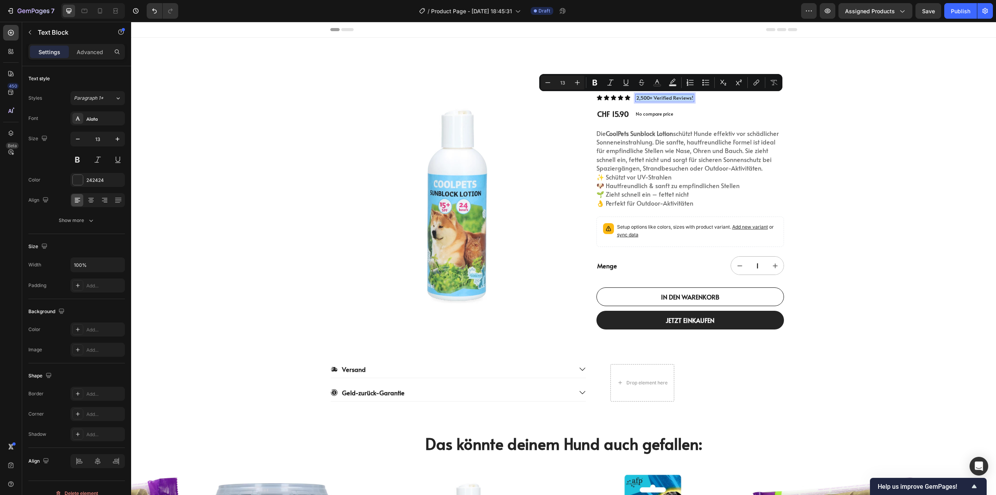
copy p "2,500+ Verified Reviews!"
click at [669, 100] on p "2,500+ Verified Reviews!" at bounding box center [664, 98] width 57 height 7
click at [662, 93] on div "CoolPets Sunblock Lotion Product Title Icon Icon Icon Icon Icon Icon List 2,500…" at bounding box center [691, 199] width 188 height 260
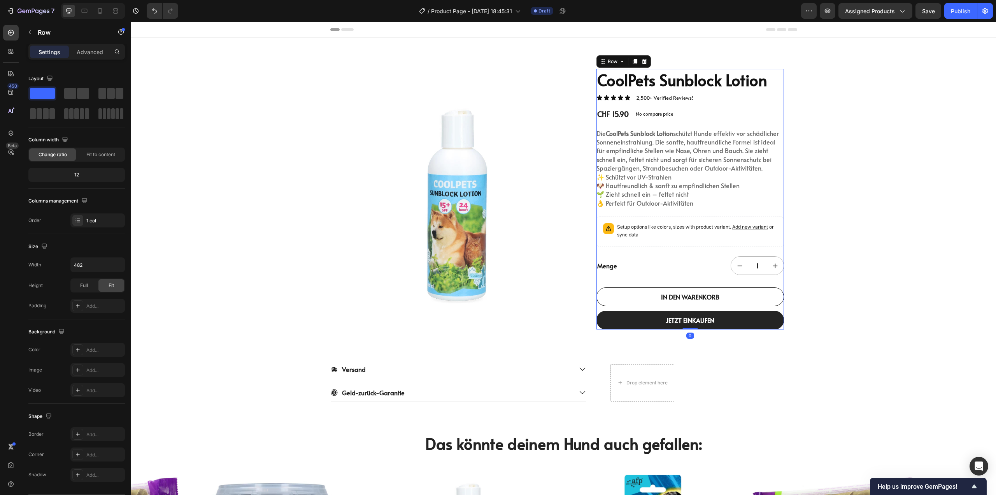
click at [664, 102] on div "CoolPets Sunblock Lotion Product Title Icon Icon Icon Icon Icon Icon List 2,500…" at bounding box center [691, 199] width 188 height 260
click at [665, 97] on p "2,500+ Verified Reviews!" at bounding box center [664, 98] width 57 height 7
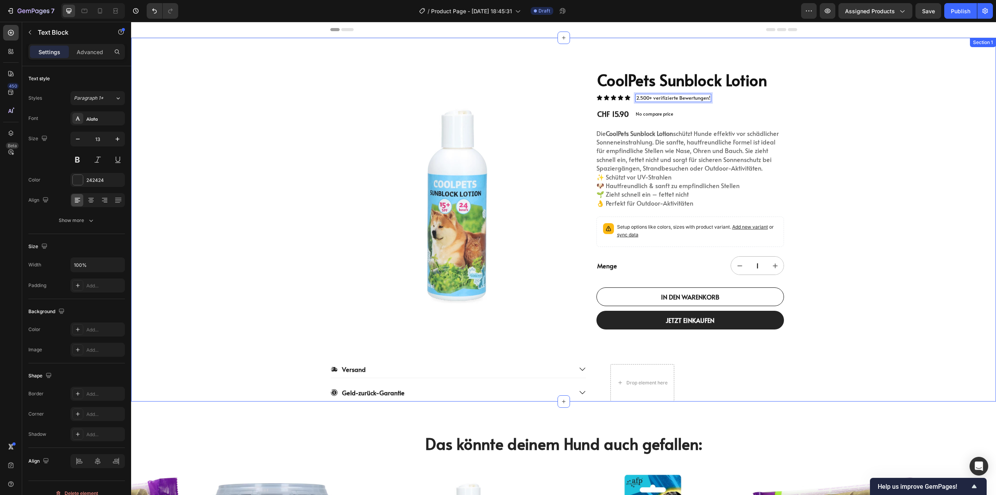
click at [874, 124] on div "Product Images CoolPets Sunblock Lotion Product Title Icon Icon Icon Icon Icon …" at bounding box center [563, 220] width 865 height 364
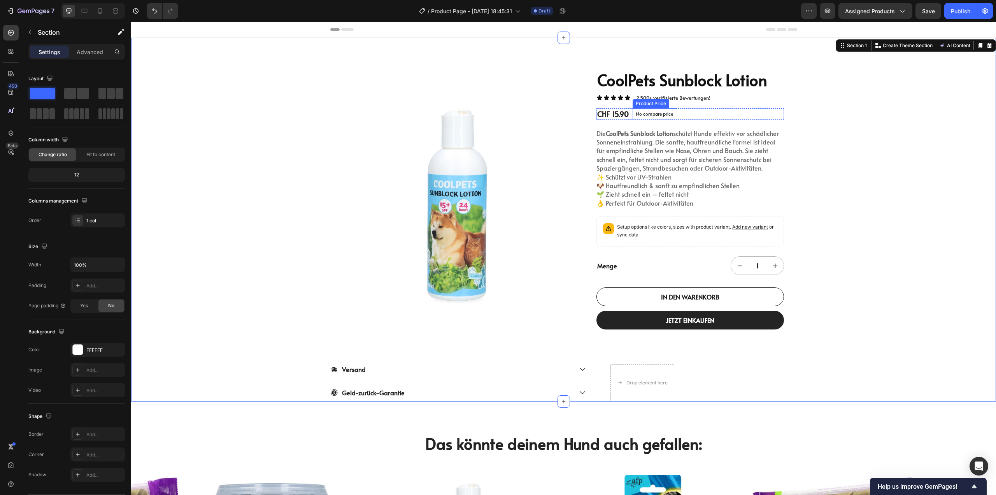
click at [657, 114] on p "No compare price" at bounding box center [654, 113] width 37 height 5
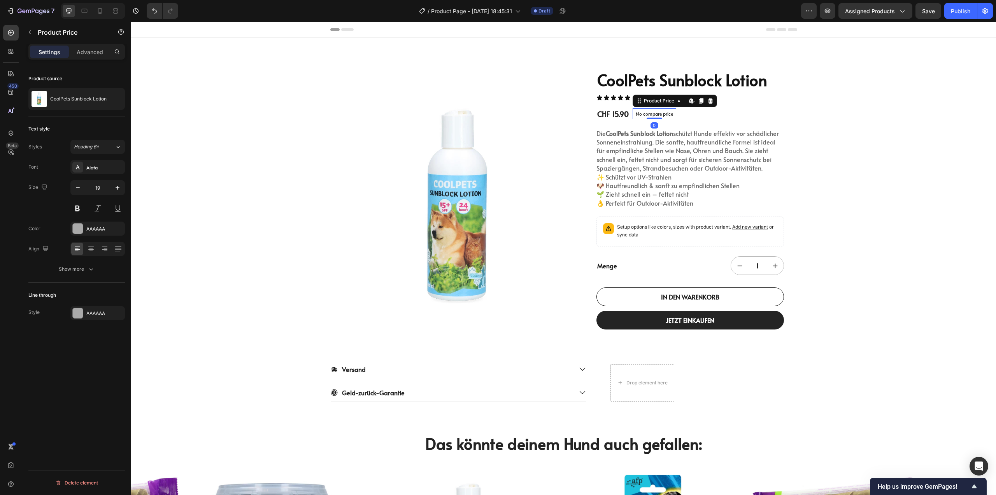
click at [657, 114] on p "No compare price" at bounding box center [654, 113] width 37 height 5
click at [657, 115] on p "No compare price" at bounding box center [654, 113] width 37 height 5
click at [708, 101] on icon at bounding box center [711, 101] width 6 height 6
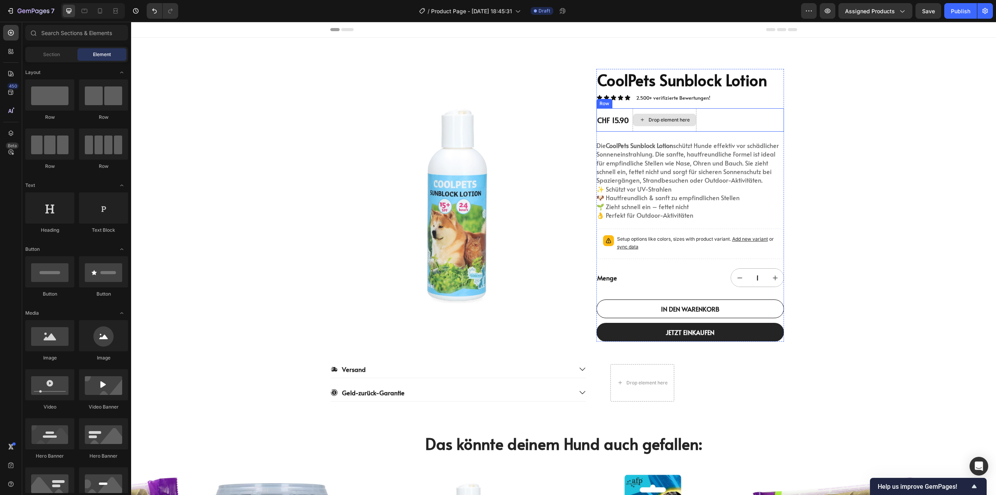
click at [694, 125] on div "Drop element here" at bounding box center [665, 119] width 64 height 23
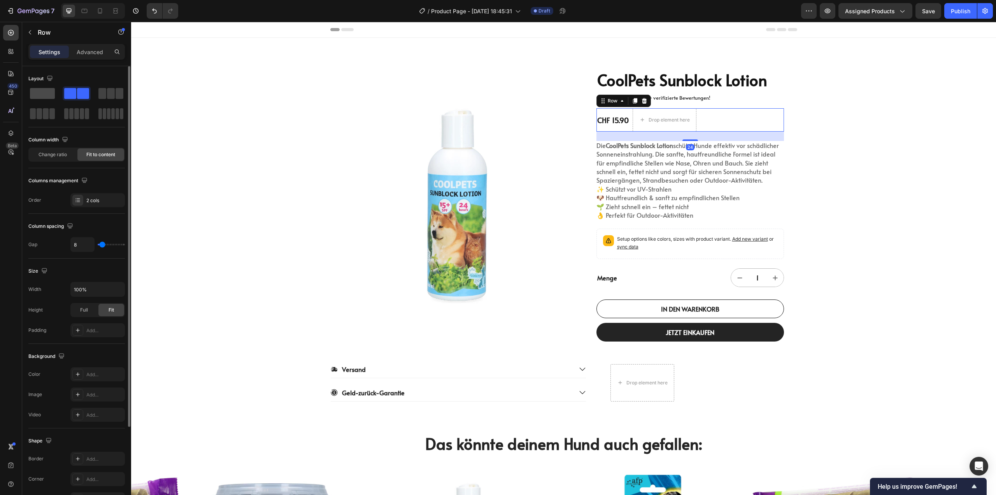
click at [43, 88] on div at bounding box center [42, 93] width 28 height 14
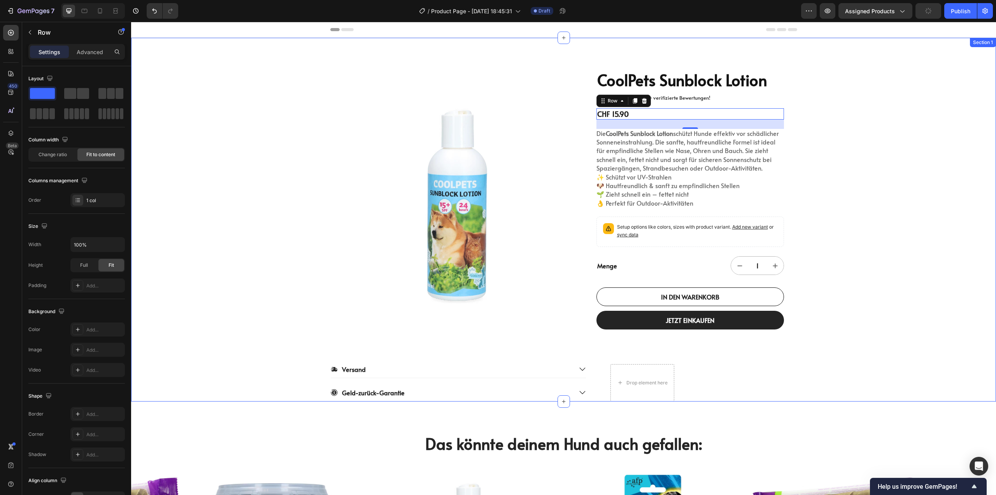
click at [858, 173] on div "Product Images CoolPets Sunblock Lotion Product Title Icon Icon Icon Icon Icon …" at bounding box center [563, 220] width 865 height 364
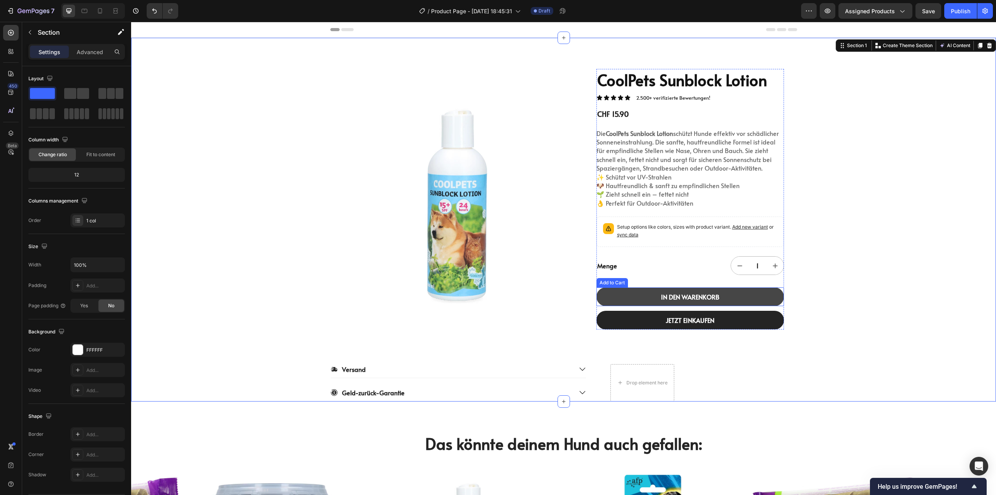
click at [630, 296] on button "IN DEN WARENKORB" at bounding box center [691, 296] width 188 height 19
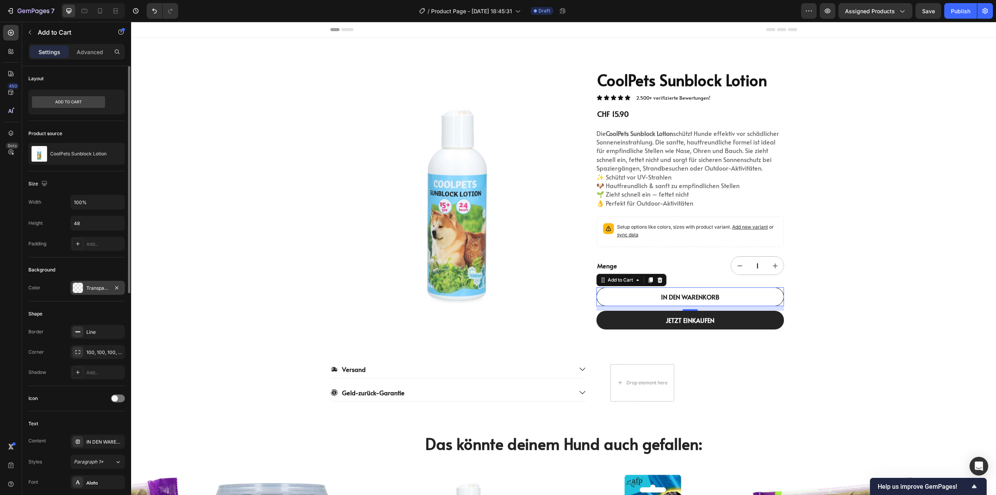
click at [82, 288] on div at bounding box center [78, 288] width 10 height 10
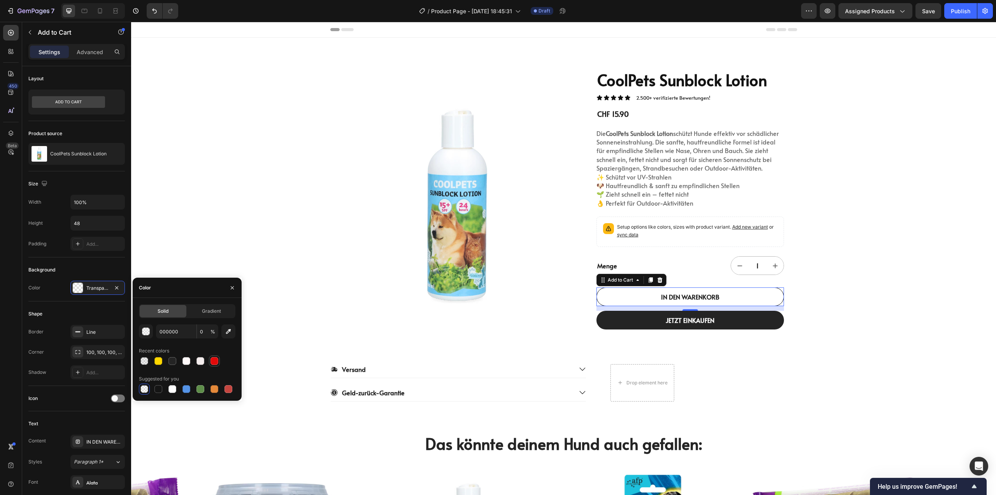
click at [213, 362] on div at bounding box center [215, 361] width 8 height 8
type input "E20A0A"
type input "100"
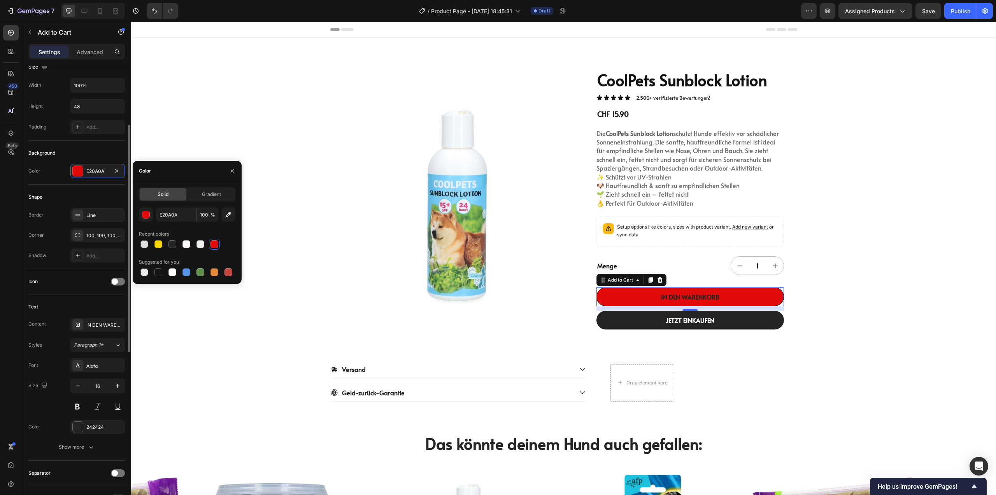
scroll to position [156, 0]
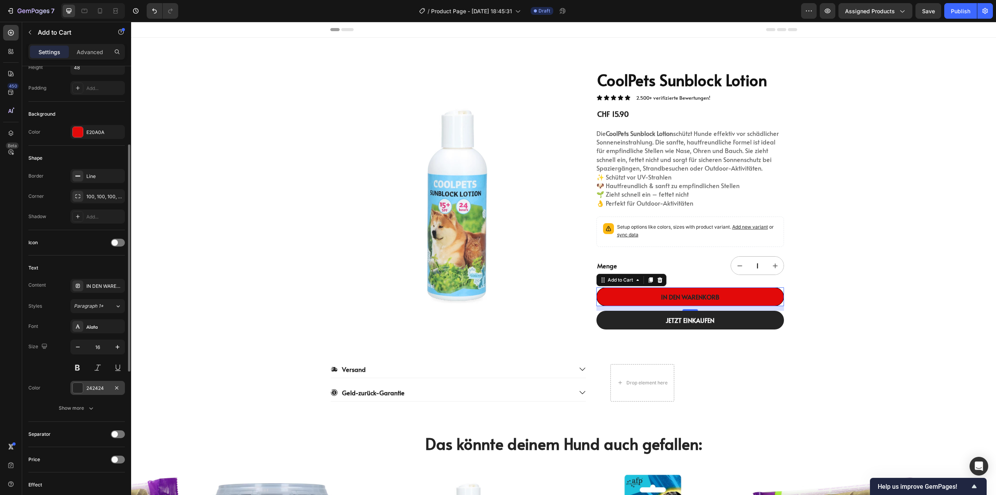
click at [84, 388] on div "242424" at bounding box center [97, 388] width 54 height 14
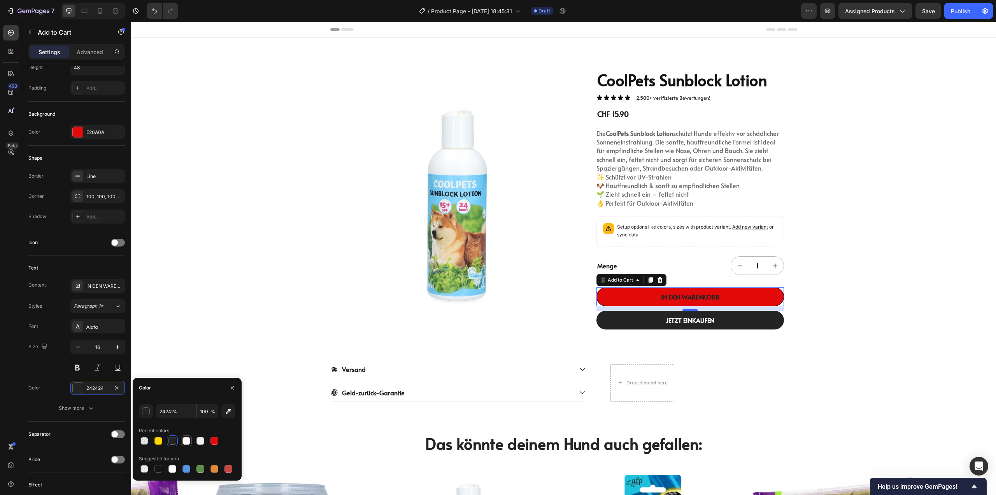
click at [190, 438] on div at bounding box center [186, 440] width 9 height 9
type input "FFF9F9"
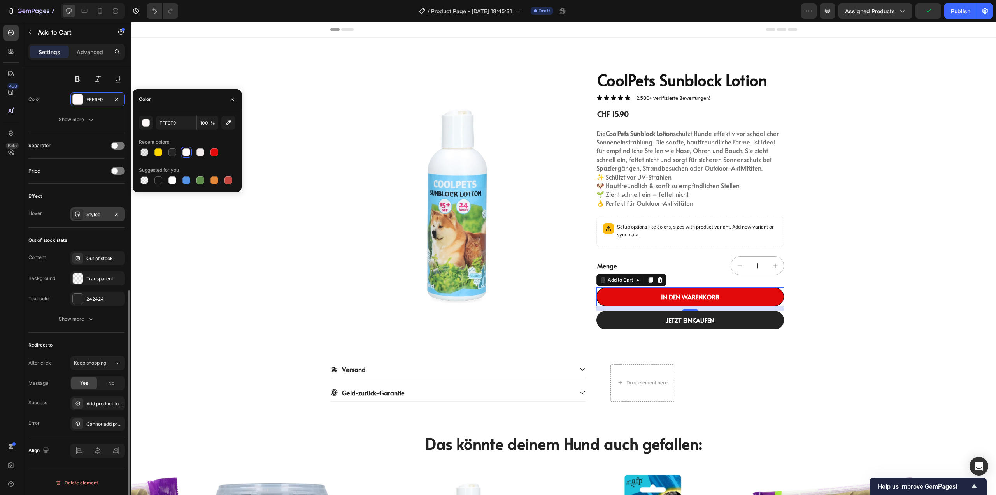
scroll to position [405, 0]
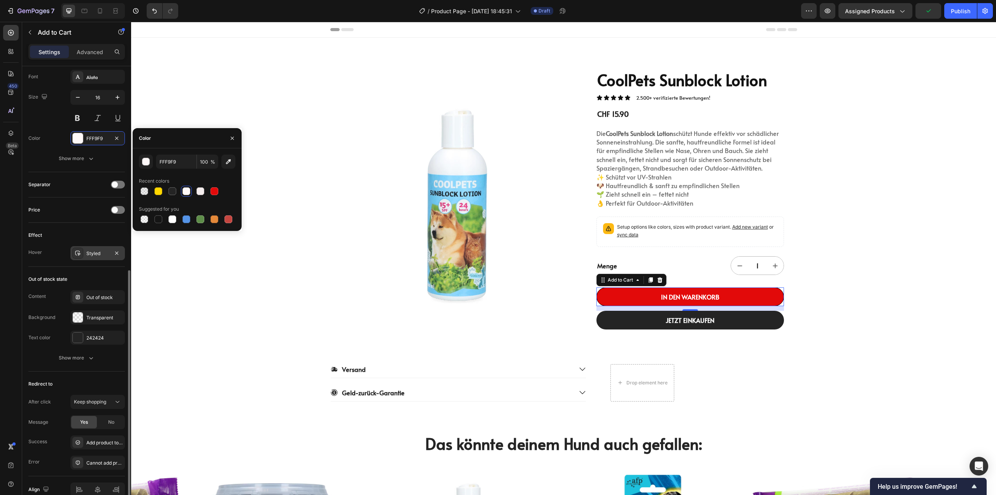
click at [93, 253] on div "Styled" at bounding box center [97, 253] width 23 height 7
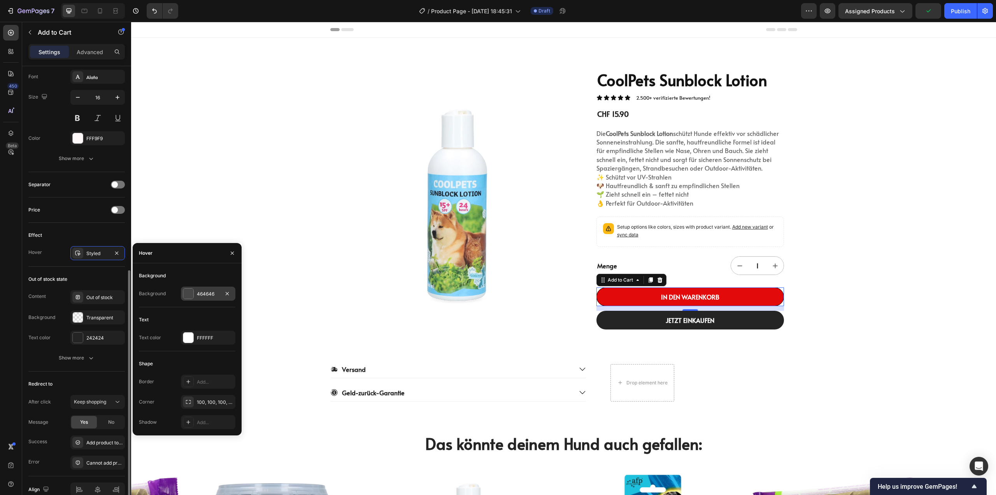
click at [206, 294] on div "464646" at bounding box center [208, 293] width 23 height 7
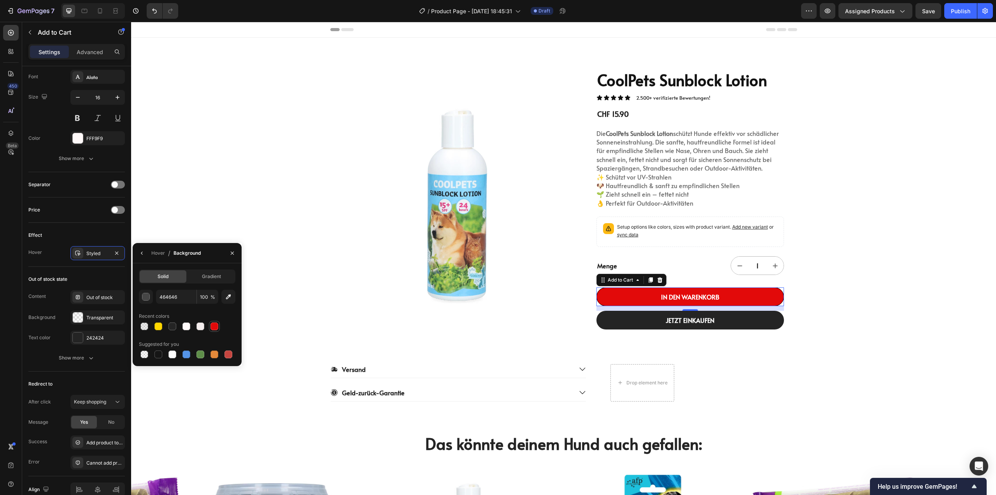
click at [212, 324] on div at bounding box center [215, 326] width 8 height 8
type input "E20A0A"
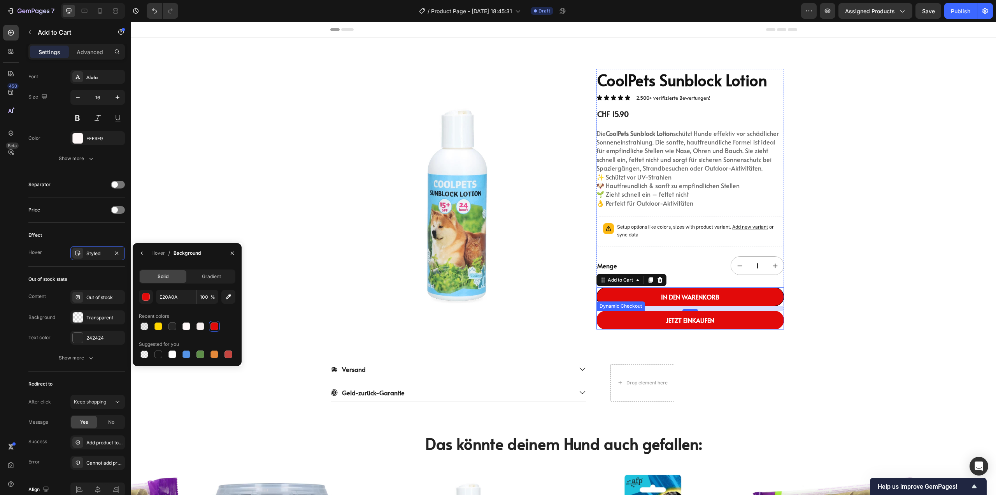
click at [638, 319] on button "JETZT EINKAUFEN" at bounding box center [691, 320] width 188 height 19
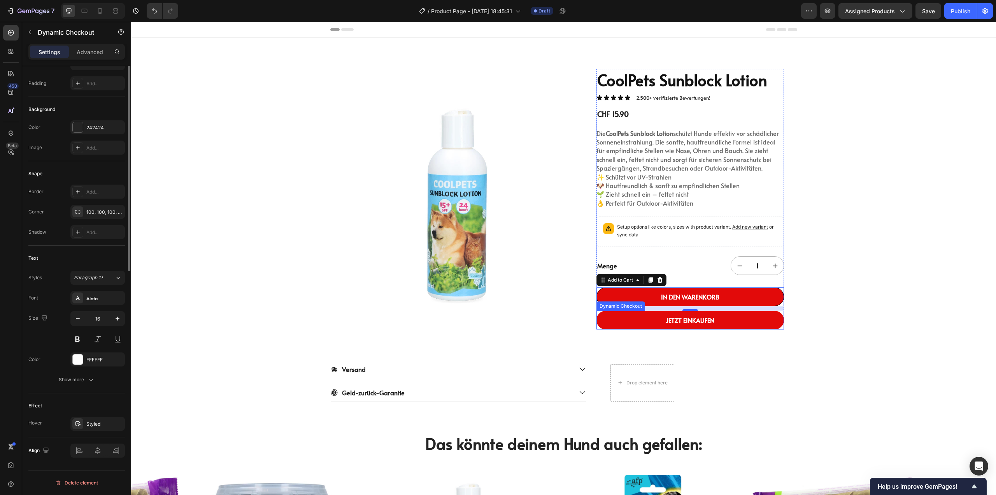
scroll to position [0, 0]
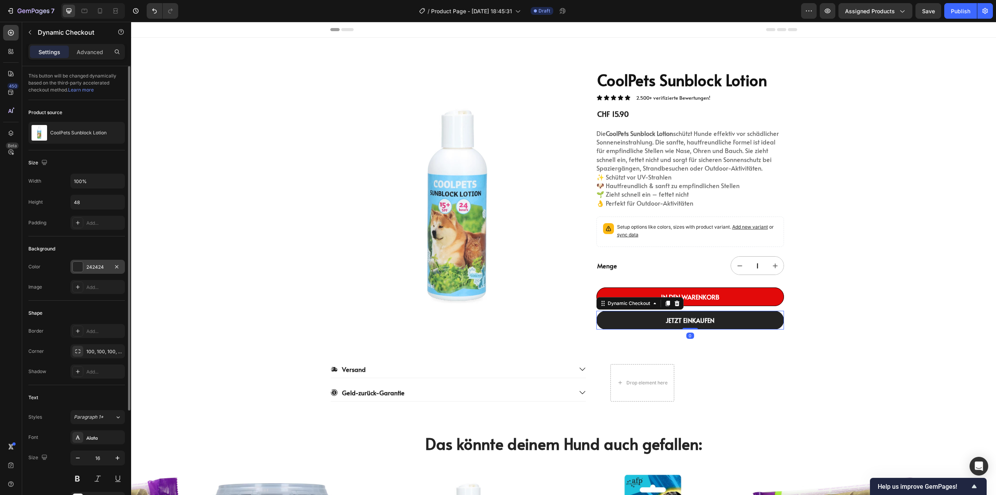
click at [77, 264] on div at bounding box center [78, 267] width 10 height 10
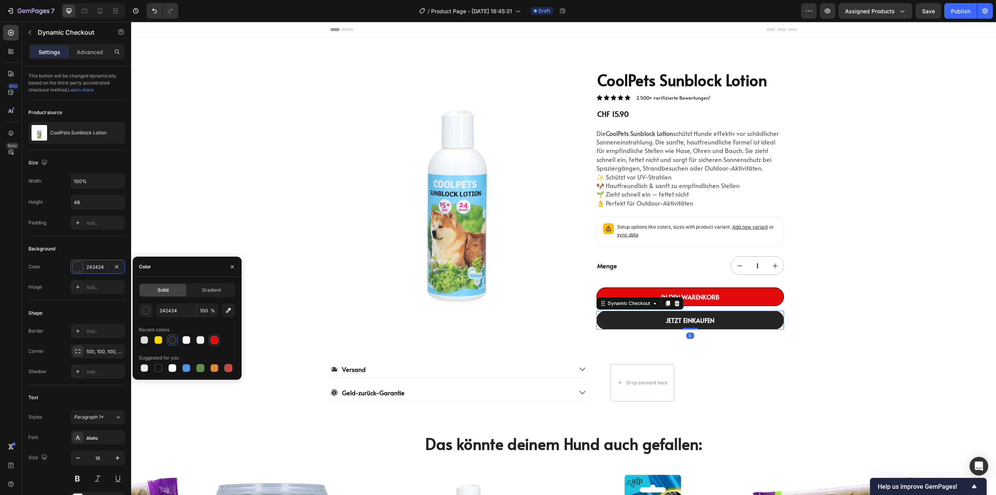
click at [210, 338] on div at bounding box center [214, 339] width 9 height 9
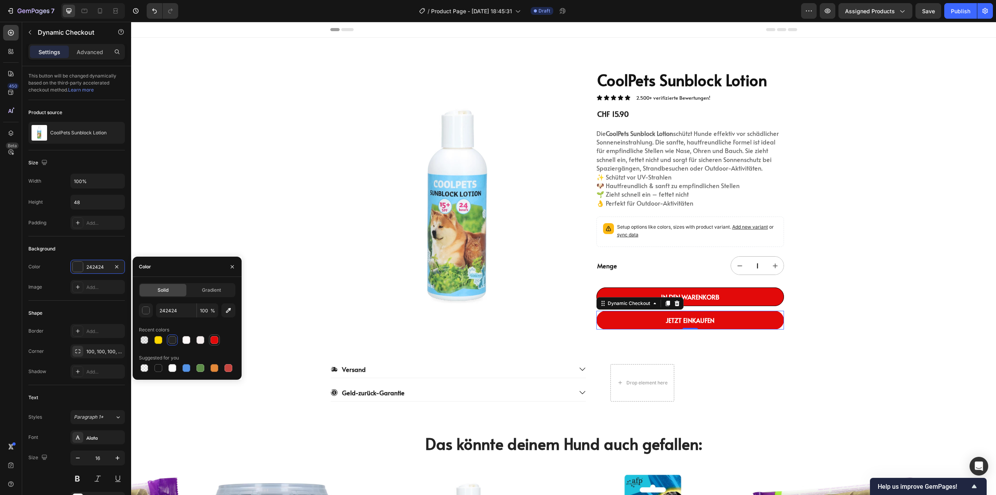
type input "E20A0A"
click at [80, 308] on div "Shape" at bounding box center [76, 313] width 97 height 12
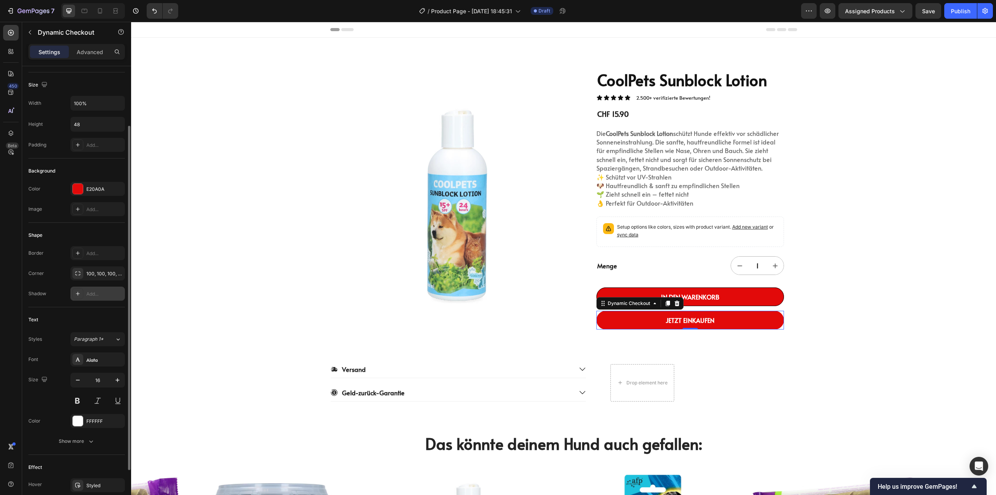
scroll to position [139, 0]
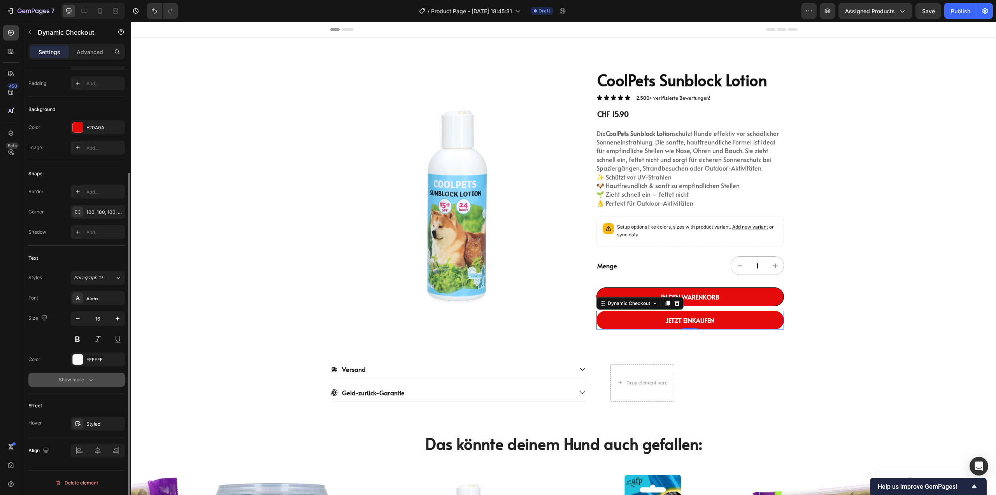
click at [82, 375] on button "Show more" at bounding box center [76, 379] width 97 height 14
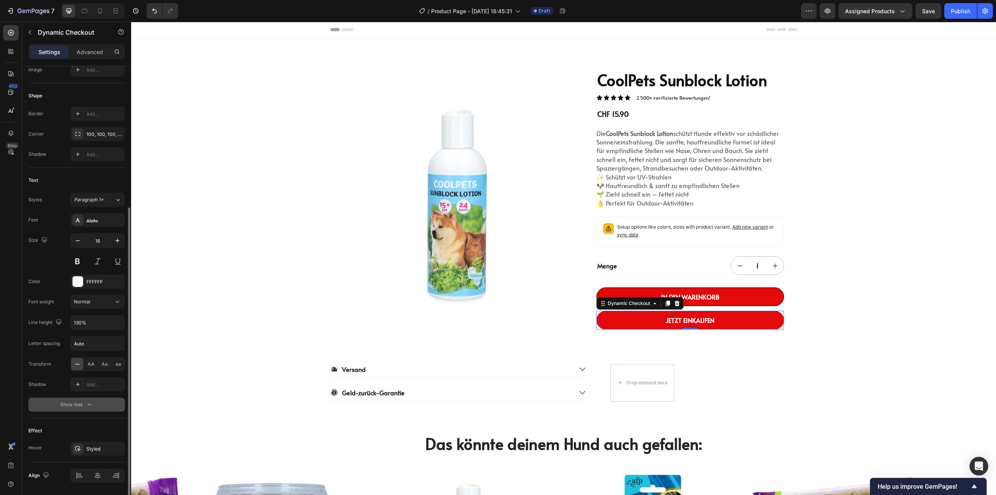
scroll to position [242, 0]
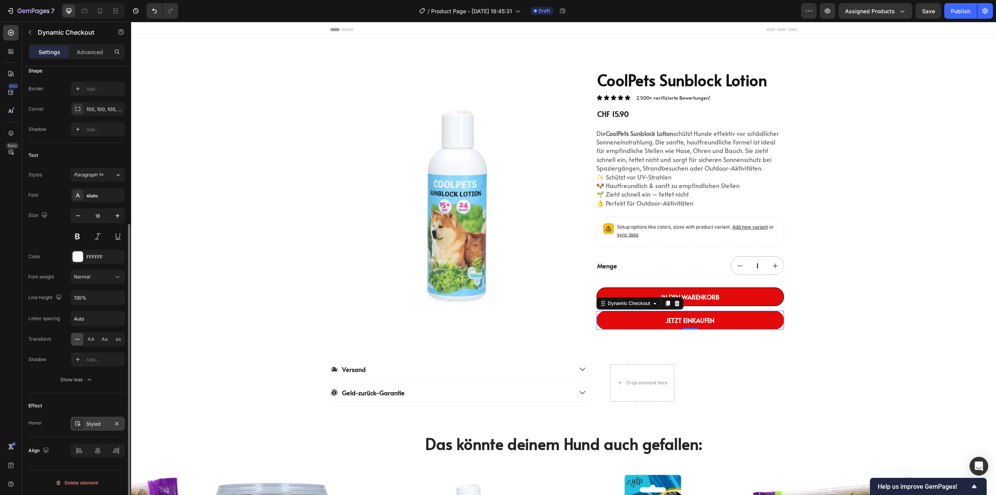
click at [101, 428] on div "Styled" at bounding box center [97, 423] width 54 height 14
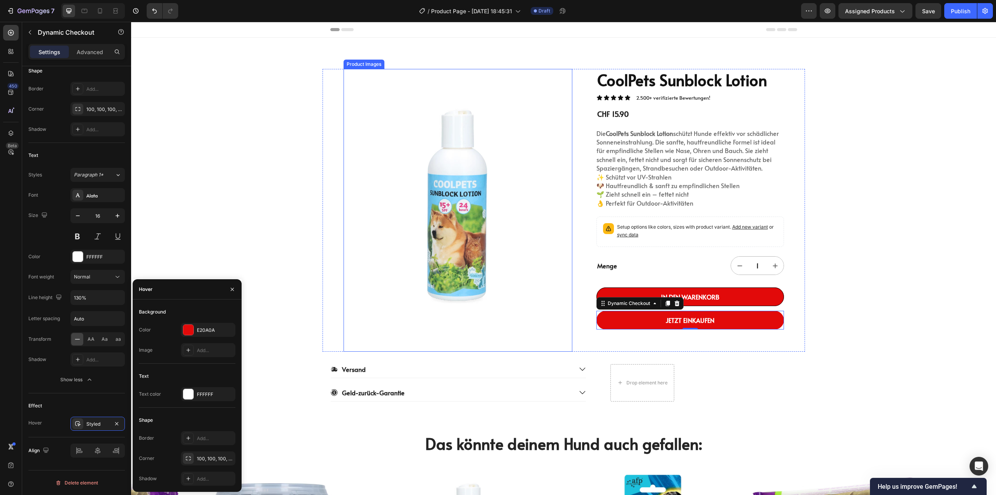
click at [384, 297] on img at bounding box center [458, 210] width 229 height 283
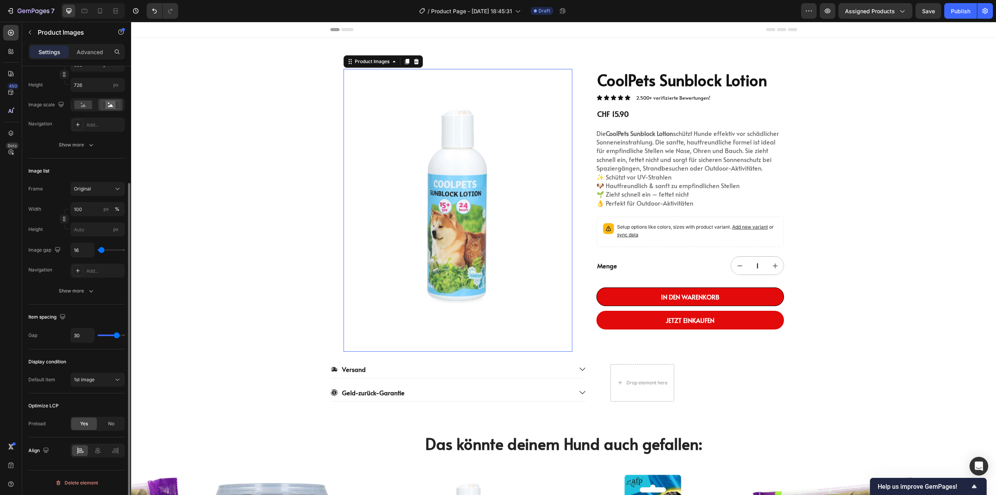
scroll to position [0, 0]
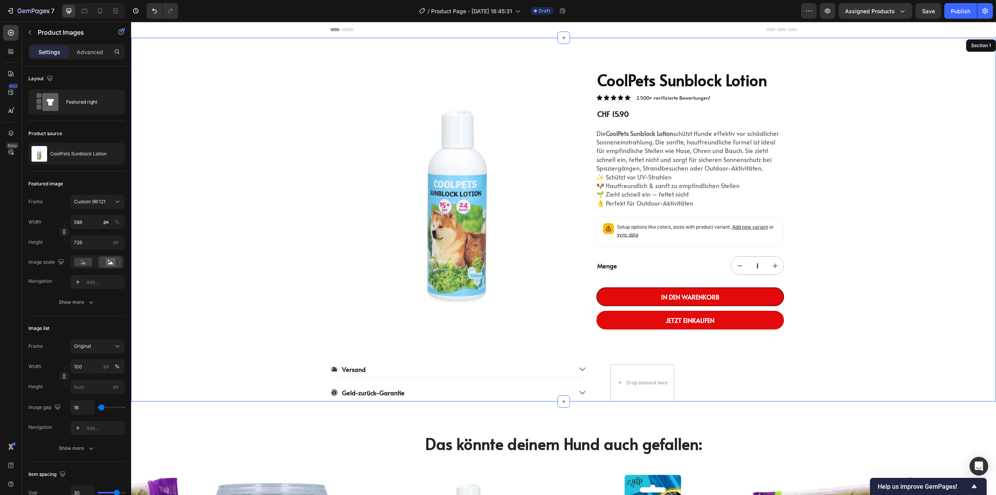
click at [840, 289] on div "Product Images 0 CoolPets Sunblock Lotion Product Title Icon Icon Icon Icon Ico…" at bounding box center [563, 220] width 865 height 364
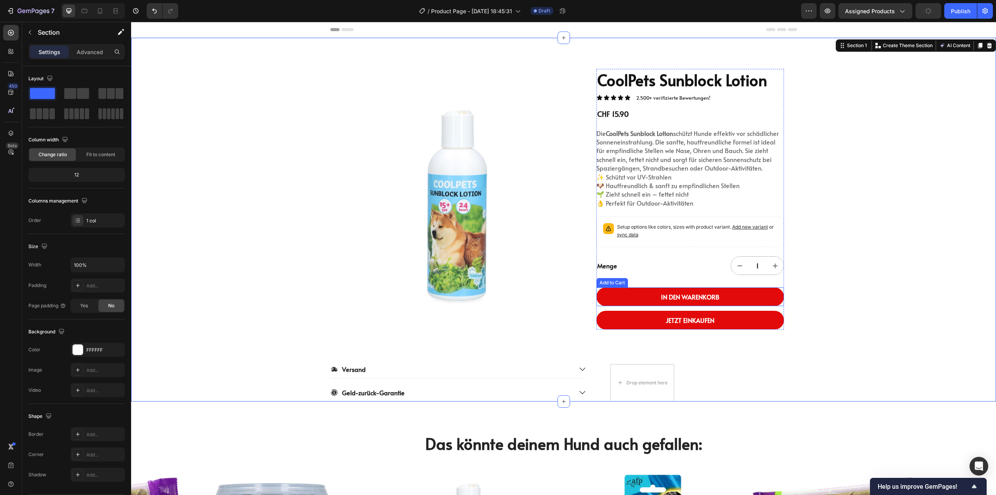
click at [767, 296] on button "IN DEN WARENKORB" at bounding box center [691, 296] width 188 height 19
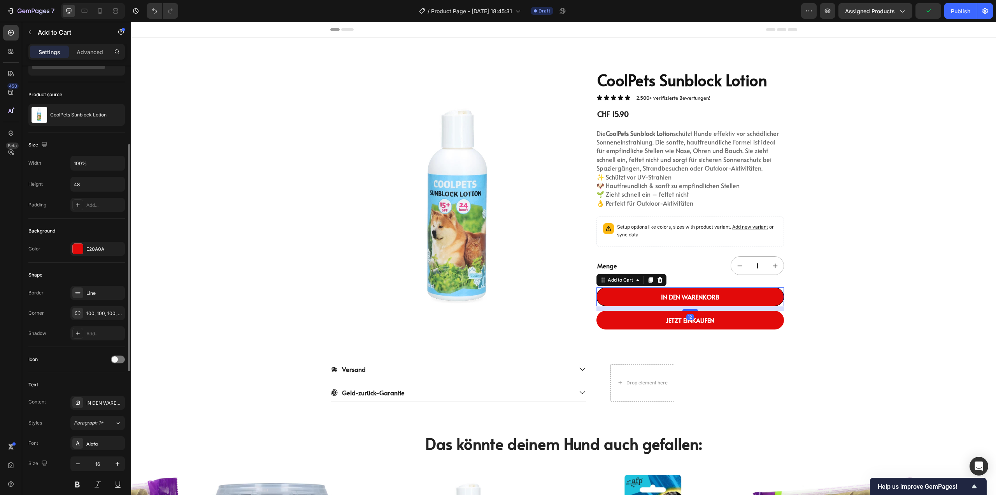
scroll to position [78, 0]
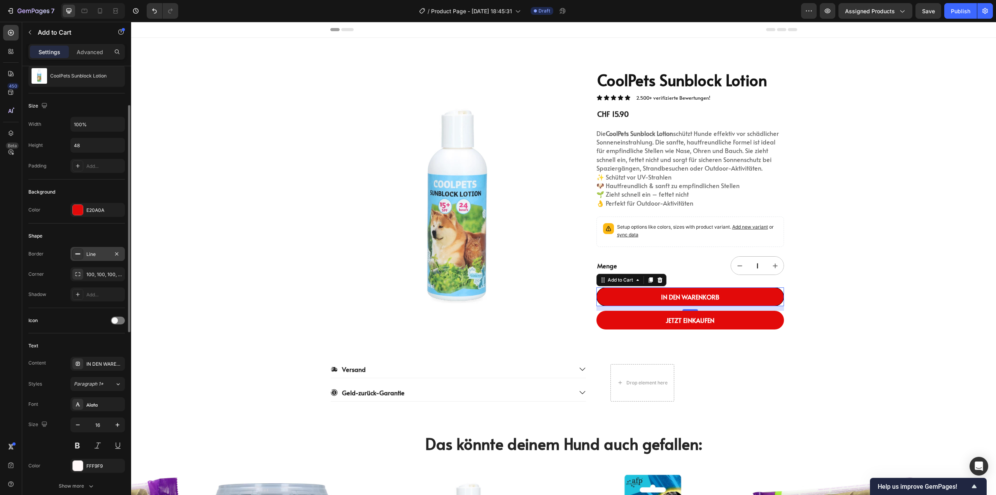
click at [88, 254] on div "Line" at bounding box center [97, 254] width 23 height 7
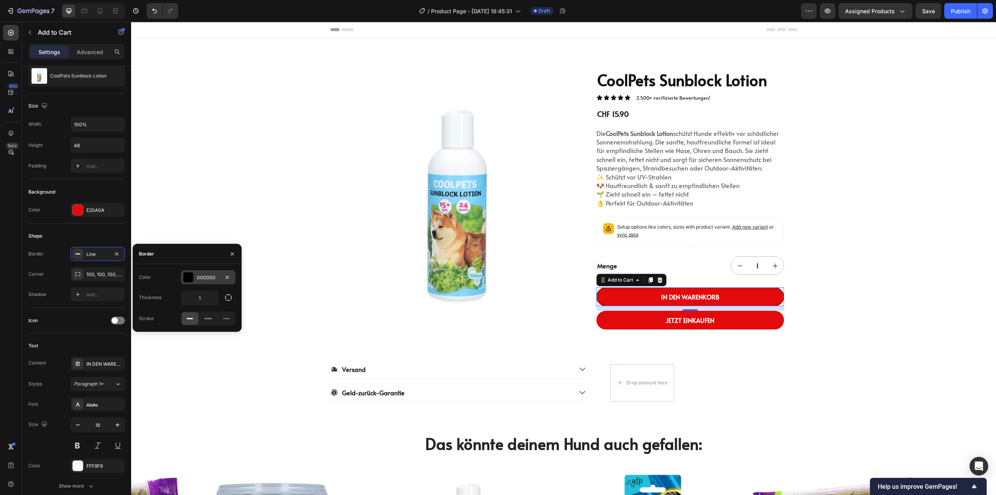
click at [186, 276] on div at bounding box center [188, 277] width 10 height 10
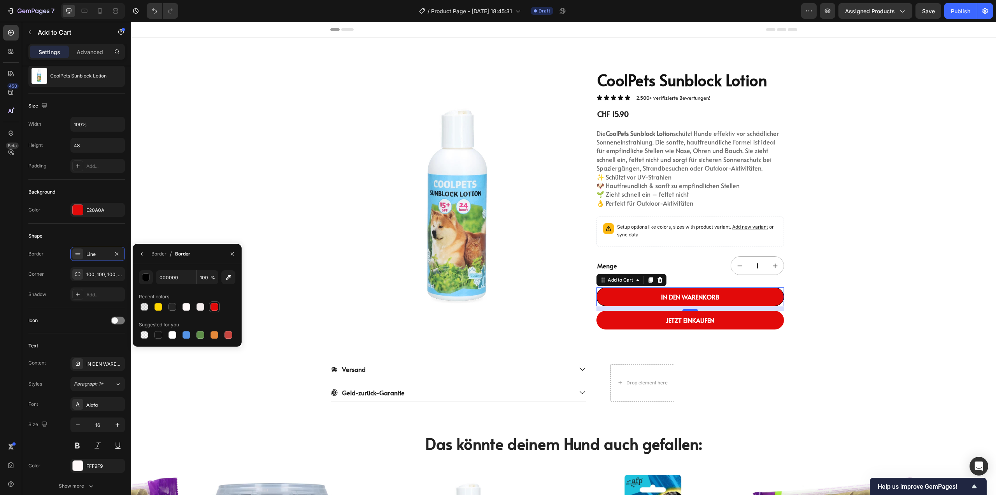
click at [212, 309] on div at bounding box center [215, 307] width 8 height 8
type input "E20A0A"
click at [278, 292] on div "Product Images CoolPets Sunblock Lotion Product Title Icon Icon Icon Icon Icon …" at bounding box center [563, 220] width 865 height 364
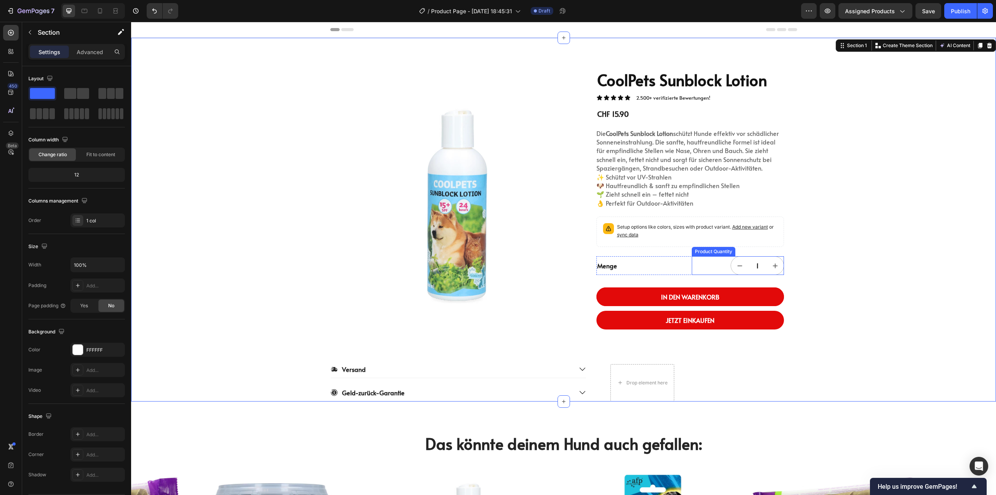
click at [757, 265] on input "1" at bounding box center [758, 265] width 18 height 18
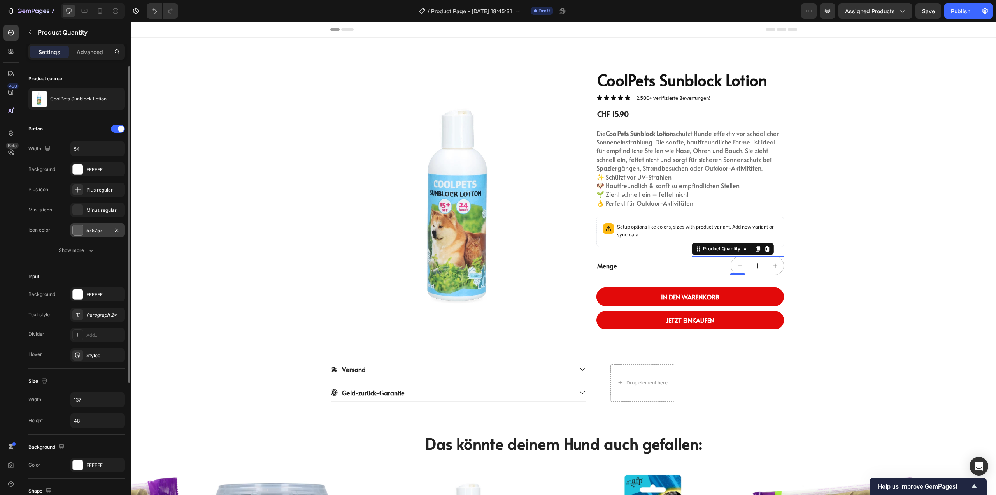
click at [82, 229] on div at bounding box center [78, 230] width 10 height 10
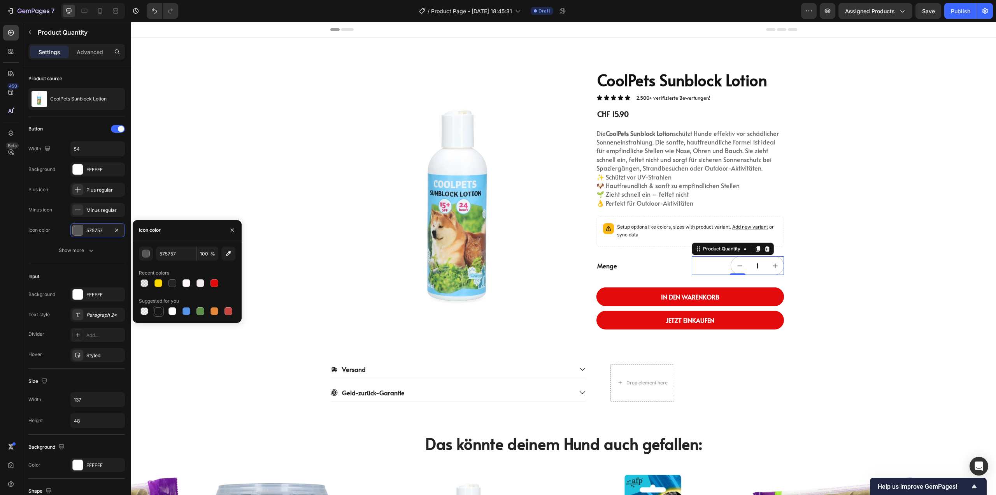
click at [156, 309] on div at bounding box center [159, 311] width 8 height 8
type input "151515"
click at [99, 211] on div "Minus regular" at bounding box center [104, 210] width 37 height 7
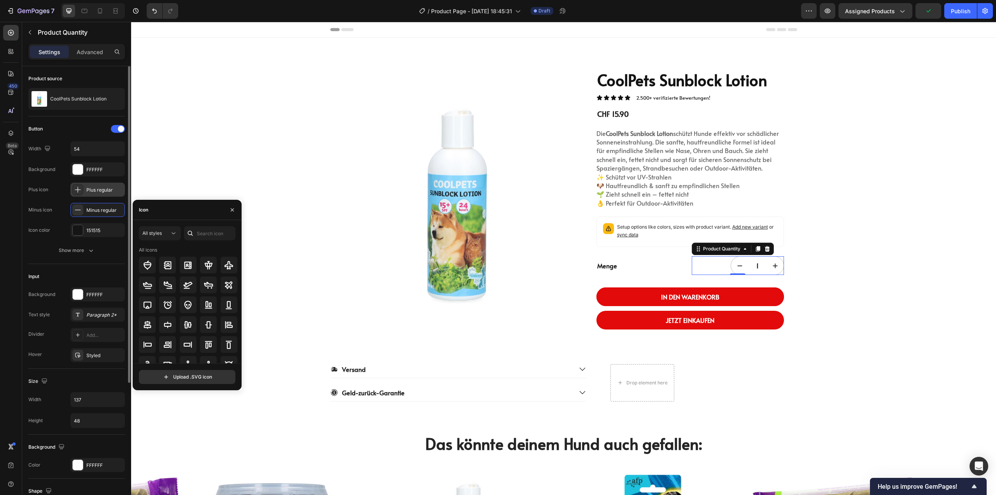
click at [93, 188] on div "Plus regular" at bounding box center [104, 189] width 37 height 7
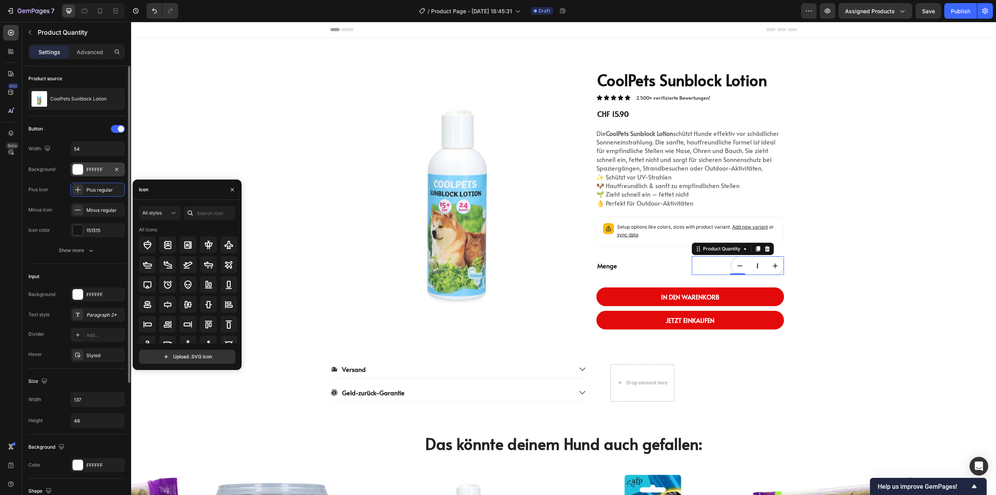
click at [98, 168] on div "FFFFFF" at bounding box center [97, 169] width 23 height 7
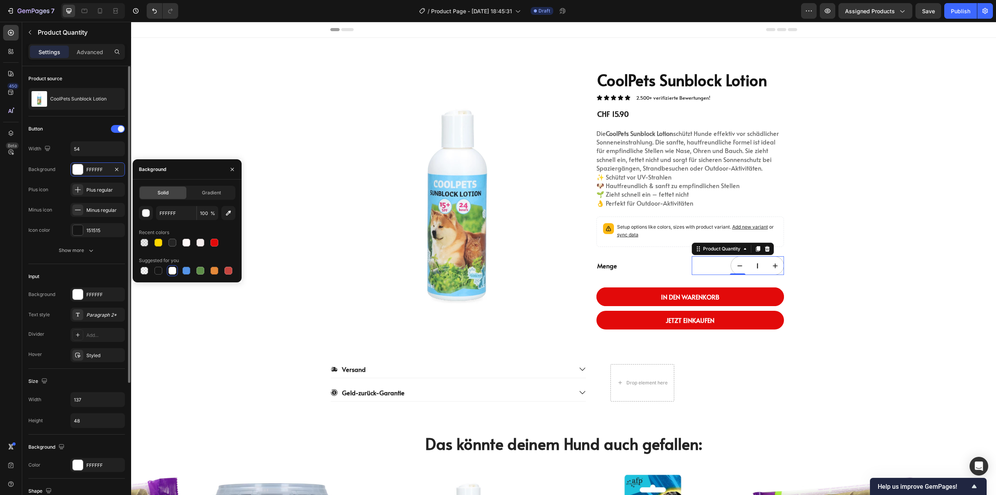
click at [106, 266] on div "Input Background FFFFFF Text style Paragraph 2* Divider Add... Hover Styled" at bounding box center [76, 316] width 97 height 105
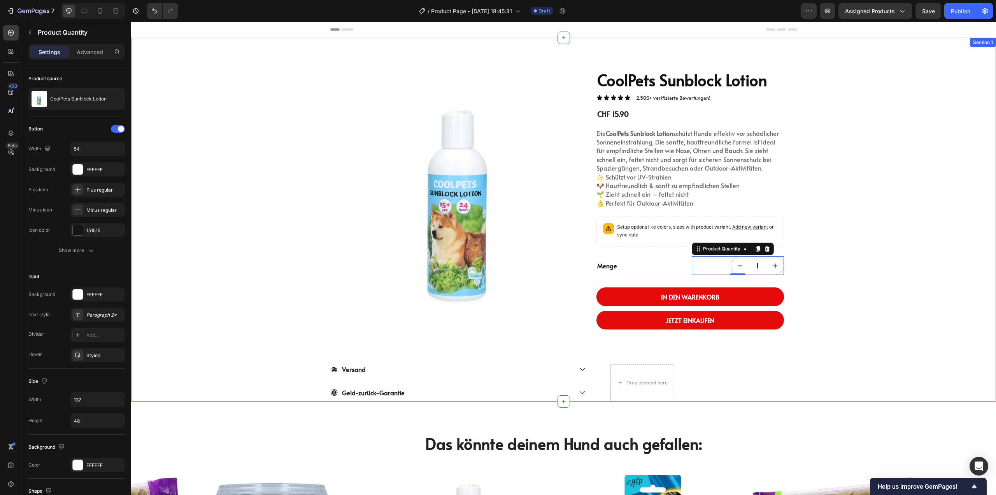
click at [871, 334] on div "Product Images CoolPets Sunblock Lotion Product Title Icon Icon Icon Icon Icon …" at bounding box center [563, 220] width 865 height 364
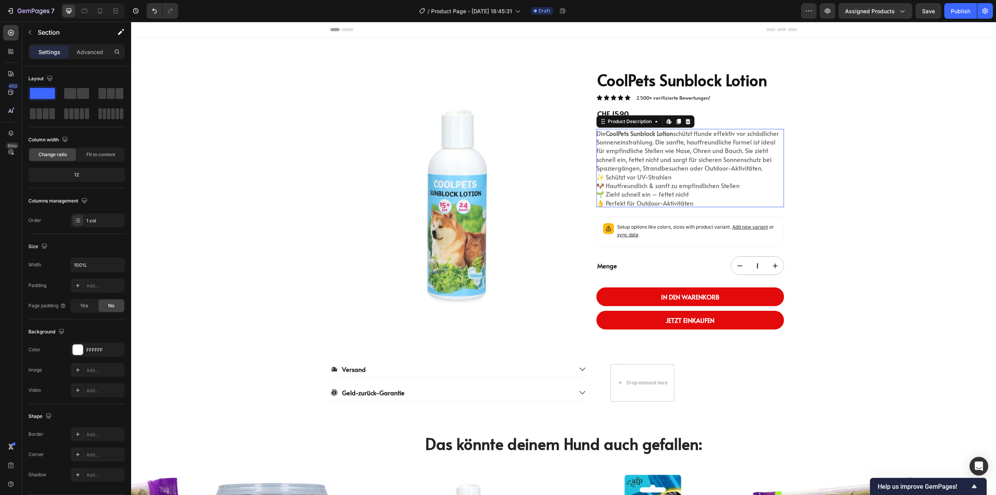
click at [621, 154] on p "Die CoolPets Sunblock Lotion schützt Hunde effektiv vor schädlicher Sonneneinst…" at bounding box center [688, 151] width 183 height 44
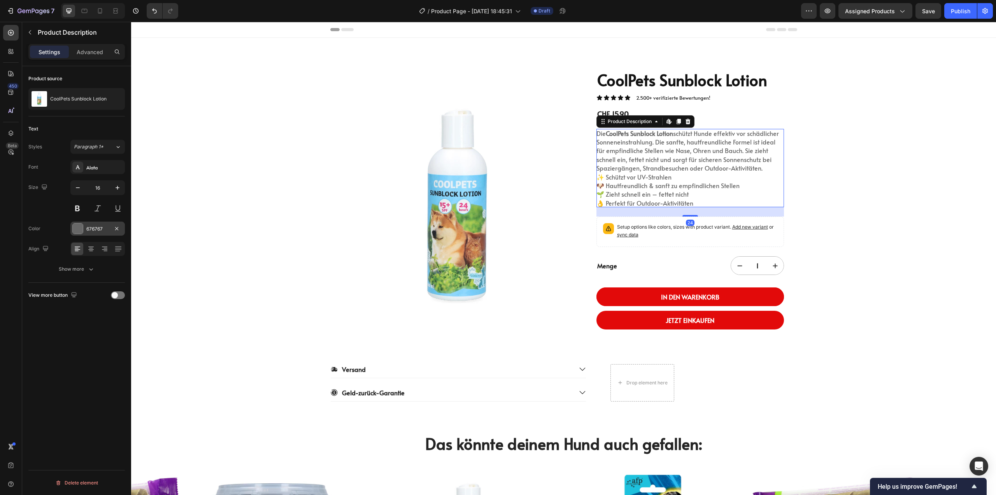
click at [79, 232] on div at bounding box center [78, 228] width 10 height 10
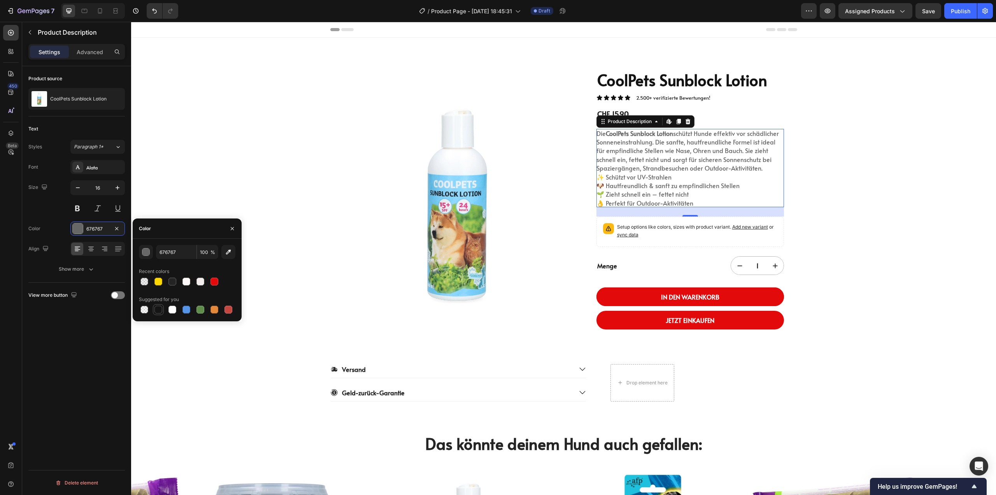
click at [160, 307] on div at bounding box center [159, 310] width 8 height 8
type input "151515"
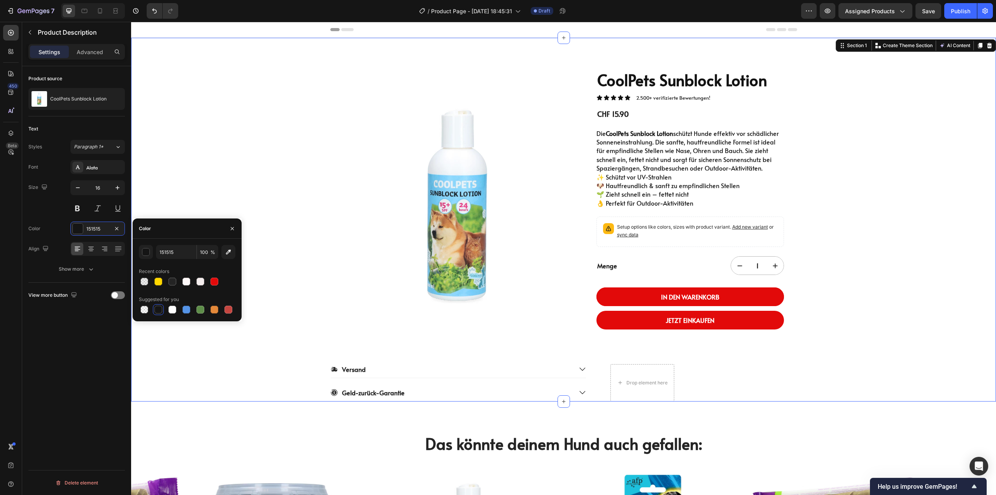
click at [901, 181] on div "Product Images CoolPets Sunblock Lotion Product Title Icon Icon Icon Icon Icon …" at bounding box center [563, 220] width 865 height 364
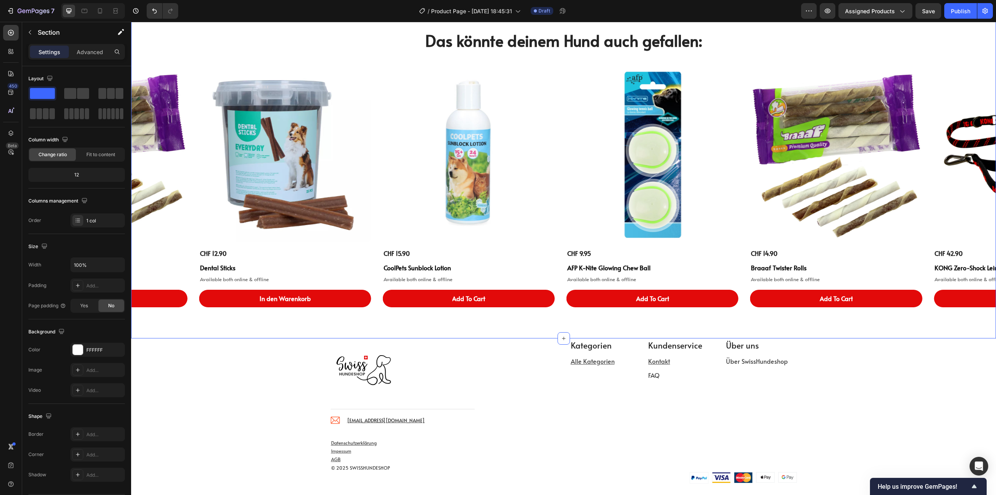
scroll to position [389, 0]
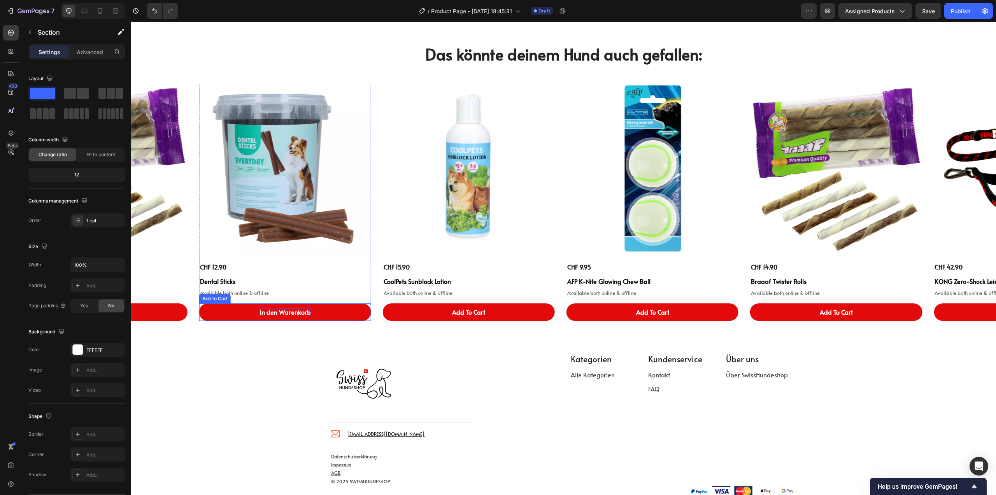
click at [263, 310] on div "In den Warenkorb" at bounding box center [285, 312] width 51 height 8
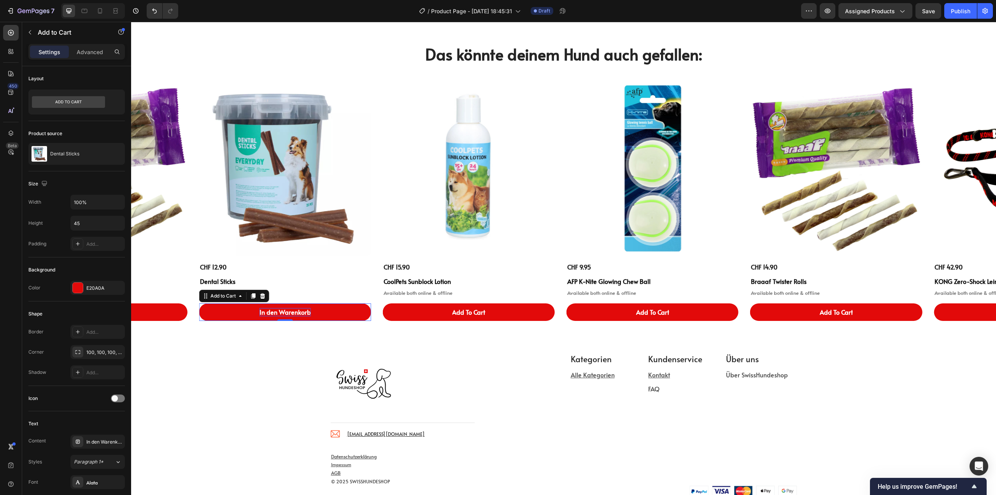
click at [263, 310] on div "In den Warenkorb" at bounding box center [285, 312] width 51 height 8
click at [460, 312] on div "Add To Cart" at bounding box center [468, 312] width 33 height 8
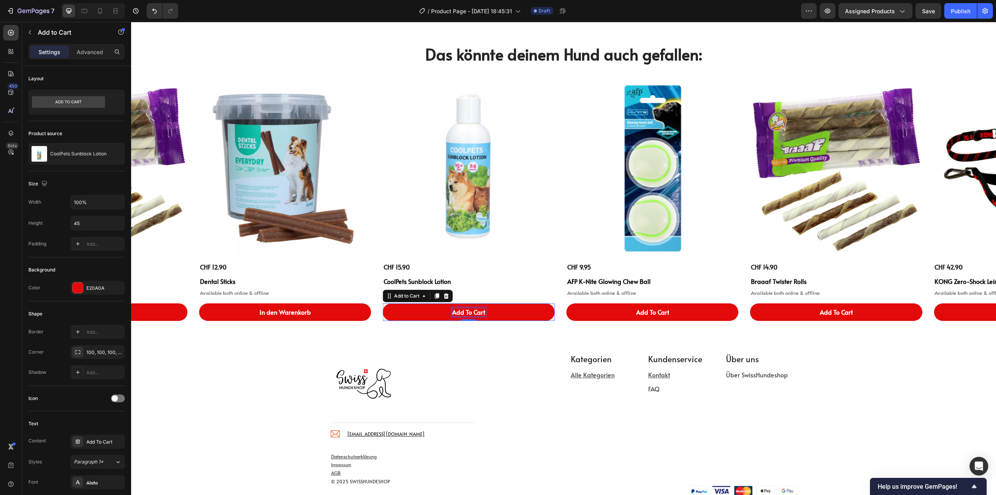
click at [460, 312] on div "Add To Cart" at bounding box center [468, 312] width 33 height 8
click at [138, 314] on button "Add To Cart" at bounding box center [101, 312] width 172 height 18
click at [119, 10] on icon at bounding box center [116, 11] width 8 height 8
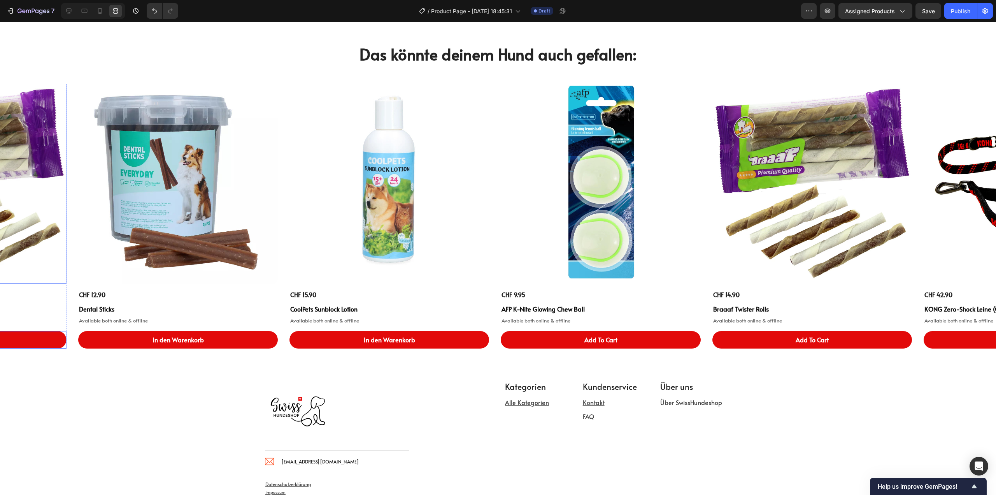
click at [70, 11] on icon at bounding box center [69, 11] width 5 height 5
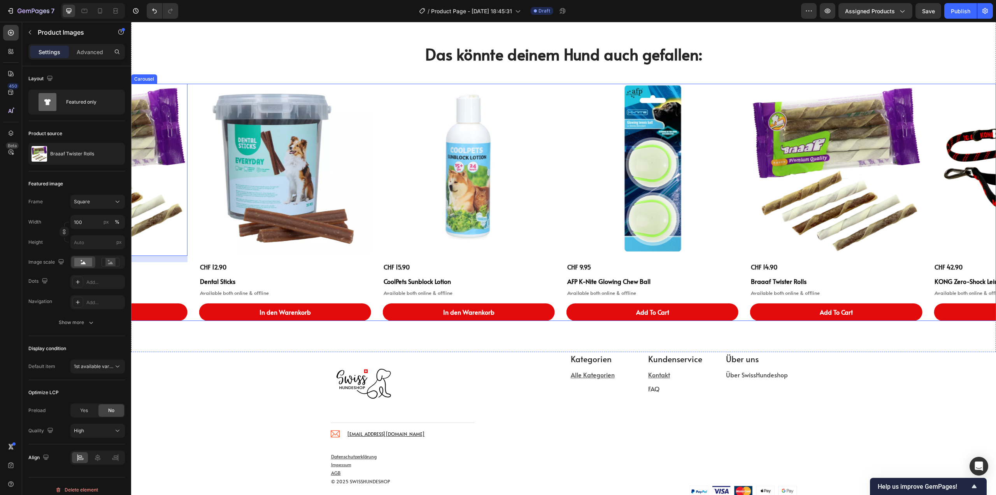
click at [190, 270] on div "Product Images CHF 12.90 Product Price Product Price Dental Sticks Product Titl…" at bounding box center [563, 202] width 865 height 237
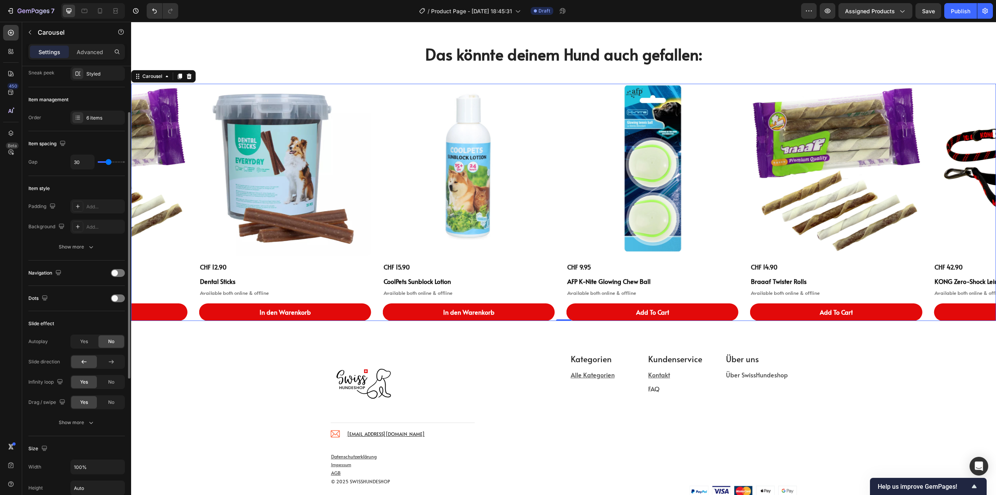
scroll to position [117, 0]
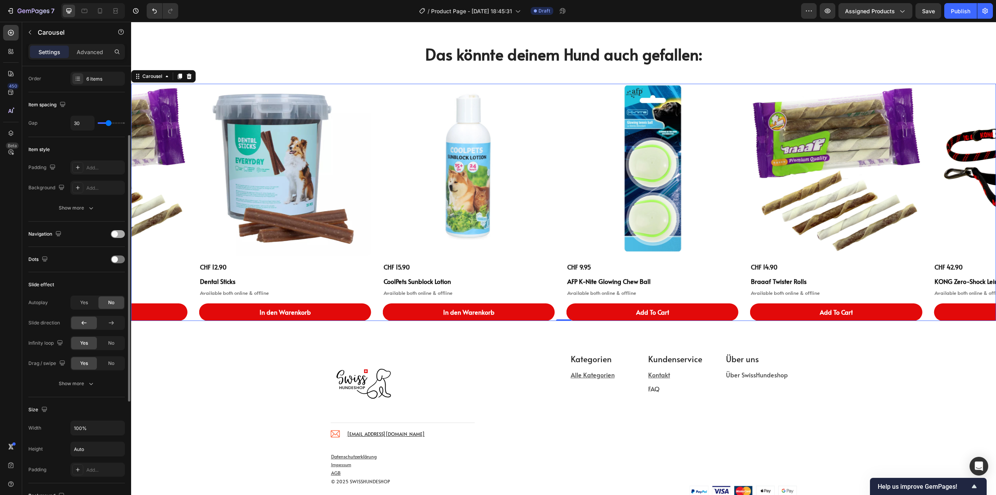
click at [123, 235] on div at bounding box center [118, 234] width 14 height 8
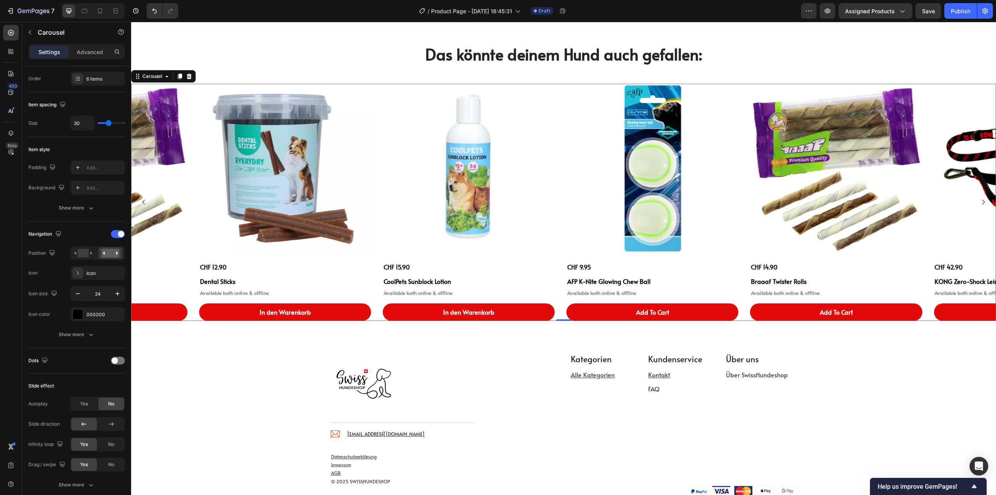
click at [144, 200] on icon "Carousel Back Arrow" at bounding box center [143, 201] width 9 height 9
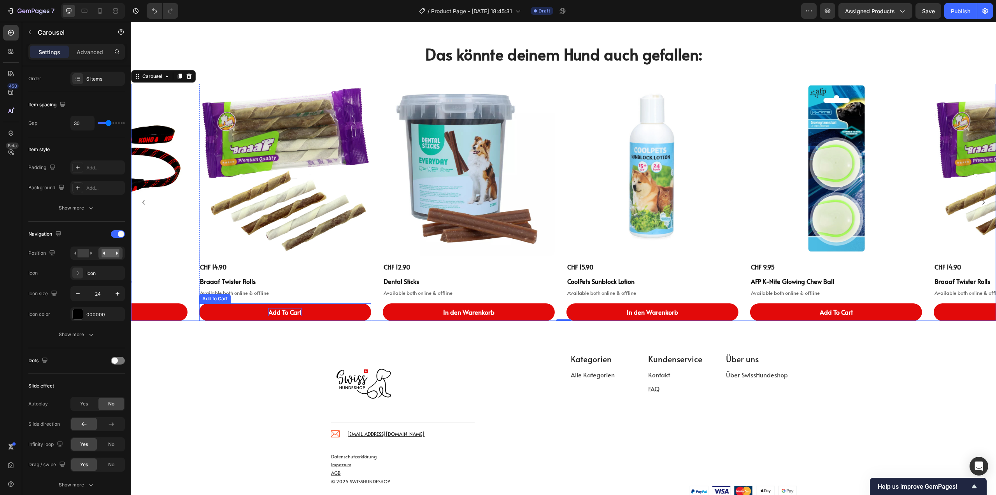
click at [292, 313] on div "Add To Cart" at bounding box center [285, 312] width 33 height 8
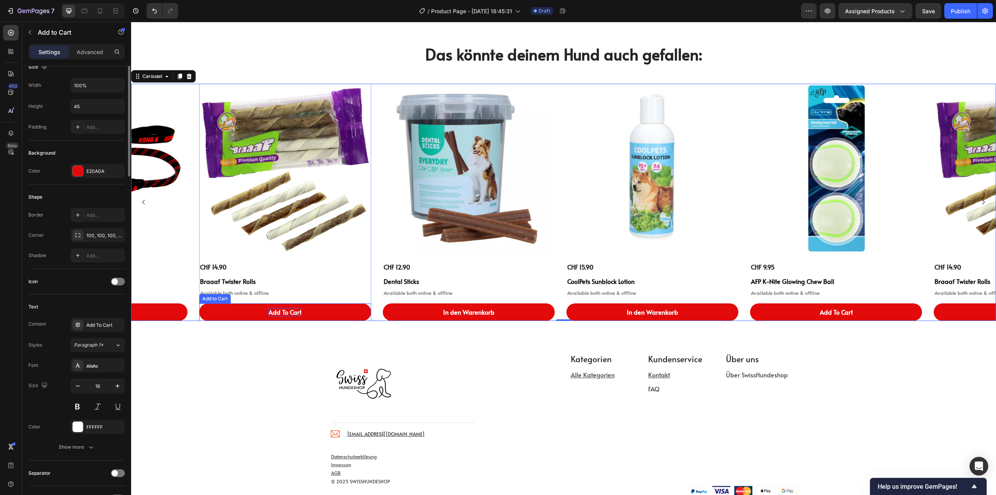
scroll to position [0, 0]
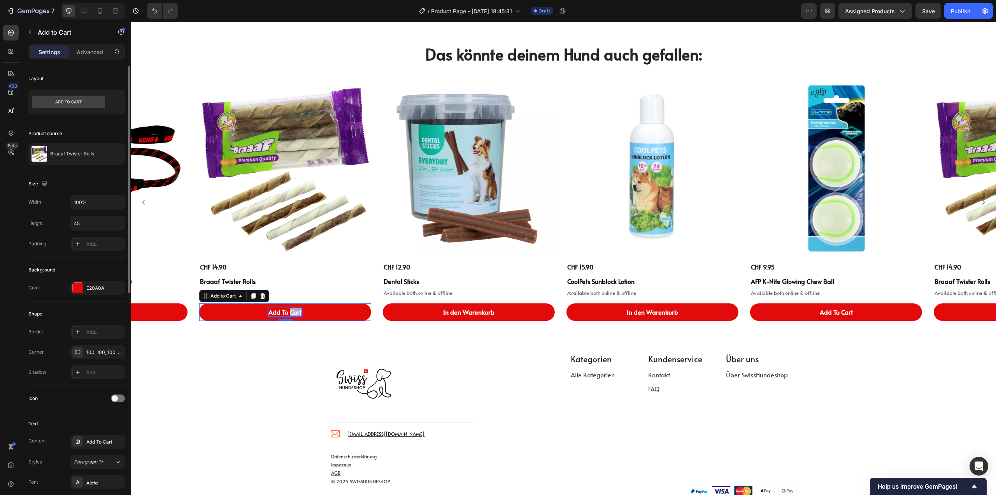
click at [292, 313] on div "Add To Cart" at bounding box center [285, 312] width 33 height 8
click at [292, 313] on p "Add To Cart" at bounding box center [285, 312] width 33 height 8
click at [144, 202] on icon "Carousel Back Arrow" at bounding box center [143, 201] width 9 height 9
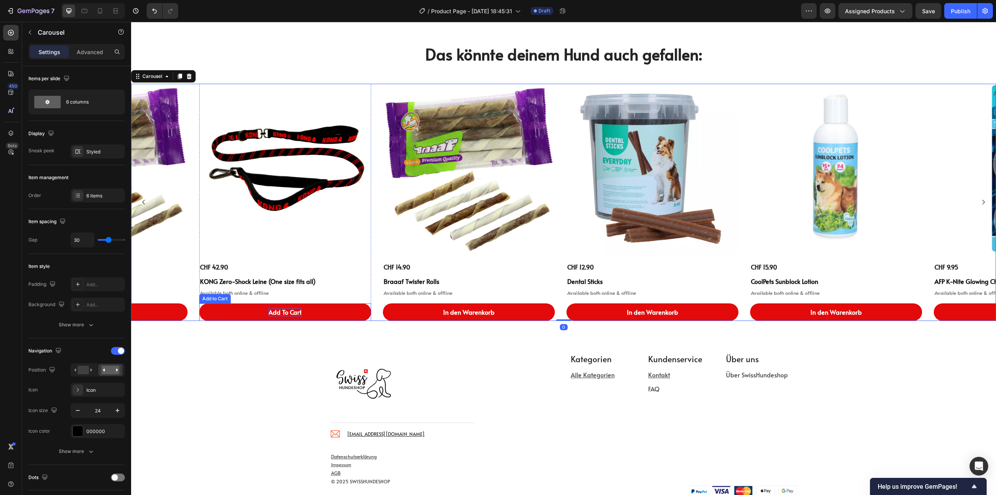
click at [293, 310] on div "Add To Cart" at bounding box center [285, 312] width 33 height 8
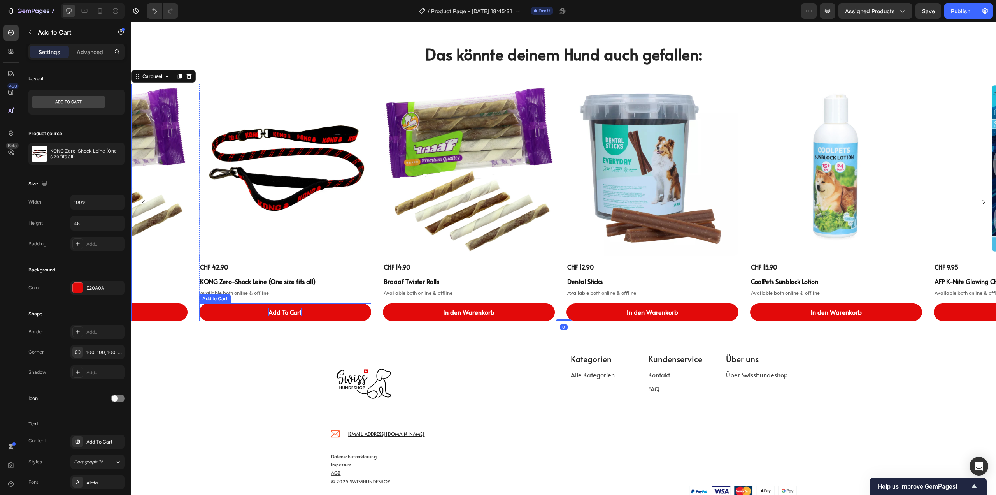
click at [293, 310] on div "Add To Cart" at bounding box center [285, 312] width 33 height 8
click at [191, 306] on div "Product Images CHF 12.90 Product Price Product Price Dental Sticks Product Titl…" at bounding box center [563, 202] width 865 height 237
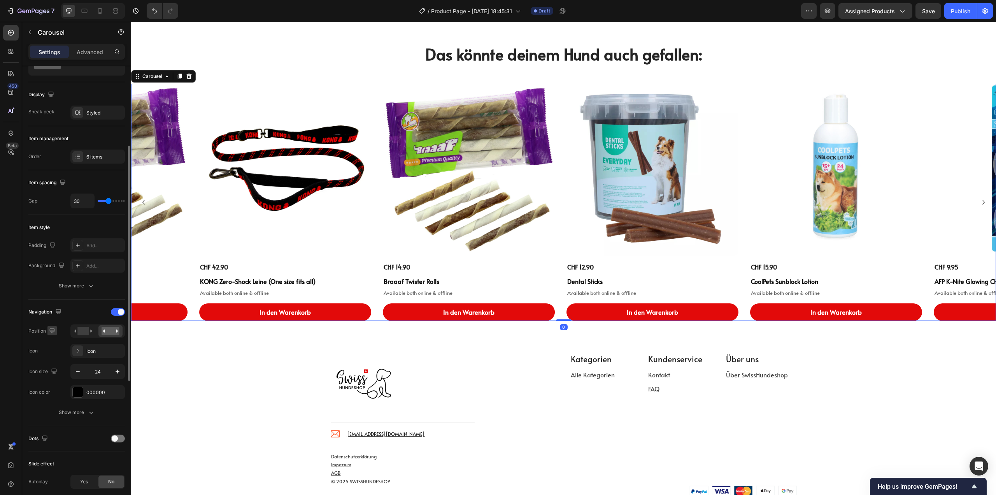
scroll to position [78, 0]
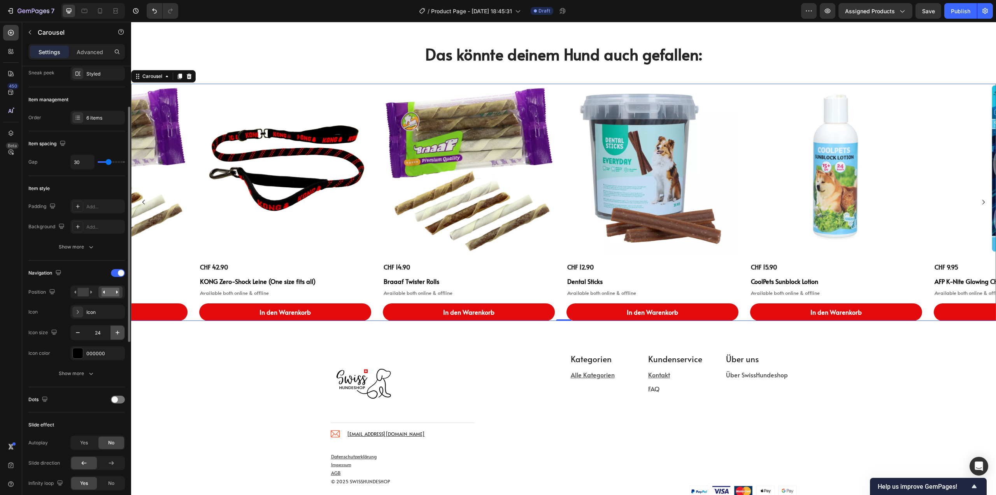
click at [118, 332] on icon "button" at bounding box center [118, 332] width 4 height 4
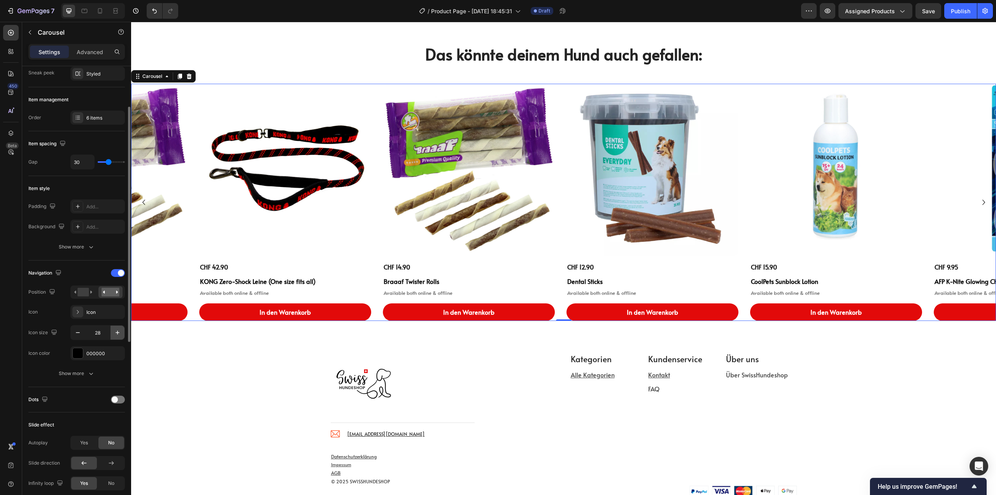
click at [118, 332] on icon "button" at bounding box center [118, 332] width 4 height 4
click at [72, 333] on button "button" at bounding box center [78, 332] width 14 height 14
type input "30"
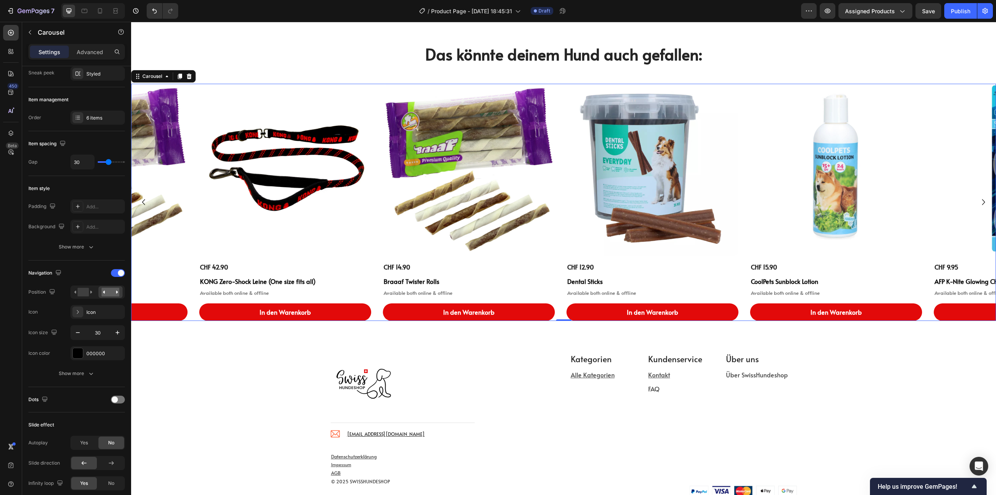
click at [142, 201] on icon "Carousel Back Arrow" at bounding box center [144, 202] width 12 height 12
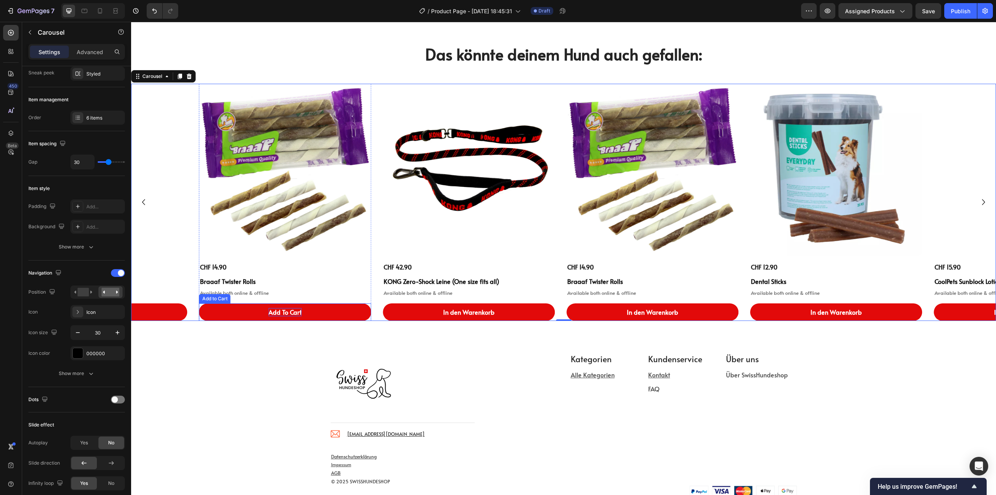
click at [289, 311] on div "Add To Cart" at bounding box center [285, 312] width 33 height 8
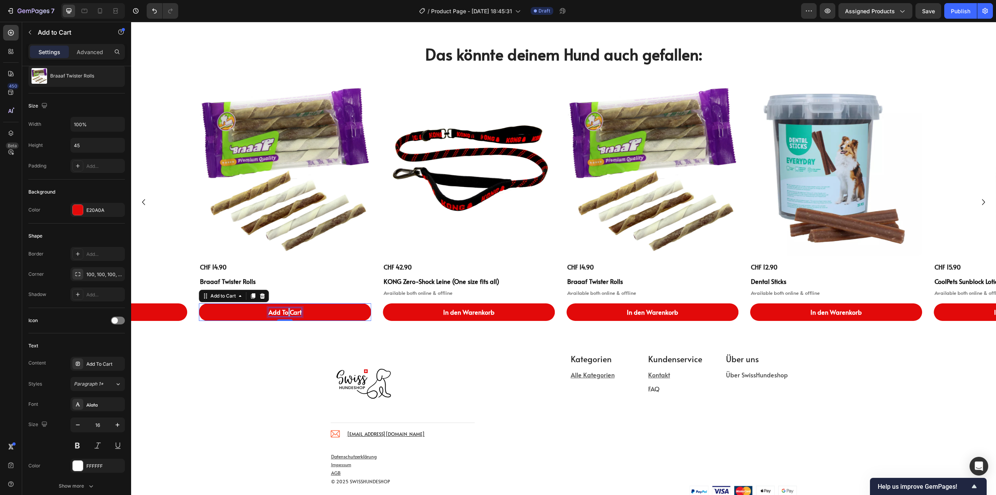
click at [289, 311] on div "Add To Cart" at bounding box center [285, 312] width 33 height 8
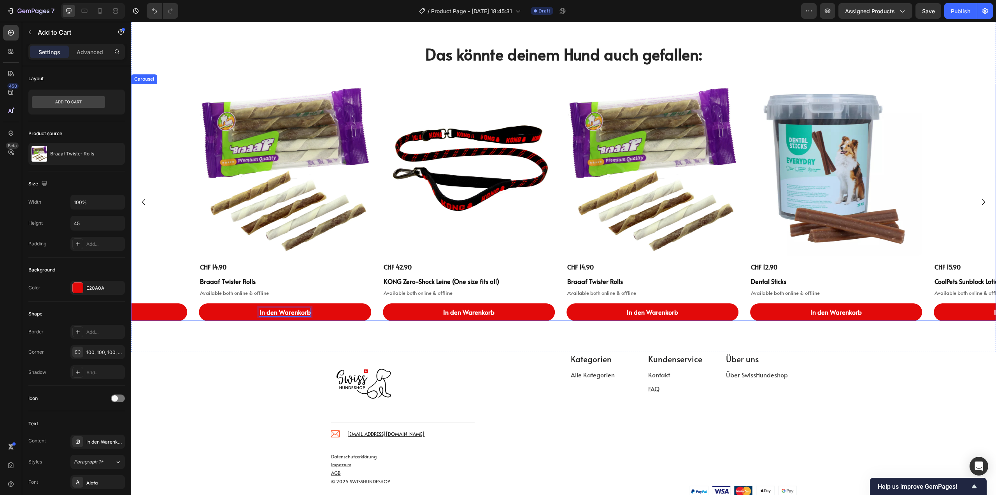
click at [144, 203] on icon "Carousel Back Arrow" at bounding box center [144, 202] width 12 height 12
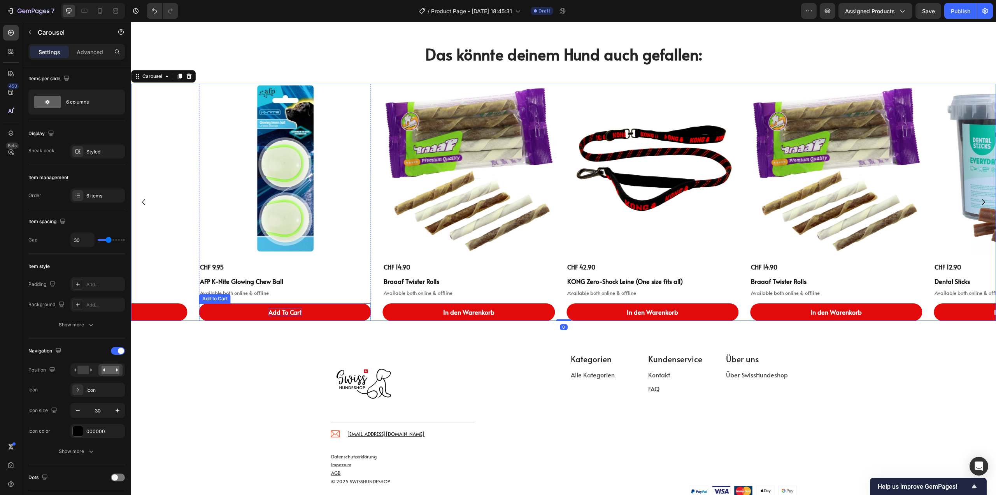
click at [280, 312] on div "Add To Cart" at bounding box center [285, 312] width 33 height 8
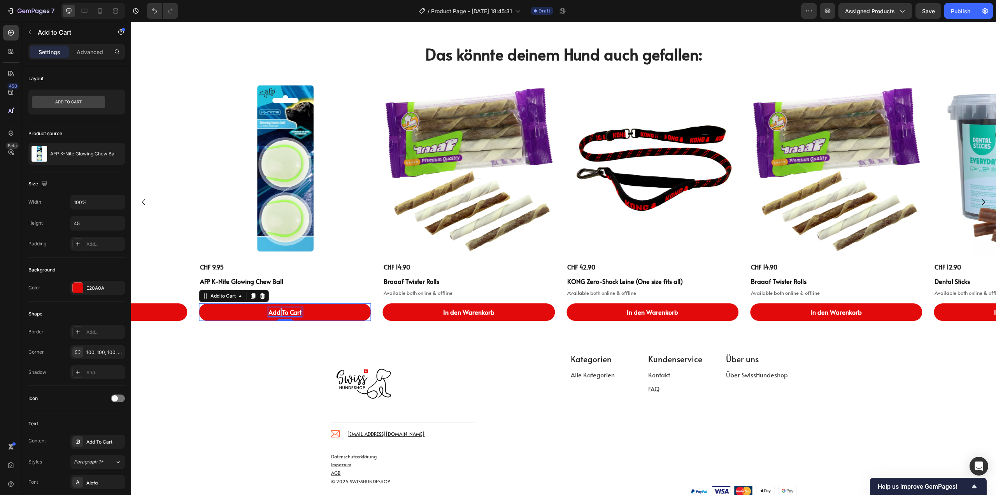
click at [280, 312] on div "Add To Cart" at bounding box center [285, 312] width 33 height 8
click at [145, 200] on icon "Carousel Back Arrow" at bounding box center [144, 202] width 12 height 12
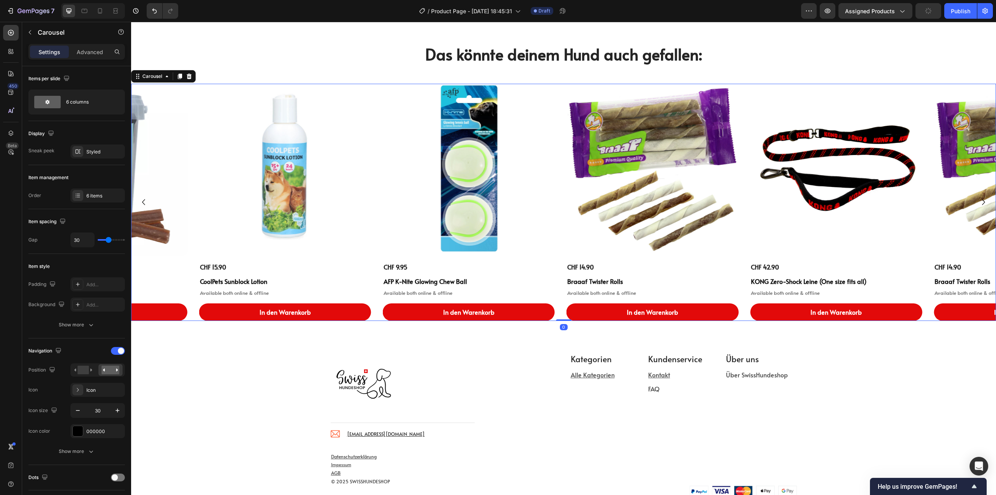
click at [145, 200] on icon "Carousel Back Arrow" at bounding box center [144, 202] width 12 height 12
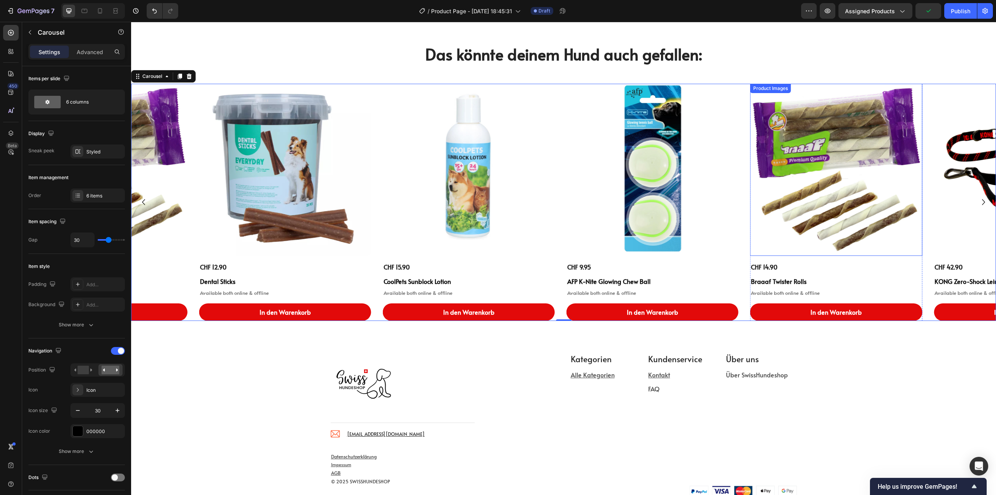
click at [808, 179] on img at bounding box center [836, 170] width 172 height 172
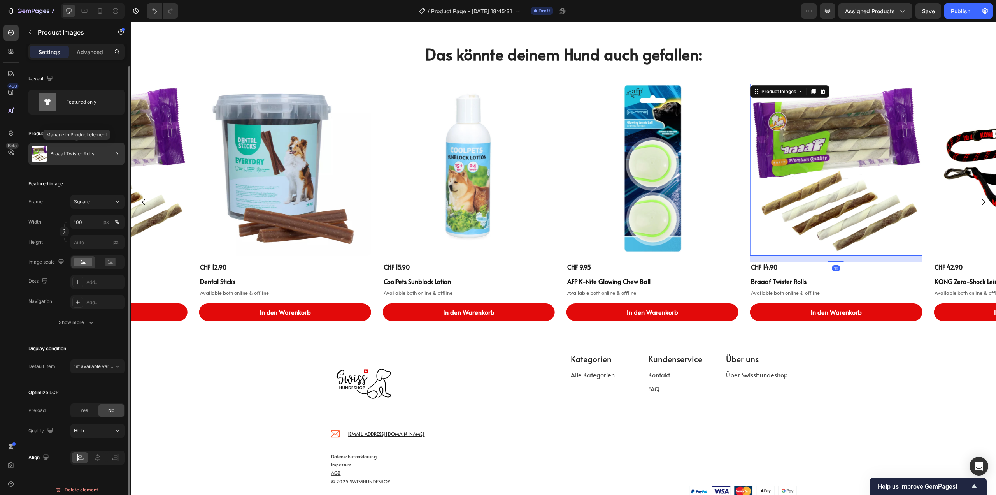
click at [61, 150] on div "Braaaf Twister Rolls" at bounding box center [76, 154] width 97 height 22
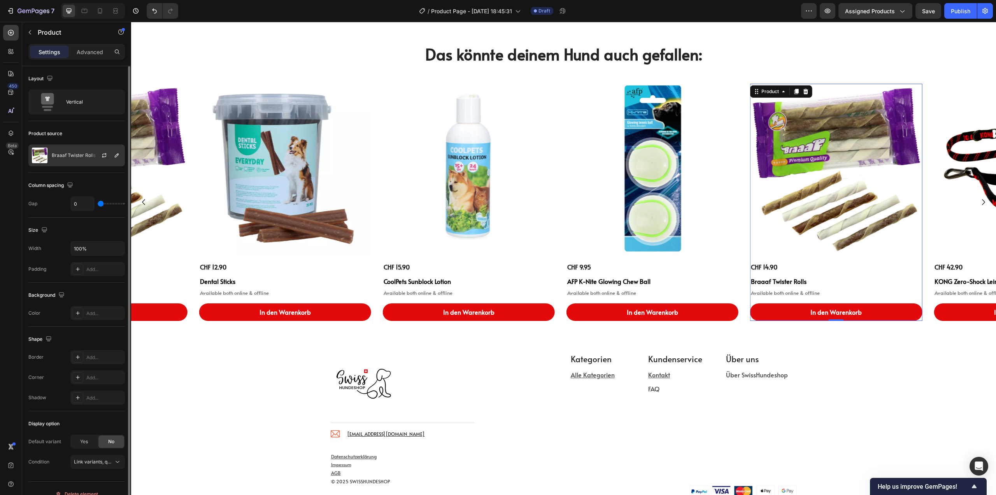
click at [68, 155] on p "Braaaf Twister Rolls" at bounding box center [74, 155] width 44 height 5
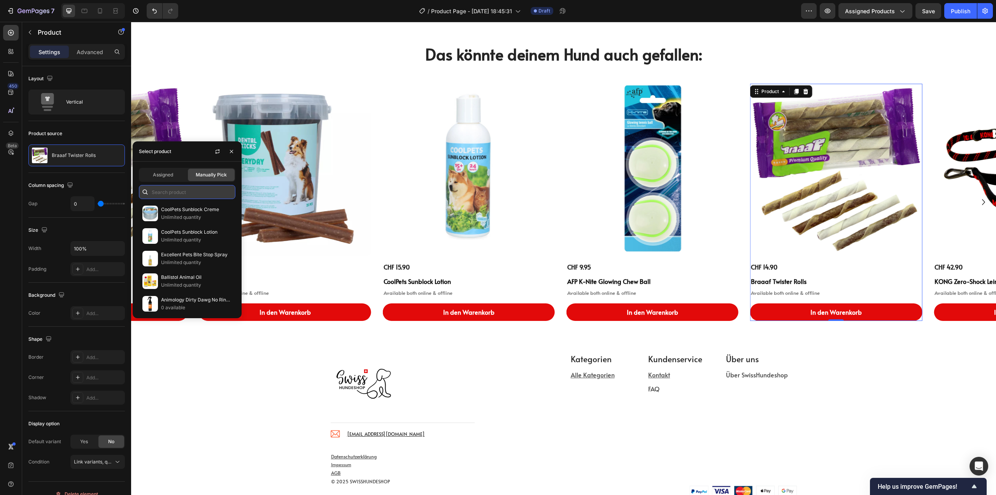
click at [180, 191] on input "text" at bounding box center [187, 192] width 97 height 14
type input "kong"
click at [170, 234] on p "KONG Comfort Pups" at bounding box center [196, 232] width 71 height 8
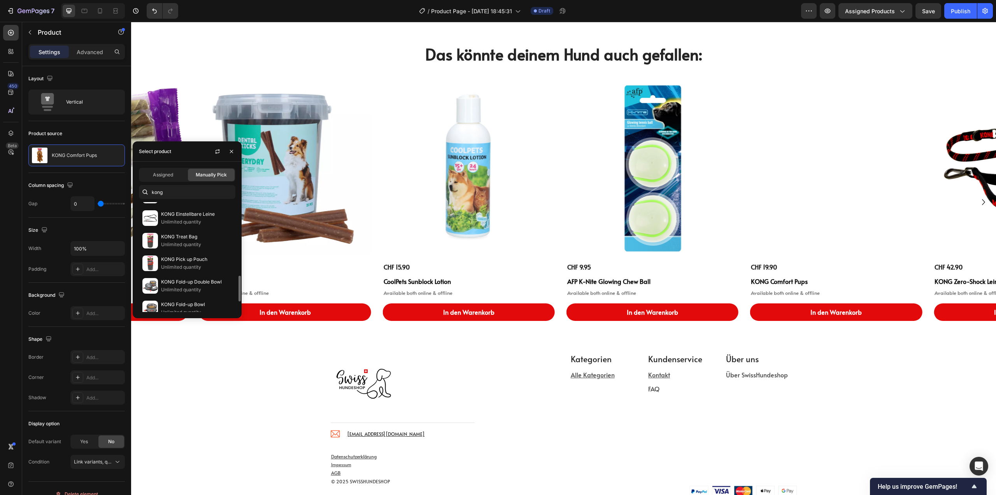
scroll to position [350, 0]
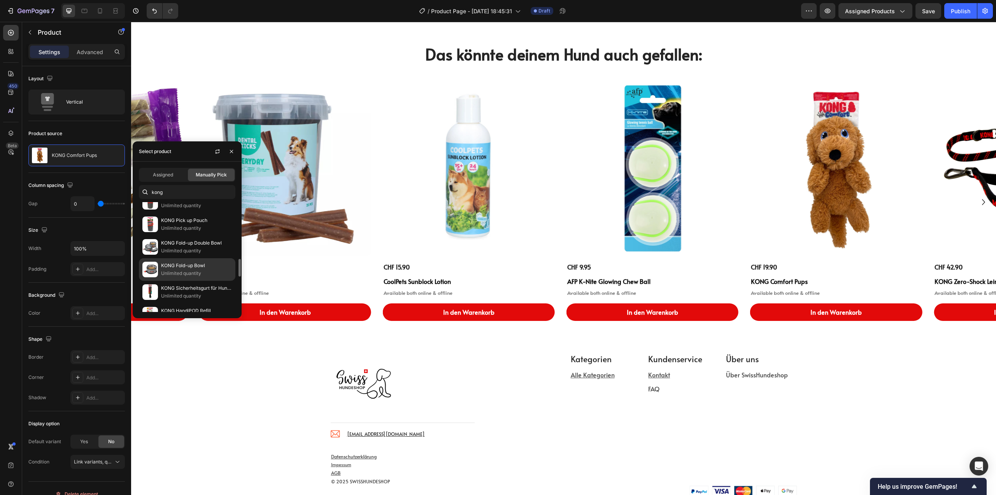
click at [167, 270] on p "Unlimited quantity" at bounding box center [196, 273] width 71 height 8
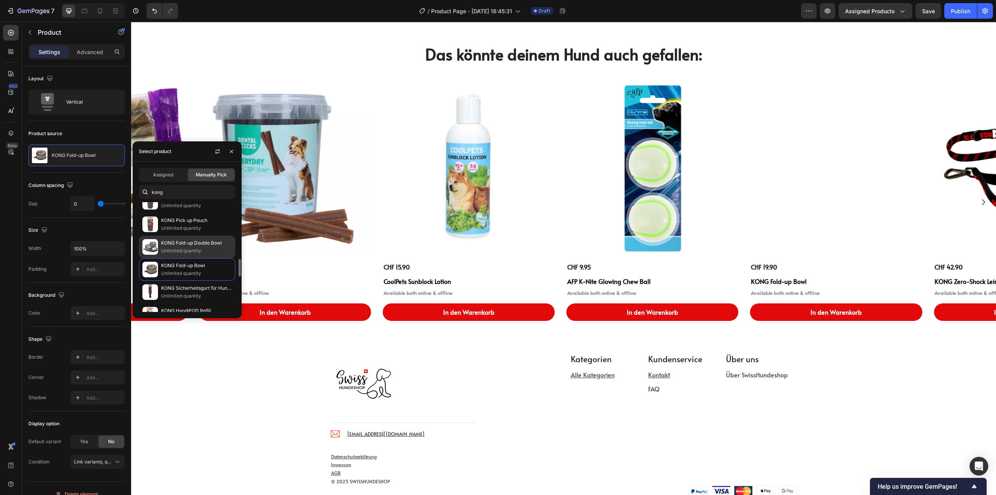
click at [173, 248] on p "Unlimited quantity" at bounding box center [196, 251] width 71 height 8
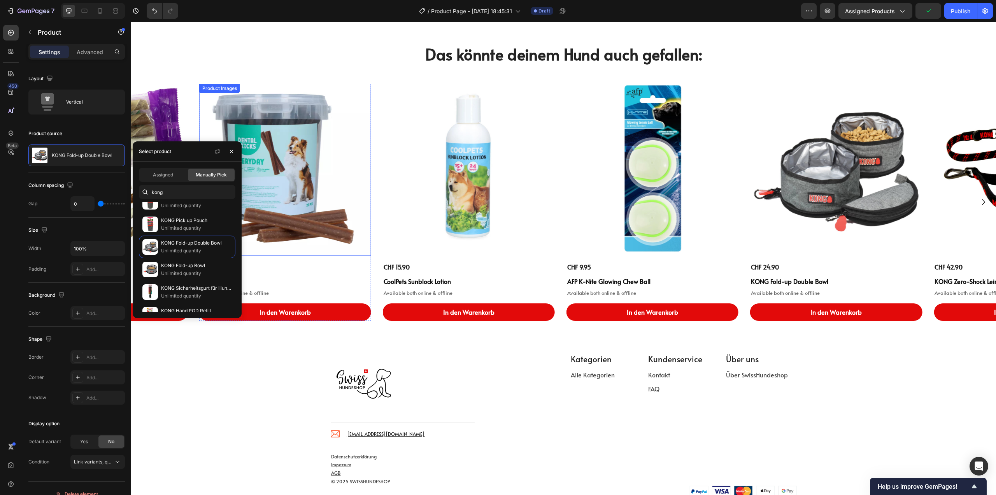
click at [298, 163] on img at bounding box center [285, 170] width 172 height 172
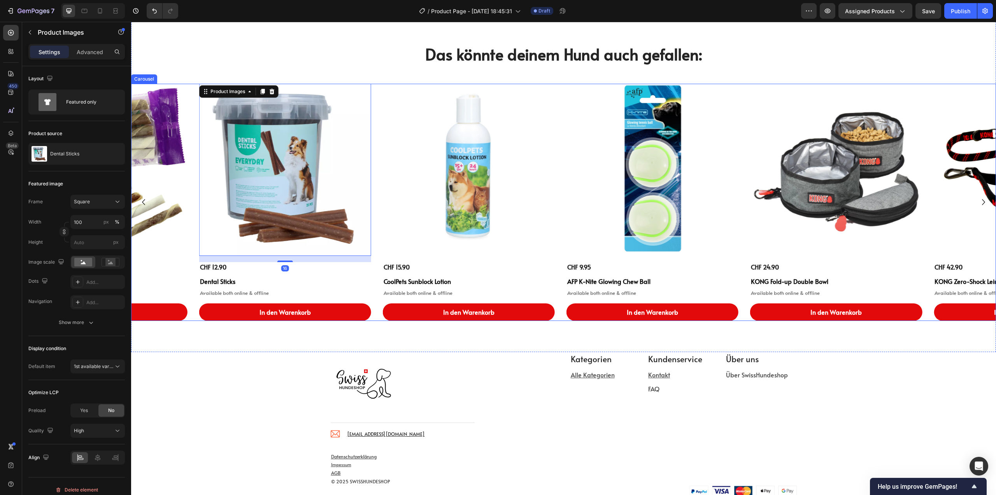
click at [141, 201] on icon "Carousel Back Arrow" at bounding box center [144, 202] width 12 height 12
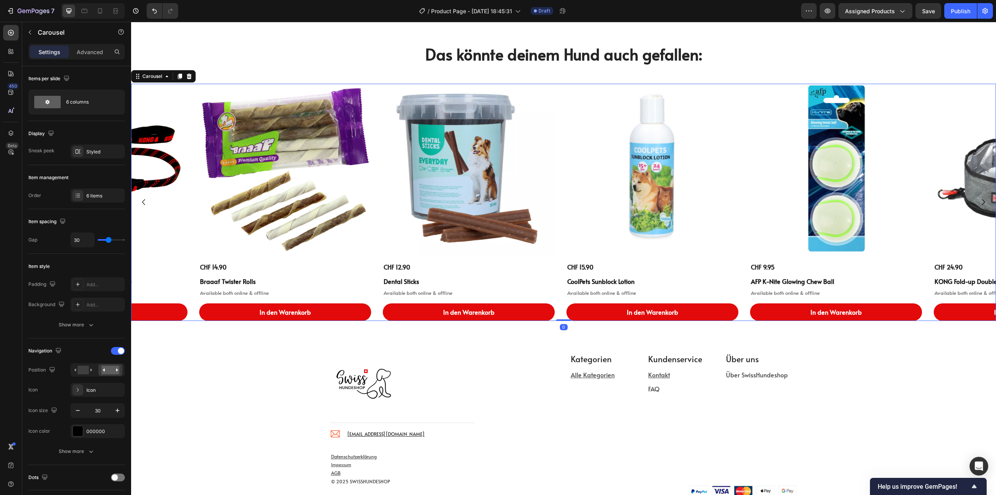
click at [143, 201] on icon "Carousel Back Arrow" at bounding box center [143, 202] width 3 height 6
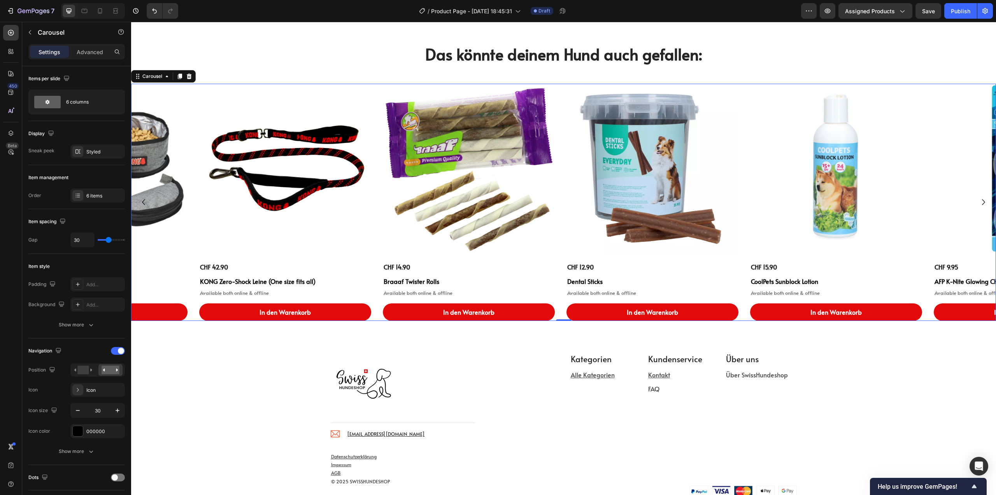
click at [143, 201] on icon "Carousel Back Arrow" at bounding box center [143, 202] width 3 height 6
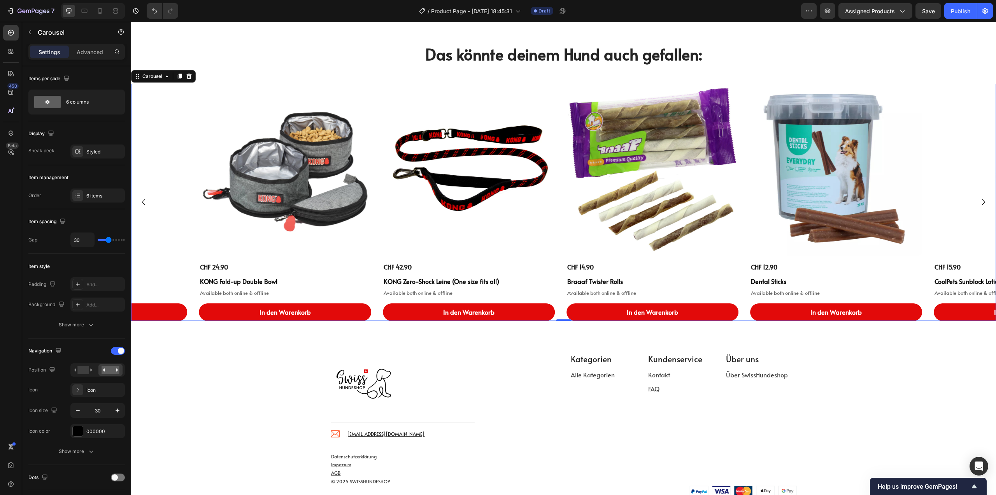
click at [143, 201] on icon "Carousel Back Arrow" at bounding box center [143, 202] width 3 height 6
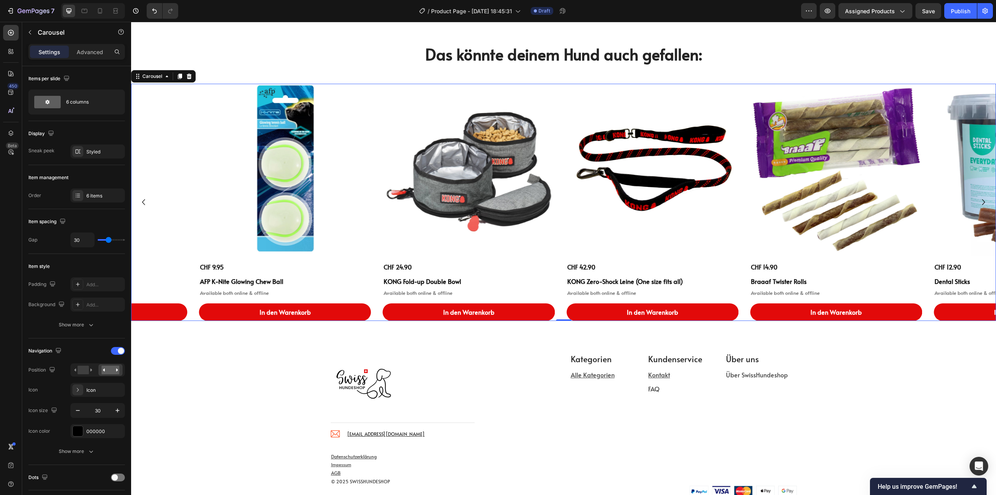
click at [143, 201] on icon "Carousel Back Arrow" at bounding box center [143, 202] width 3 height 6
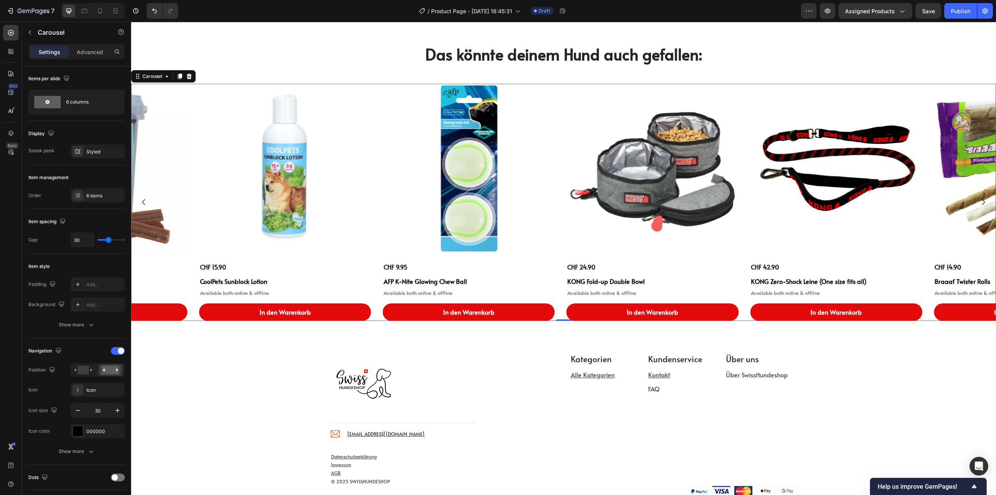
click at [143, 201] on icon "Carousel Back Arrow" at bounding box center [143, 202] width 3 height 6
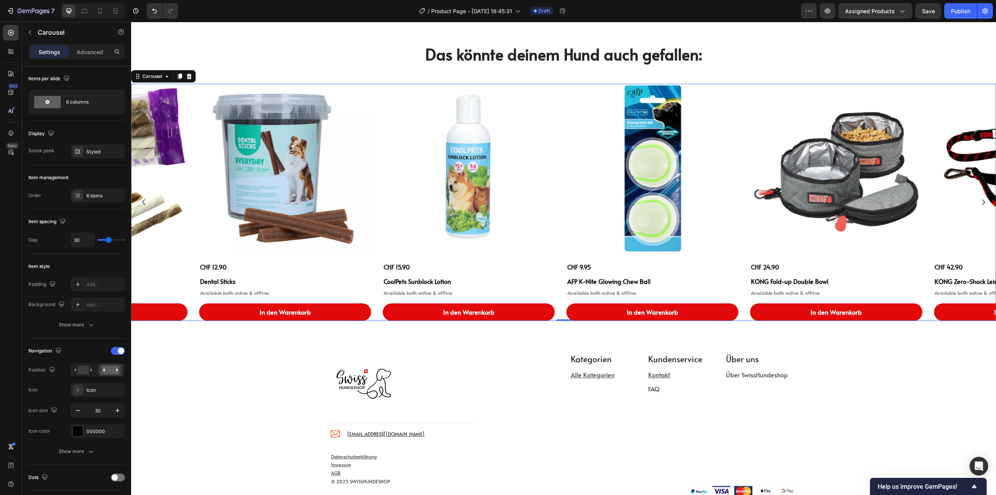
click at [143, 201] on icon "Carousel Back Arrow" at bounding box center [143, 202] width 3 height 6
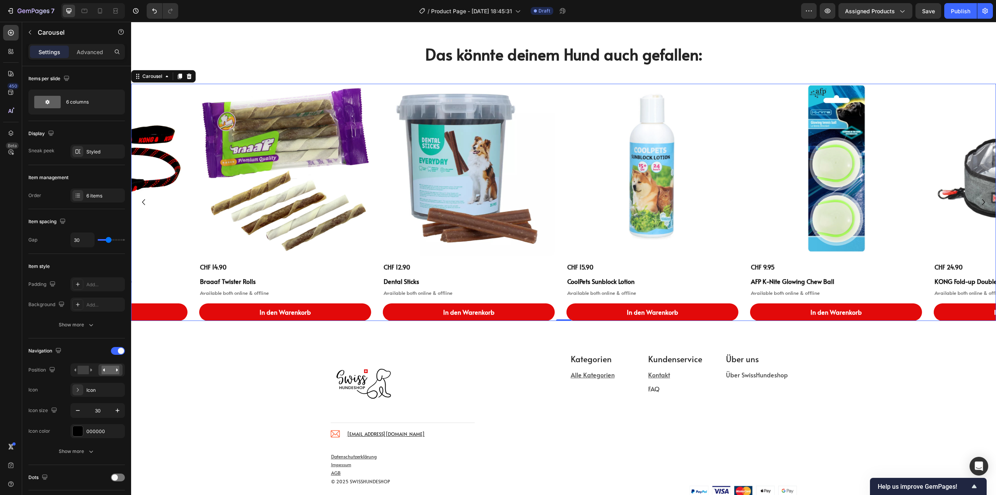
click at [143, 201] on icon "Carousel Back Arrow" at bounding box center [143, 202] width 3 height 6
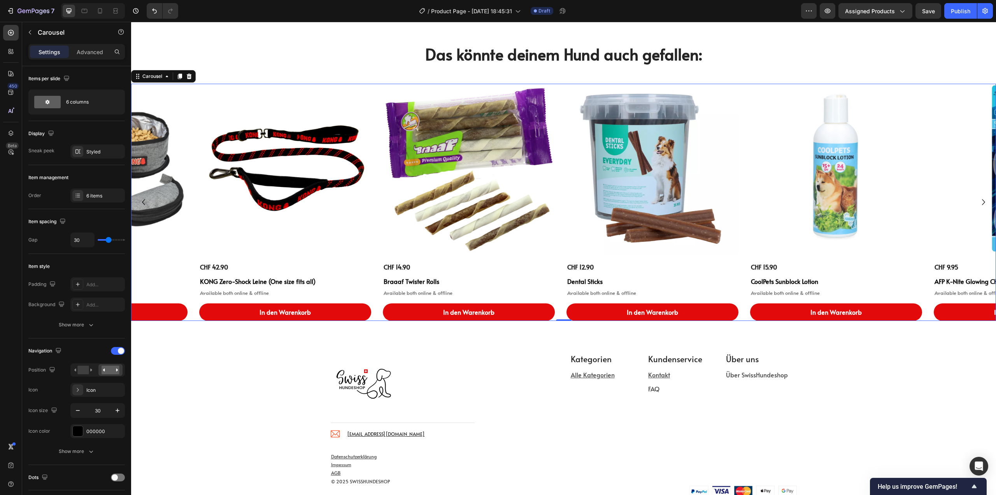
click at [143, 201] on icon "Carousel Back Arrow" at bounding box center [143, 202] width 3 height 6
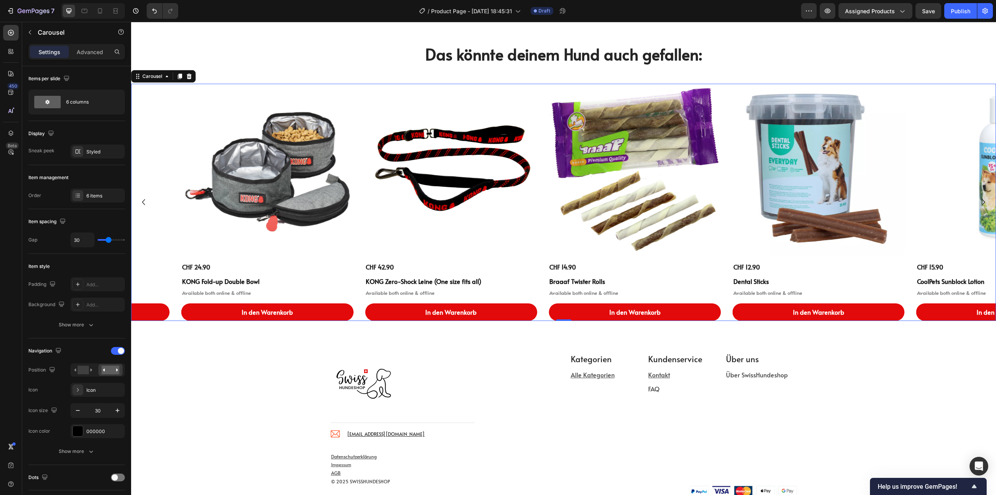
click at [143, 201] on icon "Carousel Back Arrow" at bounding box center [143, 202] width 3 height 6
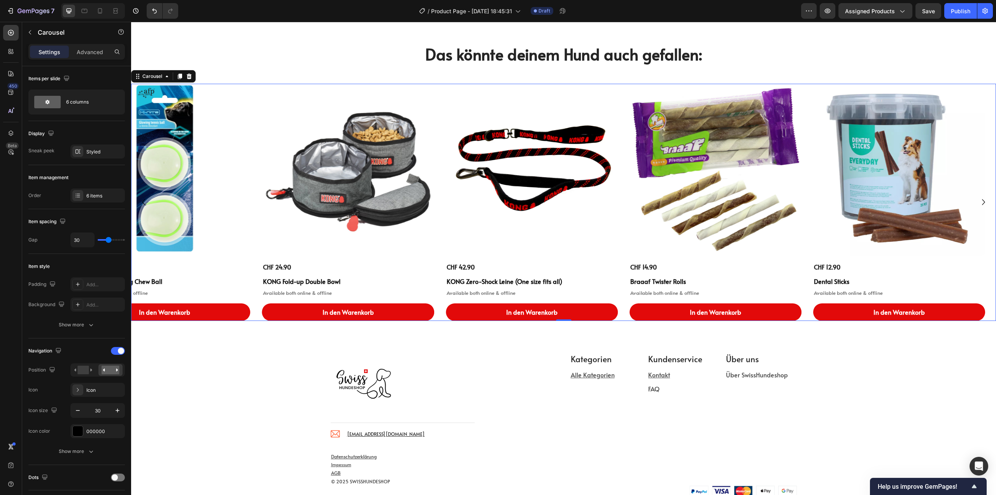
click at [143, 201] on icon "Carousel Back Arrow" at bounding box center [143, 202] width 3 height 6
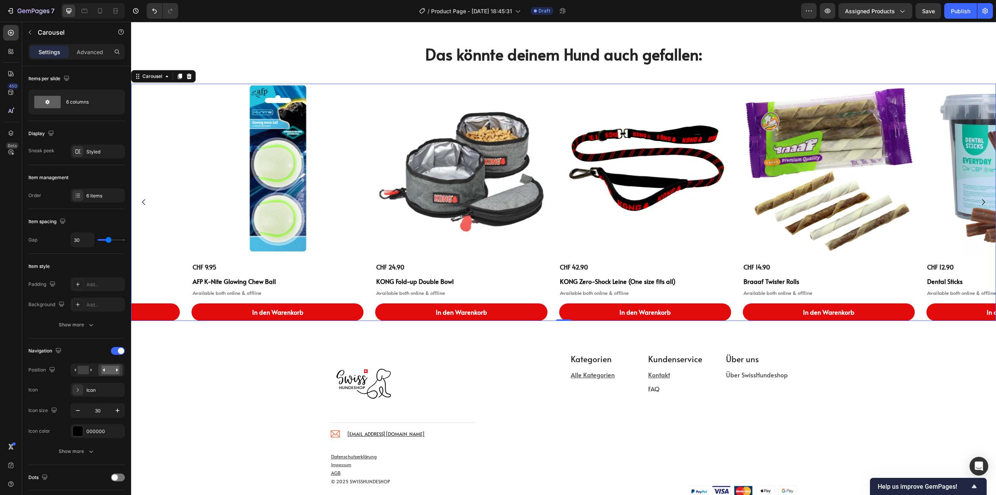
click at [143, 201] on icon "Carousel Back Arrow" at bounding box center [143, 202] width 3 height 6
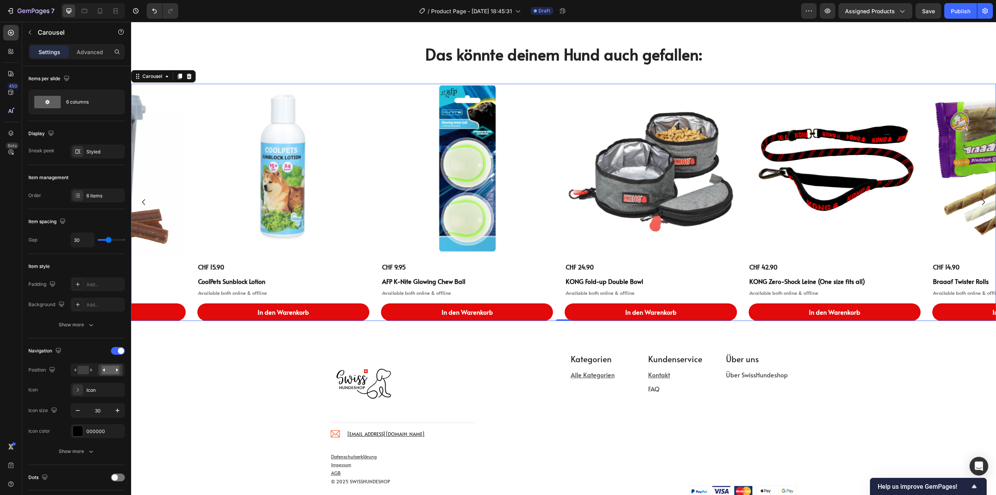
click at [143, 201] on icon "Carousel Back Arrow" at bounding box center [143, 202] width 3 height 6
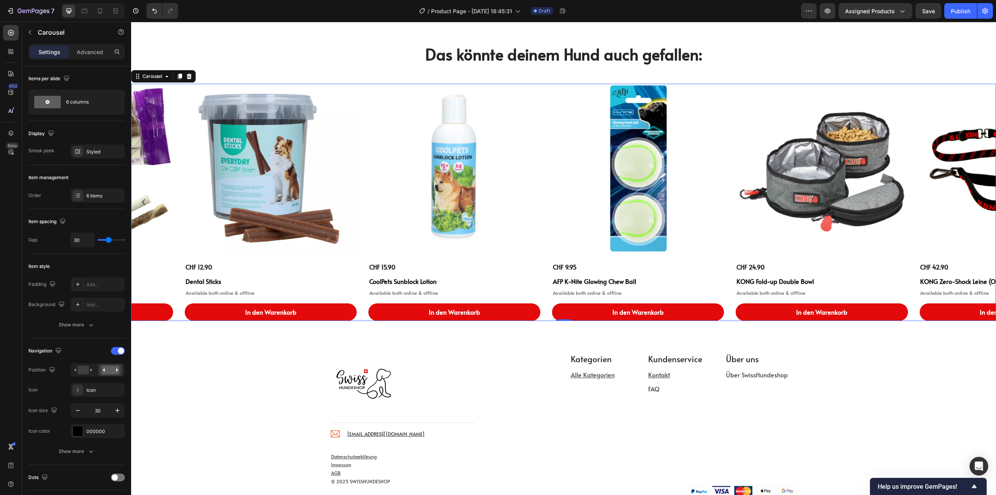
click at [143, 201] on icon "Carousel Back Arrow" at bounding box center [143, 202] width 3 height 6
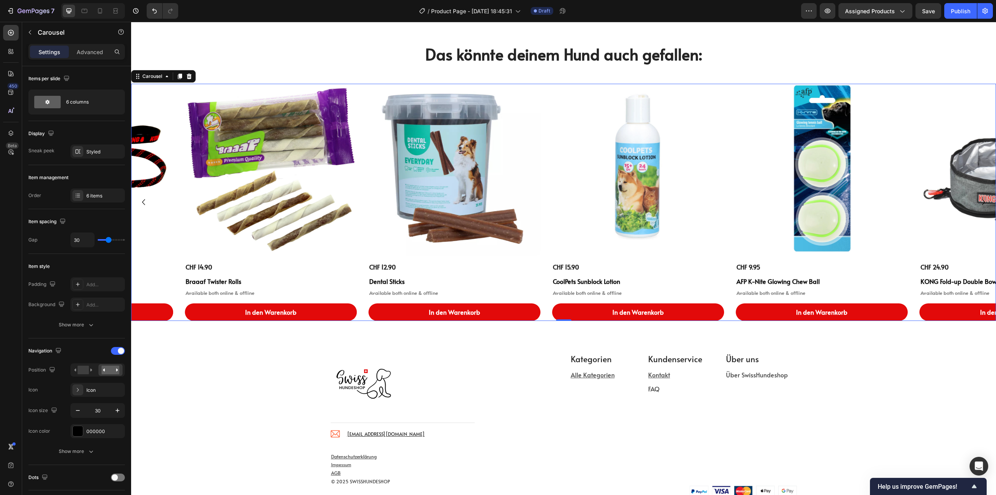
click at [143, 200] on icon "Carousel Back Arrow" at bounding box center [144, 202] width 12 height 12
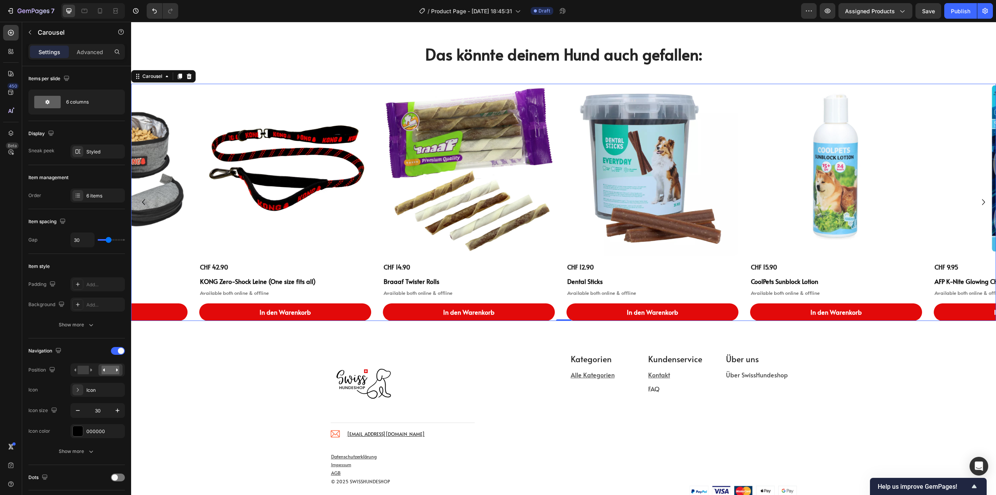
click at [143, 201] on icon "Carousel Back Arrow" at bounding box center [144, 202] width 12 height 12
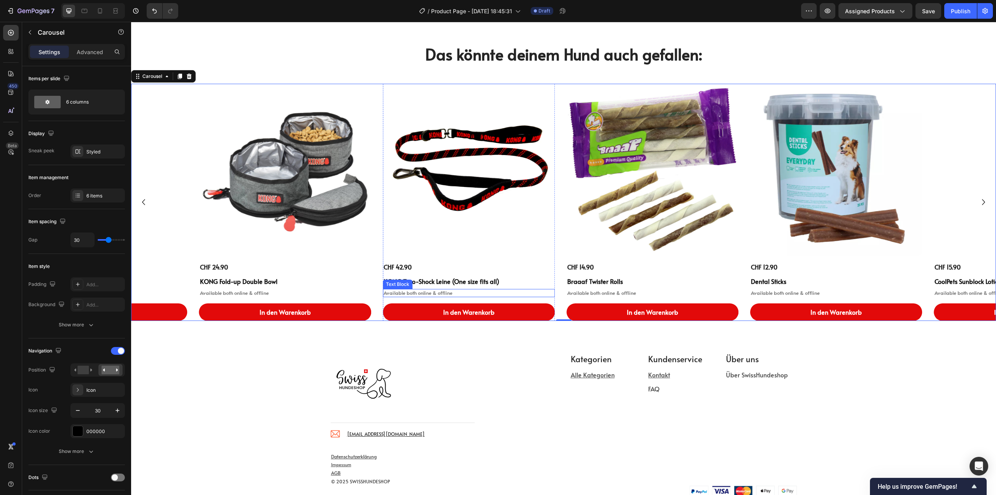
click at [479, 295] on p "Available both online & offline" at bounding box center [469, 293] width 170 height 7
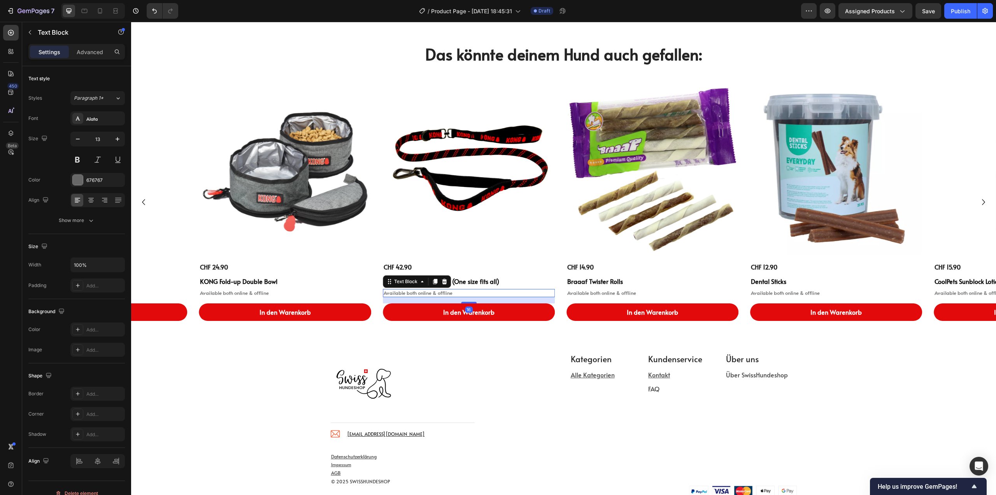
click at [449, 292] on p "Available both online & offline" at bounding box center [469, 293] width 170 height 7
click at [450, 292] on p "Available both online & offline" at bounding box center [469, 293] width 170 height 7
copy p "Available both online & offline"
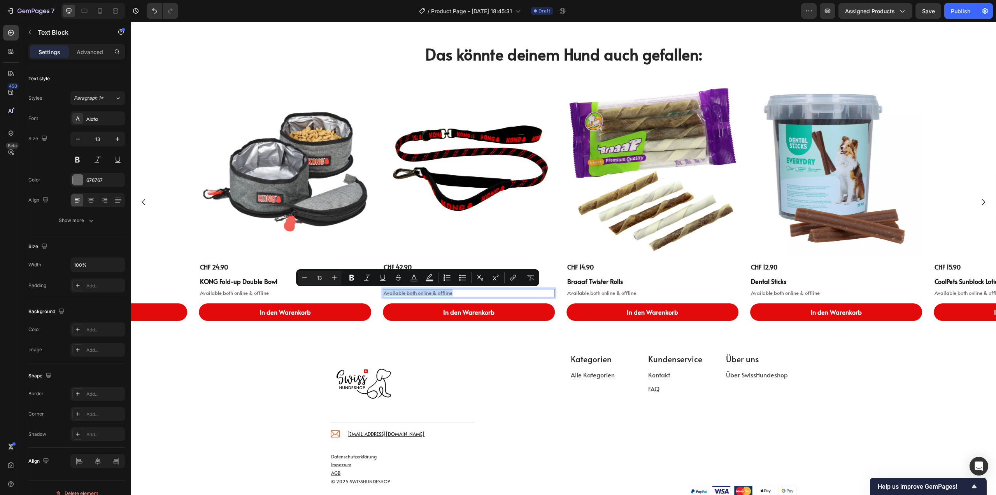
click at [540, 295] on p "Available both online & offline" at bounding box center [469, 293] width 170 height 7
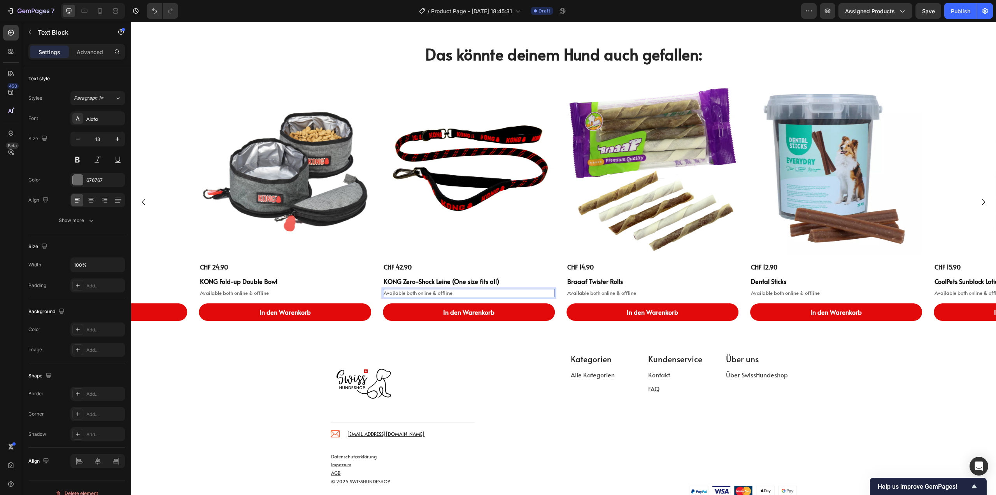
click at [509, 297] on div "Available both online & offline" at bounding box center [469, 293] width 172 height 8
click at [479, 295] on p "Available both online & offline" at bounding box center [469, 293] width 170 height 7
click at [489, 300] on div "CHF 42.90 Product Price Product Price KONG Zero-Shock Leine (One size fits all)…" at bounding box center [469, 291] width 172 height 59
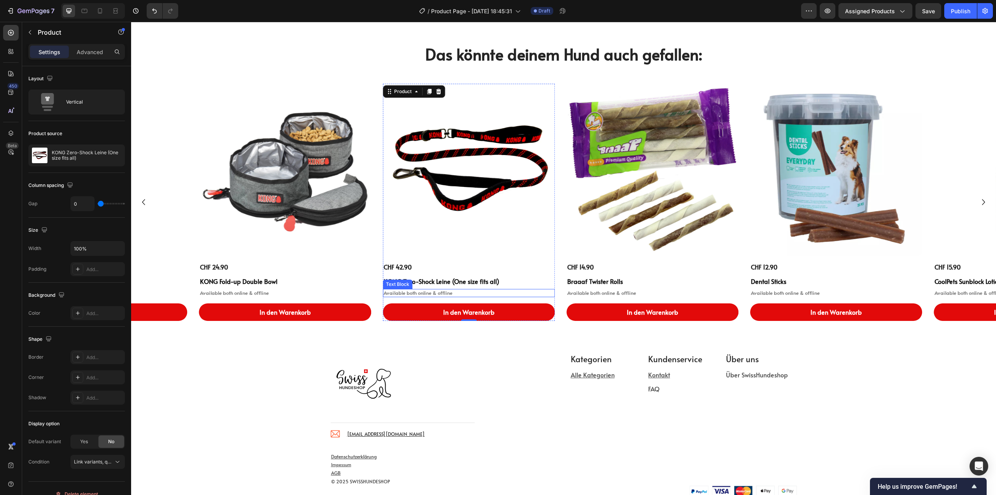
click at [497, 295] on p "Available both online & offline" at bounding box center [469, 293] width 170 height 7
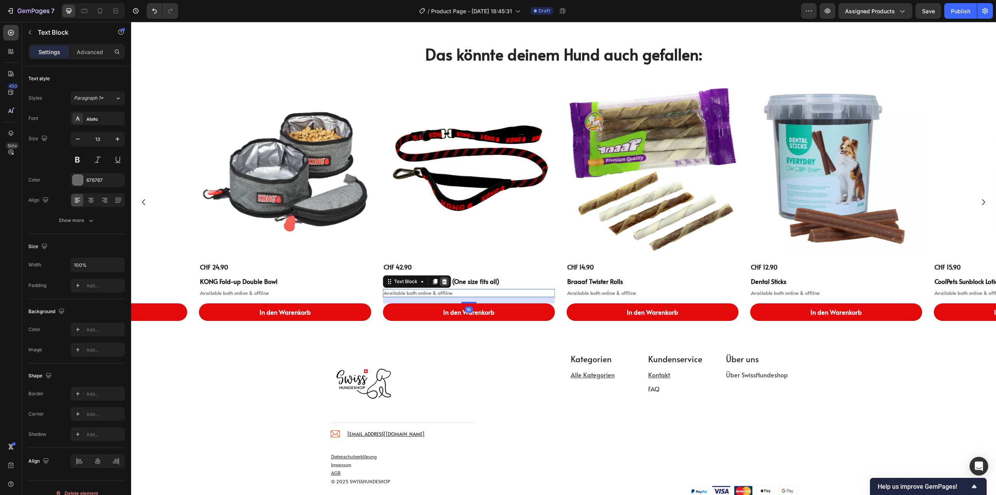
click at [444, 283] on icon at bounding box center [444, 281] width 5 height 5
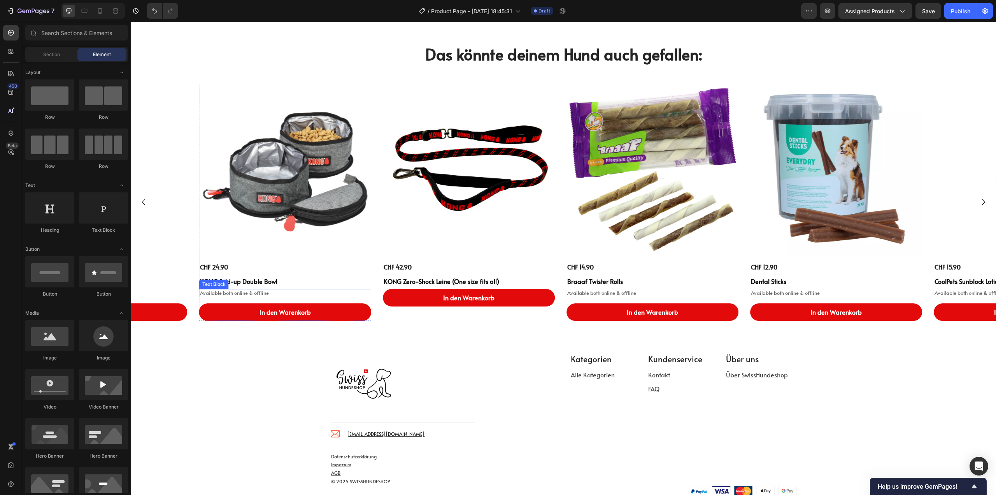
click at [279, 294] on p "Available both online & offline" at bounding box center [285, 293] width 170 height 7
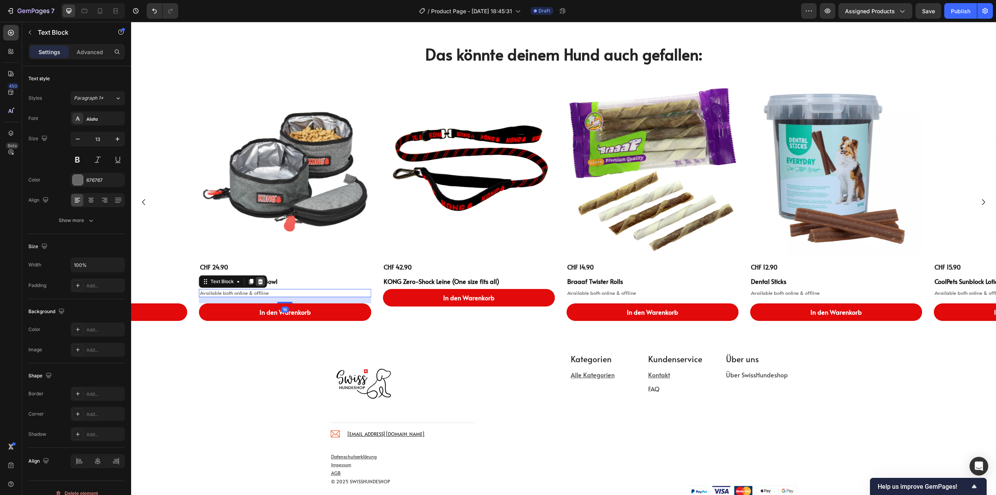
click at [259, 282] on icon at bounding box center [260, 281] width 5 height 5
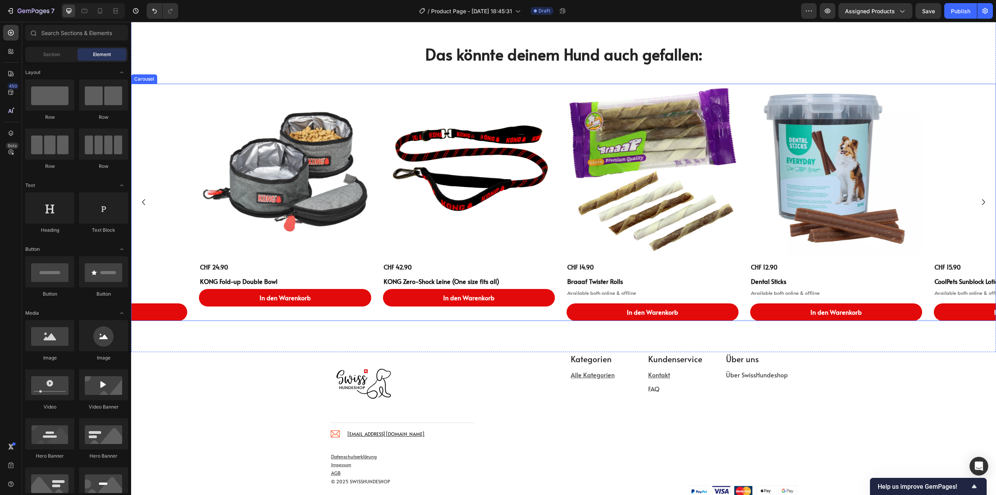
click at [146, 202] on icon "Carousel Back Arrow" at bounding box center [144, 202] width 12 height 12
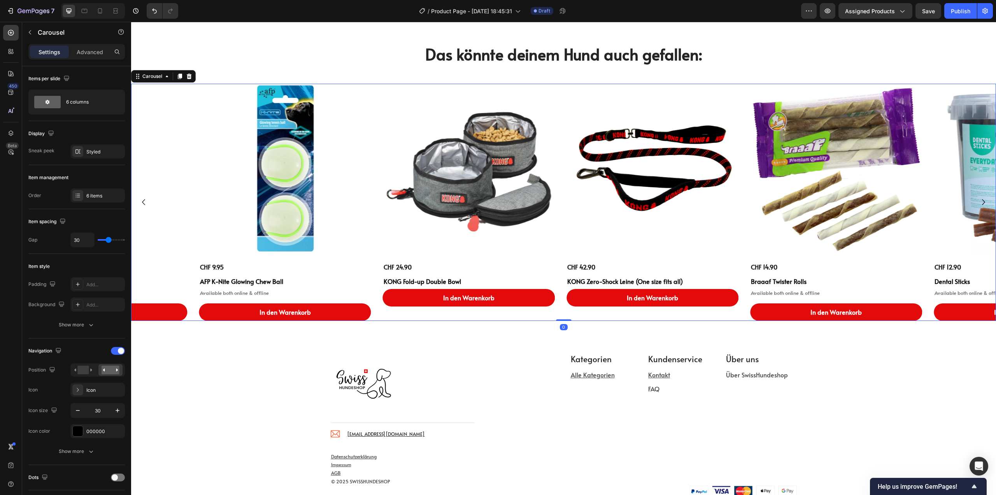
click at [146, 202] on icon "Carousel Back Arrow" at bounding box center [144, 202] width 12 height 12
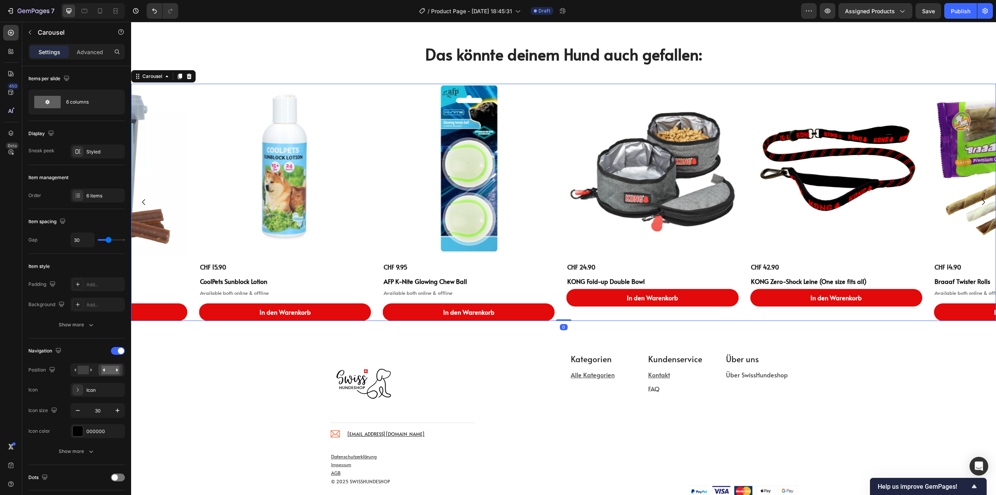
click at [146, 202] on icon "Carousel Back Arrow" at bounding box center [144, 202] width 12 height 12
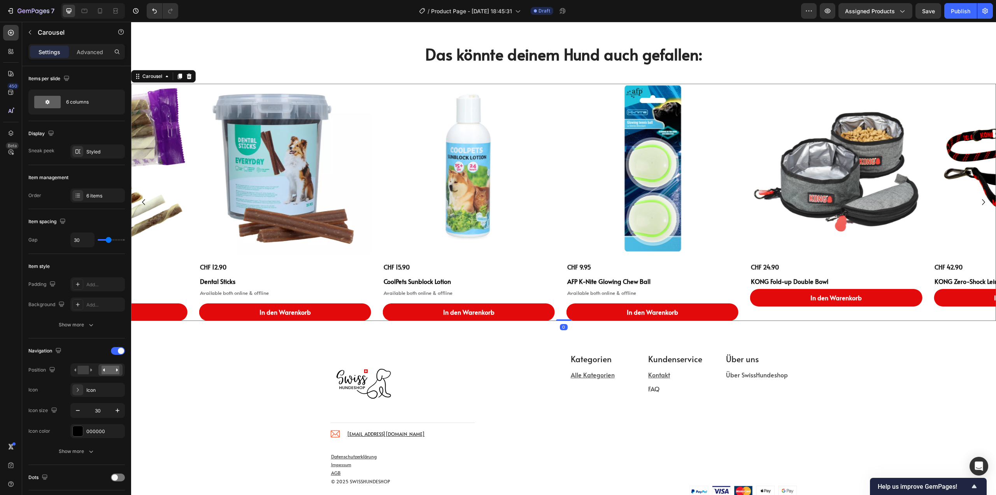
click at [146, 202] on icon "Carousel Back Arrow" at bounding box center [144, 202] width 12 height 12
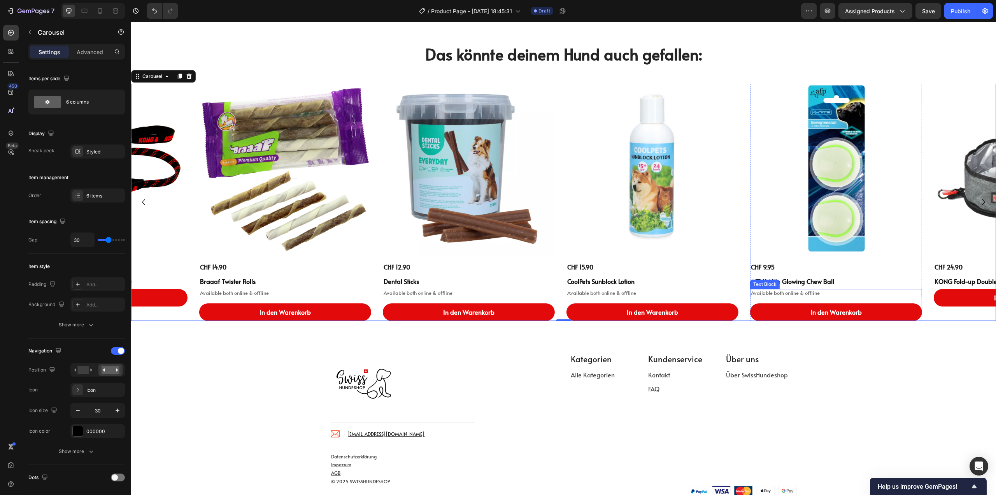
click at [827, 293] on p "Available both online & offline" at bounding box center [836, 293] width 170 height 7
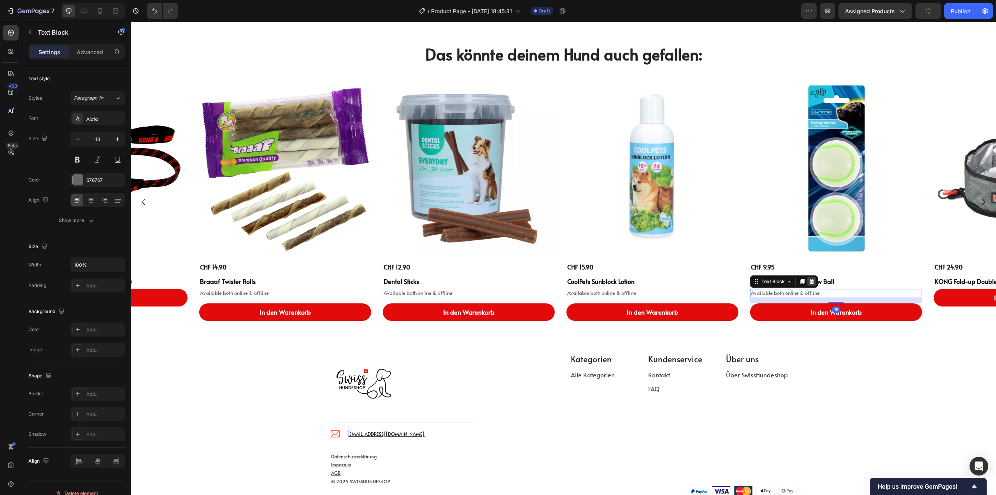
click at [810, 282] on icon at bounding box center [812, 281] width 6 height 6
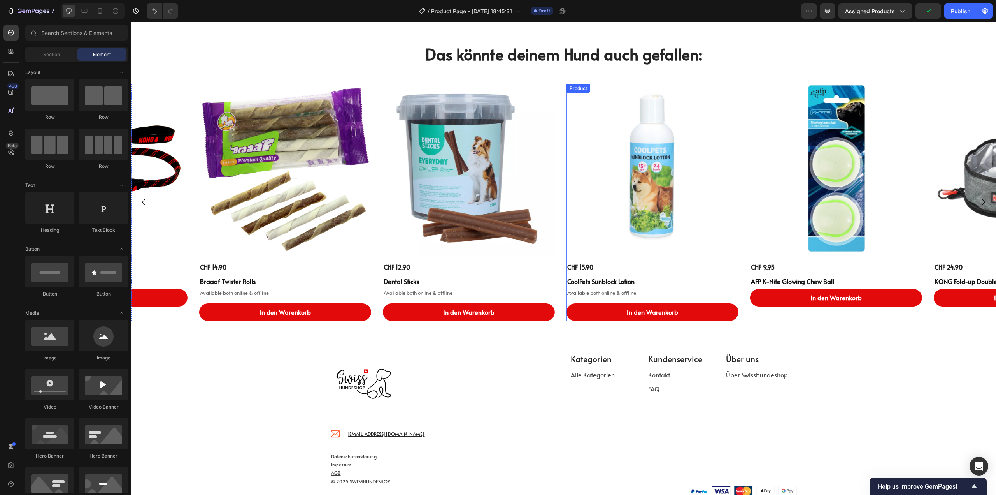
click at [646, 292] on p "Available both online & offline" at bounding box center [652, 293] width 170 height 7
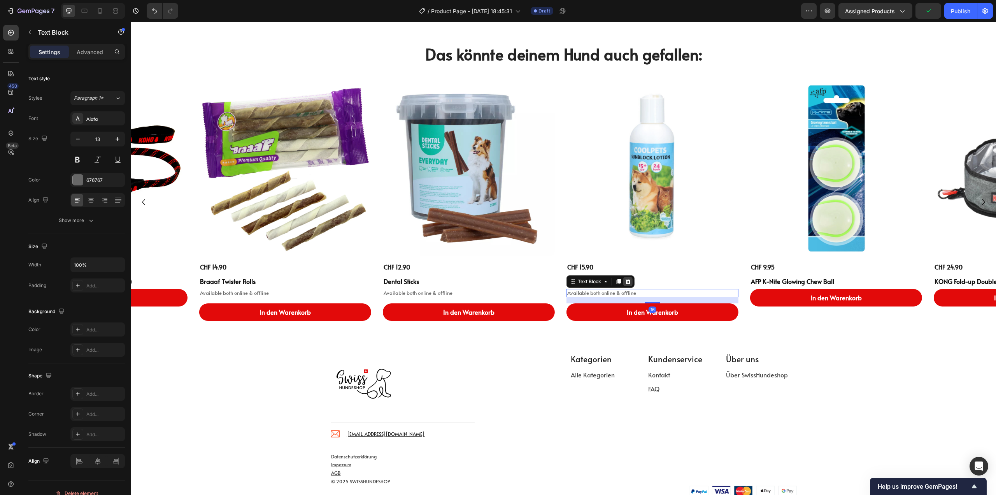
click at [630, 281] on icon at bounding box center [628, 281] width 6 height 6
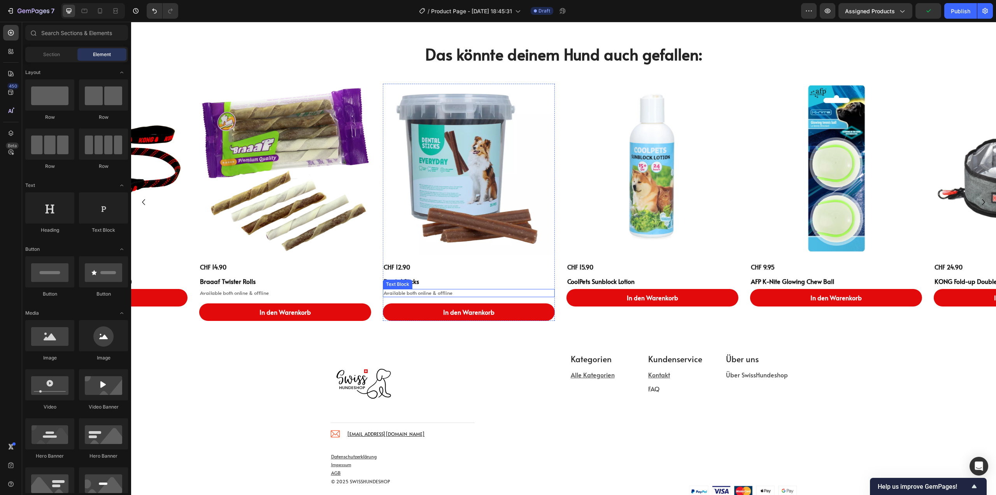
click at [462, 292] on p "Available both online & offline" at bounding box center [469, 293] width 170 height 7
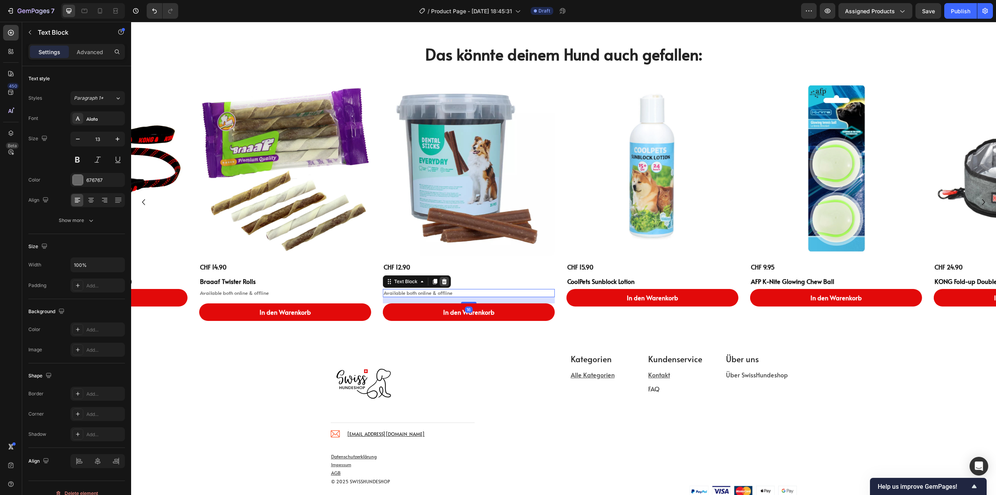
click at [447, 283] on icon at bounding box center [444, 281] width 6 height 6
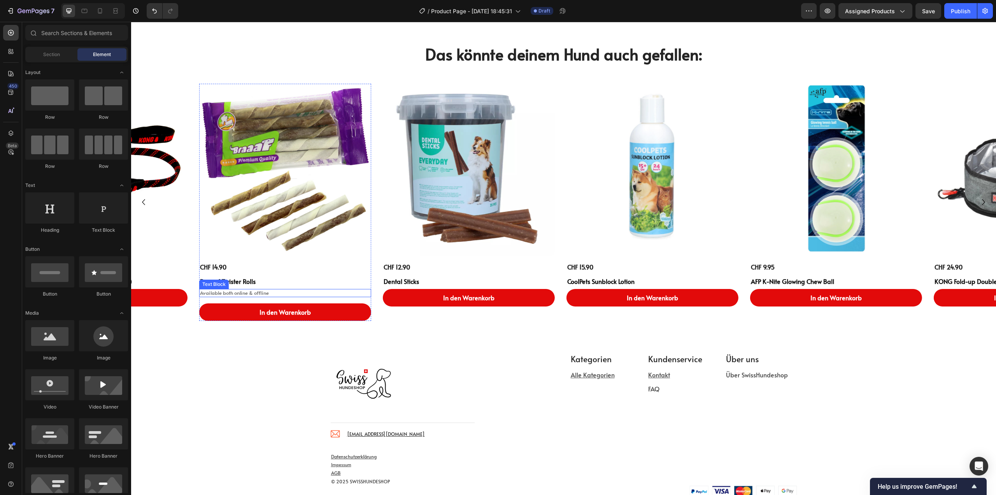
click at [258, 292] on p "Available both online & offline" at bounding box center [285, 293] width 170 height 7
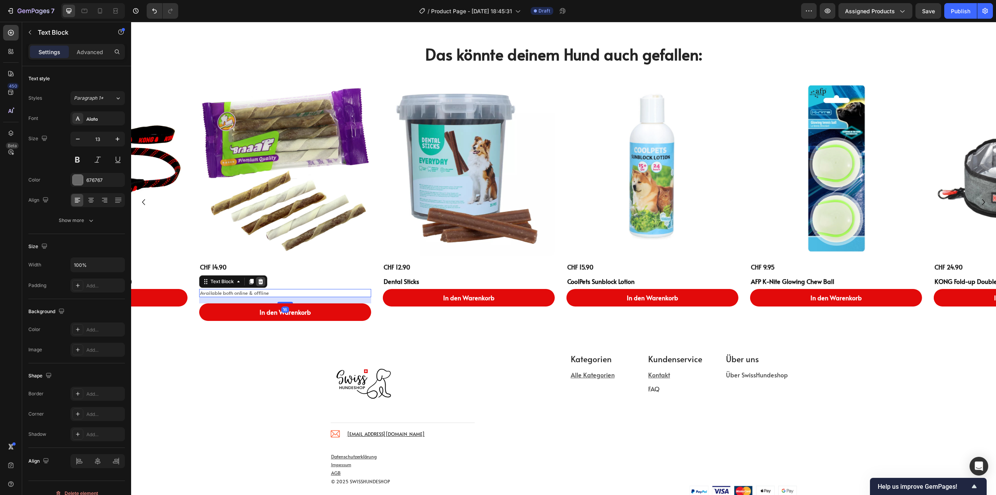
click at [258, 282] on icon at bounding box center [261, 281] width 6 height 6
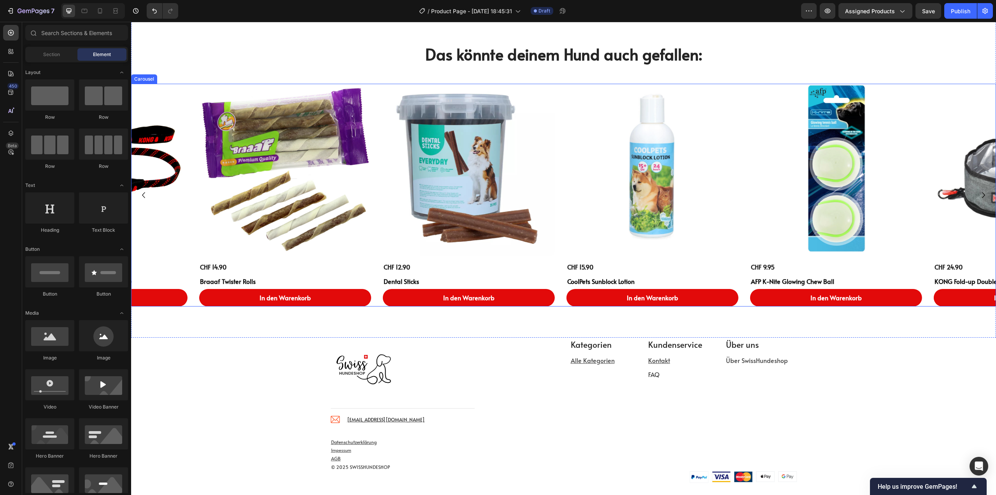
click at [143, 193] on icon "Carousel Back Arrow" at bounding box center [144, 195] width 12 height 12
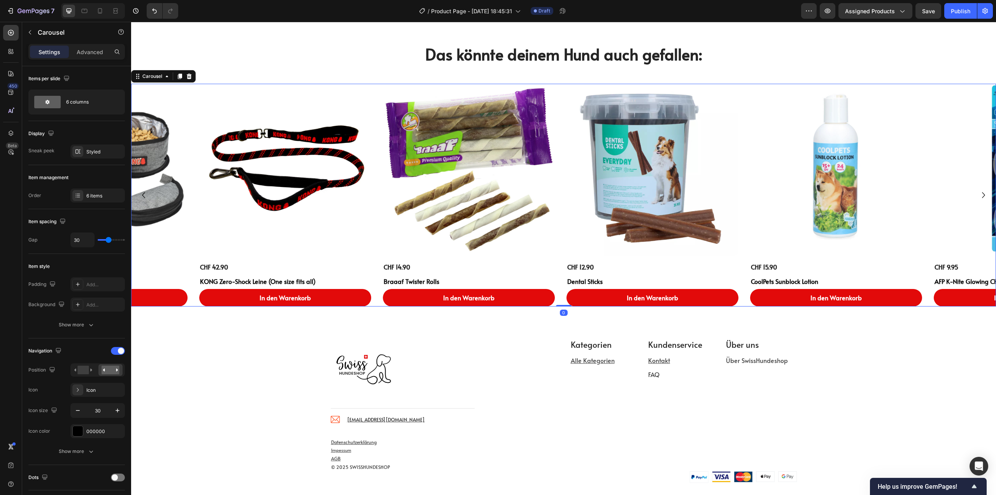
click at [143, 193] on icon "Carousel Back Arrow" at bounding box center [144, 195] width 12 height 12
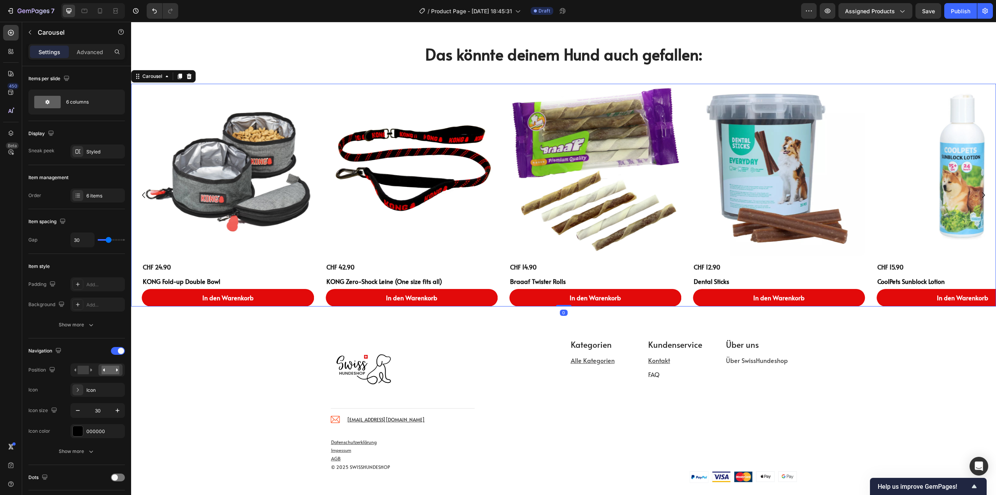
click at [143, 193] on icon "Carousel Back Arrow" at bounding box center [144, 195] width 12 height 12
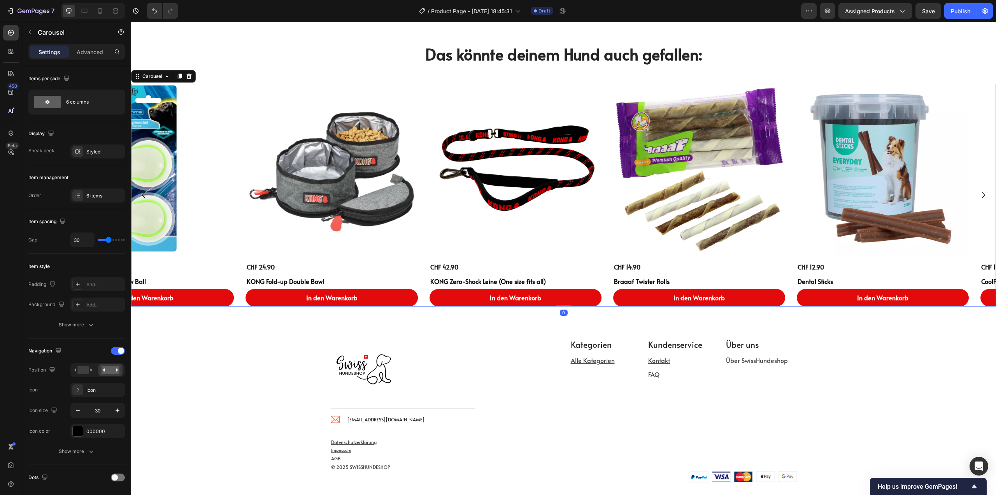
click at [143, 193] on icon "Carousel Back Arrow" at bounding box center [144, 195] width 12 height 12
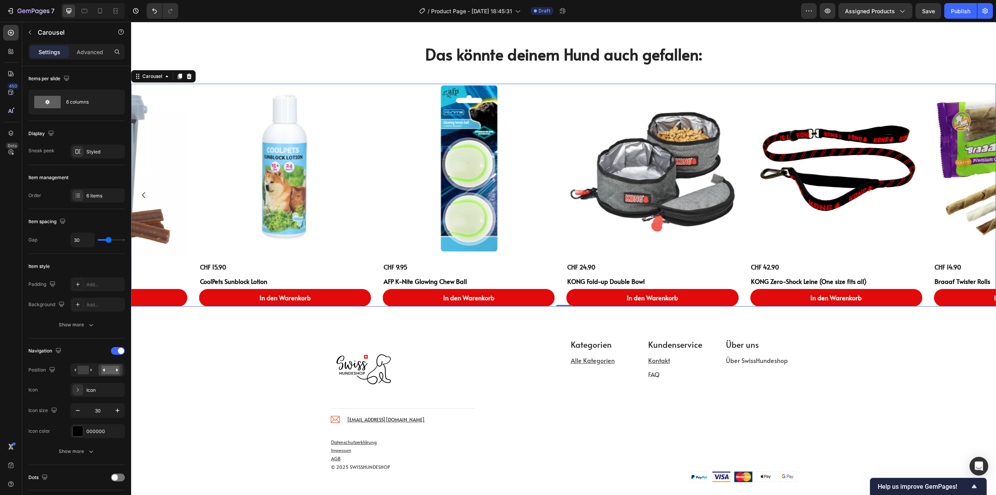
click at [143, 193] on icon "Carousel Back Arrow" at bounding box center [144, 195] width 12 height 12
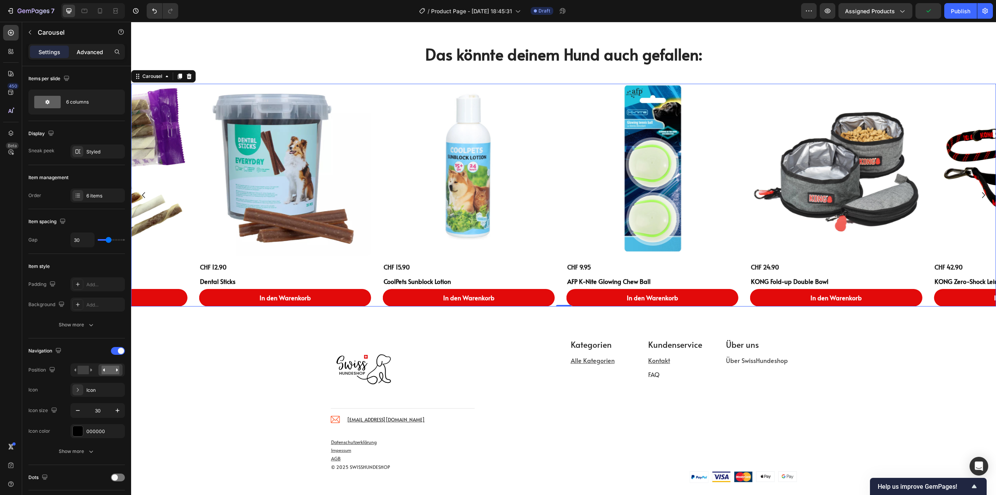
click at [88, 51] on p "Advanced" at bounding box center [90, 52] width 26 height 8
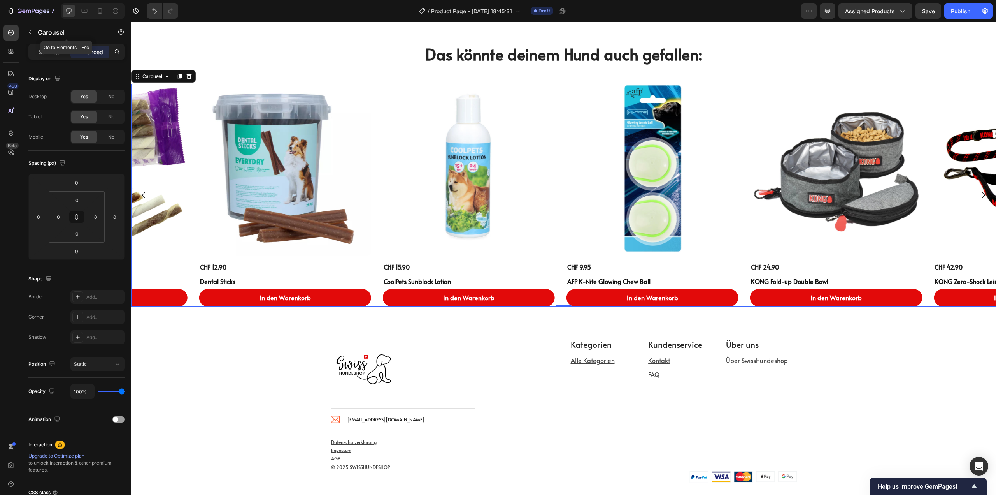
click at [37, 32] on div "Carousel" at bounding box center [66, 32] width 89 height 20
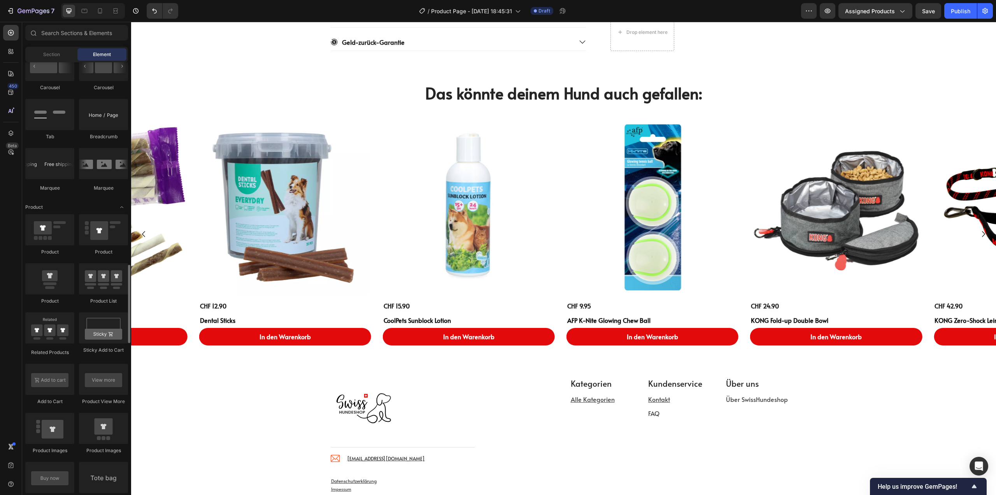
scroll to position [934, 0]
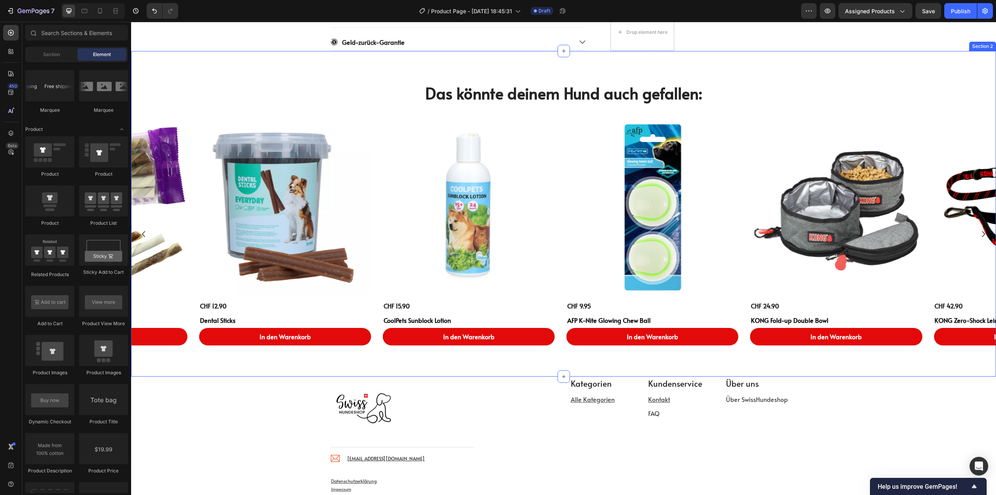
click at [774, 70] on div "Das könnte deinem Hund auch gefallen: Heading Product Images CHF 12.90 Product …" at bounding box center [563, 214] width 865 height 326
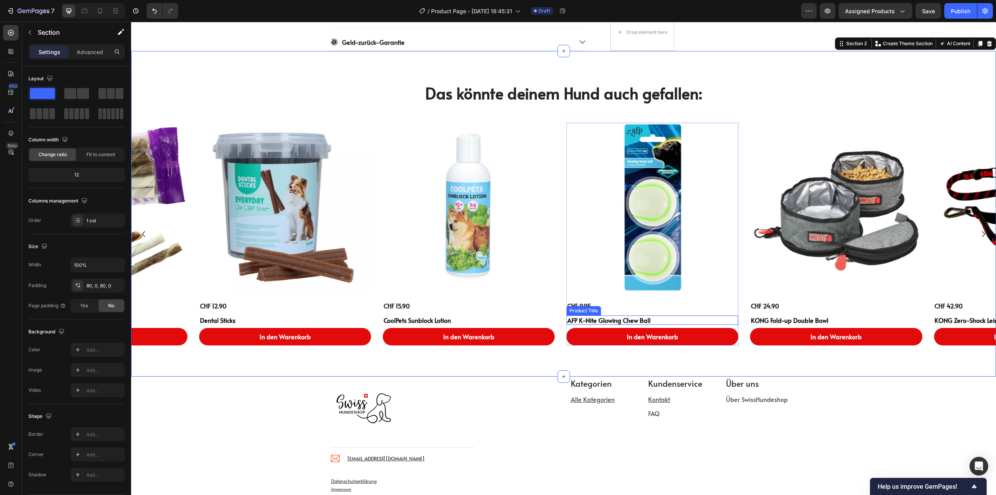
click at [672, 319] on h1 "AFP K-Nite Glowing Chew Ball" at bounding box center [653, 320] width 172 height 10
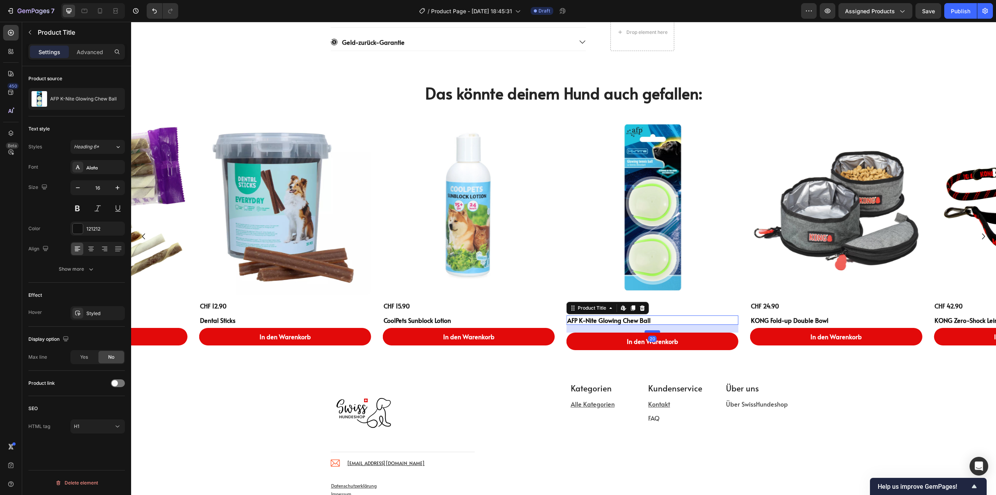
drag, startPoint x: 653, startPoint y: 327, endPoint x: 654, endPoint y: 331, distance: 4.7
click at [654, 331] on div at bounding box center [653, 331] width 16 height 2
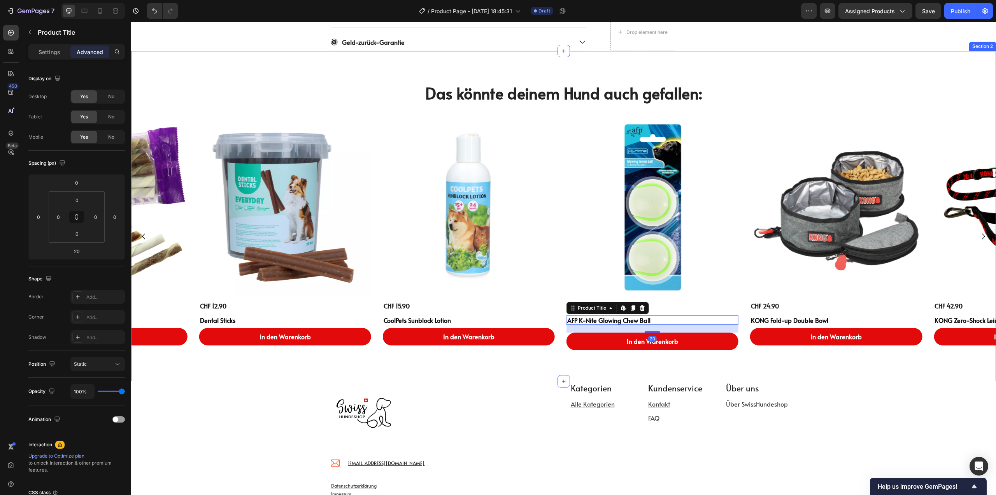
click at [762, 77] on div "Das könnte deinem Hund auch gefallen: Heading Product Images CHF 12.90 Product …" at bounding box center [563, 216] width 865 height 330
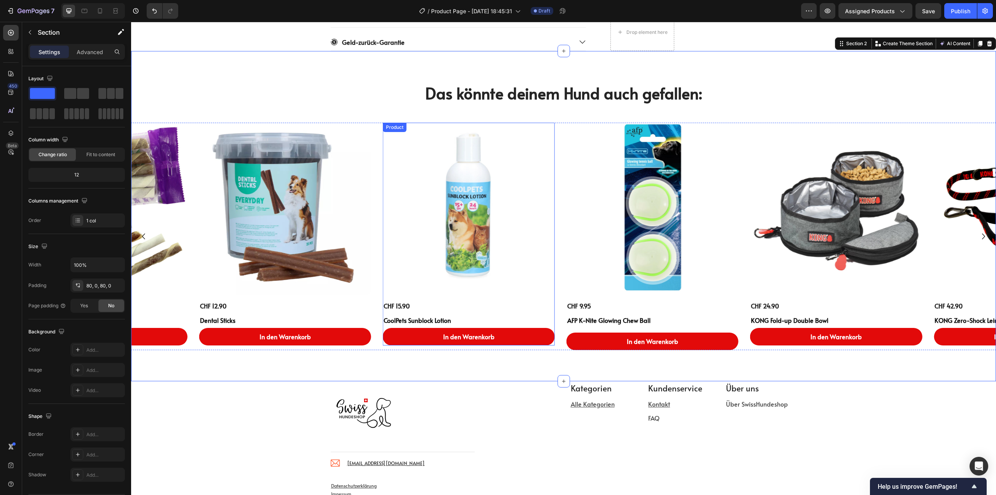
click at [480, 325] on div "CHF 15.90 Product Price Product Price CoolPets Sunblock Lotion Product Title In…" at bounding box center [469, 323] width 172 height 45
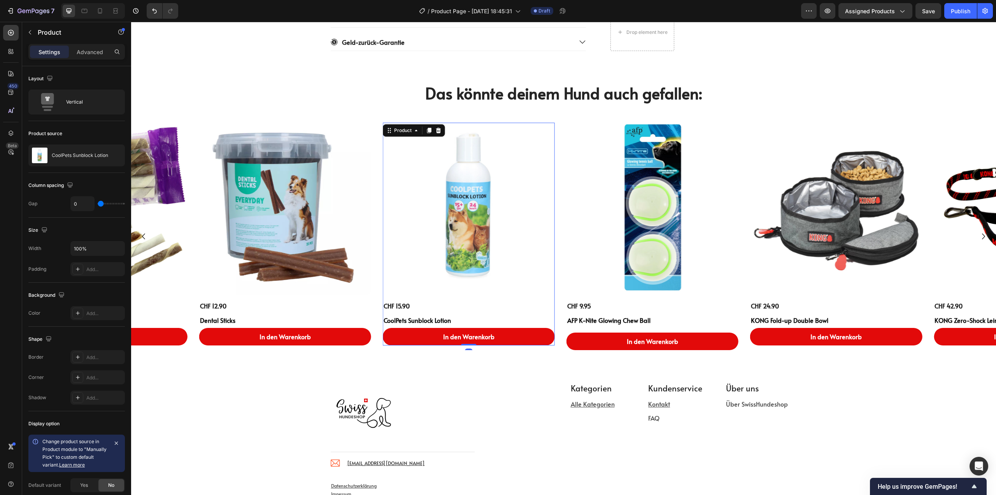
click at [469, 321] on h1 "CoolPets Sunblock Lotion" at bounding box center [469, 320] width 172 height 10
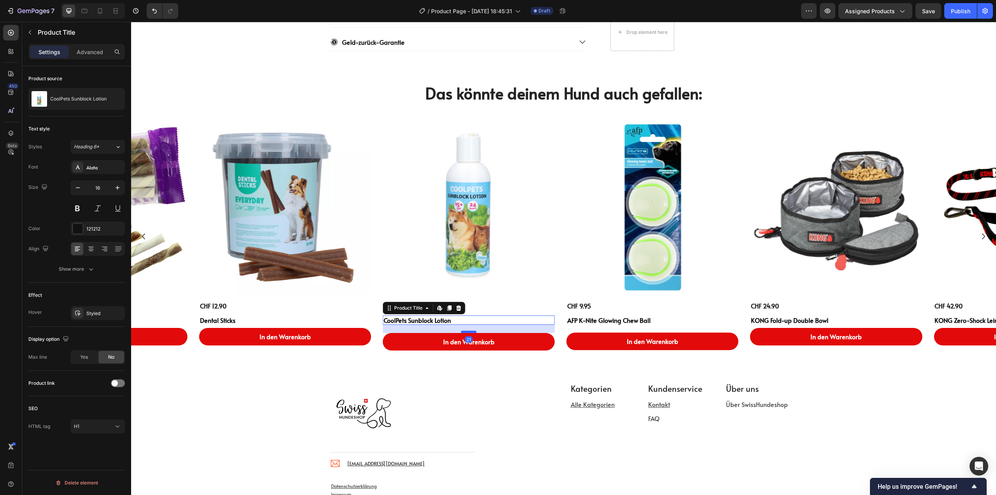
drag, startPoint x: 474, startPoint y: 326, endPoint x: 472, endPoint y: 331, distance: 5.2
click at [472, 331] on div at bounding box center [469, 331] width 16 height 2
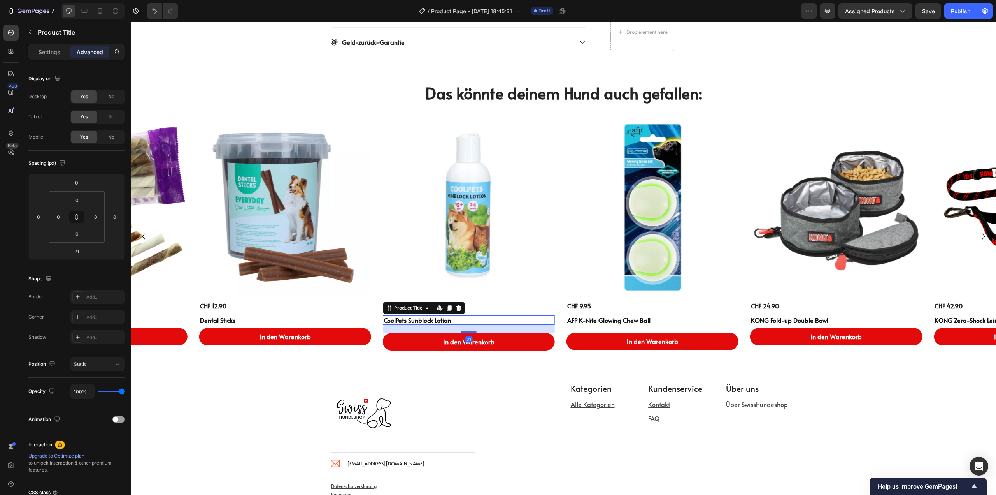
click at [472, 331] on div at bounding box center [469, 331] width 16 height 2
click at [86, 0] on html "7 Version history / Product Page - Sep 27, 18:45:31 Draft Preview Assigned Prod…" at bounding box center [498, 0] width 996 height 0
click at [79, 251] on input "21" at bounding box center [77, 251] width 16 height 12
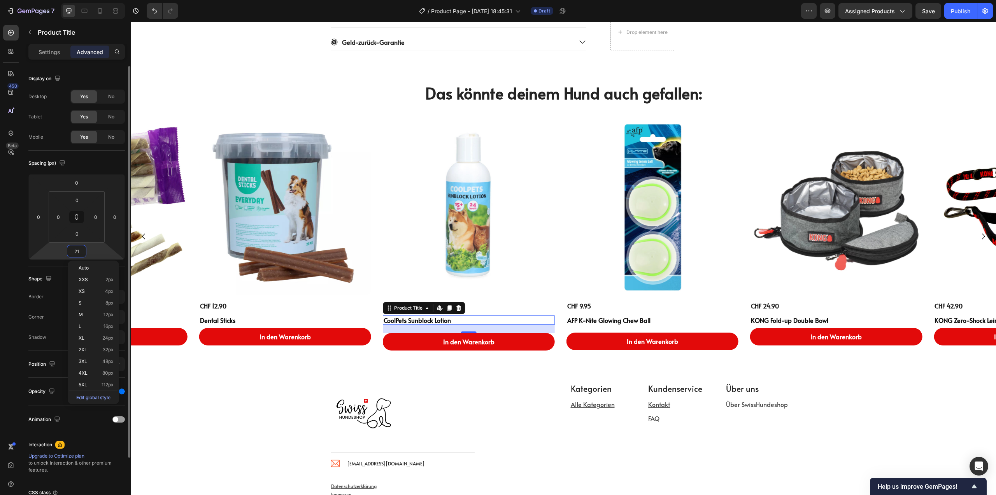
click at [79, 251] on input "21" at bounding box center [77, 251] width 16 height 12
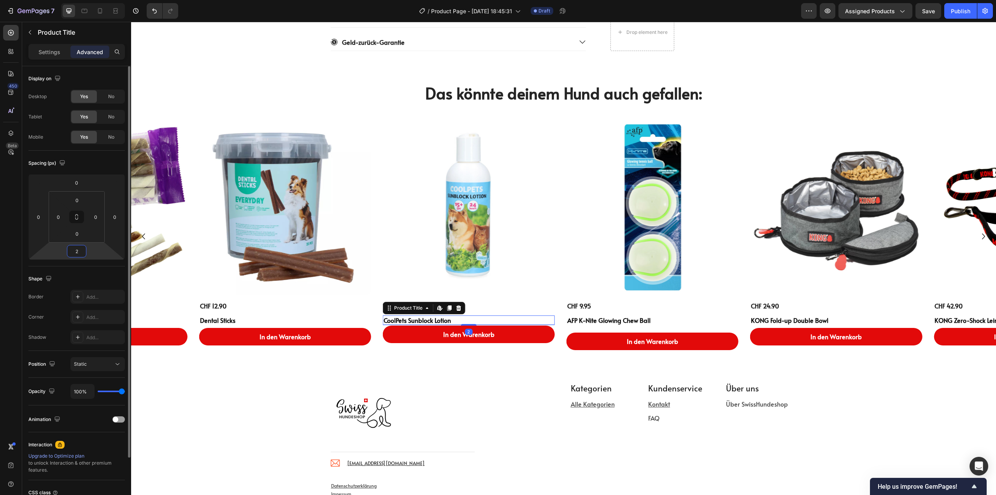
type input "20"
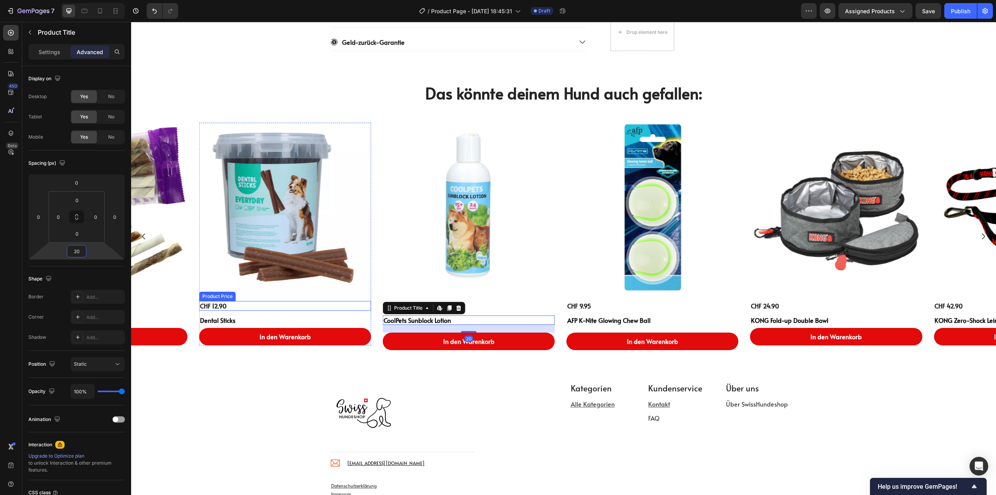
click at [259, 317] on h1 "Dental Sticks" at bounding box center [285, 320] width 172 height 10
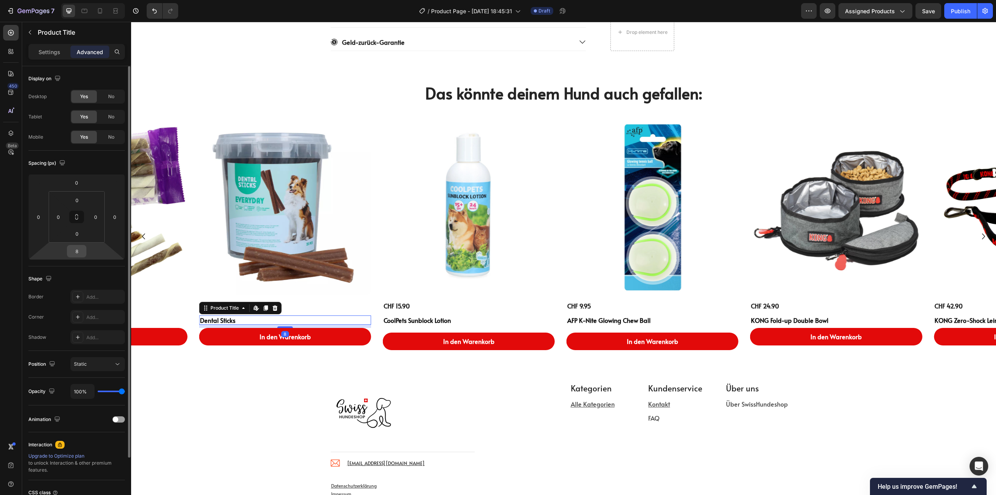
click at [78, 254] on input "8" at bounding box center [77, 251] width 16 height 12
type input "20"
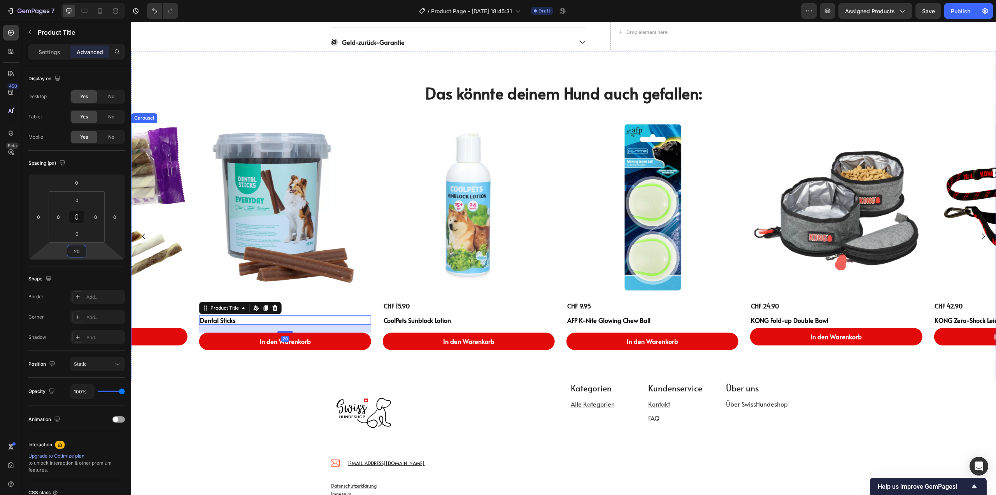
click at [144, 235] on icon "Carousel Back Arrow" at bounding box center [144, 236] width 12 height 12
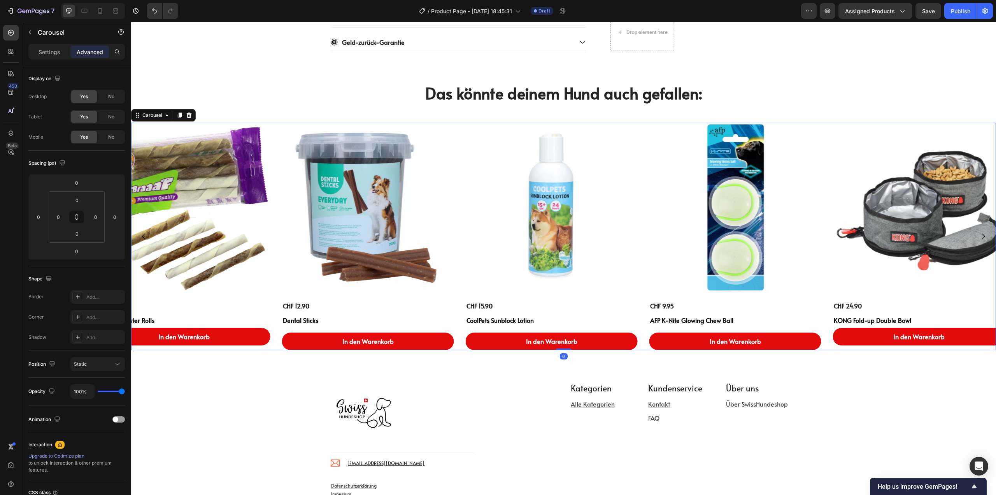
click at [143, 236] on icon "Carousel Back Arrow" at bounding box center [144, 236] width 12 height 12
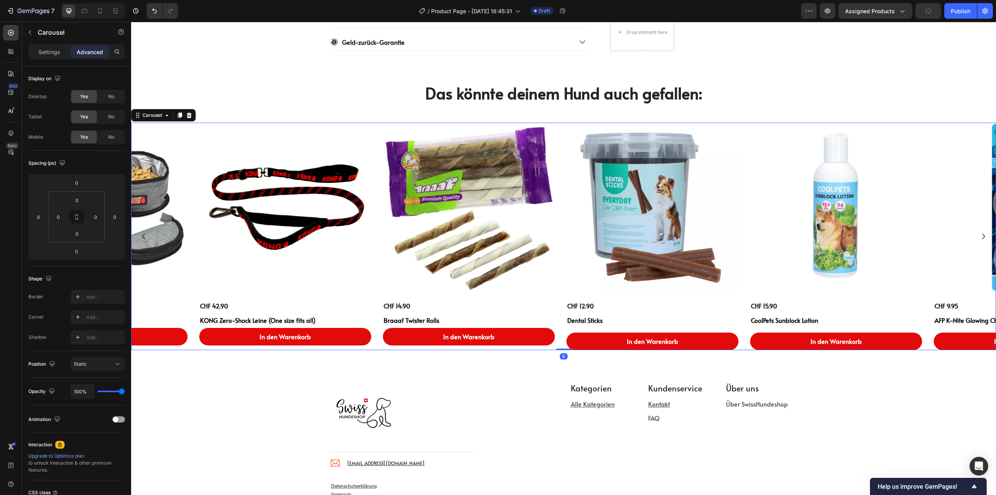
click at [143, 236] on icon "Carousel Back Arrow" at bounding box center [144, 236] width 12 height 12
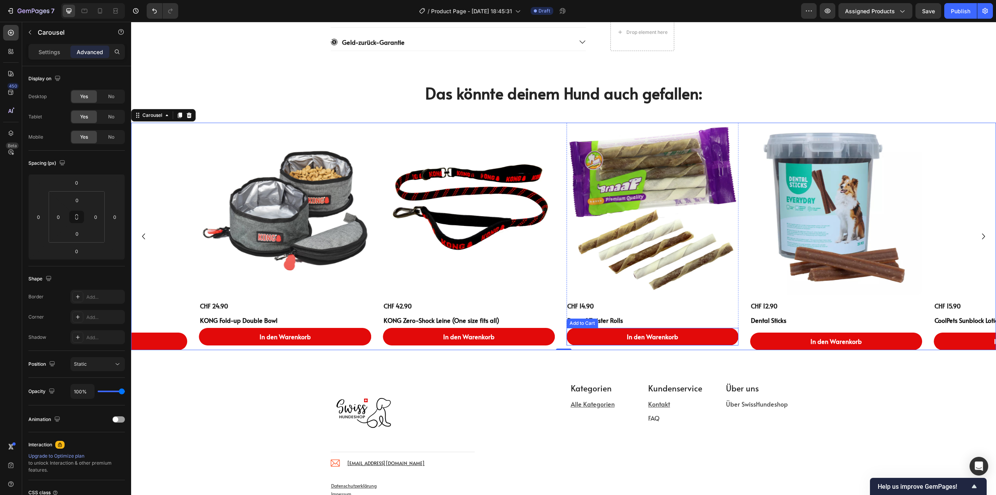
click at [628, 320] on h1 "Braaaf Twister Rolls" at bounding box center [653, 320] width 172 height 10
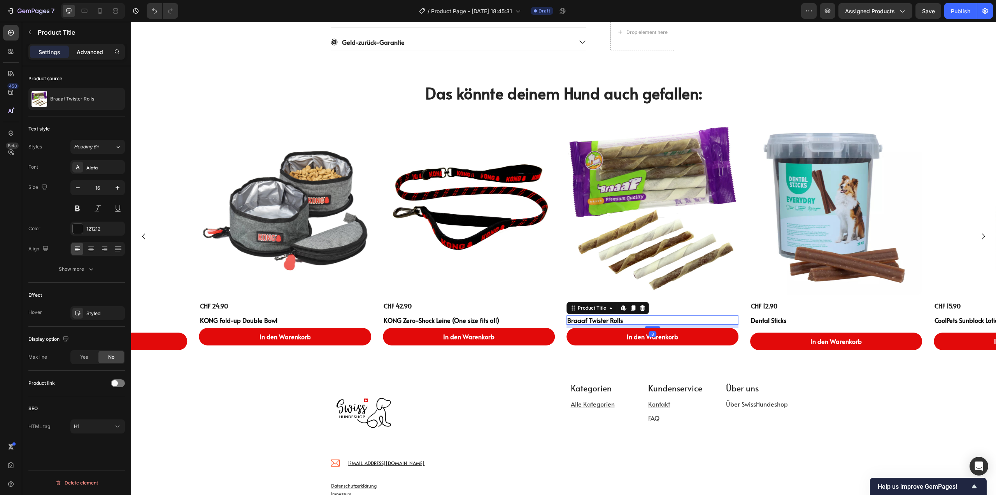
click at [91, 46] on div "Settings Advanced" at bounding box center [76, 52] width 97 height 16
click at [90, 51] on p "Advanced" at bounding box center [90, 52] width 26 height 8
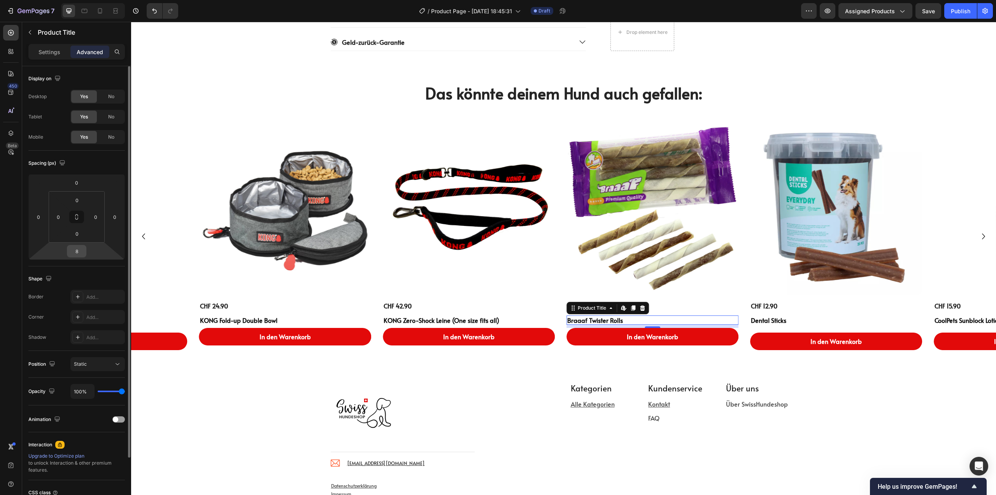
click at [77, 251] on input "8" at bounding box center [77, 251] width 16 height 12
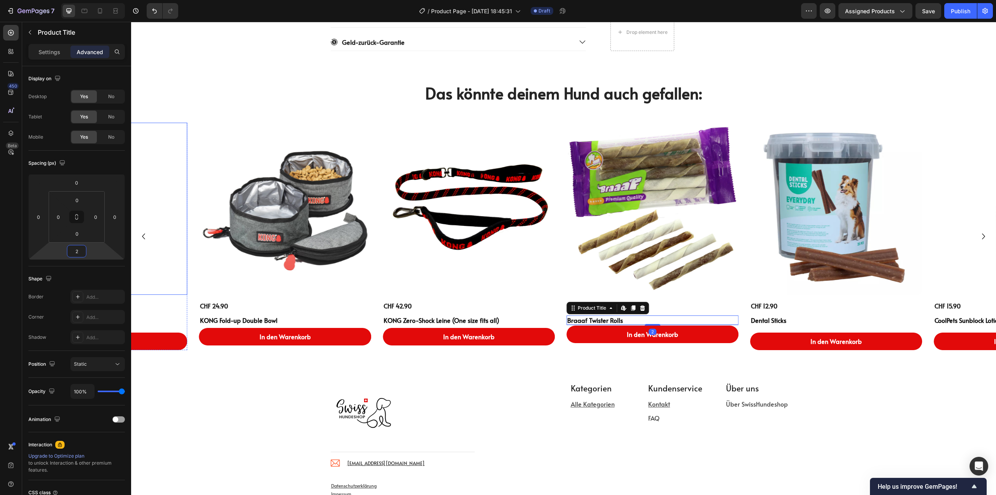
type input "20"
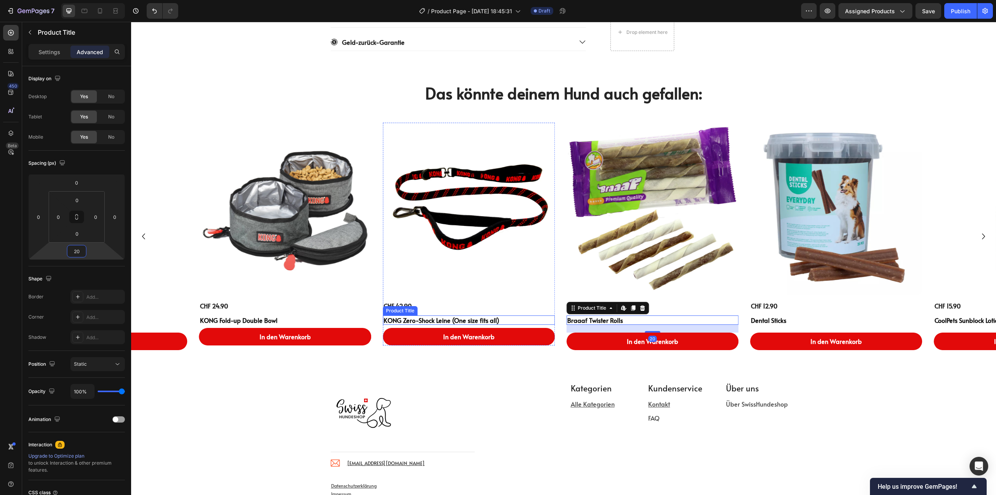
click at [477, 321] on h1 "KONG Zero-Shock Leine (One size fits all)" at bounding box center [469, 320] width 172 height 10
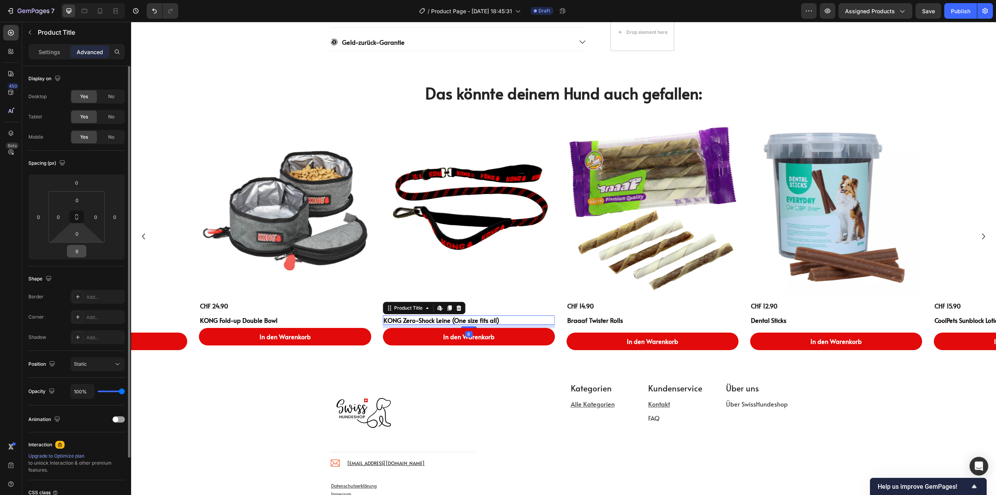
click at [79, 246] on input "8" at bounding box center [77, 251] width 16 height 12
type input "20"
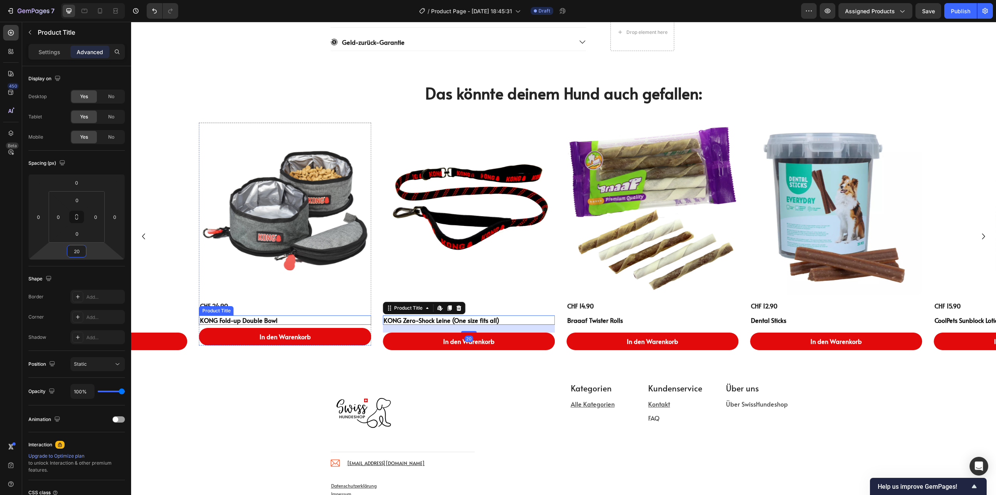
click at [278, 314] on div "CHF 24.90 Product Price Product Price KONG Fold-up Double Bowl Product Title In…" at bounding box center [285, 323] width 172 height 45
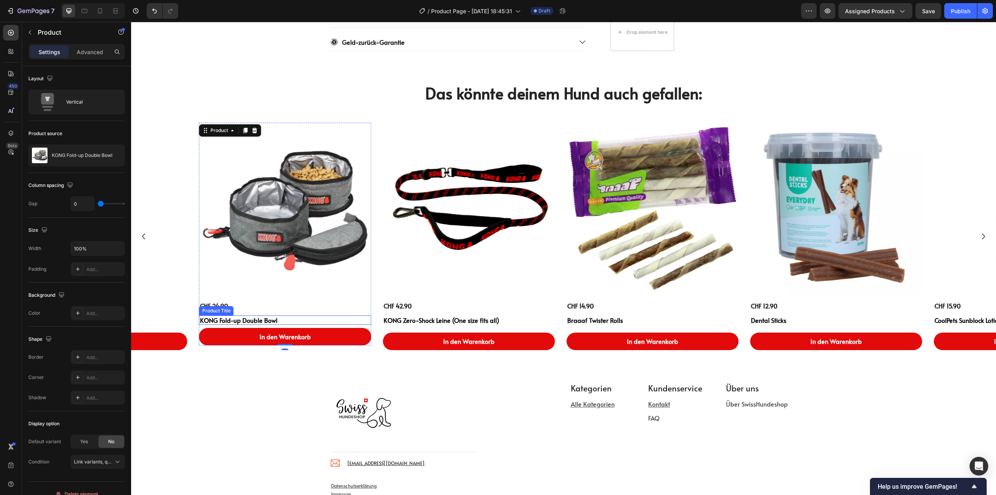
click at [279, 320] on h1 "KONG Fold-up Double Bowl" at bounding box center [285, 320] width 172 height 10
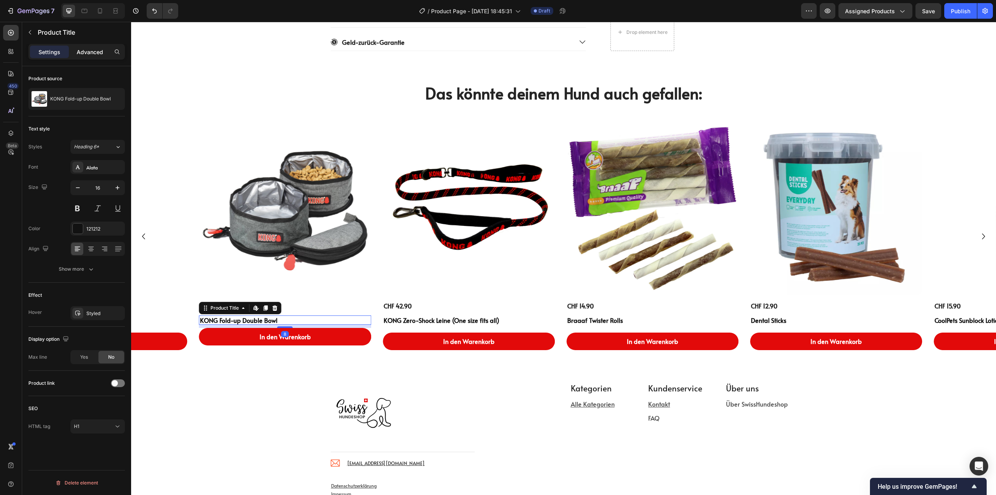
click at [89, 54] on p "Advanced" at bounding box center [90, 52] width 26 height 8
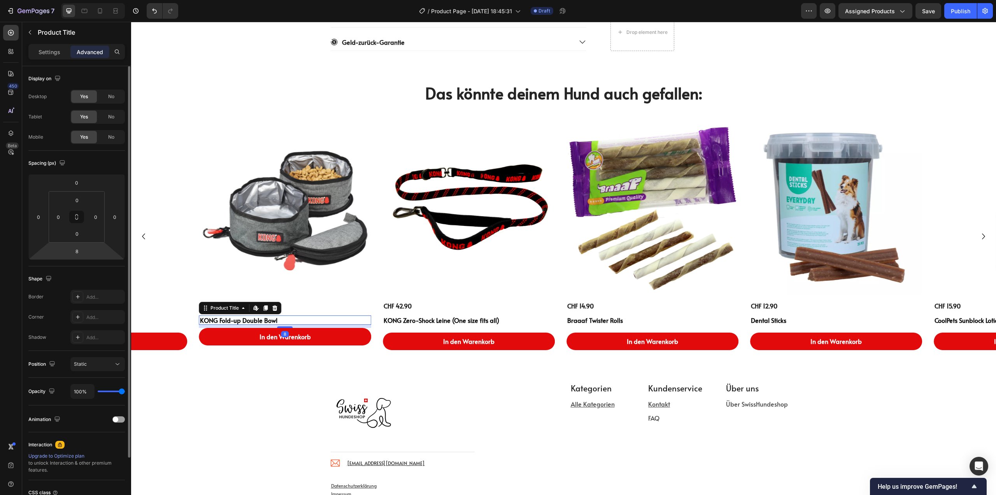
drag, startPoint x: 78, startPoint y: 248, endPoint x: 88, endPoint y: 251, distance: 10.2
click at [79, 248] on input "8" at bounding box center [77, 251] width 16 height 12
type input "20"
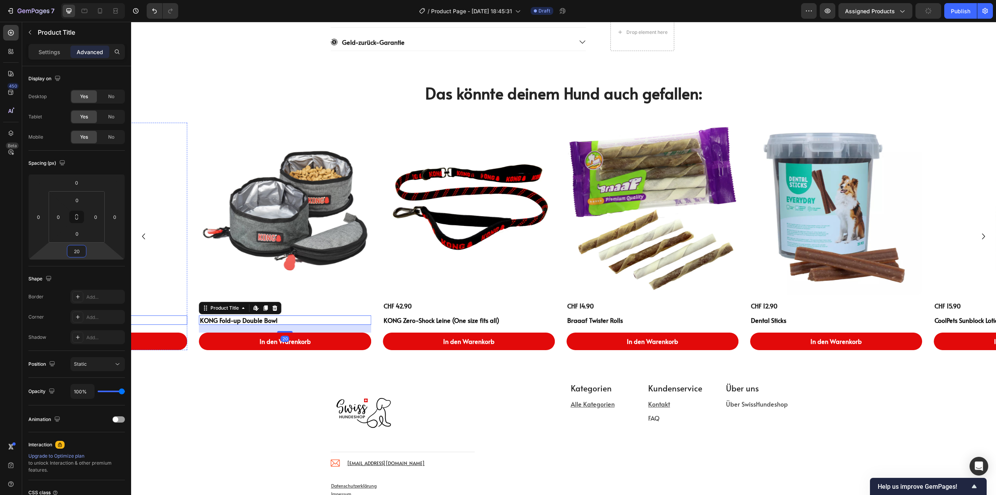
click at [158, 320] on h1 "AFP K-Nite Glowing Chew Ball" at bounding box center [102, 320] width 172 height 10
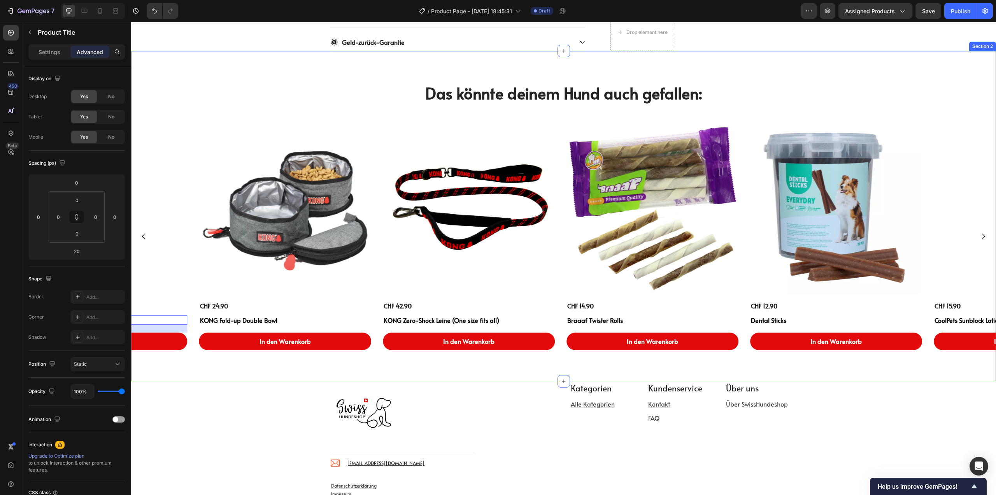
click at [284, 365] on div "Das könnte deinem Hund auch gefallen: Heading Product Images CHF 12.90 Product …" at bounding box center [563, 216] width 865 height 330
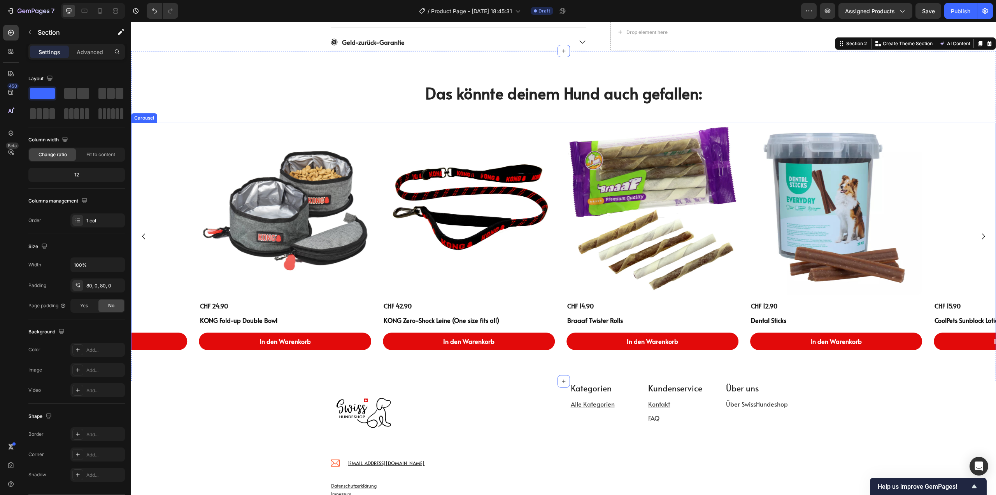
click at [145, 236] on icon "Carousel Back Arrow" at bounding box center [144, 236] width 12 height 12
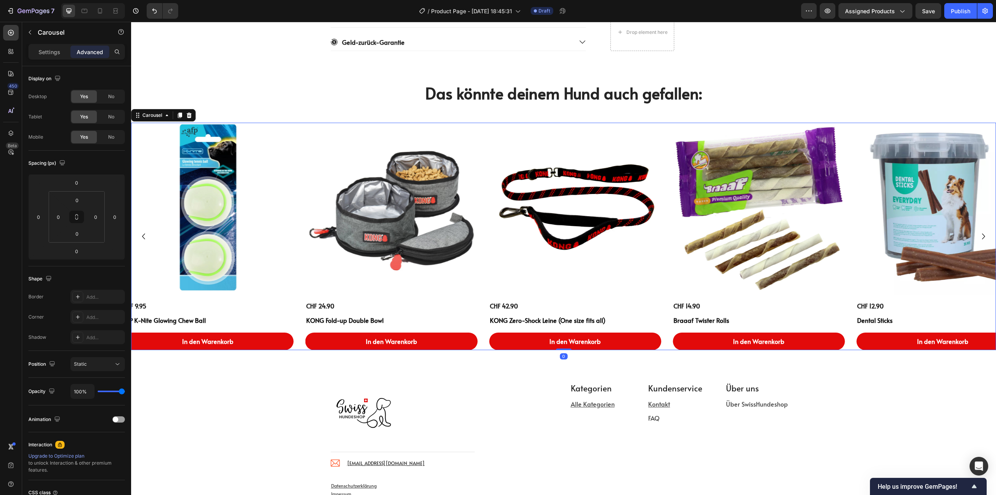
click at [143, 237] on icon "Carousel Back Arrow" at bounding box center [143, 236] width 3 height 6
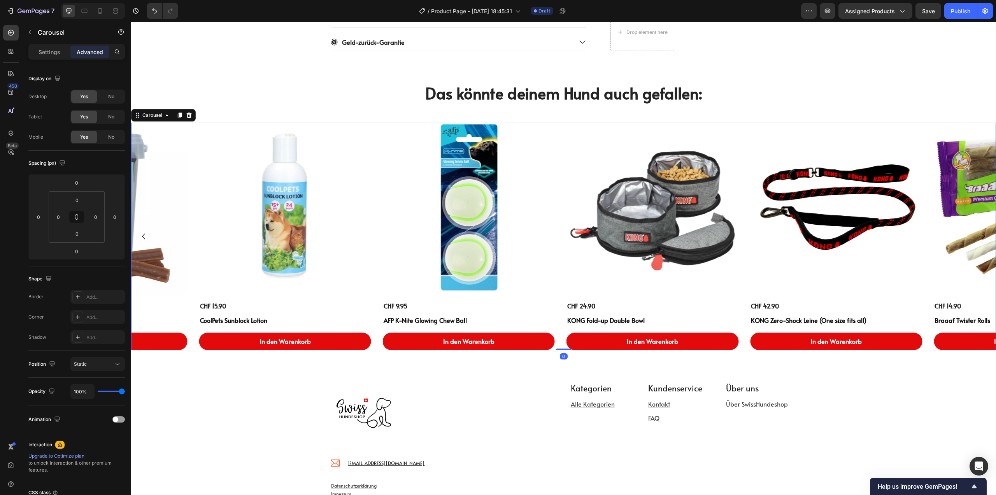
click at [143, 237] on icon "Carousel Back Arrow" at bounding box center [143, 236] width 3 height 6
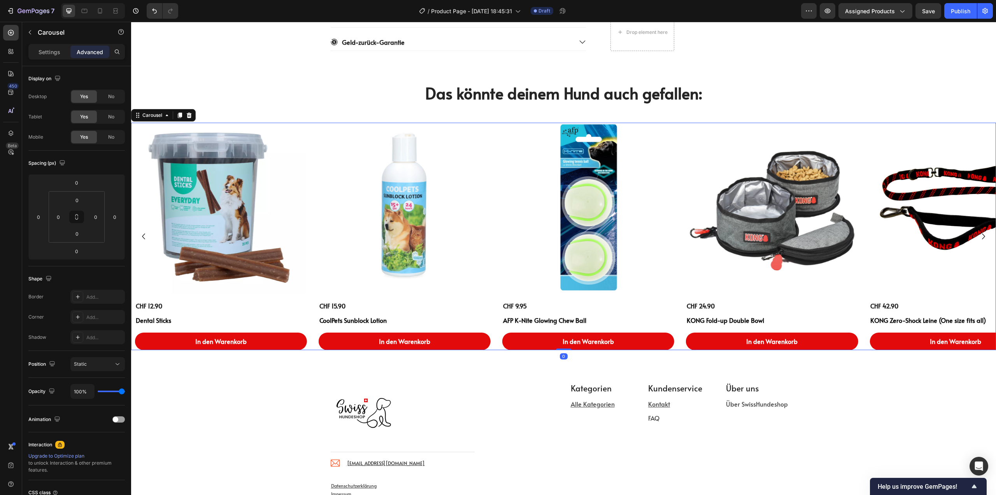
click at [143, 237] on icon "Carousel Back Arrow" at bounding box center [143, 236] width 3 height 6
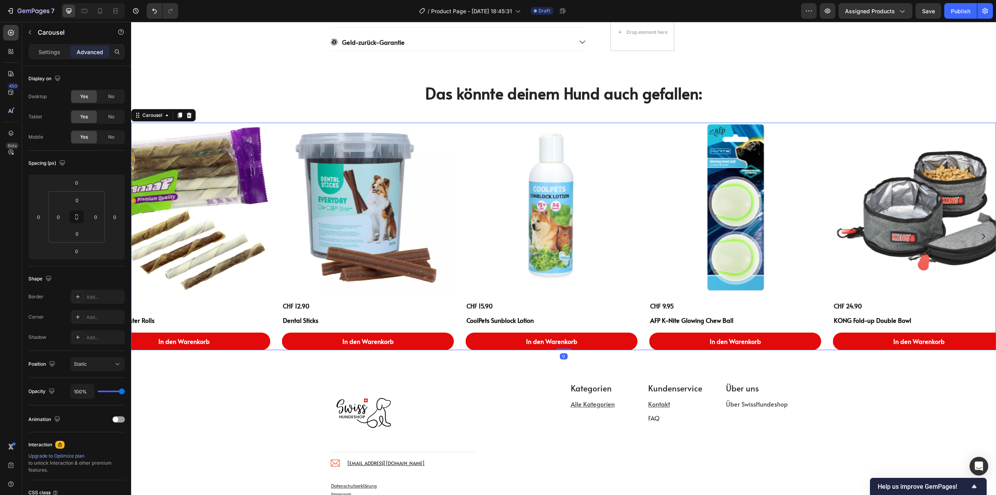
click at [143, 237] on icon "Carousel Back Arrow" at bounding box center [143, 236] width 3 height 6
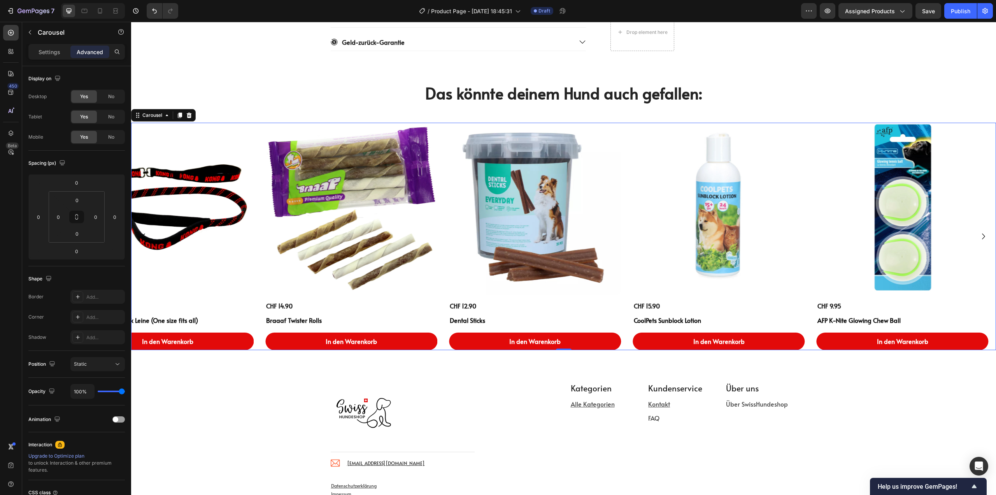
click at [143, 237] on icon "Carousel Back Arrow" at bounding box center [143, 236] width 3 height 6
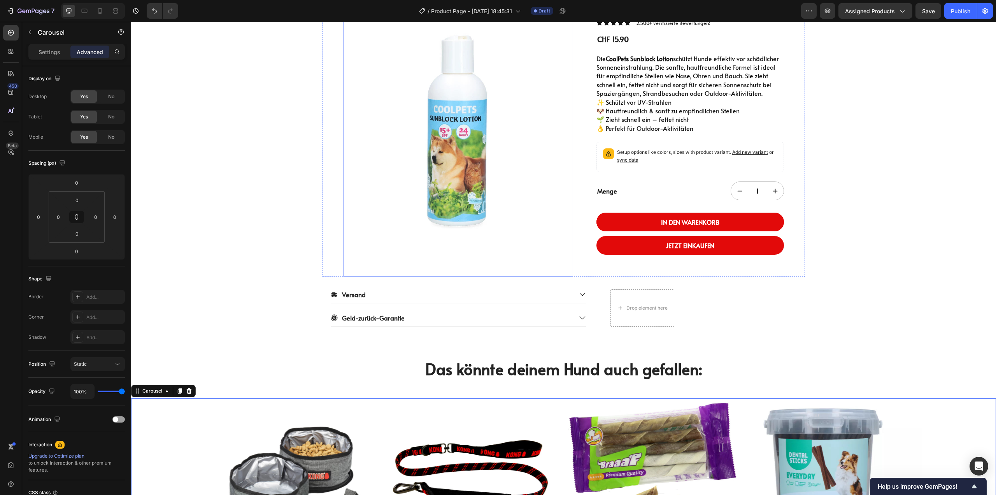
scroll to position [78, 0]
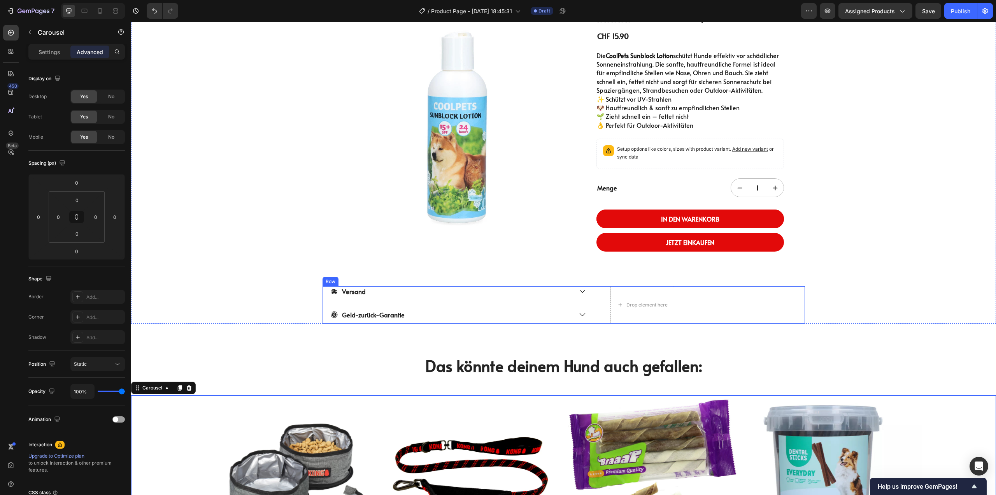
click at [711, 306] on div "Versand Geld-zurück-Garantie Accordion Drop element here Row" at bounding box center [564, 304] width 483 height 37
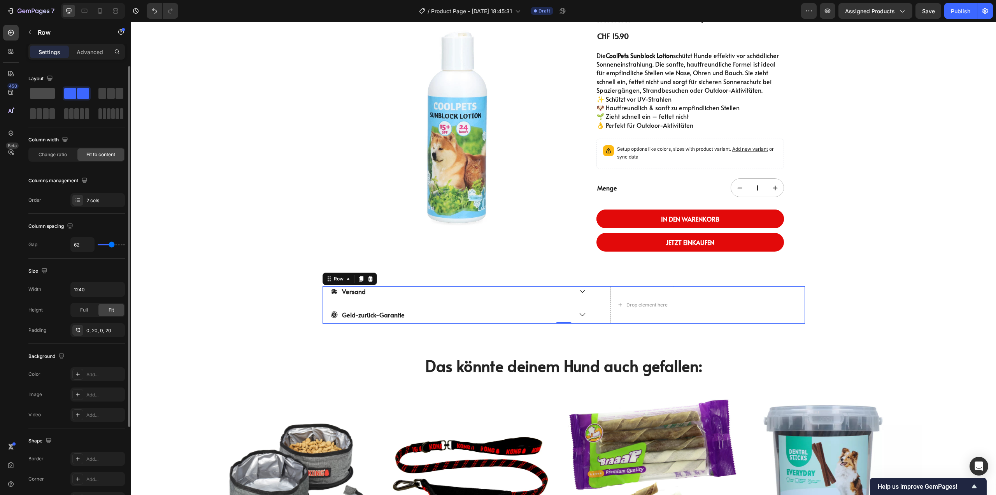
click at [45, 91] on span at bounding box center [42, 93] width 25 height 11
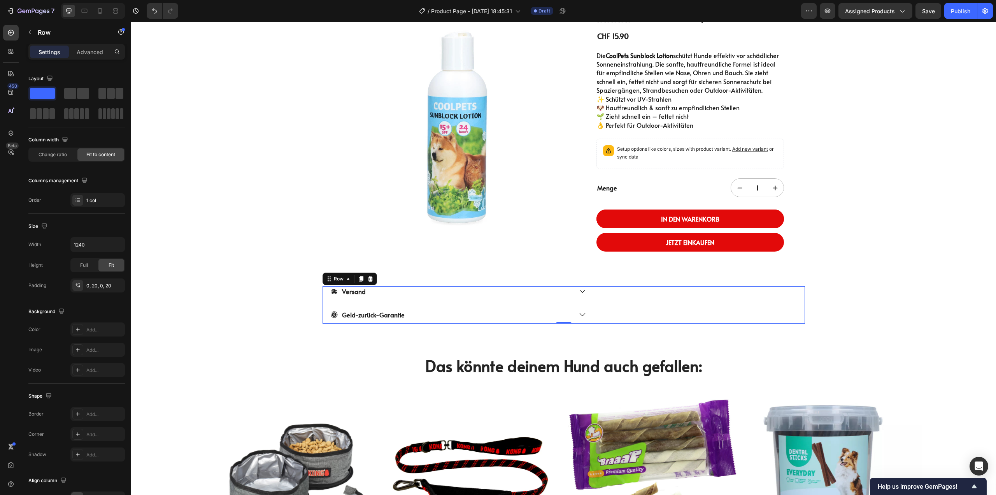
click at [670, 313] on div "Versand Geld-zurück-Garantie Accordion Row 0" at bounding box center [564, 304] width 483 height 37
click at [263, 306] on div "Product Images CoolPets Sunblock Lotion Product Title Icon Icon Icon Icon Icon …" at bounding box center [563, 142] width 865 height 364
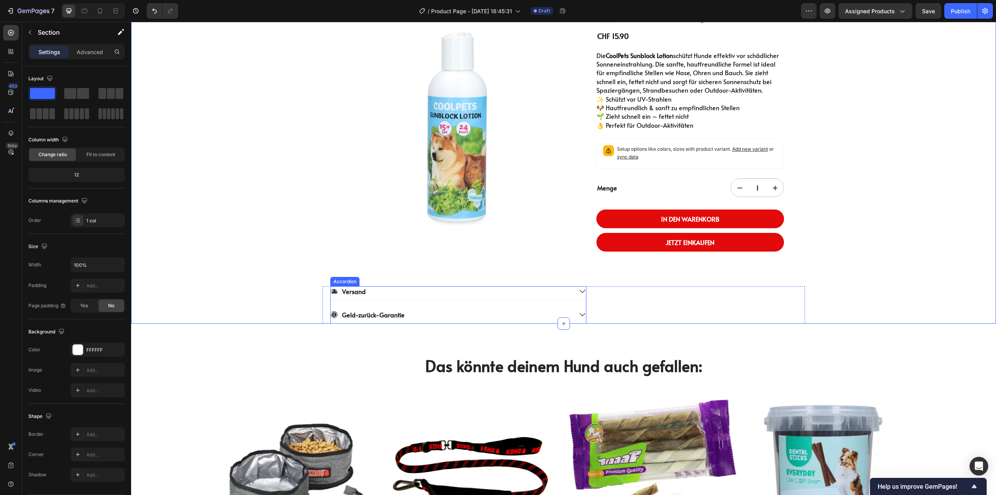
click at [580, 290] on icon at bounding box center [583, 291] width 6 height 3
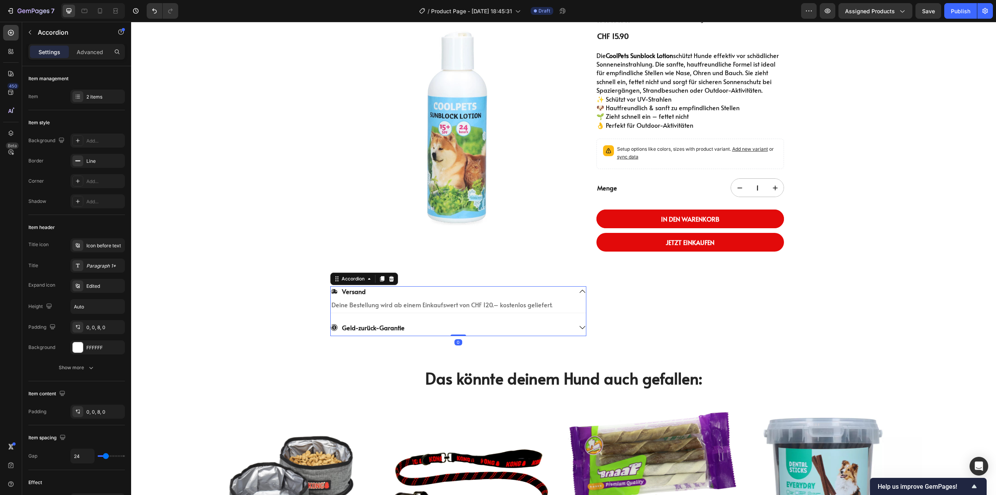
click at [579, 328] on icon at bounding box center [582, 327] width 7 height 7
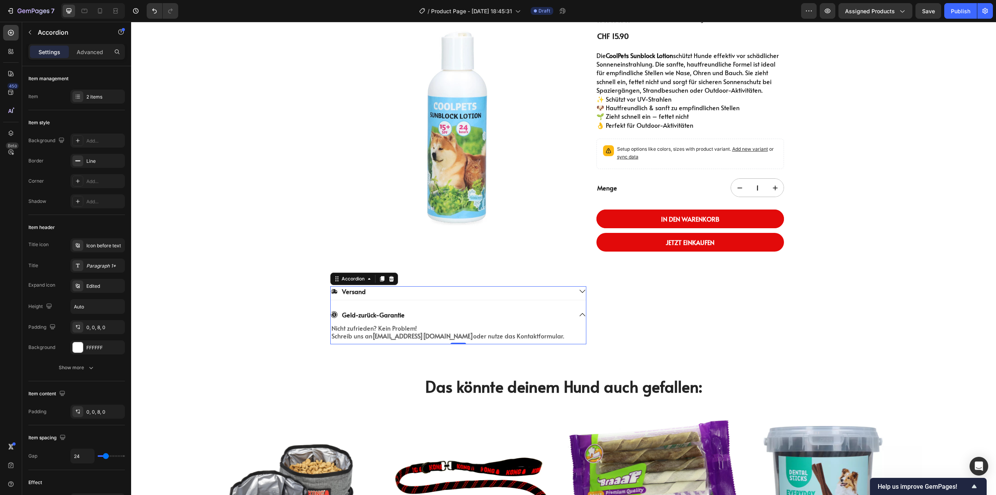
click at [581, 289] on icon at bounding box center [582, 291] width 7 height 7
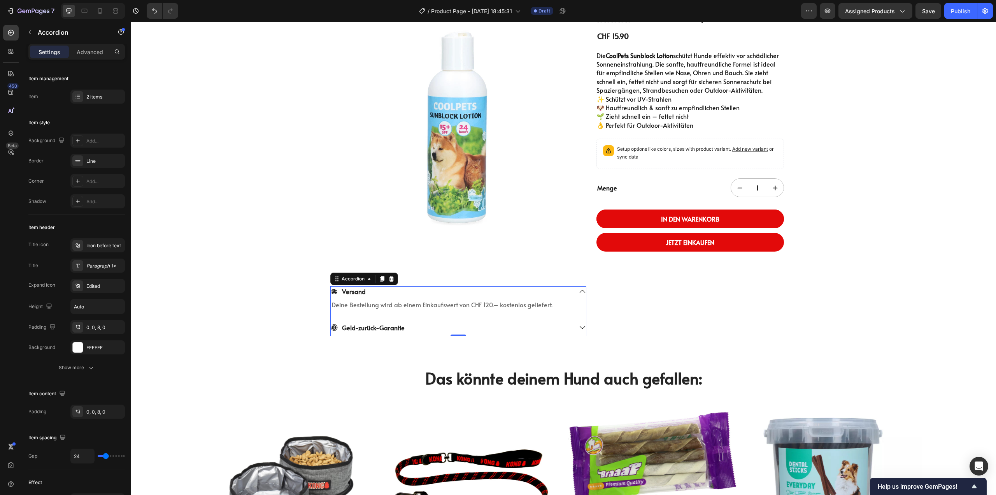
click at [579, 326] on icon at bounding box center [582, 327] width 7 height 7
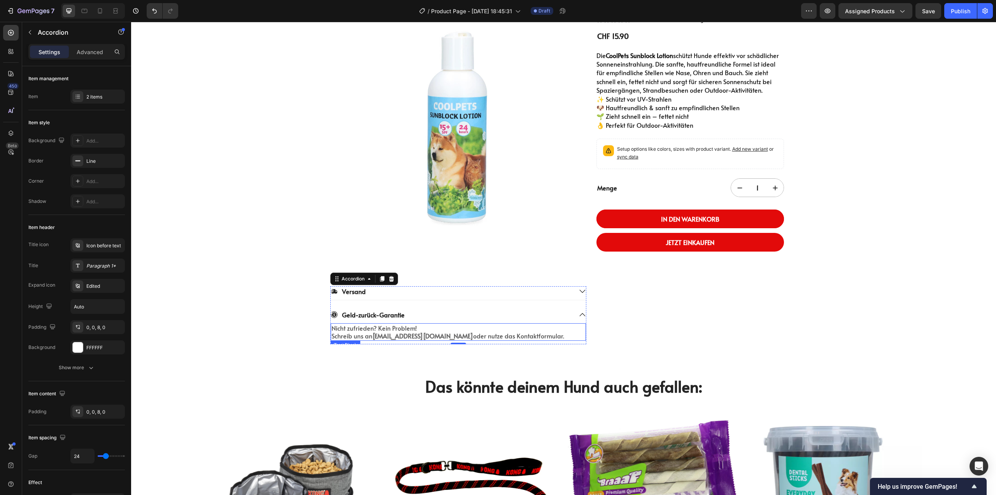
click at [473, 339] on span "oder nutze das Kontaktformular." at bounding box center [518, 335] width 91 height 9
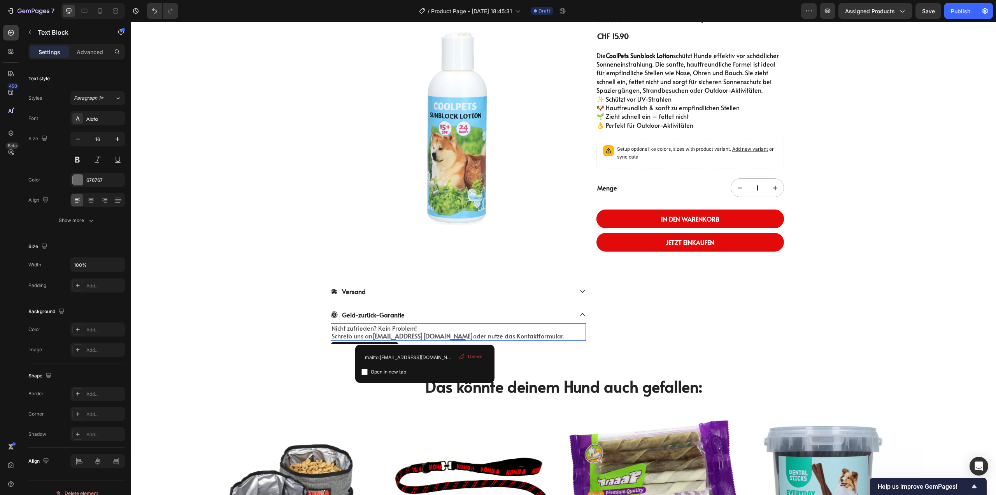
click at [423, 335] on strong "hi@dodozurich.com" at bounding box center [422, 335] width 101 height 9
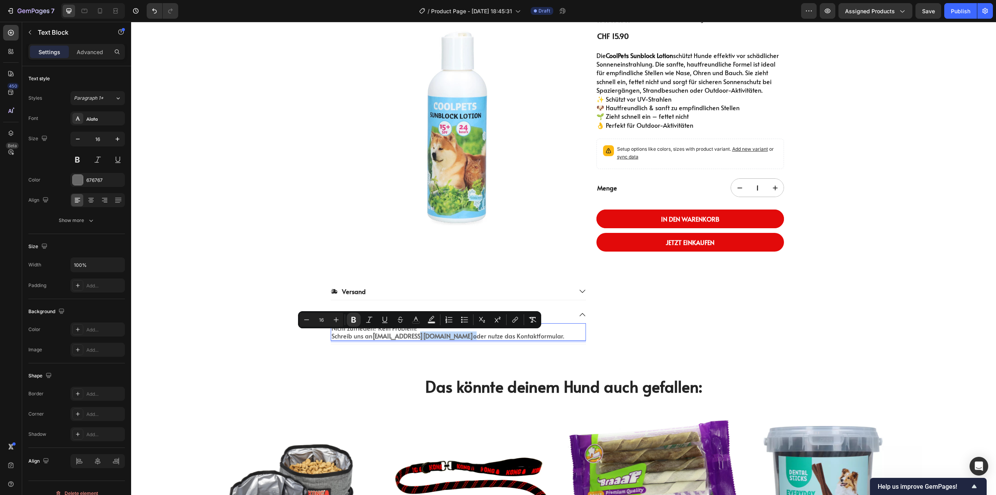
click at [473, 337] on span "oder nutze das Kontaktformular." at bounding box center [518, 335] width 91 height 9
click at [424, 336] on strong "hi@dodozurich.com" at bounding box center [422, 335] width 101 height 9
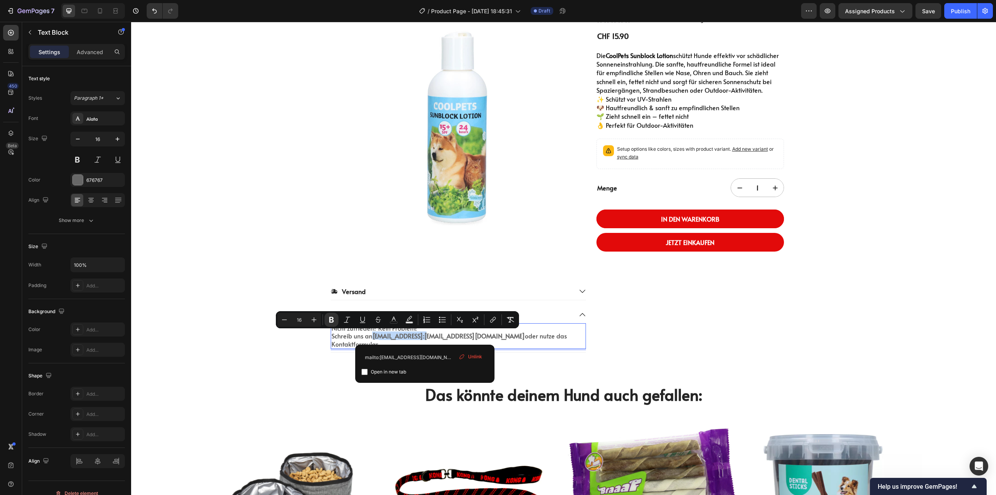
drag, startPoint x: 425, startPoint y: 336, endPoint x: 371, endPoint y: 337, distance: 54.1
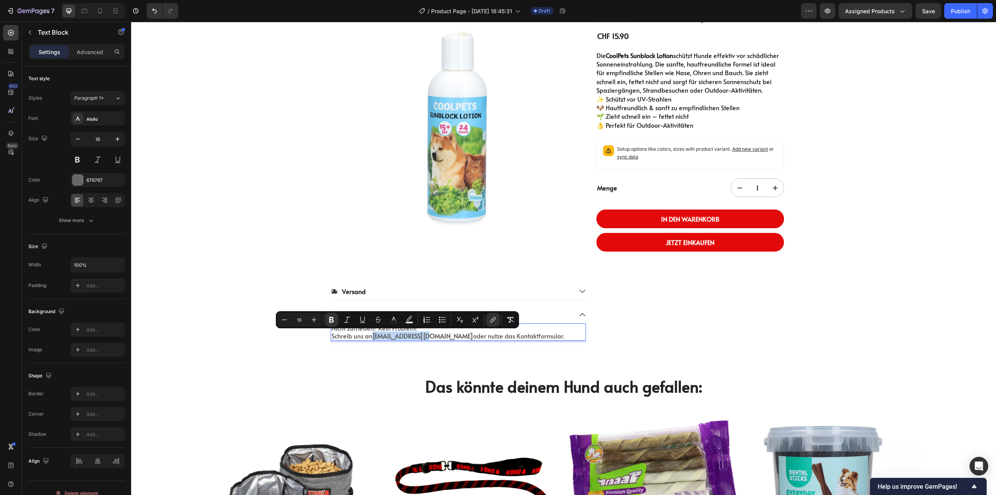
drag, startPoint x: 426, startPoint y: 335, endPoint x: 371, endPoint y: 335, distance: 55.3
click at [371, 335] on p "Nicht zufrieden? Kein Problem! Schreib uns an hi@dodozurich.com oder nutze das …" at bounding box center [459, 332] width 254 height 16
drag, startPoint x: 438, startPoint y: 337, endPoint x: 371, endPoint y: 332, distance: 67.1
click at [372, 332] on strong "info@swisshundeshop.ch" at bounding box center [422, 335] width 101 height 9
copy strong "info@swisshundeshop.ch"
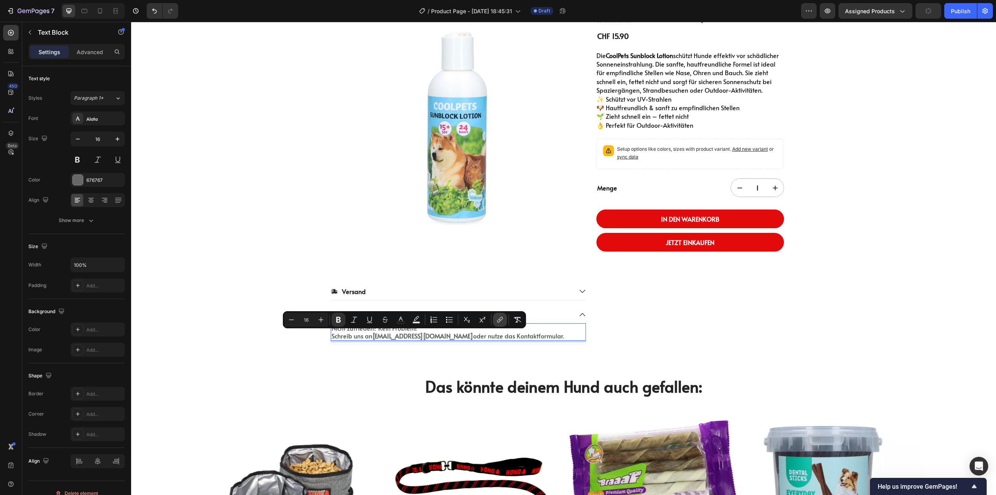
click at [498, 321] on icon "Editor contextual toolbar" at bounding box center [500, 320] width 8 height 8
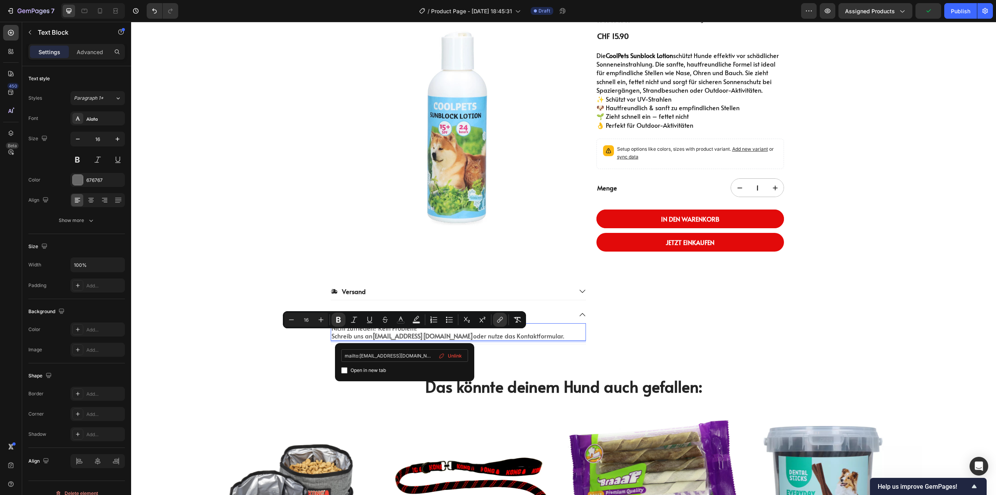
click at [412, 354] on input "mailto:hi@dodozurich.com" at bounding box center [404, 355] width 127 height 12
drag, startPoint x: 415, startPoint y: 355, endPoint x: 360, endPoint y: 363, distance: 56.2
click at [360, 363] on div "mailto:hi@dodozurich.com Open in new tab Unlink" at bounding box center [404, 362] width 127 height 26
type input "mailto:info@swisshundeshop.ch"
click at [565, 331] on p "Nicht zufrieden? Kein Problem! Schreib uns an info@swisshundeshop.ch oder nutze…" at bounding box center [459, 332] width 254 height 16
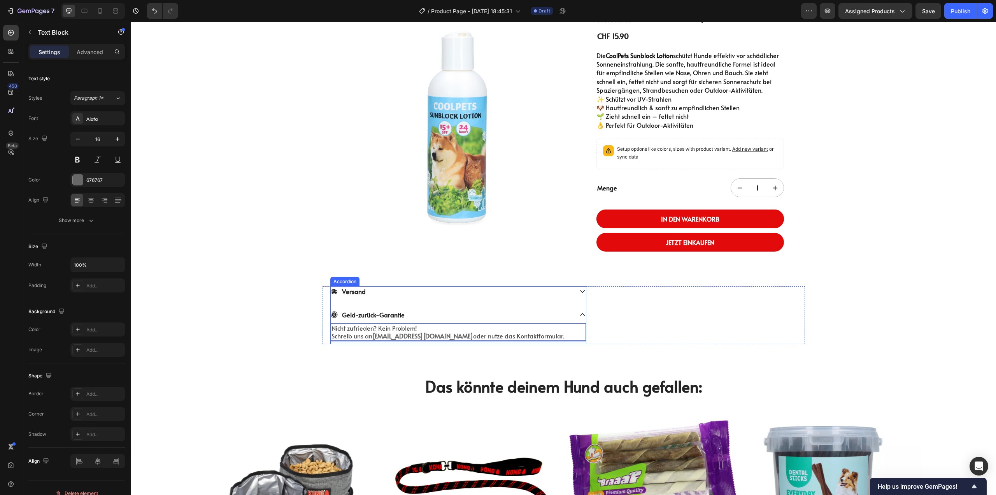
click at [579, 318] on icon at bounding box center [582, 314] width 7 height 7
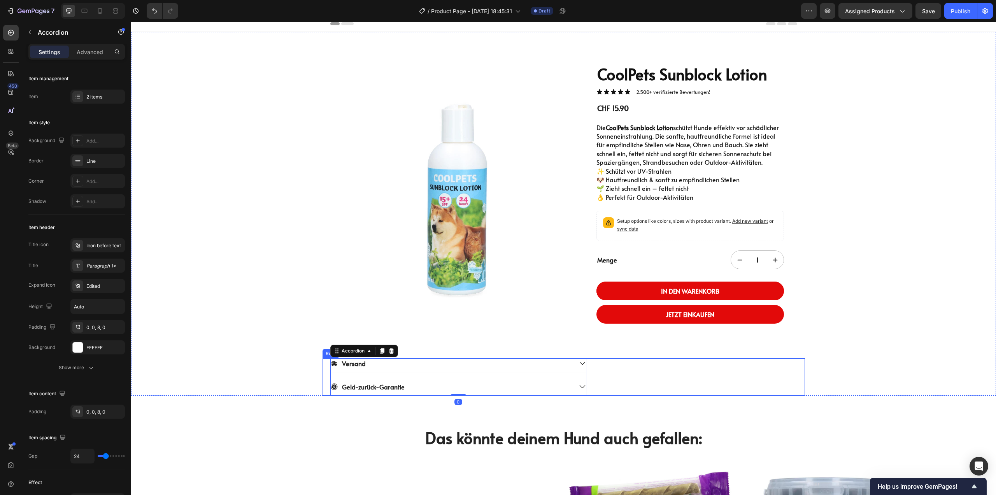
scroll to position [0, 0]
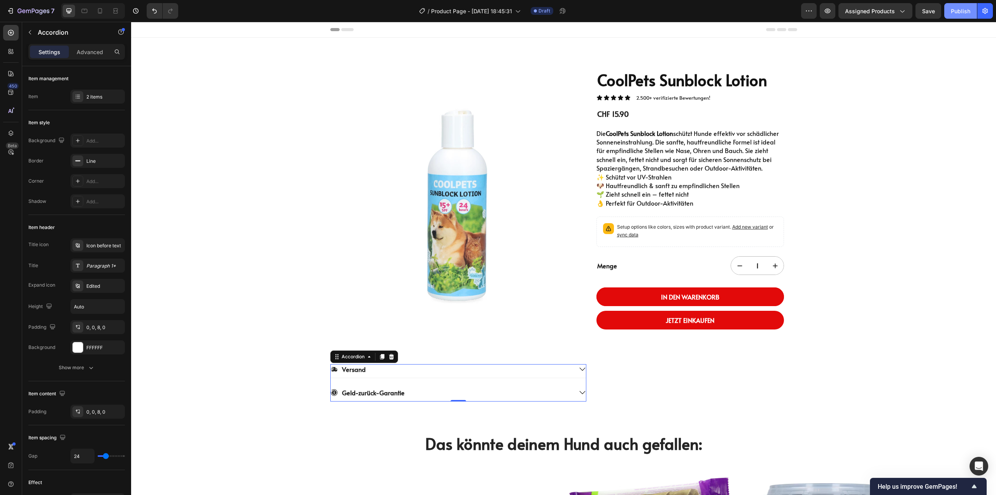
click at [962, 9] on div "Publish" at bounding box center [960, 11] width 19 height 8
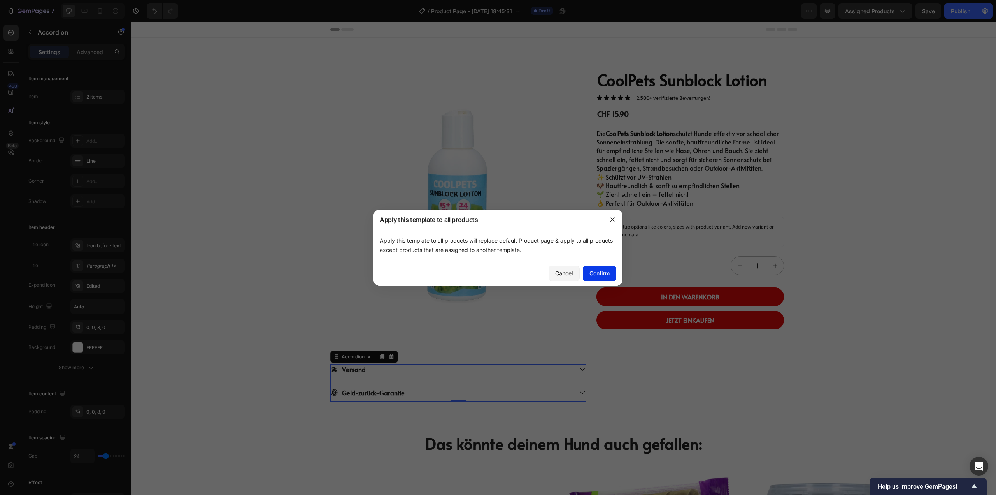
click at [602, 267] on button "Confirm" at bounding box center [599, 273] width 33 height 16
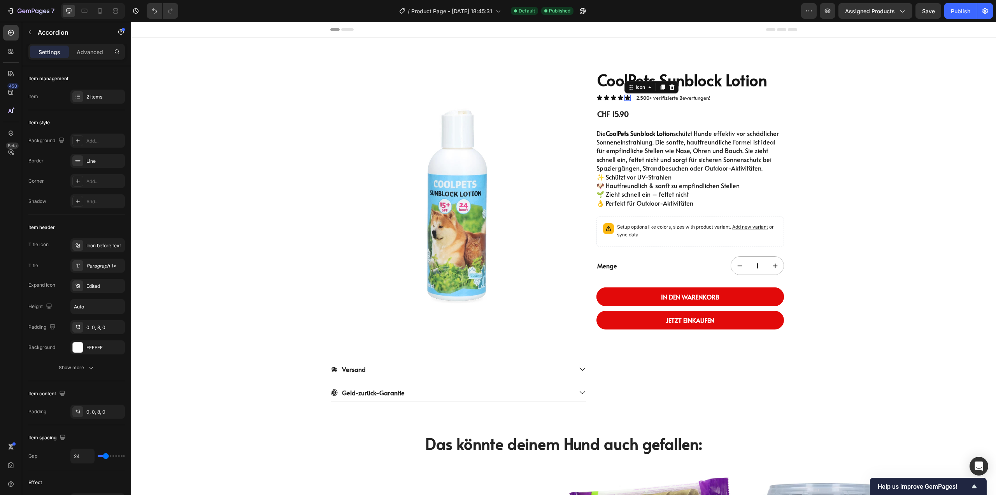
click at [625, 97] on icon at bounding box center [627, 97] width 5 height 5
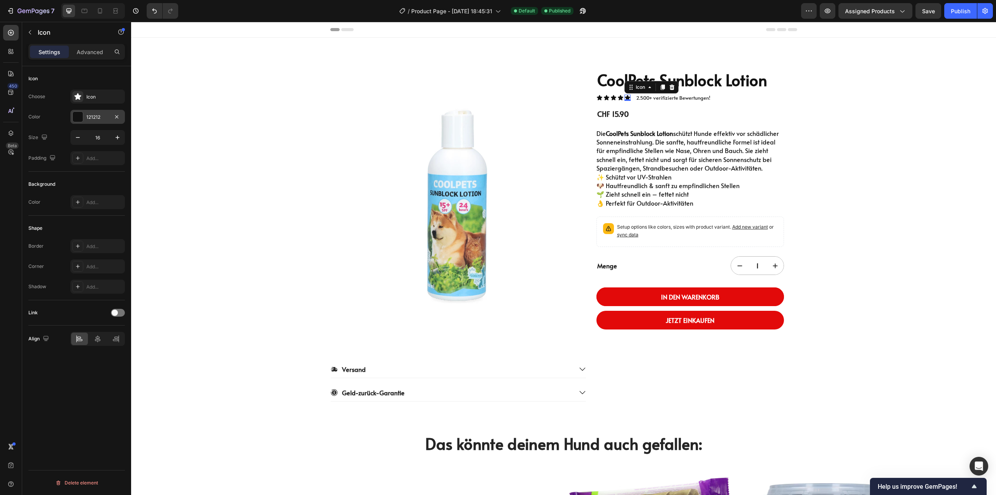
click at [77, 114] on div at bounding box center [78, 117] width 10 height 10
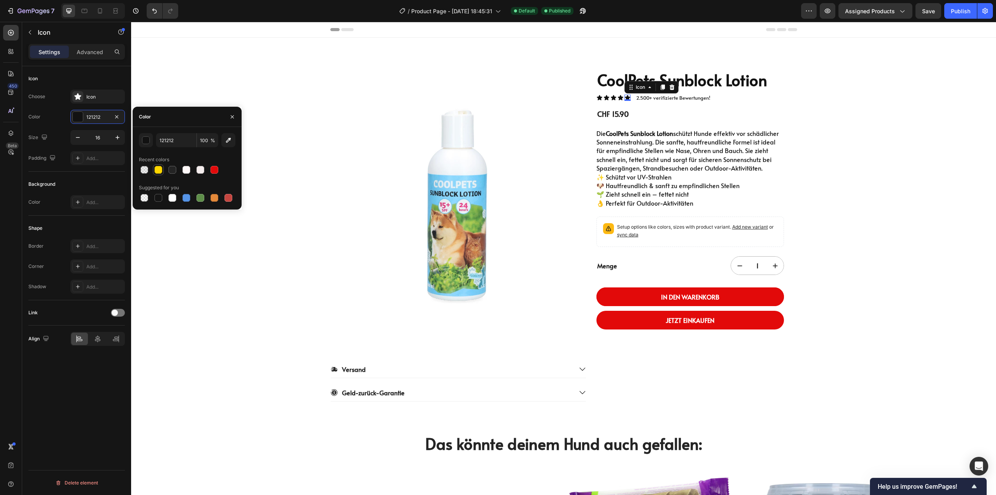
click at [156, 167] on div at bounding box center [159, 170] width 8 height 8
type input "FFD700"
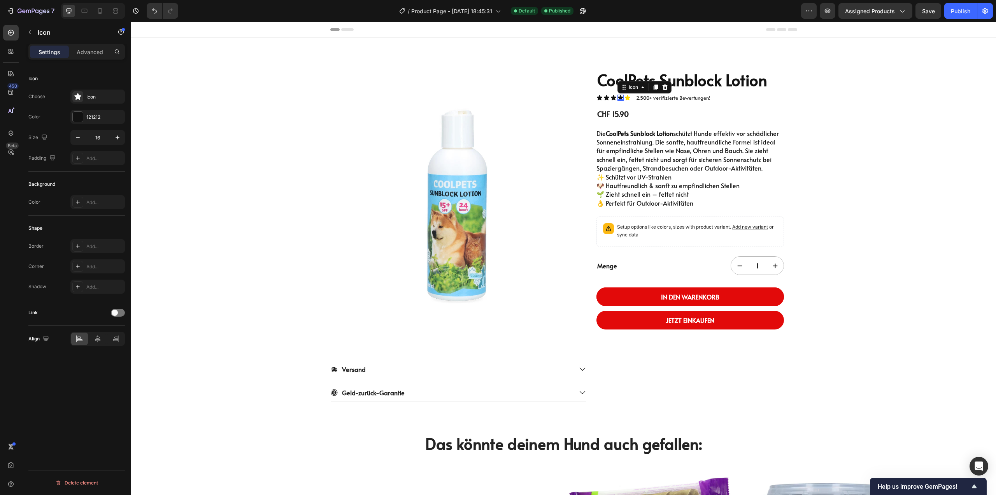
click at [618, 97] on icon at bounding box center [620, 97] width 5 height 5
drag, startPoint x: 74, startPoint y: 120, endPoint x: 130, endPoint y: 149, distance: 62.7
click at [74, 120] on div at bounding box center [78, 117] width 10 height 10
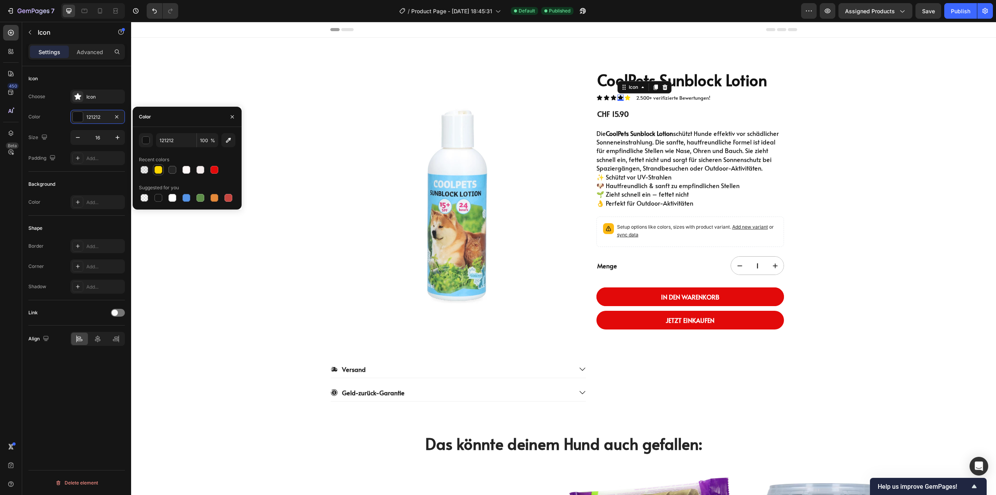
click at [158, 171] on div at bounding box center [159, 170] width 8 height 8
type input "FFD700"
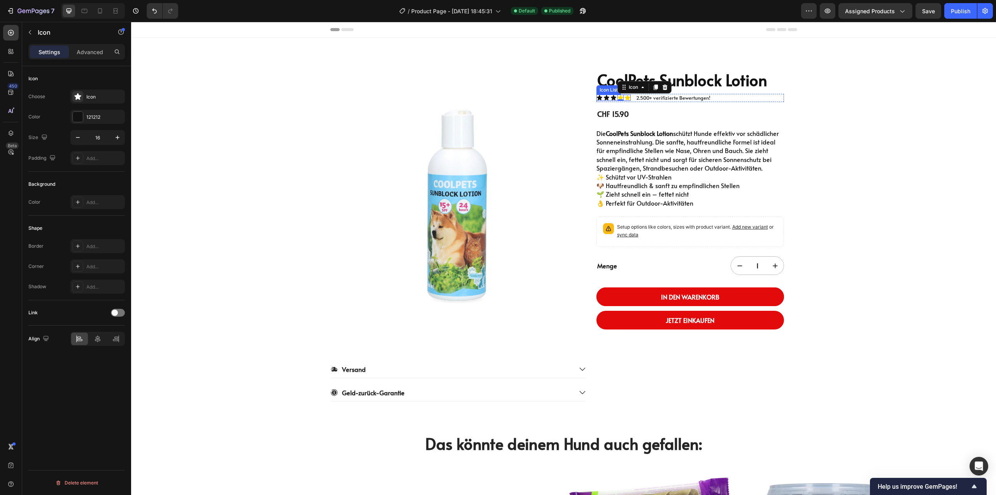
click at [611, 98] on div "Icon" at bounding box center [614, 98] width 6 height 6
click at [74, 116] on div at bounding box center [78, 117] width 10 height 10
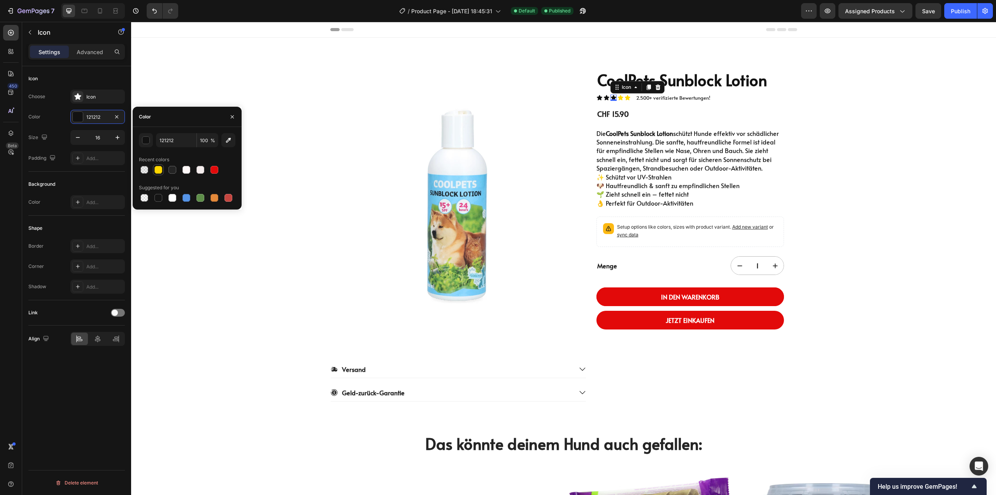
click at [158, 170] on div at bounding box center [159, 170] width 8 height 8
type input "FFD700"
click at [604, 96] on icon at bounding box center [606, 97] width 5 height 5
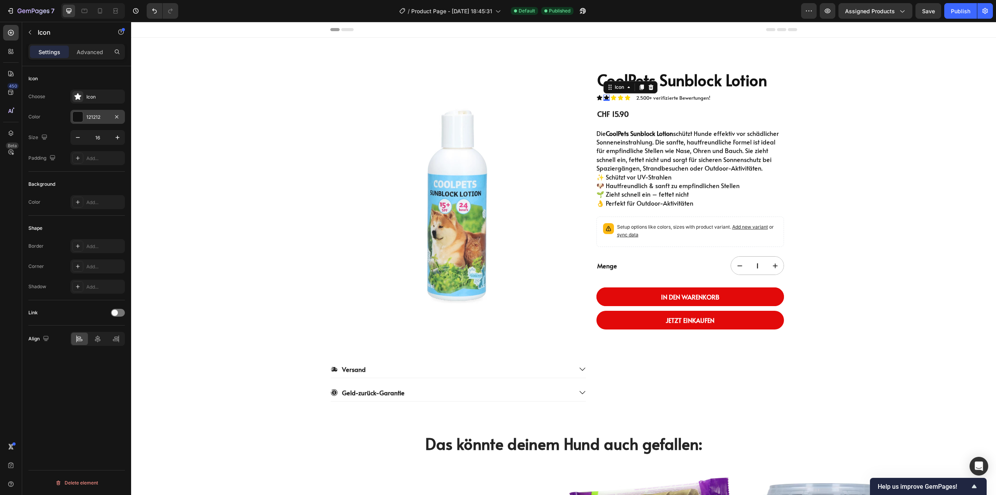
click at [85, 117] on div "121212" at bounding box center [97, 117] width 54 height 14
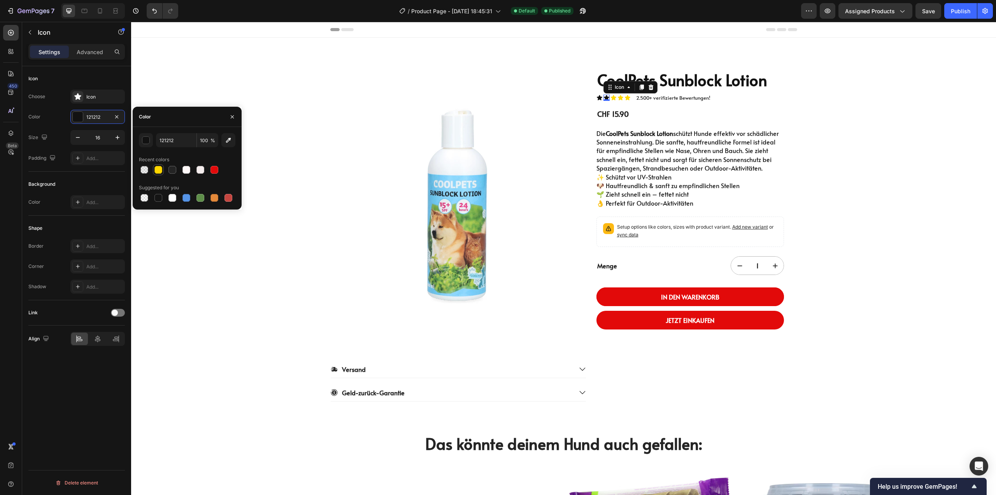
click at [155, 168] on div at bounding box center [159, 170] width 8 height 8
type input "FFD700"
click at [597, 98] on div "Icon 0" at bounding box center [600, 98] width 6 height 6
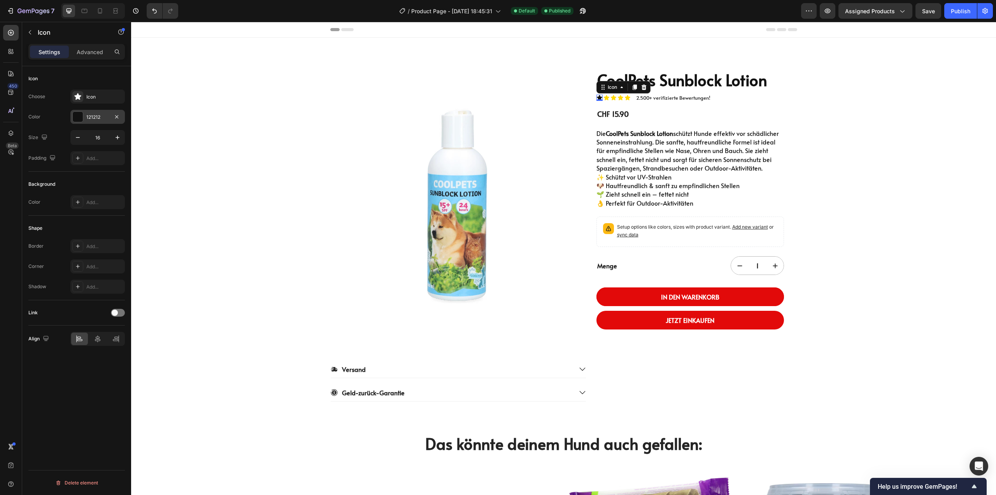
click at [74, 114] on div at bounding box center [78, 117] width 10 height 10
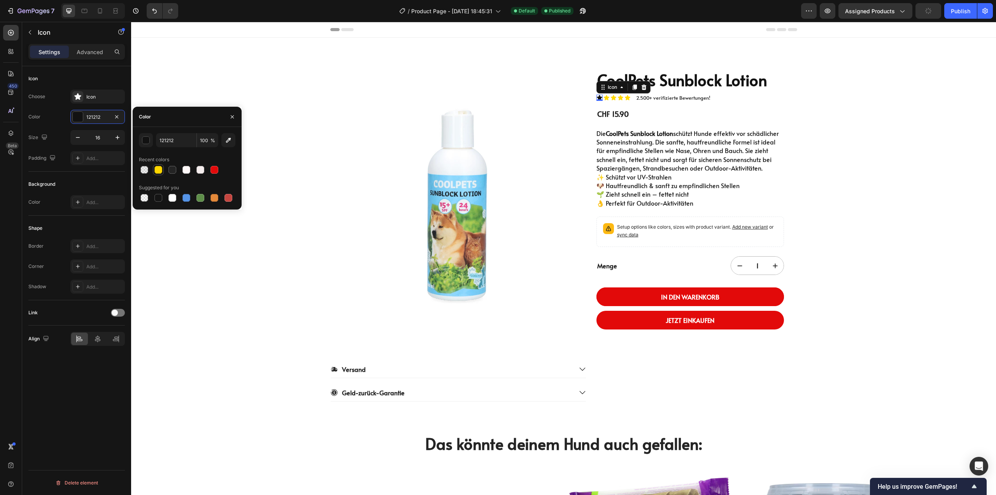
click at [156, 170] on div at bounding box center [159, 170] width 8 height 8
type input "FFD700"
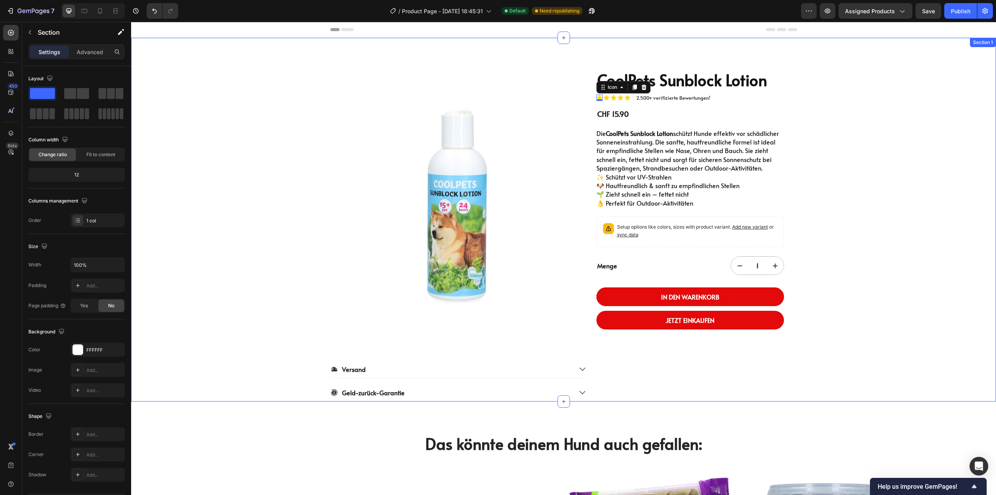
click at [867, 201] on div "Product Images CoolPets Sunblock Lotion Product Title Icon 0 Icon Icon Icon Ico…" at bounding box center [563, 220] width 865 height 364
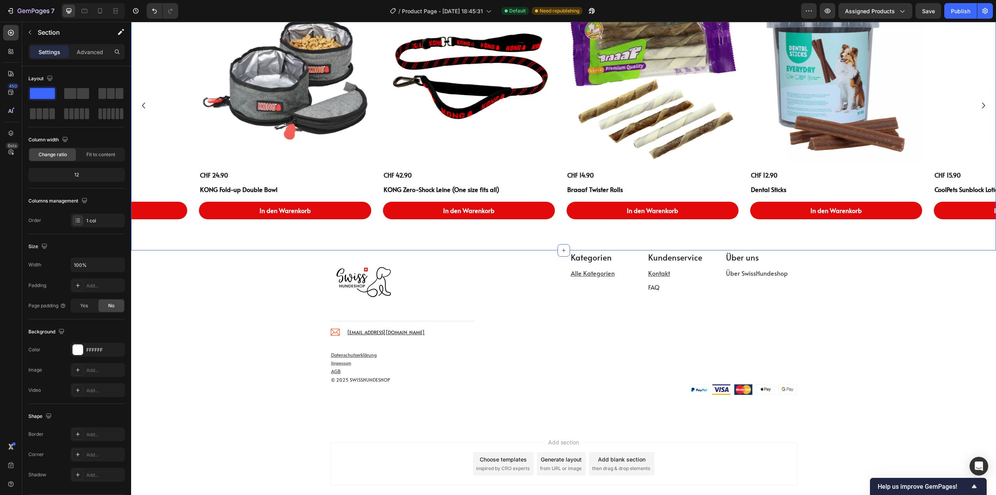
scroll to position [486, 0]
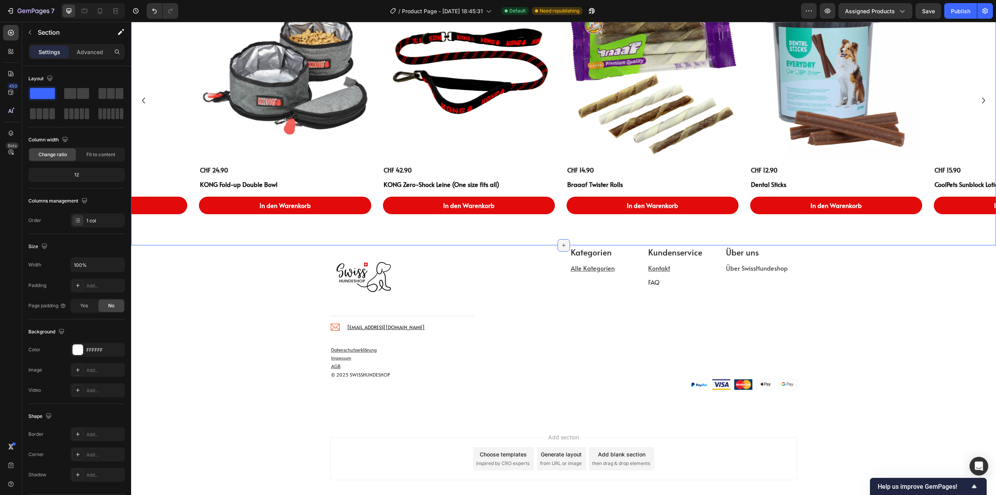
click at [562, 246] on icon at bounding box center [564, 245] width 6 height 6
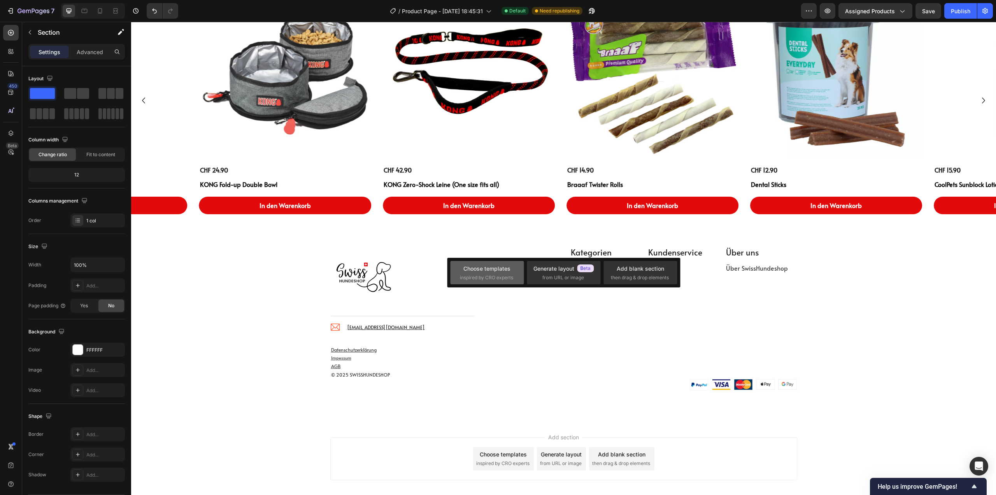
click at [463, 269] on div "Choose templates inspired by CRO experts" at bounding box center [487, 272] width 54 height 17
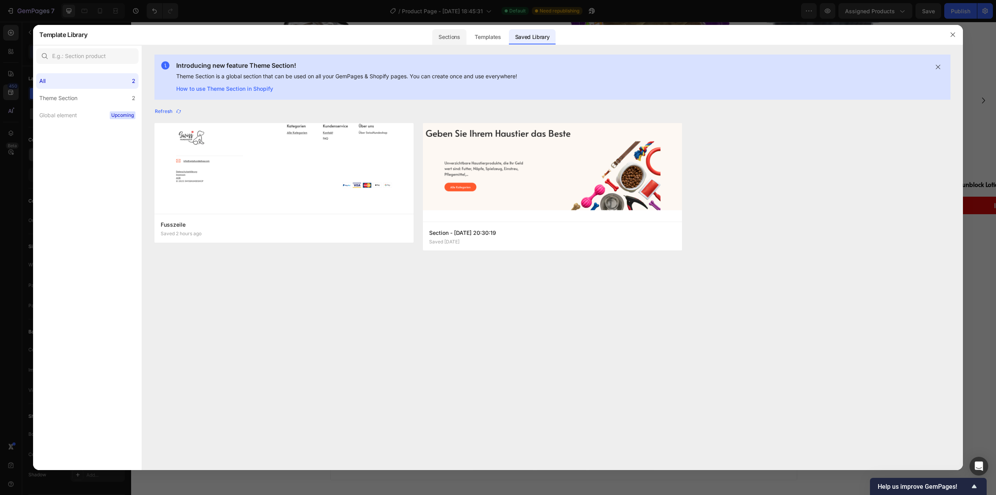
click at [451, 33] on div "Sections" at bounding box center [449, 37] width 34 height 16
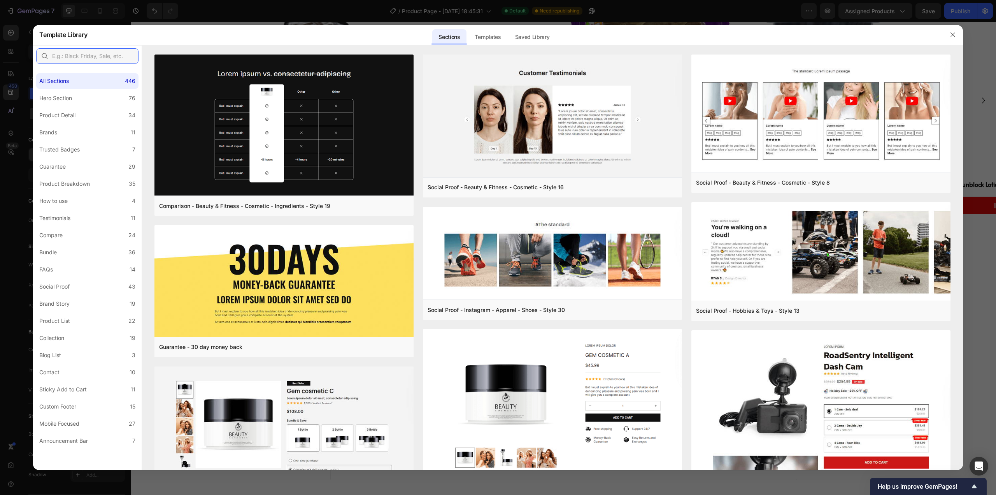
click at [70, 55] on input "text" at bounding box center [87, 56] width 102 height 16
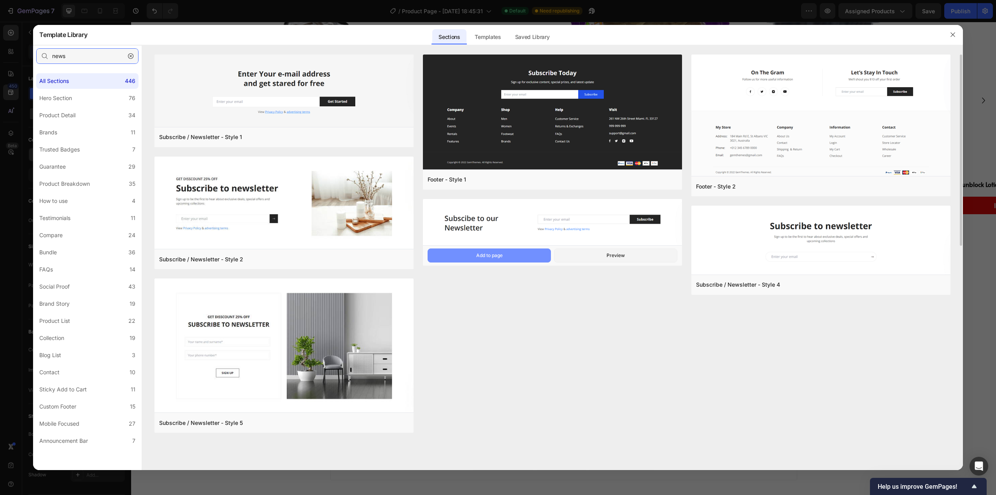
type input "news"
click at [501, 256] on div "Add to page" at bounding box center [489, 255] width 26 height 7
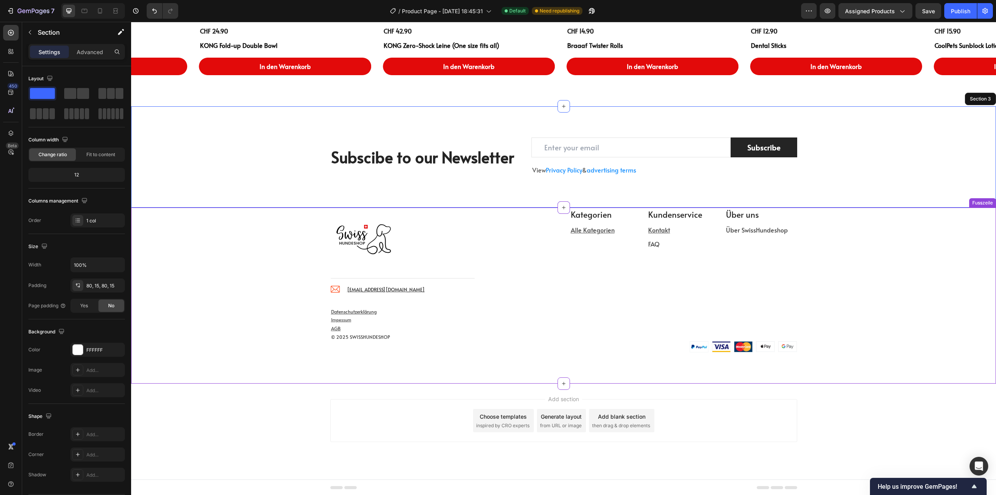
scroll to position [626, 0]
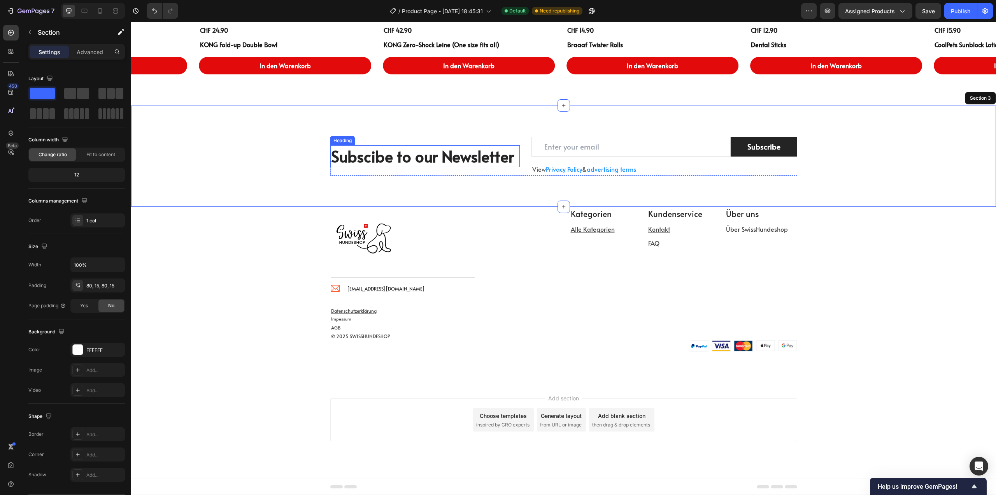
click at [434, 159] on p "Subscibe to our Newsletter" at bounding box center [425, 156] width 188 height 20
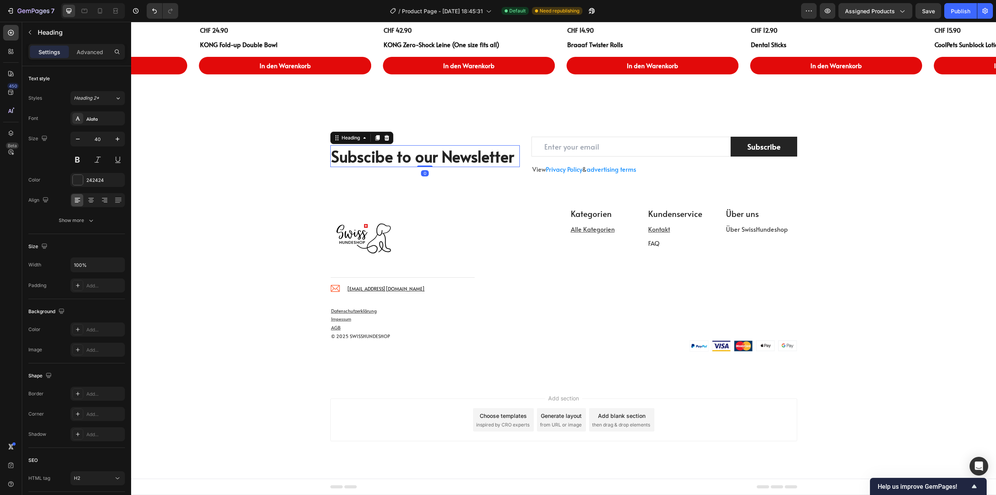
click at [434, 159] on p "Subscibe to our Newsletter" at bounding box center [425, 156] width 188 height 20
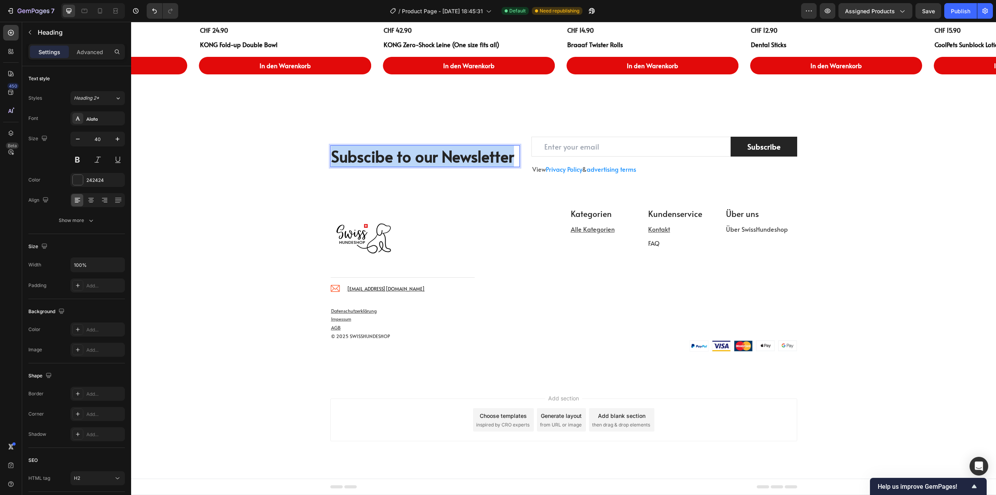
copy p "Subscibe to our Newsletter"
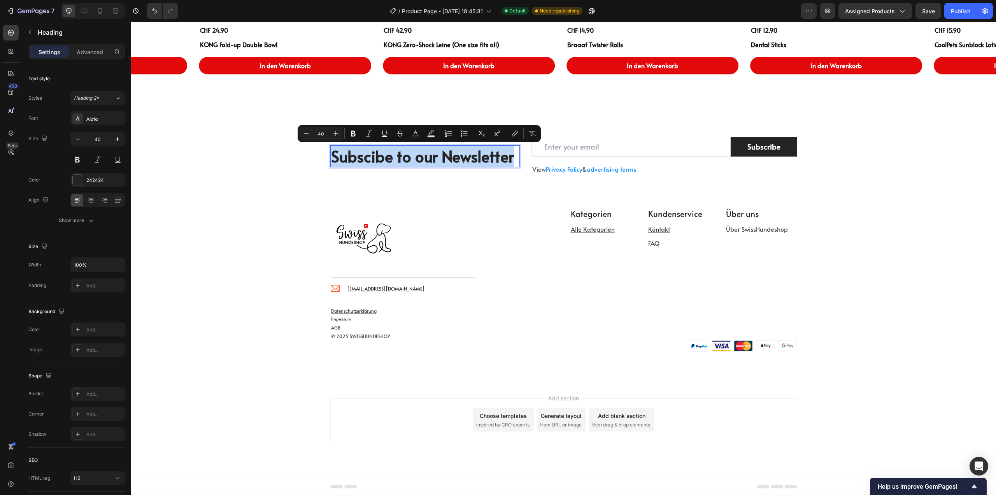
click at [434, 153] on p "Subscibe to our Newsletter" at bounding box center [425, 156] width 188 height 20
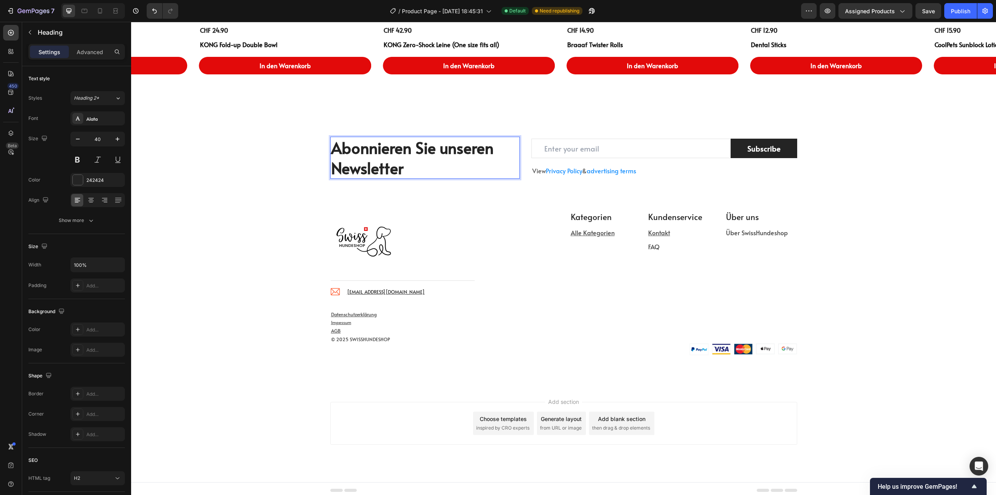
scroll to position [617, 0]
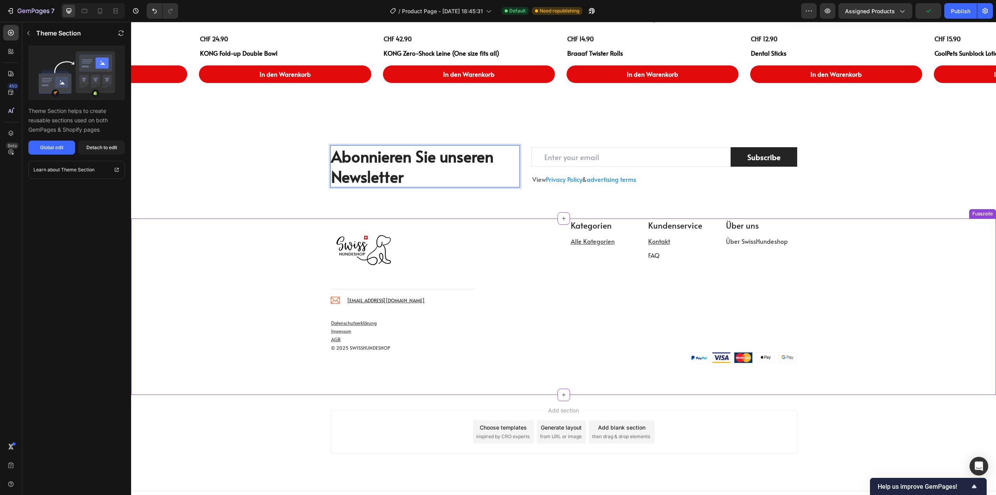
click at [494, 220] on div "Image Title Line Image info@swisshundeshop.com Text block Icon List Row" at bounding box center [443, 268] width 227 height 100
click at [564, 151] on input "email" at bounding box center [631, 157] width 199 height 20
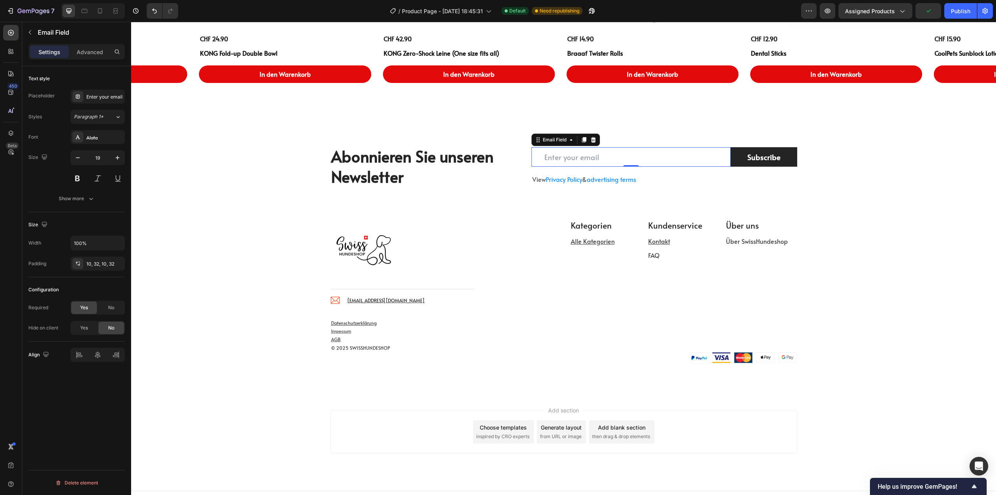
click at [590, 160] on input "email" at bounding box center [631, 157] width 199 height 20
click at [100, 95] on div "Enter your email" at bounding box center [104, 96] width 37 height 7
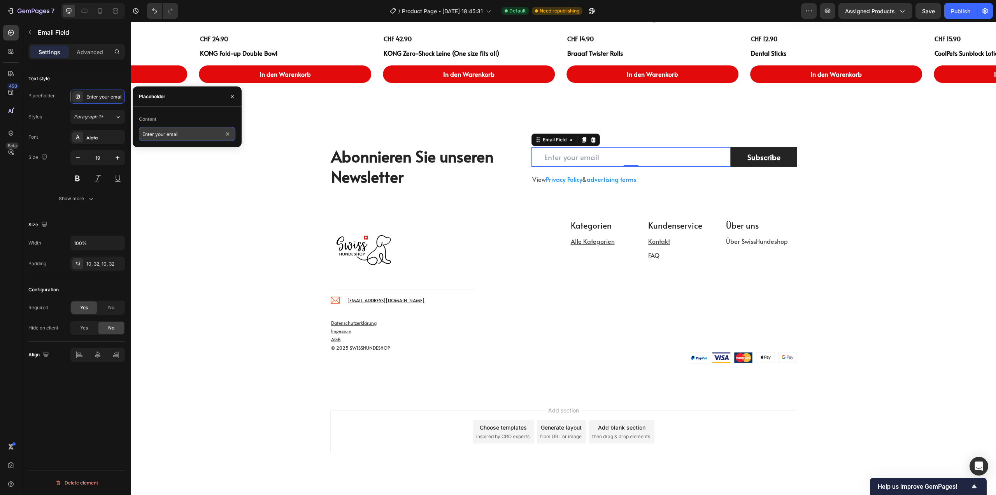
drag, startPoint x: 173, startPoint y: 134, endPoint x: 197, endPoint y: 133, distance: 23.8
click at [174, 134] on input "Enter your email" at bounding box center [187, 134] width 97 height 14
paste input "Gib deine E-Mail-Adresse ein."
type input "Gib deine E-Mail-Adresse ein"
click at [536, 178] on p "View Privacy Policy & advertising terms" at bounding box center [664, 179] width 264 height 11
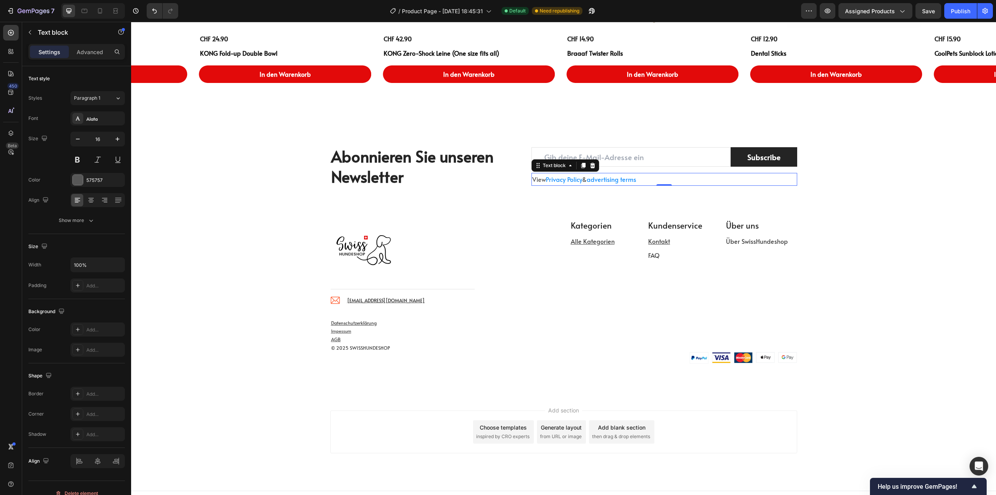
click at [536, 178] on p "View Privacy Policy & advertising terms" at bounding box center [664, 179] width 264 height 11
copy p "View Privacy Policy &"
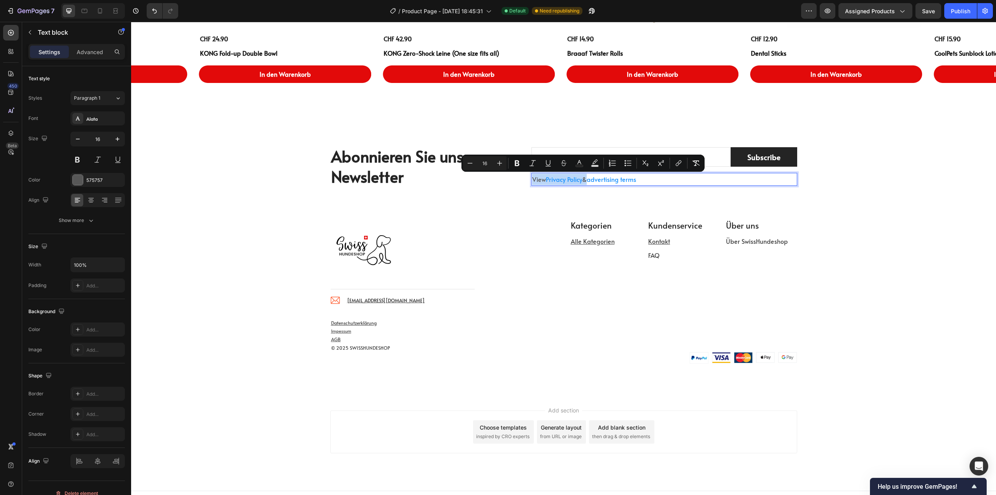
click at [647, 179] on p "View Privacy Policy & advertising terms" at bounding box center [664, 179] width 264 height 11
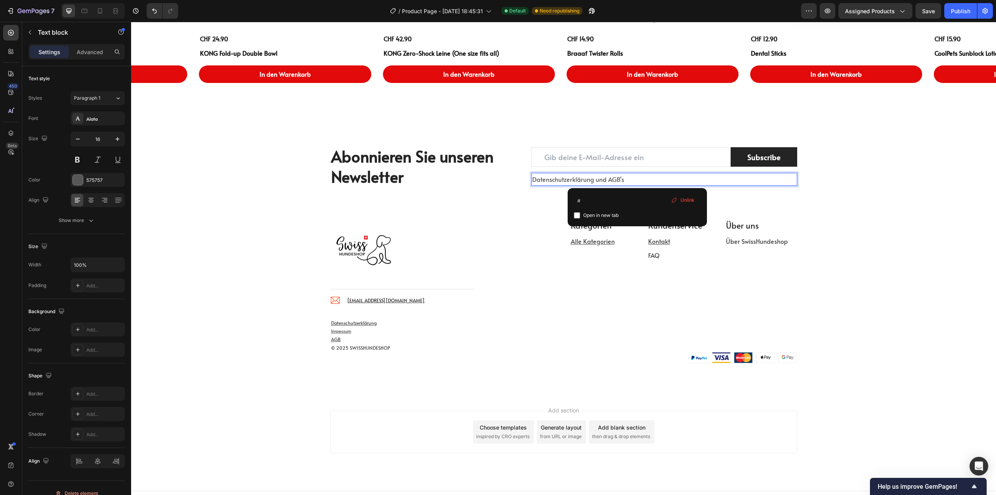
click at [591, 176] on p "Datenschutzerklärung und AGB's" at bounding box center [664, 179] width 264 height 11
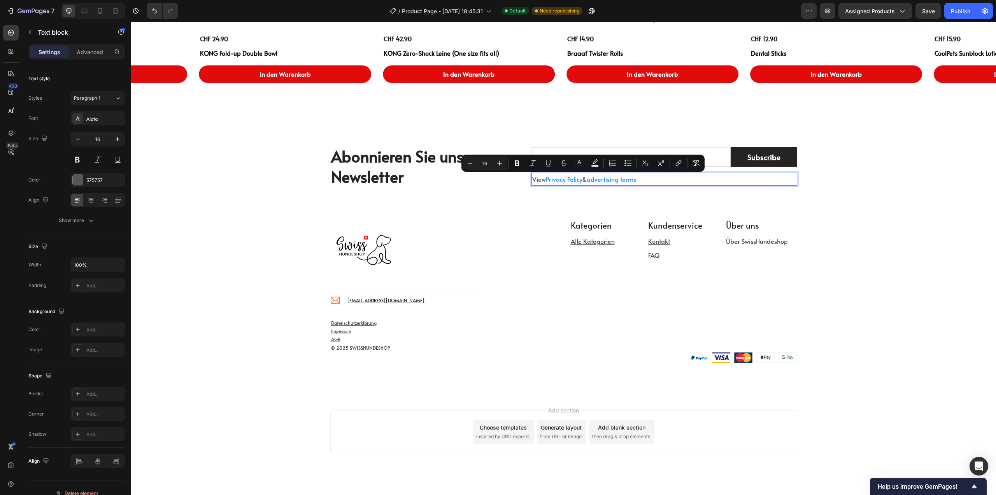
click at [643, 185] on p "View Privacy Policy & advertising terms" at bounding box center [664, 179] width 264 height 11
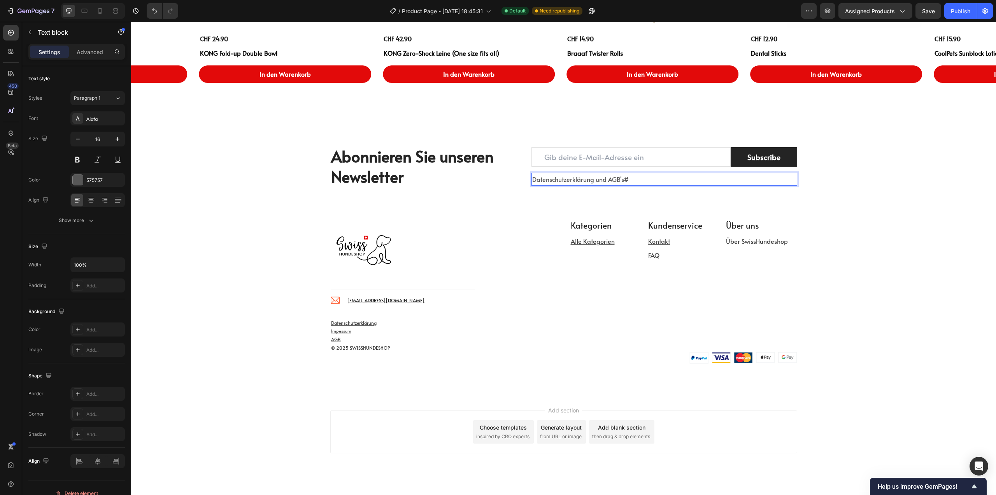
click at [587, 178] on p "Datenschutzerklärung und AGB's #" at bounding box center [664, 179] width 264 height 11
drag, startPoint x: 590, startPoint y: 180, endPoint x: 530, endPoint y: 181, distance: 59.6
click at [532, 181] on p "Datenschutzerklärung und AGB's #" at bounding box center [664, 179] width 264 height 11
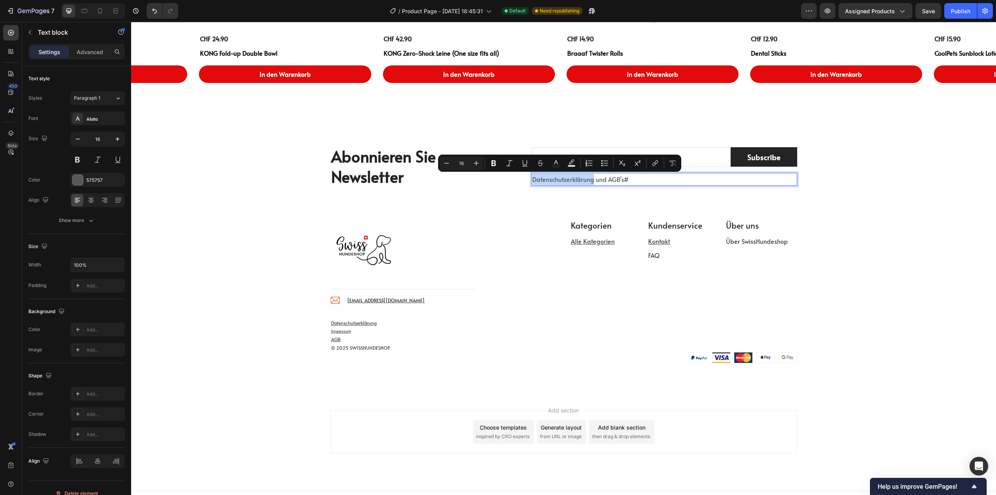
copy p "Datenschutzerklärung"
click at [655, 164] on icon "Editor contextual toolbar" at bounding box center [656, 163] width 8 height 8
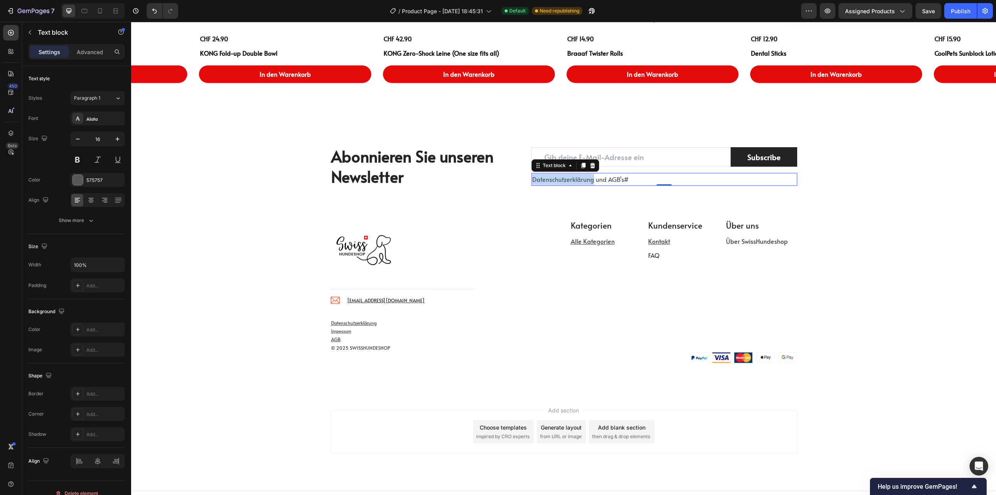
click at [571, 177] on p "Datenschutzerklärung und AGB's #" at bounding box center [664, 179] width 264 height 11
drag, startPoint x: 590, startPoint y: 179, endPoint x: 530, endPoint y: 176, distance: 59.2
click at [532, 176] on p "Datenschutzerklärung und AGB's #" at bounding box center [664, 179] width 264 height 11
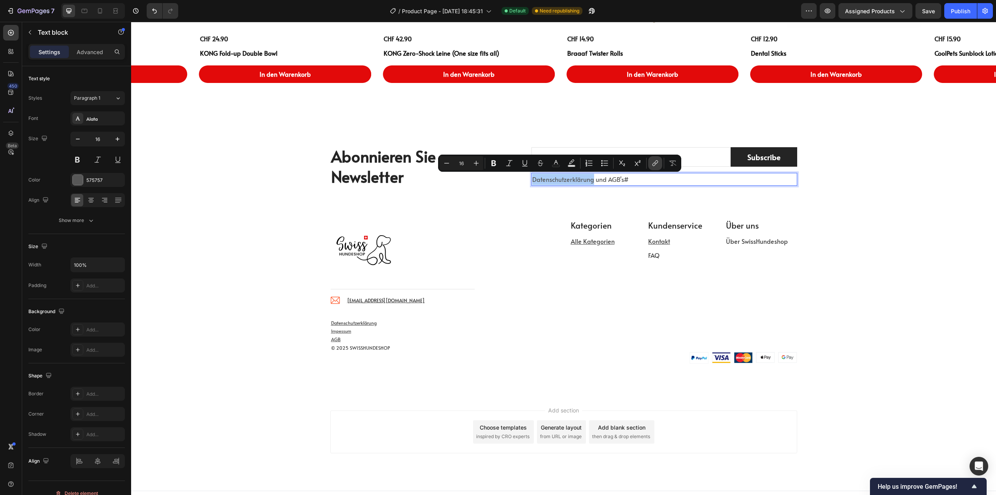
click at [655, 163] on icon "Editor contextual toolbar" at bounding box center [656, 163] width 8 height 8
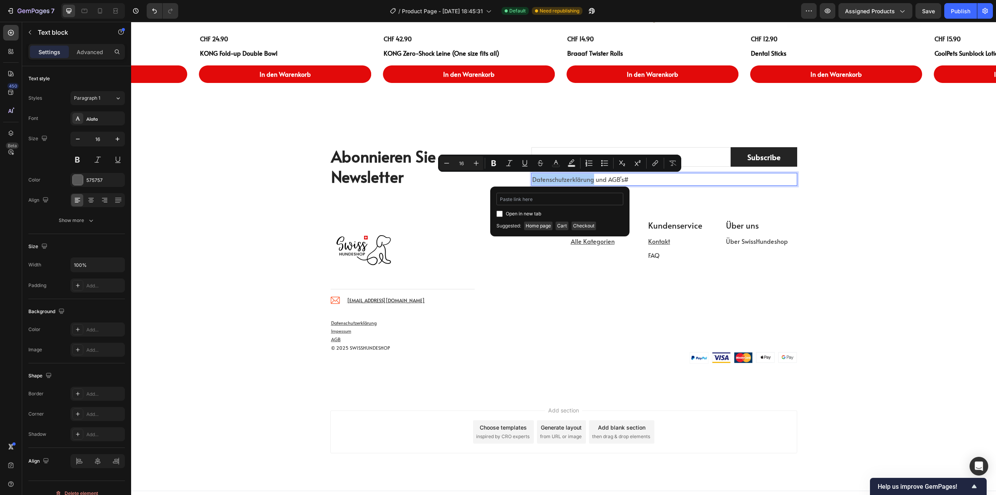
click at [564, 202] on input "Editor contextual toolbar" at bounding box center [560, 199] width 127 height 12
type input "https://swisshundeshop.ch/a/gempages?version=v7&shop_id=556671962110231588&them…"
click at [530, 214] on span "Open in new tab" at bounding box center [523, 213] width 35 height 9
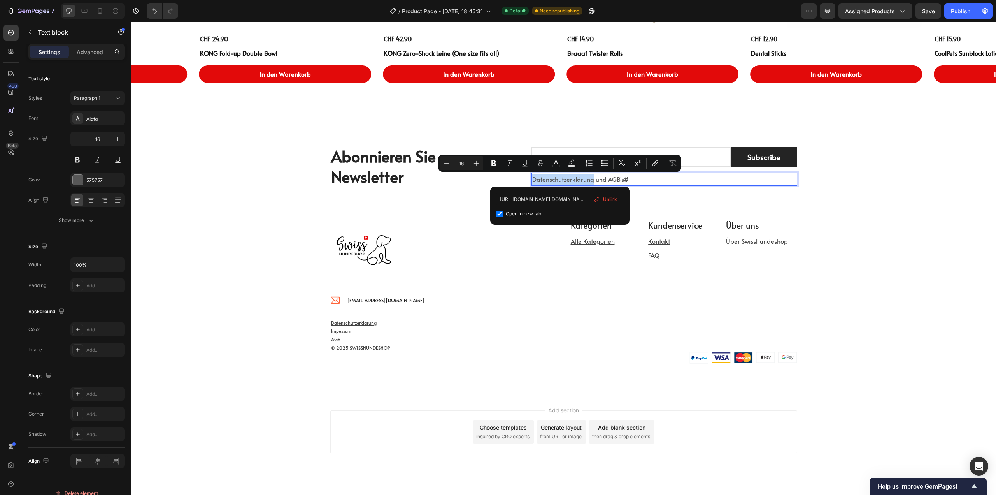
checkbox input "true"
click at [672, 202] on div "Abonnieren Sie unseren Newsletter Heading Email Field Subscribe Submit Button R…" at bounding box center [563, 166] width 865 height 104
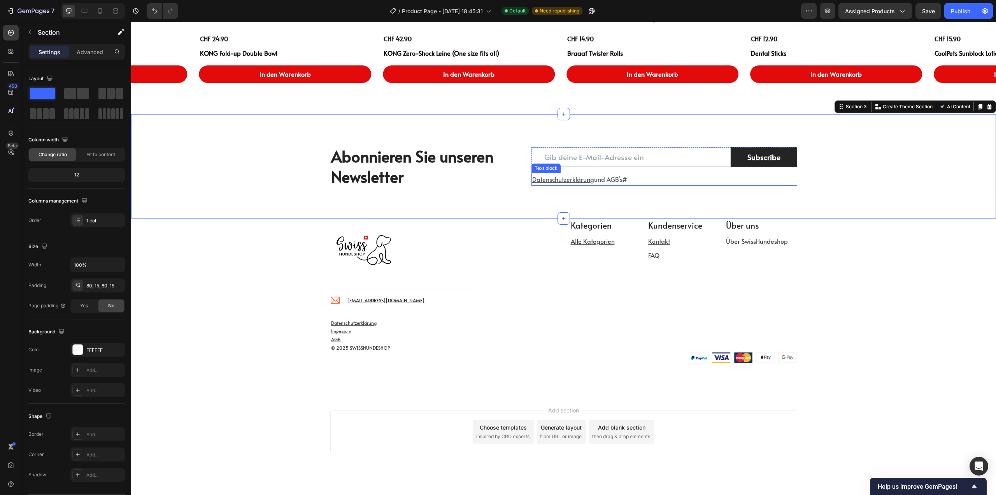
click at [618, 181] on p "Datenschutzerklärung und AGB's #" at bounding box center [664, 179] width 264 height 11
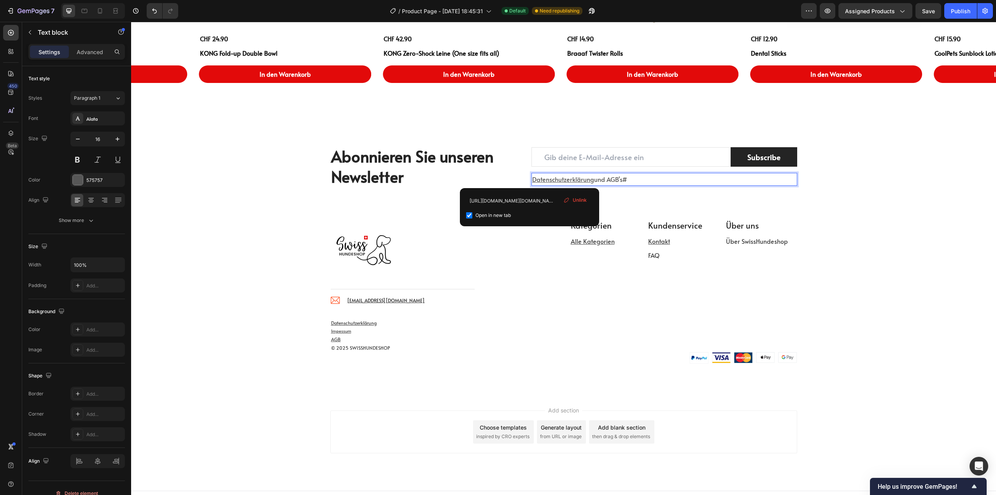
click at [628, 179] on p "Datenschutzerklärung und AGB's #" at bounding box center [664, 179] width 264 height 11
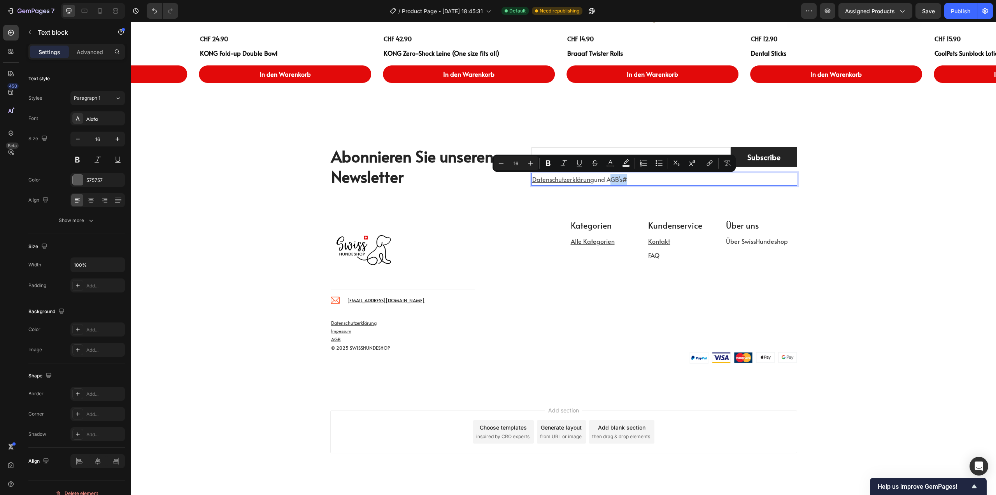
drag, startPoint x: 623, startPoint y: 178, endPoint x: 604, endPoint y: 184, distance: 19.5
click at [618, 181] on p "Datenschutzerklärung und AGB's #" at bounding box center [664, 179] width 264 height 11
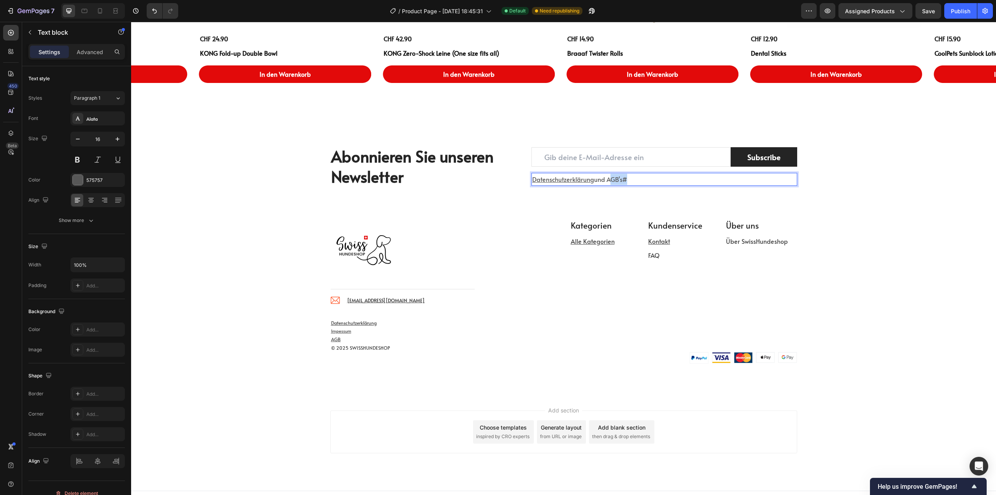
drag, startPoint x: 620, startPoint y: 179, endPoint x: 605, endPoint y: 182, distance: 15.0
click at [605, 182] on p "Datenschutzerklärung und AGB's #" at bounding box center [664, 179] width 264 height 11
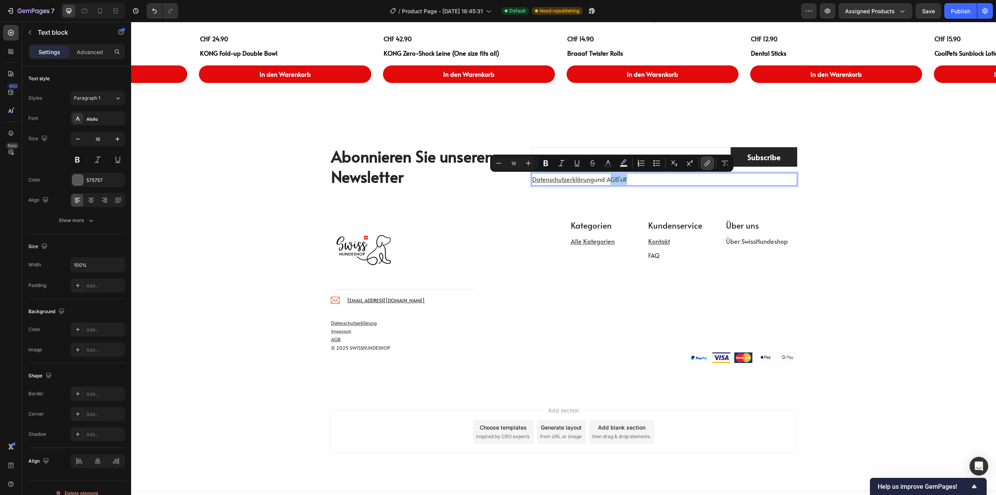
click at [708, 163] on icon "Editor contextual toolbar" at bounding box center [707, 164] width 4 height 4
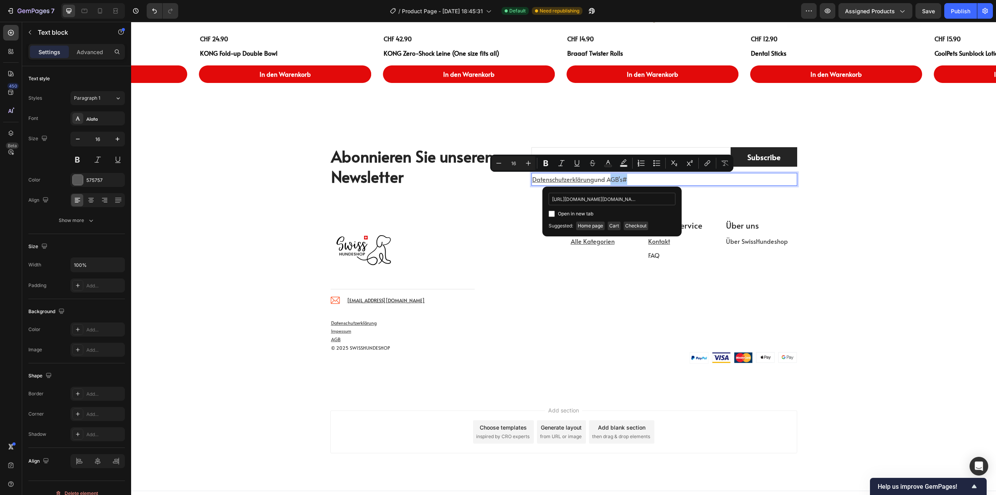
scroll to position [0, 471]
type input "https://swisshundeshop.ch/a/gempages?version=v7&shop_id=556671962110231588&them…"
click at [551, 214] on input "Editor contextual toolbar" at bounding box center [552, 214] width 6 height 6
checkbox input "true"
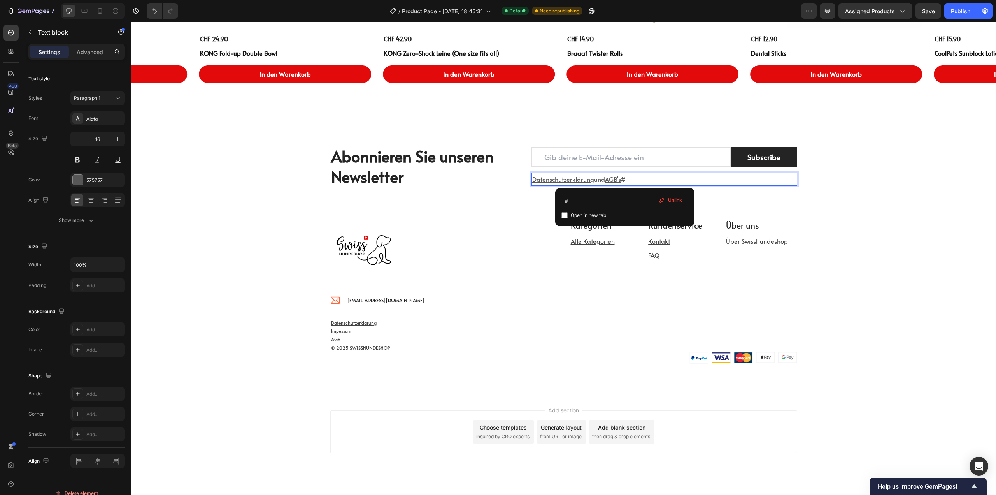
click at [687, 182] on p "Datenschutzerklärung und AGB's #" at bounding box center [664, 179] width 264 height 11
click at [699, 201] on div "Abonnieren Sie unseren Newsletter Heading Email Field Subscribe Submit Button R…" at bounding box center [563, 166] width 865 height 104
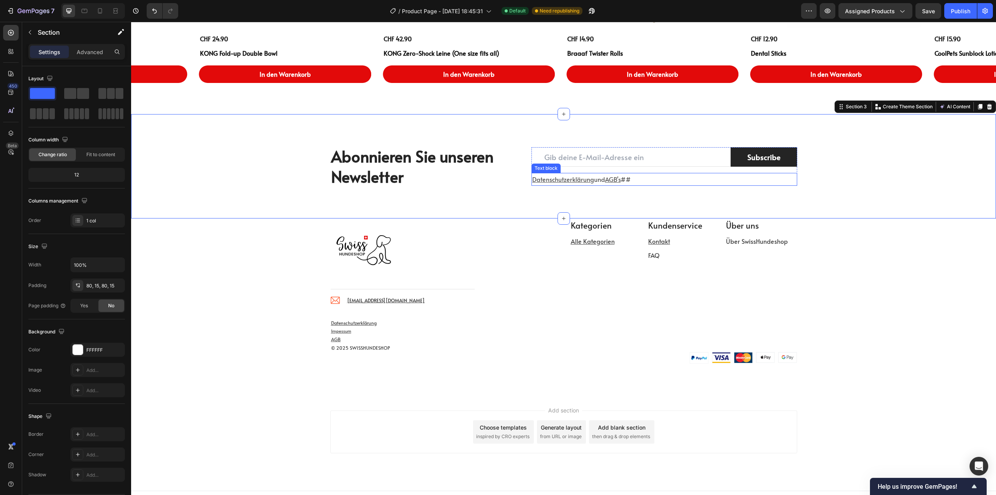
click at [637, 180] on p "Datenschutzerklärung und AGB's ##" at bounding box center [664, 179] width 264 height 11
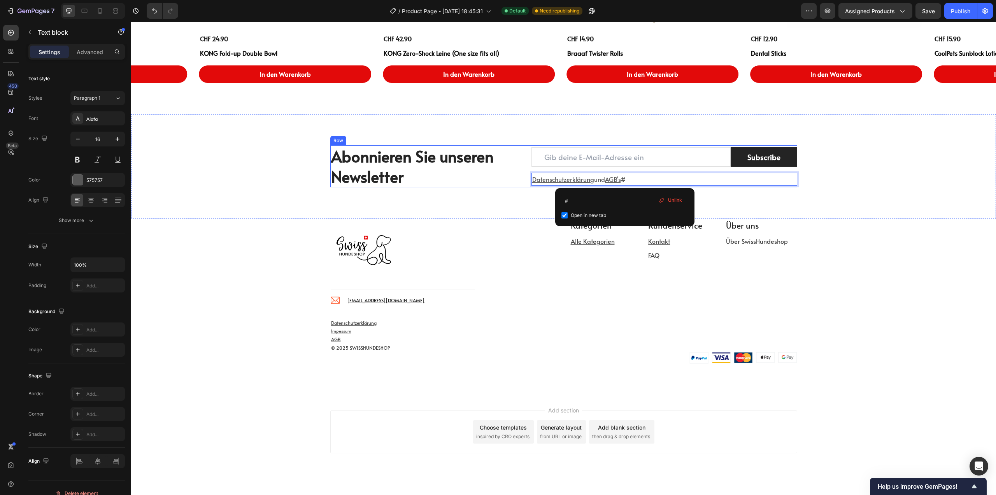
type input "https://swisshundeshop.ch/a/gempages?version=v7&shop_id=556671962110231588&them…"
checkbox input "true"
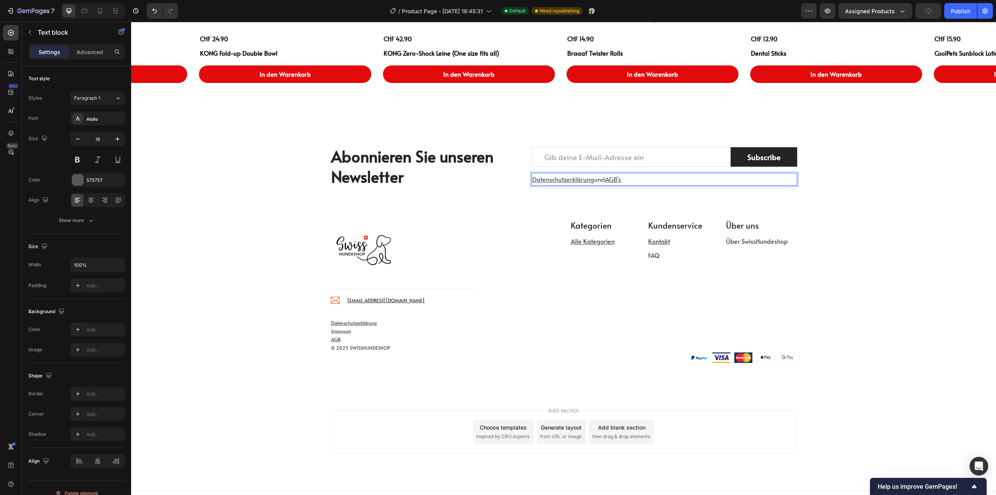
click at [601, 179] on p "Datenschutzerklärung und AGB's" at bounding box center [664, 179] width 264 height 11
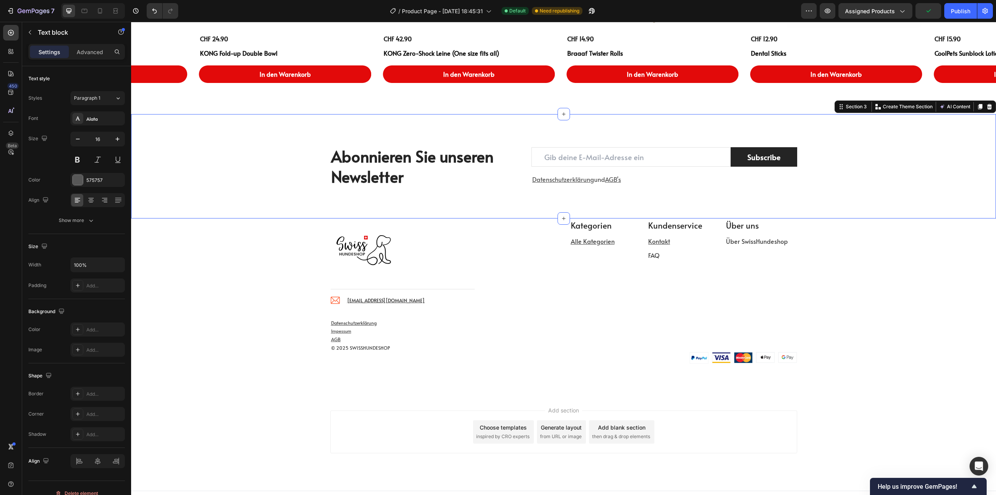
click at [509, 200] on div "Abonnieren Sie unseren Newsletter Heading Email Field Subscribe Submit Button R…" at bounding box center [563, 166] width 865 height 104
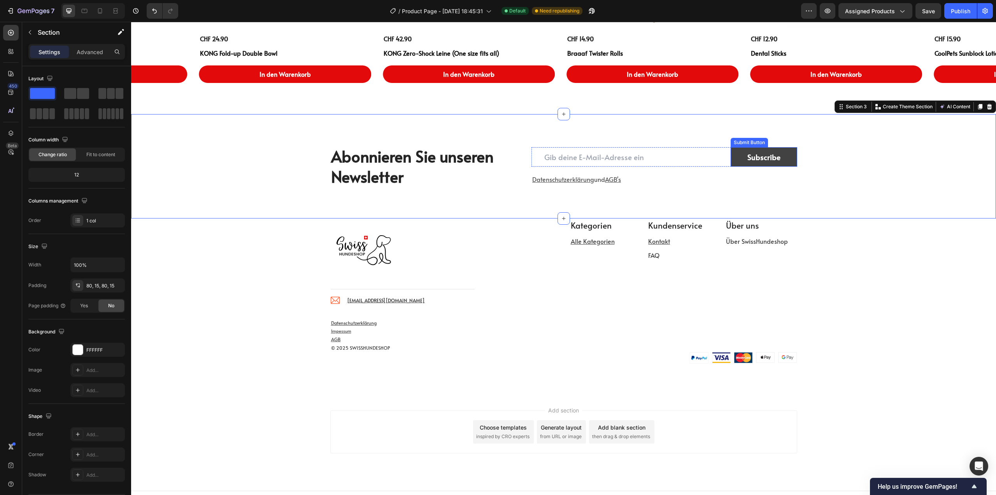
click at [773, 163] on button "Subscribe" at bounding box center [764, 157] width 67 height 20
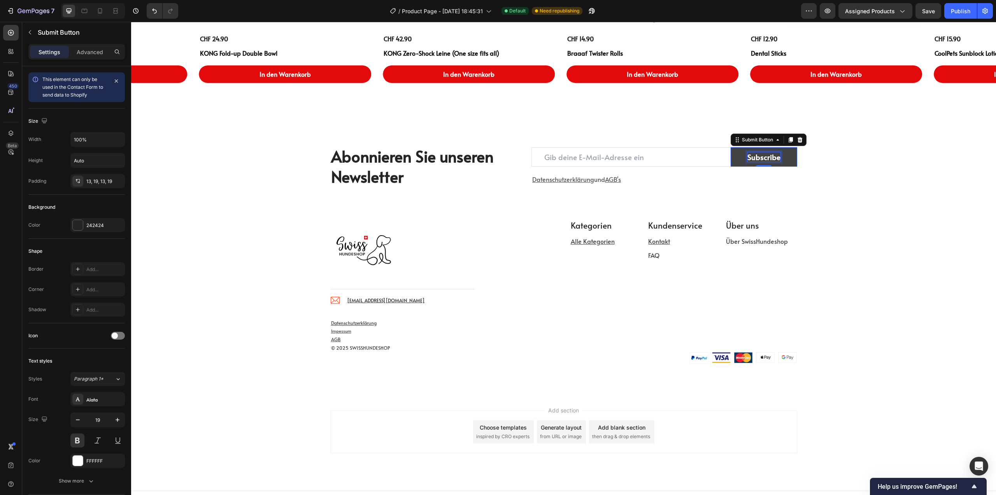
click at [770, 158] on div "Subscribe" at bounding box center [764, 157] width 33 height 10
click at [770, 158] on p "Subscribe" at bounding box center [764, 157] width 33 height 10
copy p "Subscribe"
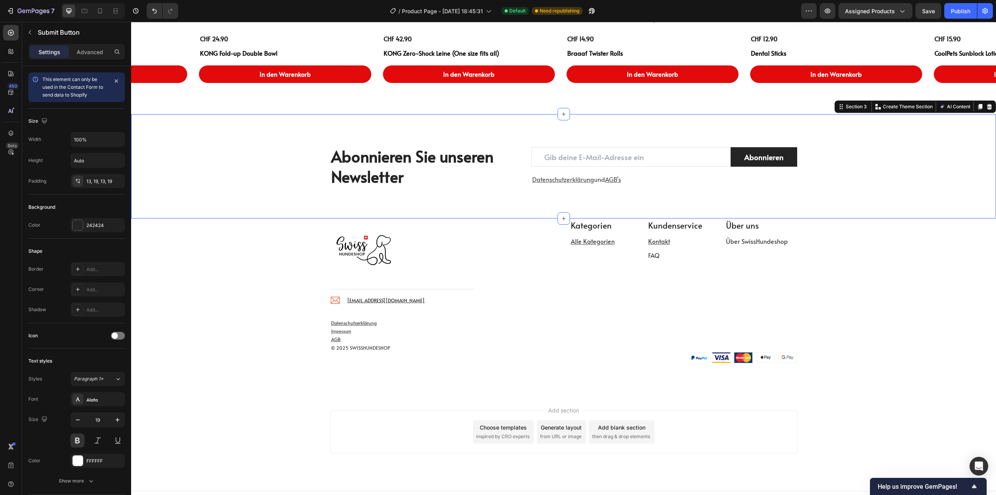
click at [864, 165] on div "Abonnieren Sie unseren Newsletter Heading Email Field Abonnieren Submit Button …" at bounding box center [564, 166] width 854 height 42
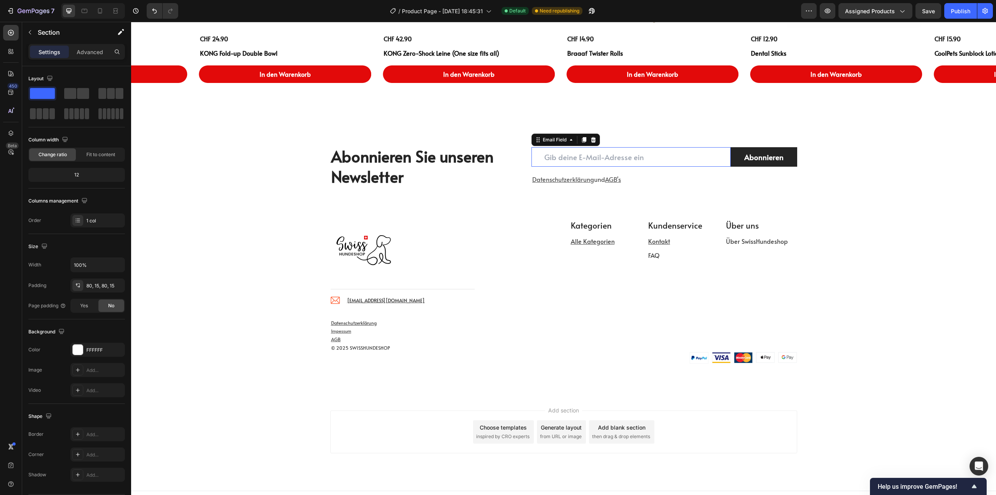
click at [711, 153] on input "email" at bounding box center [631, 157] width 199 height 20
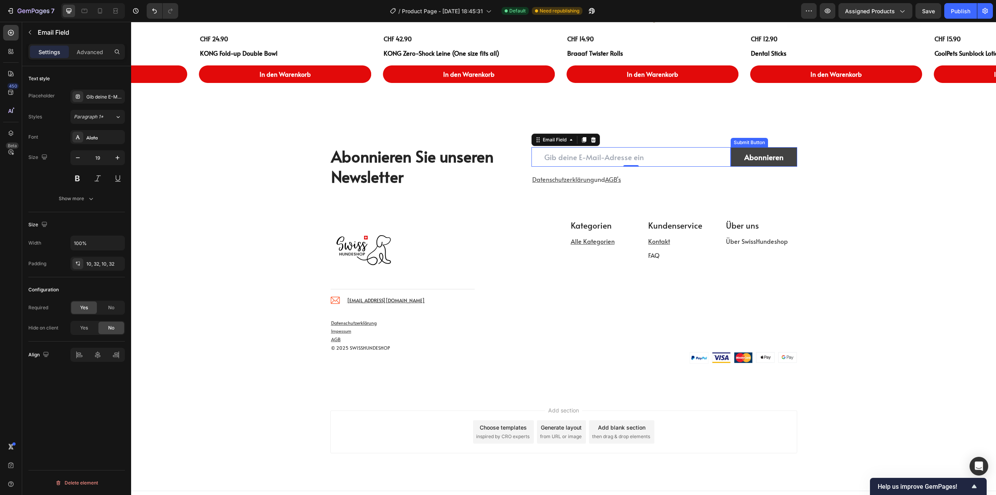
click at [733, 162] on button "Abonnieren" at bounding box center [764, 157] width 67 height 20
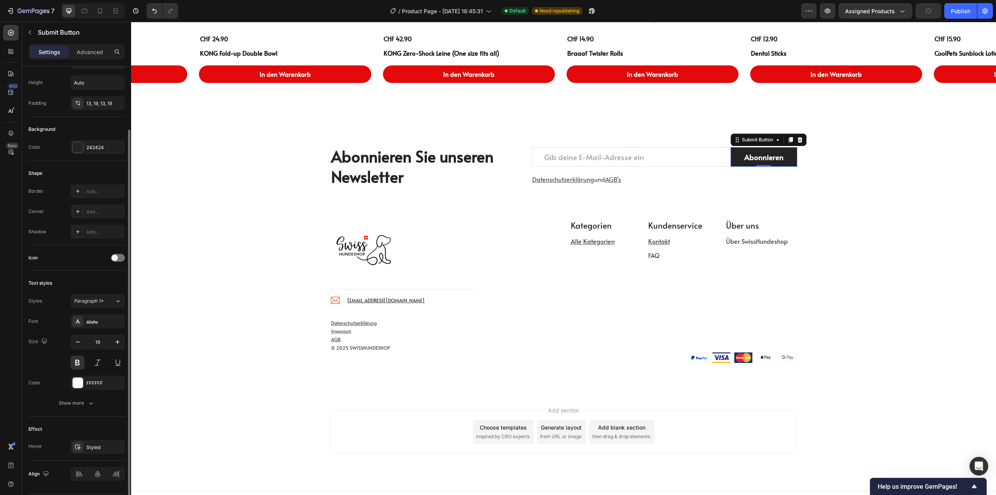
scroll to position [101, 0]
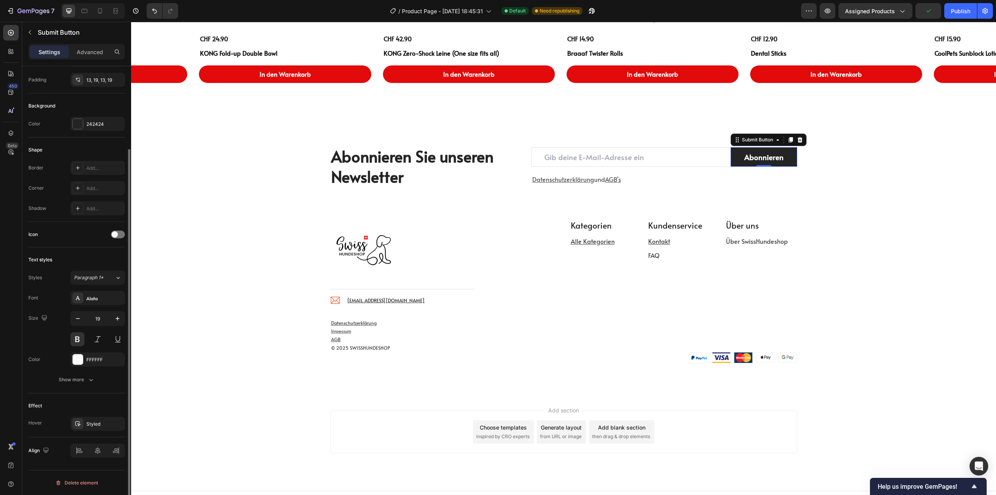
click at [81, 386] on div "Text styles Styles Paragraph 1* Font Alata Size 19 Color FFFFFF Show more" at bounding box center [76, 320] width 97 height 146
click at [77, 379] on div "Show more" at bounding box center [77, 380] width 36 height 8
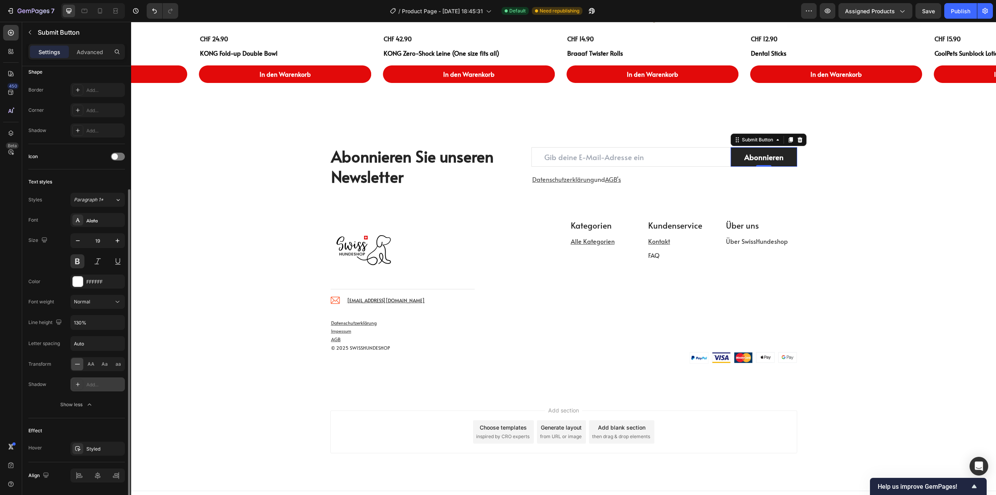
scroll to position [204, 0]
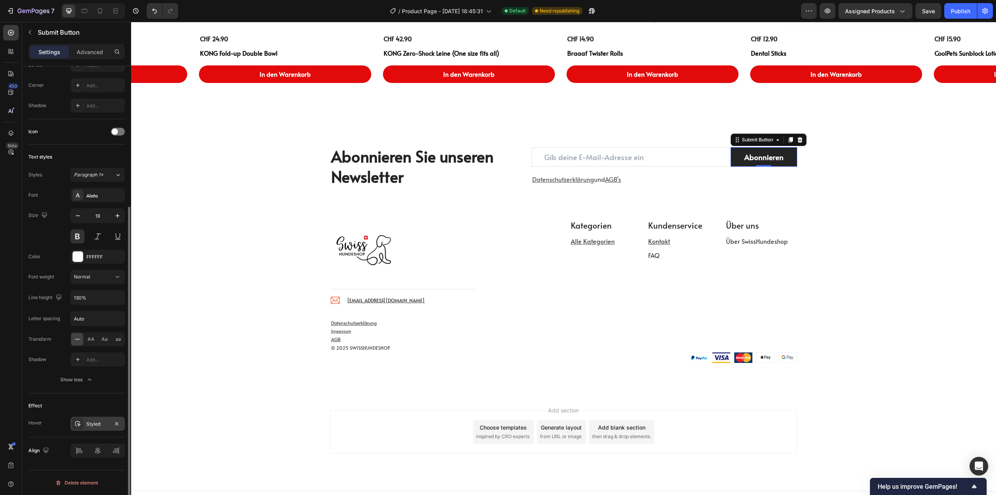
click at [95, 423] on div "Styled" at bounding box center [97, 423] width 23 height 7
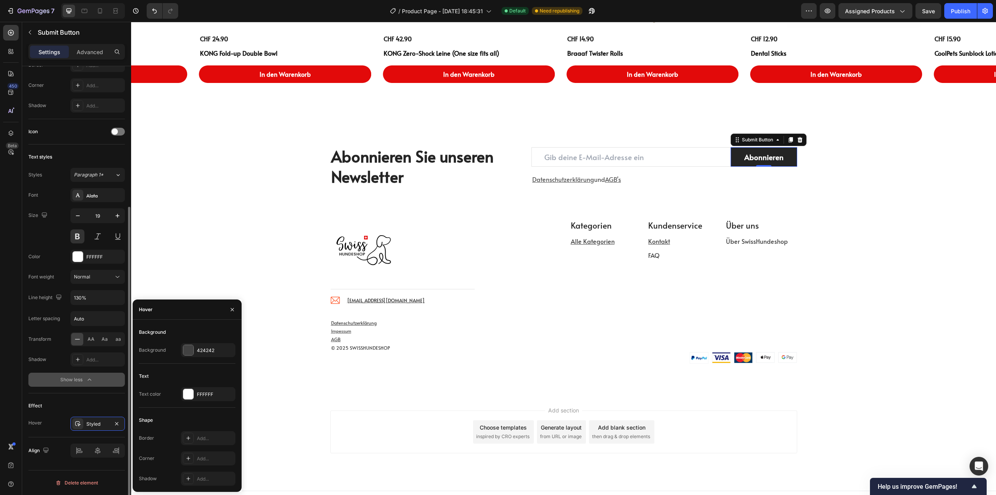
click at [60, 384] on button "Show less" at bounding box center [76, 379] width 97 height 14
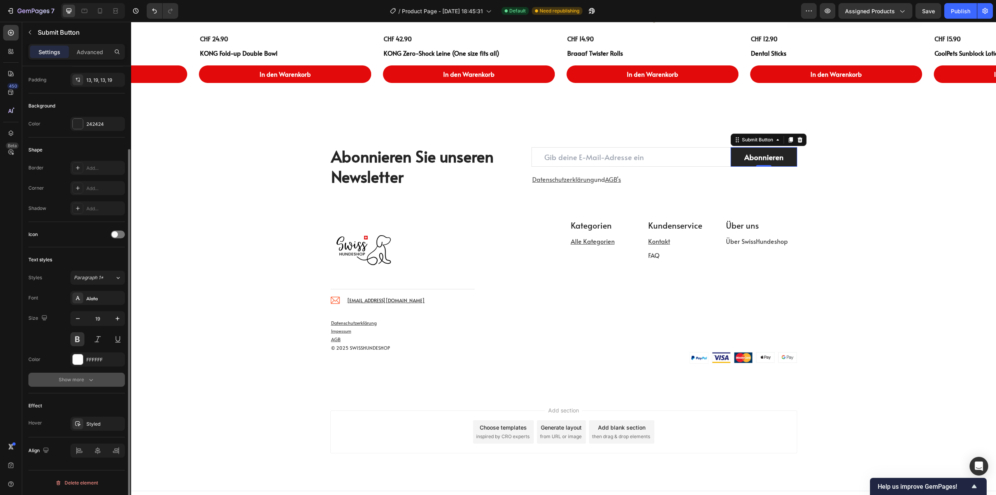
scroll to position [0, 0]
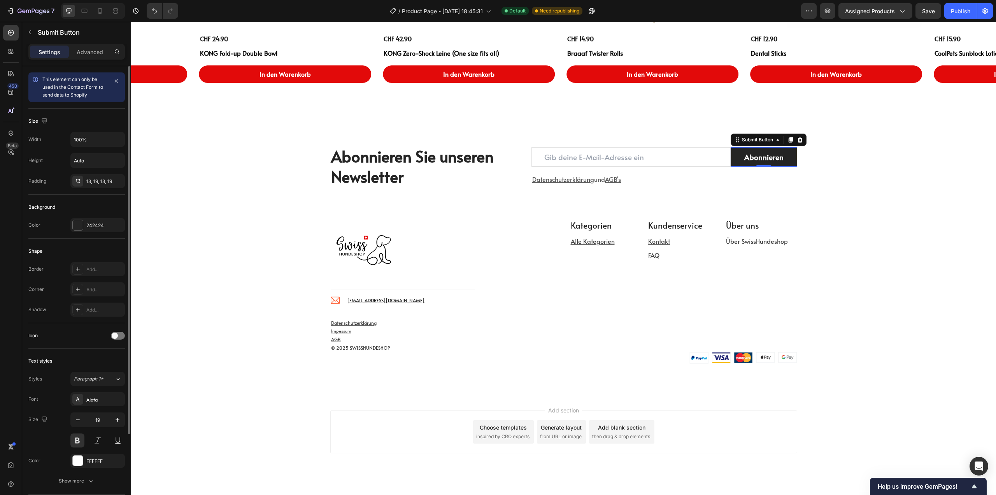
click at [69, 182] on div "Padding 13, 19, 13, 19" at bounding box center [76, 181] width 97 height 14
click at [77, 180] on icon at bounding box center [77, 180] width 2 height 3
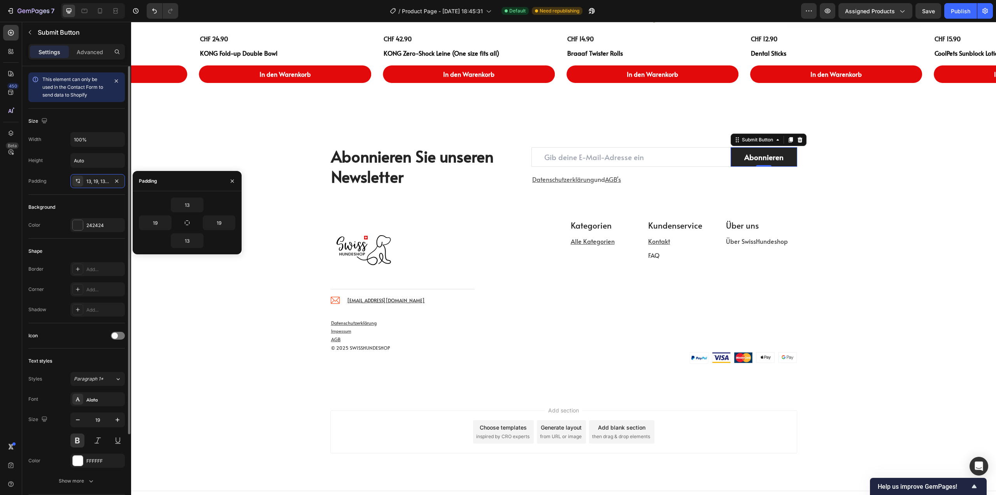
click at [72, 204] on div "Background" at bounding box center [76, 207] width 97 height 12
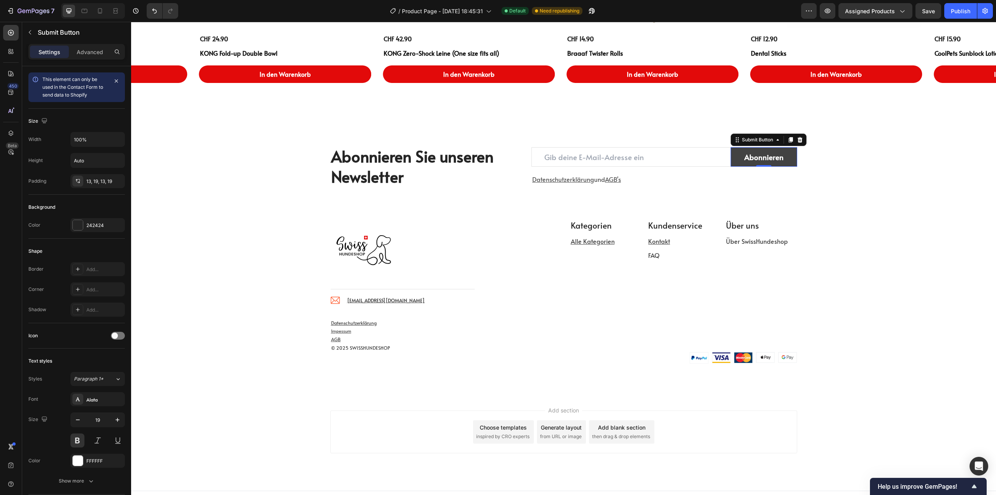
click at [731, 148] on button "Abonnieren" at bounding box center [764, 157] width 67 height 20
click at [101, 281] on div "Border Add... Corner Add... Shadow Add..." at bounding box center [76, 289] width 97 height 54
click at [100, 287] on div "Add..." at bounding box center [104, 289] width 37 height 7
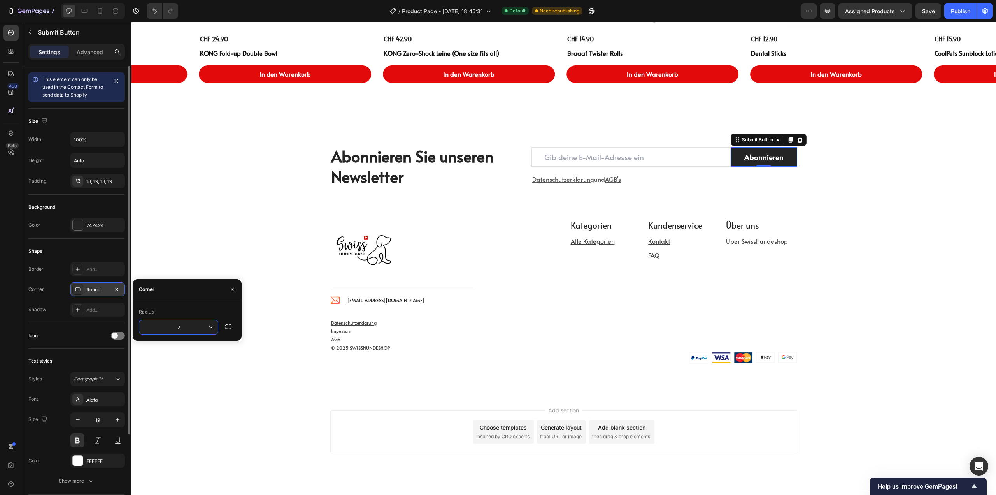
type input "20"
click at [704, 158] on input "email" at bounding box center [631, 157] width 199 height 20
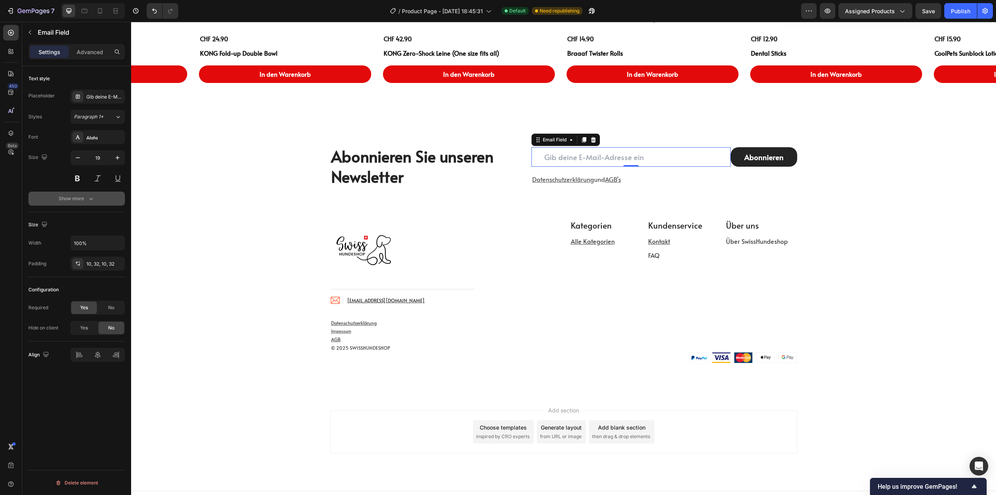
click at [66, 191] on button "Show more" at bounding box center [76, 198] width 97 height 14
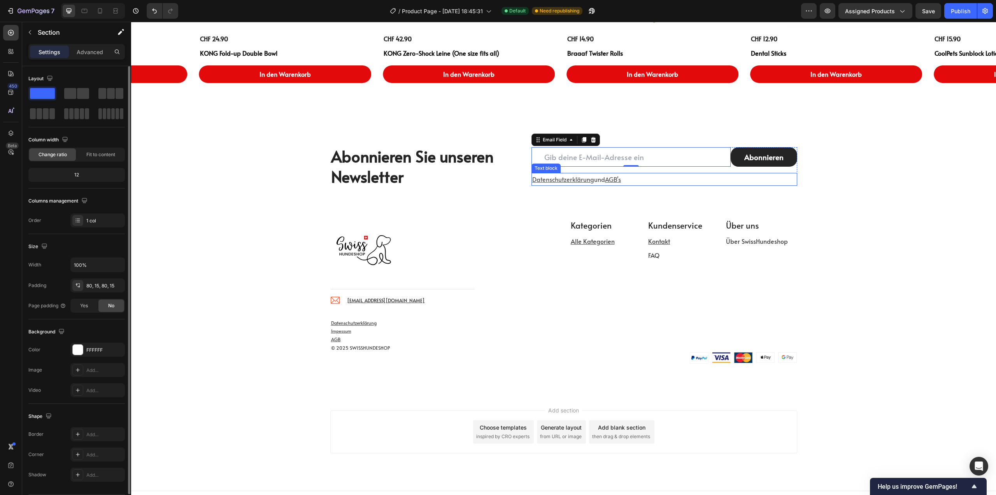
click at [733, 190] on div "Abonnieren Sie unseren Newsletter Heading Email Field 0 Abonnieren Submit Butto…" at bounding box center [563, 166] width 865 height 104
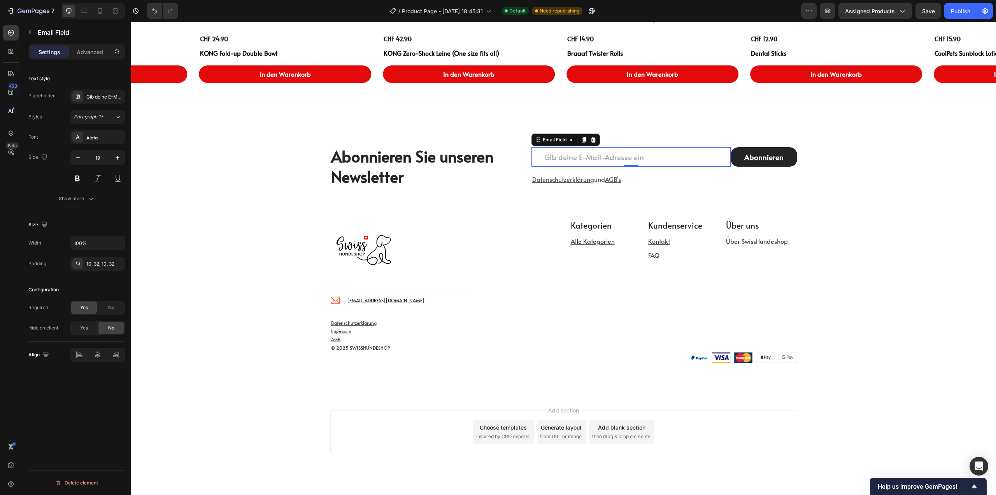
click at [724, 166] on input "email" at bounding box center [631, 157] width 199 height 20
click at [81, 196] on div "Show more" at bounding box center [77, 199] width 36 height 8
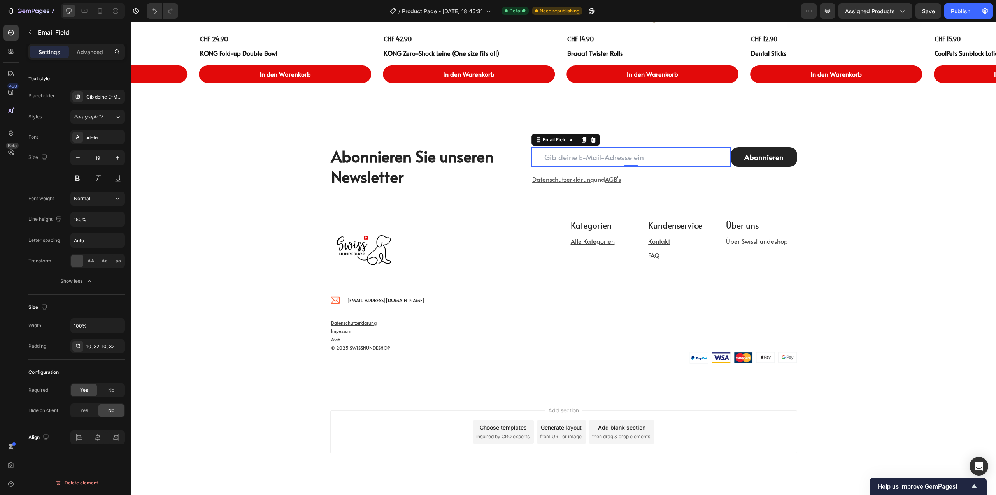
click at [81, 262] on div at bounding box center [77, 261] width 12 height 12
click at [88, 349] on div "10, 32, 10, 32" at bounding box center [97, 346] width 23 height 7
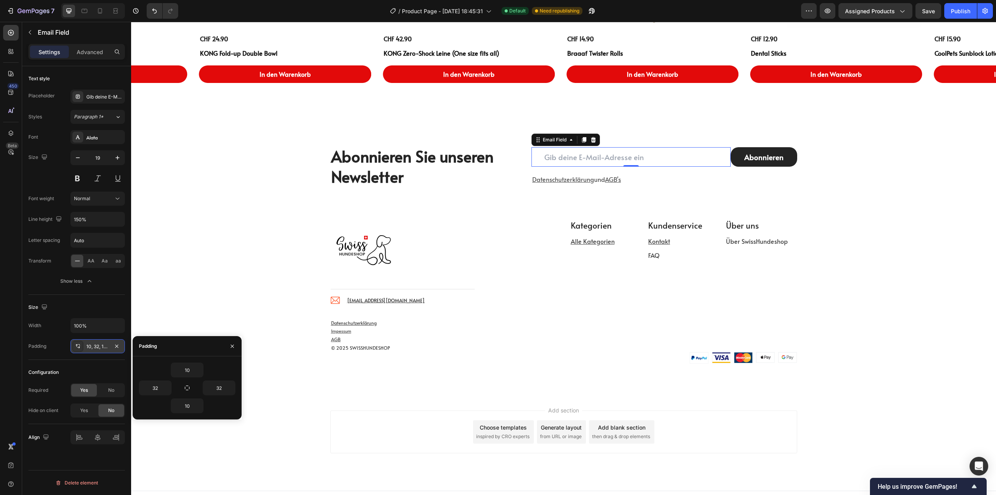
click at [88, 349] on div "10, 32, 10, 32" at bounding box center [97, 346] width 23 height 7
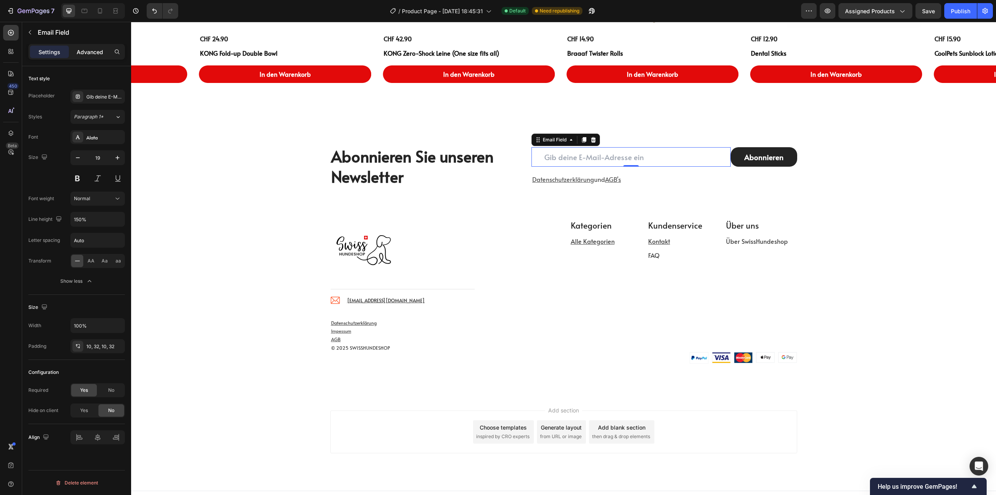
click at [84, 50] on p "Advanced" at bounding box center [90, 52] width 26 height 8
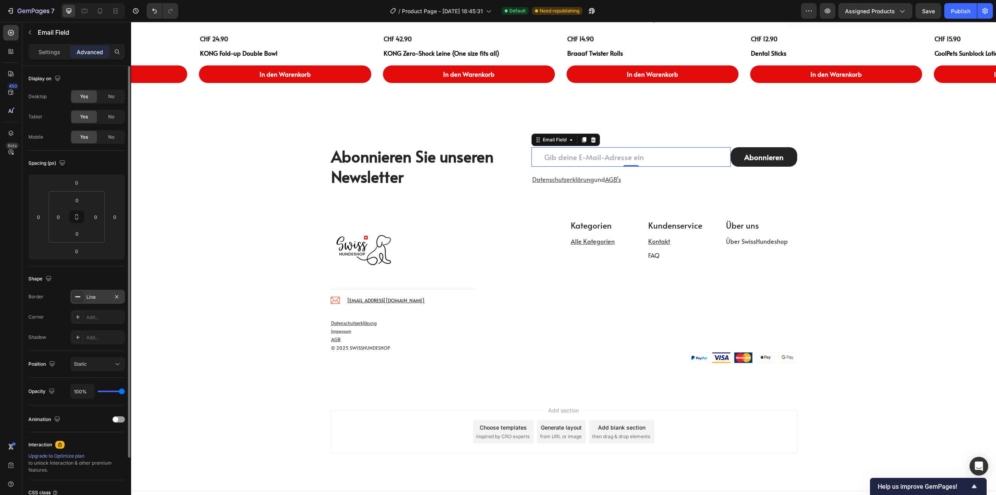
click at [82, 296] on div at bounding box center [77, 296] width 11 height 11
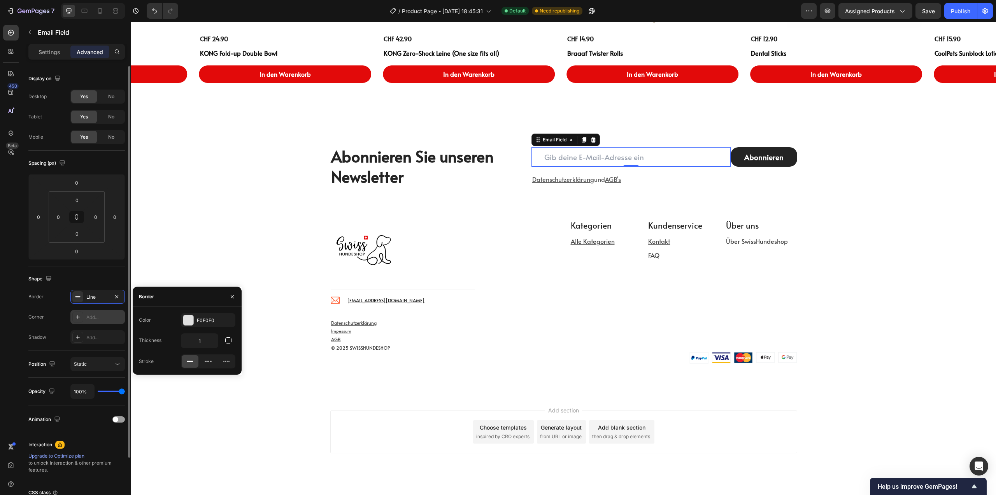
click at [96, 314] on div "Add..." at bounding box center [104, 317] width 37 height 7
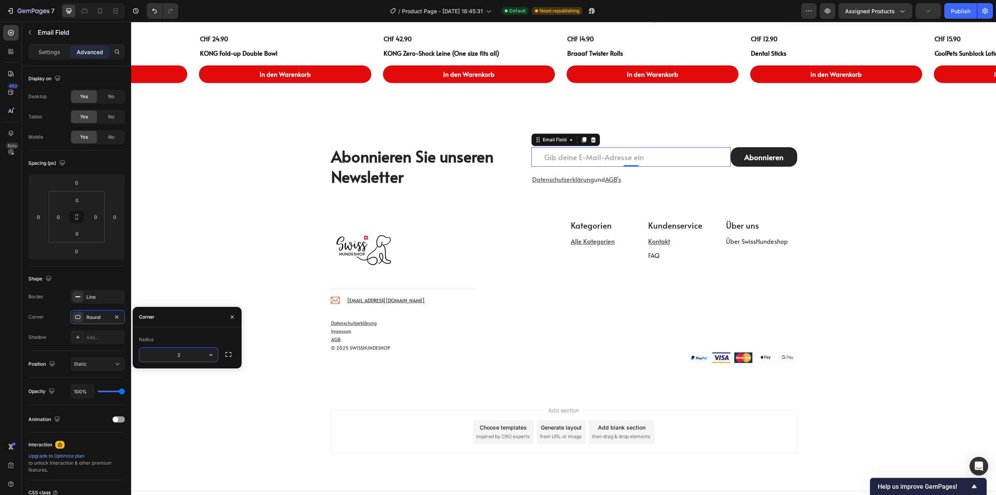
type input "20"
click at [769, 209] on div "Abonnieren Sie unseren Newsletter Heading Email Field 0 Abonnieren Submit Butto…" at bounding box center [563, 166] width 865 height 104
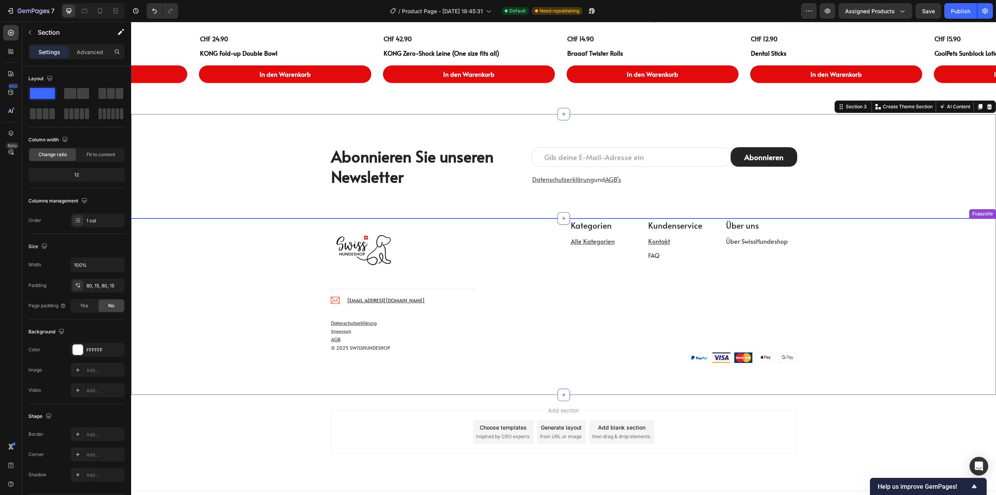
click at [845, 277] on div "Image Title Line Image info@swisshundeshop.com Text block Icon List Row Kategor…" at bounding box center [564, 290] width 854 height 145
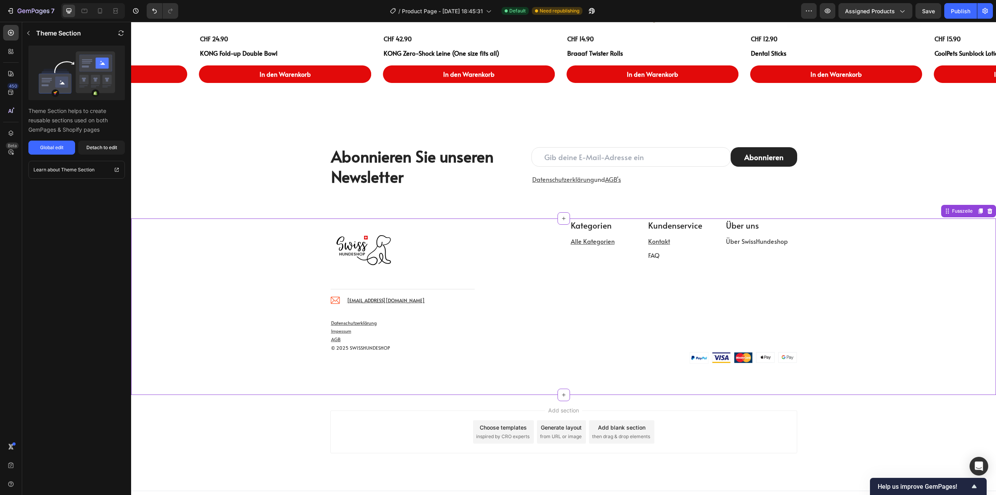
click at [347, 322] on u "Datenschutzerklärung" at bounding box center [354, 323] width 46 height 6
click at [47, 145] on div "Global edit" at bounding box center [51, 147] width 23 height 7
click at [506, 194] on div "Abonnieren Sie unseren Newsletter Heading Email Field Abonnieren Submit Button …" at bounding box center [563, 166] width 865 height 104
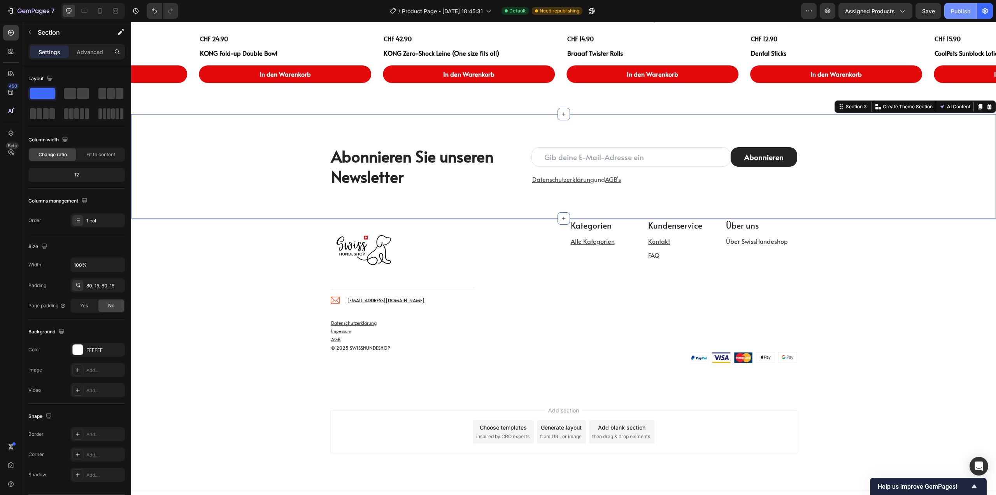
click at [958, 13] on div "Publish" at bounding box center [960, 11] width 19 height 8
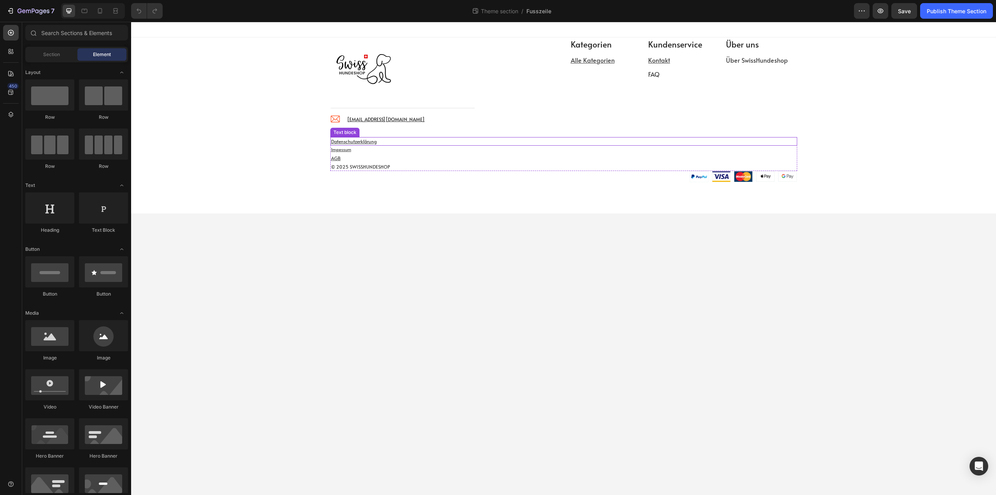
click at [381, 142] on p "Datenschutzerklärung" at bounding box center [563, 141] width 465 height 7
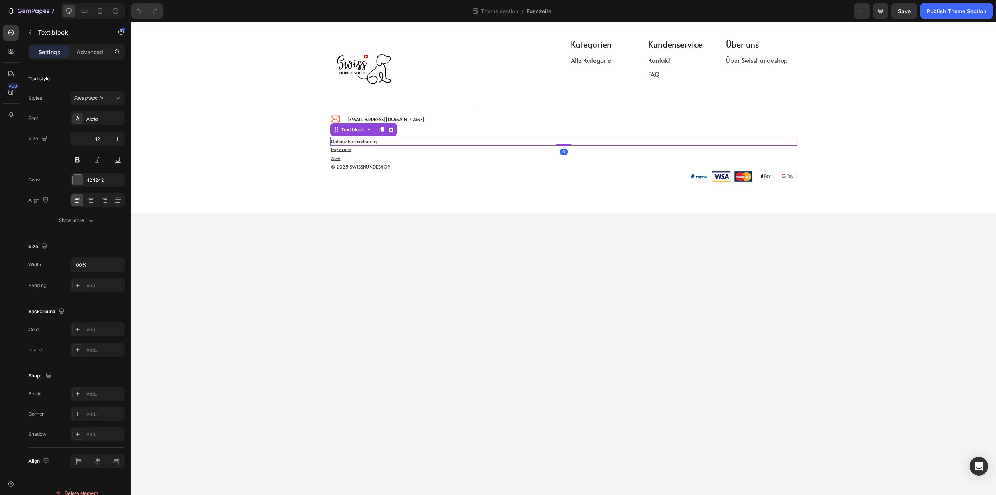
click at [366, 142] on u "Datenschutzerklärung" at bounding box center [354, 141] width 46 height 6
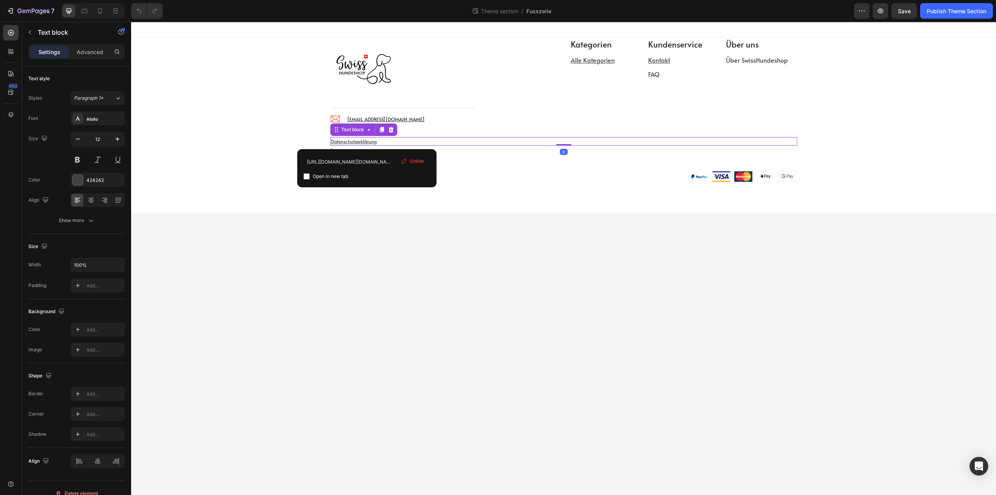
click at [366, 142] on u "Datenschutzerklärung" at bounding box center [354, 141] width 46 height 6
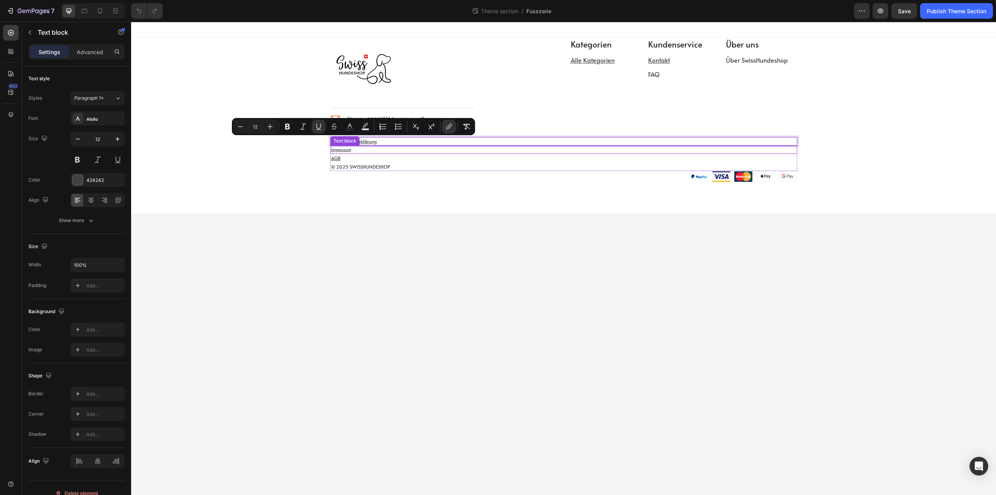
click at [356, 151] on p "Impessum" at bounding box center [563, 149] width 465 height 7
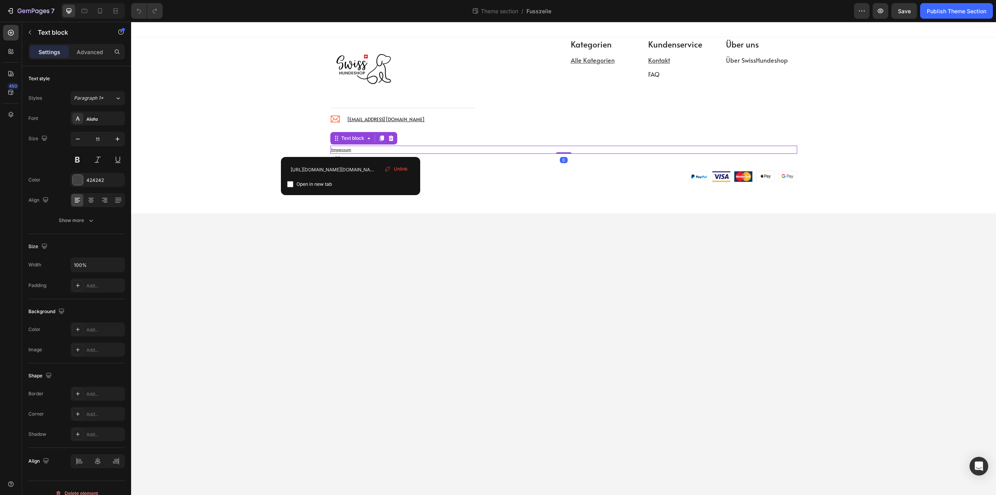
click at [356, 151] on p "Impessum" at bounding box center [563, 149] width 465 height 7
click at [350, 150] on u "Impessum" at bounding box center [341, 149] width 20 height 6
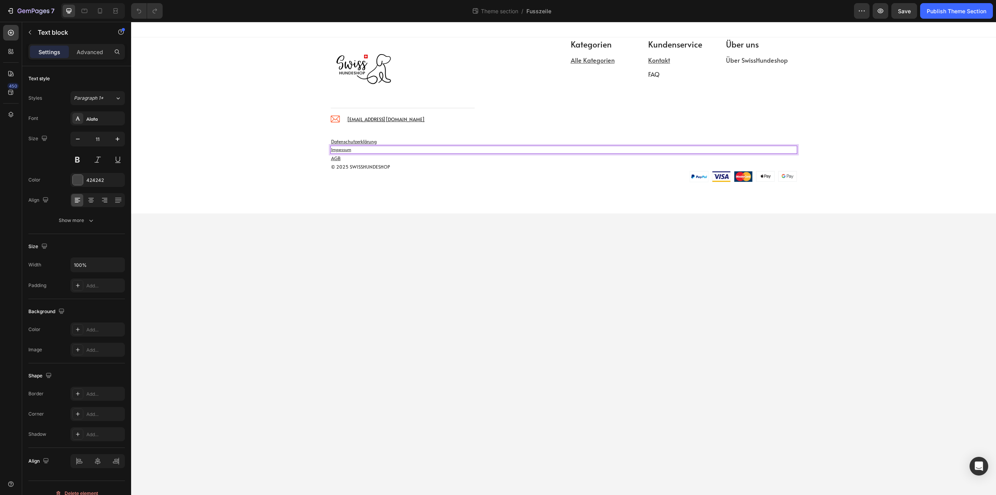
click at [348, 150] on u "Impessum" at bounding box center [341, 149] width 20 height 6
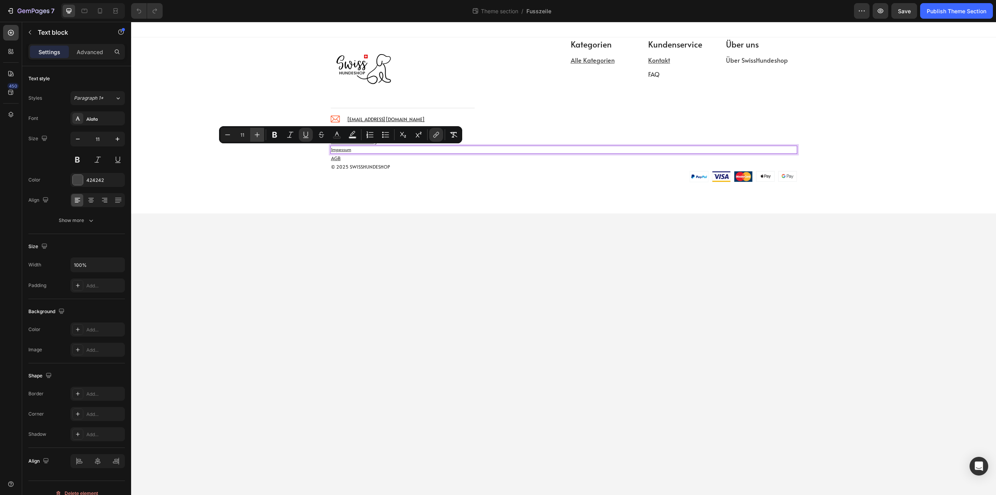
drag, startPoint x: 256, startPoint y: 134, endPoint x: 25, endPoint y: 127, distance: 231.7
click at [256, 134] on icon "Editor contextual toolbar" at bounding box center [257, 135] width 8 height 8
type input "12"
click at [118, 142] on icon "button" at bounding box center [118, 139] width 8 height 8
type input "12"
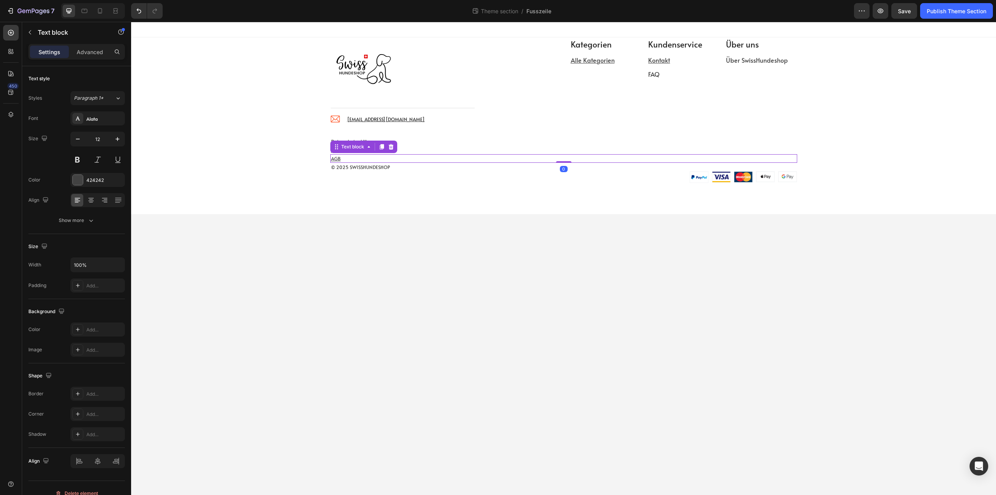
click at [335, 157] on u "AGB" at bounding box center [336, 158] width 10 height 6
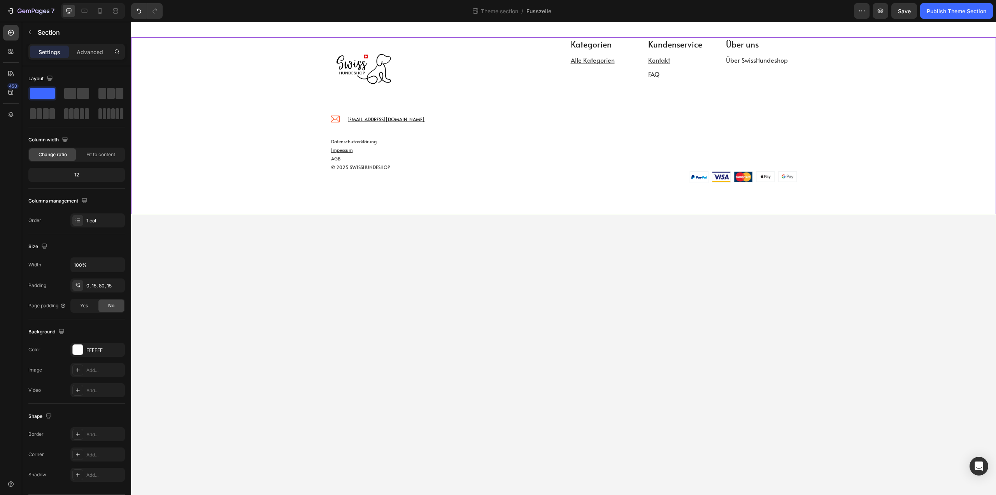
click at [337, 200] on div "Image Title Line Image [EMAIL_ADDRESS][DOMAIN_NAME] Text block Icon List Row Ka…" at bounding box center [563, 125] width 865 height 177
click at [963, 12] on div "Publish Theme Section" at bounding box center [957, 11] width 60 height 8
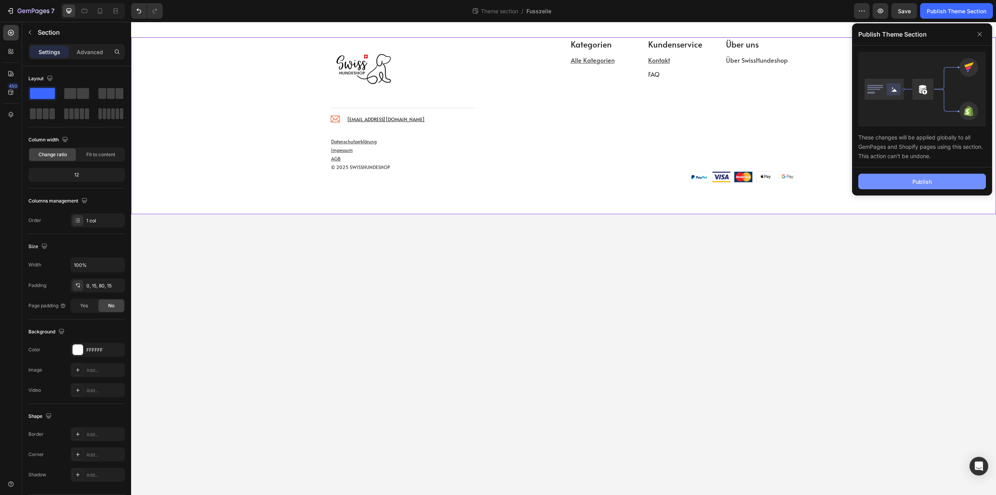
click at [925, 180] on div "Publish" at bounding box center [922, 181] width 19 height 8
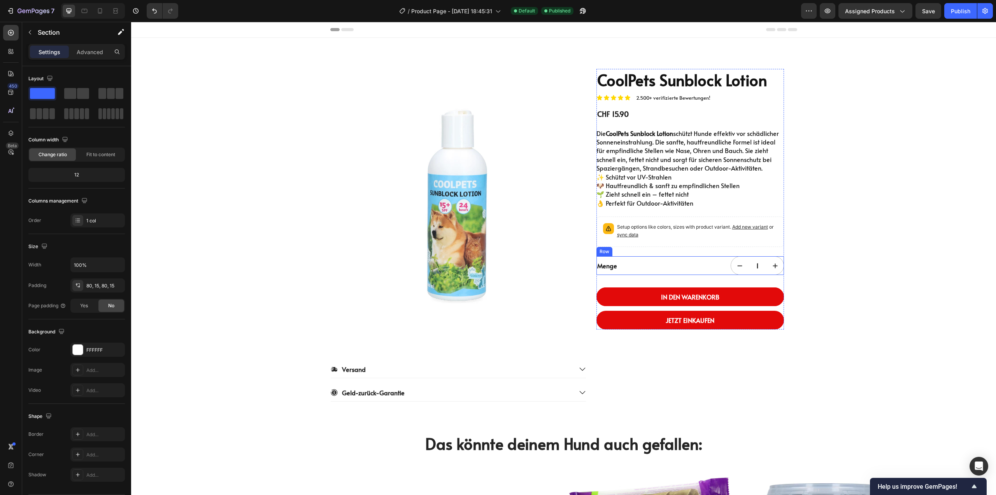
click at [658, 237] on p "Setup options like colors, sizes with product variant. Add new variant or sync …" at bounding box center [697, 231] width 160 height 16
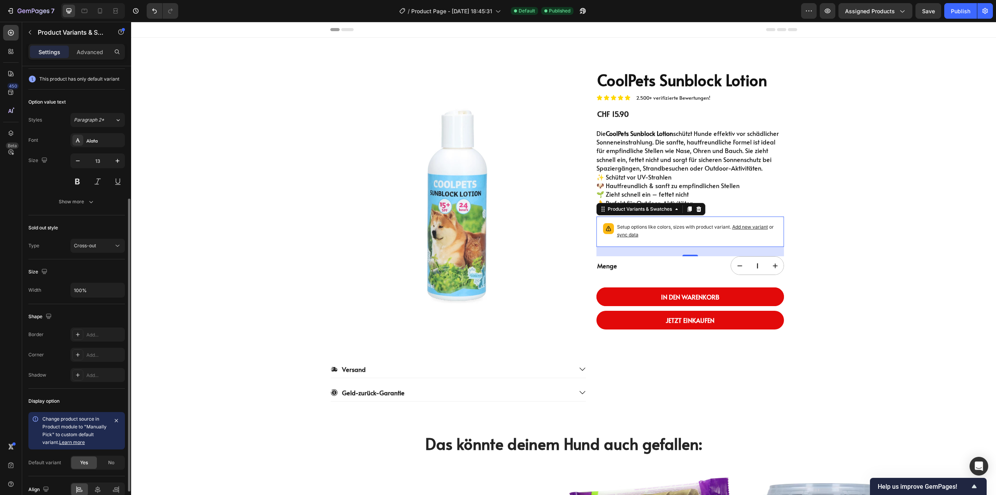
scroll to position [165, 0]
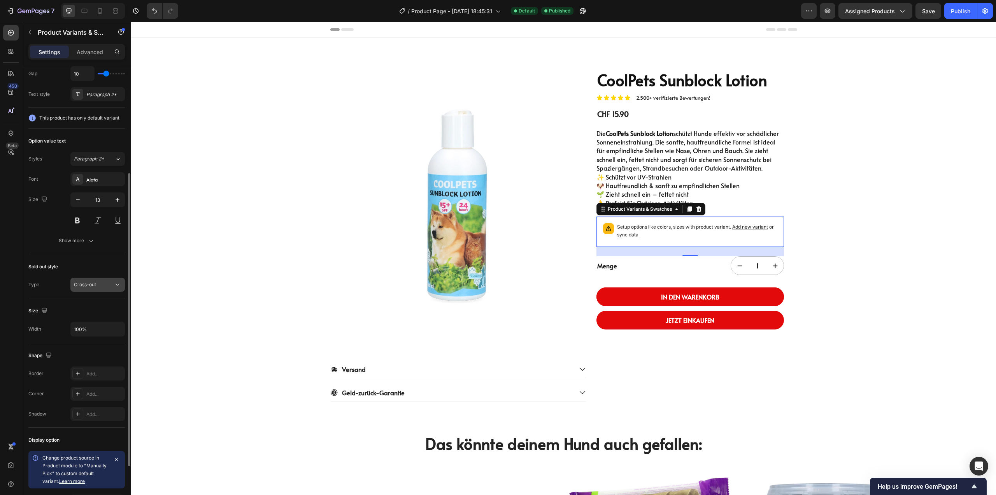
click at [91, 285] on span "Cross-out" at bounding box center [85, 284] width 22 height 6
click at [64, 262] on div "Sold out style" at bounding box center [76, 266] width 97 height 12
click at [69, 242] on div "Show more" at bounding box center [77, 241] width 36 height 8
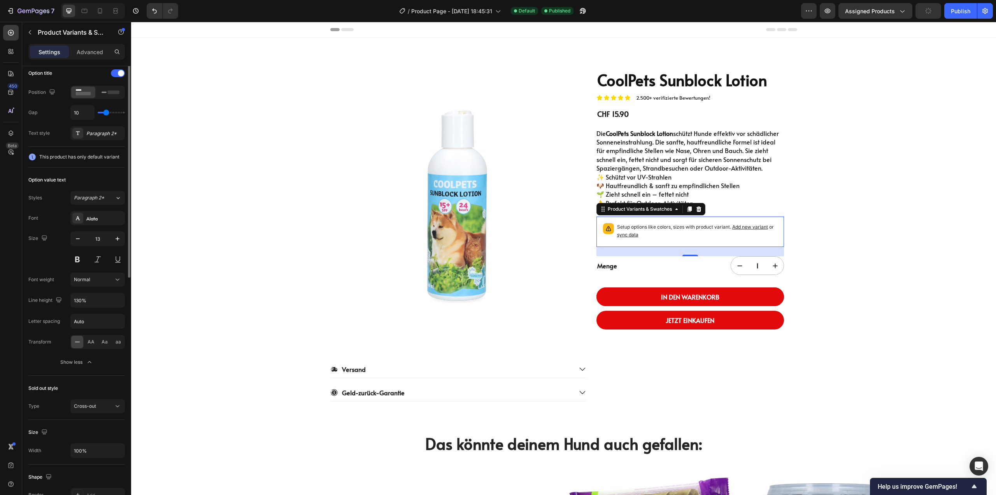
scroll to position [9, 0]
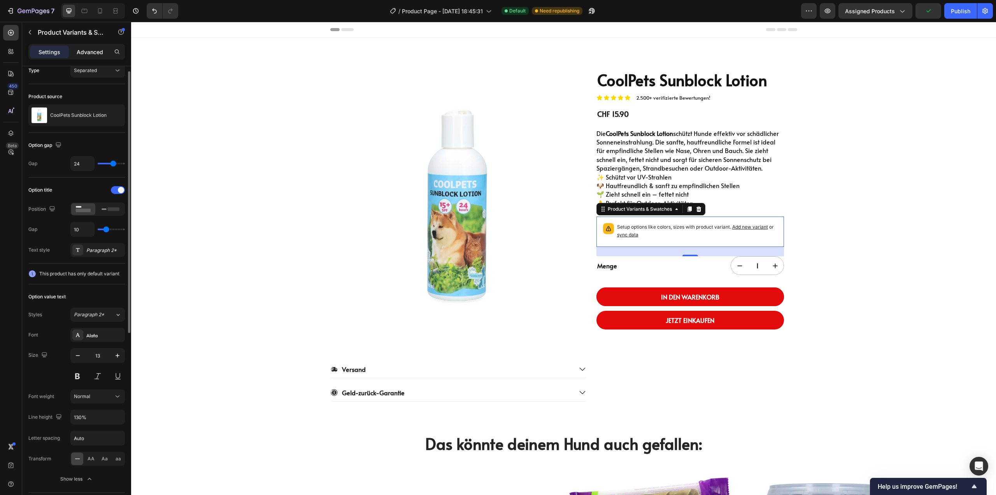
click at [88, 55] on p "Advanced" at bounding box center [90, 52] width 26 height 8
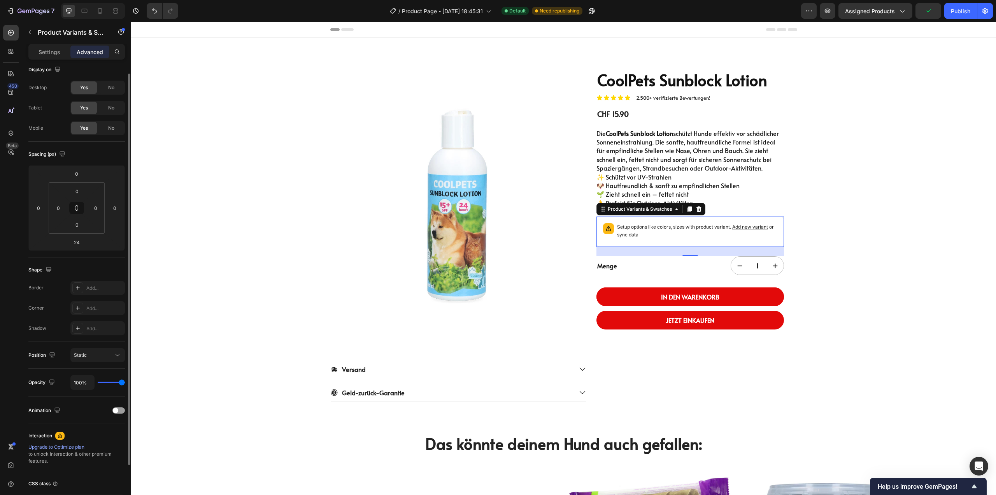
scroll to position [48, 0]
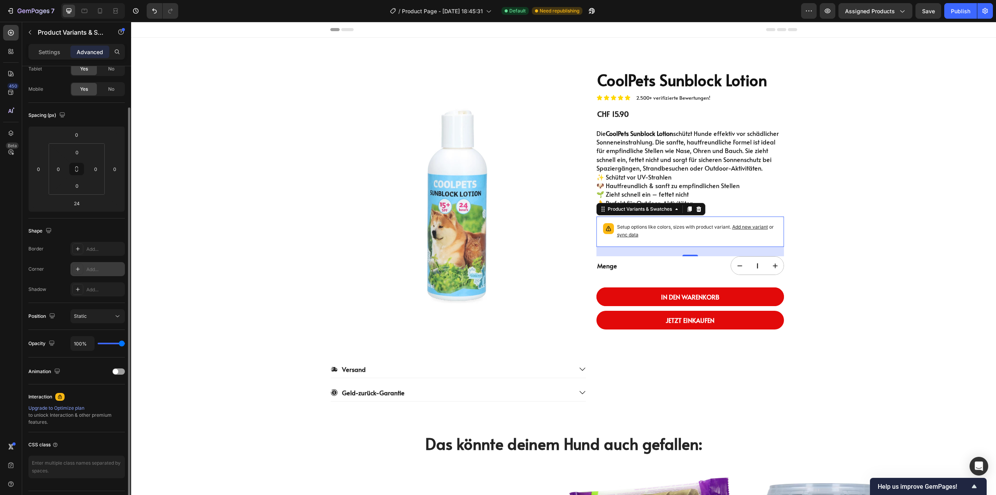
click at [100, 274] on div "Add..." at bounding box center [97, 269] width 54 height 14
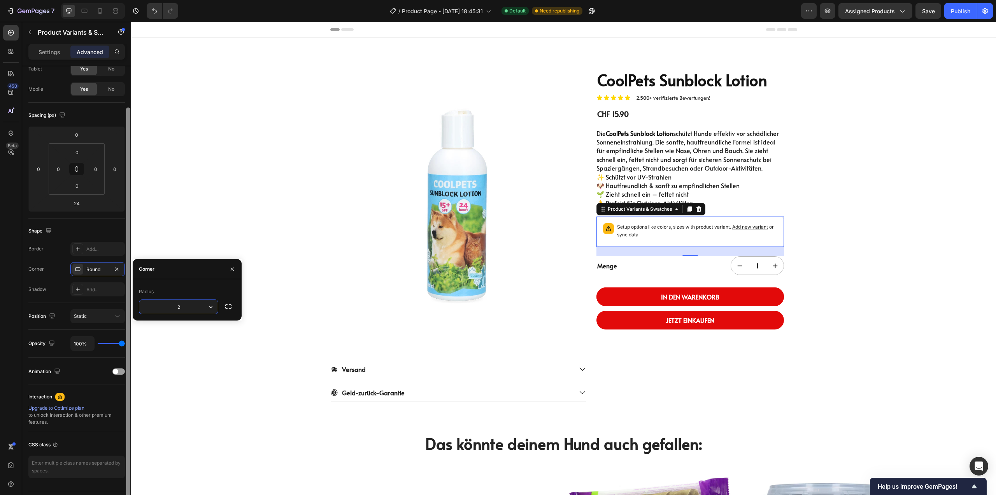
type input "20"
click at [64, 259] on div "Border Add... Corner Round Shadow Add..." at bounding box center [76, 269] width 97 height 54
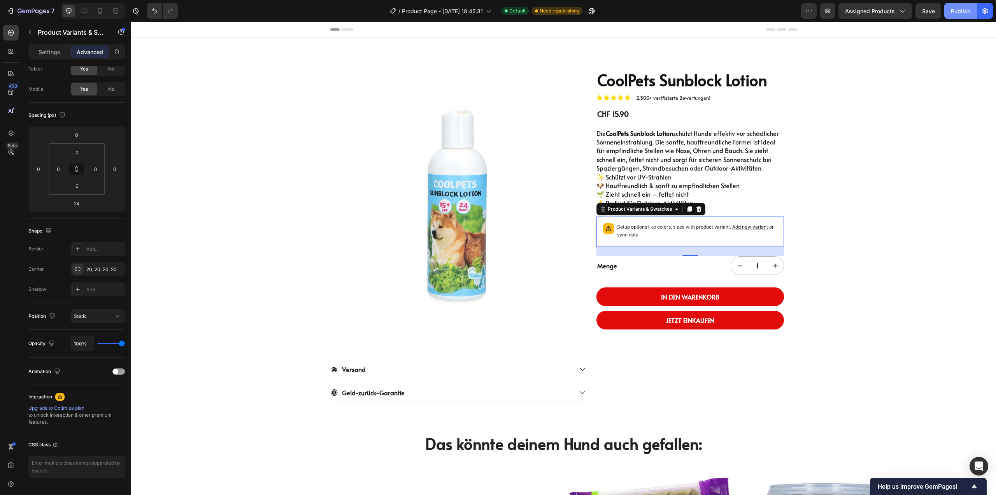
click at [958, 7] on div "Publish" at bounding box center [960, 11] width 19 height 8
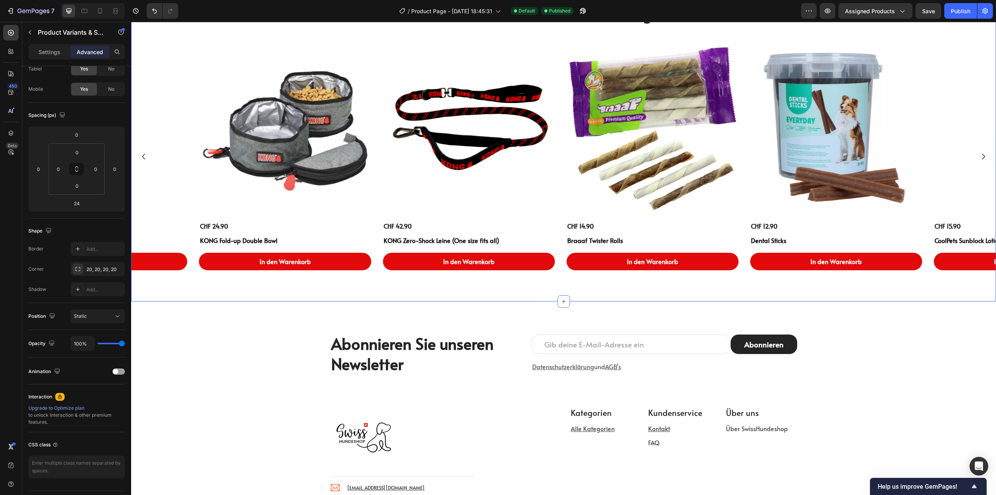
scroll to position [428, 0]
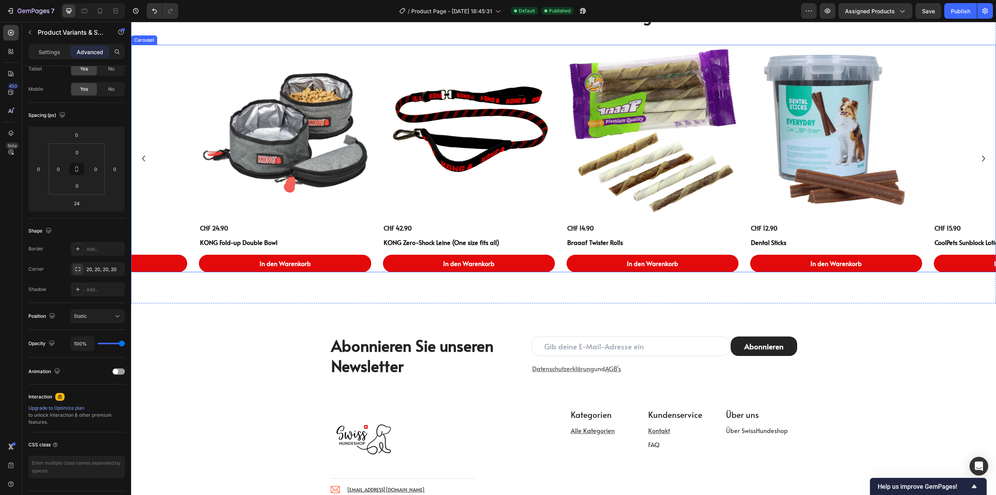
click at [560, 261] on div "Product Images CHF 12.90 Product Price Product Price Dental Sticks Product Titl…" at bounding box center [563, 159] width 865 height 228
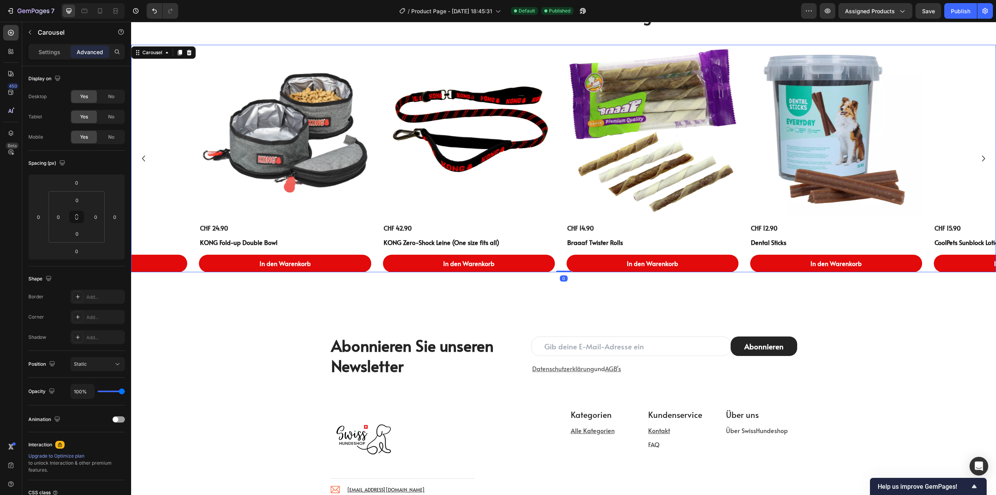
click at [560, 246] on div "Product Images CHF 12.90 Product Price Product Price Dental Sticks Product Titl…" at bounding box center [563, 159] width 865 height 228
click at [526, 241] on h1 "KONG Zero-Shock Leine (One size fits all)" at bounding box center [469, 242] width 172 height 10
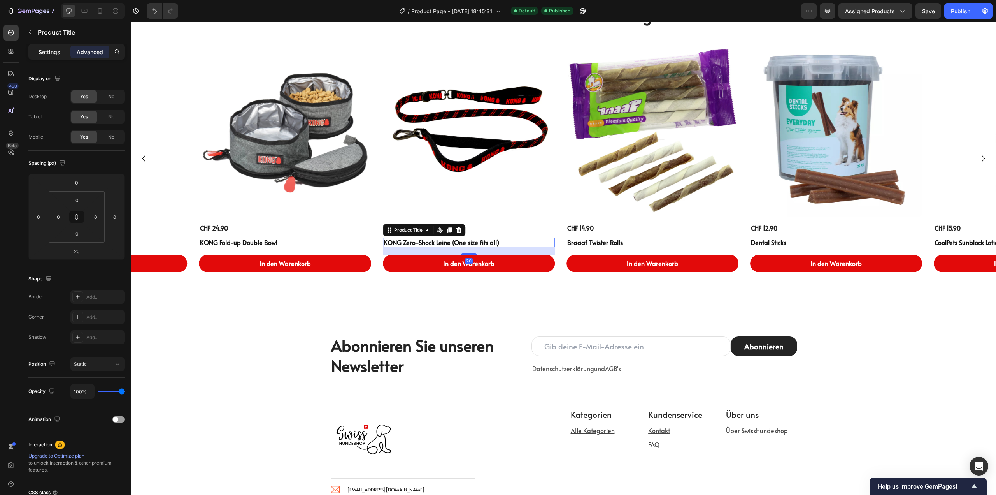
click at [49, 53] on p "Settings" at bounding box center [50, 52] width 22 height 8
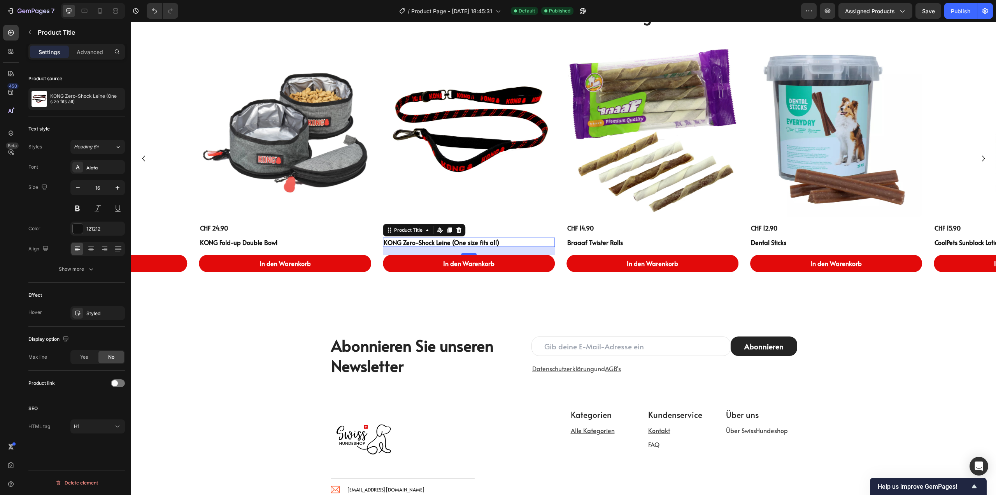
click at [118, 388] on div "Product link" at bounding box center [76, 383] width 97 height 12
click at [117, 386] on div at bounding box center [118, 383] width 14 height 8
click at [121, 385] on span at bounding box center [121, 383] width 6 height 6
click at [681, 146] on img at bounding box center [653, 131] width 172 height 172
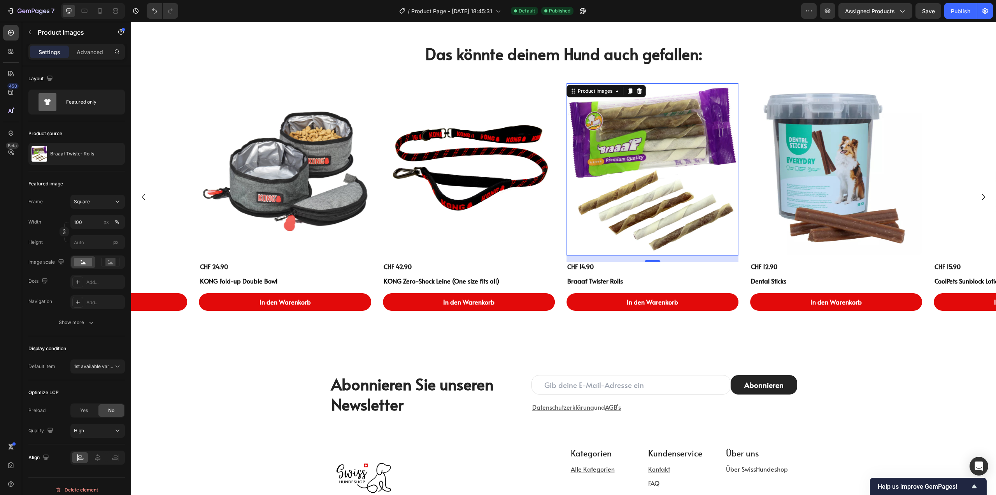
scroll to position [389, 0]
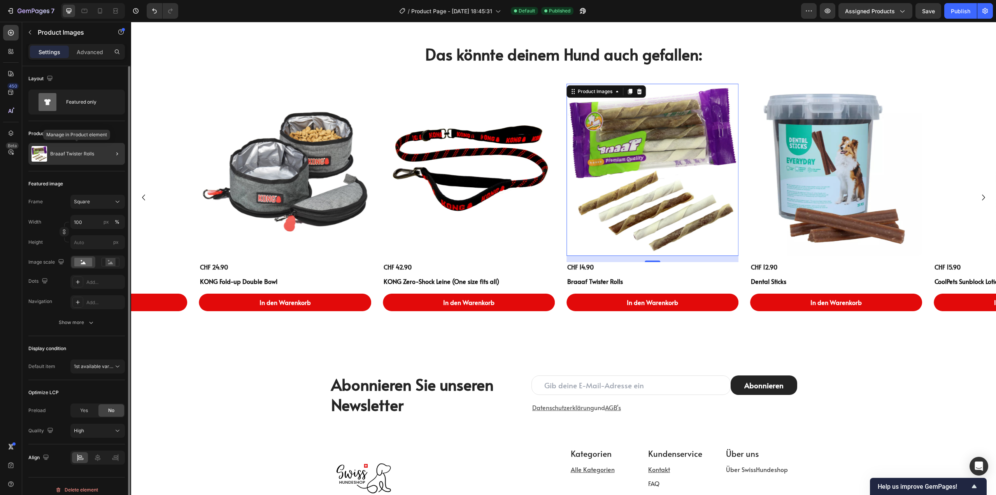
click at [69, 153] on p "Braaaf Twister Rolls" at bounding box center [72, 153] width 44 height 5
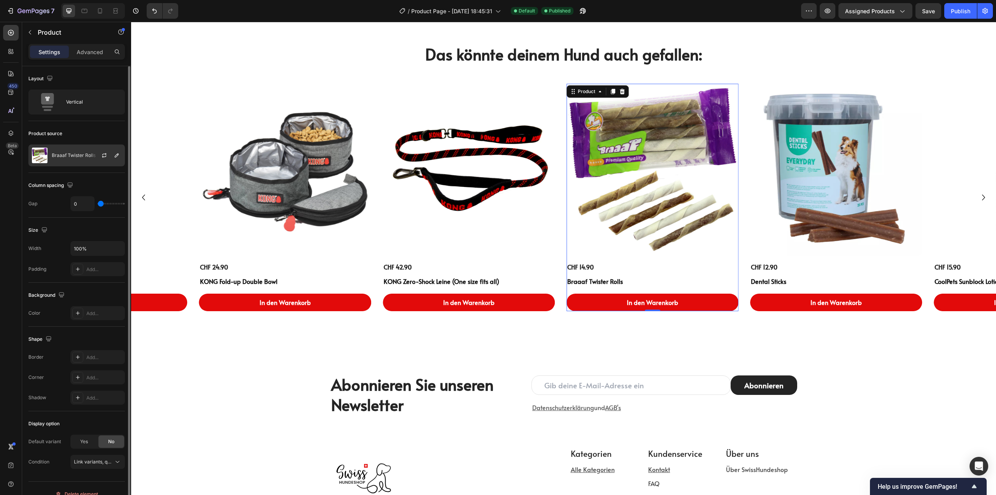
click at [59, 160] on div "Braaaf Twister Rolls" at bounding box center [76, 155] width 97 height 22
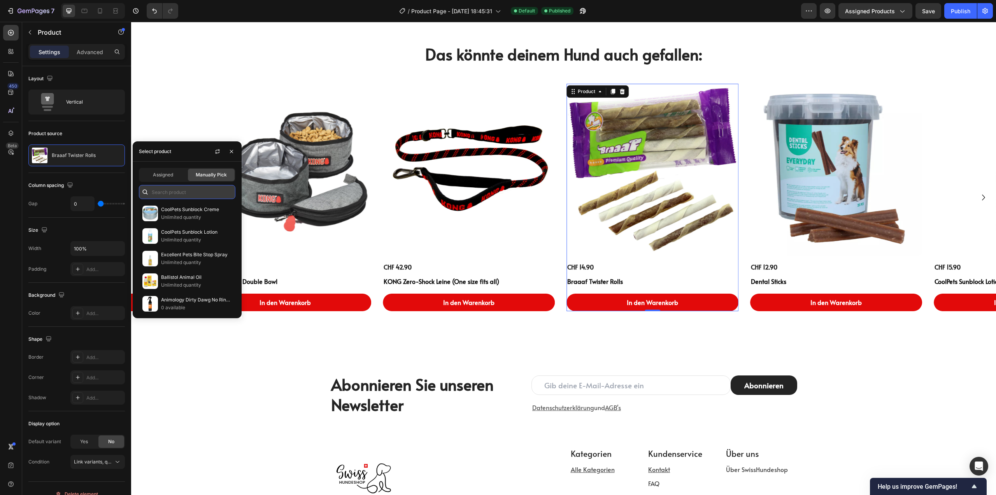
click at [177, 194] on input "text" at bounding box center [187, 192] width 97 height 14
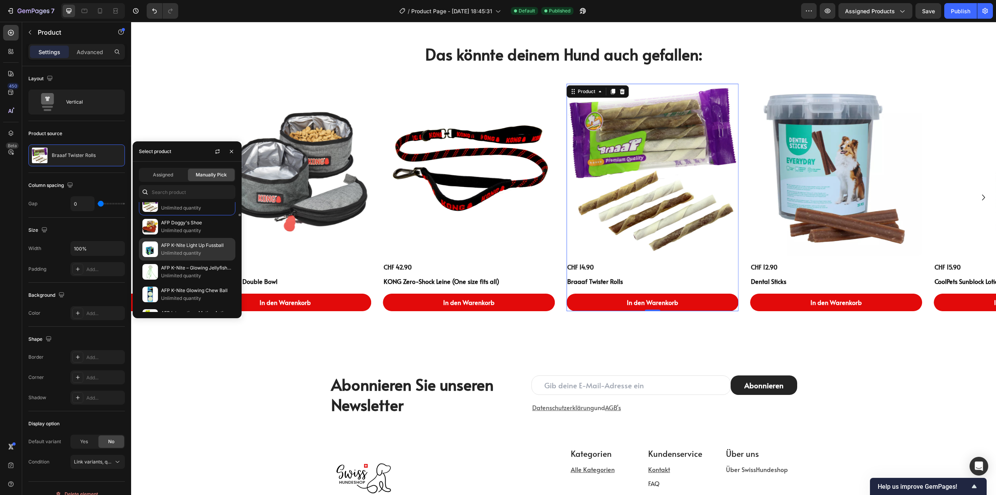
click at [180, 250] on p "Unlimited quantity" at bounding box center [196, 253] width 71 height 8
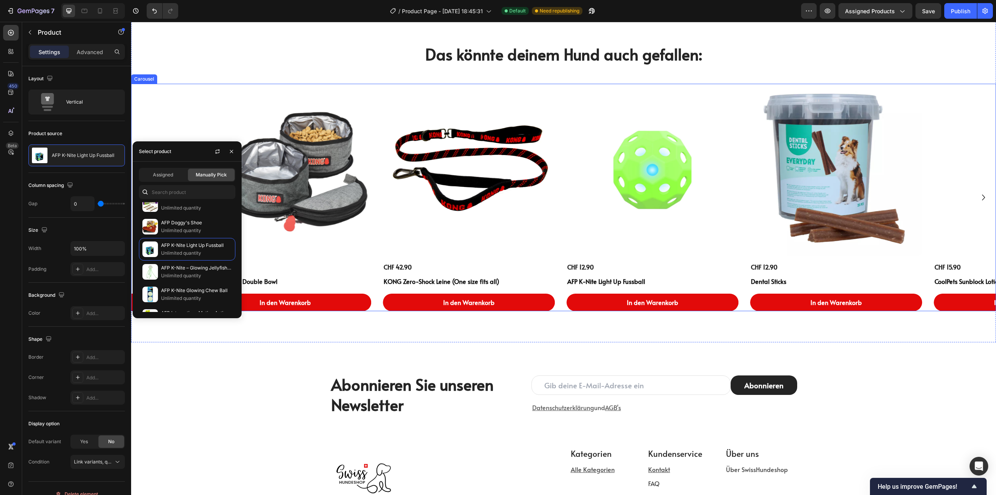
click at [978, 200] on icon "Carousel Next Arrow" at bounding box center [984, 197] width 12 height 12
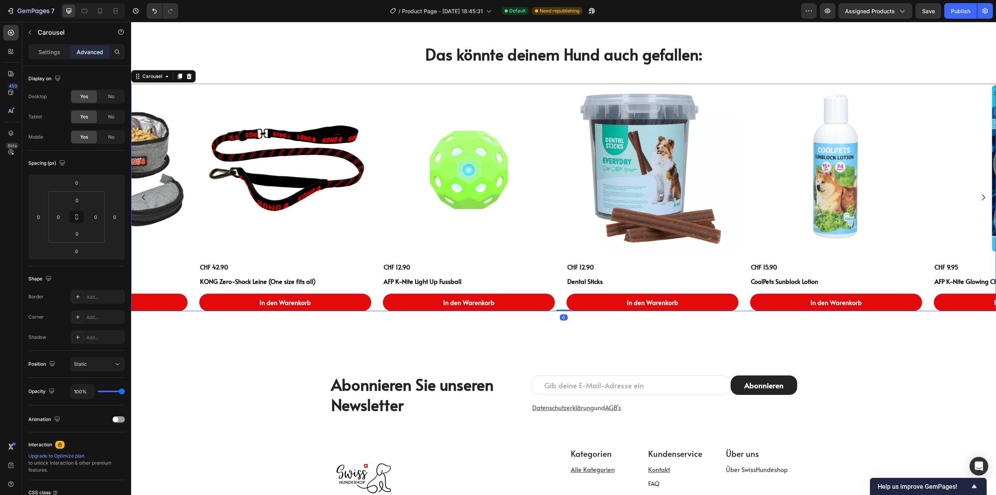
click at [978, 196] on icon "Carousel Next Arrow" at bounding box center [984, 197] width 12 height 12
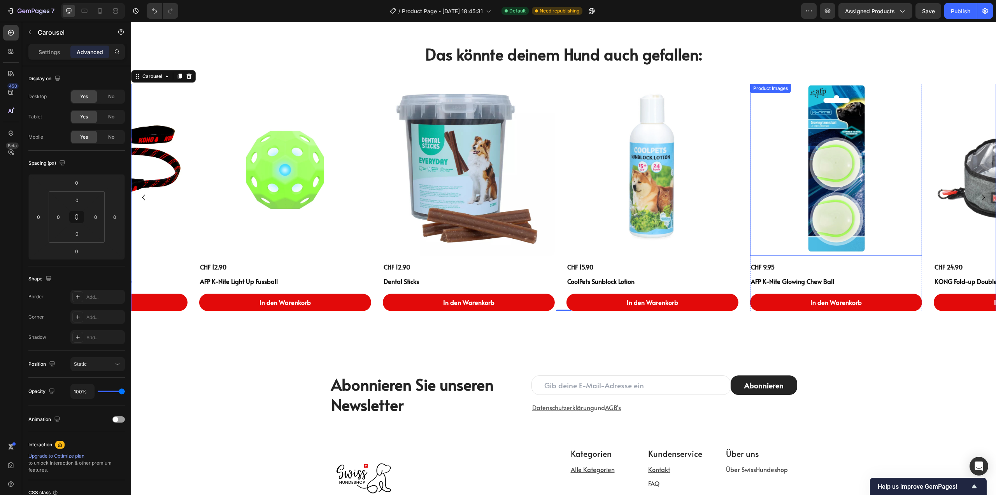
click at [825, 164] on img at bounding box center [836, 170] width 172 height 172
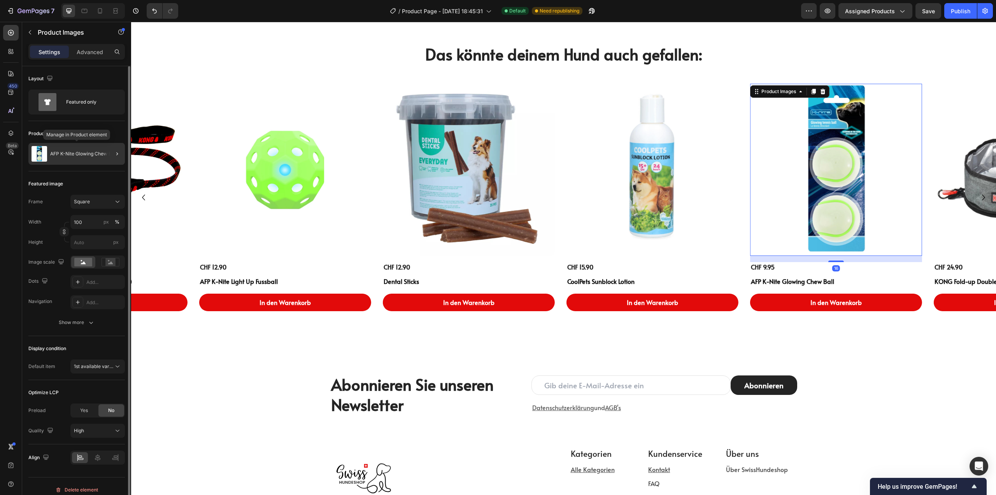
click at [83, 156] on div "AFP K-Nite Glowing Chew Ball" at bounding box center [76, 154] width 97 height 22
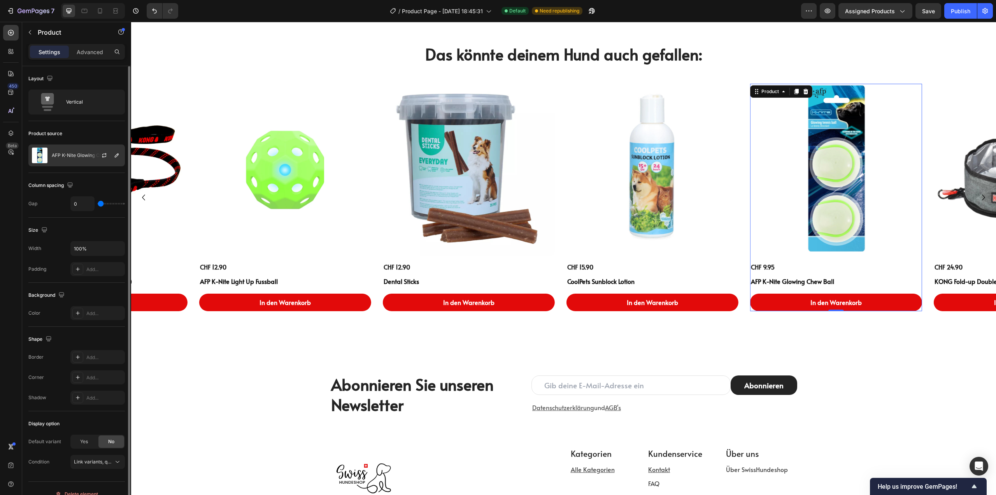
drag, startPoint x: 3, startPoint y: 133, endPoint x: 72, endPoint y: 152, distance: 71.8
click at [72, 152] on div "AFP K-Nite Glowing Chew Ball" at bounding box center [76, 155] width 97 height 22
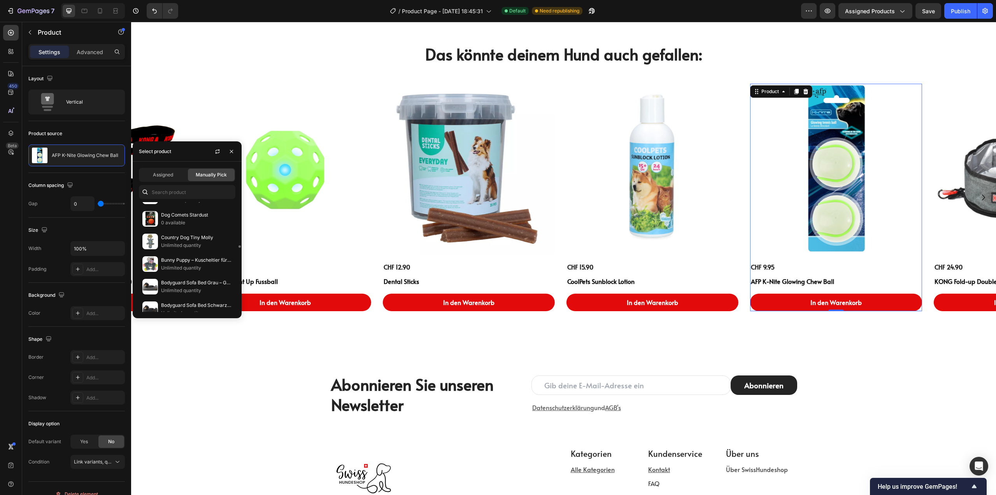
scroll to position [1829, 0]
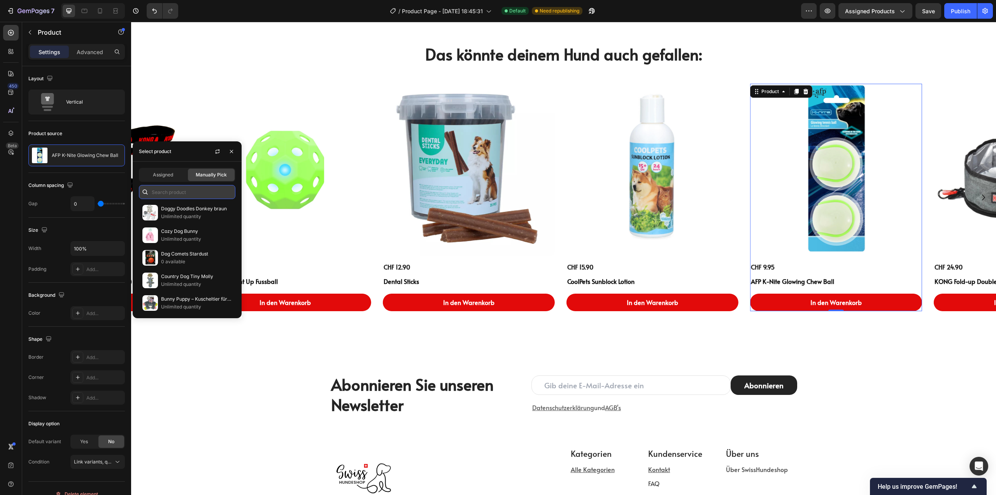
click at [178, 197] on input "text" at bounding box center [187, 192] width 97 height 14
type input "c"
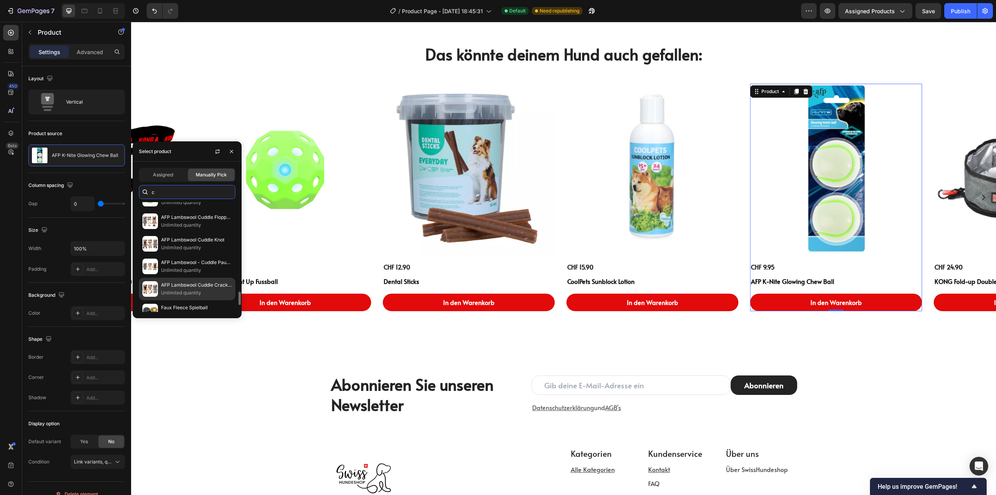
scroll to position [116, 0]
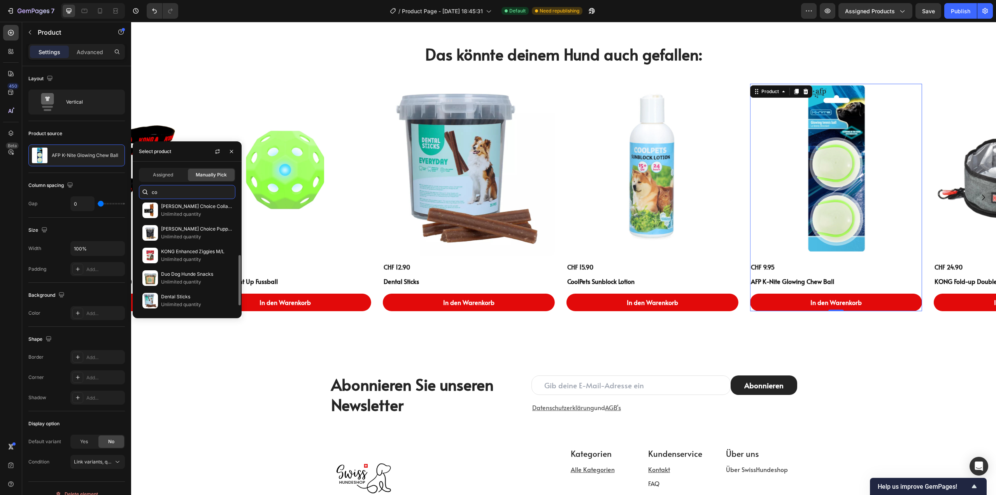
type input "com"
click at [181, 190] on input "com" at bounding box center [187, 192] width 97 height 14
drag, startPoint x: 179, startPoint y: 192, endPoint x: 135, endPoint y: 192, distance: 44.0
click at [135, 192] on div "com" at bounding box center [187, 192] width 109 height 14
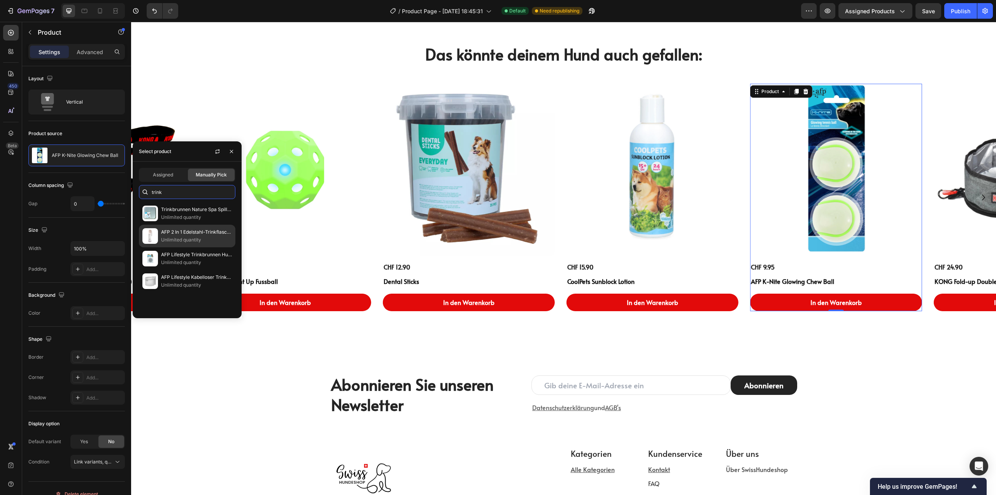
type input "trink"
click at [180, 241] on p "Unlimited quantity" at bounding box center [196, 240] width 71 height 8
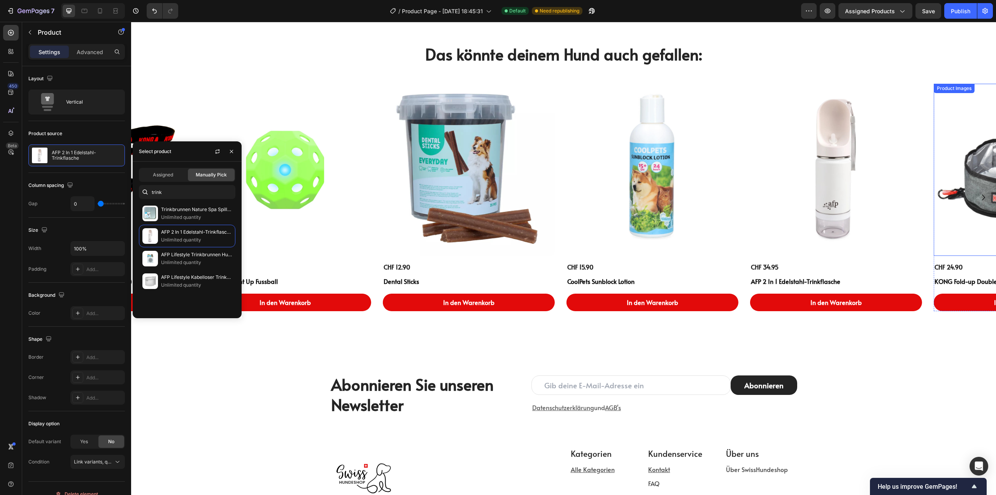
click at [978, 197] on icon "Carousel Next Arrow" at bounding box center [984, 197] width 12 height 12
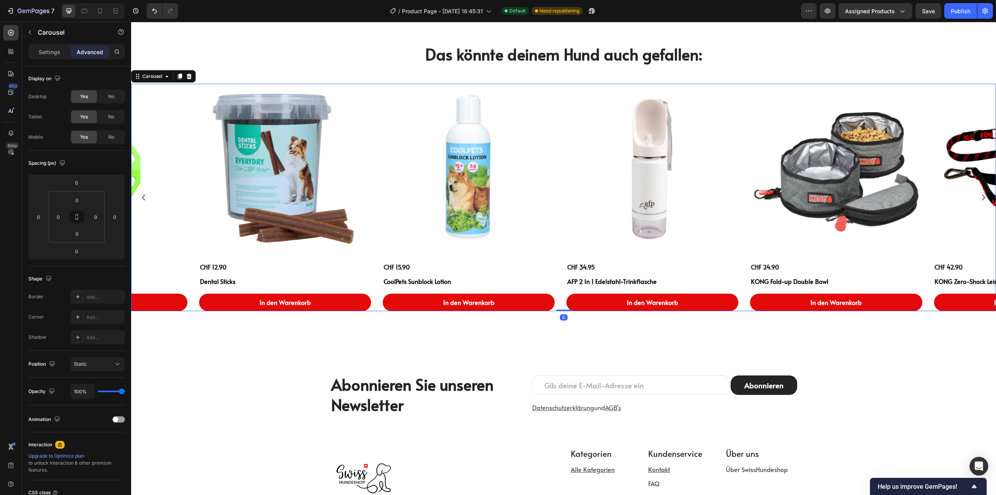
click at [978, 197] on icon "Carousel Next Arrow" at bounding box center [984, 197] width 12 height 12
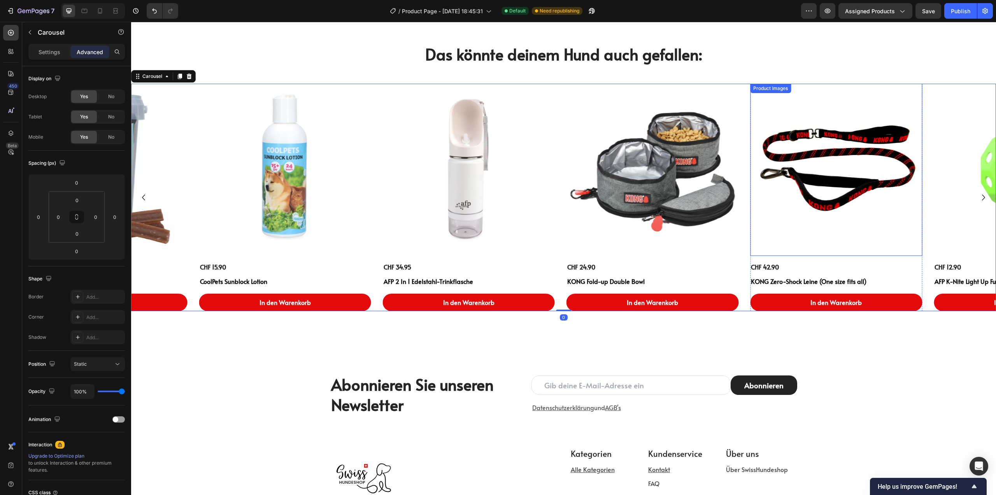
click at [806, 187] on img at bounding box center [836, 170] width 172 height 172
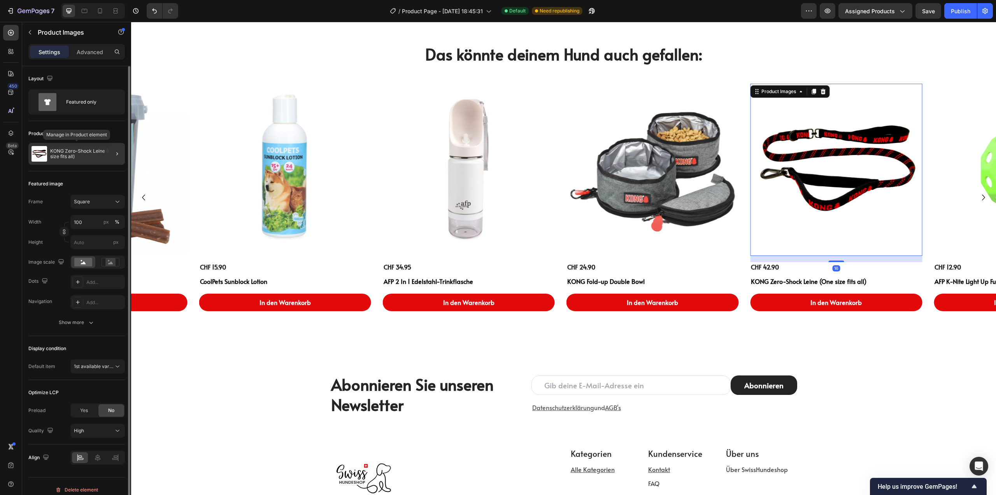
click at [58, 153] on p "KONG Zero-Shock Leine (One size fits all)" at bounding box center [86, 153] width 72 height 11
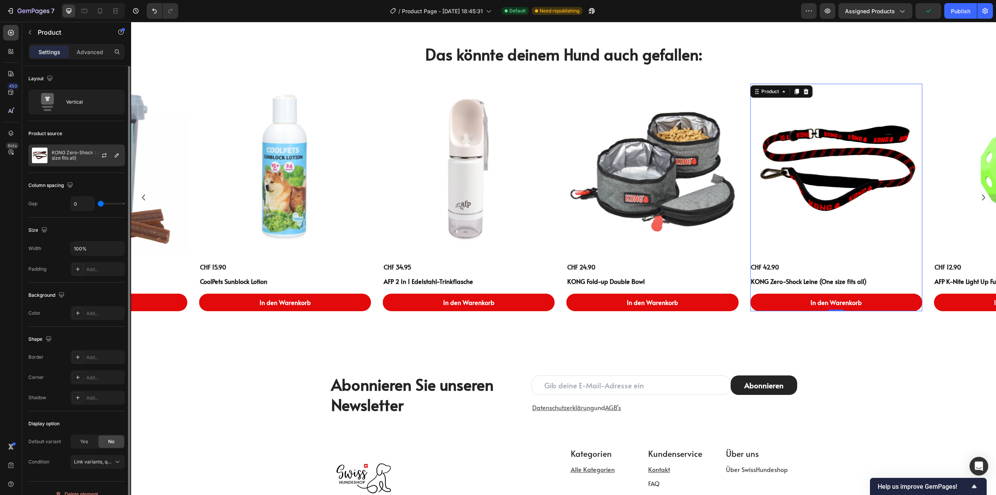
click at [77, 156] on p "KONG Zero-Shock Leine (One size fits all)" at bounding box center [87, 155] width 70 height 11
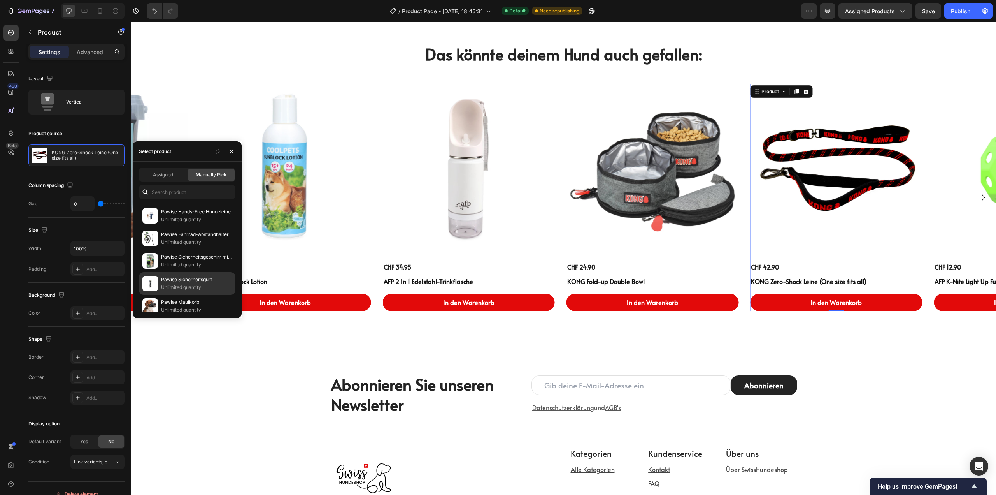
scroll to position [3620, 0]
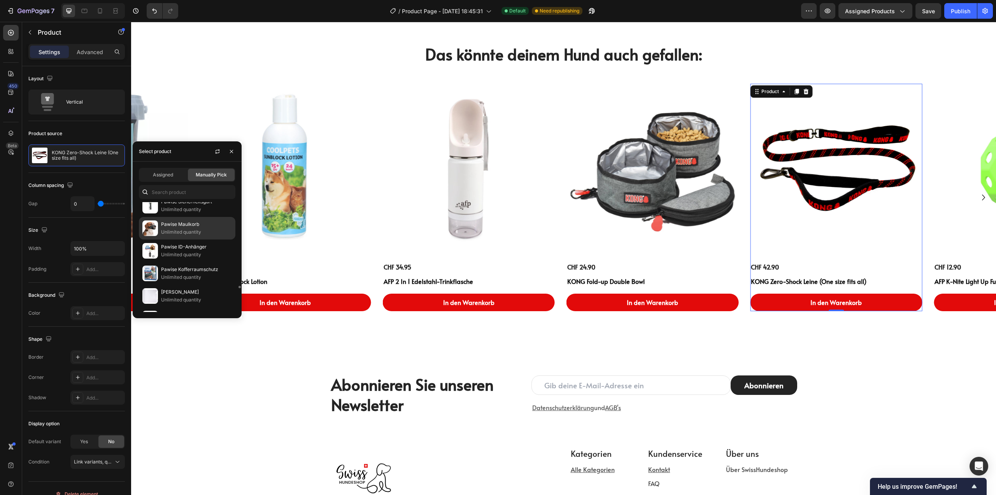
click at [183, 227] on p "Pawise Maulkorb" at bounding box center [196, 224] width 71 height 8
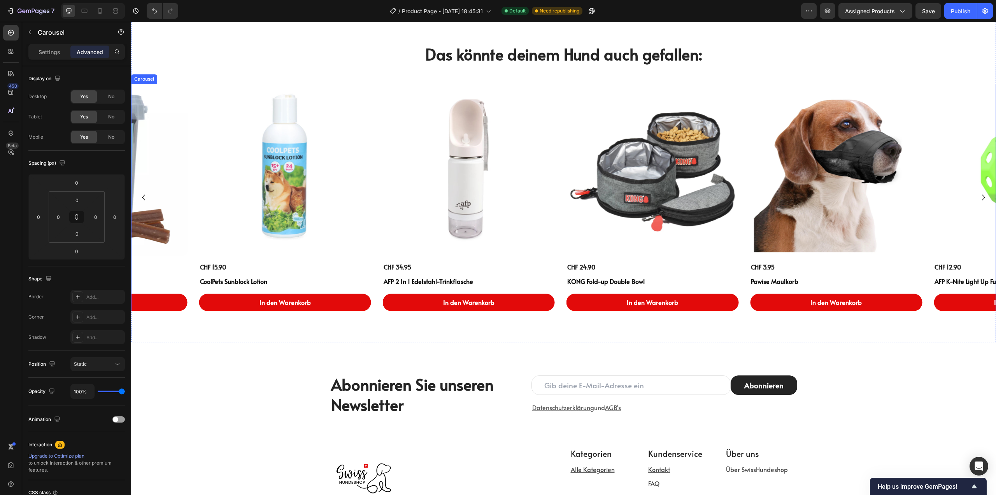
click at [982, 198] on icon "Carousel Next Arrow" at bounding box center [983, 197] width 3 height 6
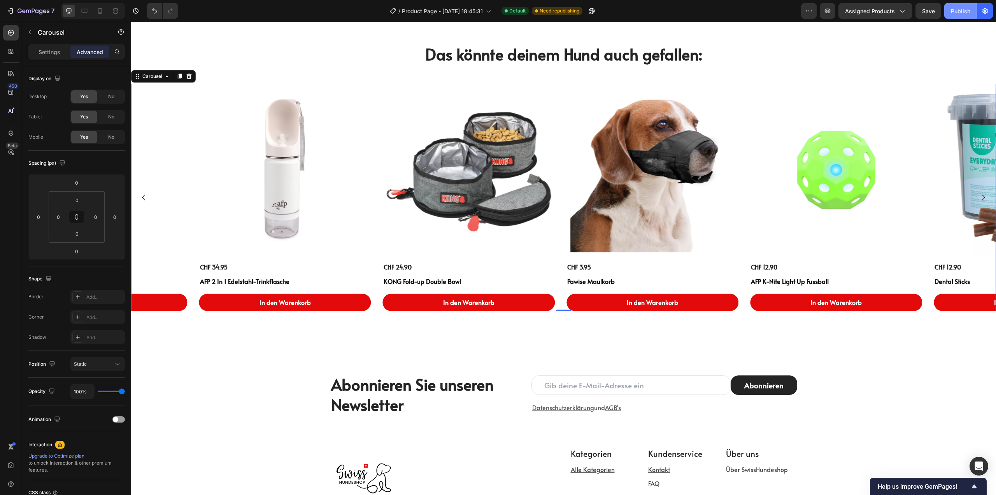
click at [960, 6] on button "Publish" at bounding box center [961, 11] width 33 height 16
click at [98, 13] on icon at bounding box center [100, 10] width 4 height 5
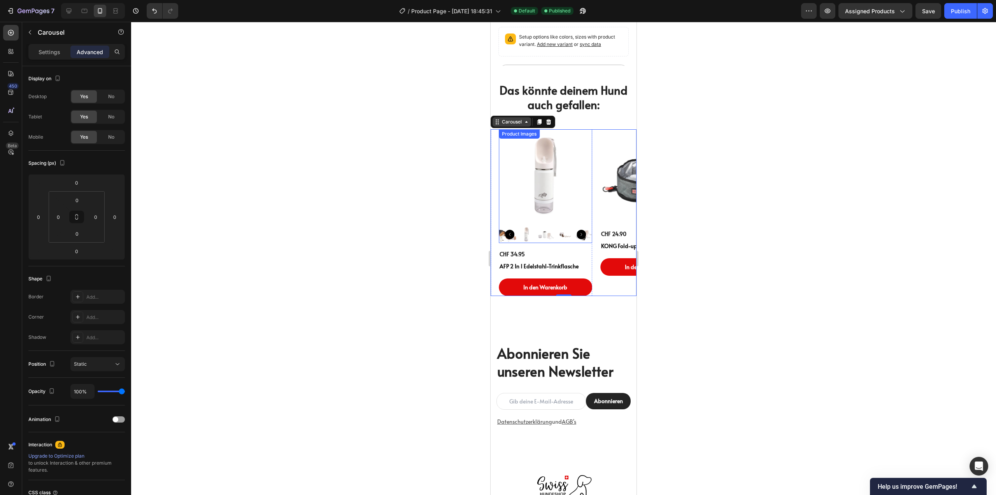
scroll to position [260, 0]
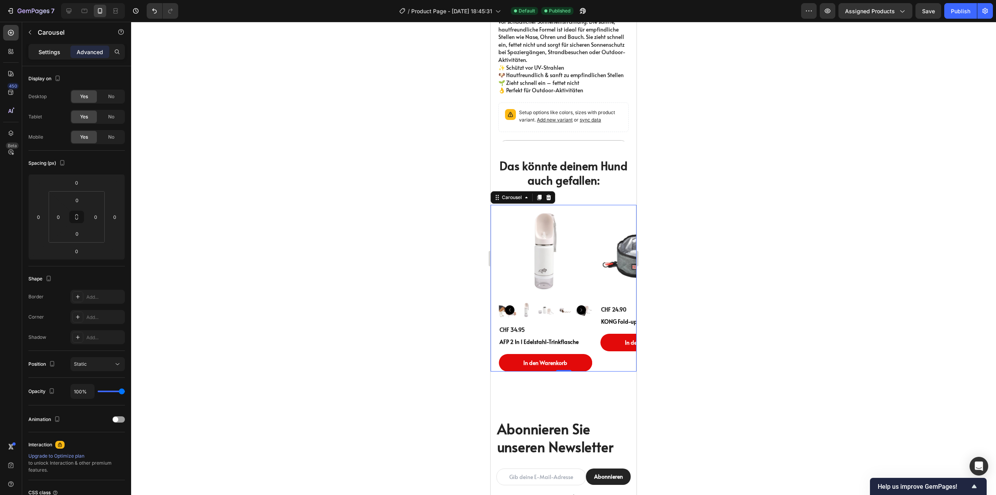
click at [49, 55] on p "Settings" at bounding box center [50, 52] width 22 height 8
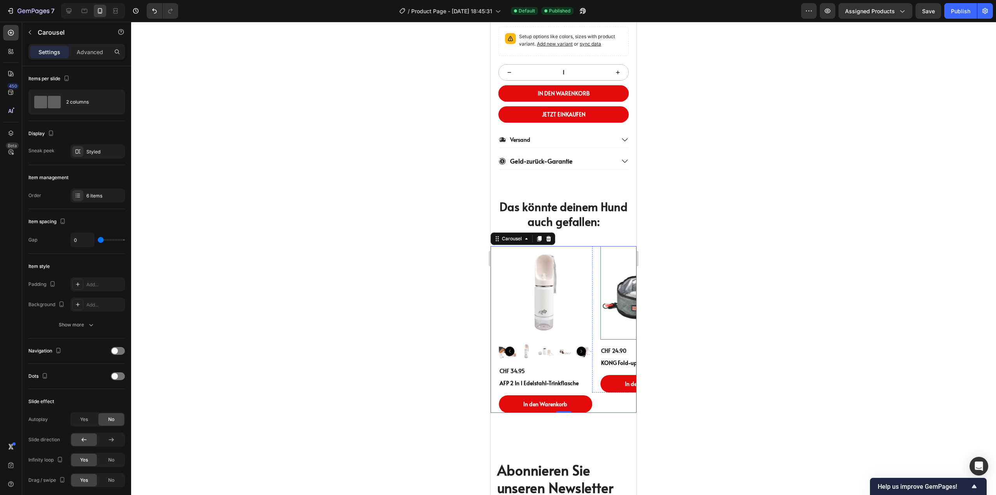
scroll to position [377, 0]
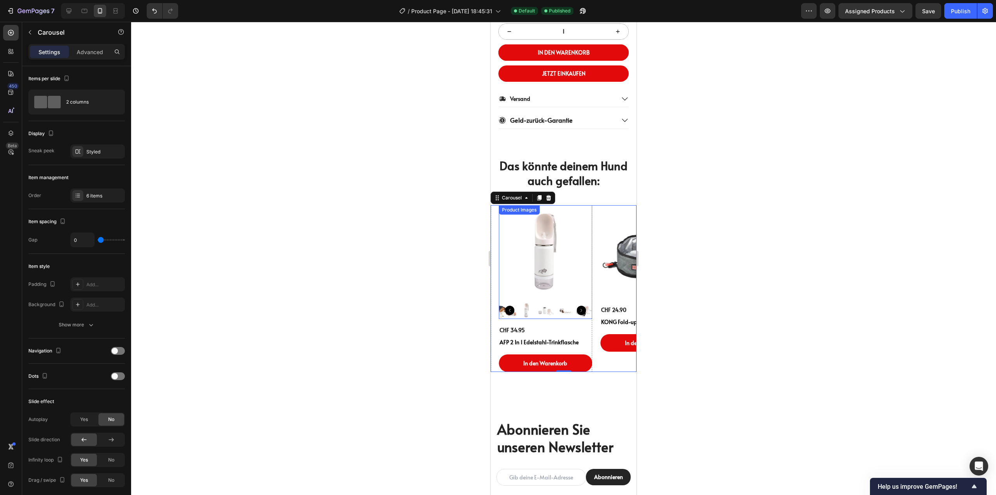
click at [559, 267] on img at bounding box center [545, 251] width 93 height 93
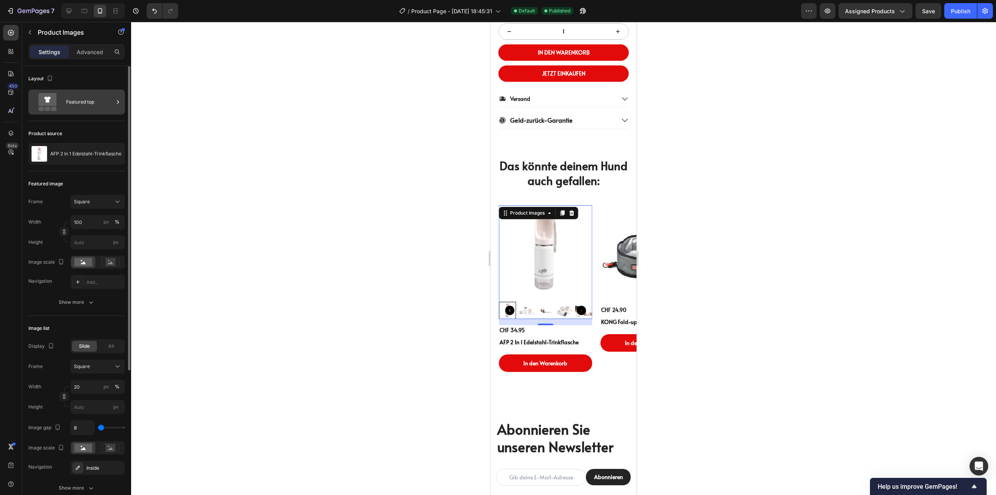
click at [62, 106] on icon at bounding box center [47, 102] width 31 height 18
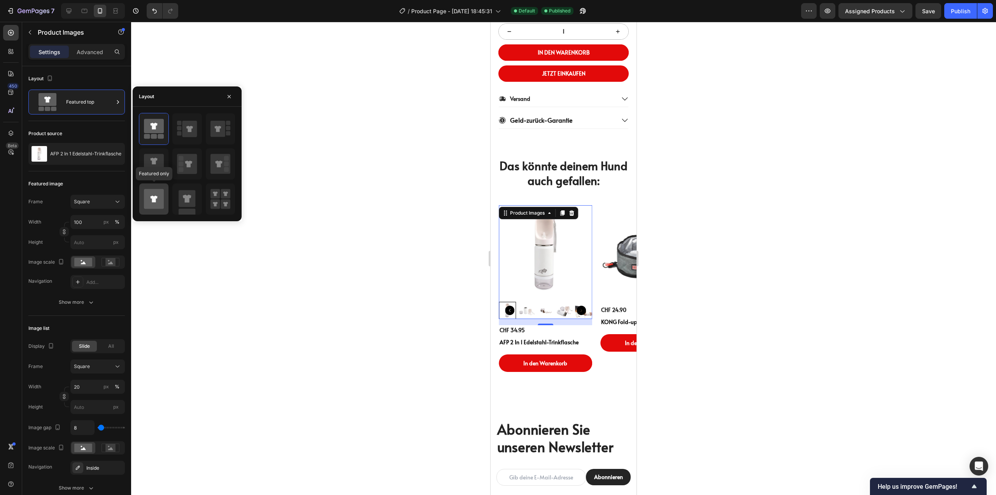
click at [157, 197] on icon at bounding box center [153, 198] width 7 height 7
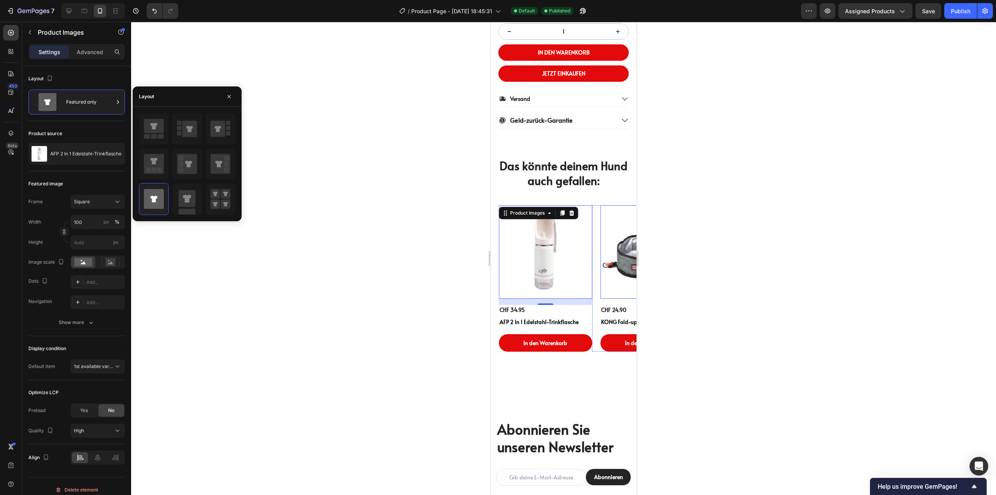
click at [618, 264] on img at bounding box center [647, 251] width 93 height 93
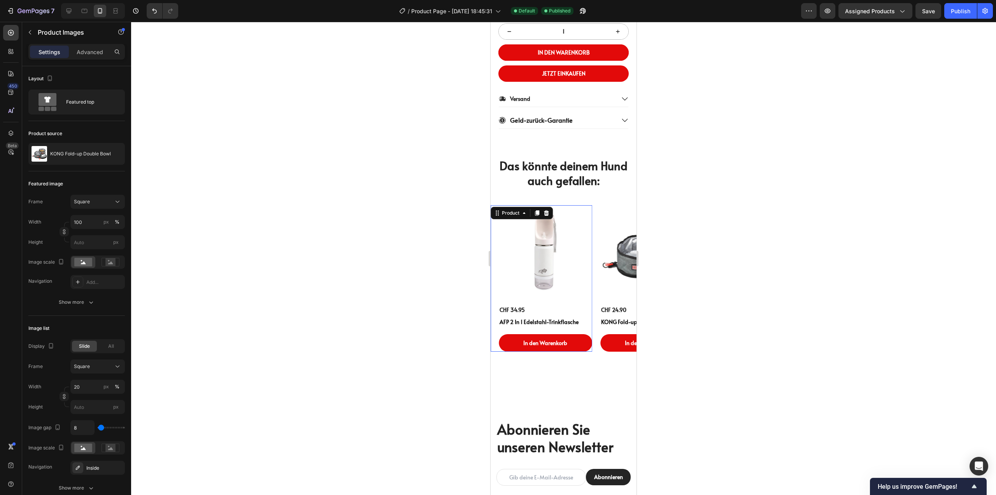
click at [495, 311] on div "Product Images CHF 34.95 Product Price Product Price AFP 2 In 1 Edelstahl-Trink…" at bounding box center [542, 278] width 102 height 146
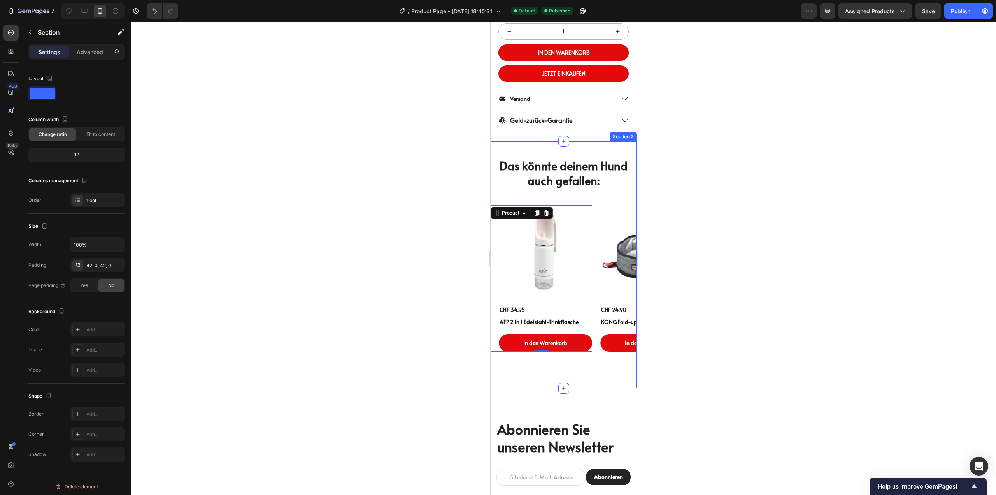
click at [593, 207] on div "Das könnte deinem Hund auch gefallen: Heading Product Images CHF 12.90 Product …" at bounding box center [564, 265] width 146 height 214
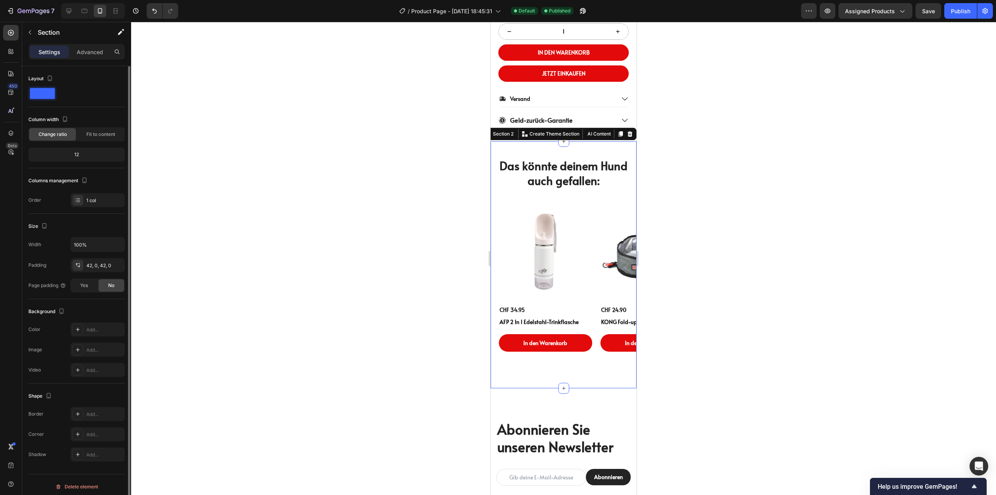
scroll to position [4, 0]
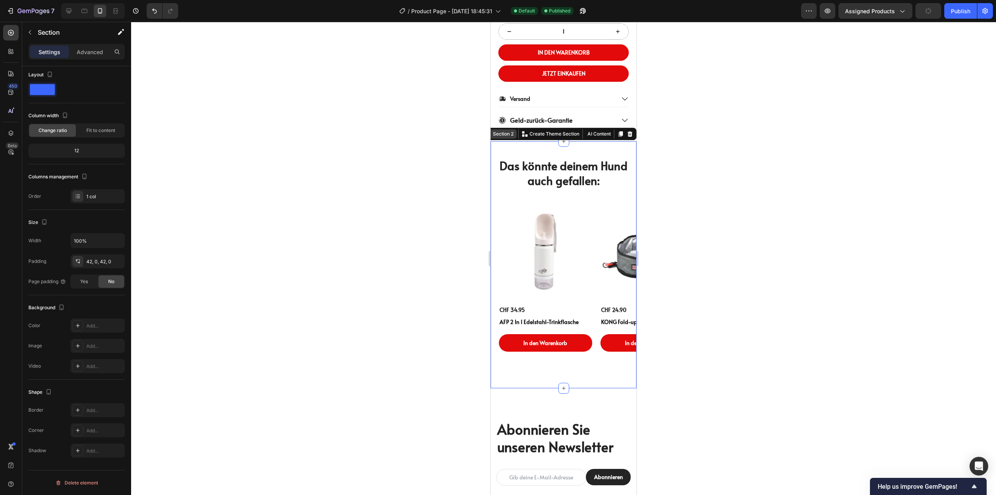
click at [499, 137] on div "Section 2" at bounding box center [504, 133] width 24 height 7
click at [155, 11] on icon "Undo/Redo" at bounding box center [155, 11] width 8 height 8
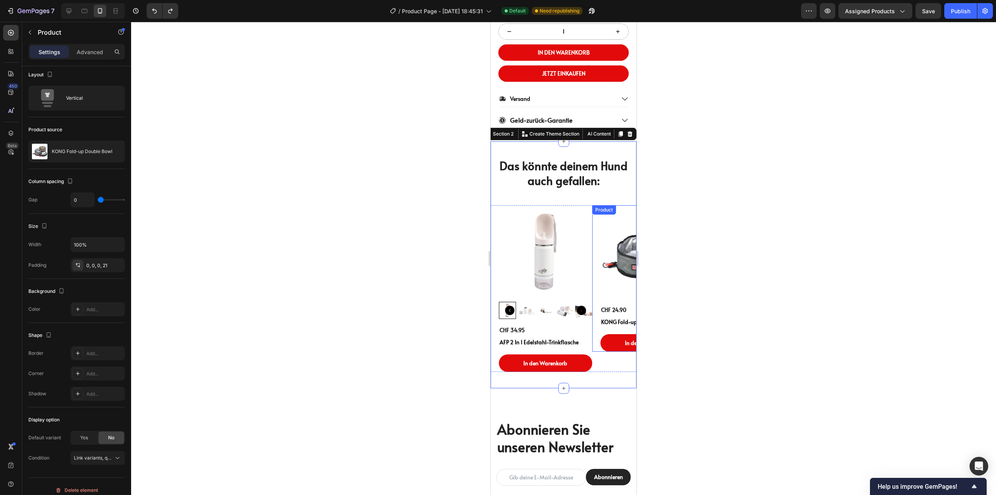
click at [594, 276] on div "Product Images CHF 24.90 Product Price Product Price KONG Fold-up Double Bowl P…" at bounding box center [643, 278] width 102 height 146
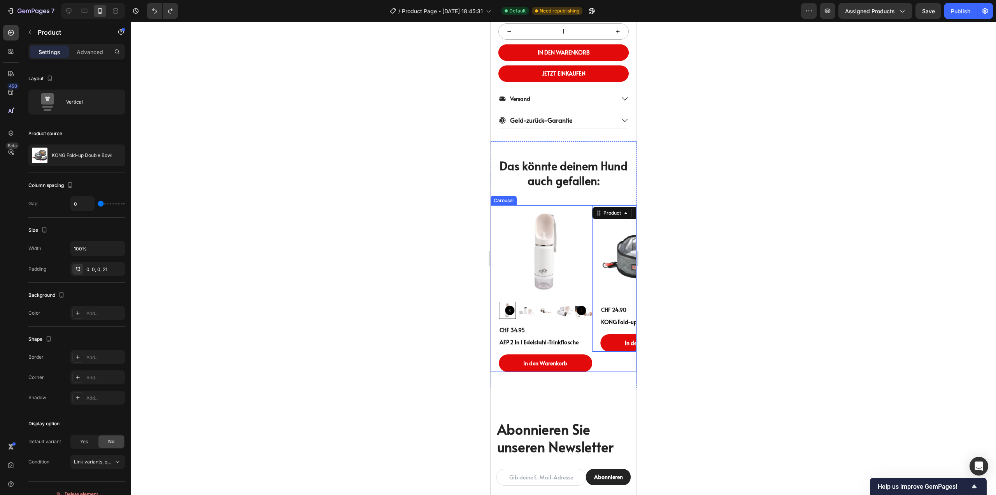
click at [601, 369] on div "Product Images CHF 24.90 Product Price Product Price KONG Fold-up Double Bowl P…" at bounding box center [643, 288] width 102 height 167
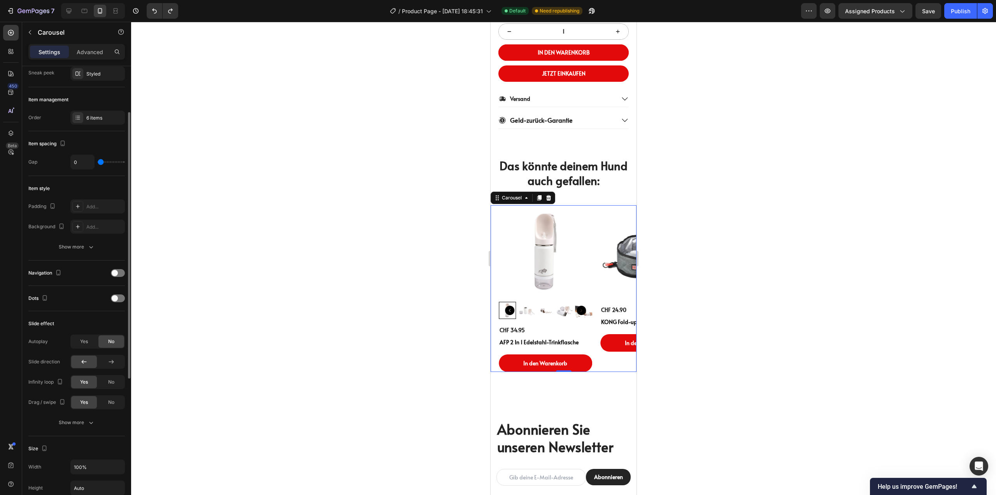
scroll to position [156, 0]
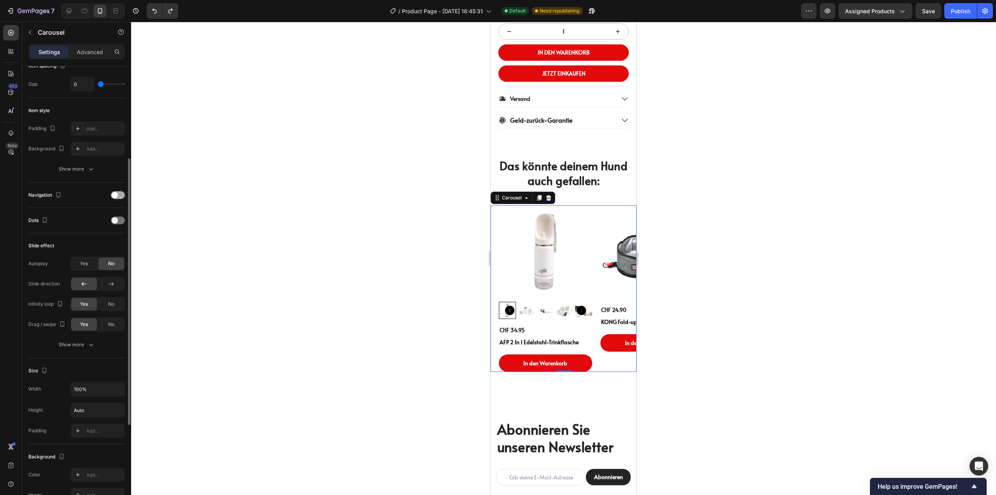
click at [116, 194] on span at bounding box center [115, 195] width 6 height 6
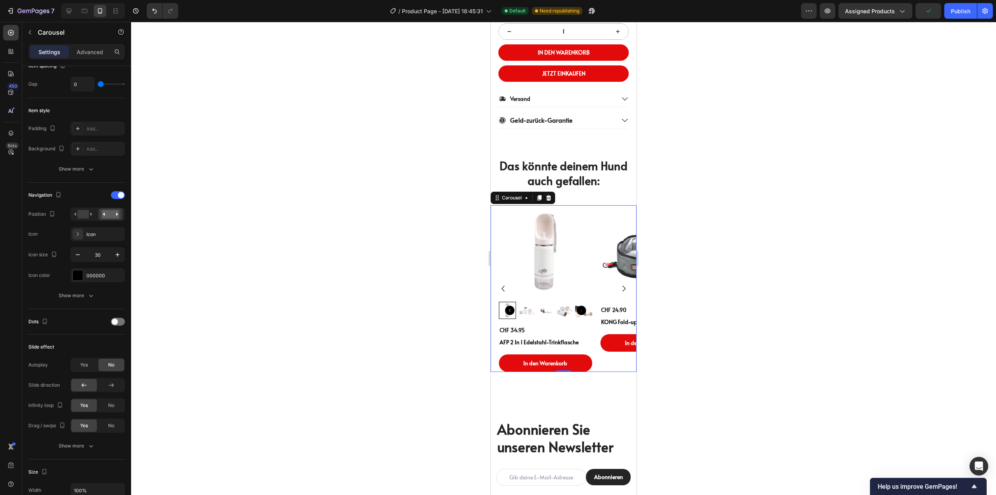
click at [618, 294] on icon "Carousel Next Arrow" at bounding box center [624, 289] width 12 height 12
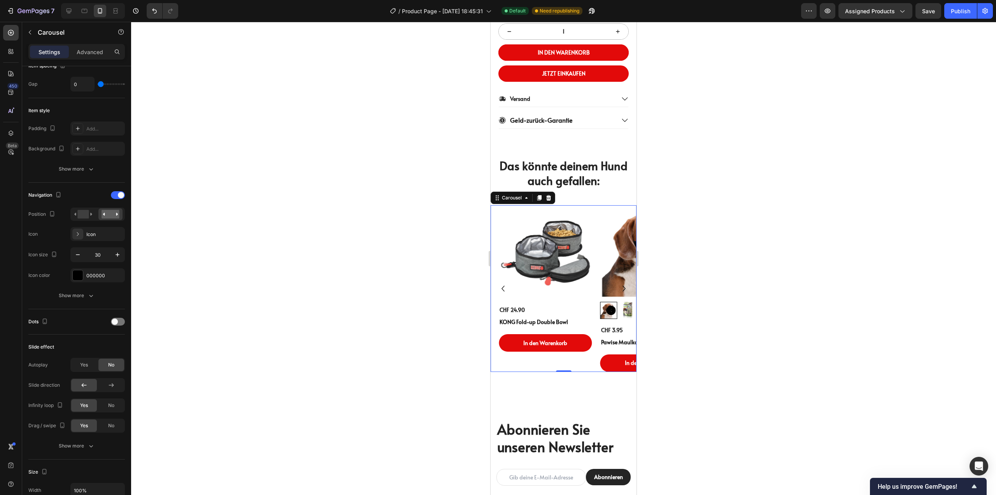
click at [502, 291] on icon "Carousel Back Arrow" at bounding box center [503, 288] width 3 height 6
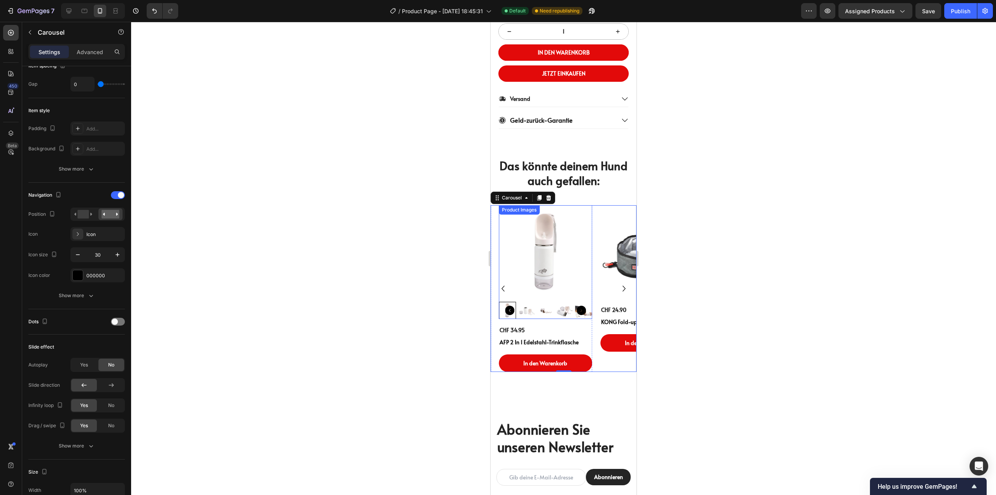
click at [547, 270] on img at bounding box center [545, 251] width 93 height 93
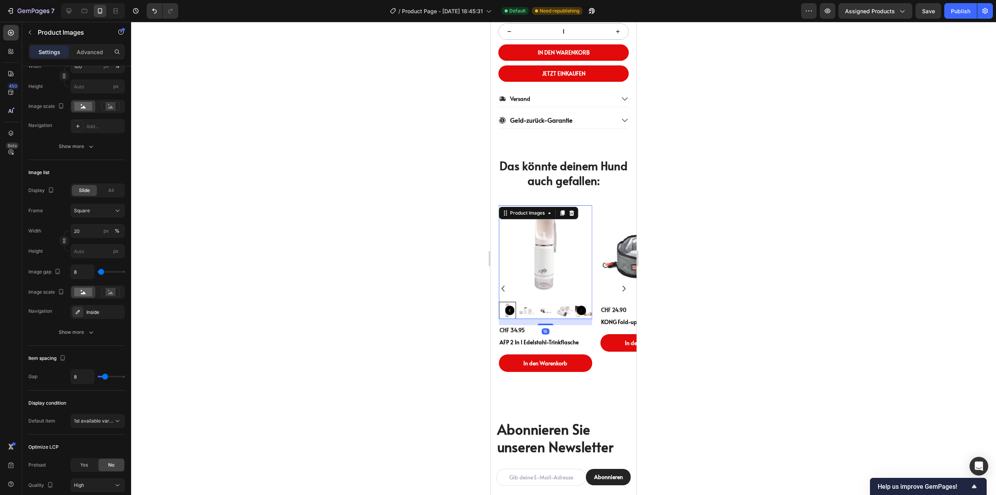
scroll to position [0, 0]
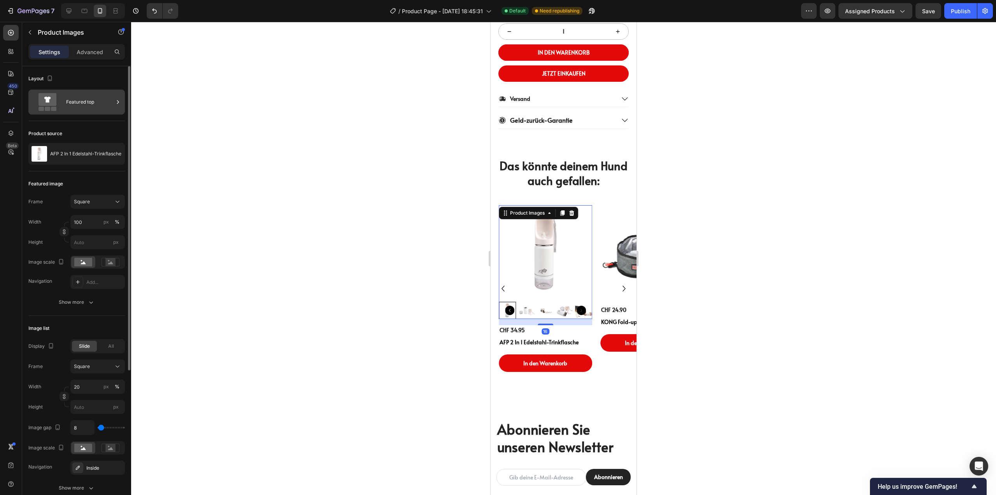
click at [86, 103] on div "Featured top" at bounding box center [89, 102] width 47 height 18
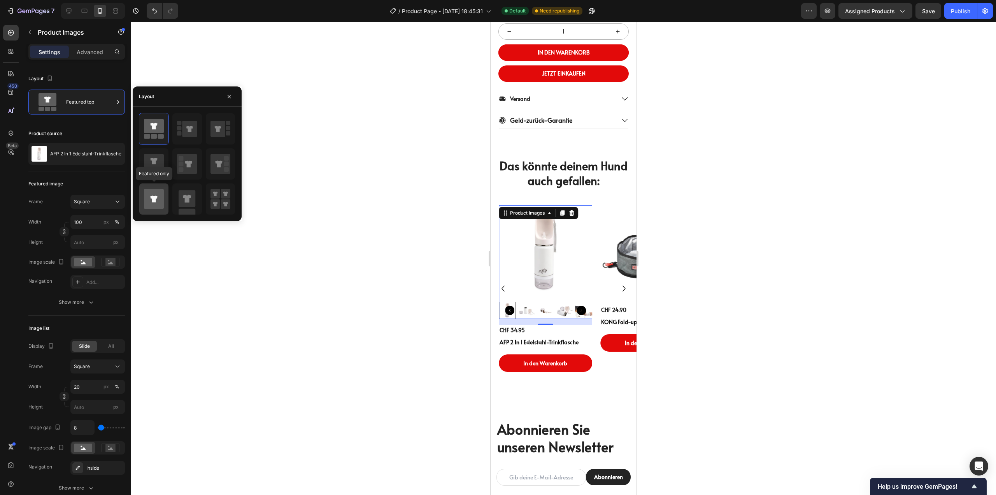
click at [158, 202] on icon at bounding box center [154, 199] width 20 height 20
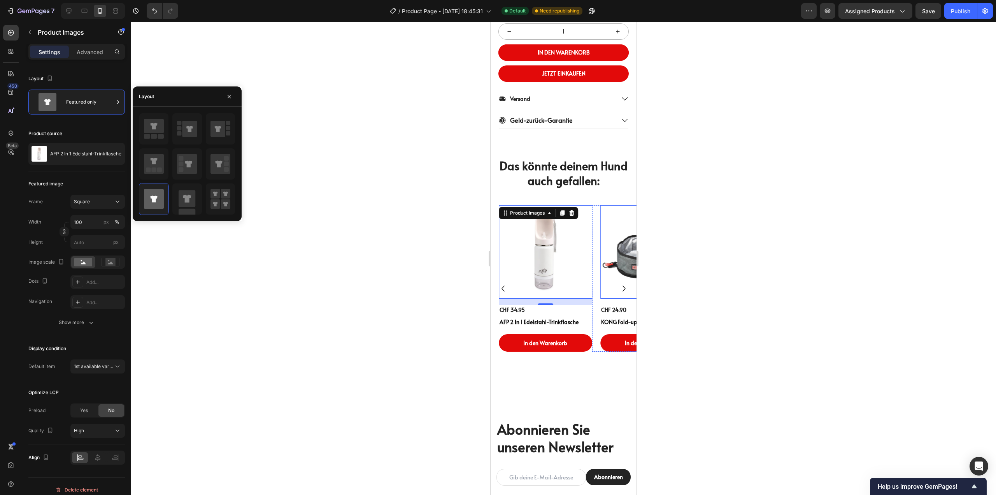
click at [618, 294] on icon "Carousel Next Arrow" at bounding box center [624, 289] width 12 height 12
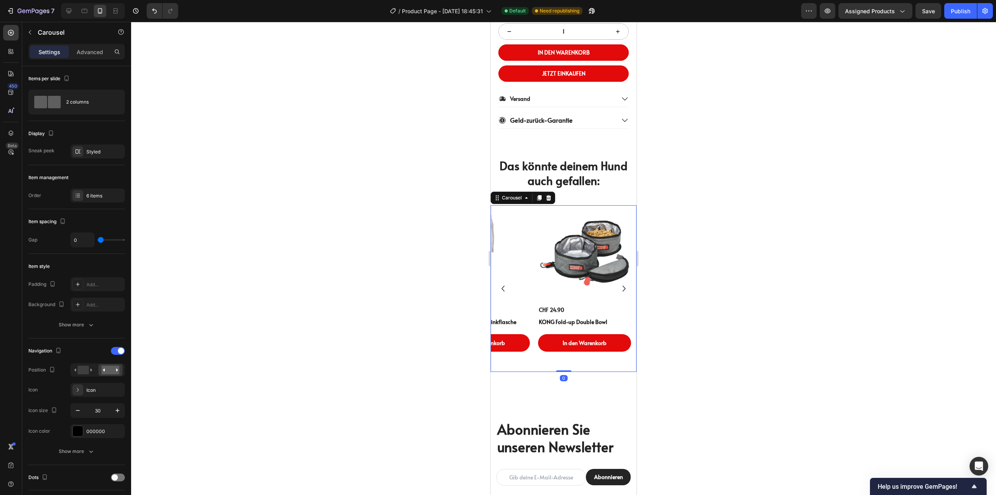
click at [619, 294] on icon "Carousel Next Arrow" at bounding box center [624, 289] width 12 height 12
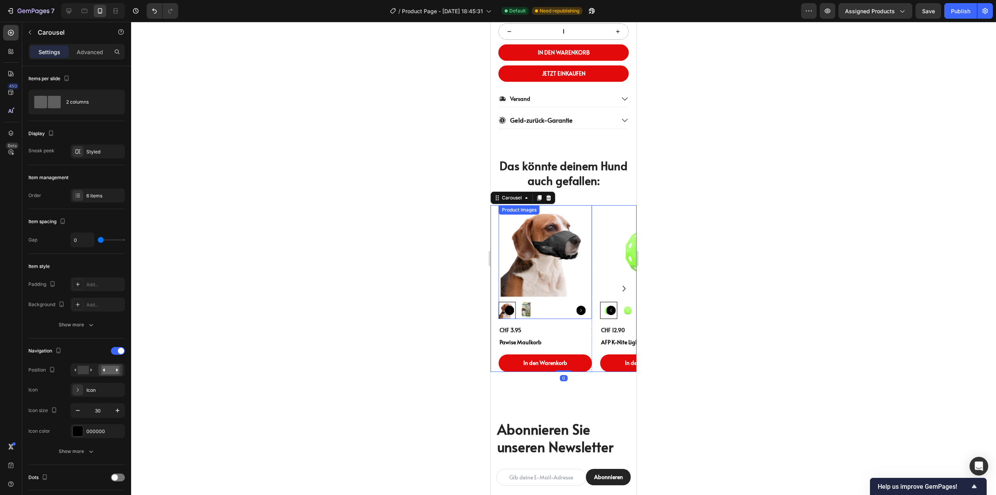
click at [539, 252] on img at bounding box center [545, 251] width 93 height 93
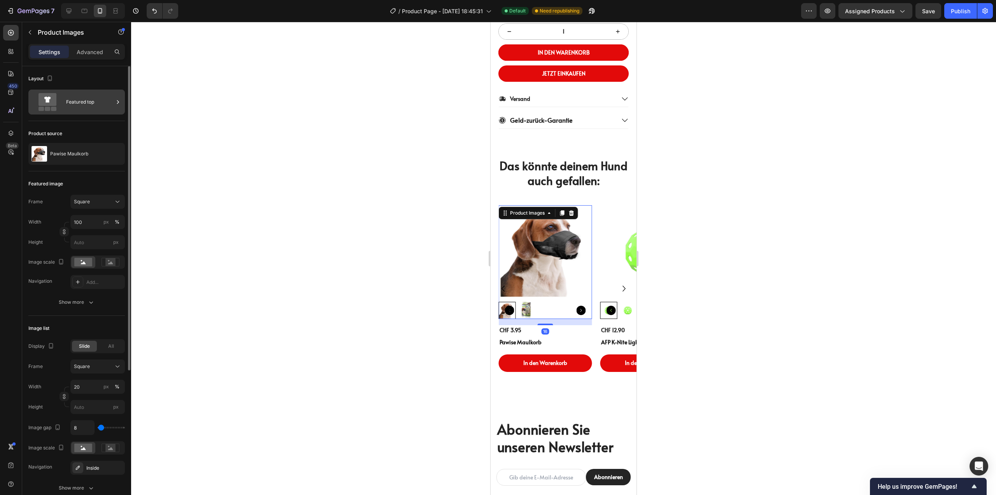
click at [61, 100] on icon at bounding box center [47, 102] width 31 height 18
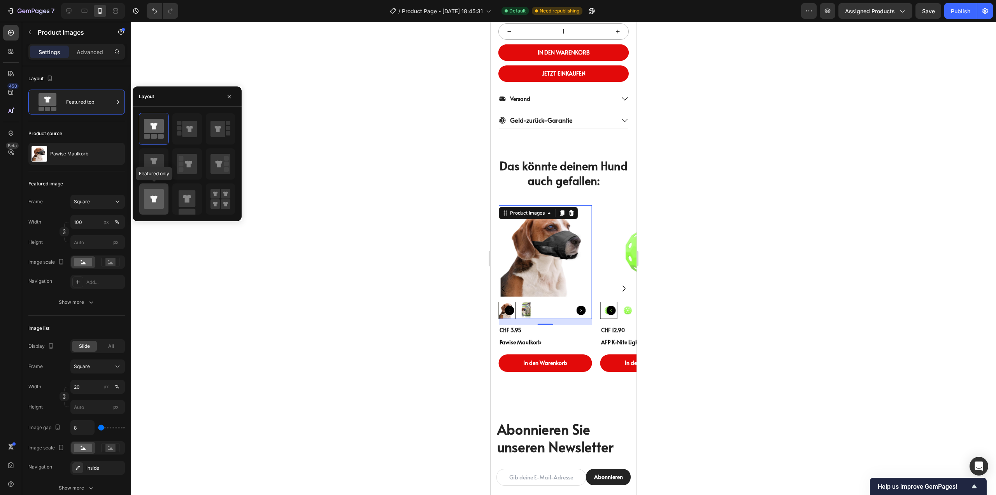
click at [158, 198] on icon at bounding box center [154, 199] width 20 height 20
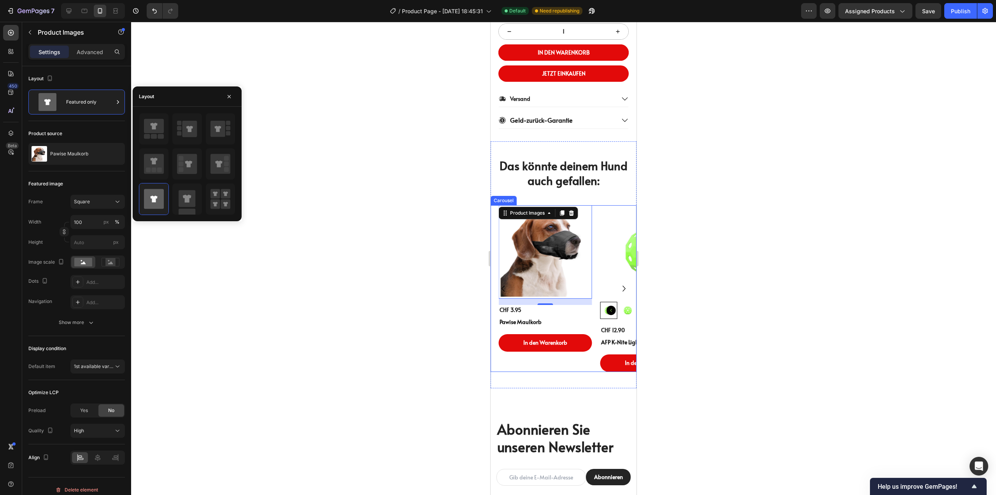
click at [621, 294] on icon "Carousel Next Arrow" at bounding box center [624, 289] width 12 height 12
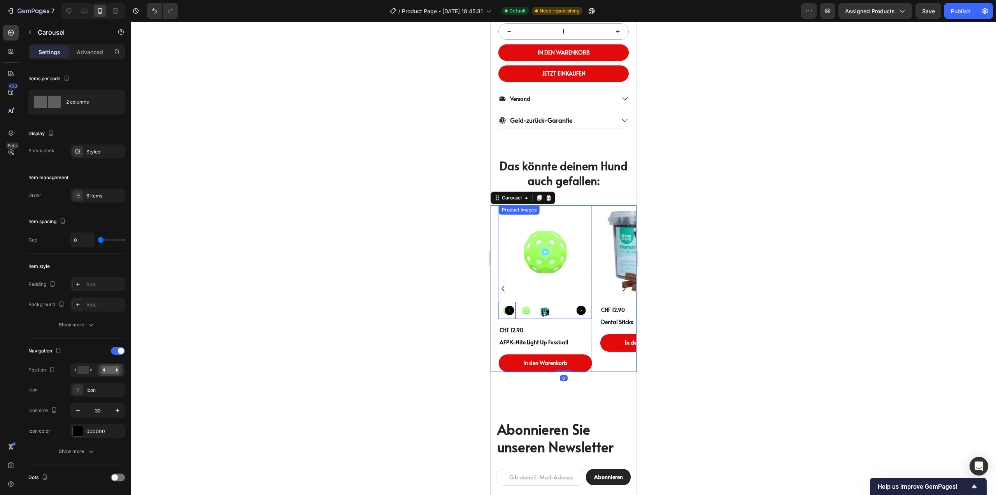
click at [528, 262] on img at bounding box center [545, 251] width 93 height 93
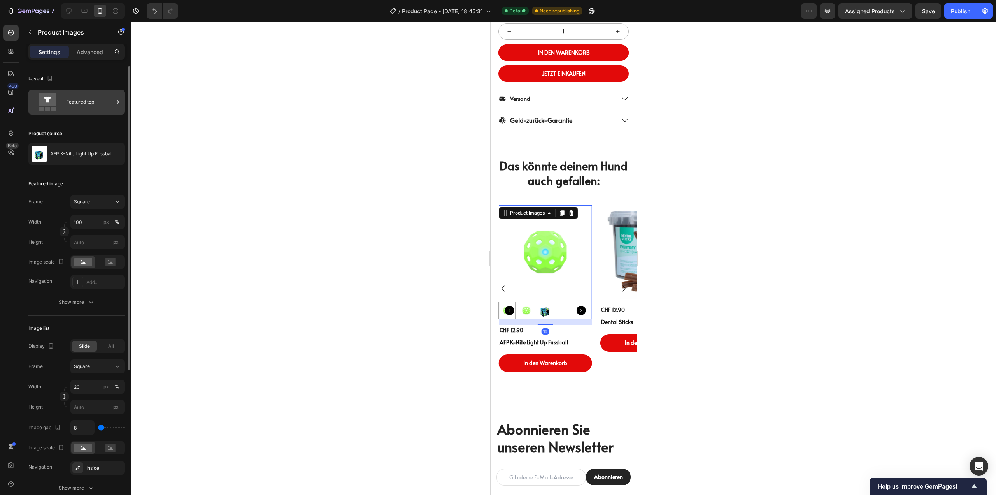
click at [57, 95] on icon at bounding box center [47, 102] width 31 height 18
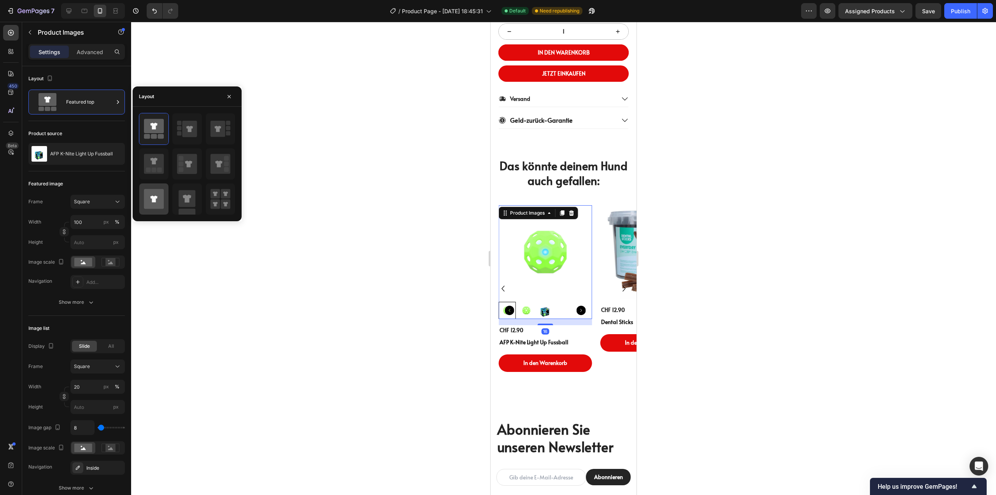
click at [161, 202] on icon at bounding box center [154, 199] width 20 height 20
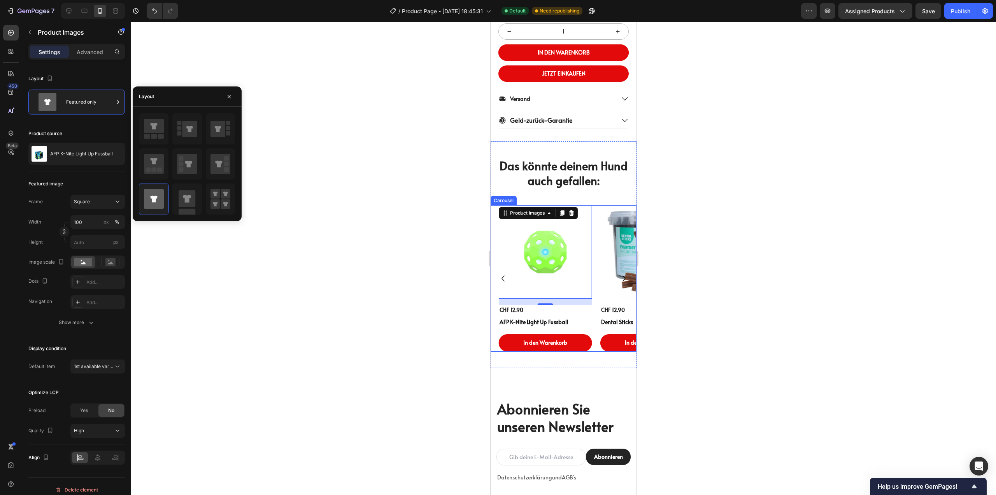
click at [618, 284] on icon "Carousel Next Arrow" at bounding box center [624, 278] width 12 height 12
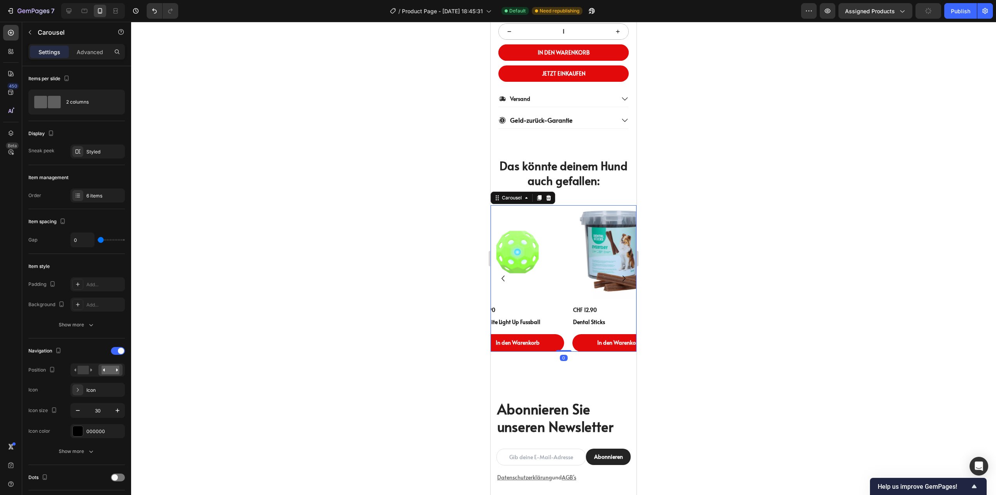
click at [623, 281] on icon "Carousel Next Arrow" at bounding box center [624, 278] width 3 height 6
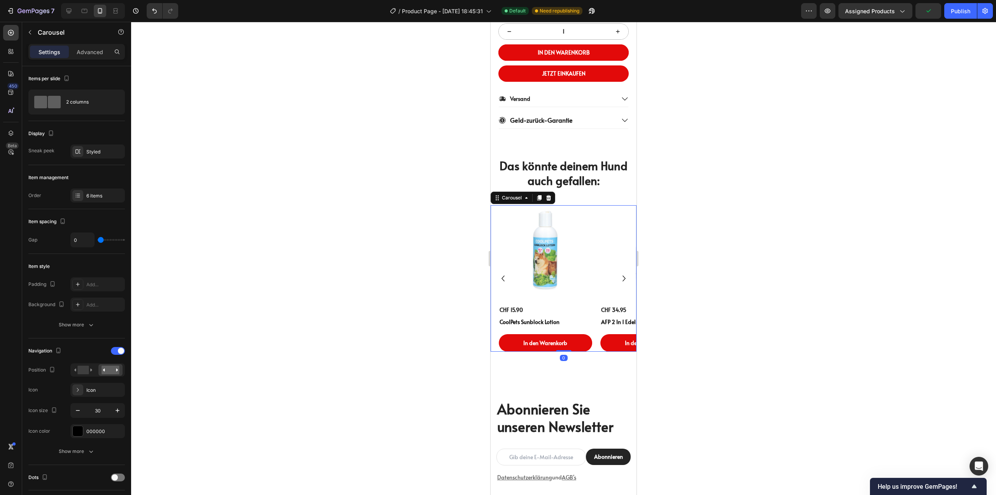
click at [623, 281] on icon "Carousel Next Arrow" at bounding box center [624, 278] width 3 height 6
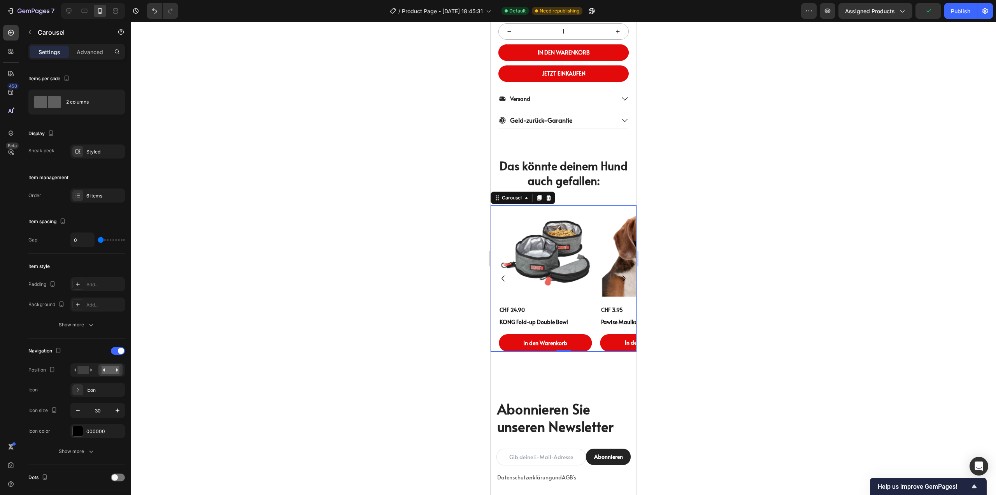
click at [623, 281] on icon "Carousel Next Arrow" at bounding box center [624, 278] width 3 height 6
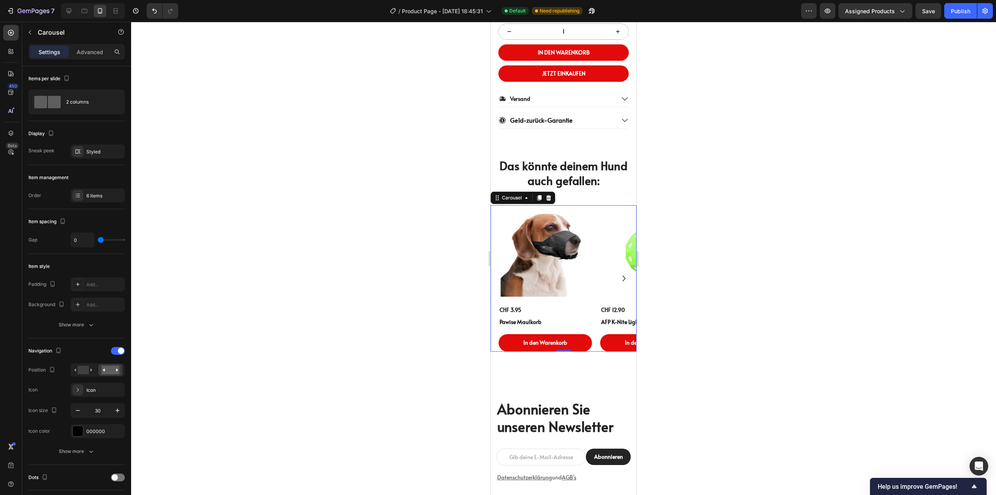
click at [623, 281] on icon "Carousel Next Arrow" at bounding box center [624, 278] width 3 height 6
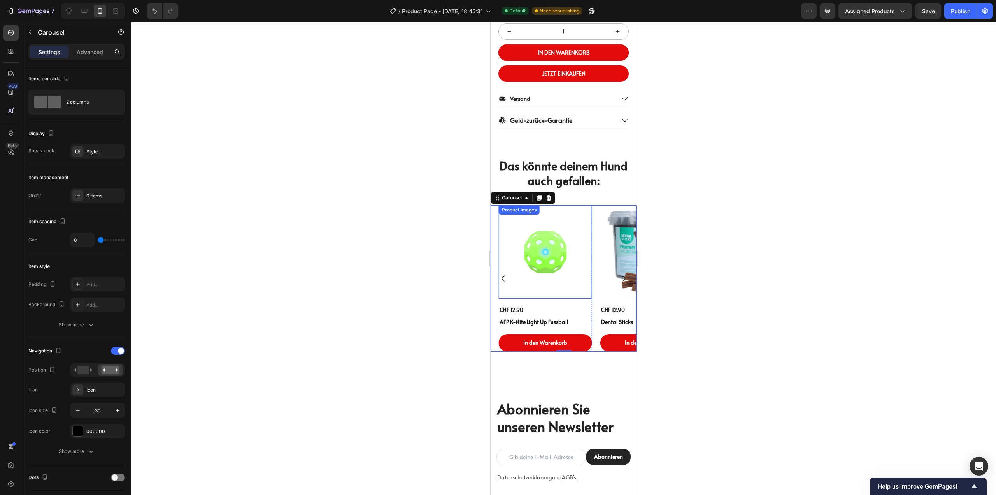
click at [543, 256] on img at bounding box center [545, 251] width 93 height 93
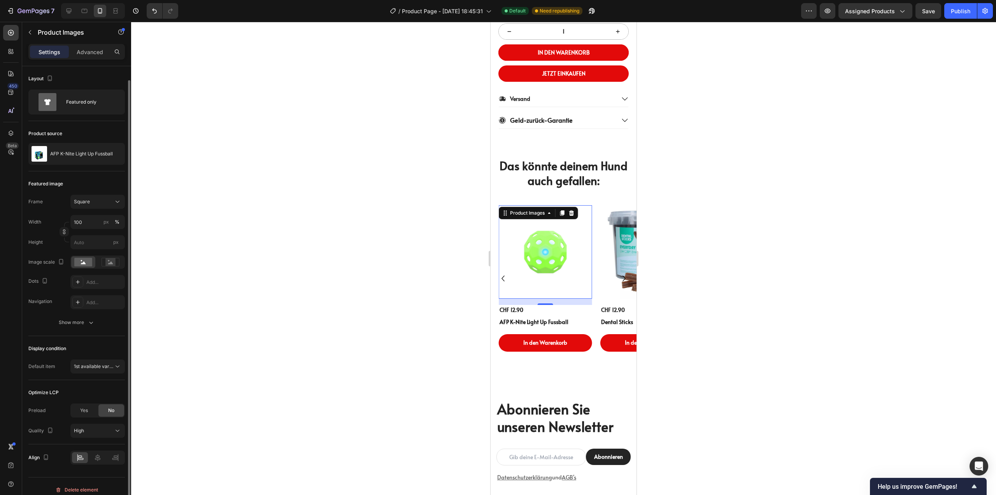
scroll to position [7, 0]
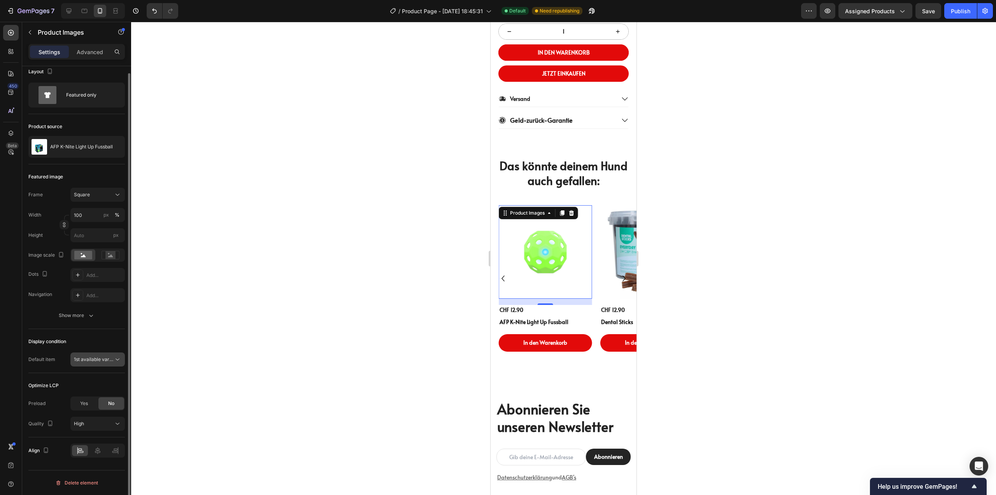
click at [103, 356] on span "1st available variant" at bounding box center [96, 359] width 44 height 6
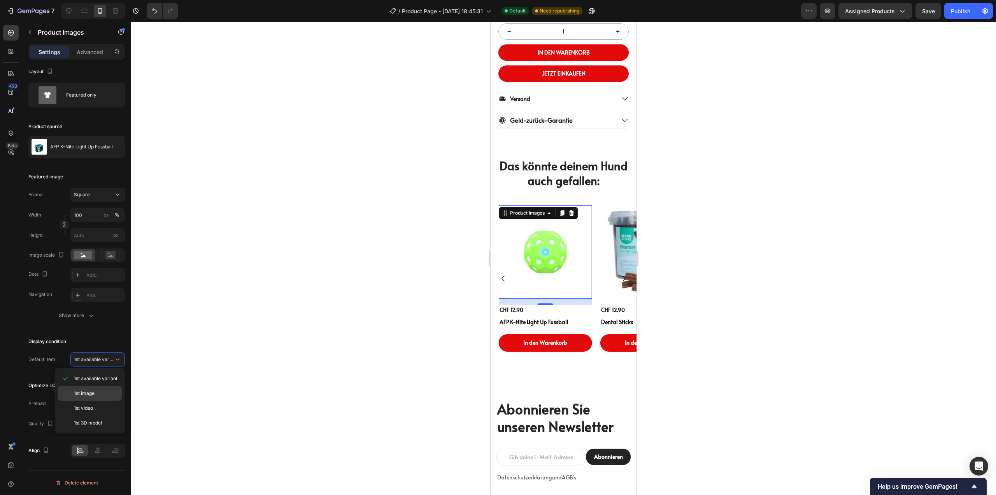
click at [93, 395] on span "1st image" at bounding box center [84, 393] width 21 height 7
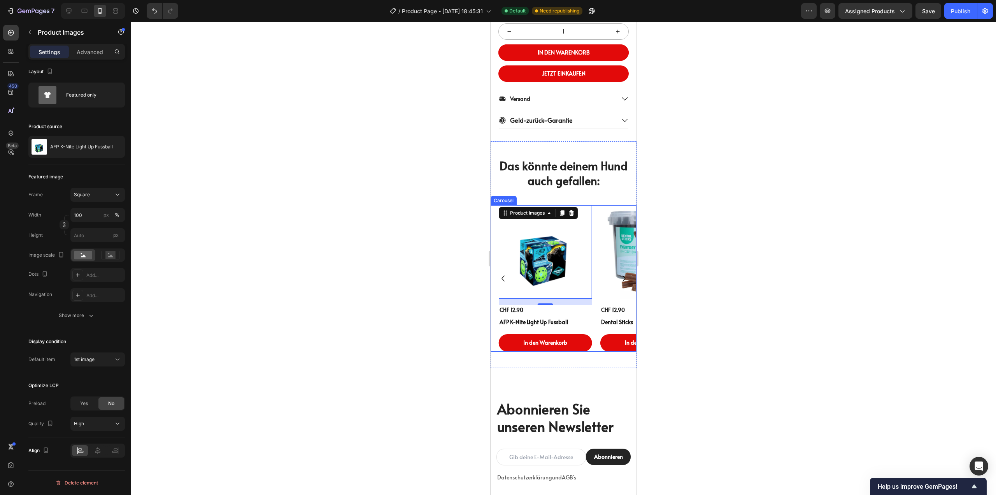
click at [623, 281] on icon "Carousel Next Arrow" at bounding box center [624, 278] width 3 height 6
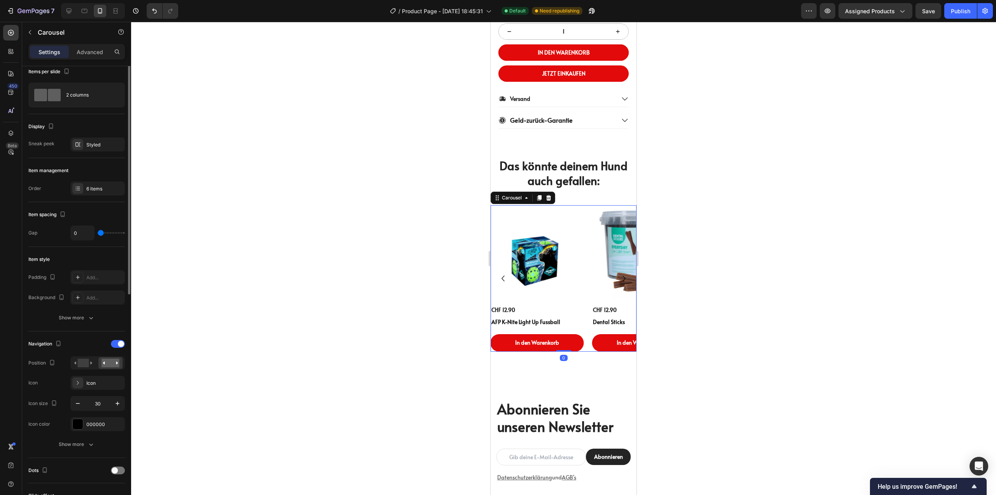
scroll to position [0, 0]
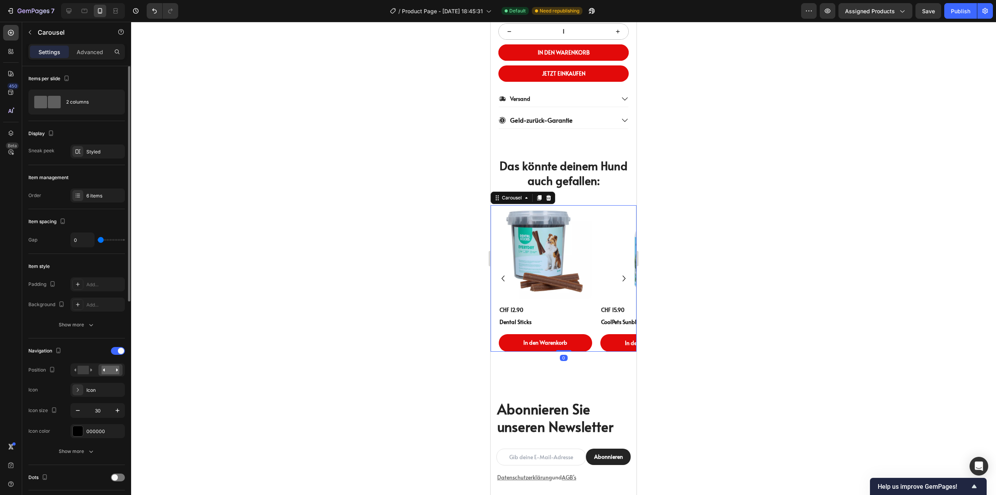
click at [623, 281] on icon "Carousel Next Arrow" at bounding box center [624, 278] width 3 height 6
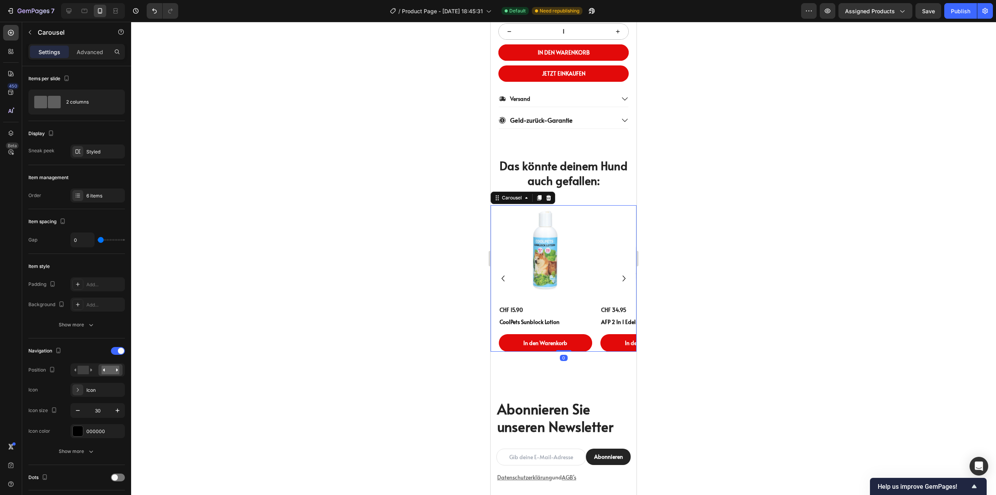
click at [623, 281] on icon "Carousel Next Arrow" at bounding box center [624, 278] width 3 height 6
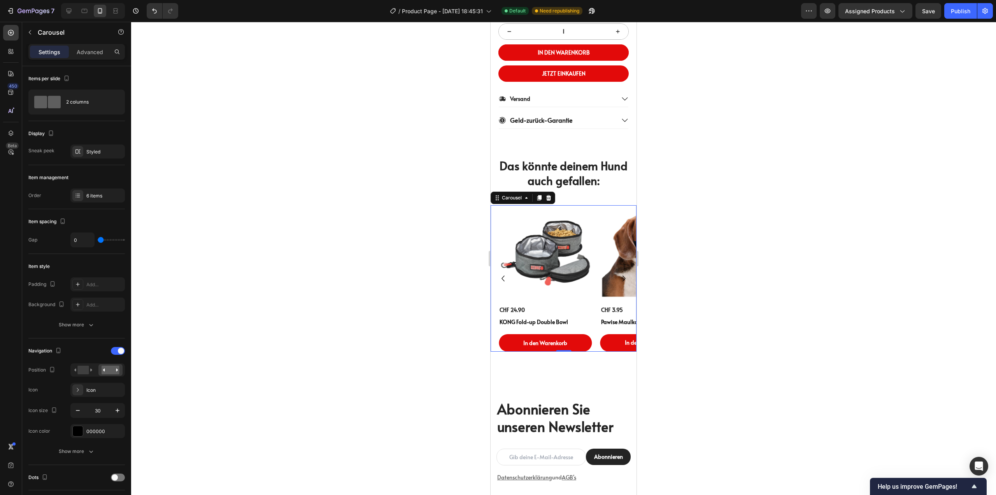
click at [623, 281] on icon "Carousel Next Arrow" at bounding box center [624, 278] width 3 height 6
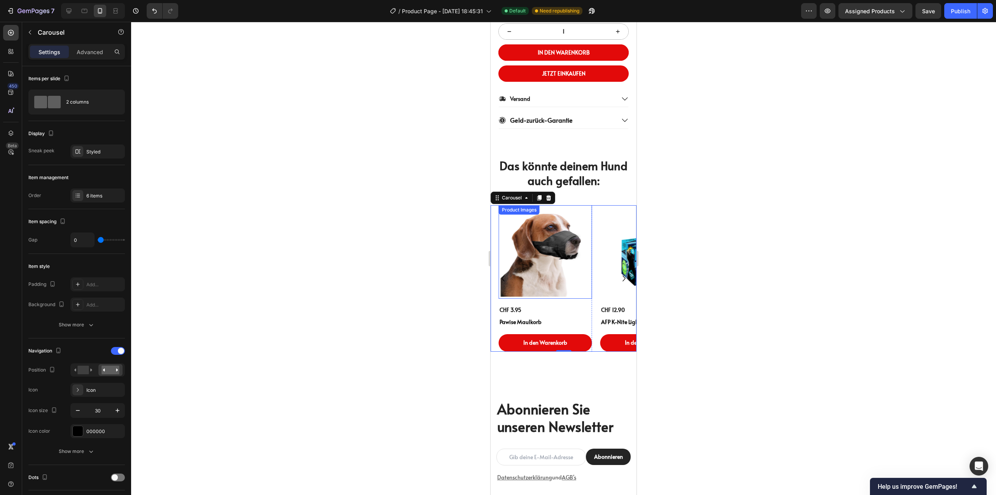
click at [546, 263] on img at bounding box center [545, 251] width 93 height 93
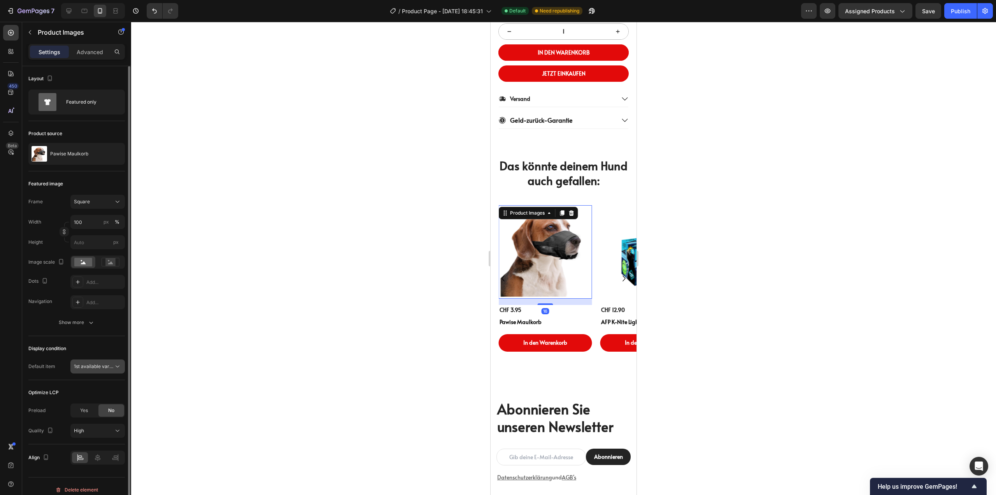
click at [96, 362] on button "1st available variant" at bounding box center [97, 366] width 54 height 14
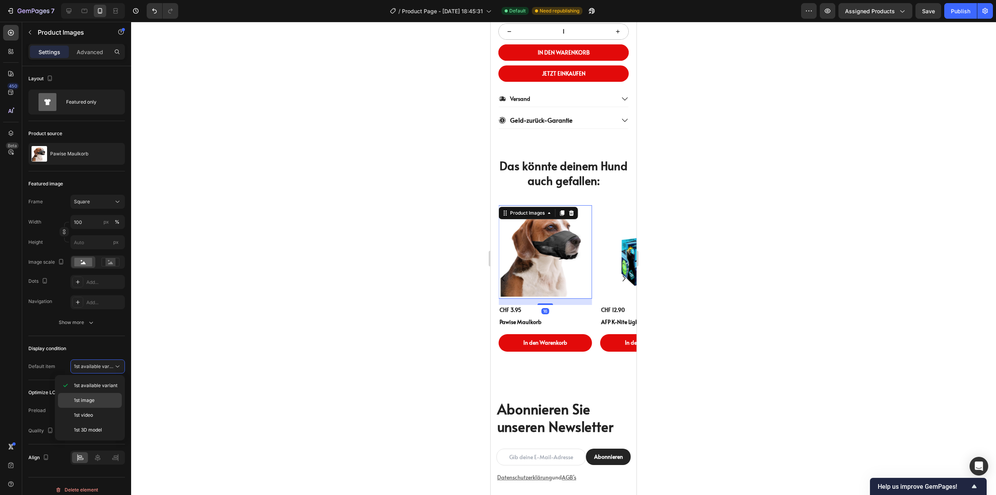
click at [86, 400] on span "1st image" at bounding box center [84, 400] width 21 height 7
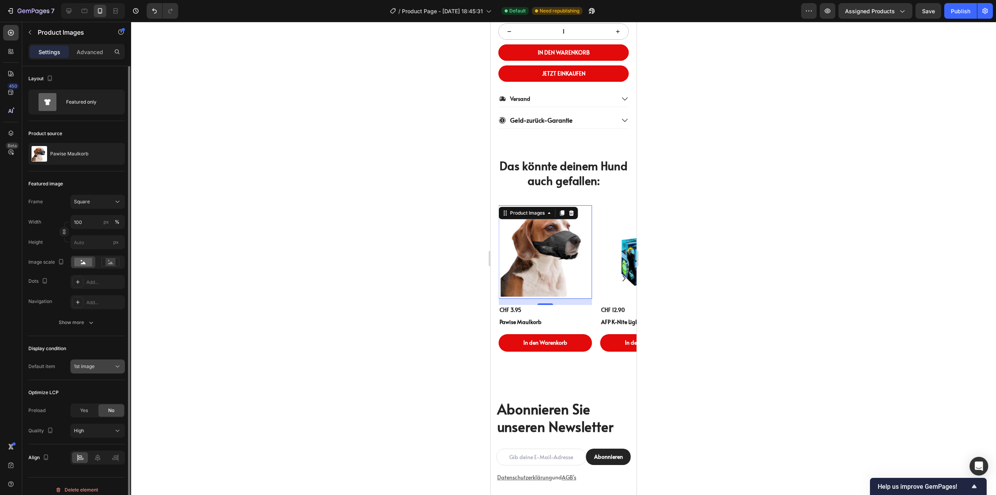
click at [104, 365] on div "1st image" at bounding box center [94, 366] width 40 height 7
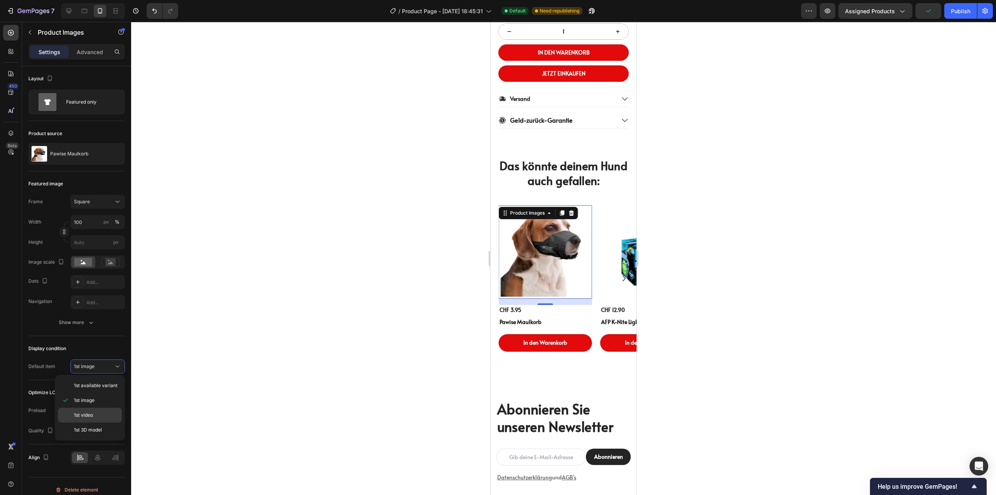
click at [92, 411] on div "1st video" at bounding box center [90, 414] width 64 height 15
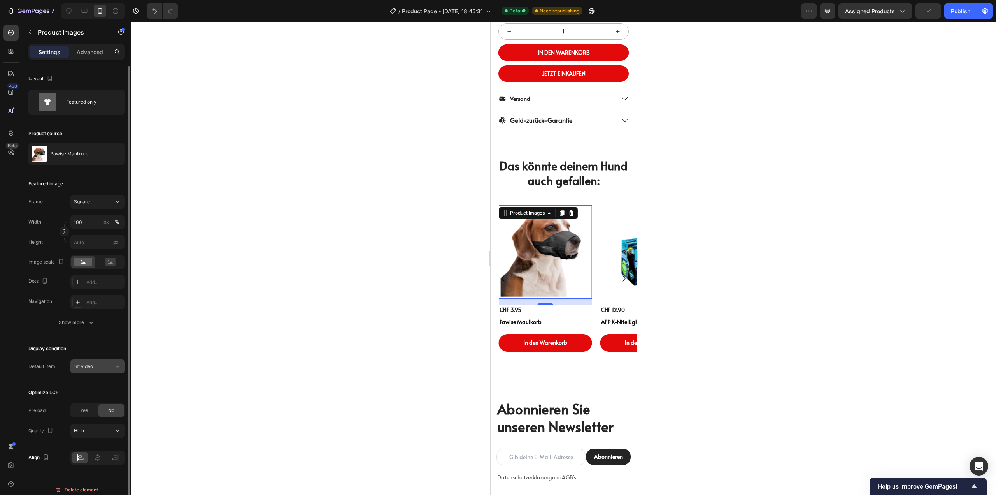
click at [104, 363] on div "1st video" at bounding box center [94, 366] width 40 height 7
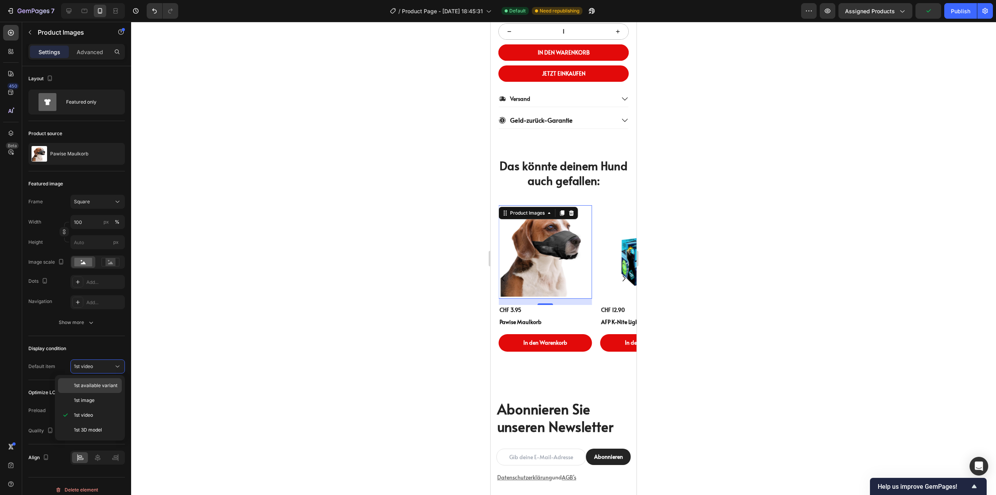
click at [92, 388] on span "1st available variant" at bounding box center [96, 385] width 44 height 7
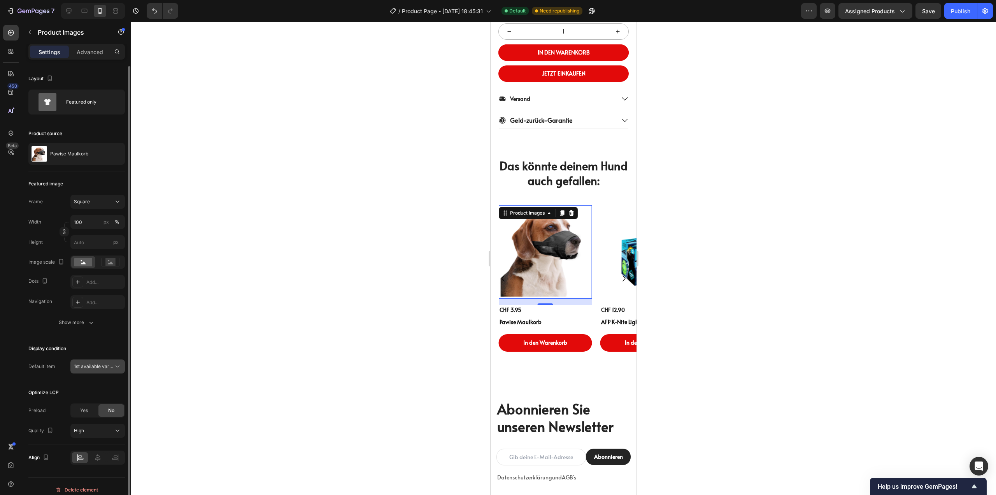
click at [110, 361] on button "1st available variant" at bounding box center [97, 366] width 54 height 14
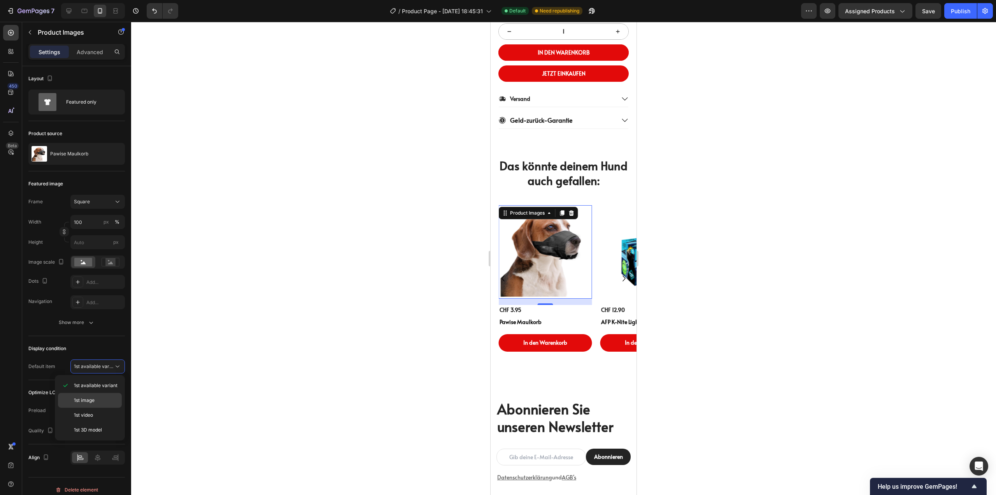
click at [92, 402] on span "1st image" at bounding box center [84, 400] width 21 height 7
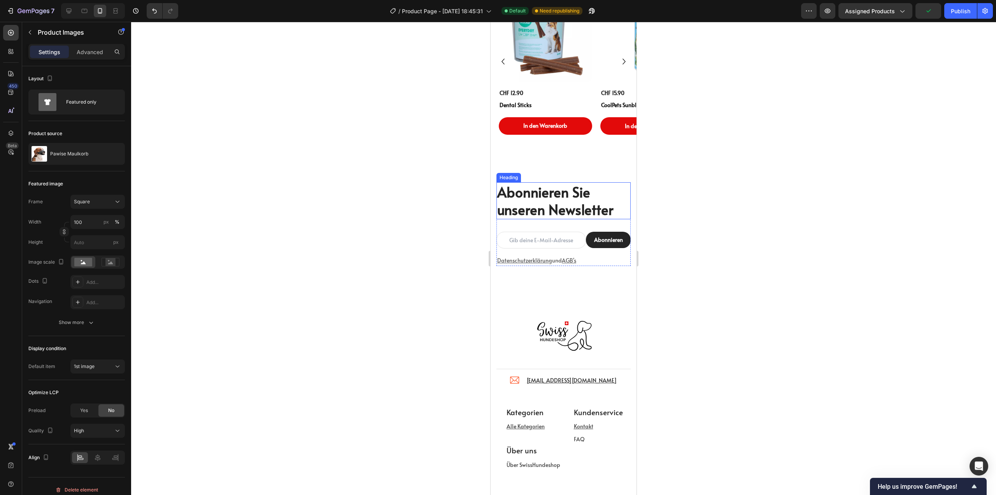
scroll to position [623, 0]
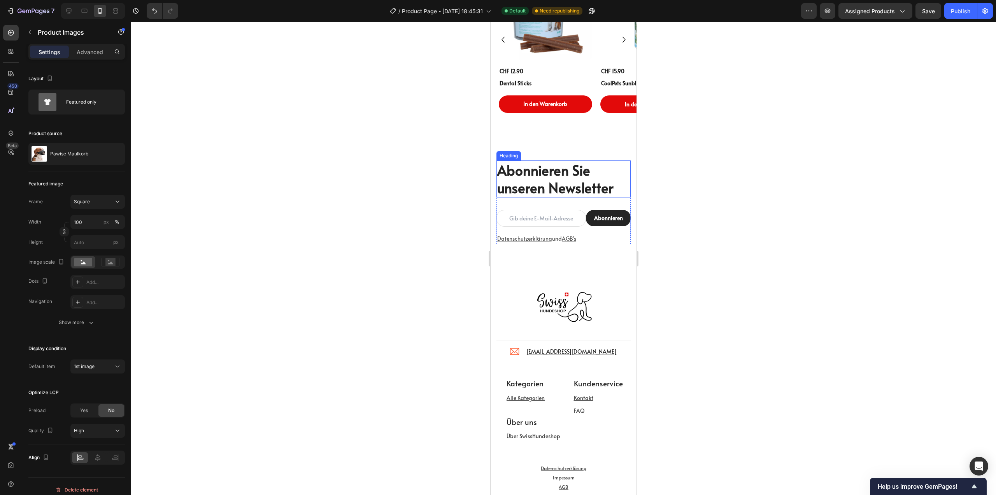
click at [560, 164] on h2 "Abonnieren Sie unseren Newsletter" at bounding box center [564, 178] width 134 height 37
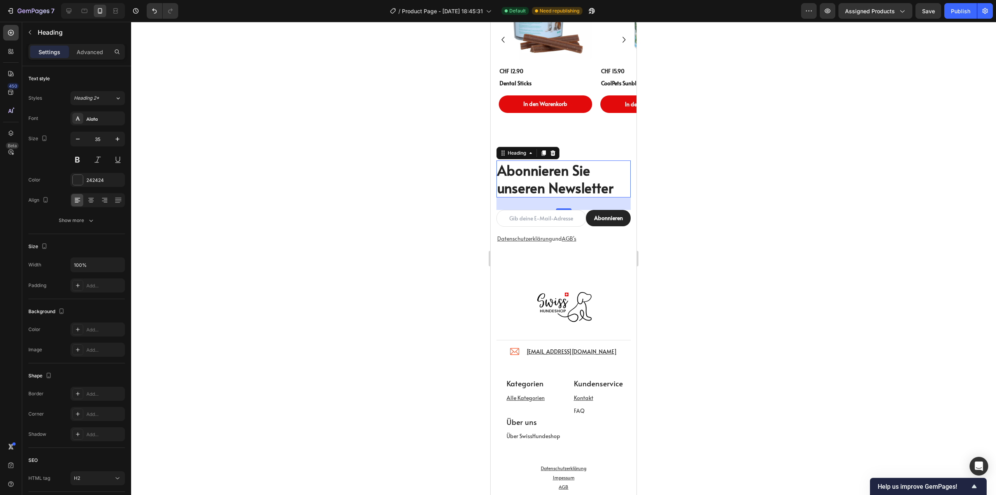
click at [608, 189] on h2 "Abonnieren Sie unseren Newsletter" at bounding box center [564, 178] width 134 height 37
click at [608, 189] on p "Abonnieren Sie unseren Newsletter" at bounding box center [563, 178] width 133 height 35
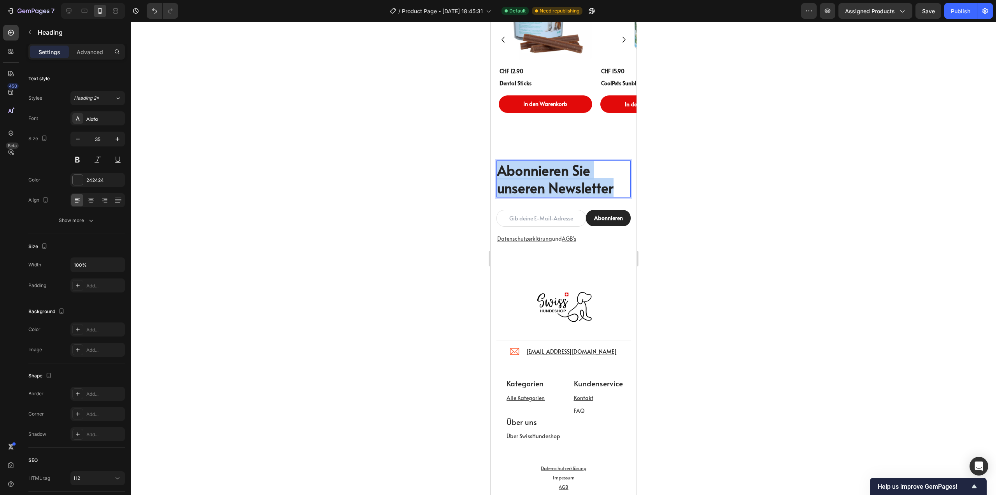
click at [608, 189] on p "Abonnieren Sie unseren Newsletter" at bounding box center [563, 178] width 133 height 35
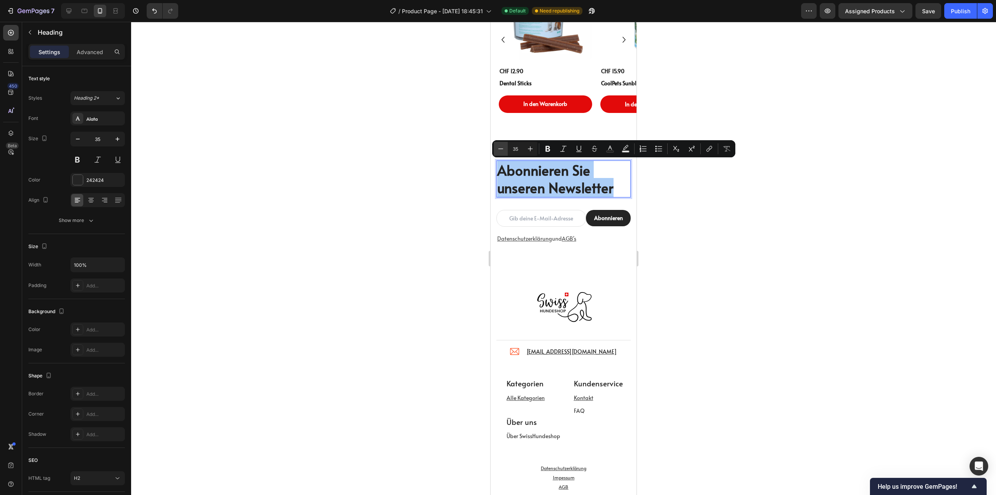
click at [501, 152] on icon "Editor contextual toolbar" at bounding box center [501, 149] width 8 height 8
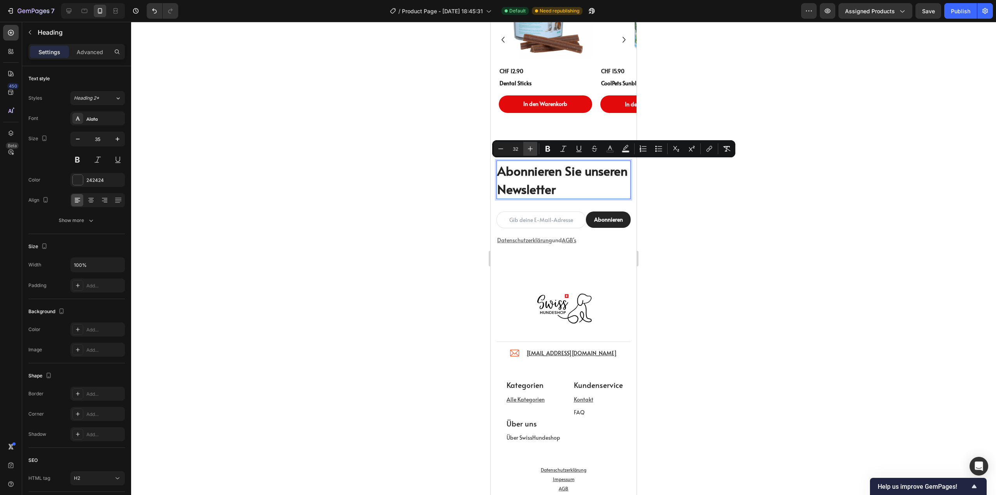
click at [532, 148] on icon "Editor contextual toolbar" at bounding box center [531, 149] width 8 height 8
type input "35"
click at [570, 205] on div "⁠⁠⁠⁠⁠⁠⁠ Abonnieren Sie unseren Newsletter Heading 32" at bounding box center [564, 184] width 134 height 49
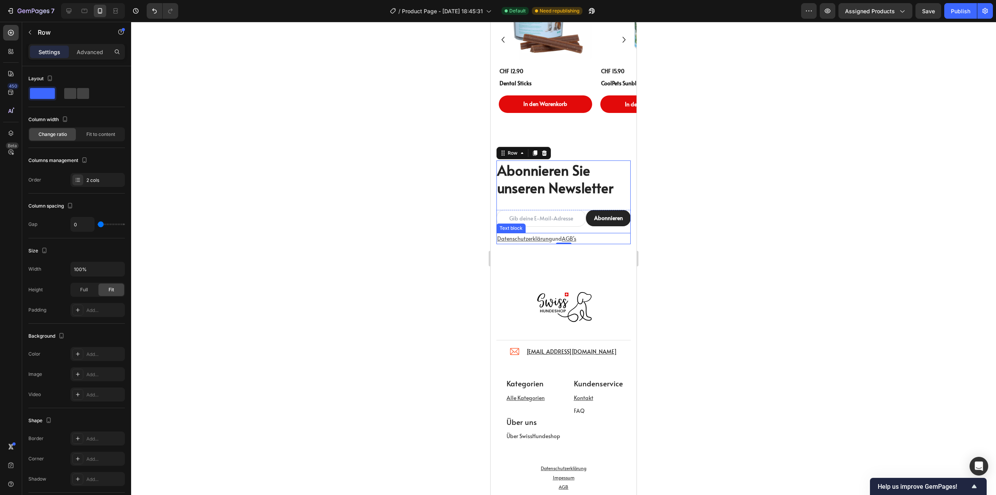
click at [596, 243] on p "Datenschutzerklärung und AGB's" at bounding box center [563, 239] width 133 height 10
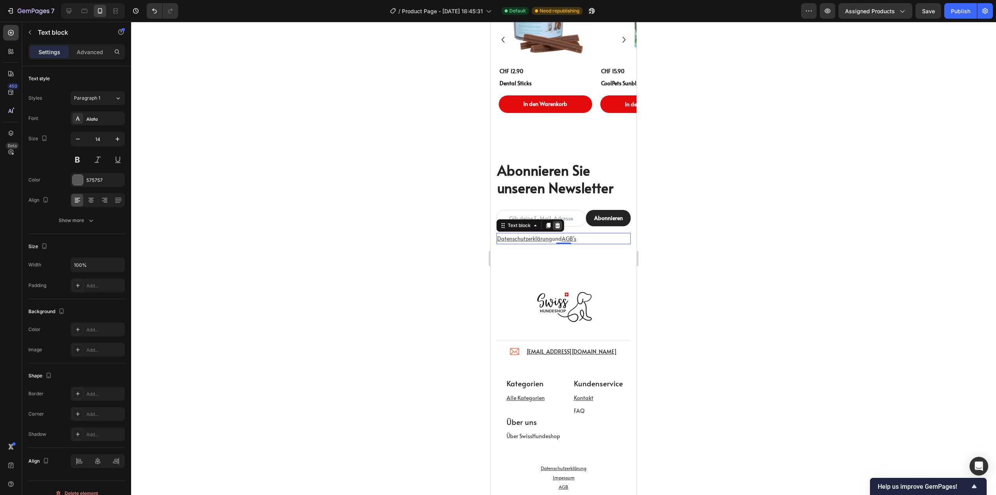
click at [558, 228] on icon at bounding box center [558, 225] width 6 height 6
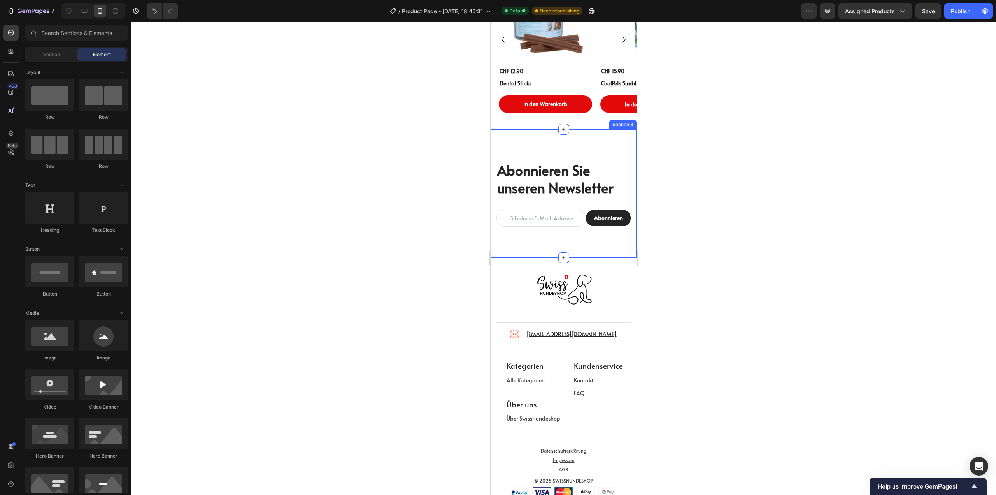
click at [576, 243] on div "⁠⁠⁠⁠⁠⁠⁠ Abonnieren Sie unseren Newsletter Heading Email Field Abonnieren Submit…" at bounding box center [564, 193] width 146 height 128
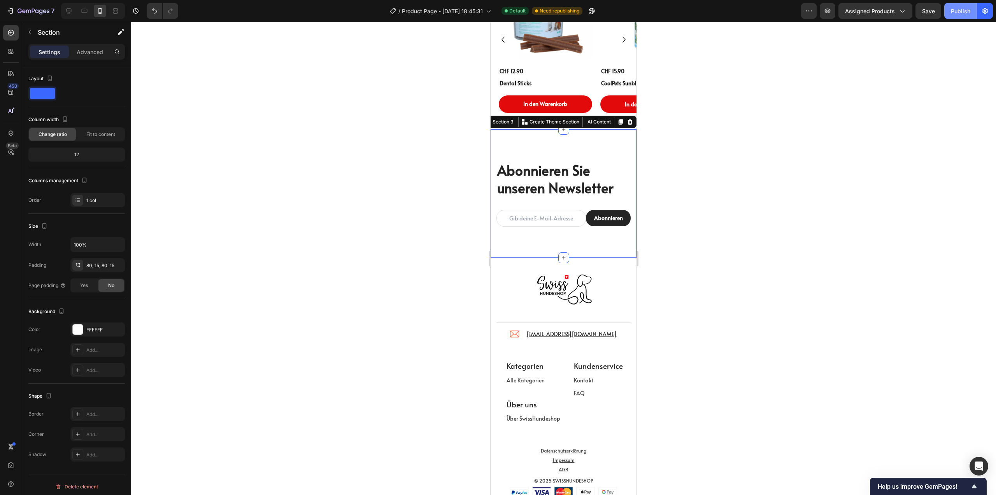
click at [964, 12] on div "Publish" at bounding box center [960, 11] width 19 height 8
click at [66, 10] on icon at bounding box center [69, 11] width 8 height 8
